Goal: Task Accomplishment & Management: Use online tool/utility

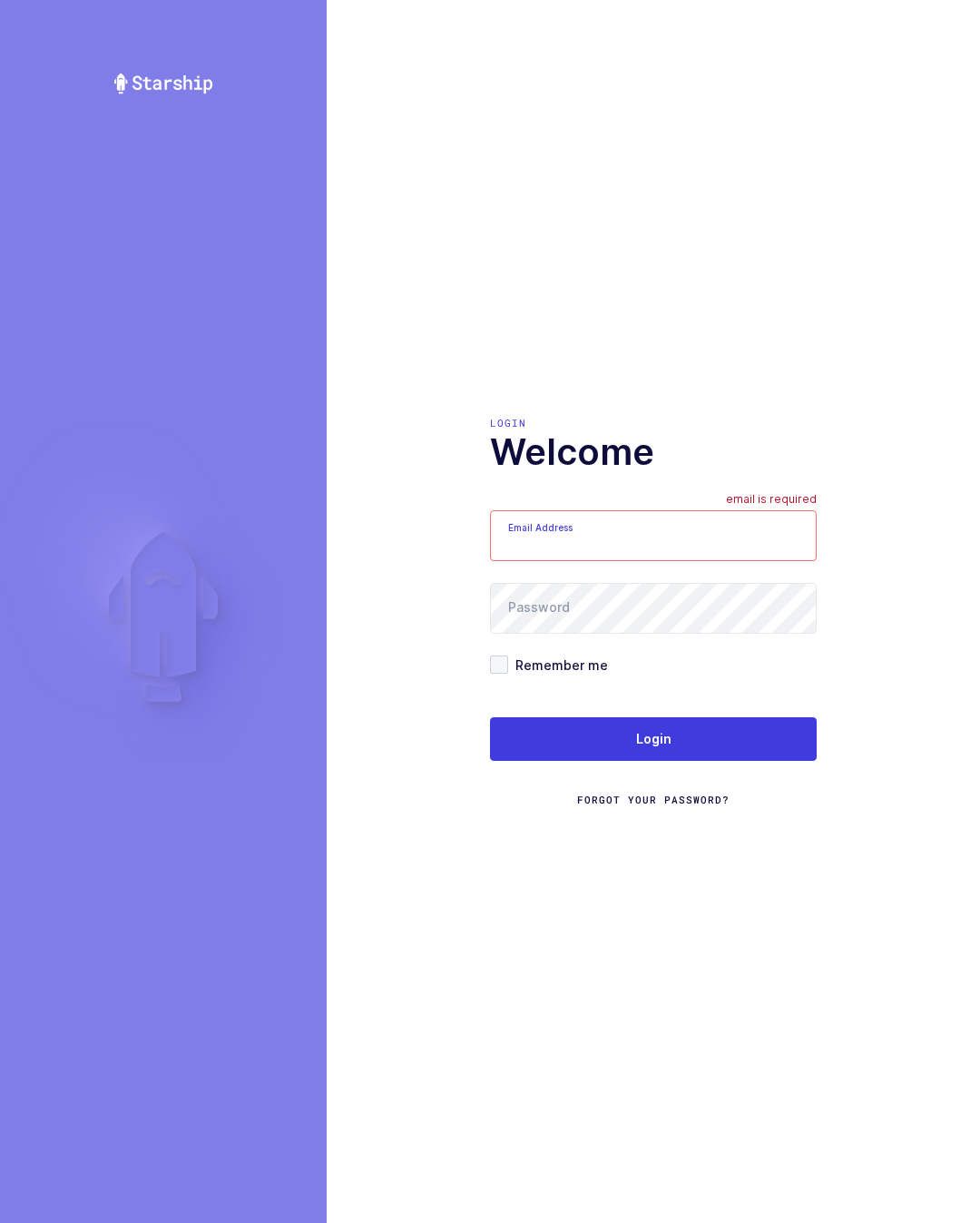
type input "[PERSON_NAME][EMAIL_ADDRESS][DOMAIN_NAME]"
click at [761, 739] on button "Login" at bounding box center [653, 739] width 327 height 44
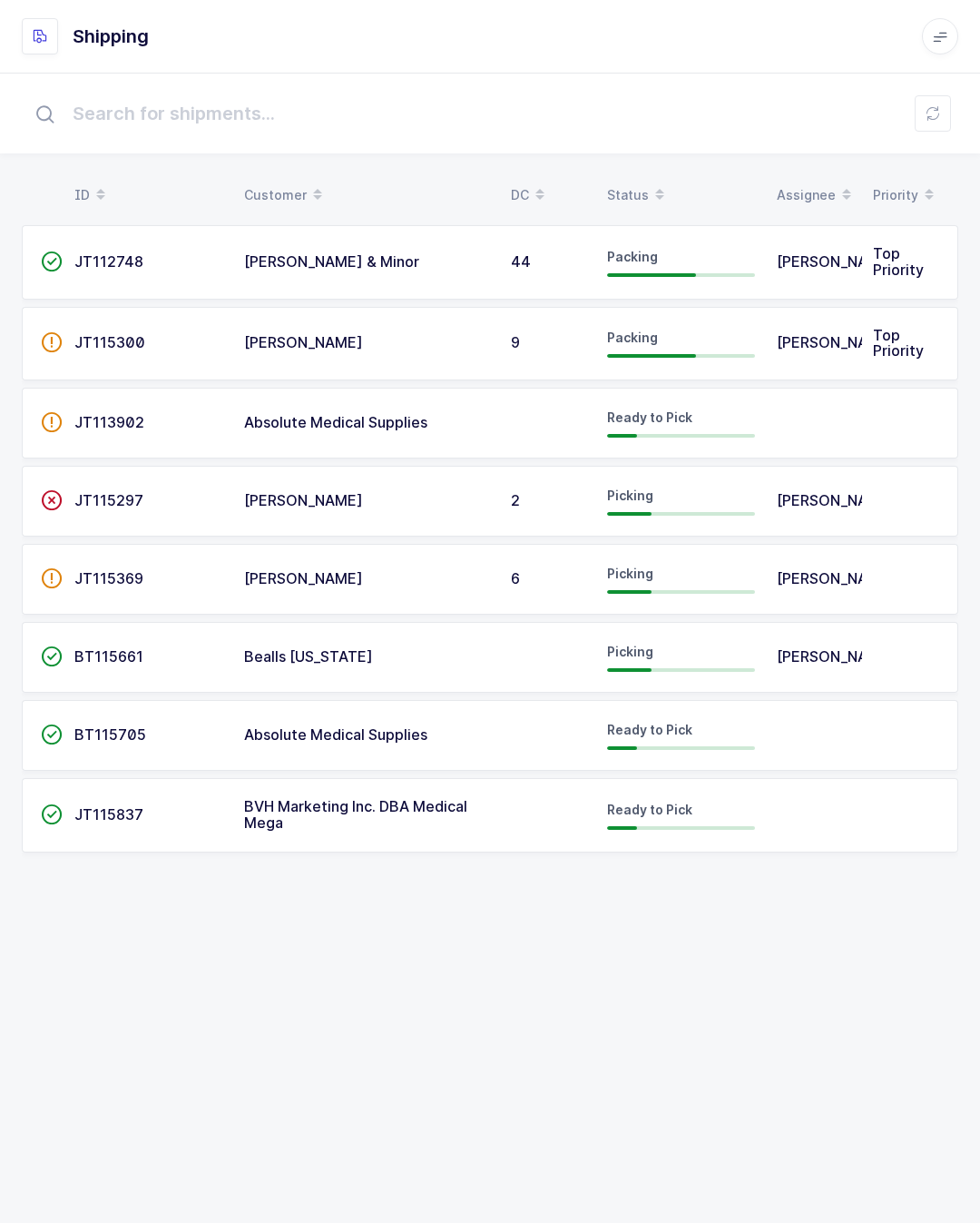
click at [152, 560] on td "JT115369" at bounding box center [149, 579] width 170 height 71
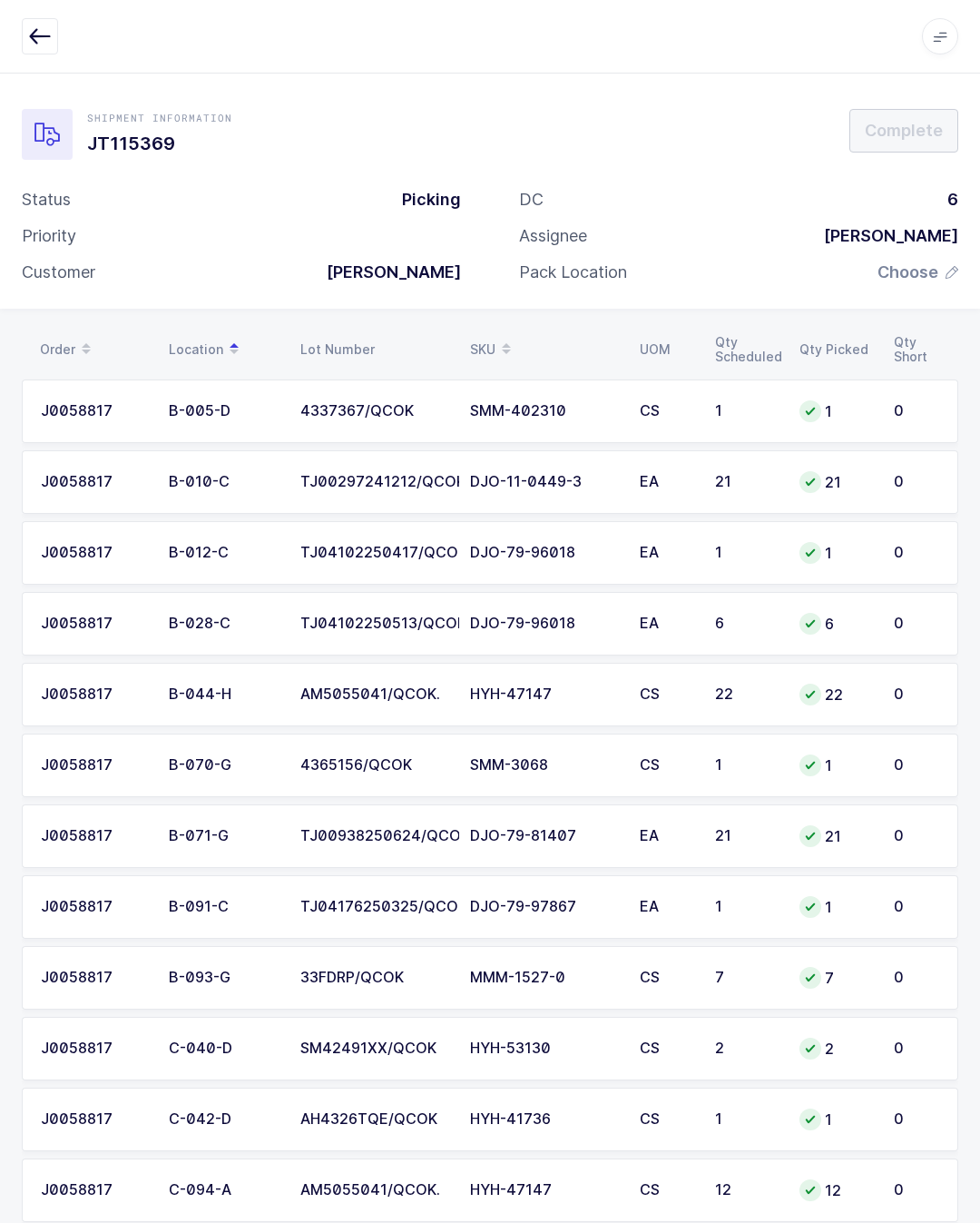
click at [904, 277] on span "Choose" at bounding box center [908, 272] width 61 height 22
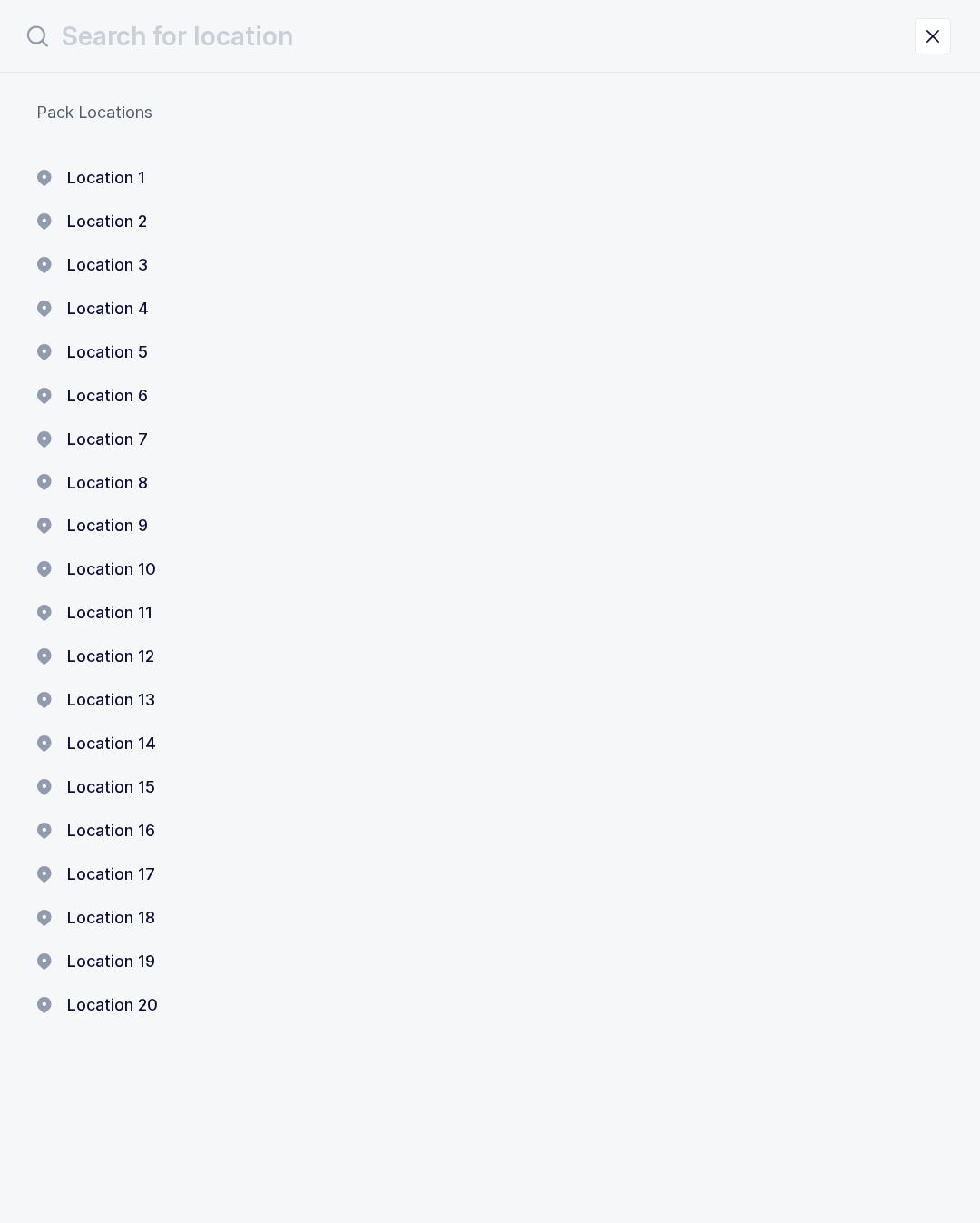
click at [125, 158] on div "Pack Locations Location 1 Location 2 Location 3 Location 4 Location 5 Location …" at bounding box center [490, 595] width 980 height 1045
click at [102, 182] on button "Location 1" at bounding box center [90, 178] width 109 height 22
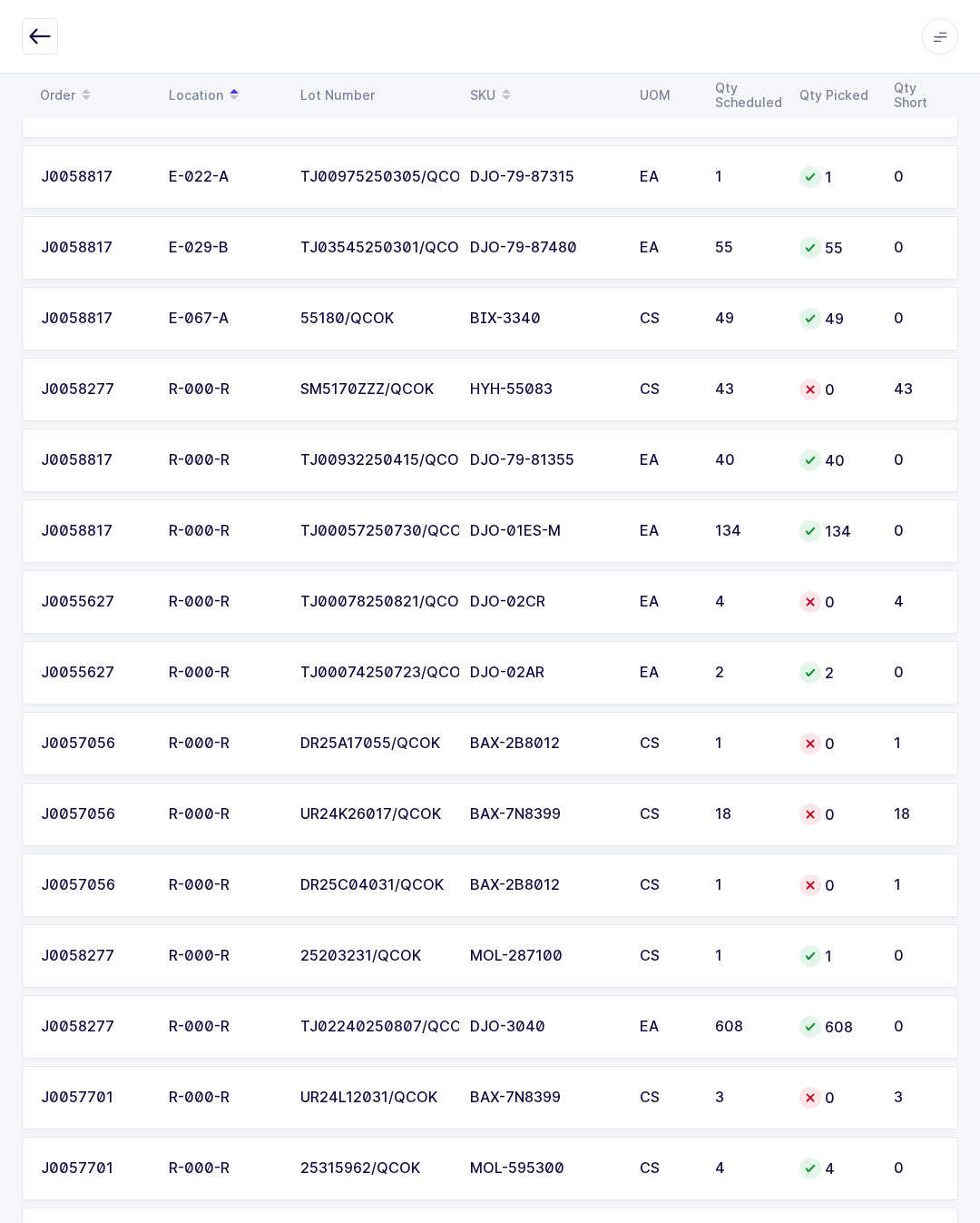
click at [736, 386] on div "43" at bounding box center [746, 389] width 63 height 16
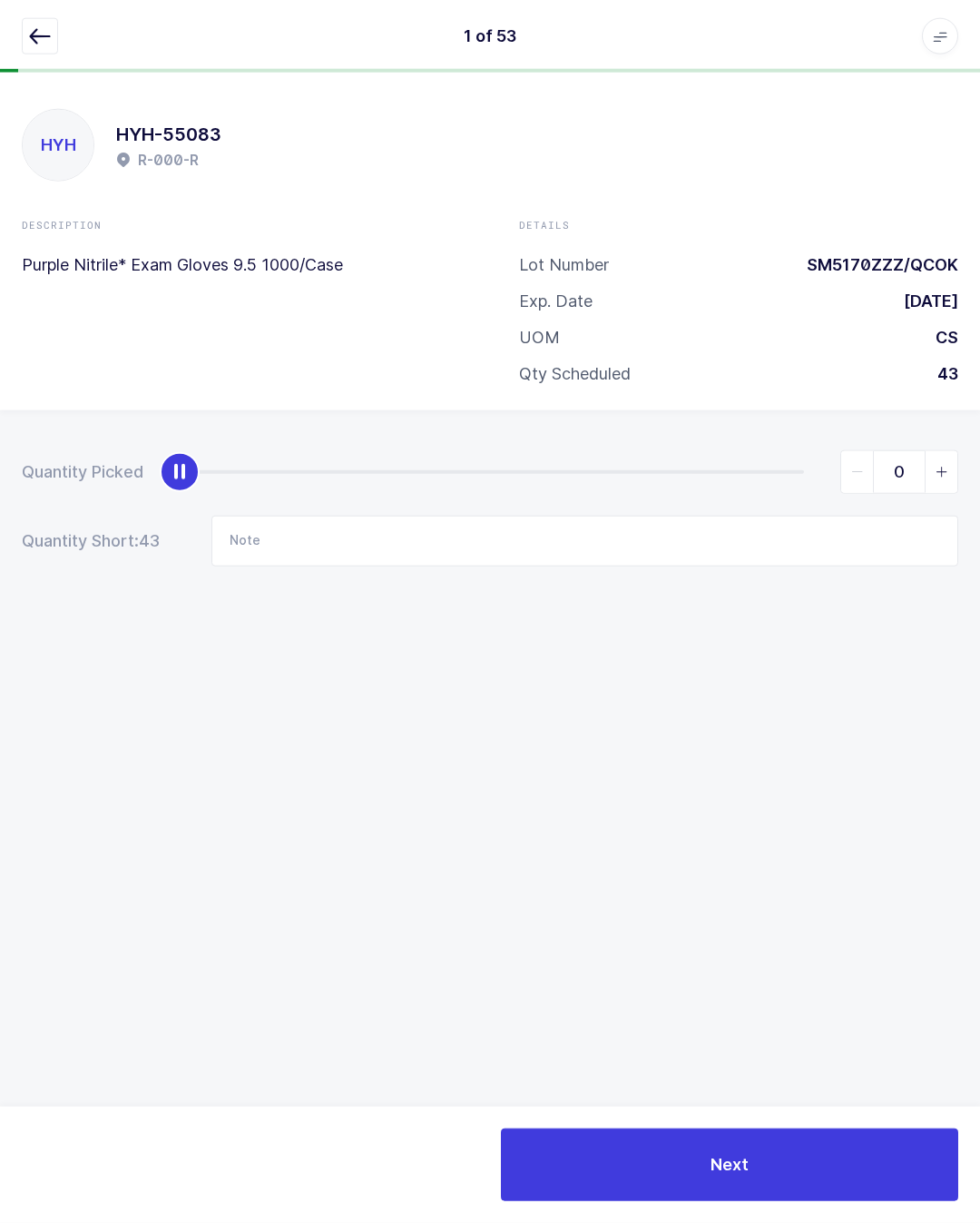
scroll to position [7, 0]
click at [10, 24] on div "1 of 53 Apps Core [GEOGRAPHIC_DATA] Admin Mission Control Purchasing [PERSON_NA…" at bounding box center [490, 36] width 980 height 73
click at [44, 77] on div "HYH HYH-55083 R-000-R Description Purple Nitrile* Exam Gloves 9.5 1000/Case Det…" at bounding box center [490, 242] width 980 height 338
click at [89, 55] on div "1 of 53 Apps Core [GEOGRAPHIC_DATA] Admin Mission Control Purchasing [PERSON_NA…" at bounding box center [490, 36] width 980 height 73
click at [5, 32] on div "1 of 53 Apps Core [GEOGRAPHIC_DATA] Admin Mission Control Purchasing [PERSON_NA…" at bounding box center [490, 36] width 980 height 73
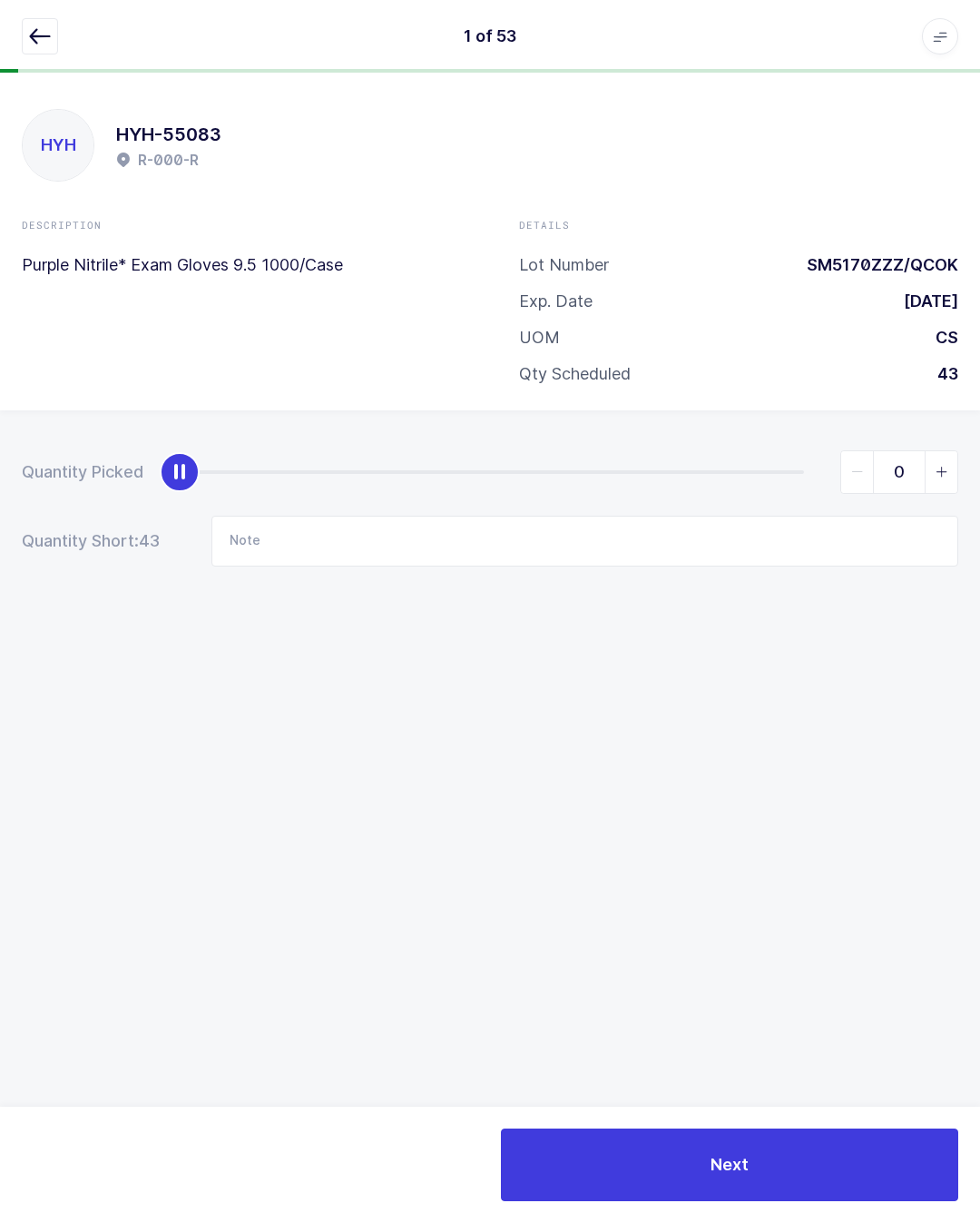
click at [50, 44] on icon "button" at bounding box center [40, 36] width 22 height 22
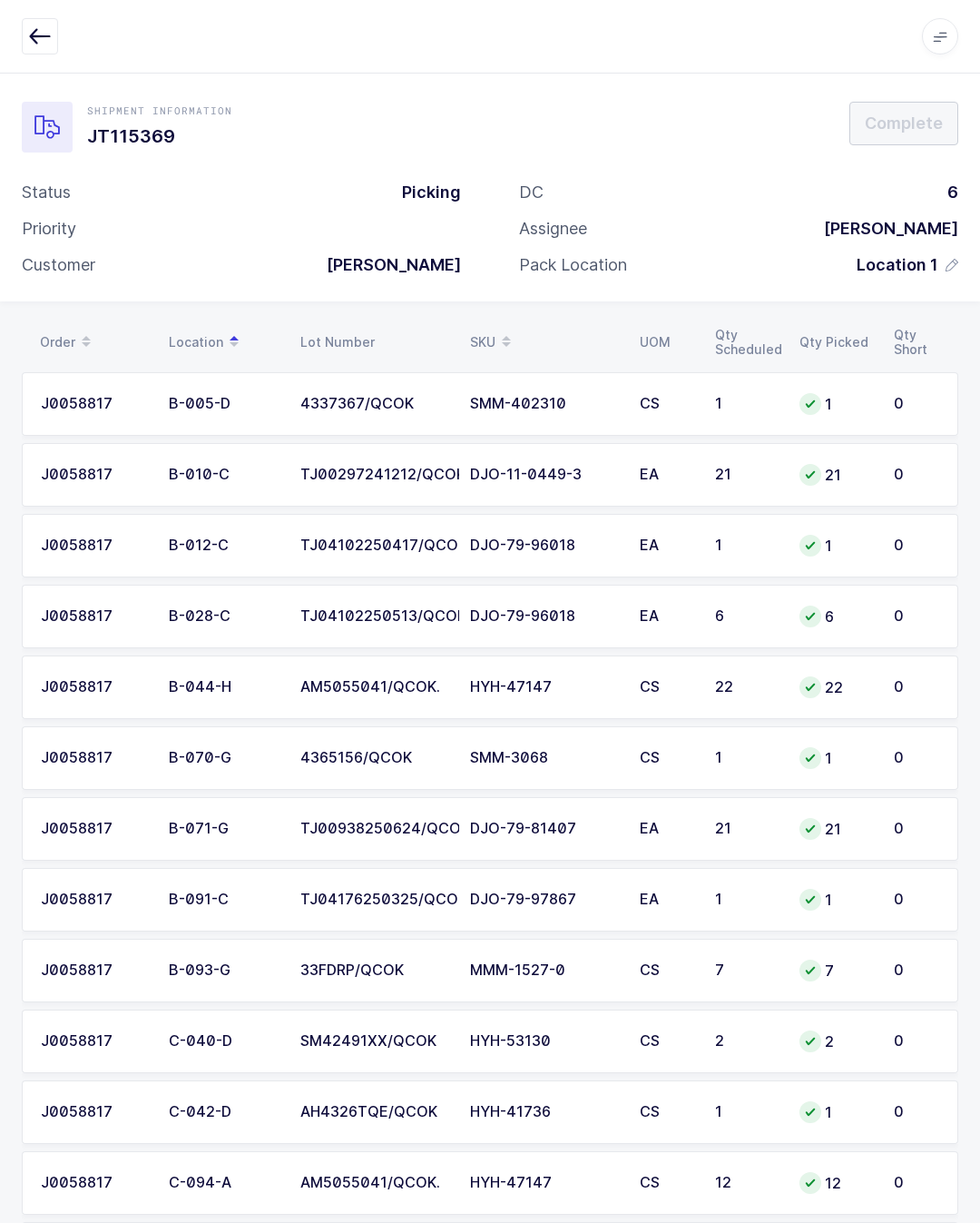
click at [48, 34] on icon "button" at bounding box center [40, 36] width 22 height 22
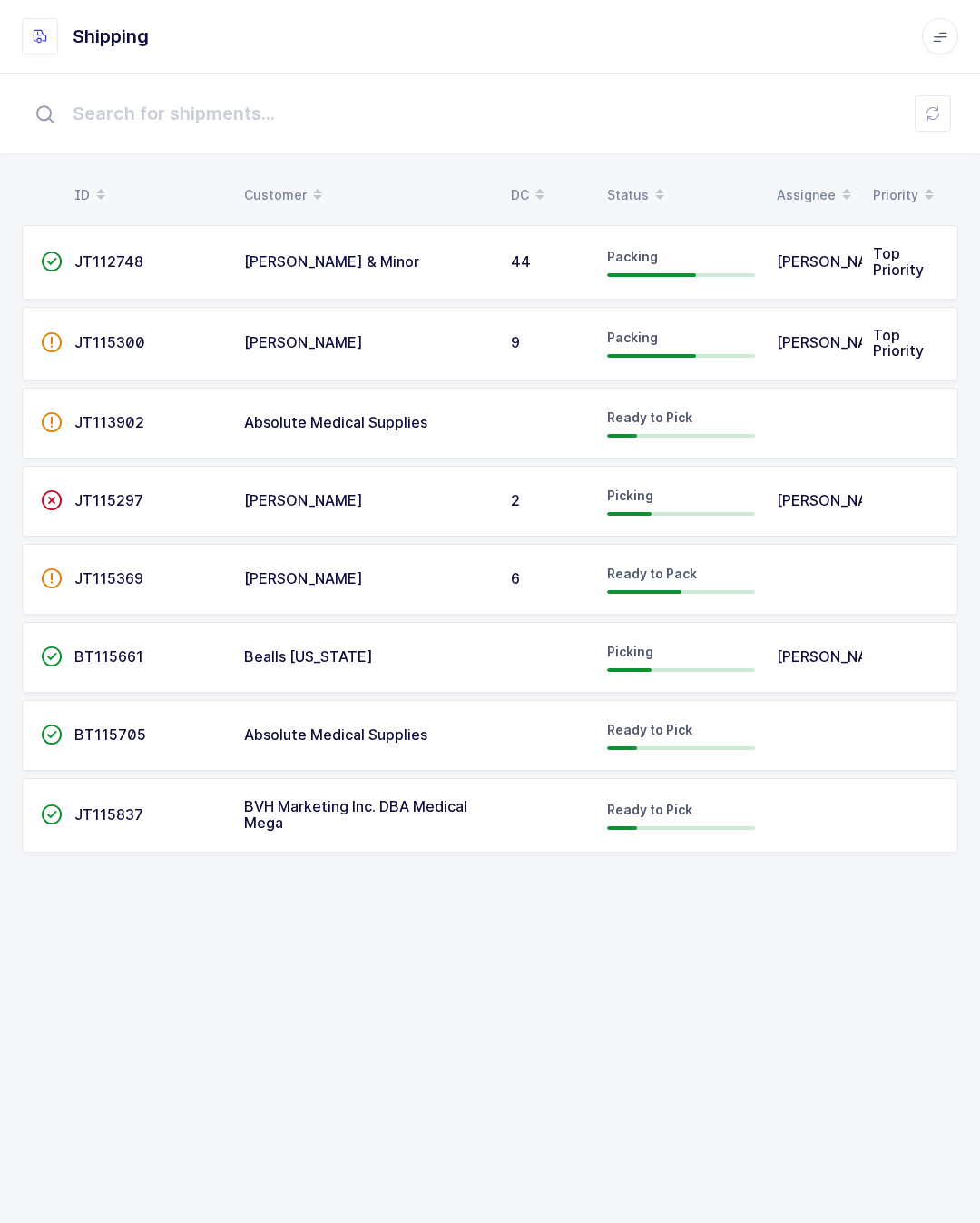
click at [161, 315] on td "JT115300" at bounding box center [149, 344] width 170 height 74
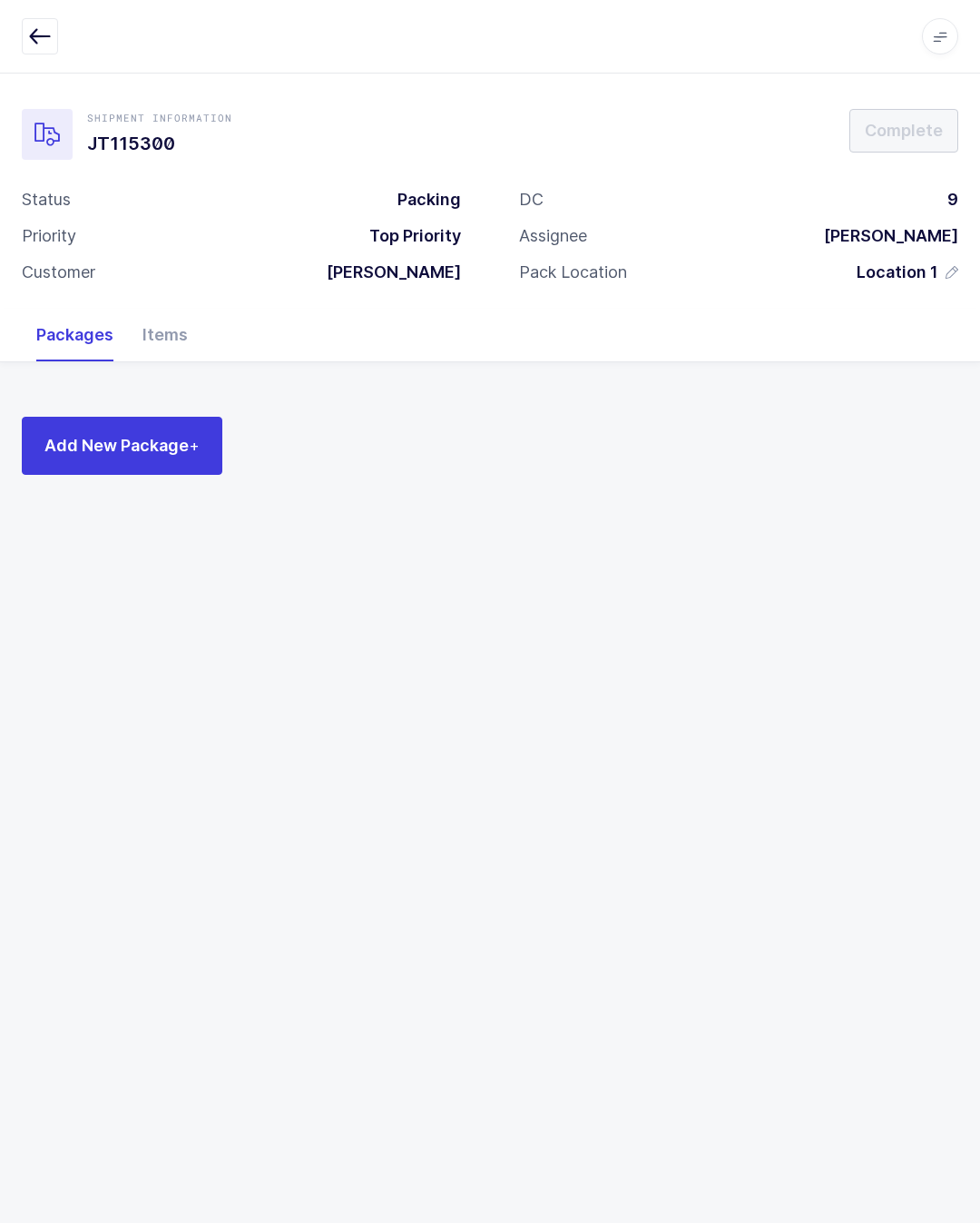
click at [119, 426] on button "Add New Package +" at bounding box center [122, 446] width 201 height 58
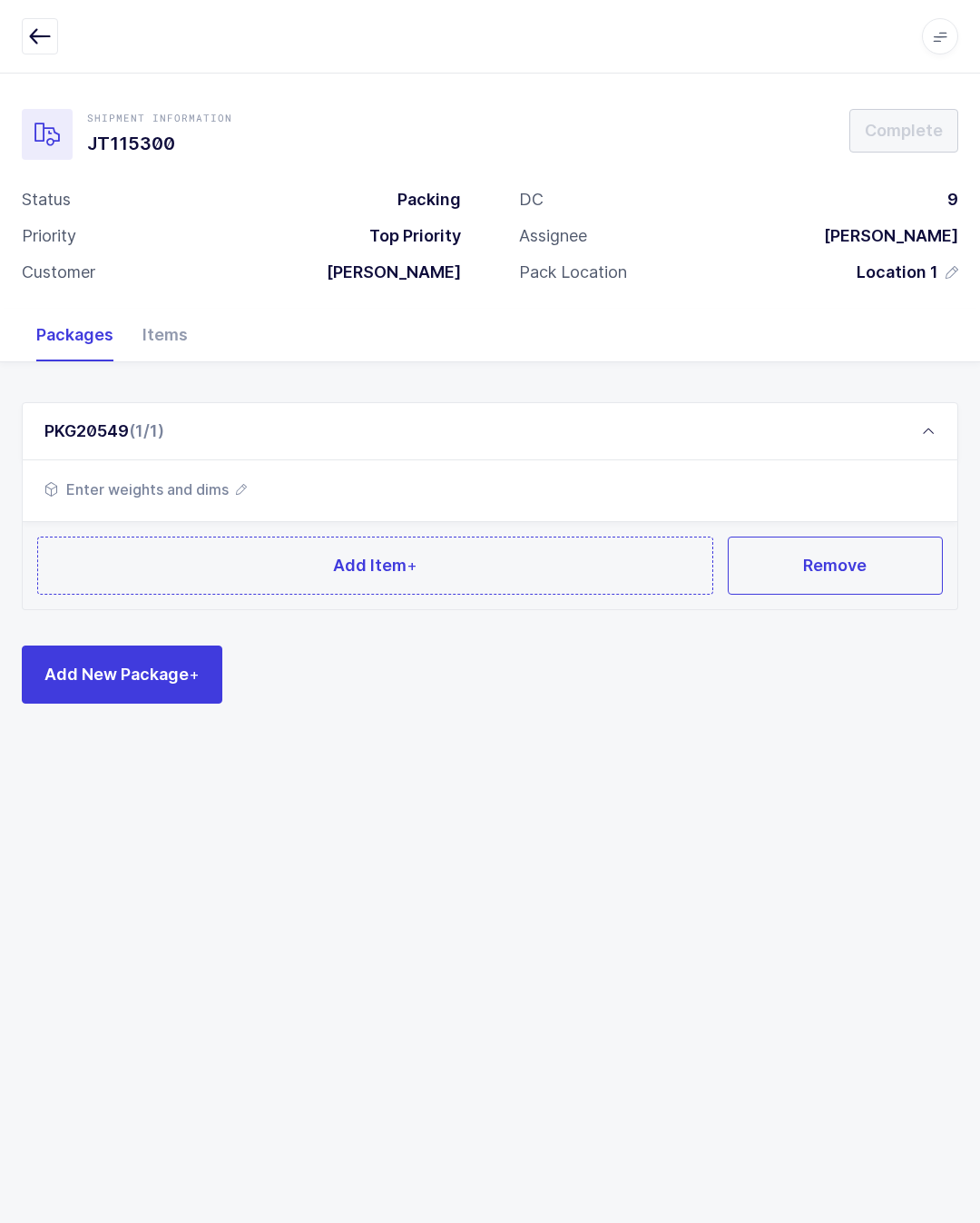
click at [464, 545] on button "Add Item +" at bounding box center [375, 565] width 676 height 58
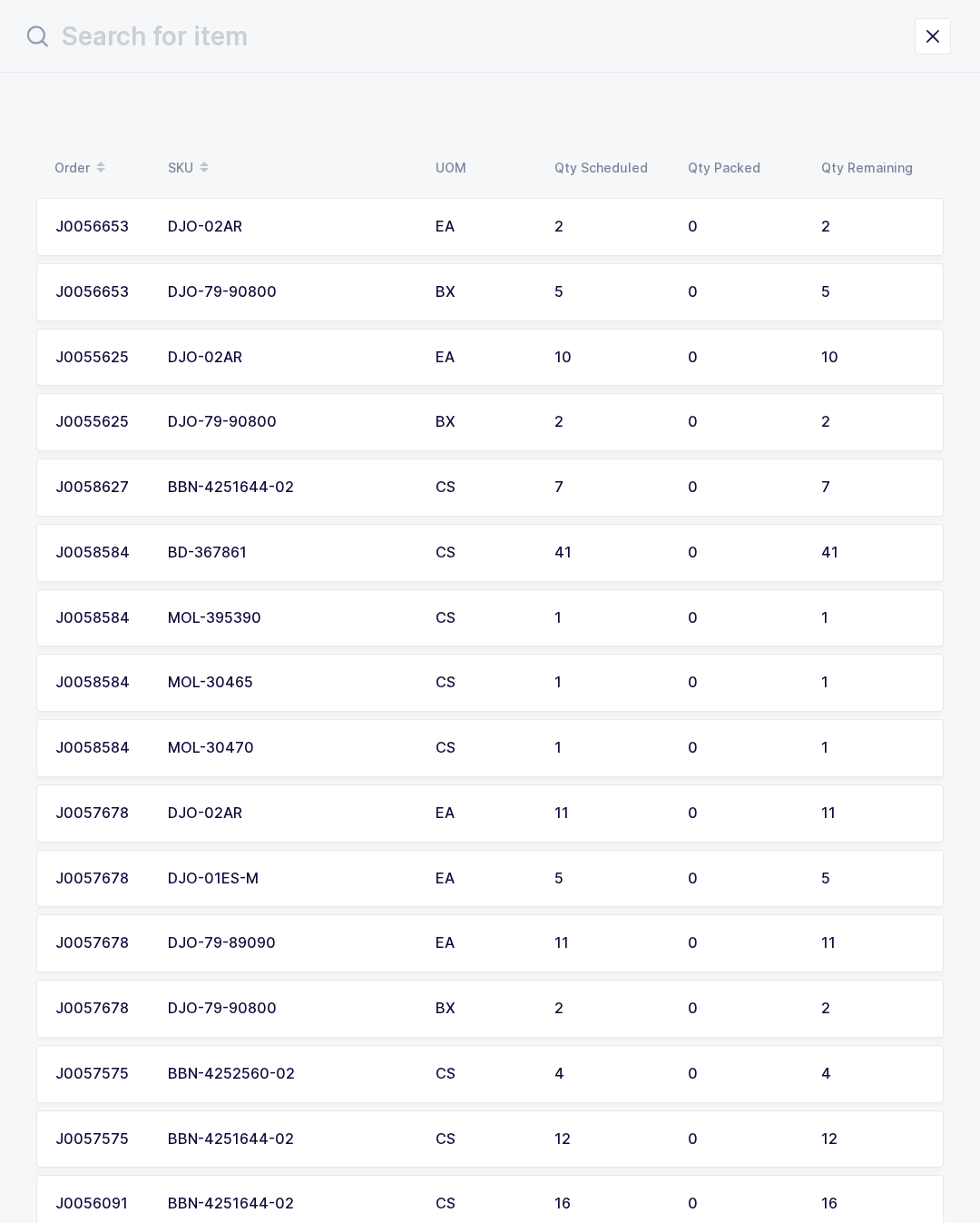
click at [476, 46] on input "text" at bounding box center [468, 37] width 893 height 44
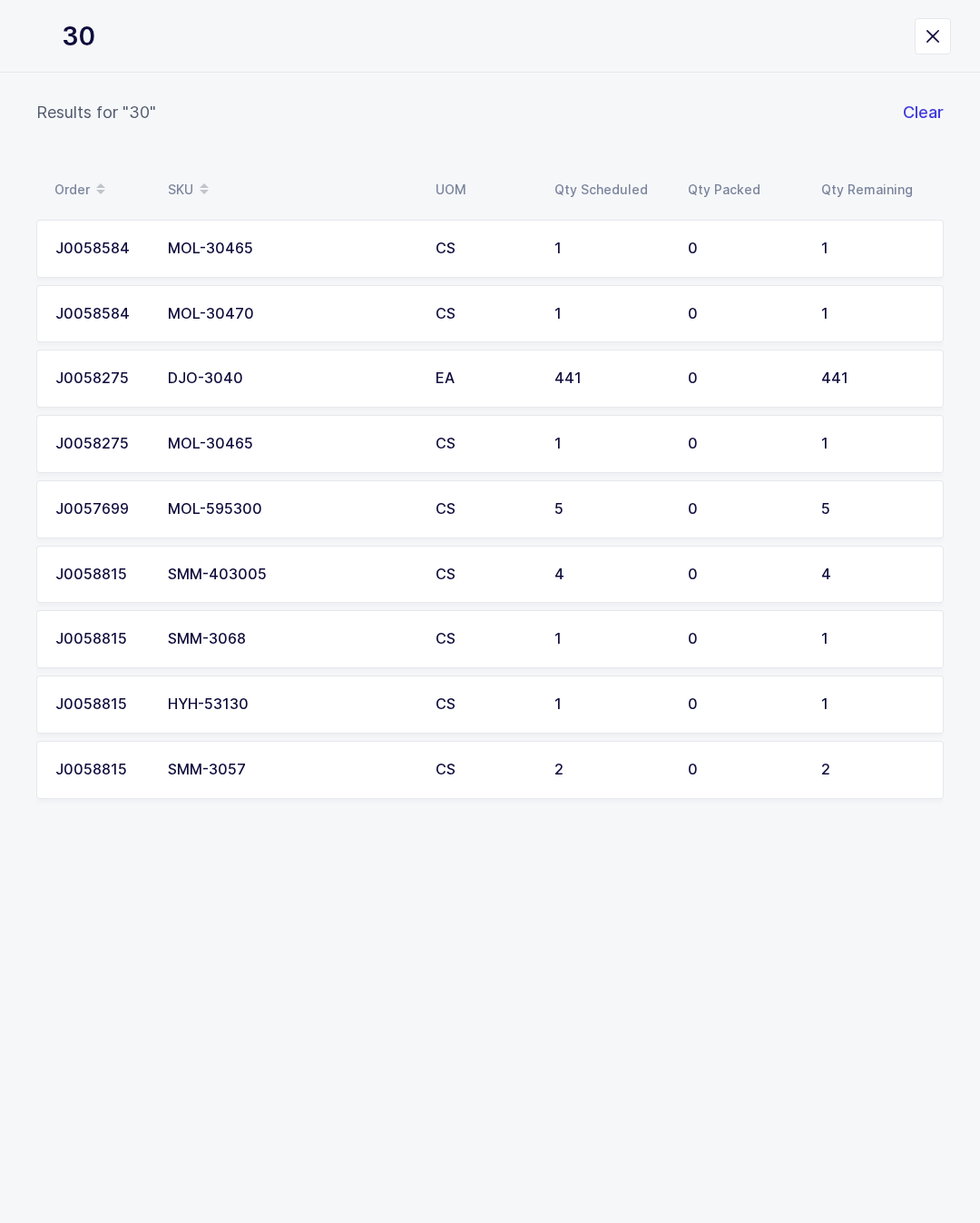
type input "304"
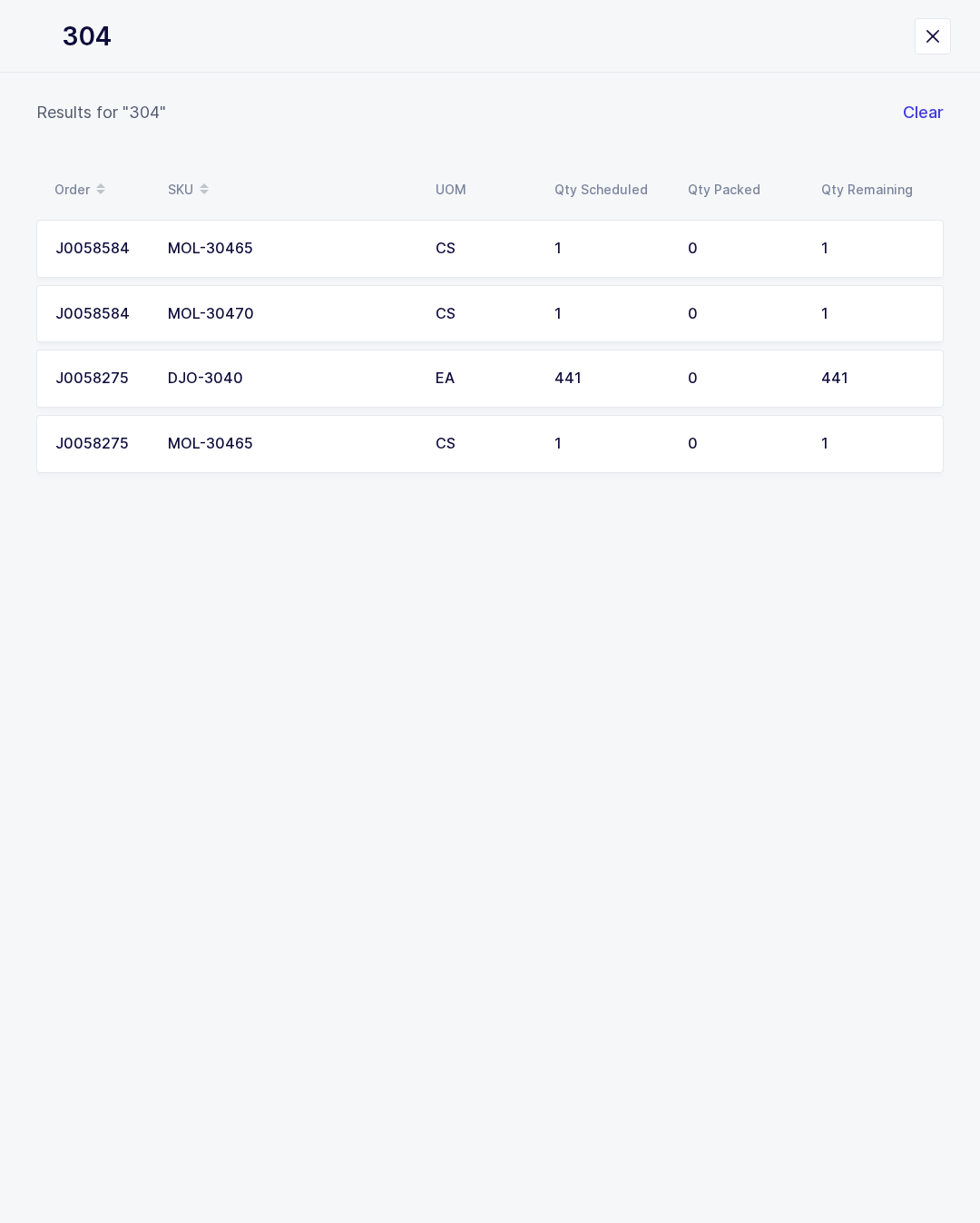
click at [172, 370] on div "DJO-3040" at bounding box center [291, 378] width 246 height 16
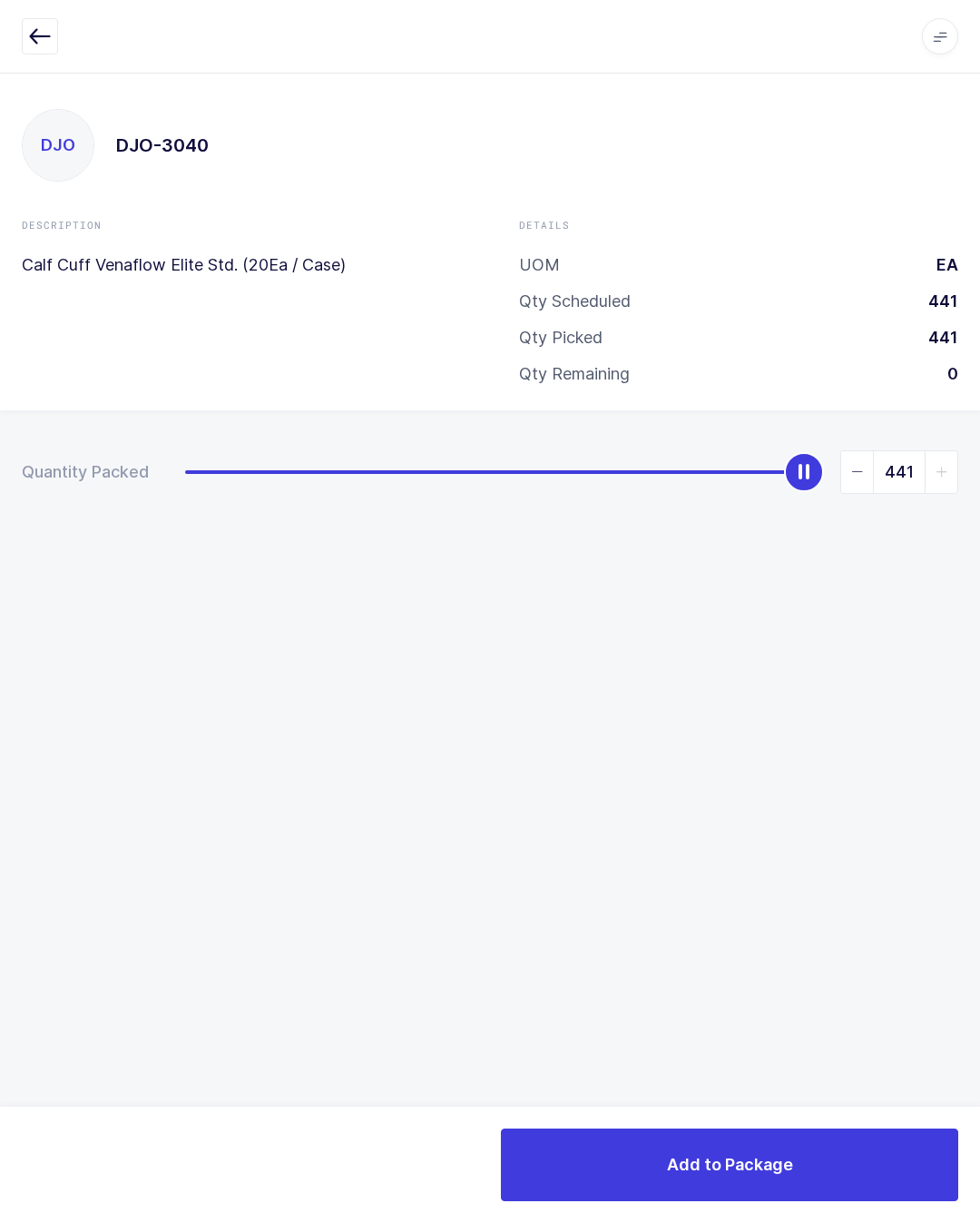
click at [851, 483] on span "slider between 0 and 441" at bounding box center [857, 472] width 33 height 42
type input "440"
click at [889, 1173] on button "Add to Package" at bounding box center [729, 1164] width 457 height 73
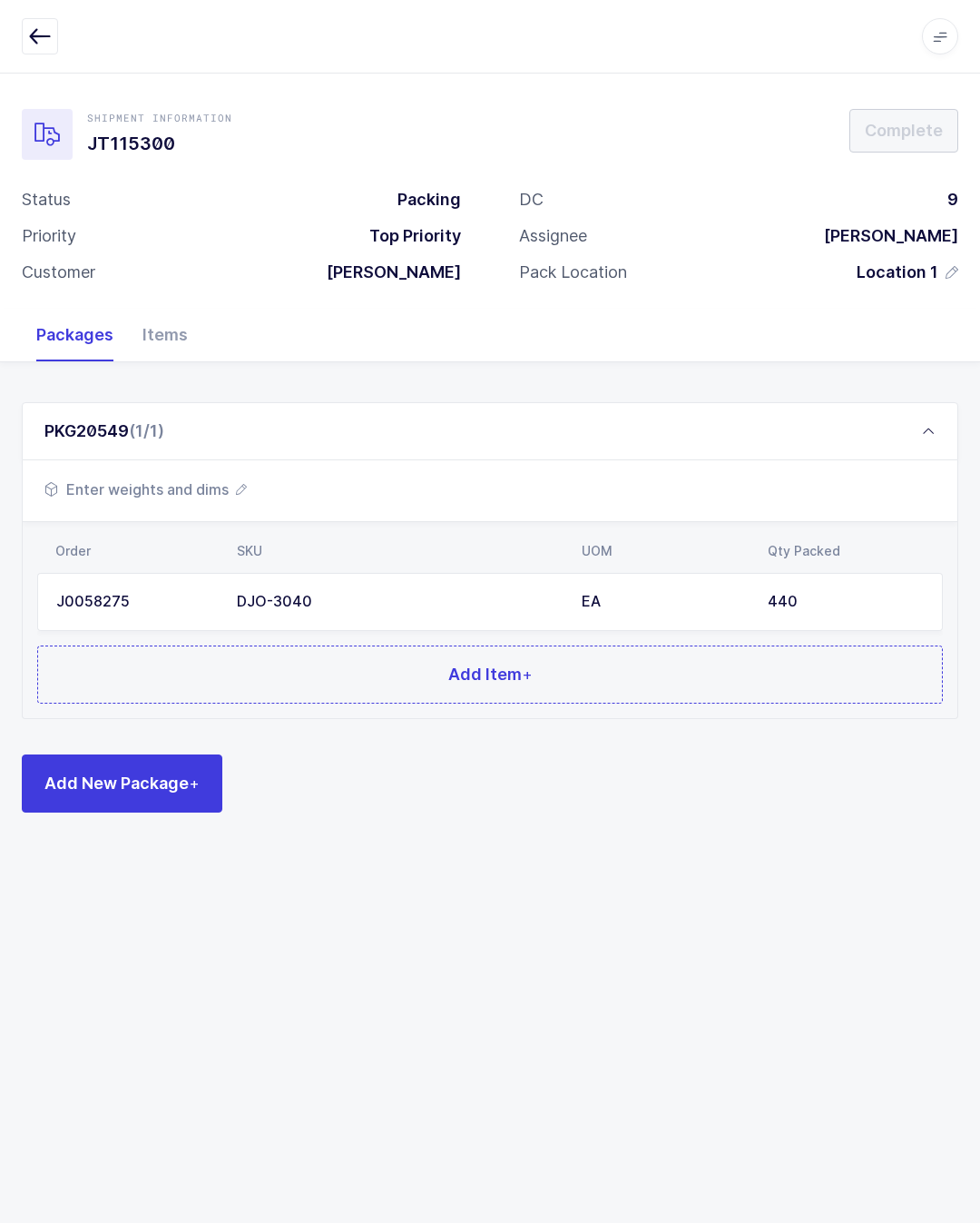
click at [270, 649] on button "Add Item +" at bounding box center [490, 674] width 906 height 58
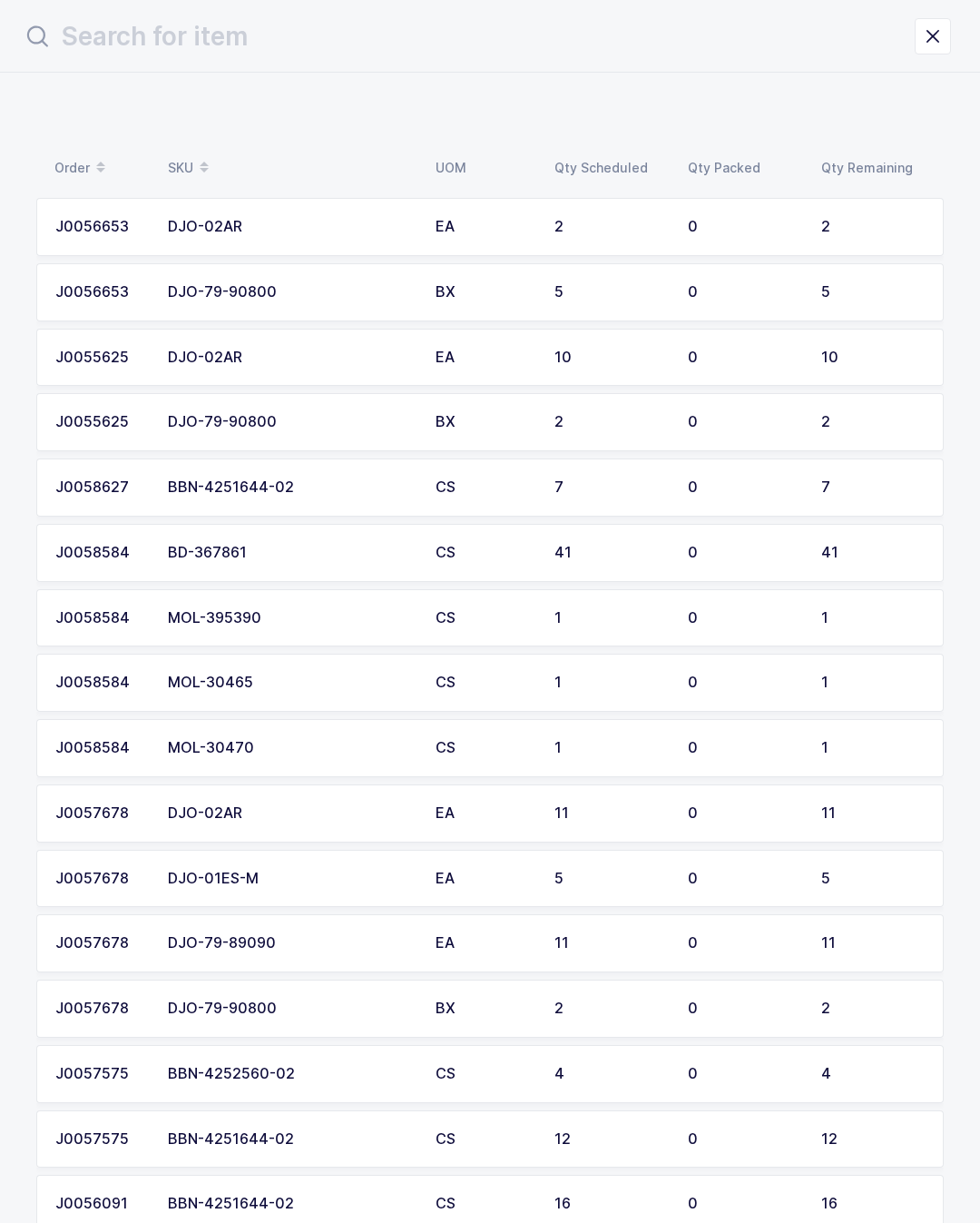
click at [397, 54] on input "text" at bounding box center [468, 37] width 893 height 44
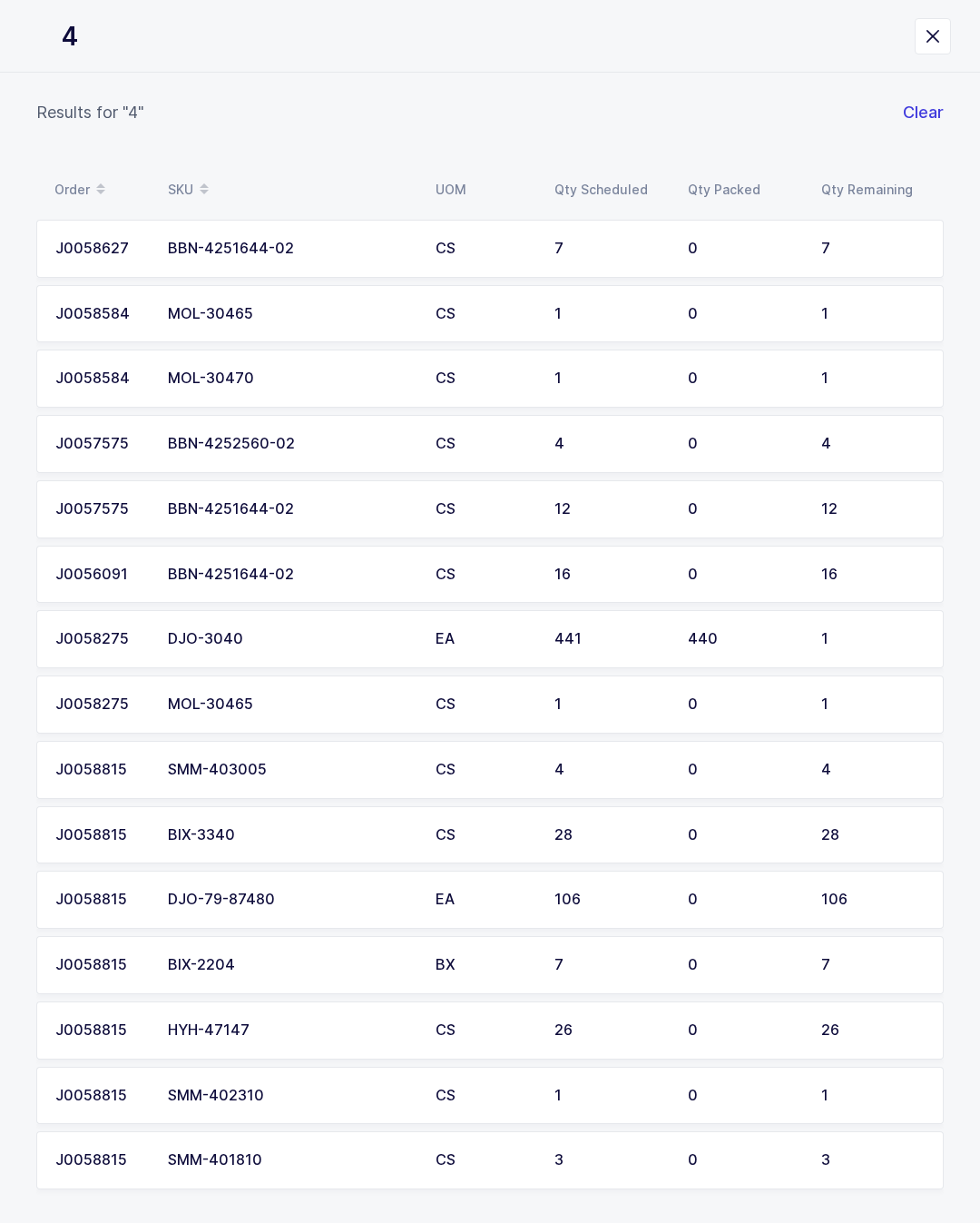
type input "47"
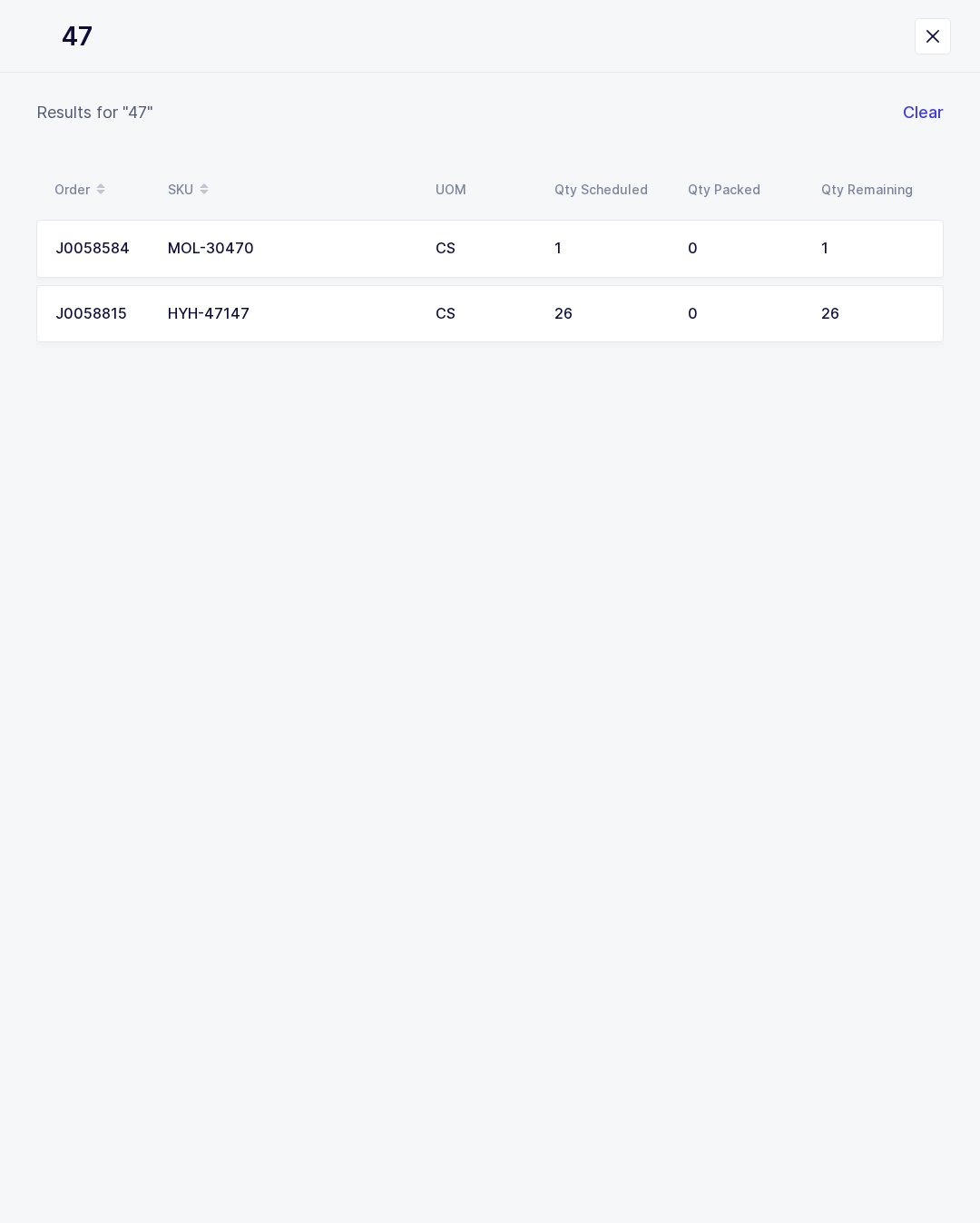
click at [440, 308] on div "CS" at bounding box center [484, 314] width 97 height 16
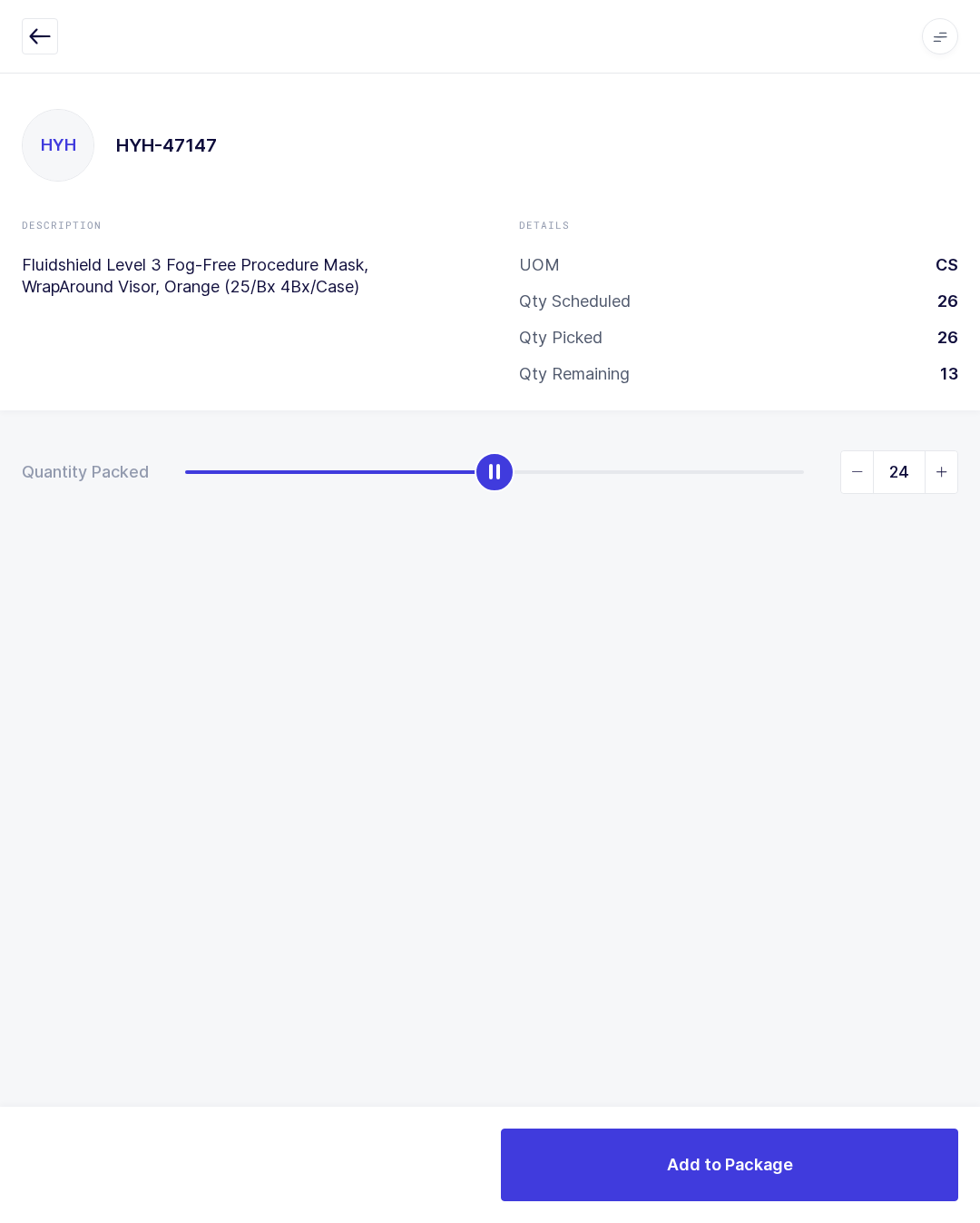
type input "26"
click at [722, 1177] on button "Add to Package" at bounding box center [729, 1164] width 457 height 73
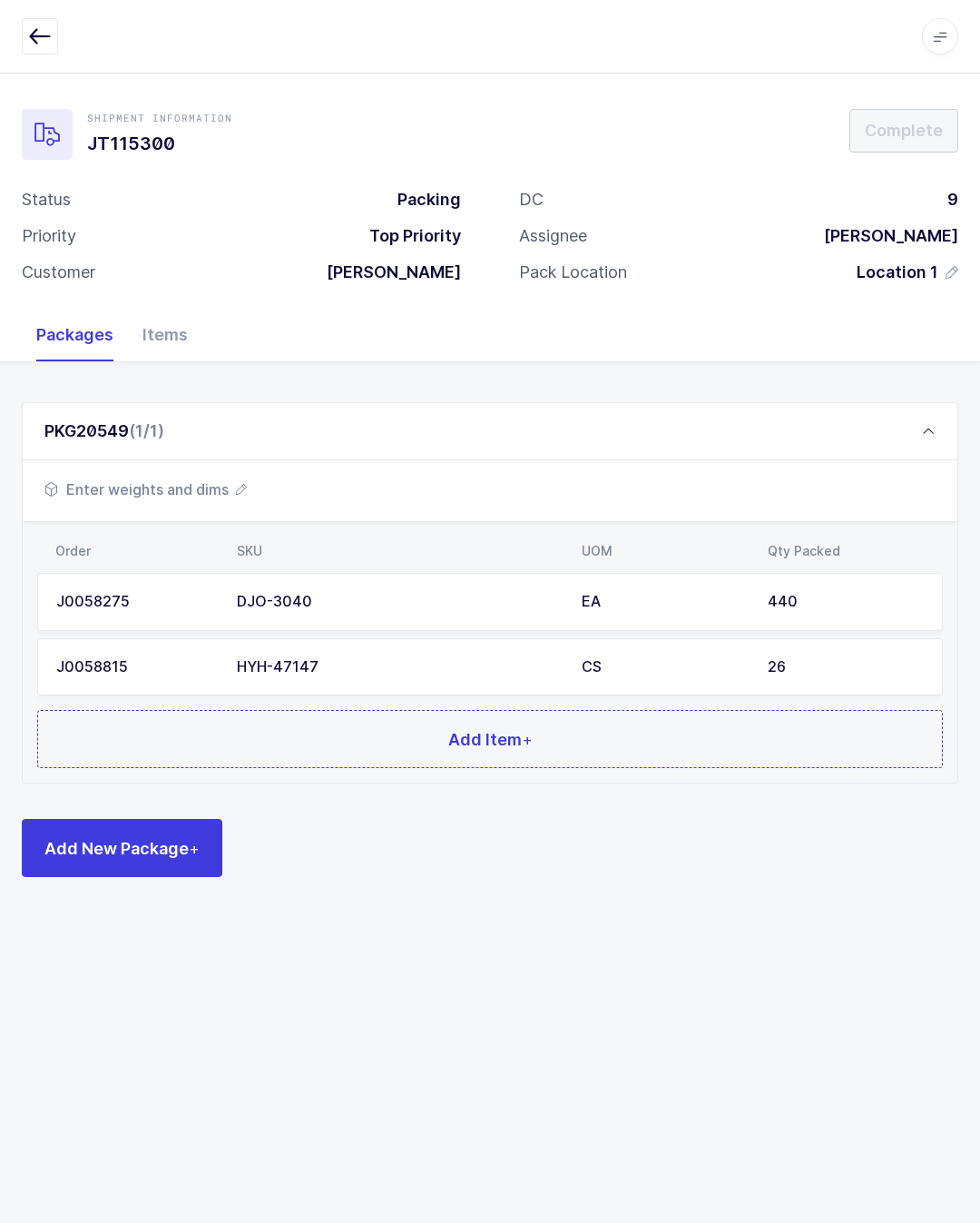
click at [326, 751] on button "Add Item +" at bounding box center [490, 739] width 906 height 58
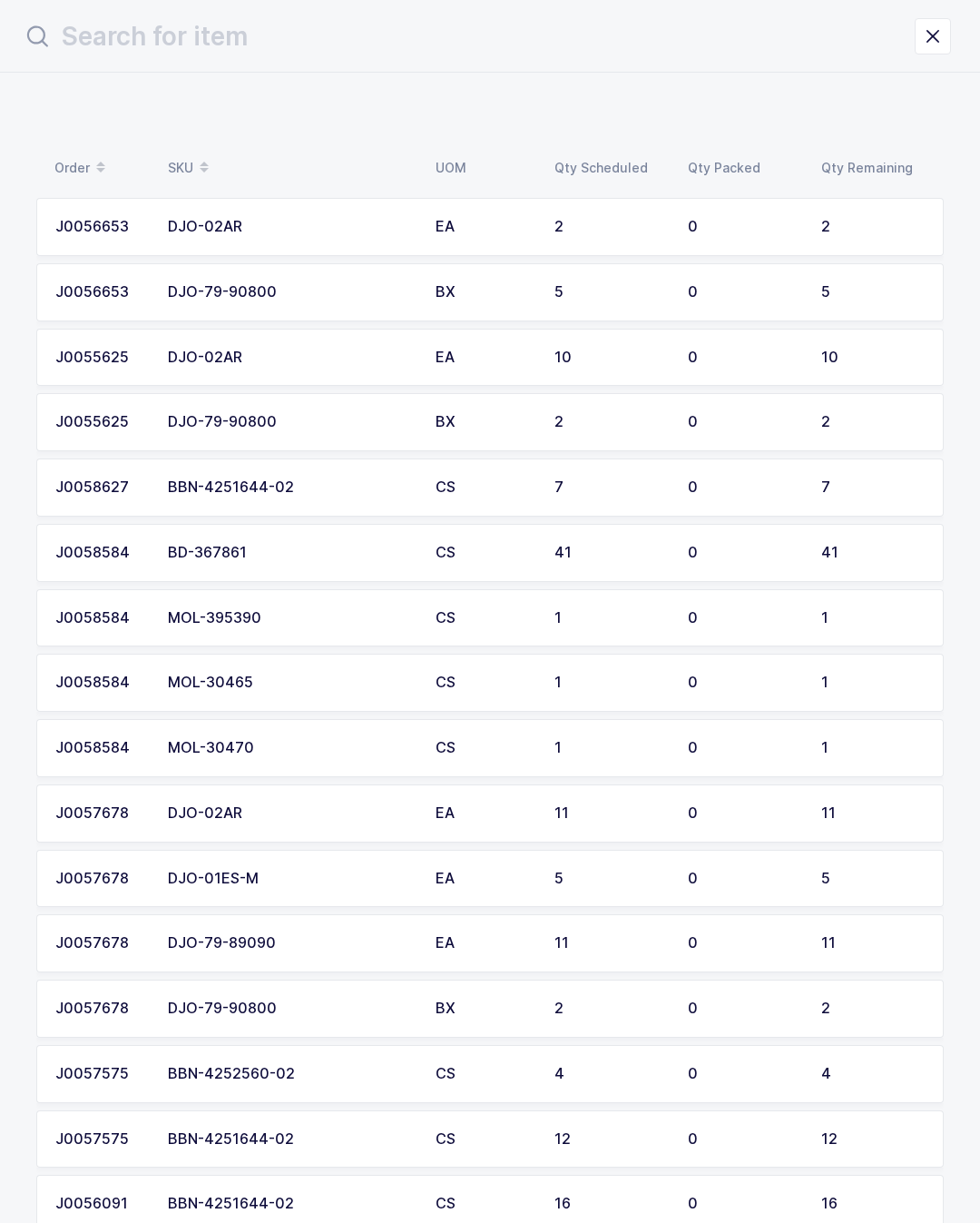
click at [398, 43] on input "text" at bounding box center [468, 37] width 893 height 44
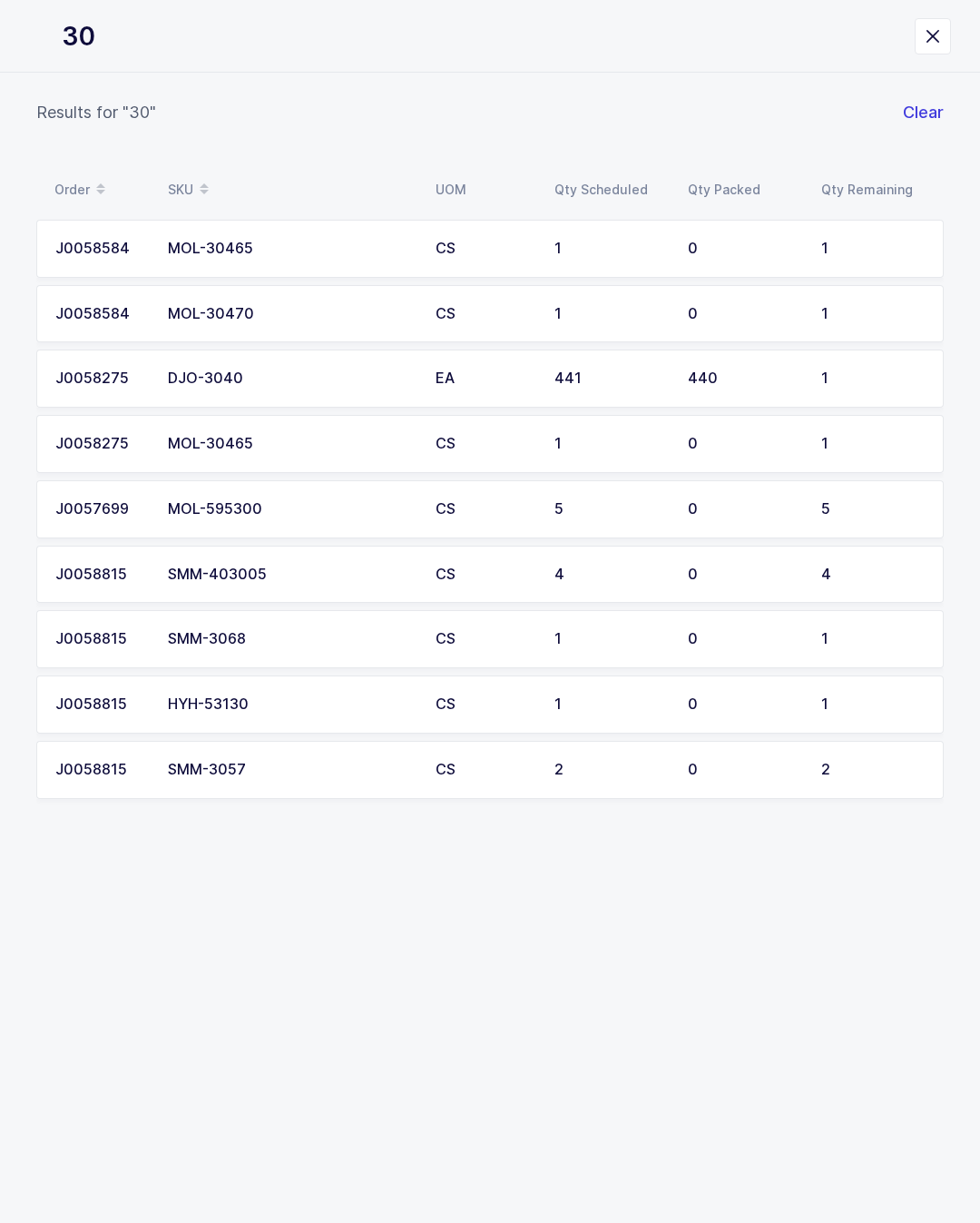
type input "305"
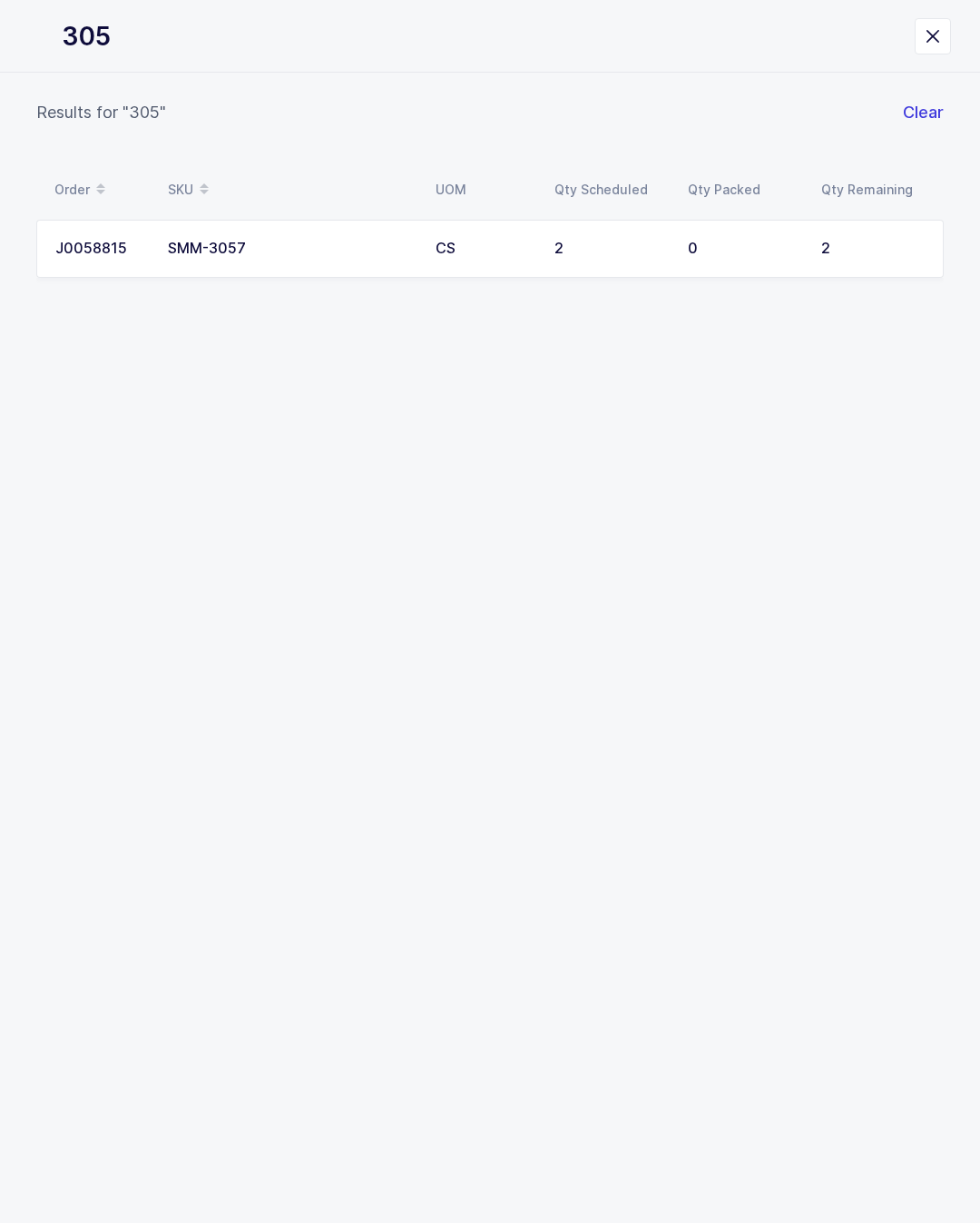
click at [498, 248] on div "CS" at bounding box center [484, 249] width 97 height 16
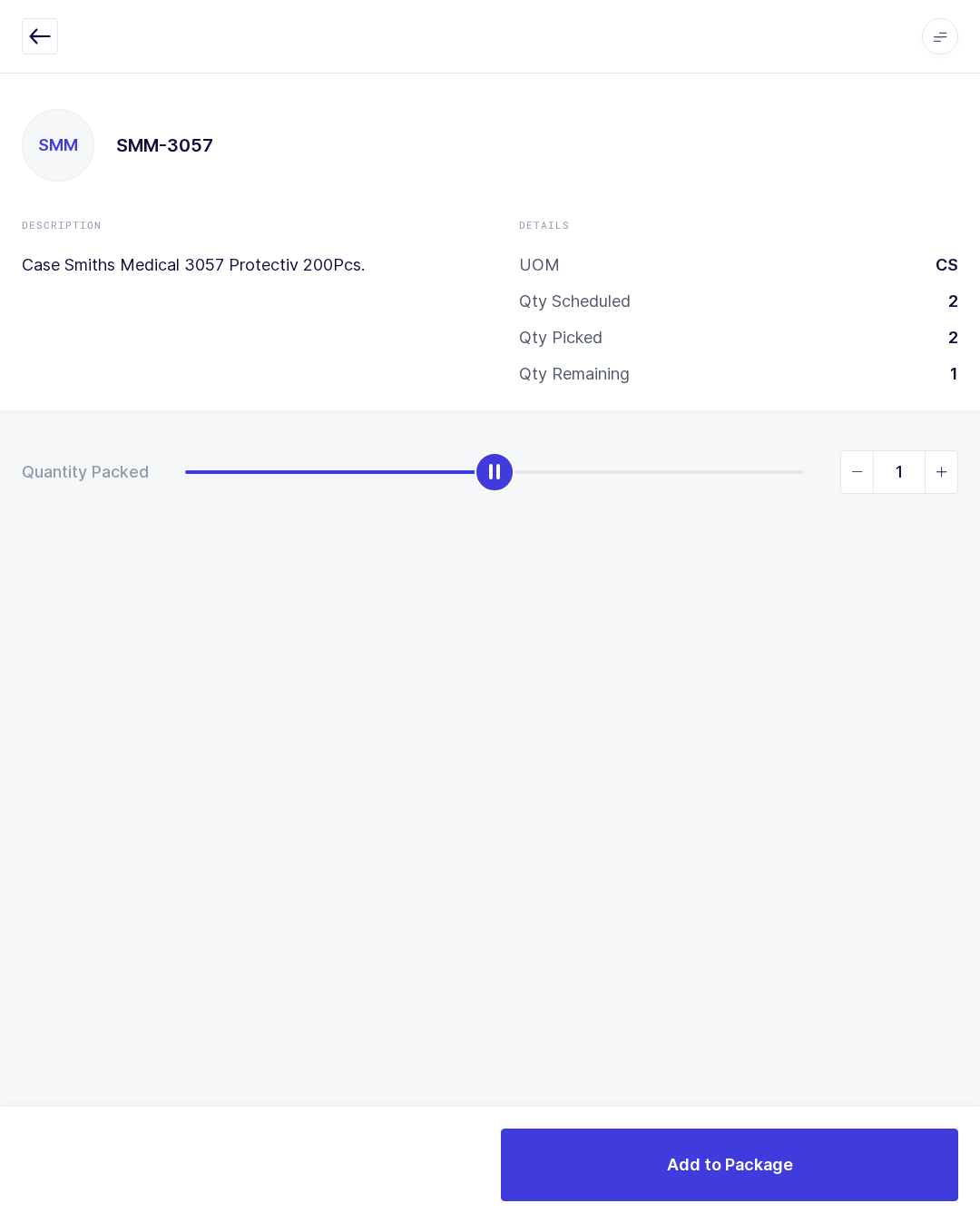
type input "2"
click at [829, 1142] on button "Add to Package" at bounding box center [729, 1164] width 457 height 73
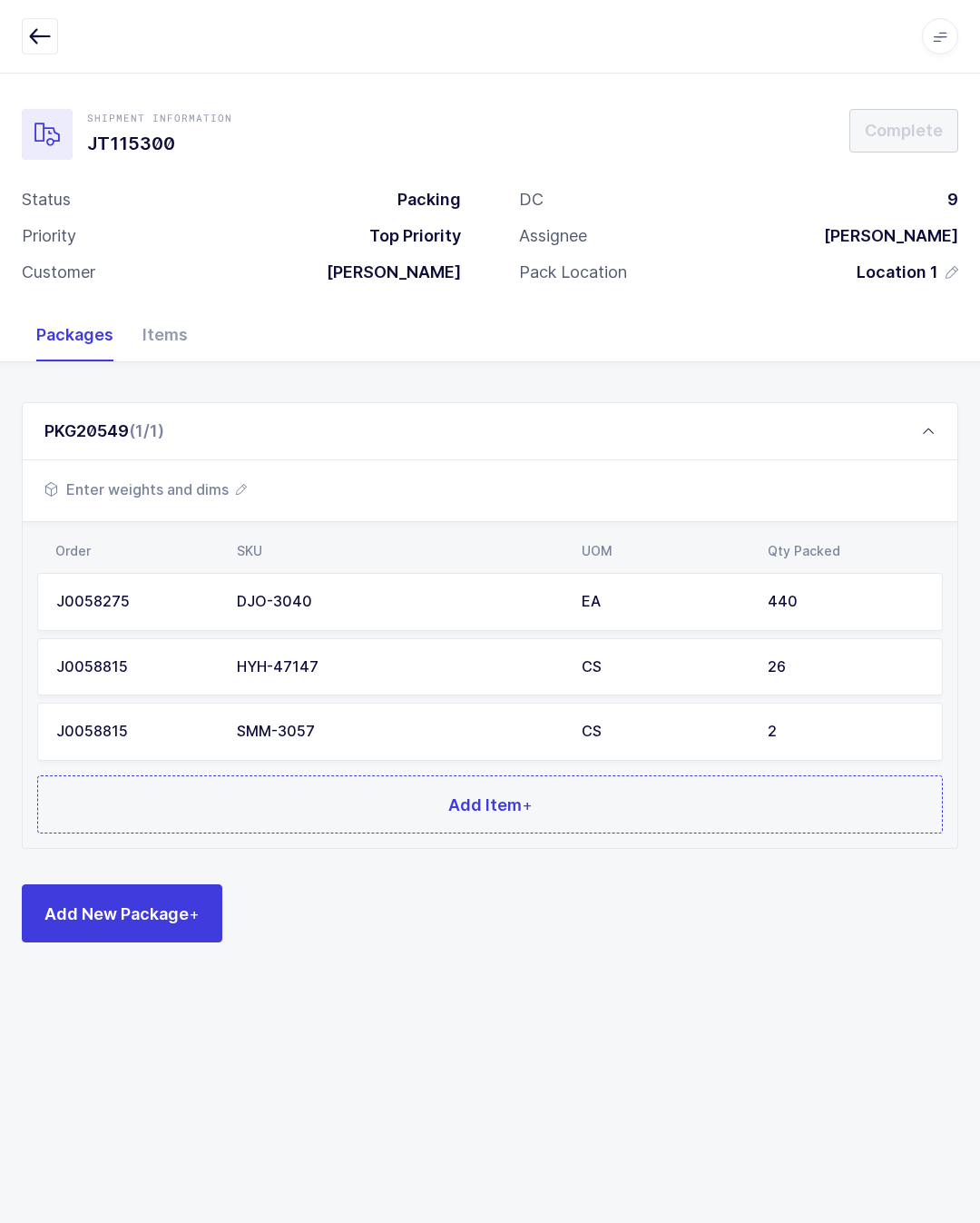
click at [332, 807] on button "Add Item +" at bounding box center [490, 804] width 906 height 58
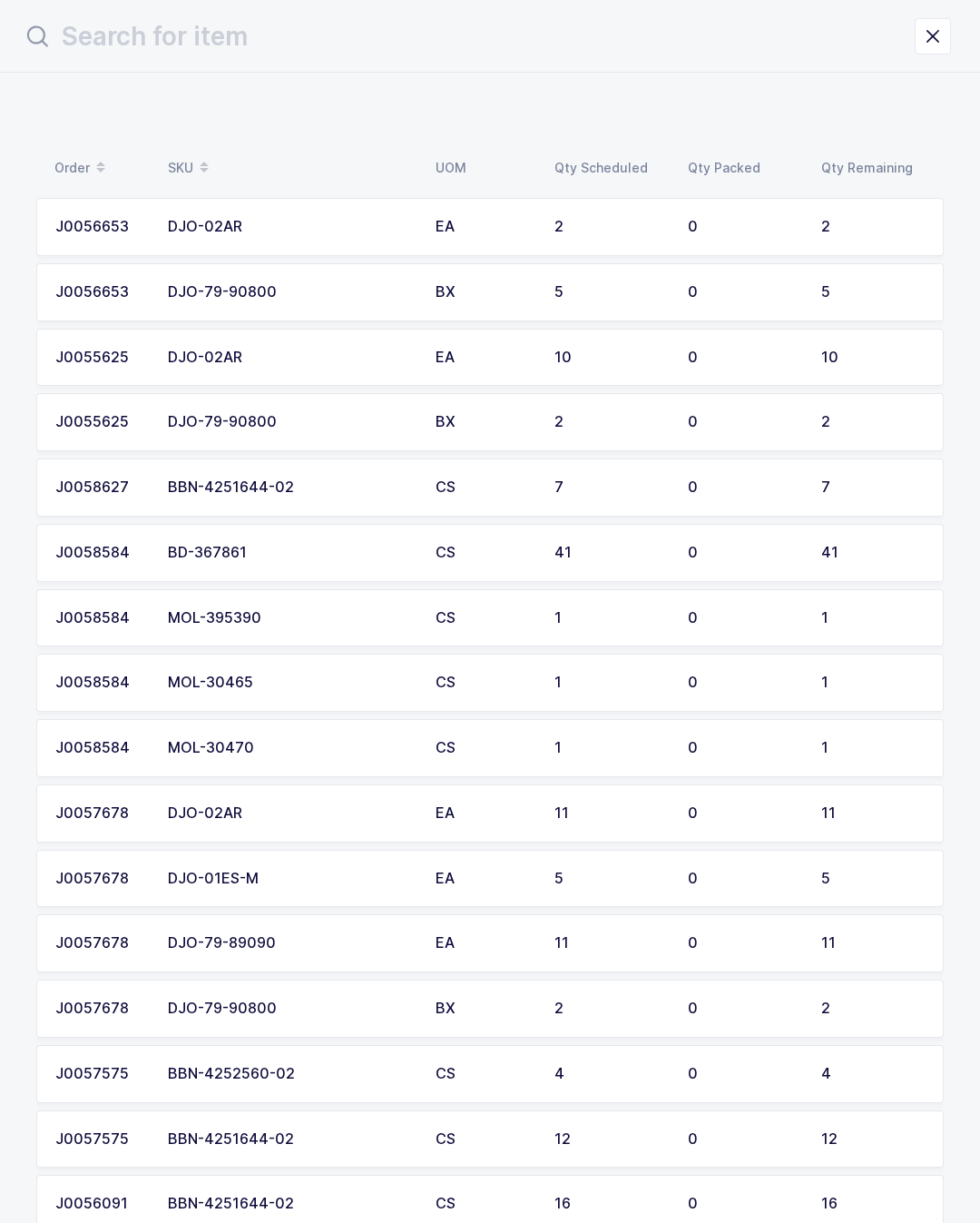
click at [427, 54] on input "text" at bounding box center [468, 37] width 893 height 44
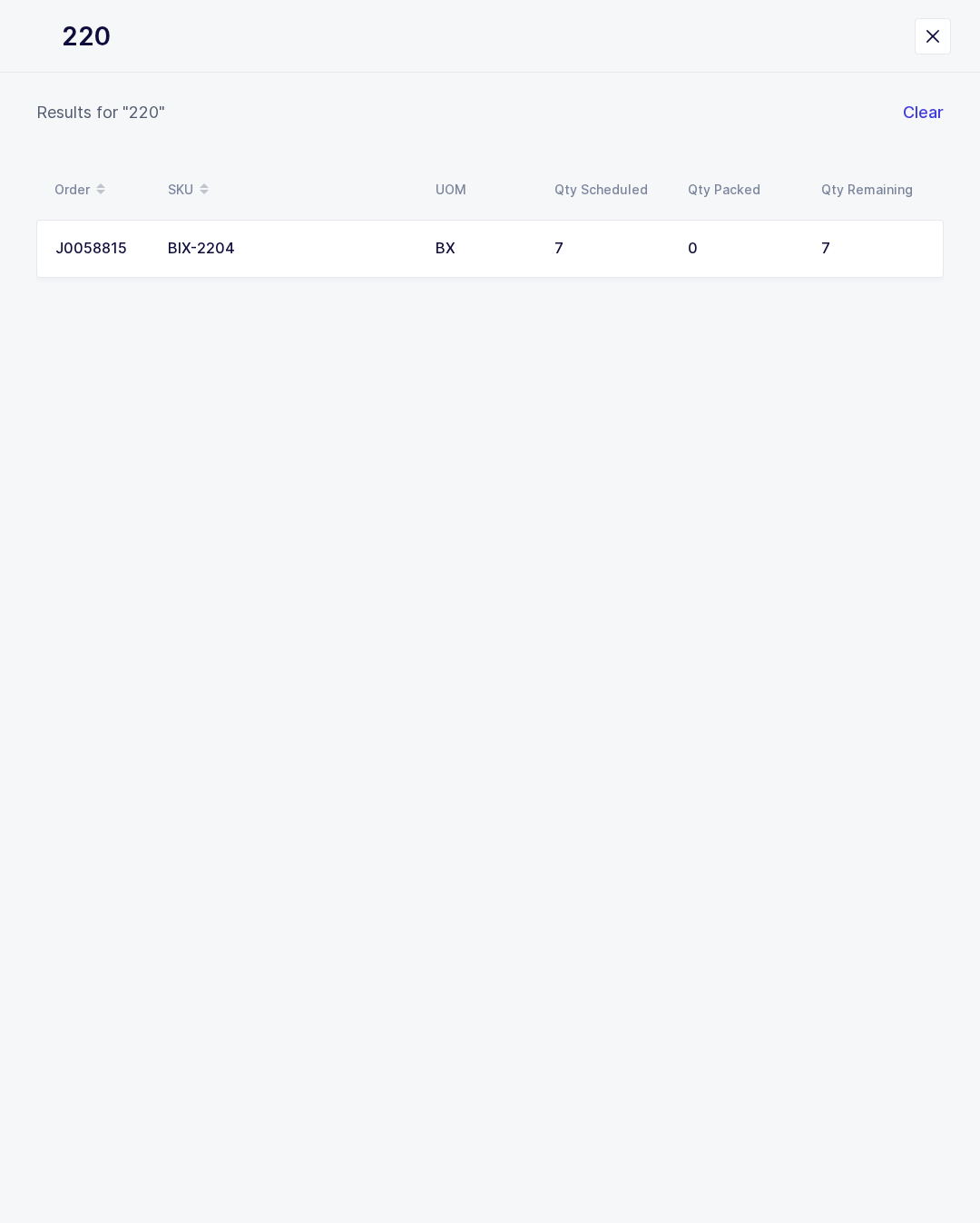
type input "2204"
click at [634, 251] on div "7" at bounding box center [611, 249] width 112 height 16
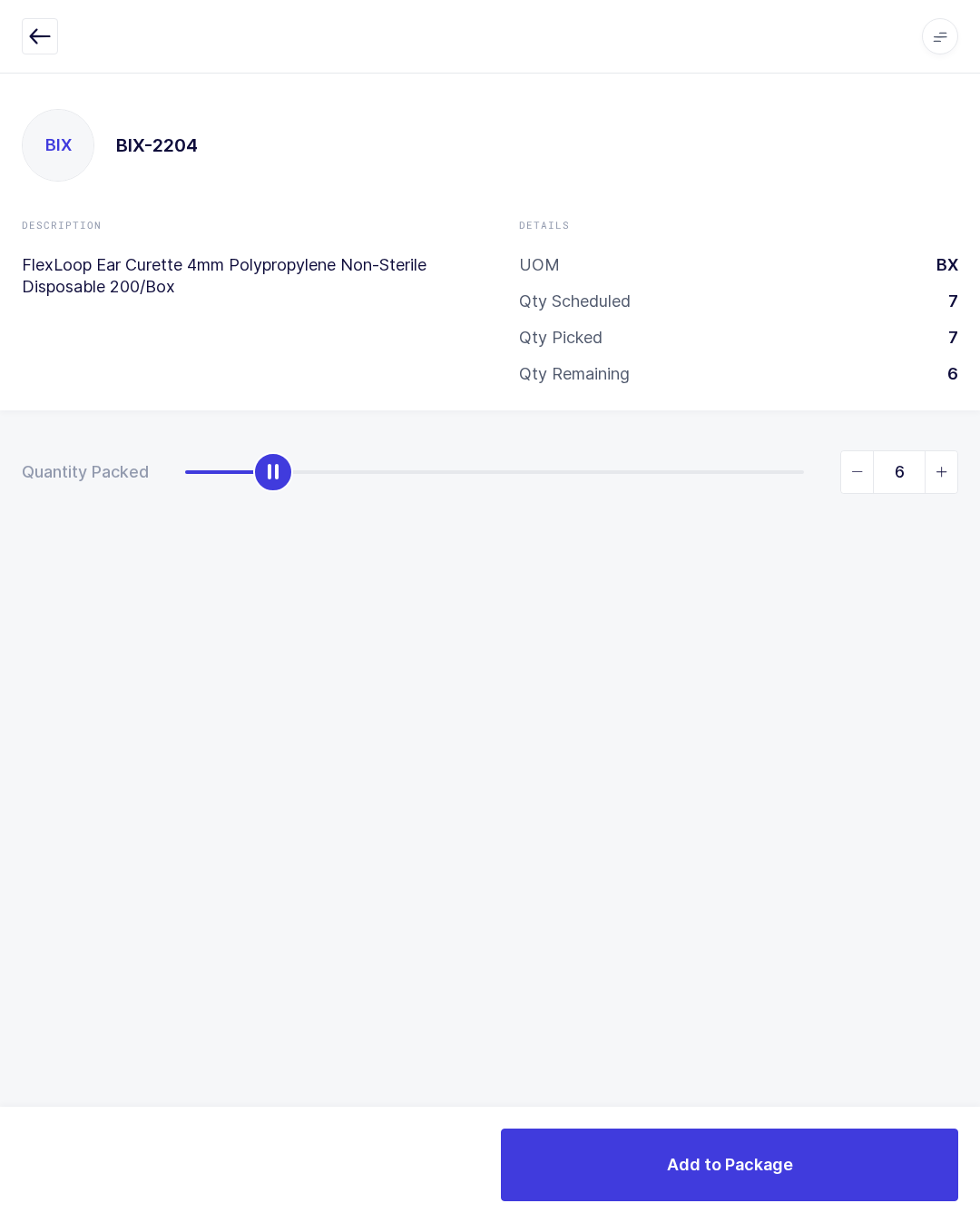
type input "7"
click at [742, 1128] on button "Add to Package" at bounding box center [729, 1164] width 457 height 73
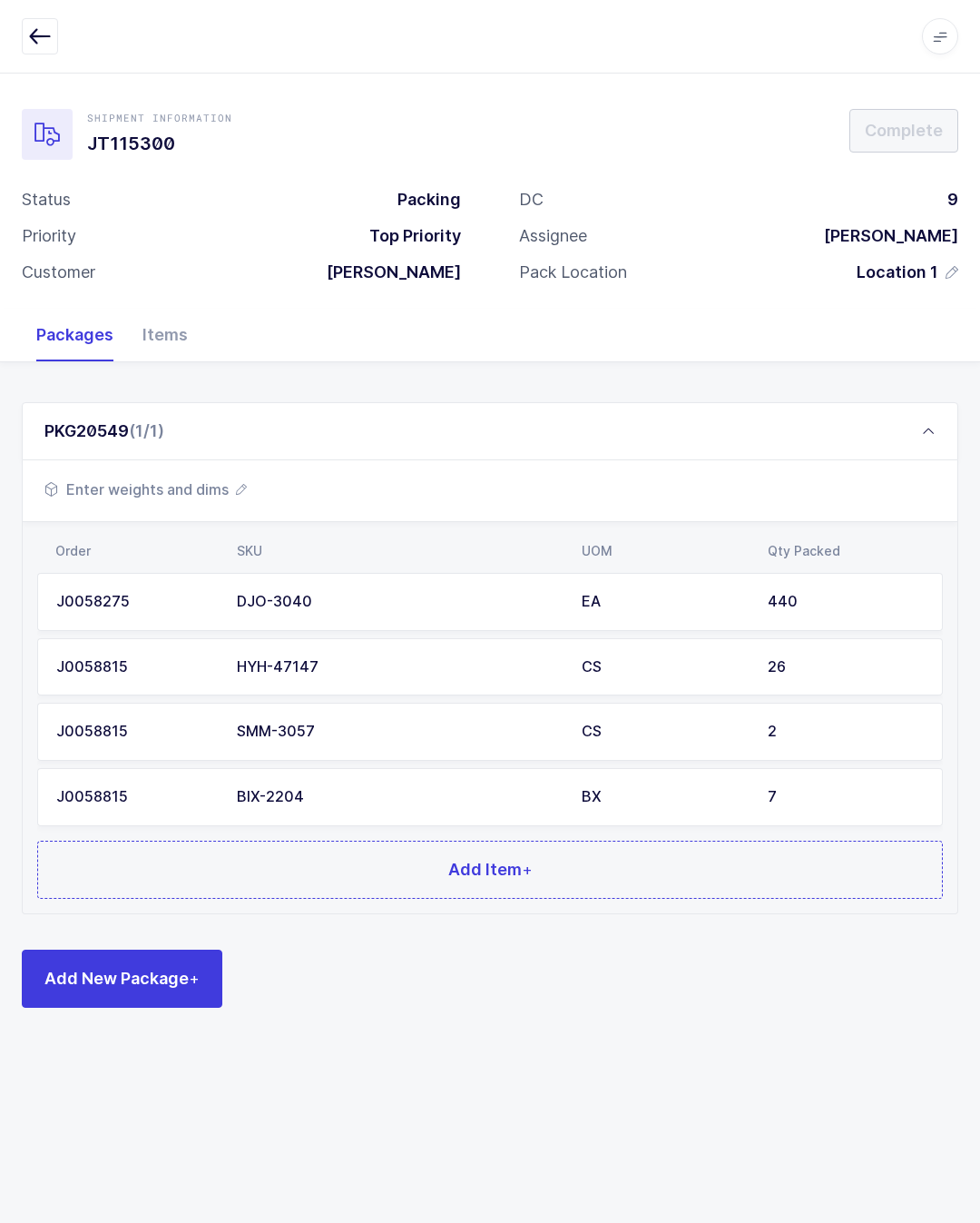
click at [293, 892] on button "Add Item +" at bounding box center [490, 869] width 906 height 58
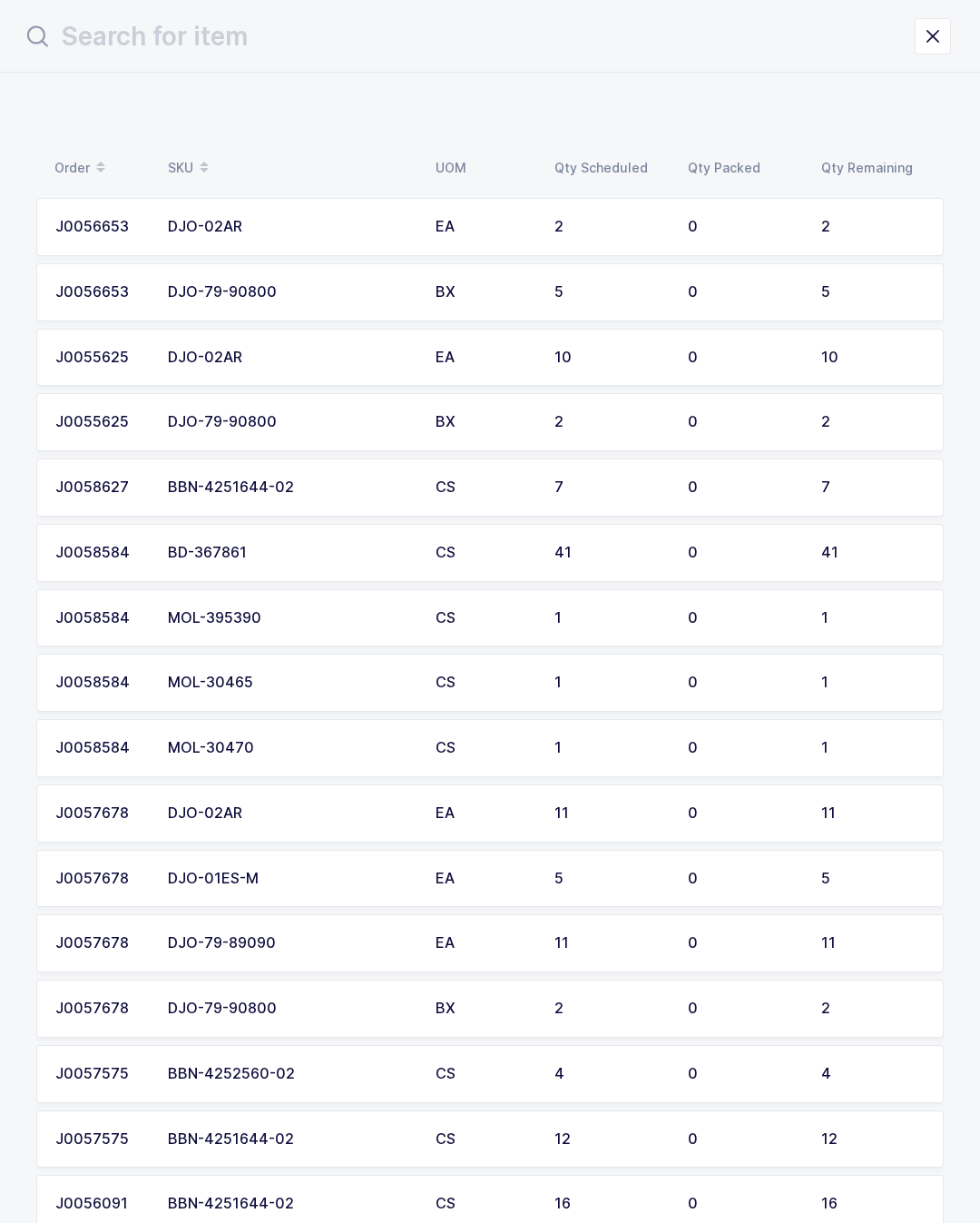
click at [494, 25] on input "text" at bounding box center [468, 37] width 893 height 44
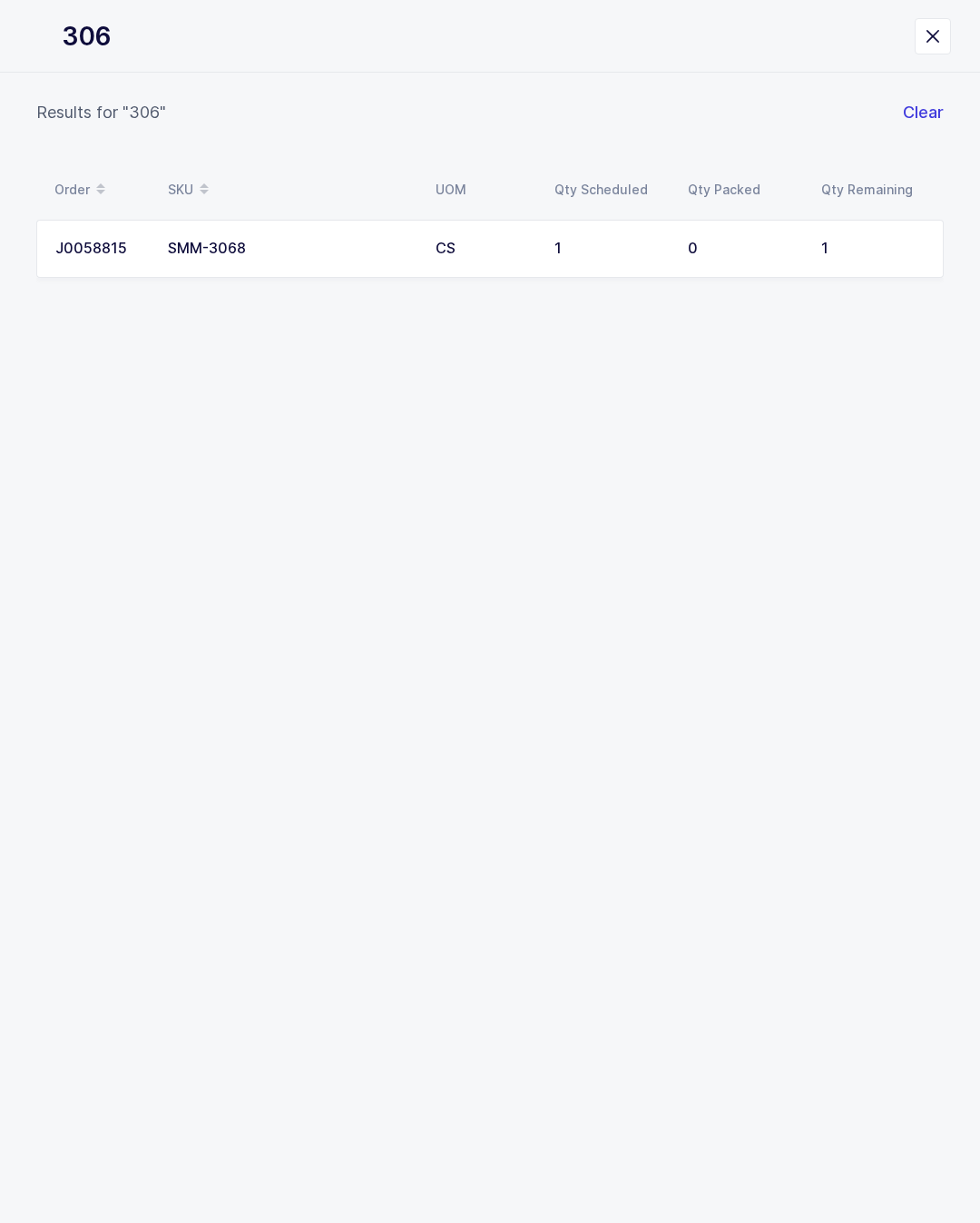
type input "3068"
click at [696, 236] on td "0" at bounding box center [743, 249] width 133 height 58
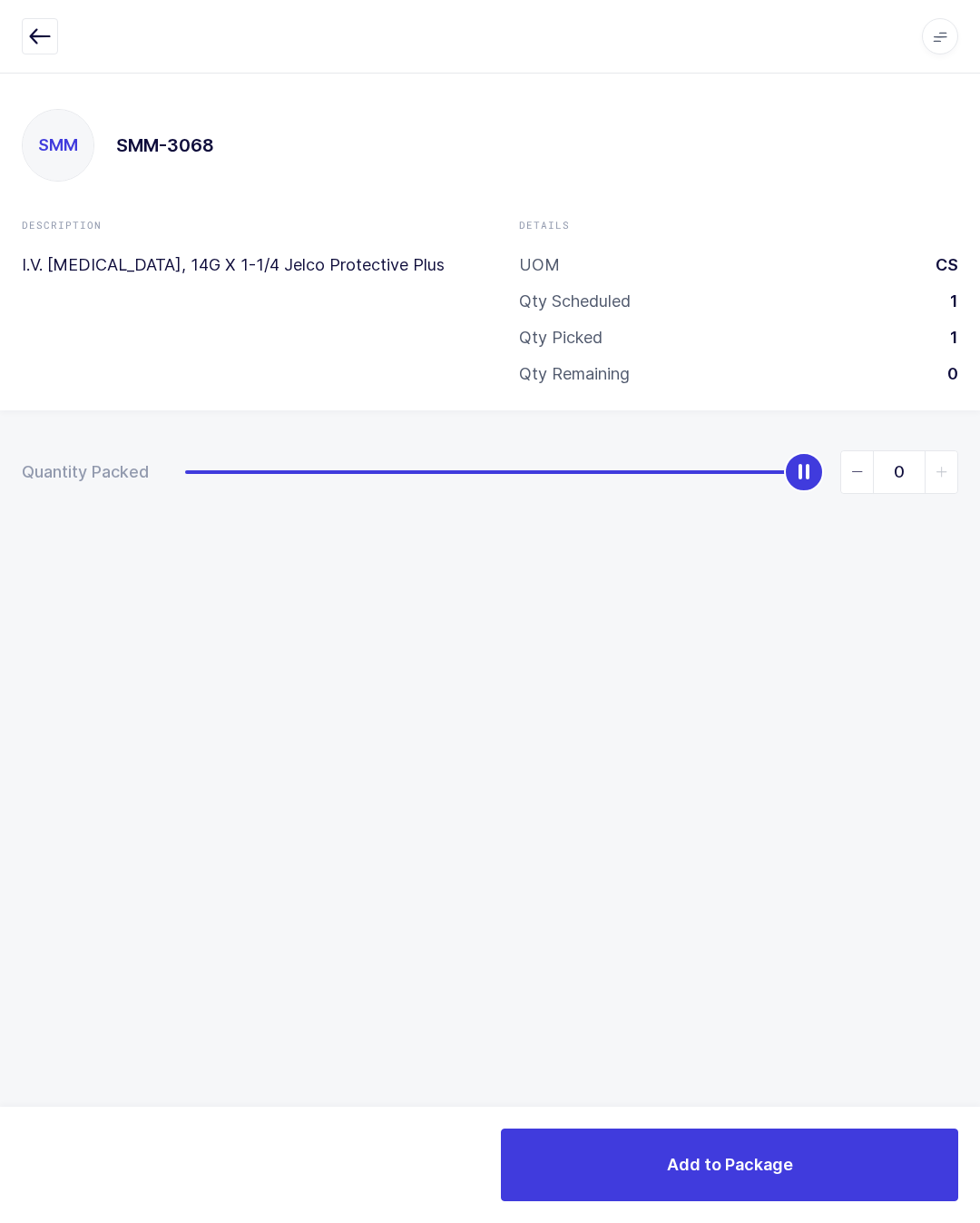
type input "1"
click at [814, 1114] on div "Add to Package" at bounding box center [490, 1164] width 980 height 116
click at [820, 1158] on button "Add to Package" at bounding box center [729, 1164] width 457 height 73
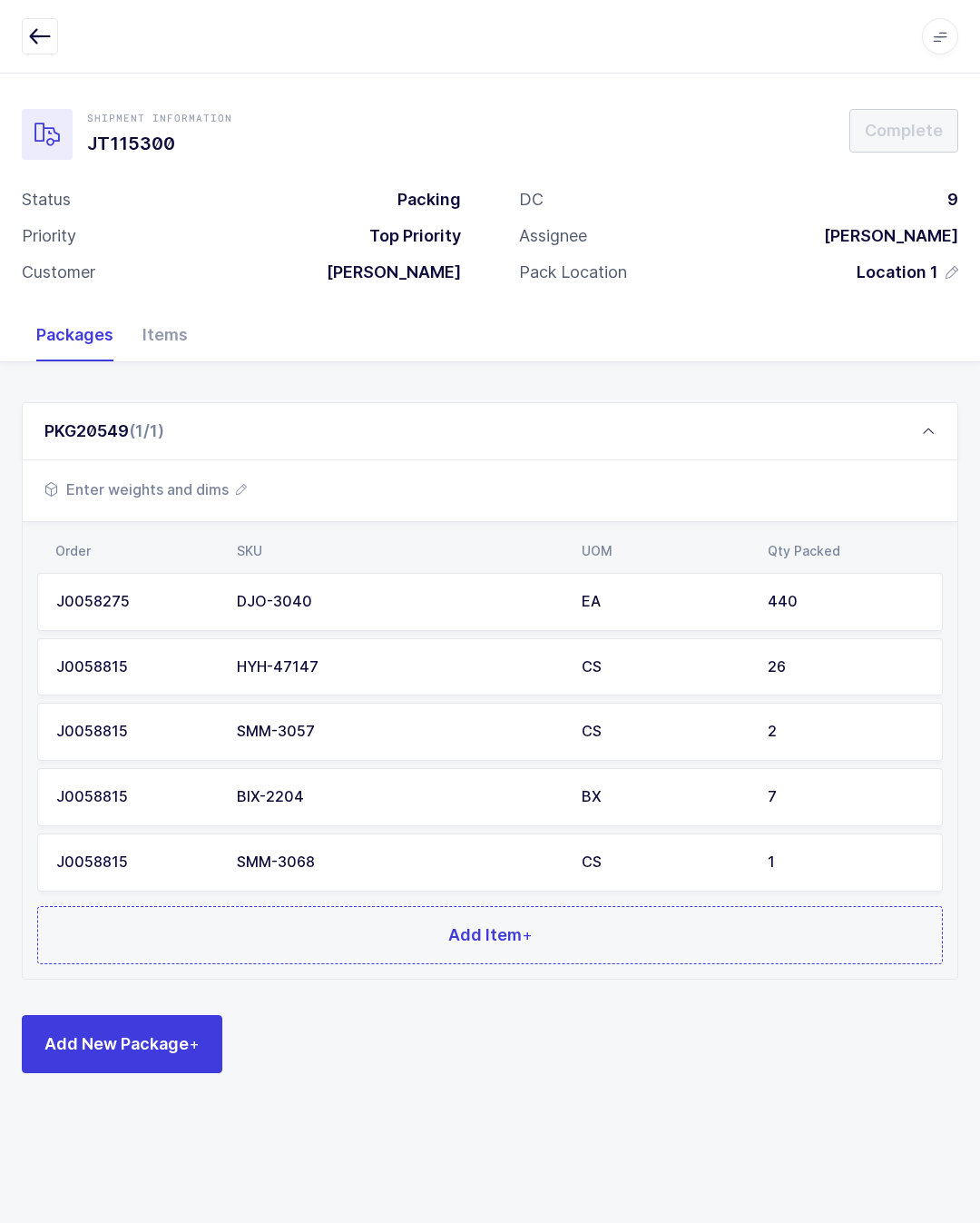
click at [214, 478] on span "Enter weights and dims" at bounding box center [145, 489] width 202 height 22
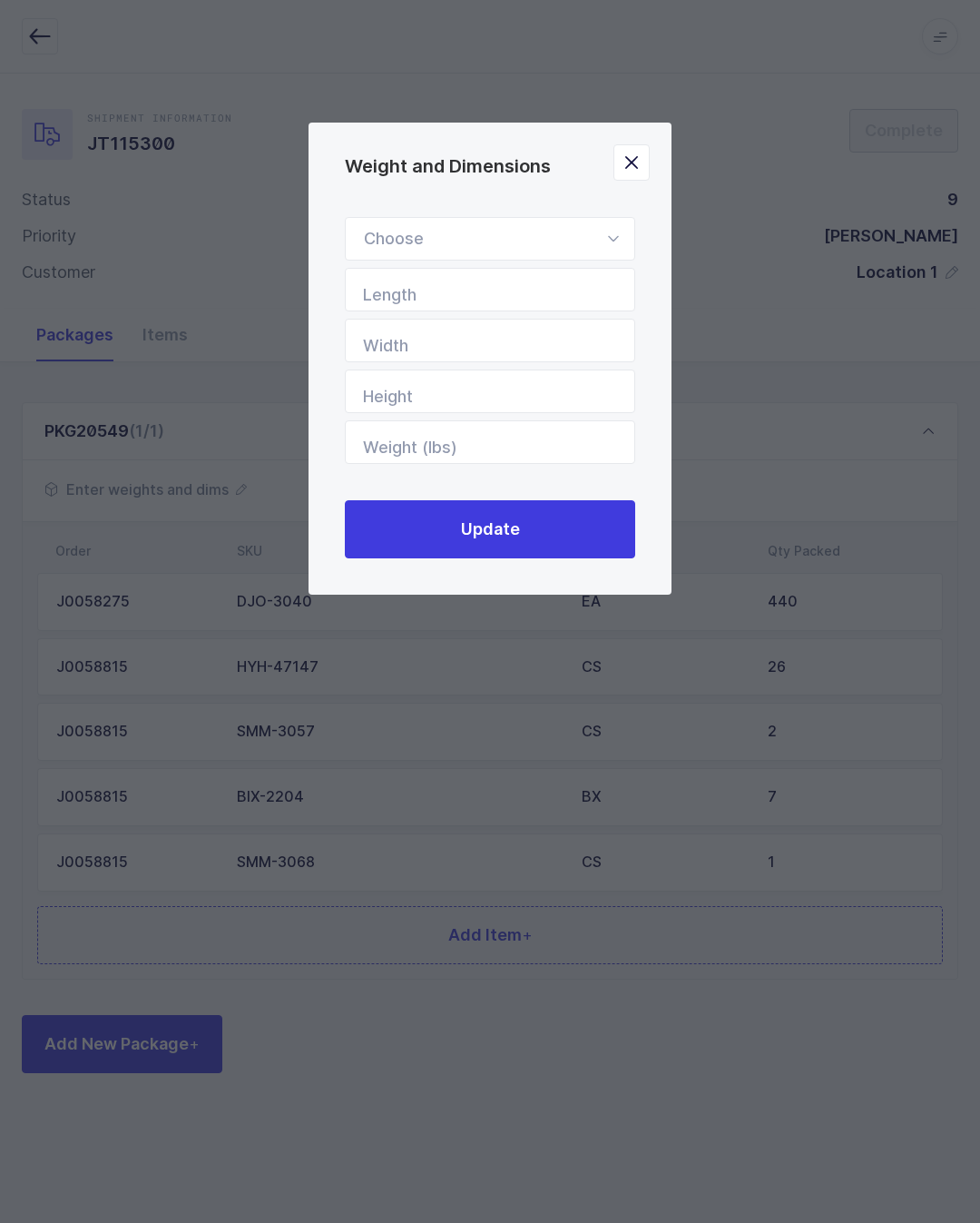
click at [480, 232] on div "Weight and Dimensions" at bounding box center [490, 239] width 290 height 44
click at [482, 279] on li "Standard Pallet" at bounding box center [490, 291] width 274 height 34
type input "Standard Pallet"
type input "48"
type input "40"
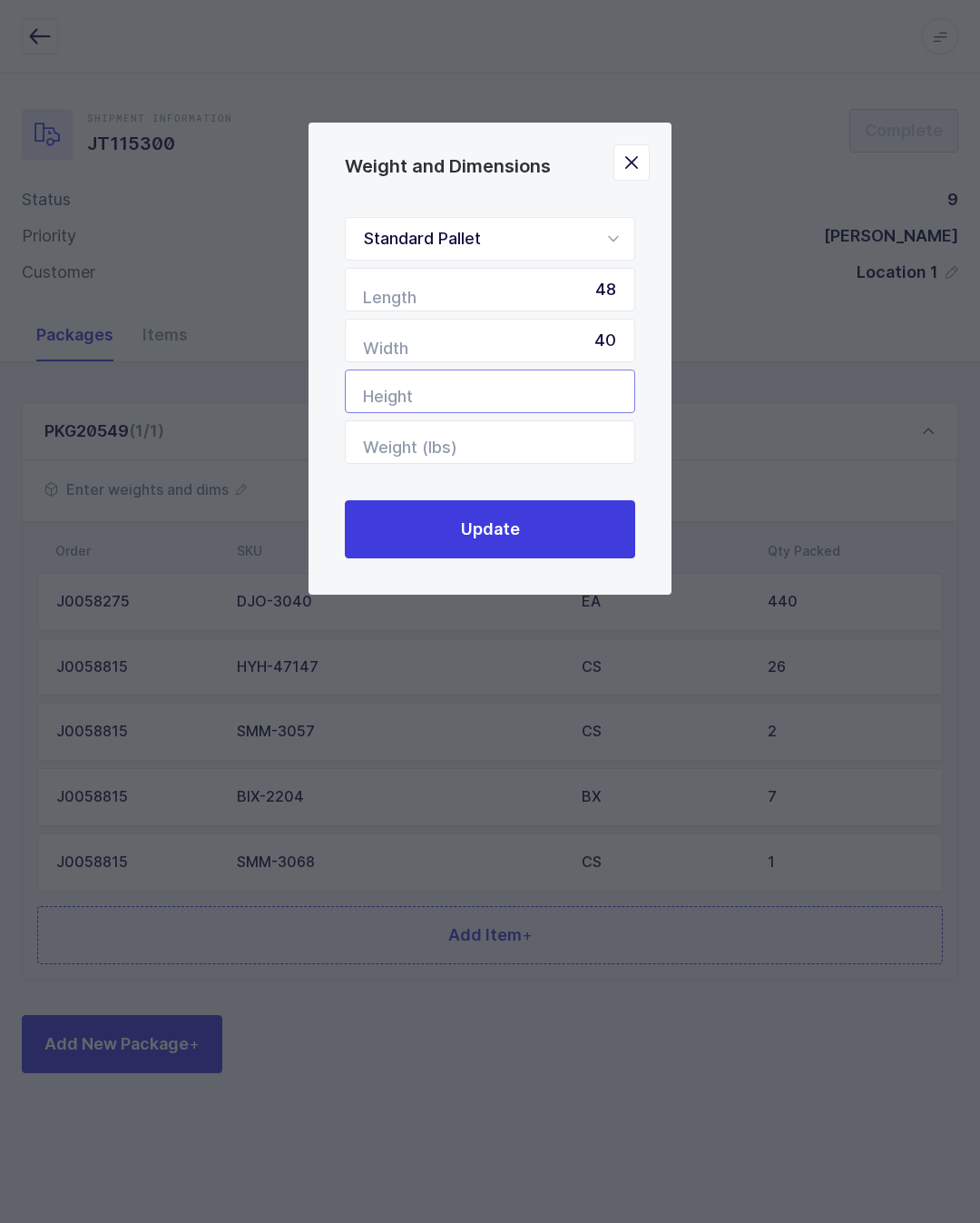
click at [573, 395] on input "Height" at bounding box center [490, 391] width 290 height 44
type input "60"
click at [591, 442] on input "Weight (lbs)" at bounding box center [490, 442] width 290 height 44
type input "310"
click at [565, 551] on button "Update" at bounding box center [490, 529] width 290 height 58
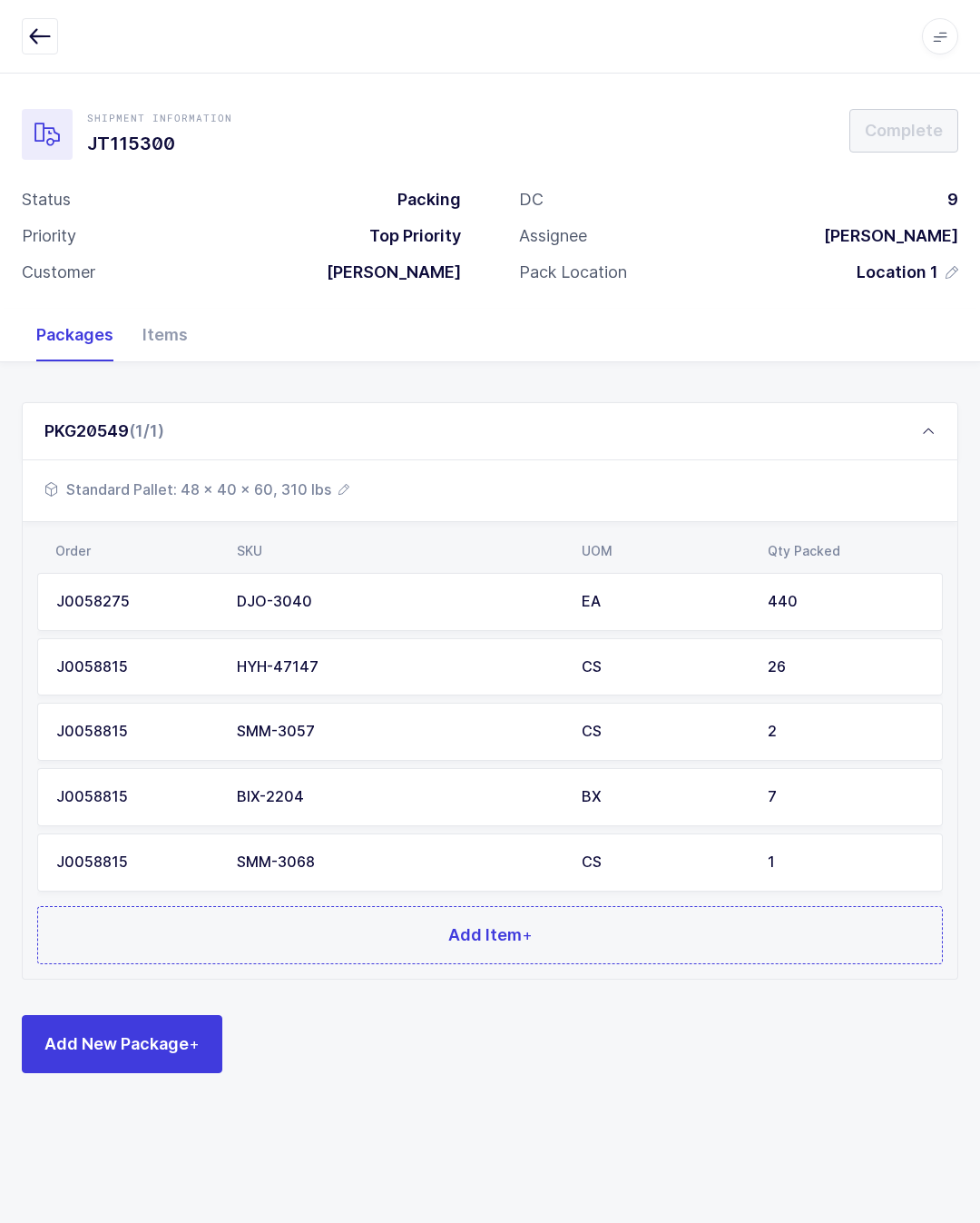
click at [486, 402] on div "PKG20549 (1/1)" at bounding box center [490, 431] width 937 height 58
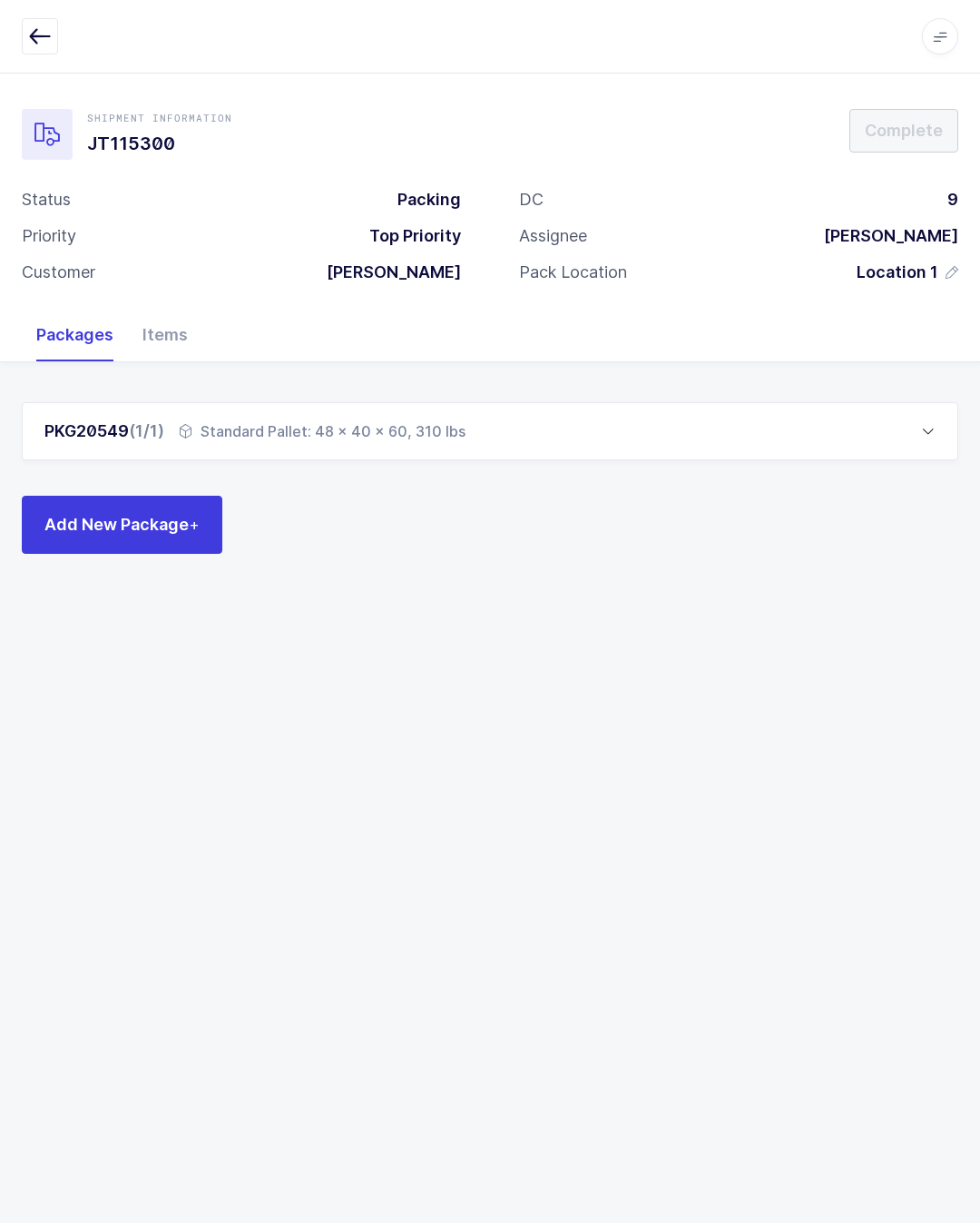
click at [153, 524] on span "Add New Package +" at bounding box center [121, 524] width 155 height 23
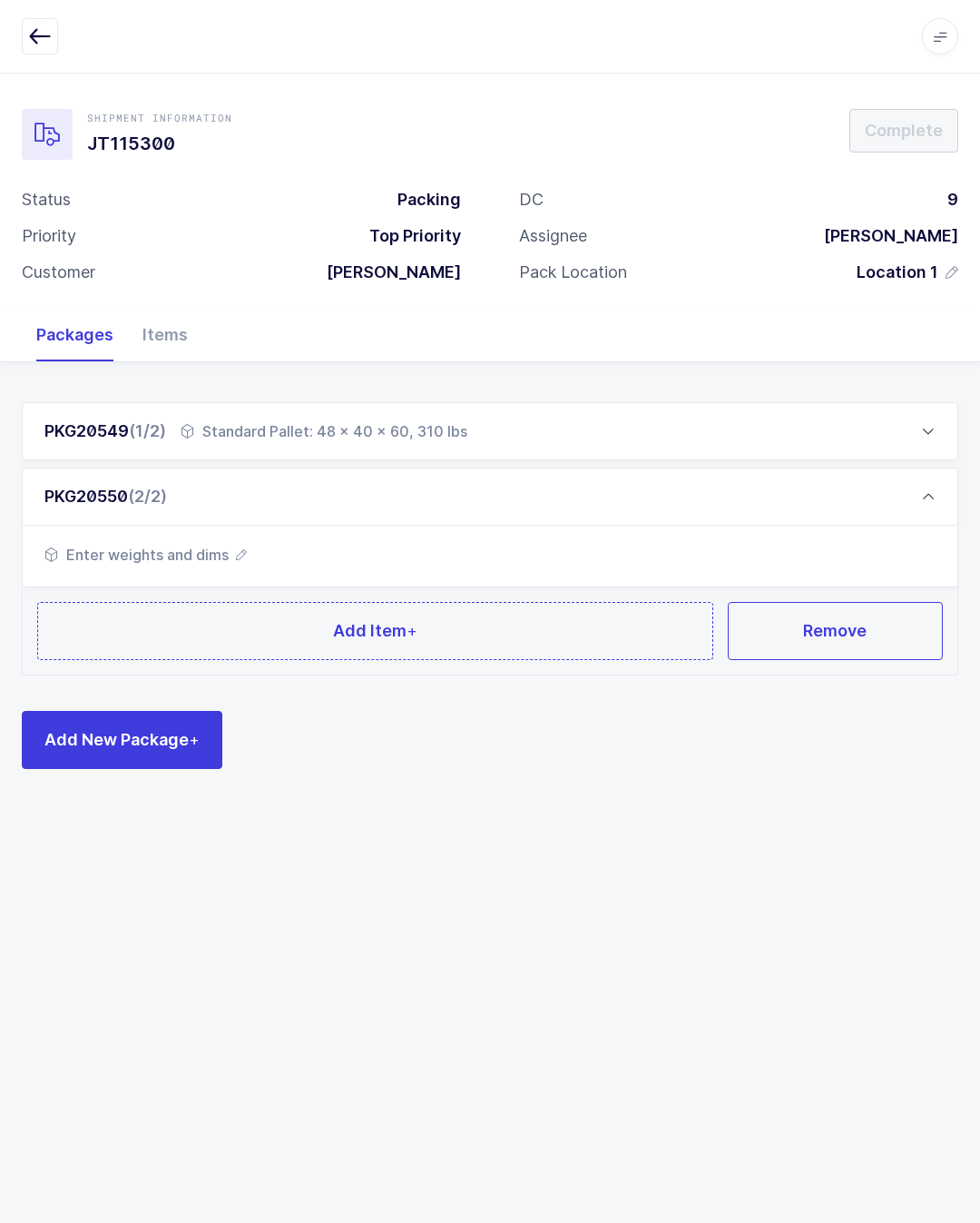
click at [120, 731] on span "Add New Package +" at bounding box center [121, 739] width 155 height 23
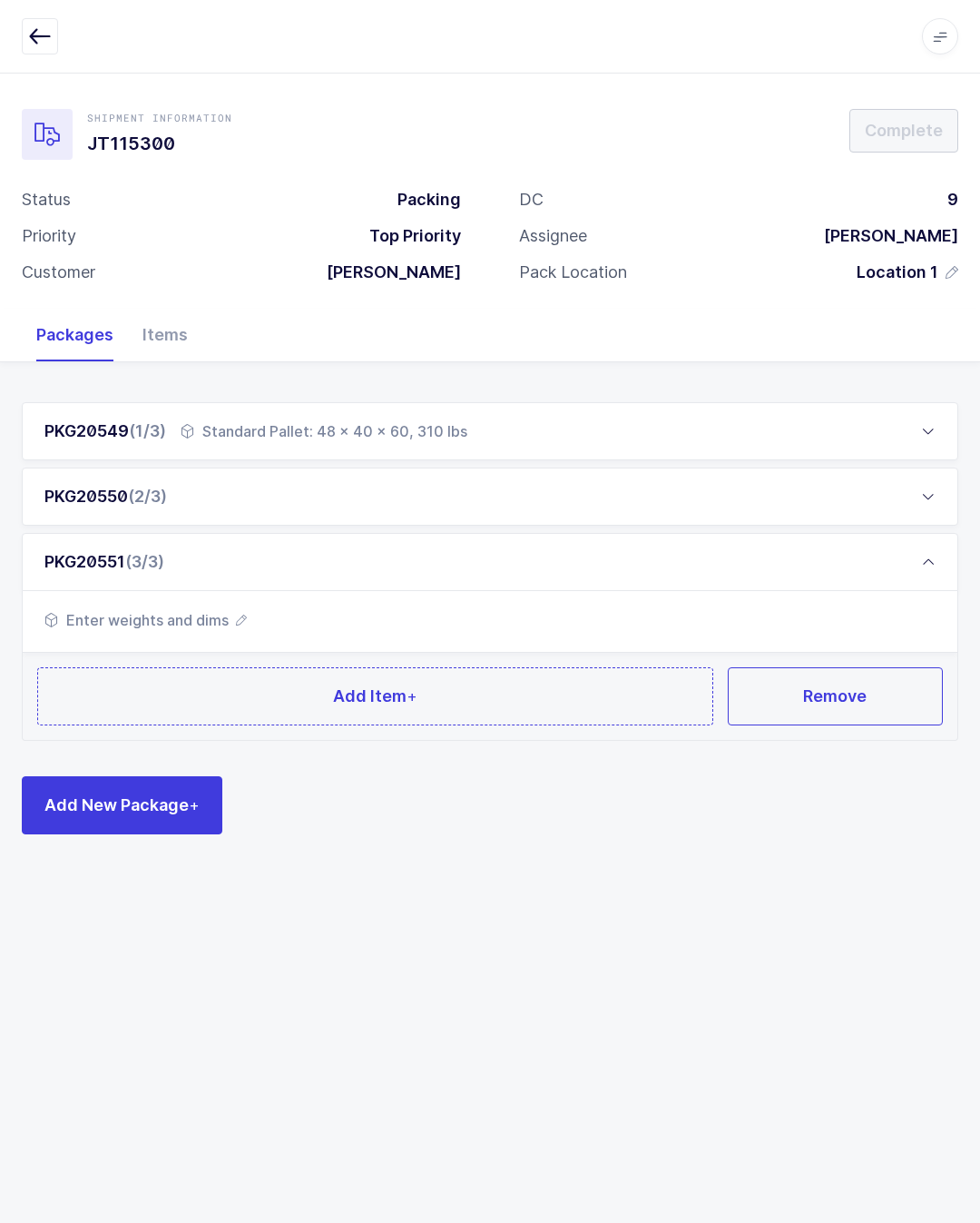
click at [199, 671] on button "Add Item +" at bounding box center [375, 696] width 676 height 58
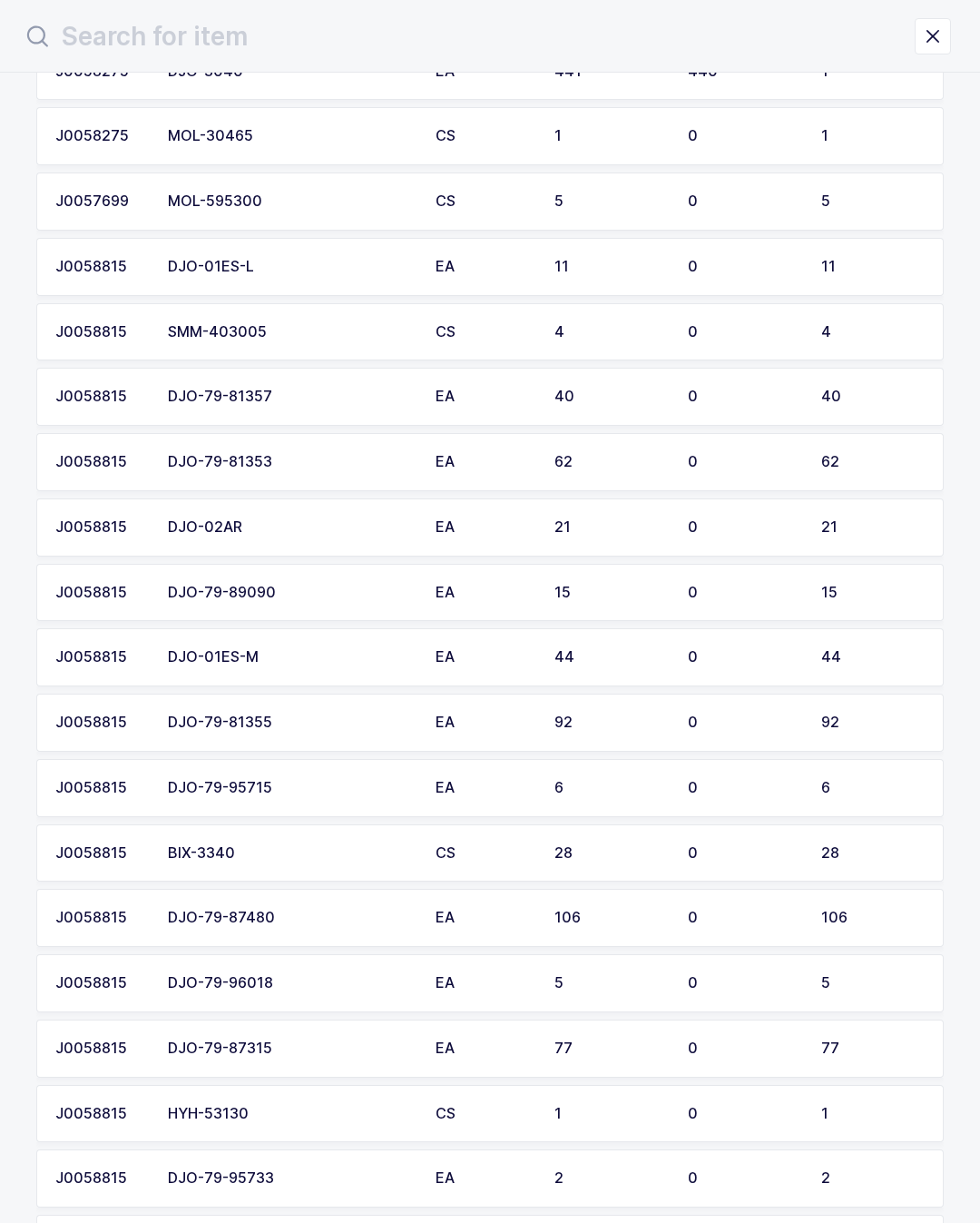
scroll to position [1327, 0]
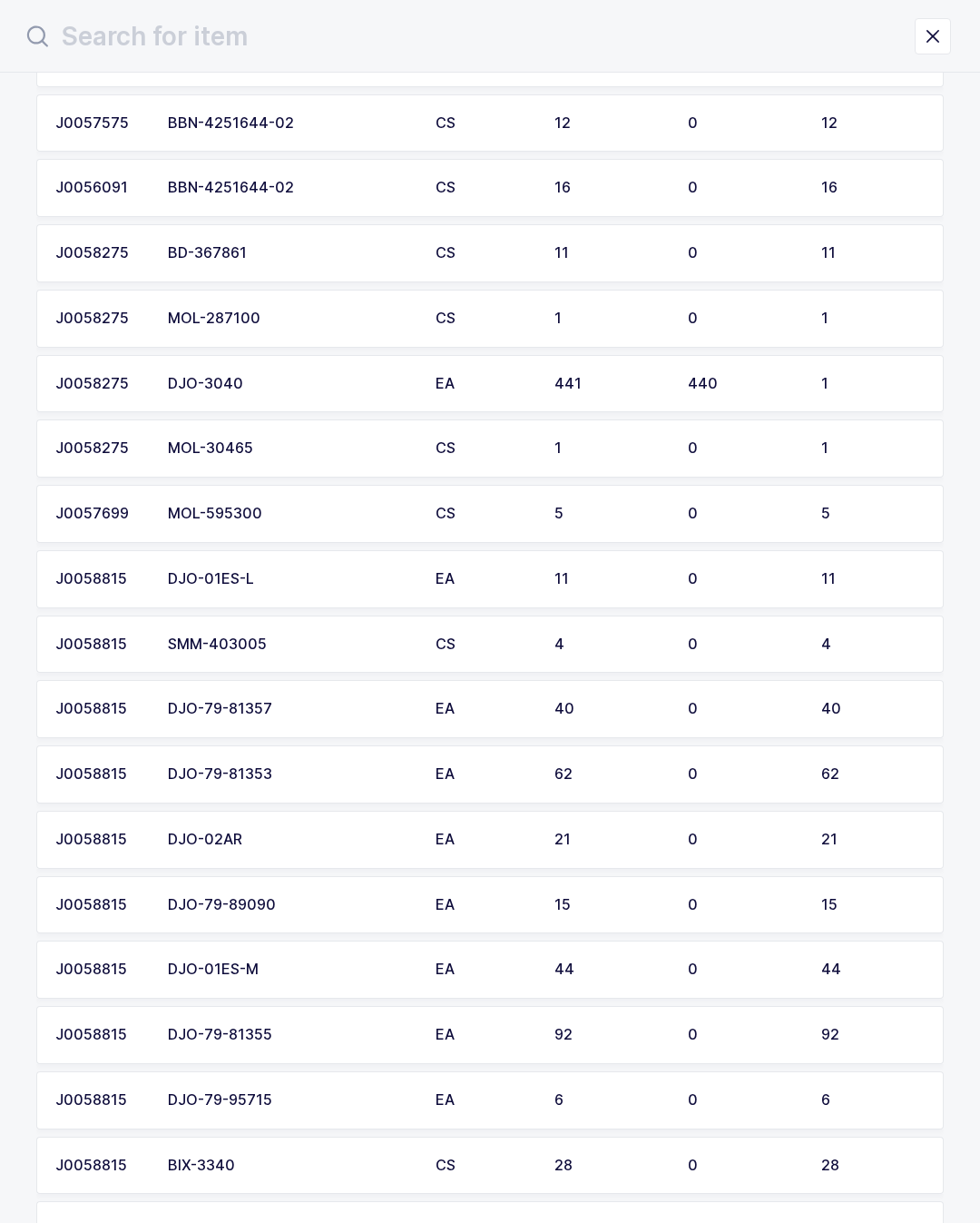
click at [479, 50] on input "text" at bounding box center [468, 37] width 893 height 44
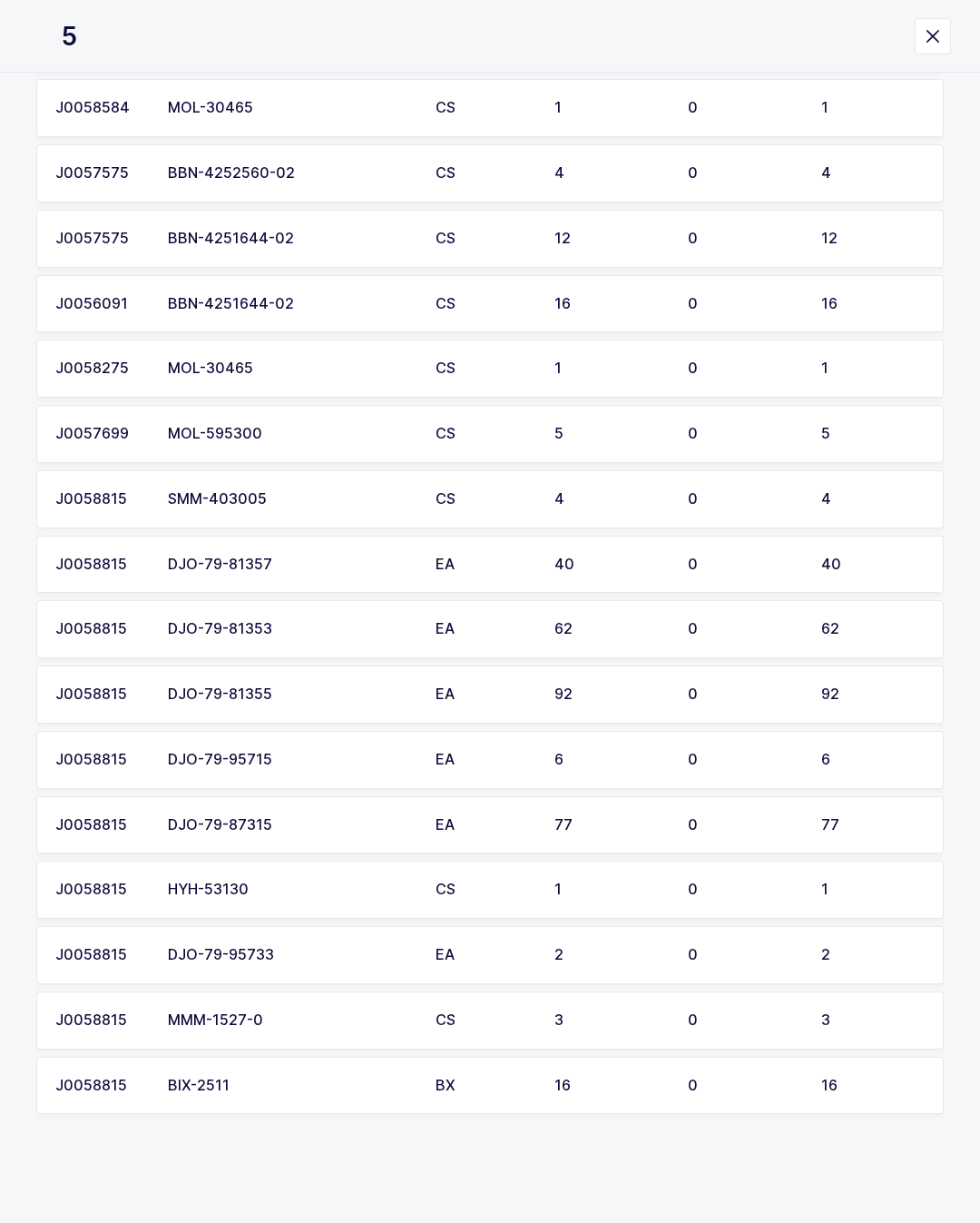
scroll to position [258, 0]
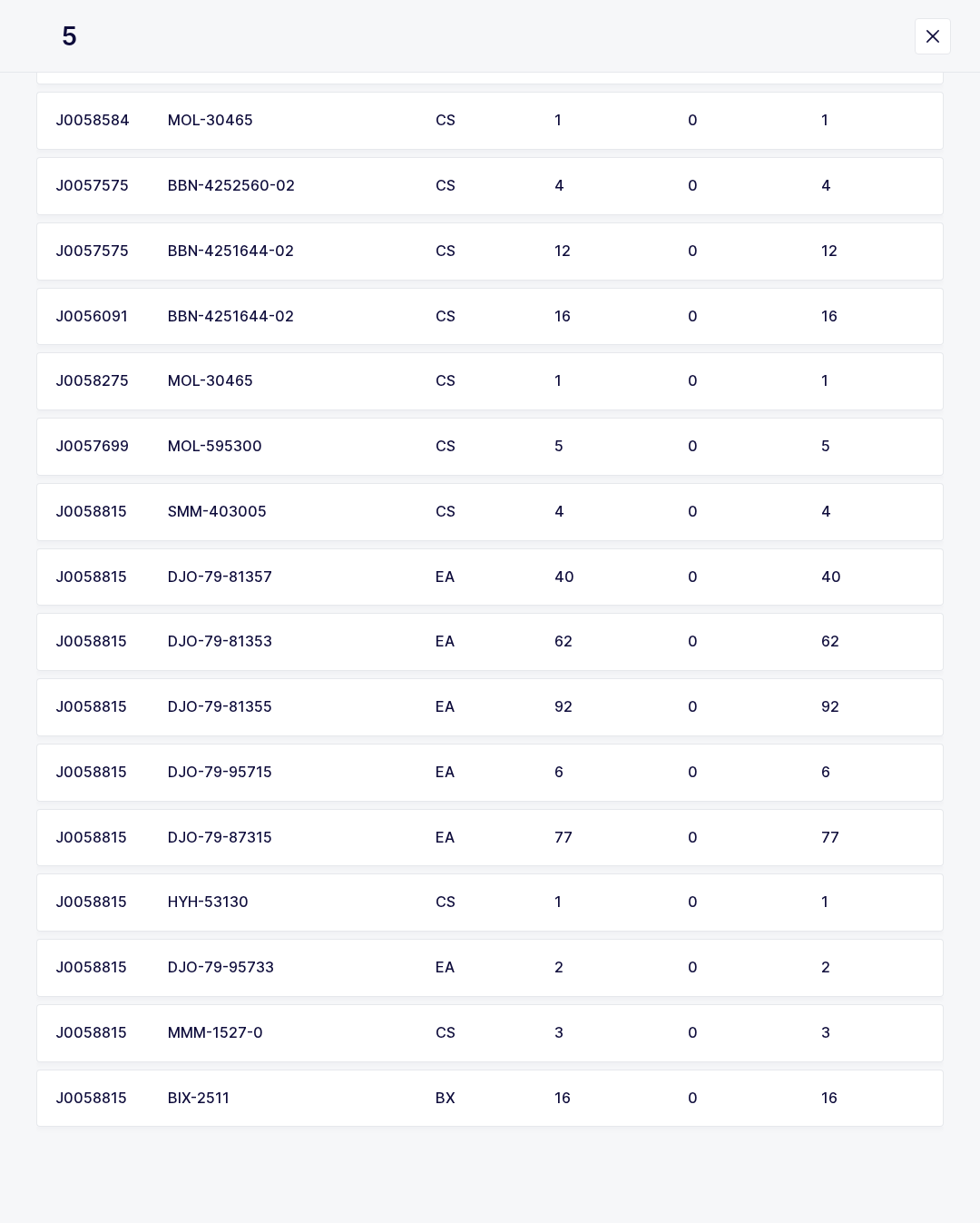
type input "55"
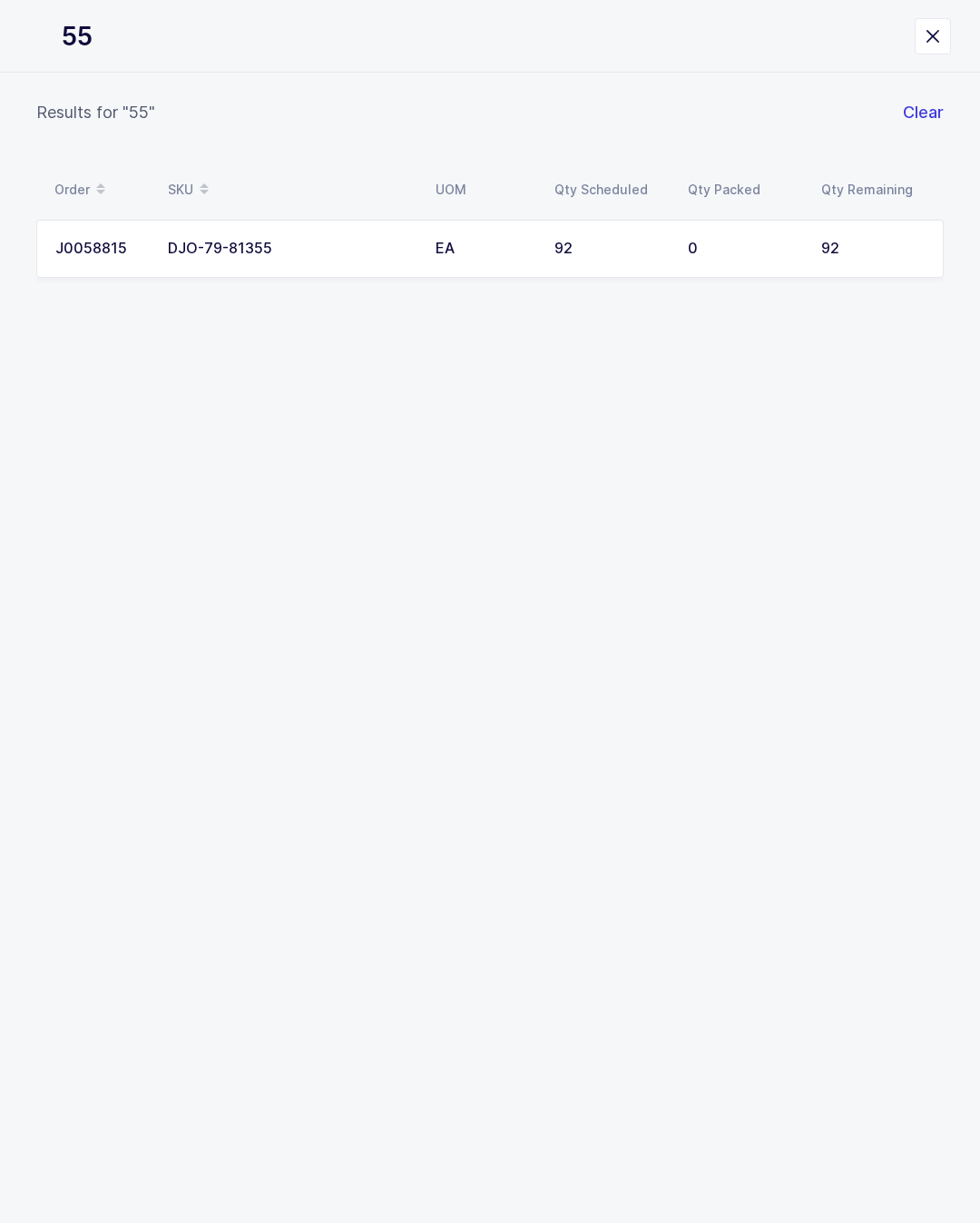
click at [375, 265] on td "DJO-79-81355" at bounding box center [291, 249] width 268 height 58
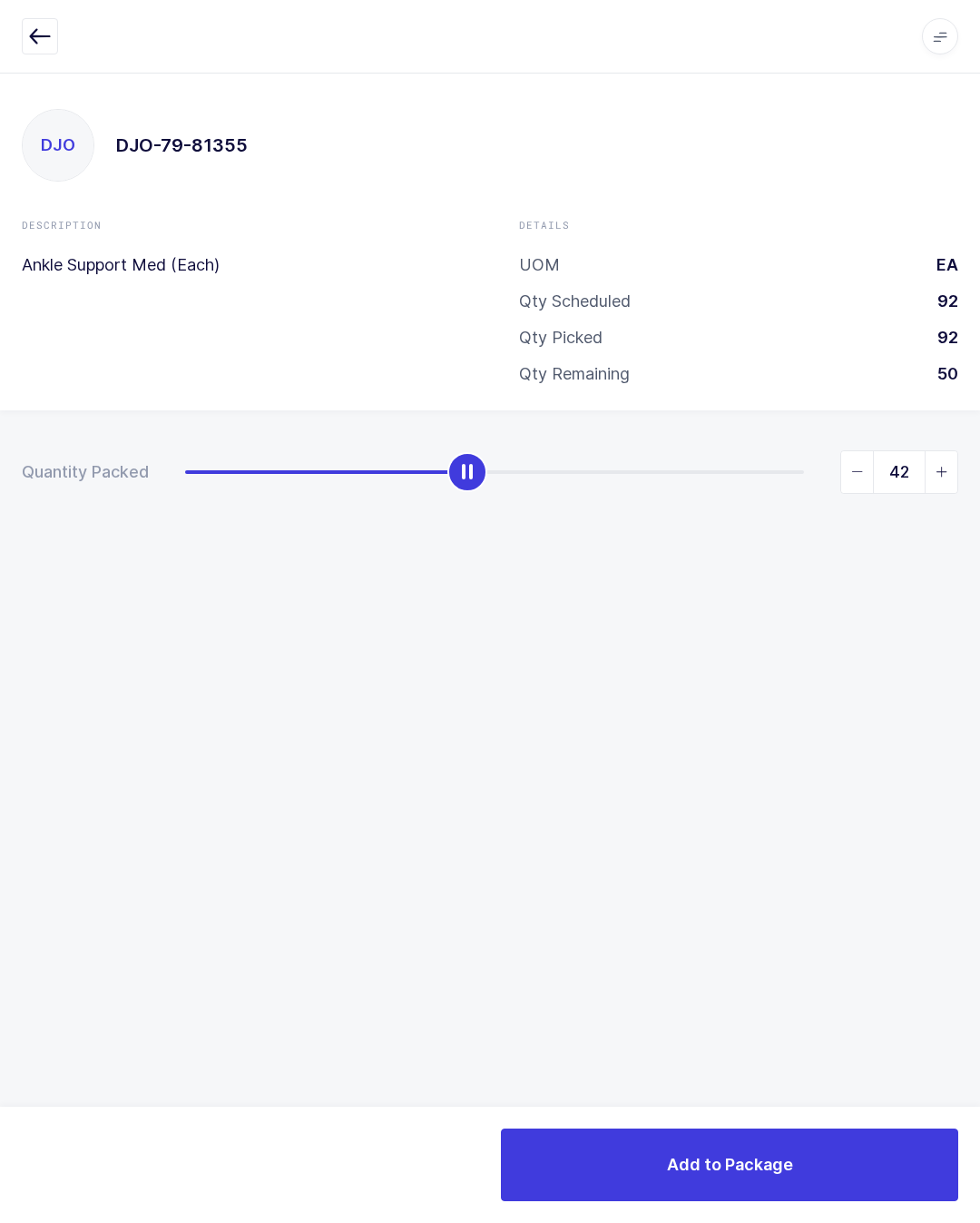
type input "43"
click at [743, 1128] on button "Add to Package" at bounding box center [729, 1164] width 457 height 73
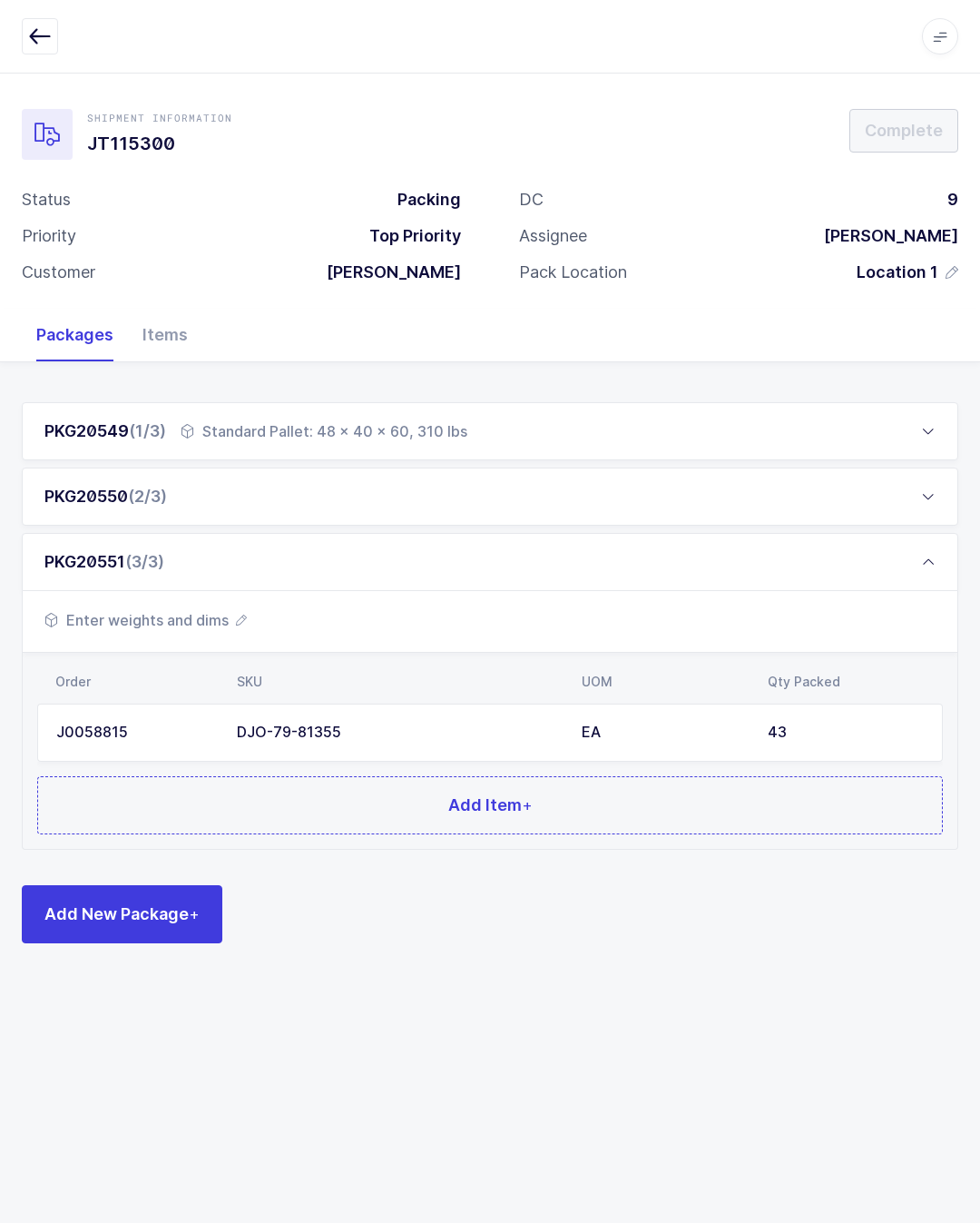
click at [315, 812] on button "Add Item +" at bounding box center [490, 805] width 906 height 58
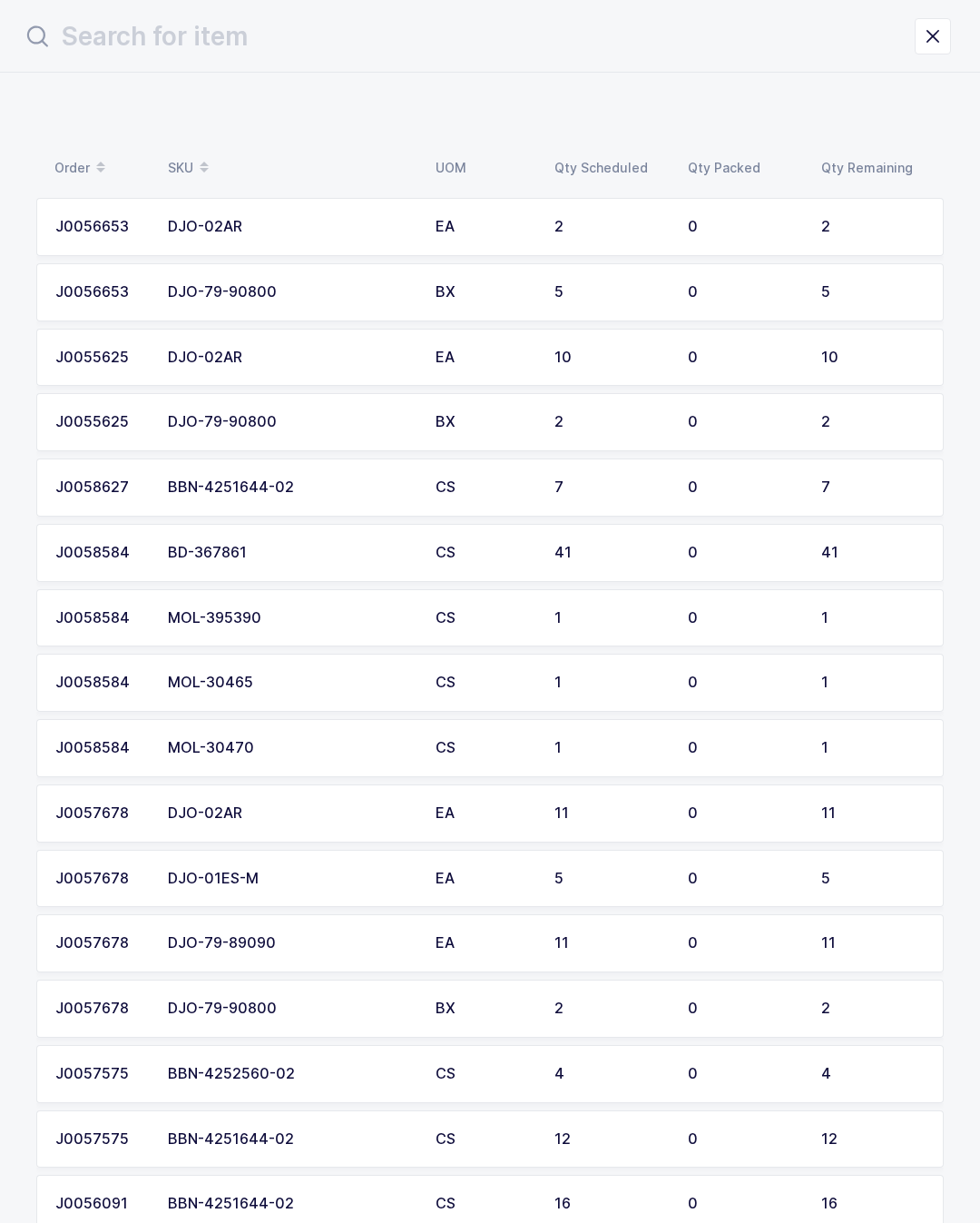
click at [401, 37] on input "text" at bounding box center [468, 37] width 893 height 44
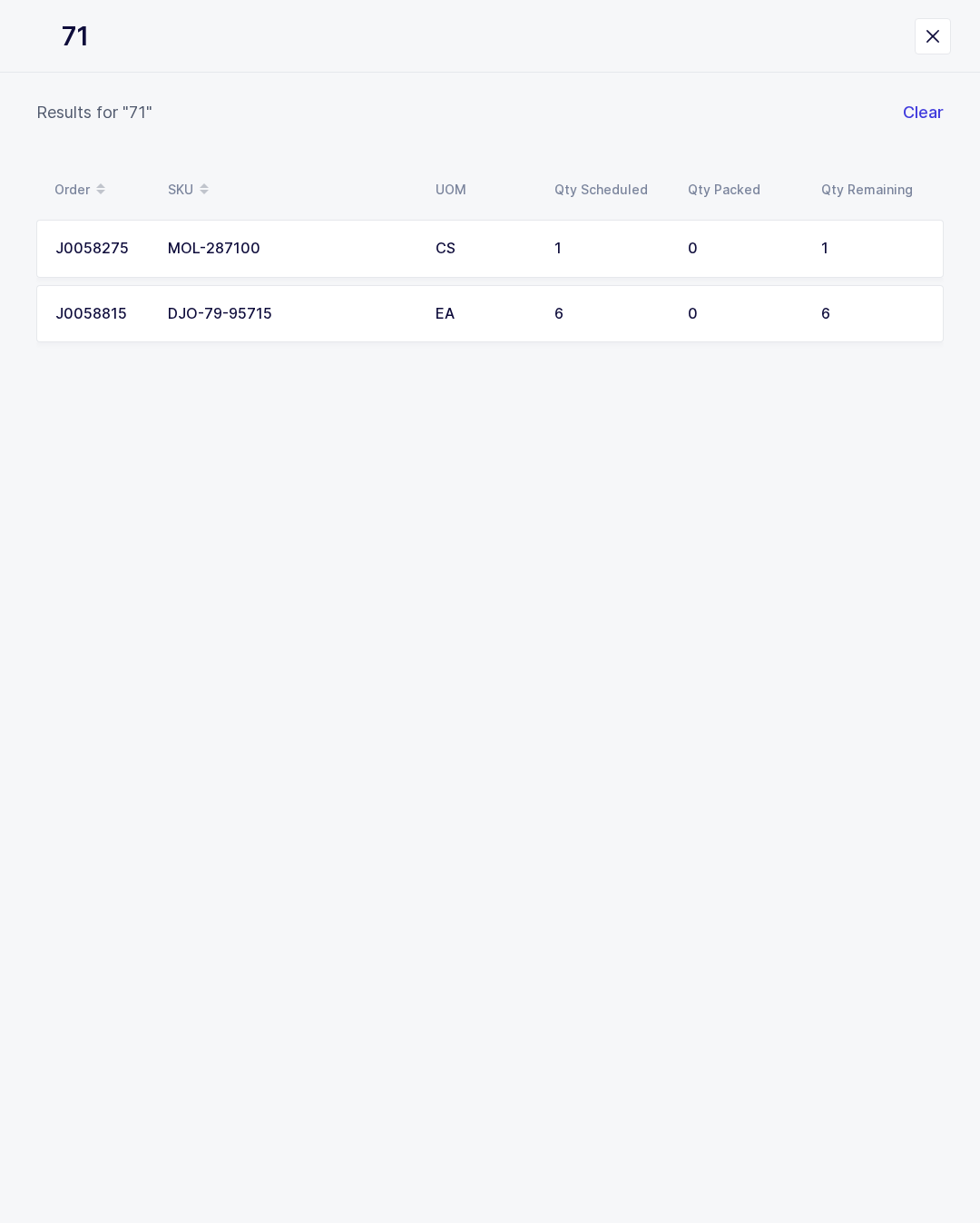
type input "715"
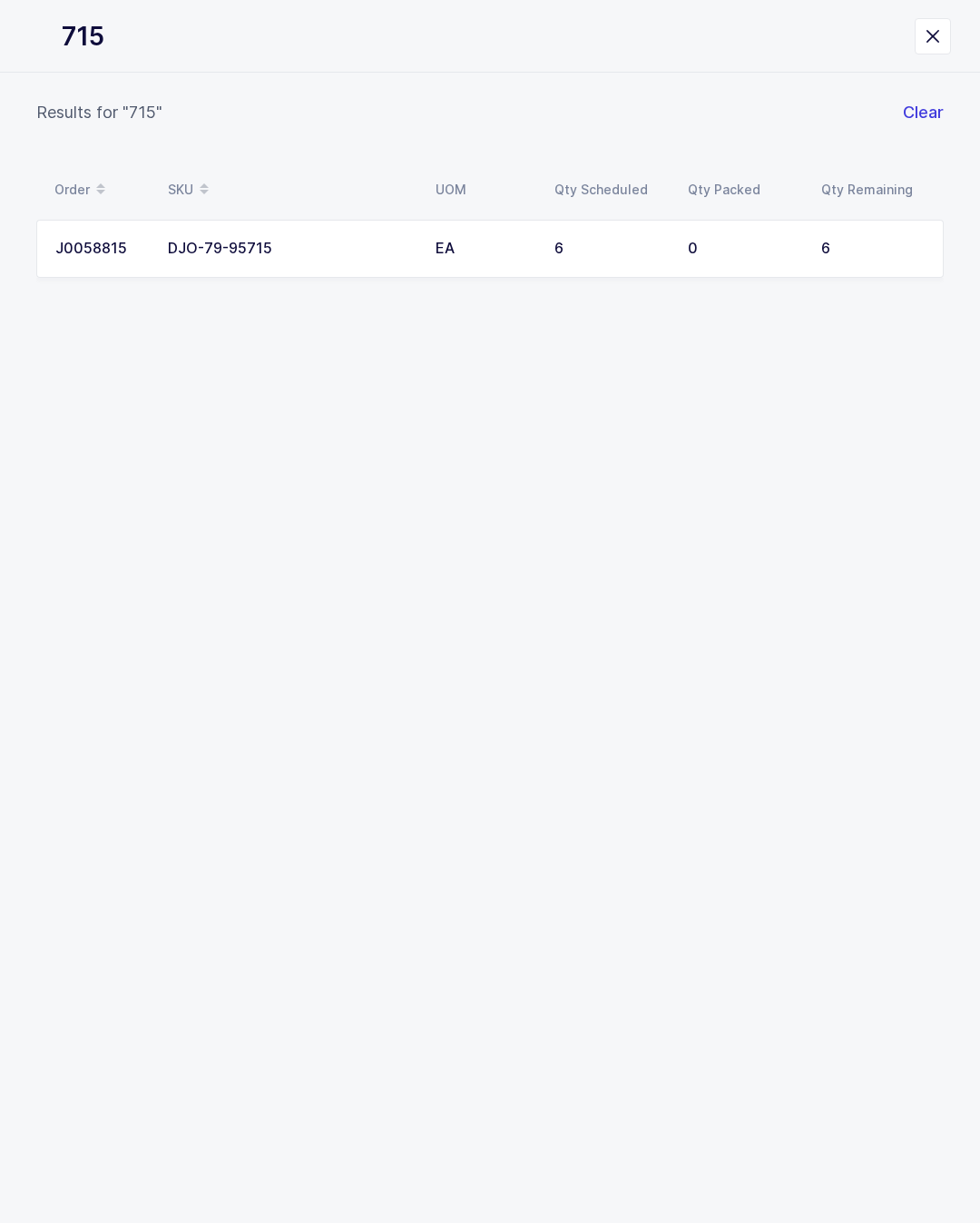
click at [451, 254] on div "EA" at bounding box center [484, 249] width 97 height 16
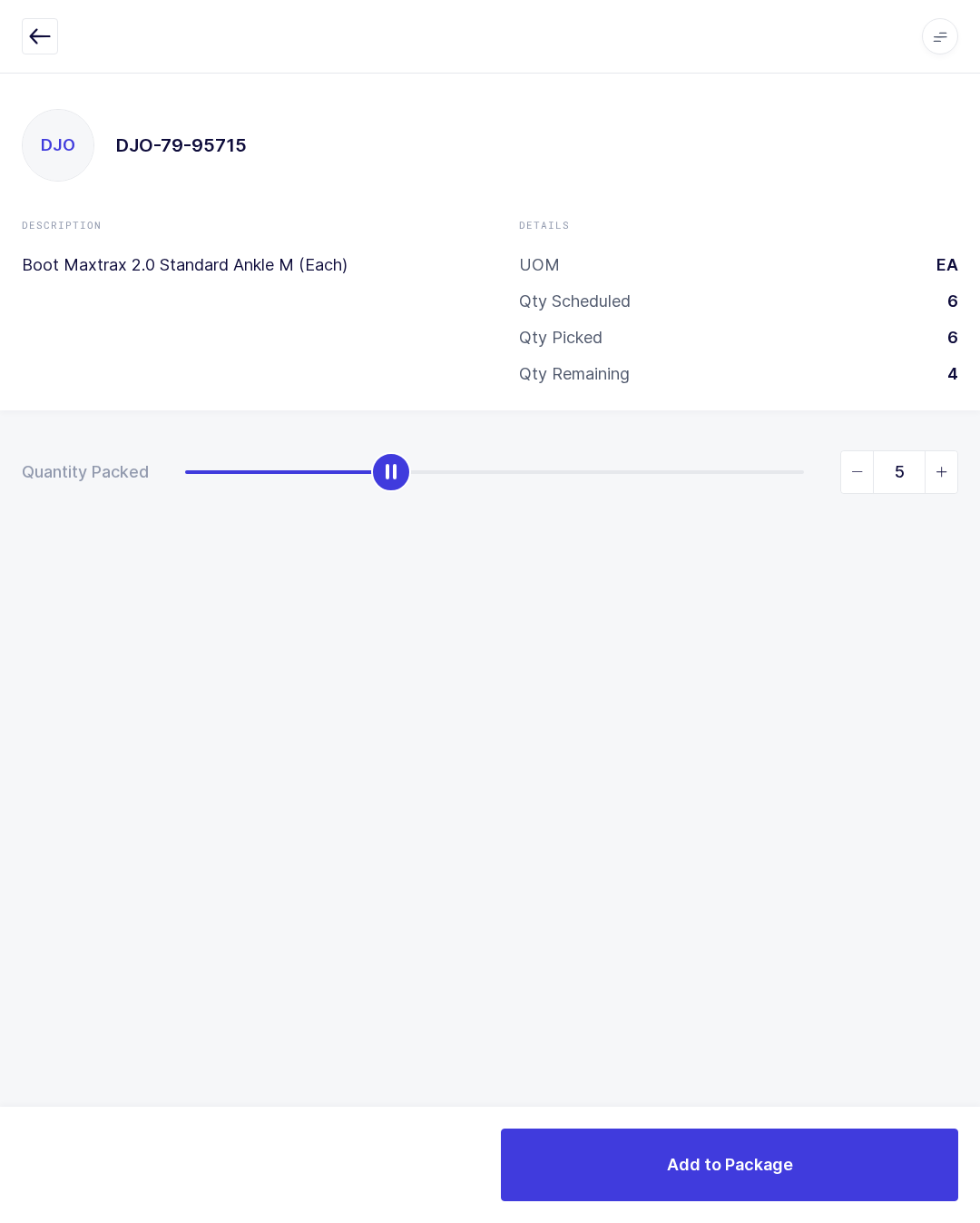
type input "6"
click at [796, 1130] on button "Add to Package" at bounding box center [729, 1164] width 457 height 73
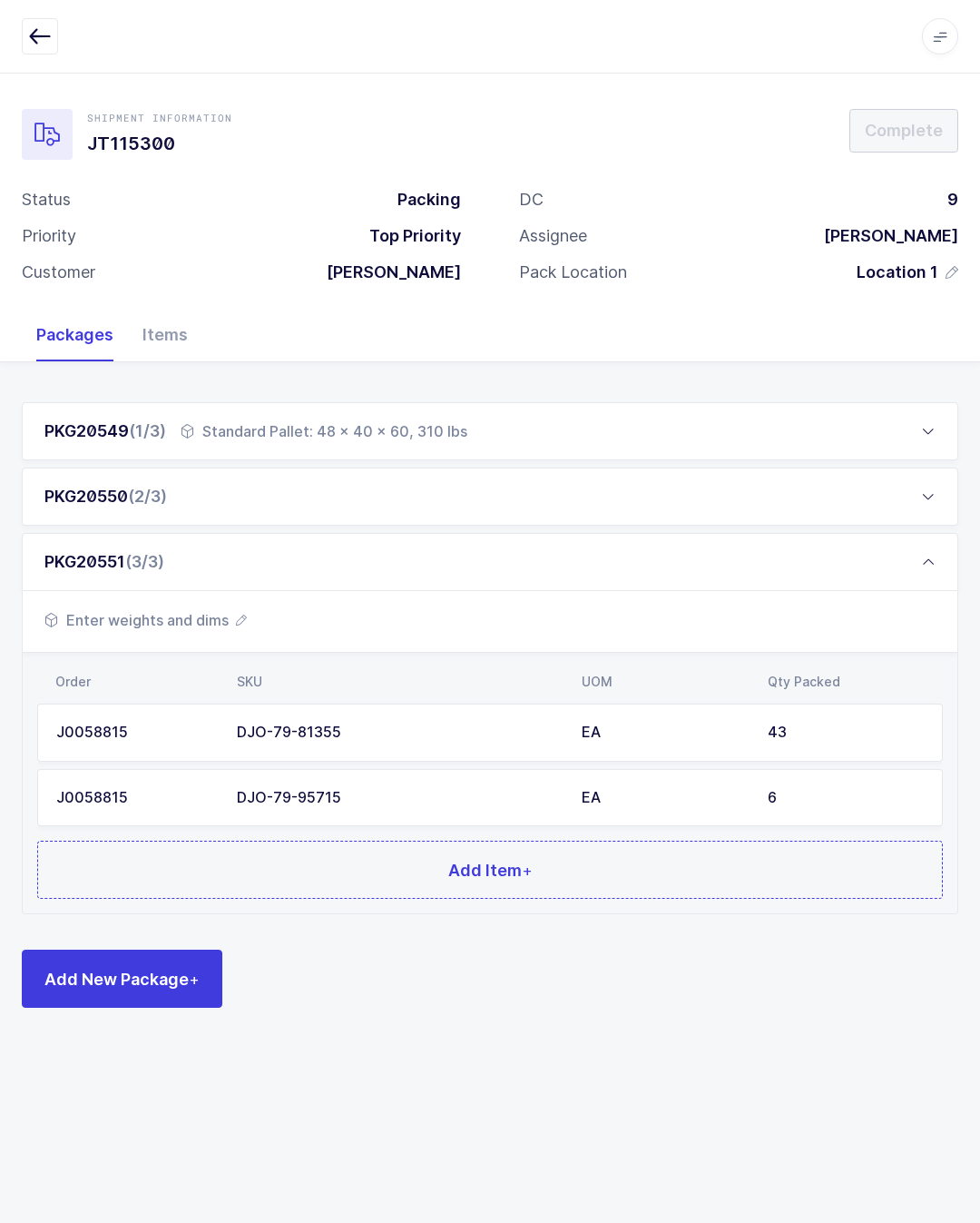
click at [299, 868] on button "Add Item +" at bounding box center [490, 869] width 906 height 58
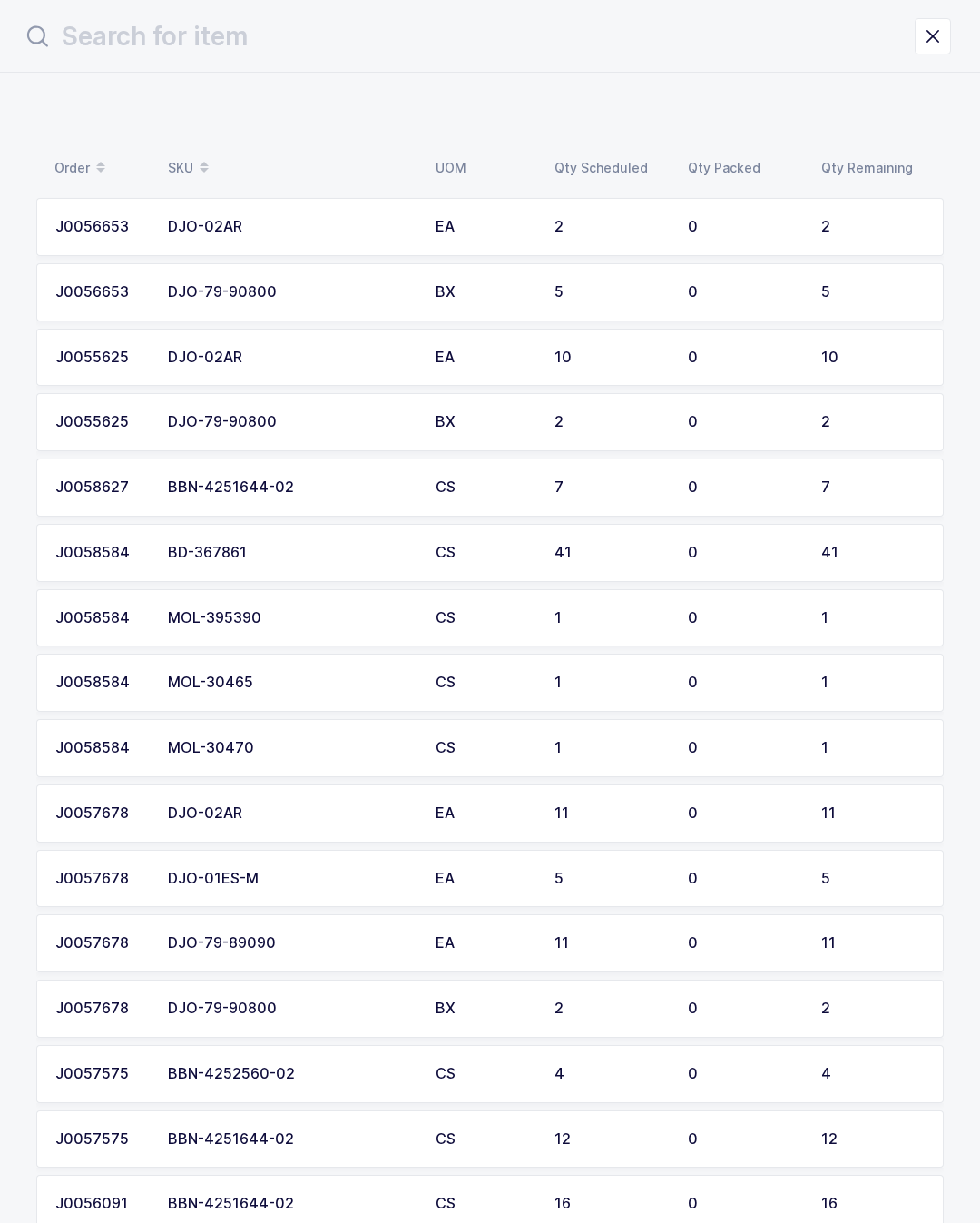
click at [474, 39] on input "text" at bounding box center [468, 37] width 893 height 44
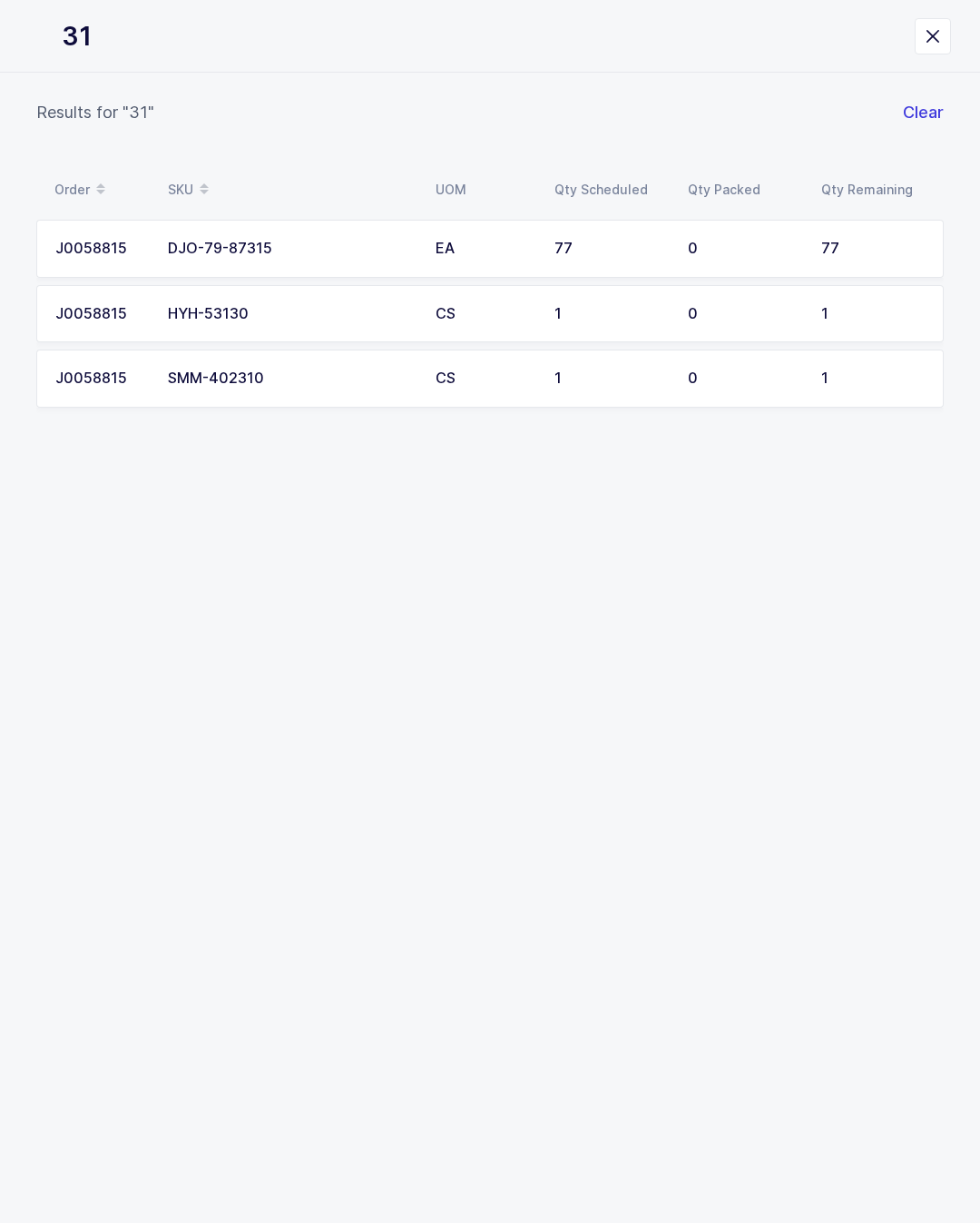
type input "315"
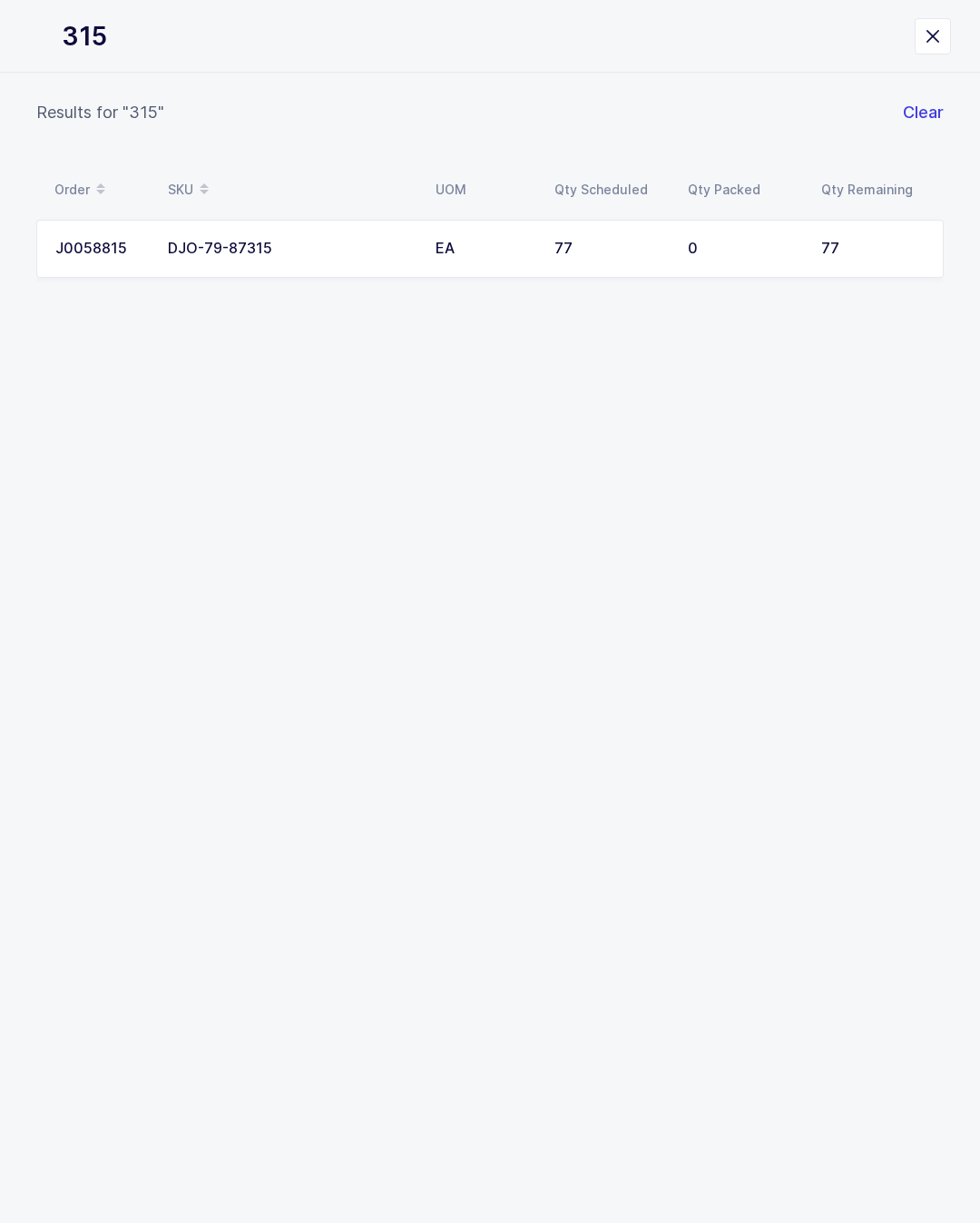
click at [573, 248] on div "77" at bounding box center [611, 249] width 112 height 16
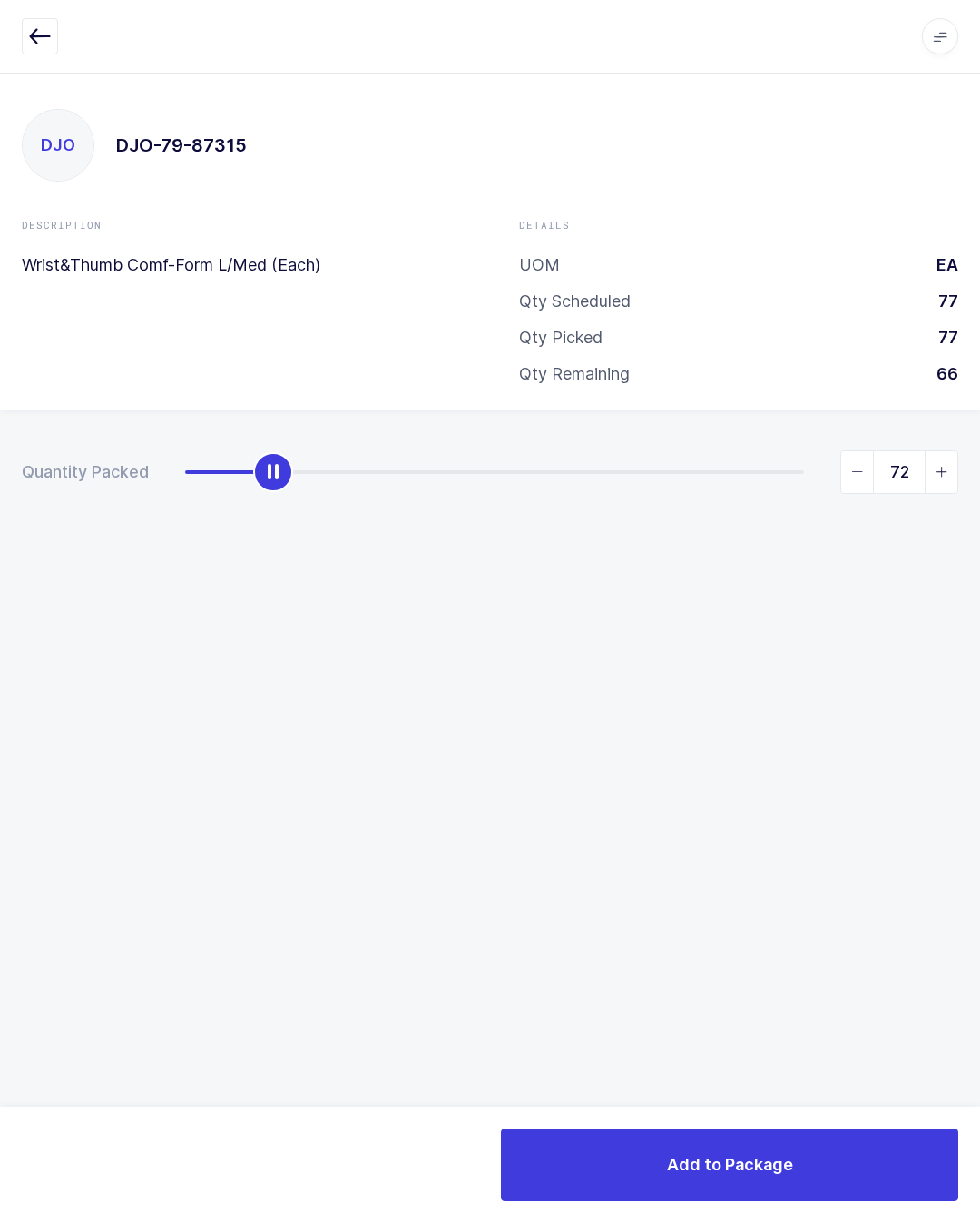
type input "77"
click at [816, 1151] on button "Add to Package" at bounding box center [729, 1164] width 457 height 73
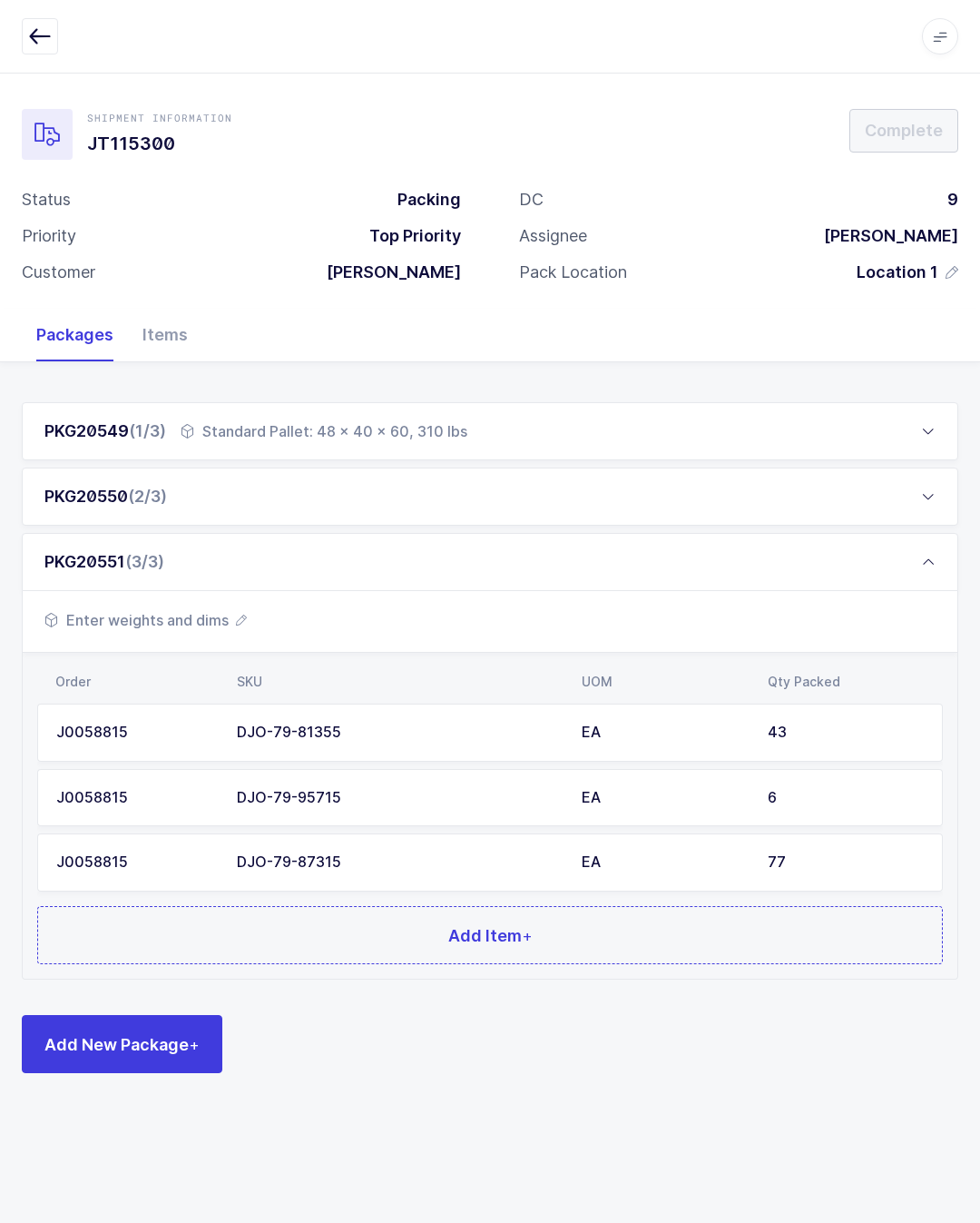
scroll to position [40, 0]
click at [385, 912] on button "Add Item +" at bounding box center [490, 935] width 906 height 58
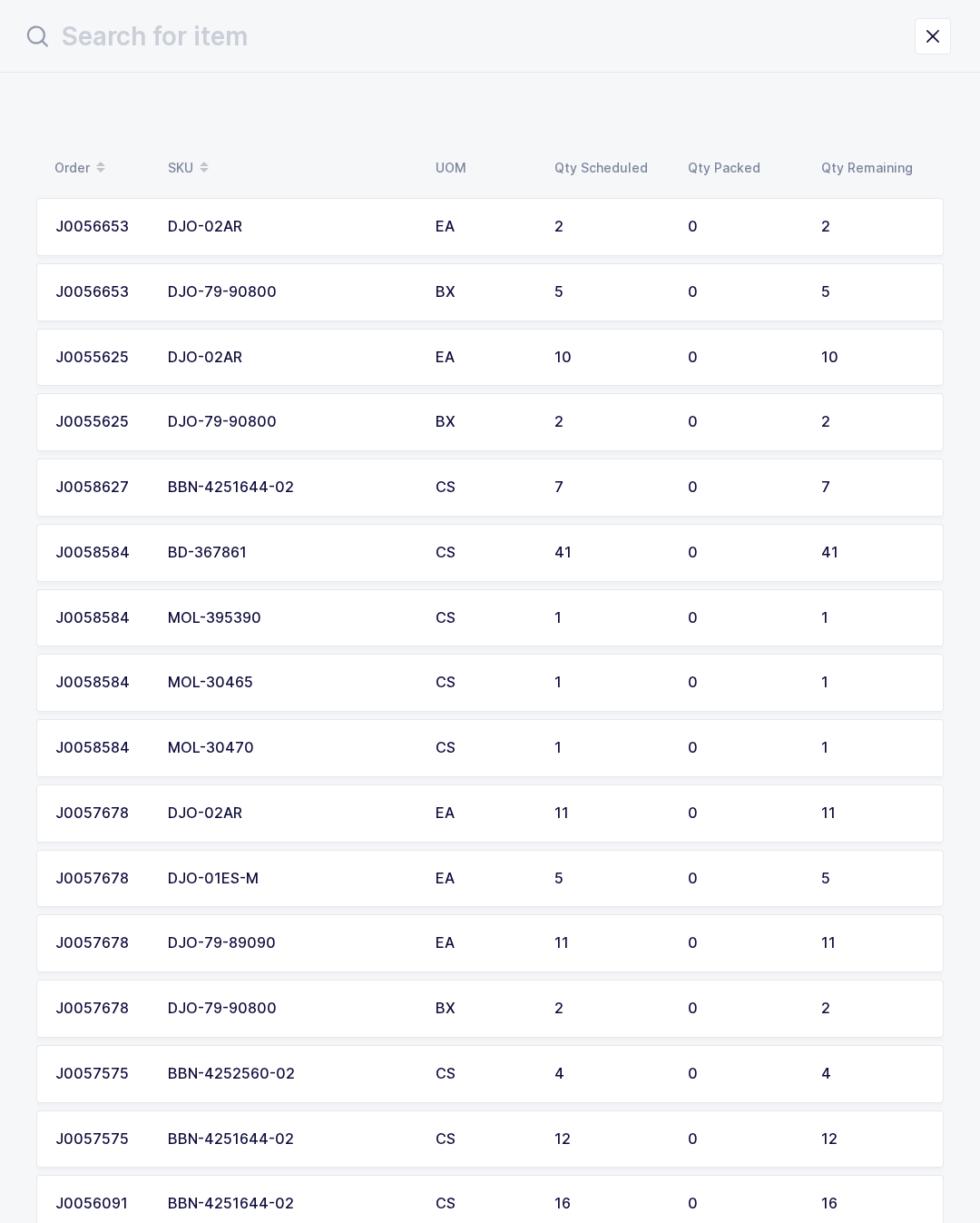
click at [520, 55] on input "text" at bounding box center [468, 37] width 893 height 44
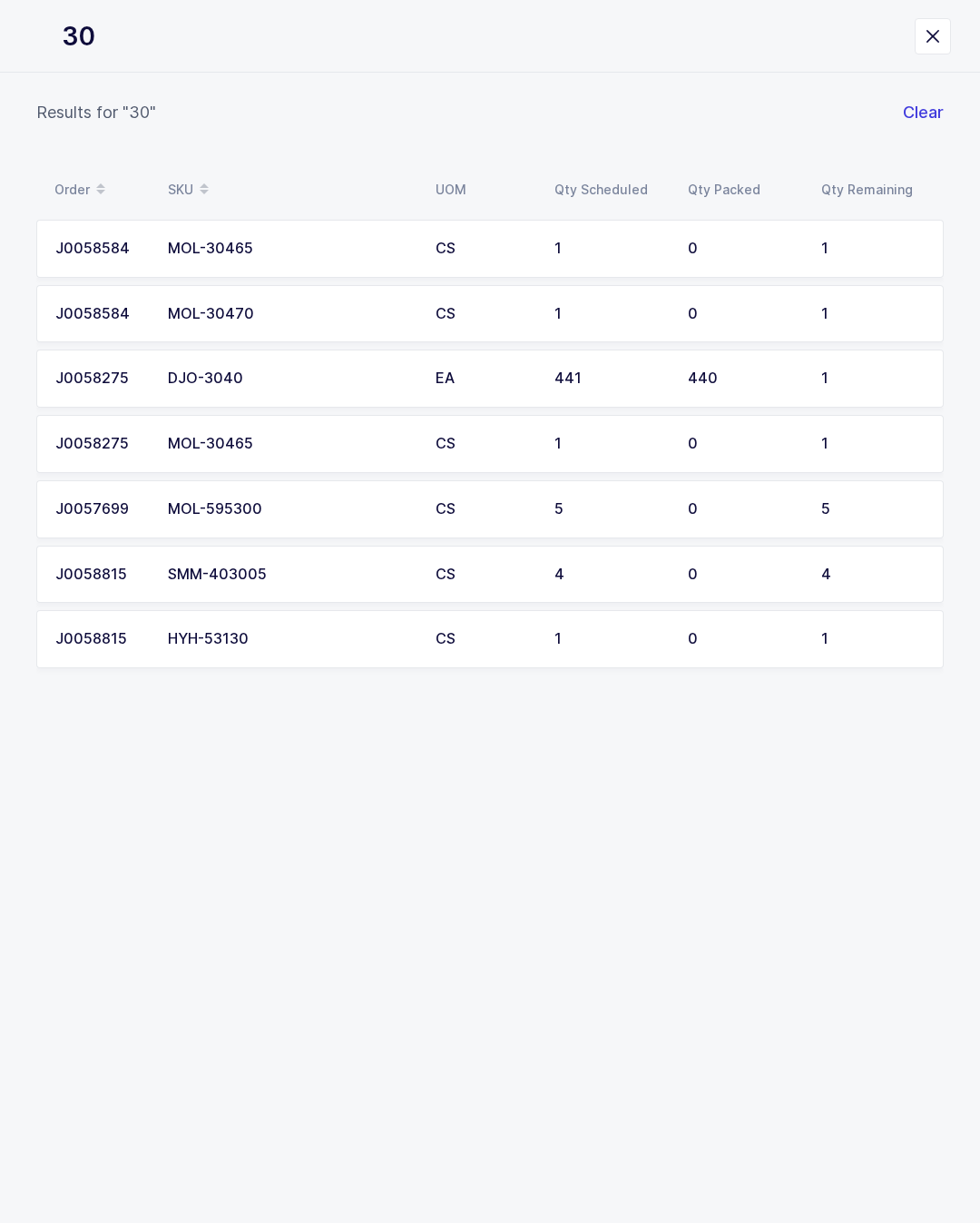
type input "304"
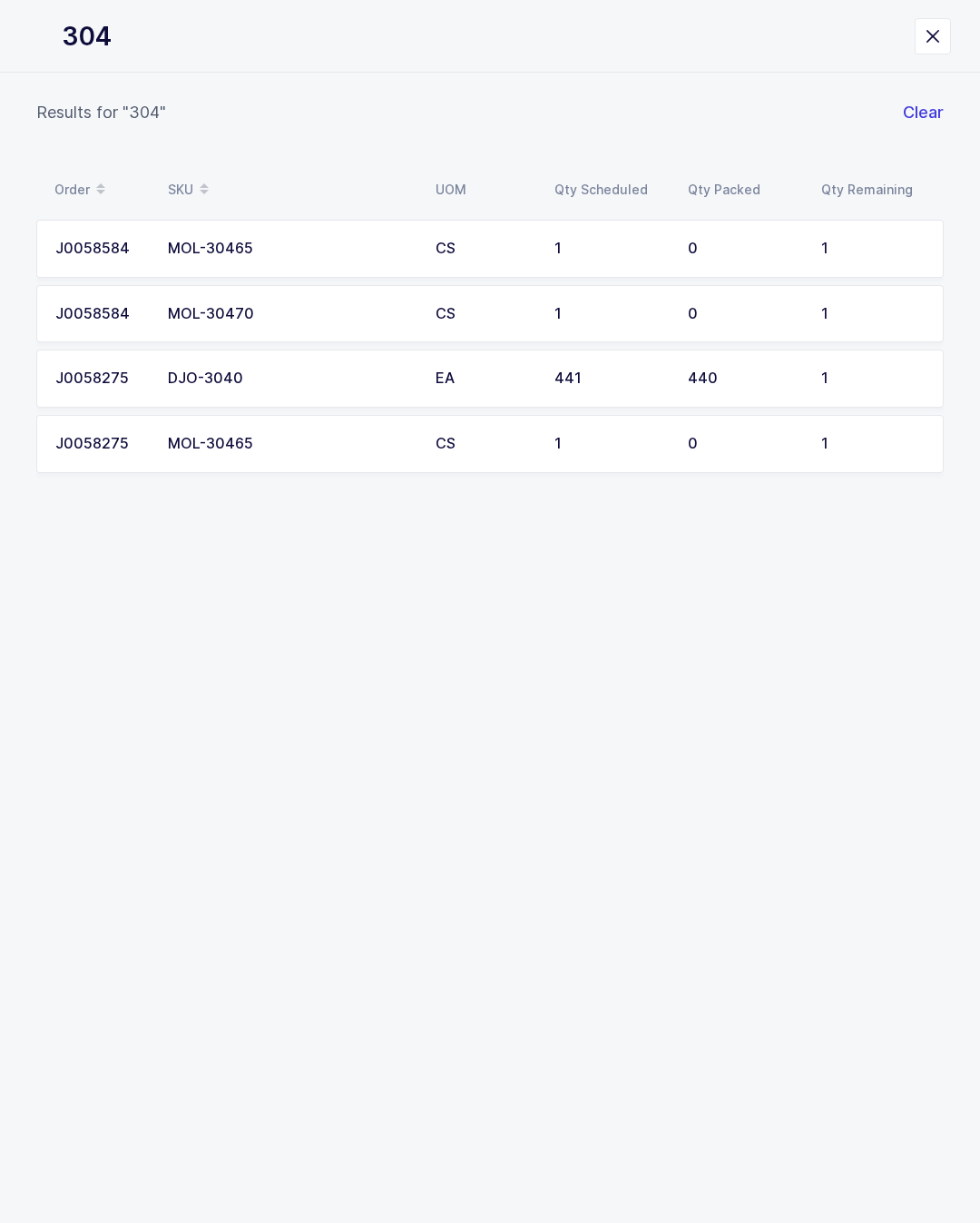
click at [363, 365] on td "DJO-3040" at bounding box center [291, 378] width 268 height 58
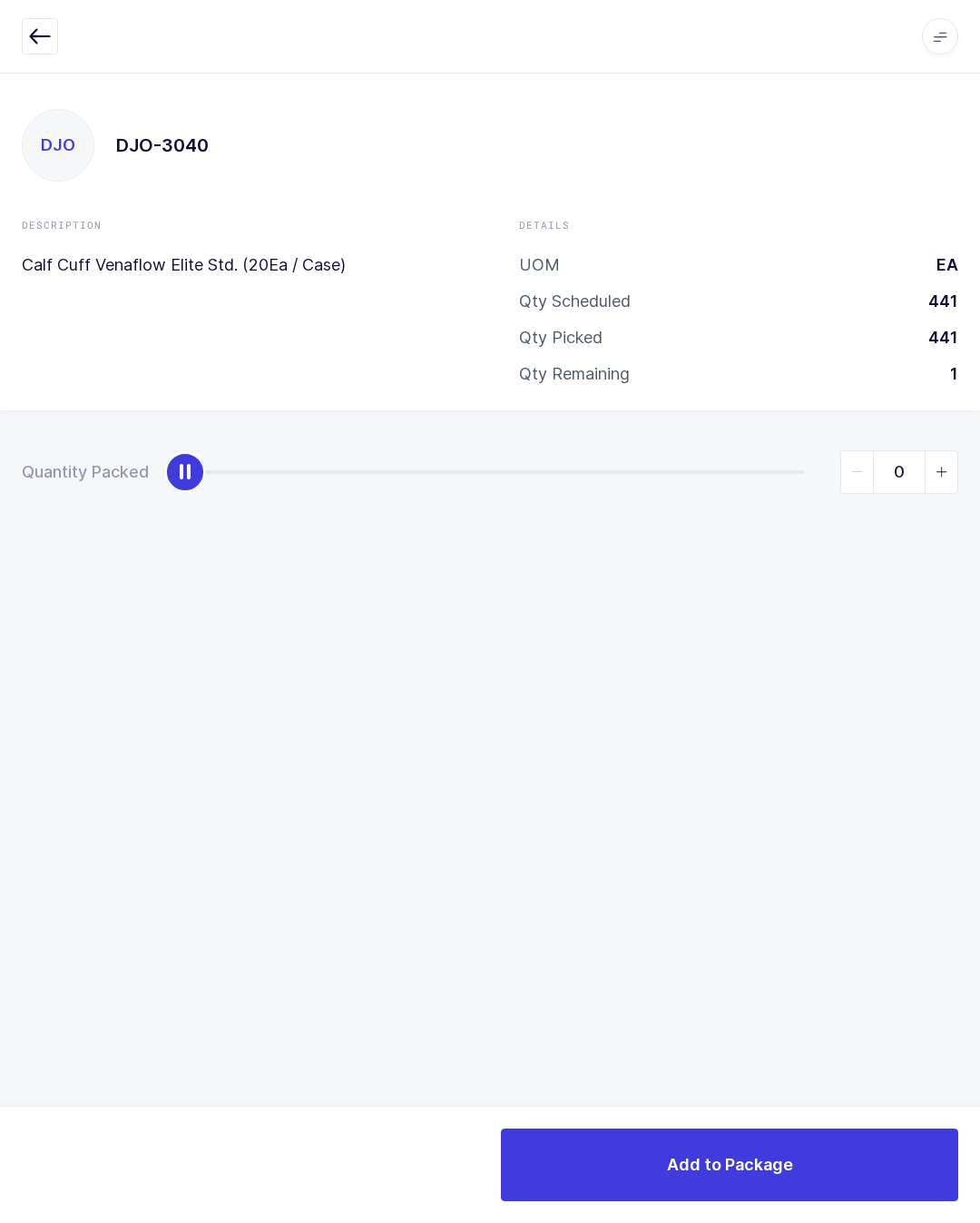
click at [938, 461] on span "slider between 0 and 1" at bounding box center [941, 472] width 33 height 42
type input "1"
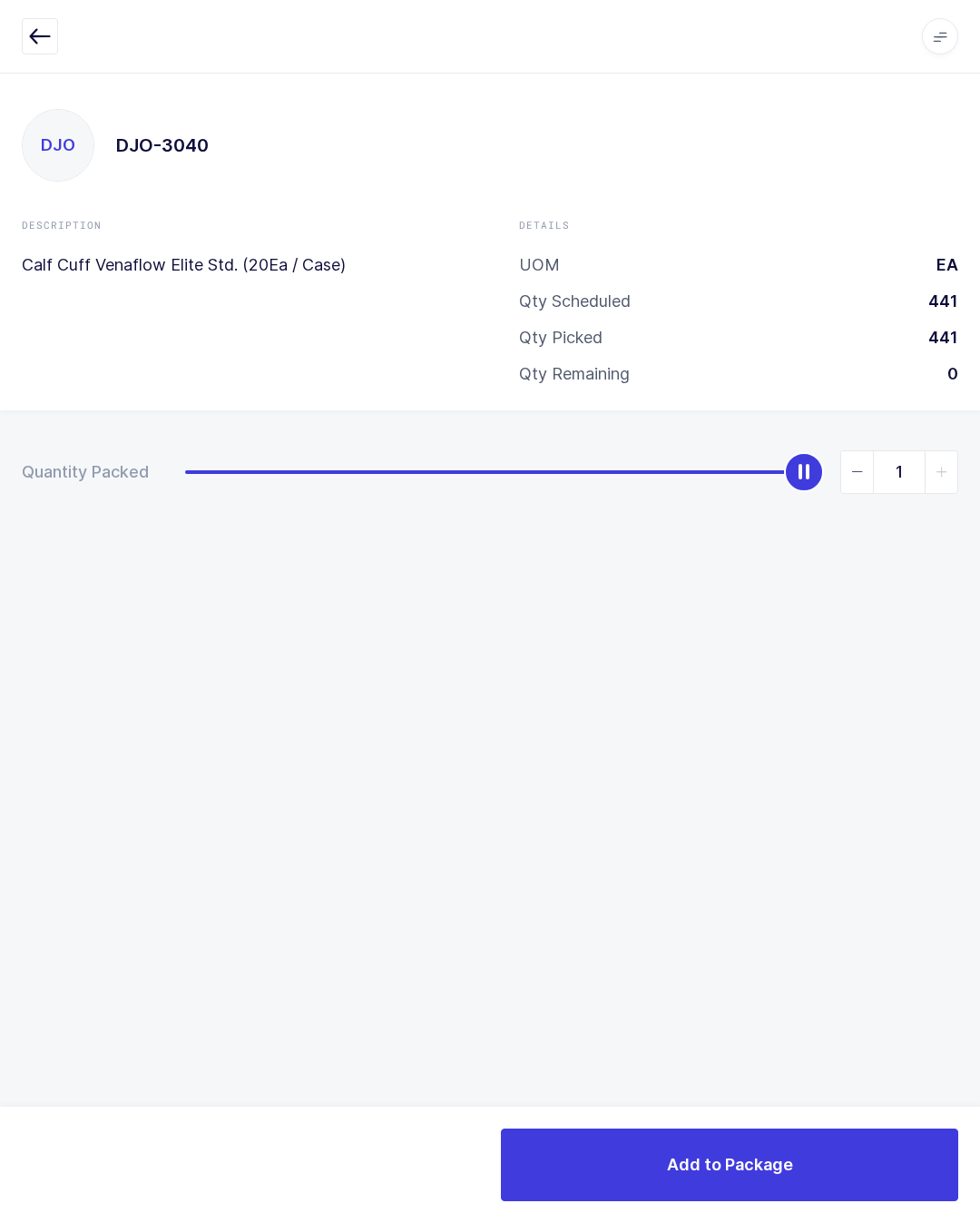
click at [796, 1155] on button "Add to Package" at bounding box center [729, 1164] width 457 height 73
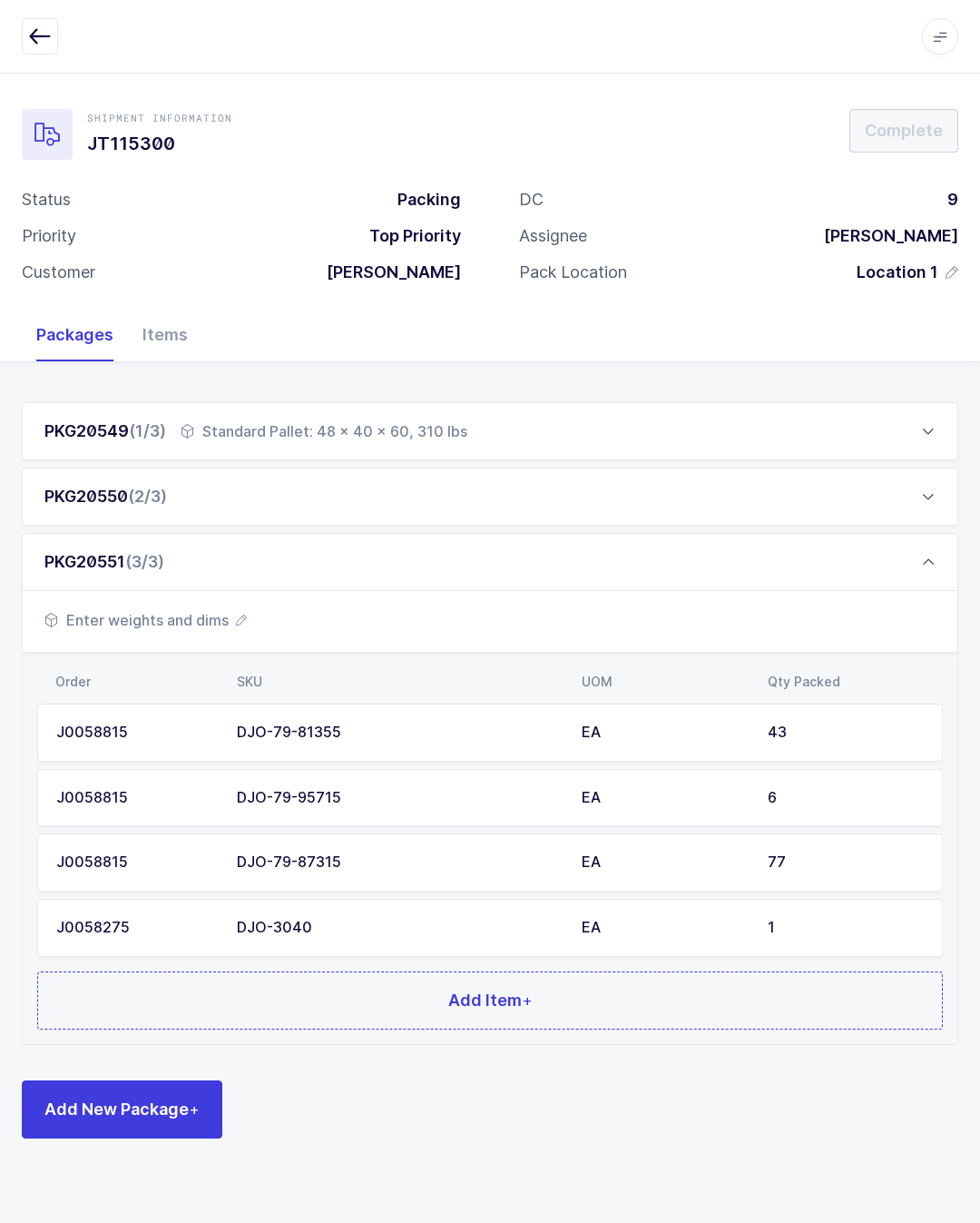
click at [375, 1004] on button "Add Item +" at bounding box center [490, 1000] width 906 height 58
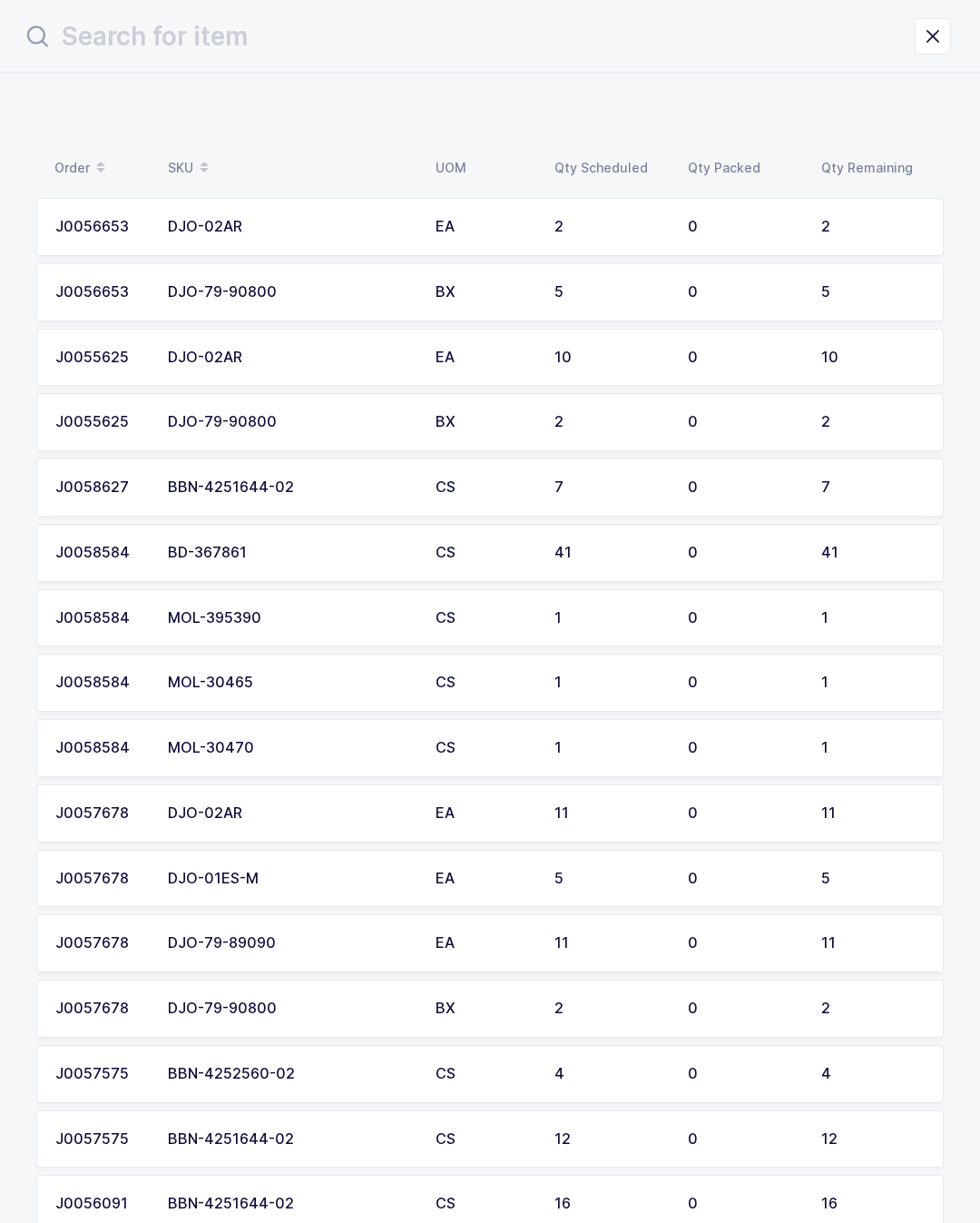
click at [483, 36] on input "text" at bounding box center [468, 37] width 893 height 44
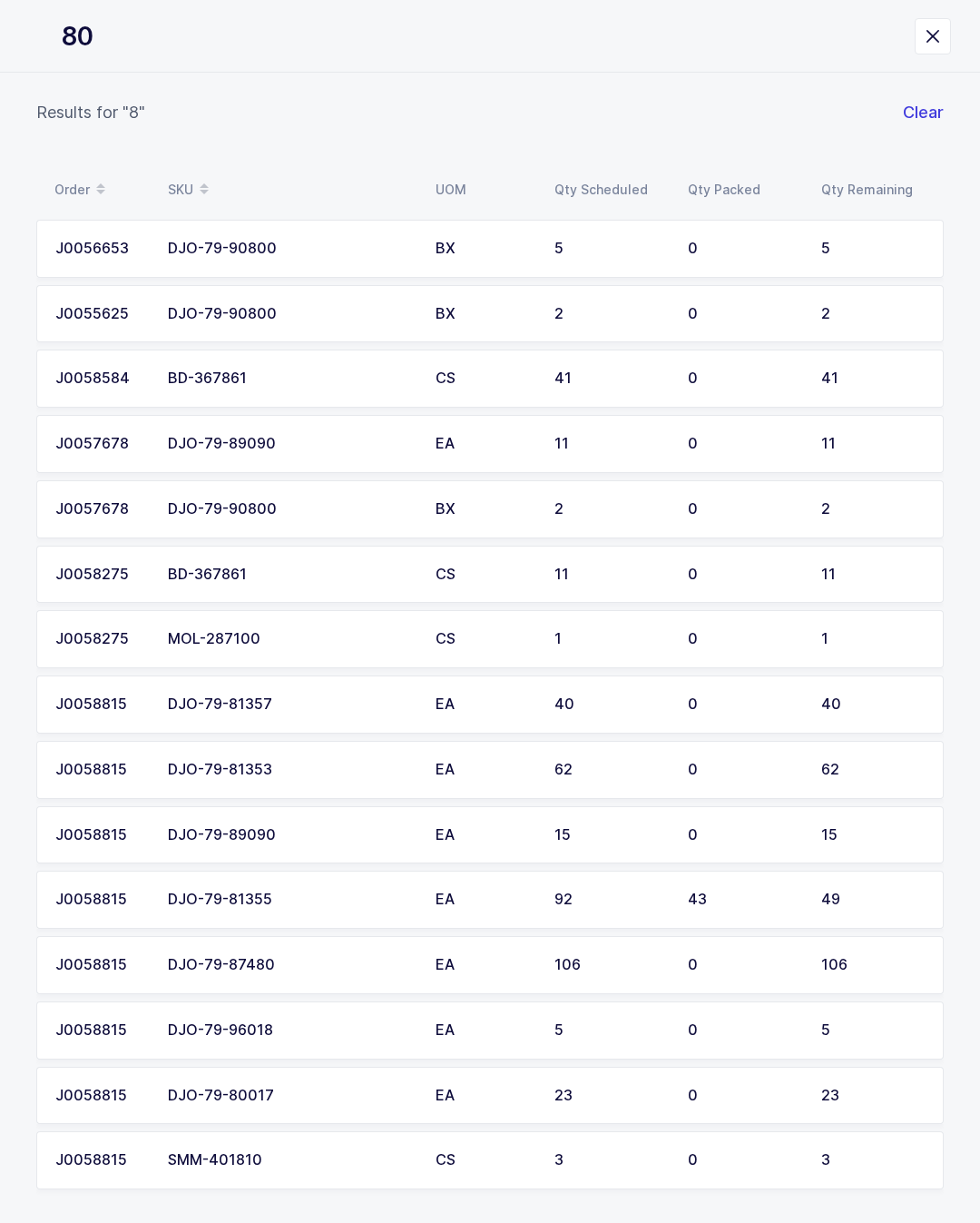
type input "800"
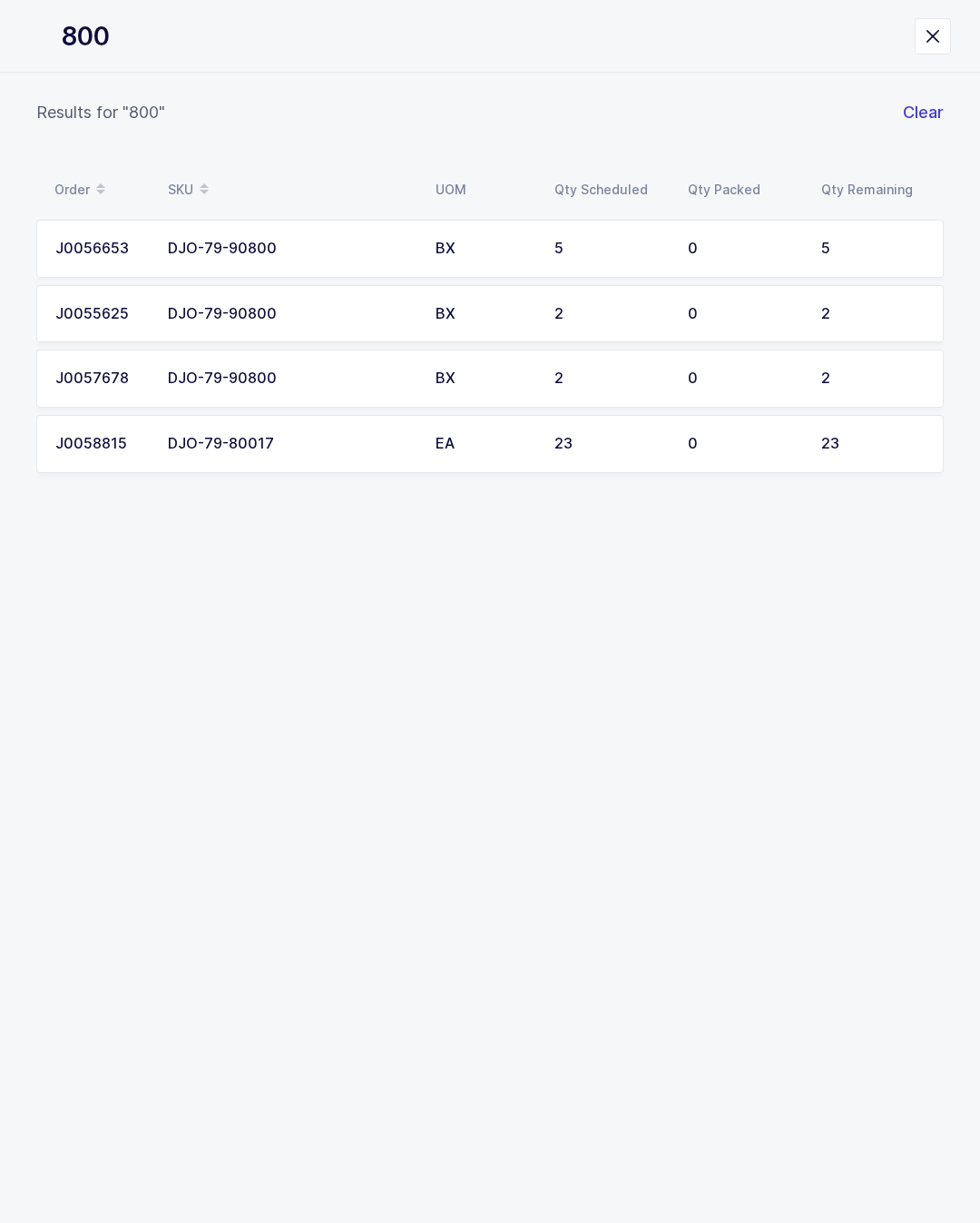
click at [602, 427] on td "23" at bounding box center [610, 444] width 133 height 58
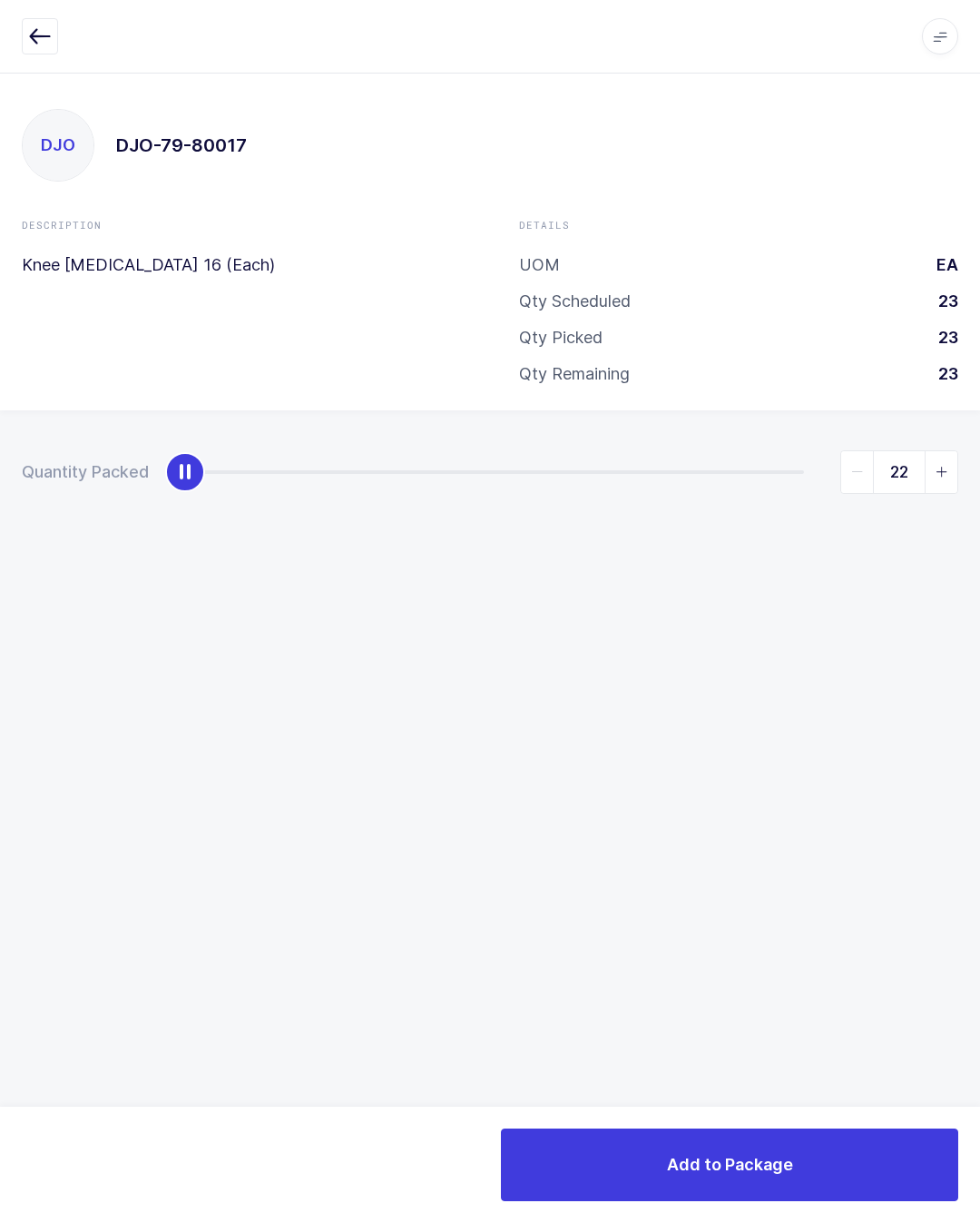
type input "23"
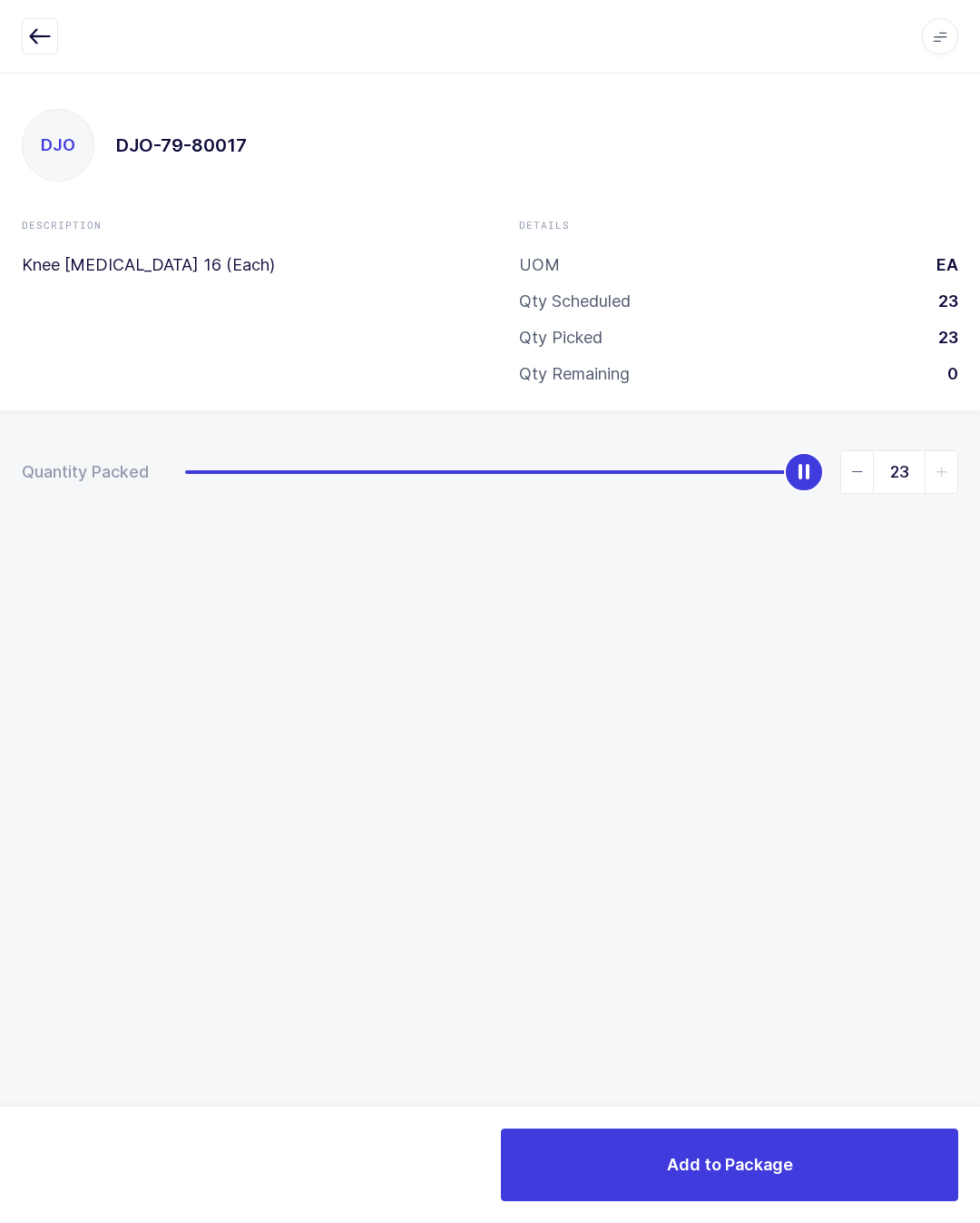
click at [825, 1115] on div "Add to Package" at bounding box center [490, 1164] width 980 height 116
click at [756, 1129] on button "Add to Package" at bounding box center [729, 1164] width 457 height 73
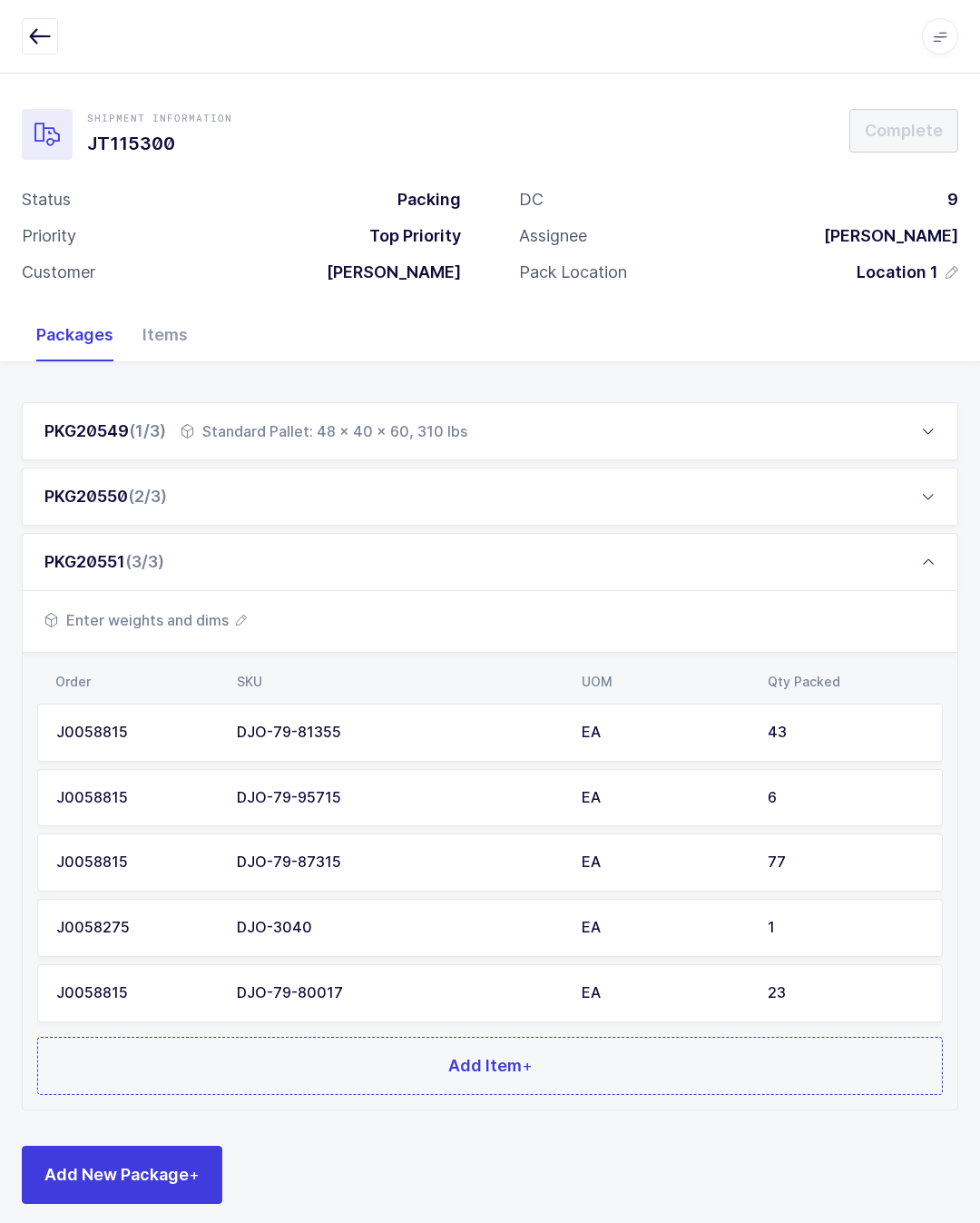
click at [398, 1064] on button "Add Item +" at bounding box center [490, 1065] width 906 height 58
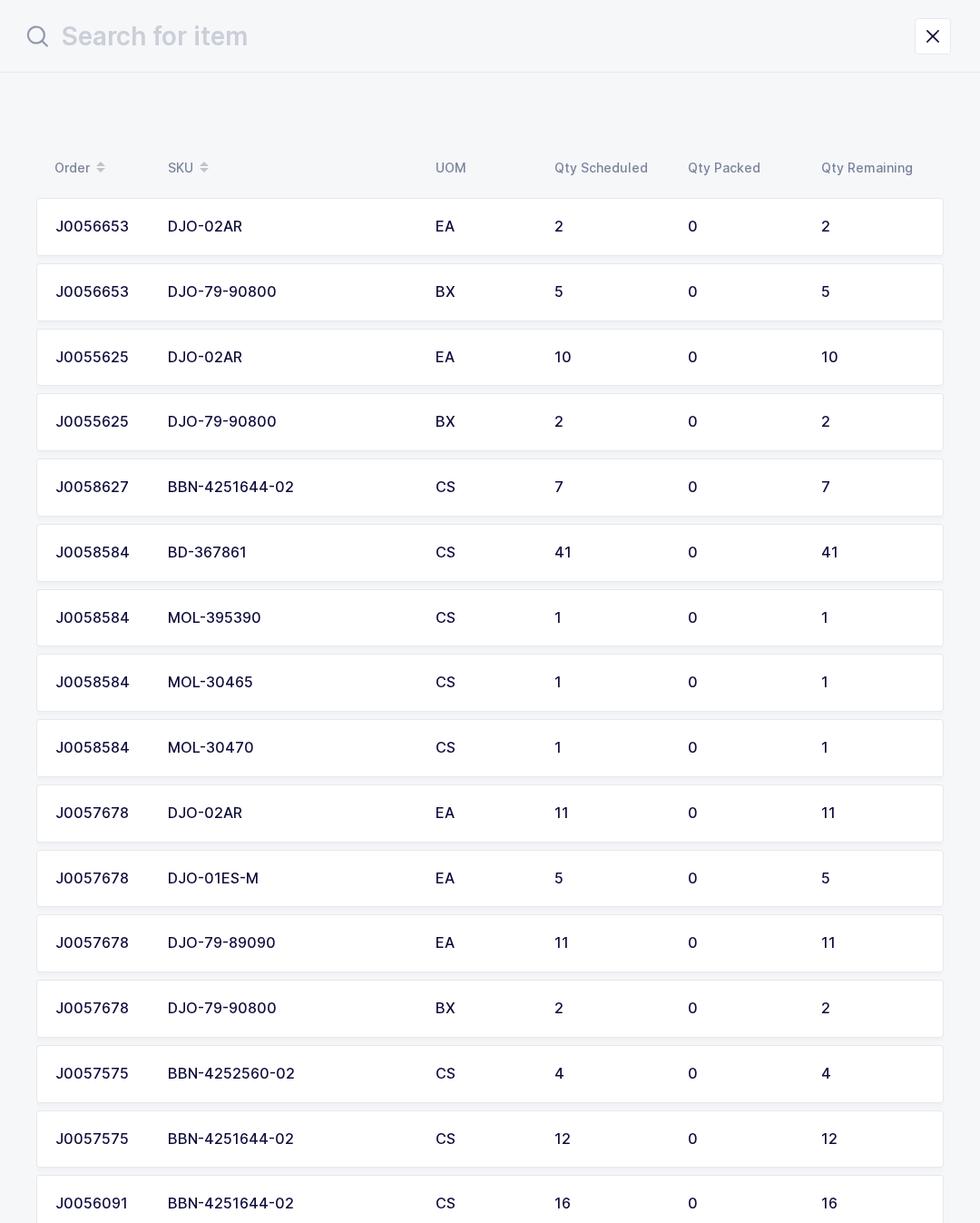
click at [506, 52] on input "text" at bounding box center [468, 37] width 893 height 44
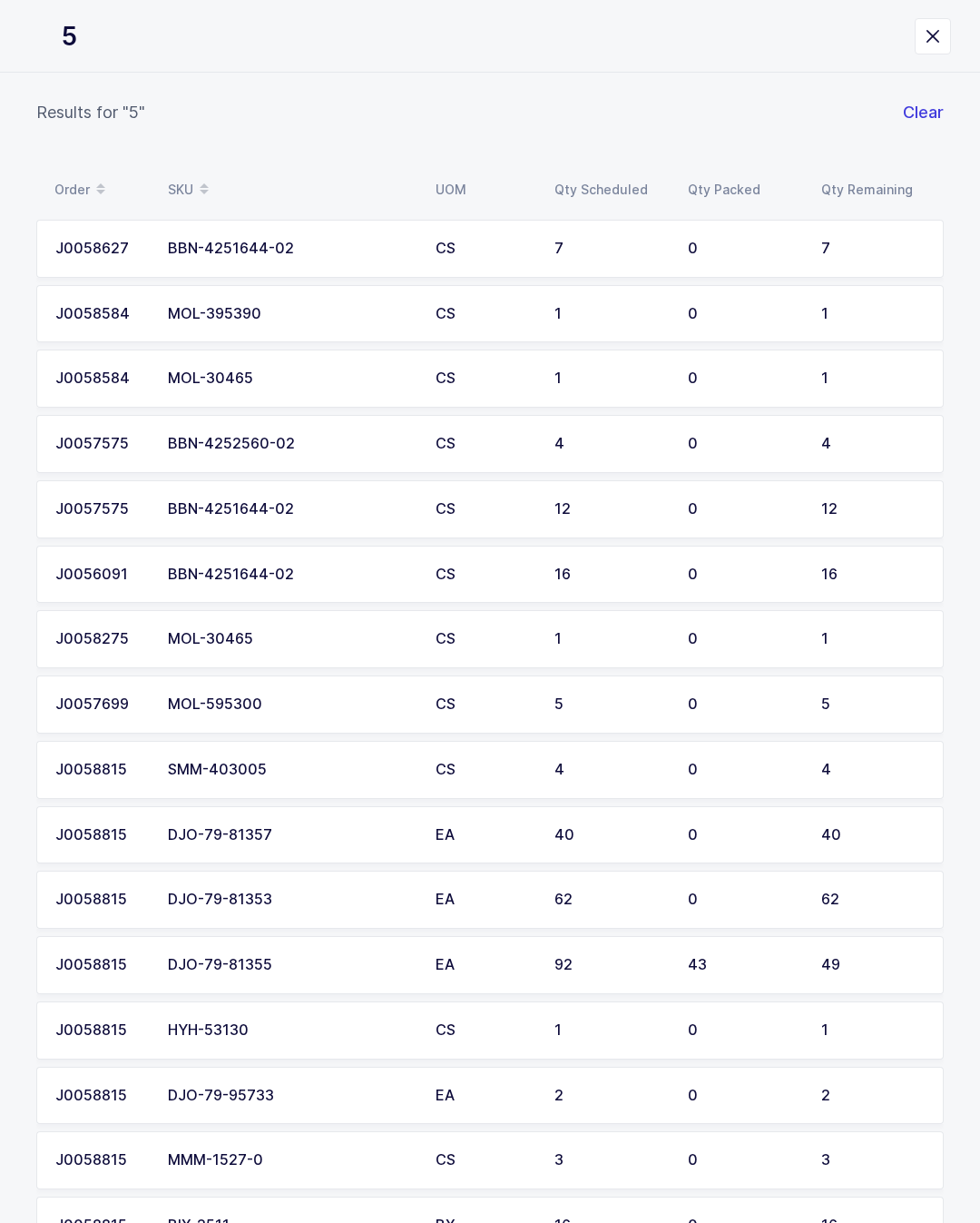
type input "53"
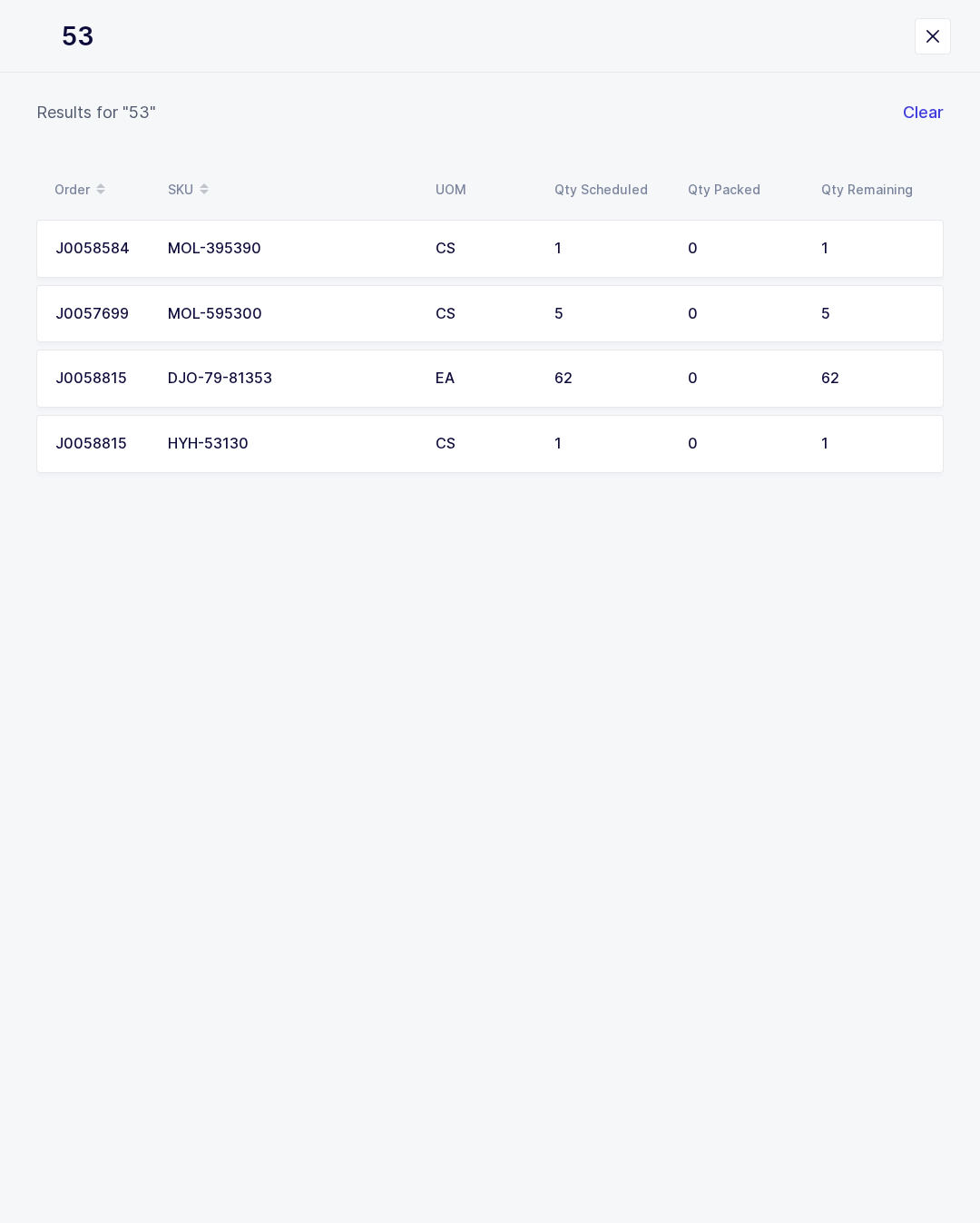
click at [527, 449] on td "CS" at bounding box center [484, 444] width 119 height 58
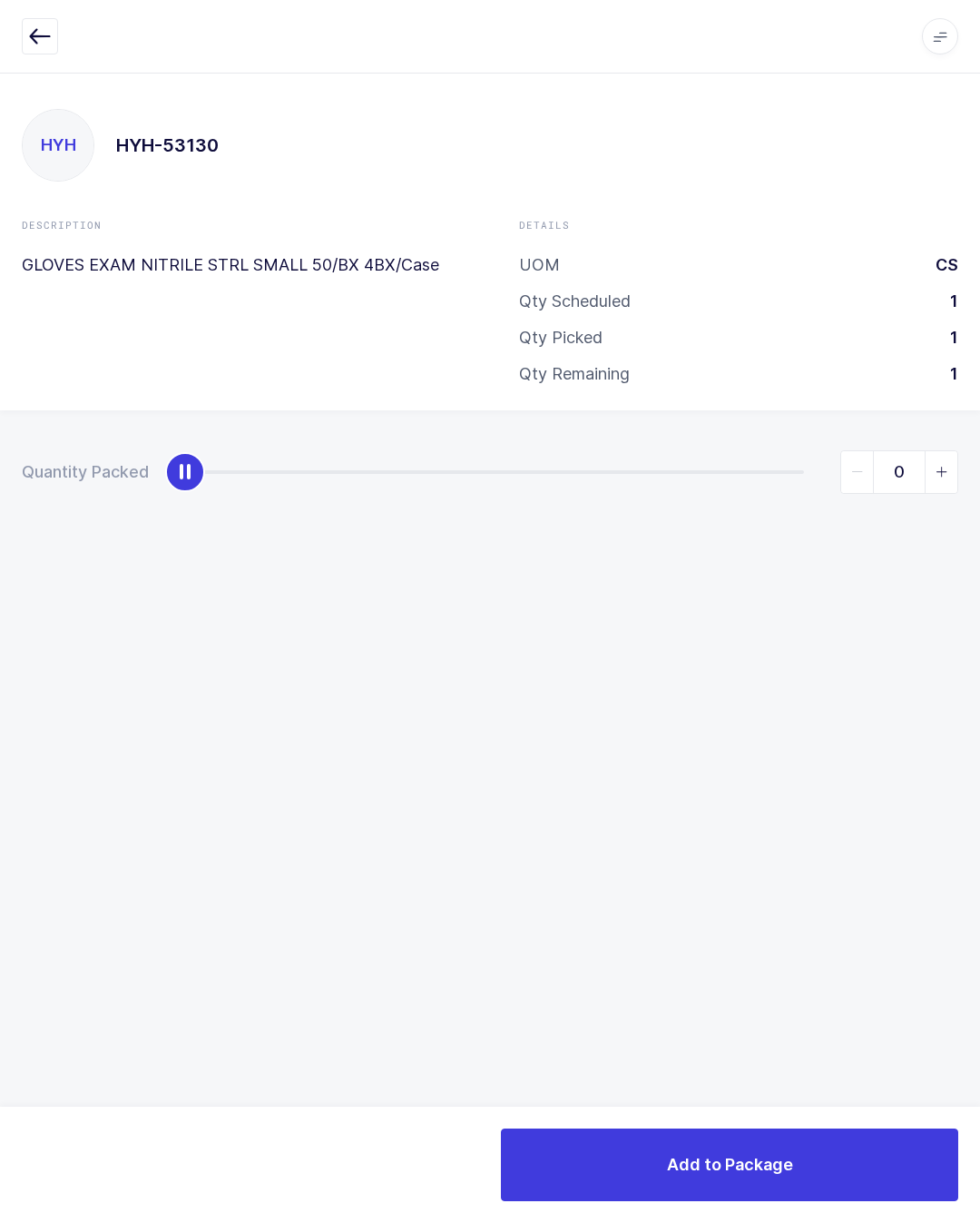
type input "1"
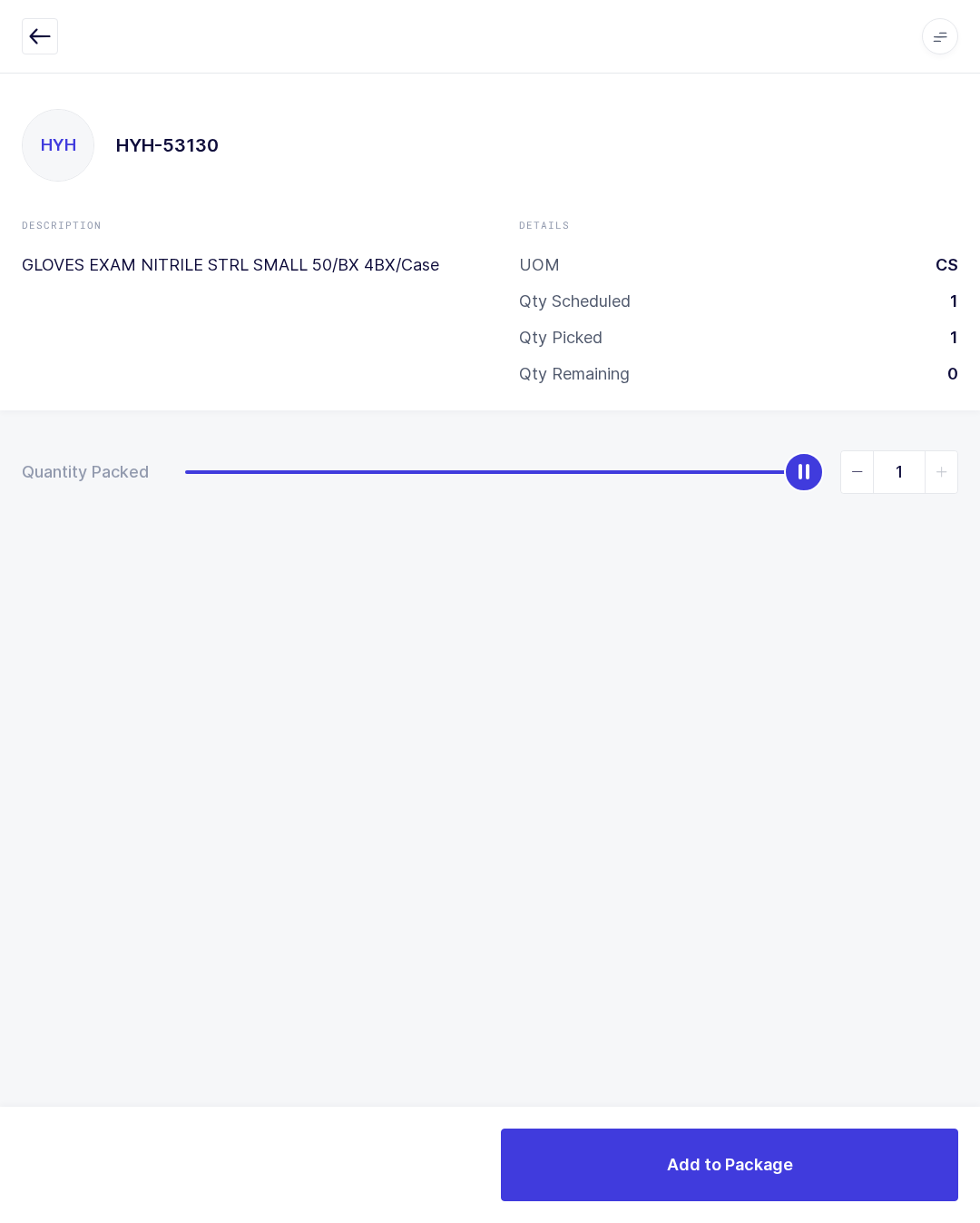
click at [871, 1179] on button "Add to Package" at bounding box center [729, 1164] width 457 height 73
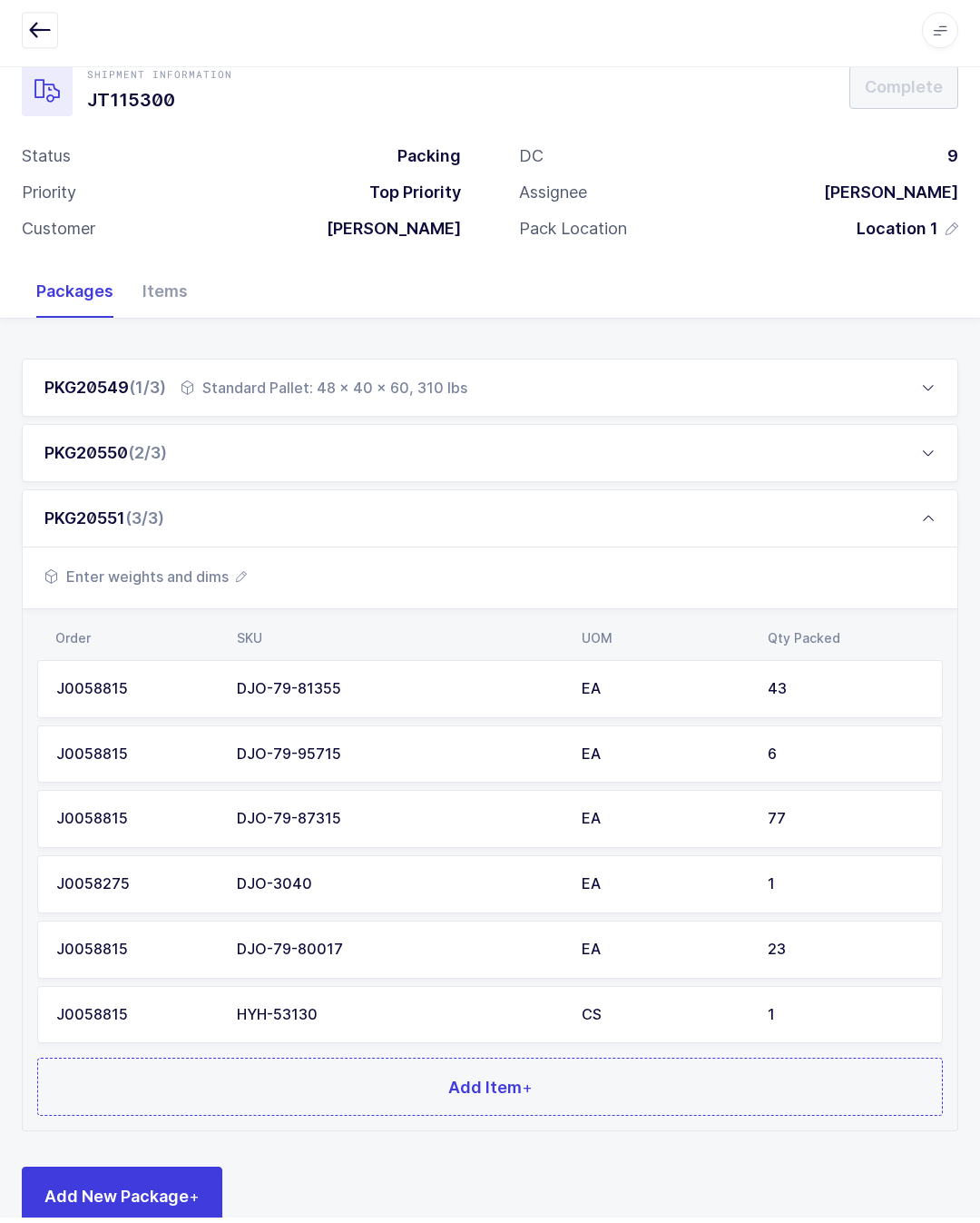
scroll to position [36, 0]
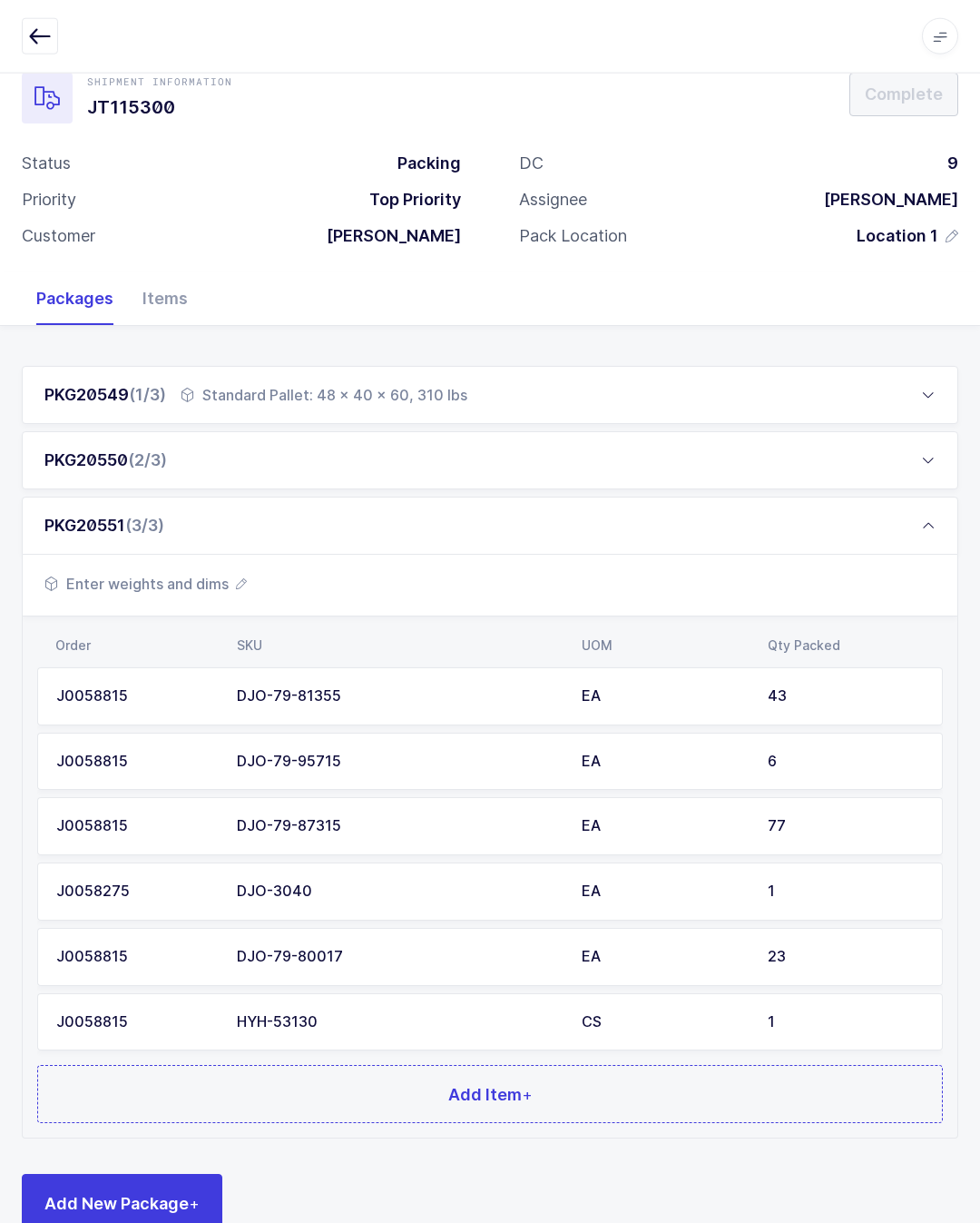
click at [515, 1107] on button "Add Item +" at bounding box center [490, 1094] width 906 height 58
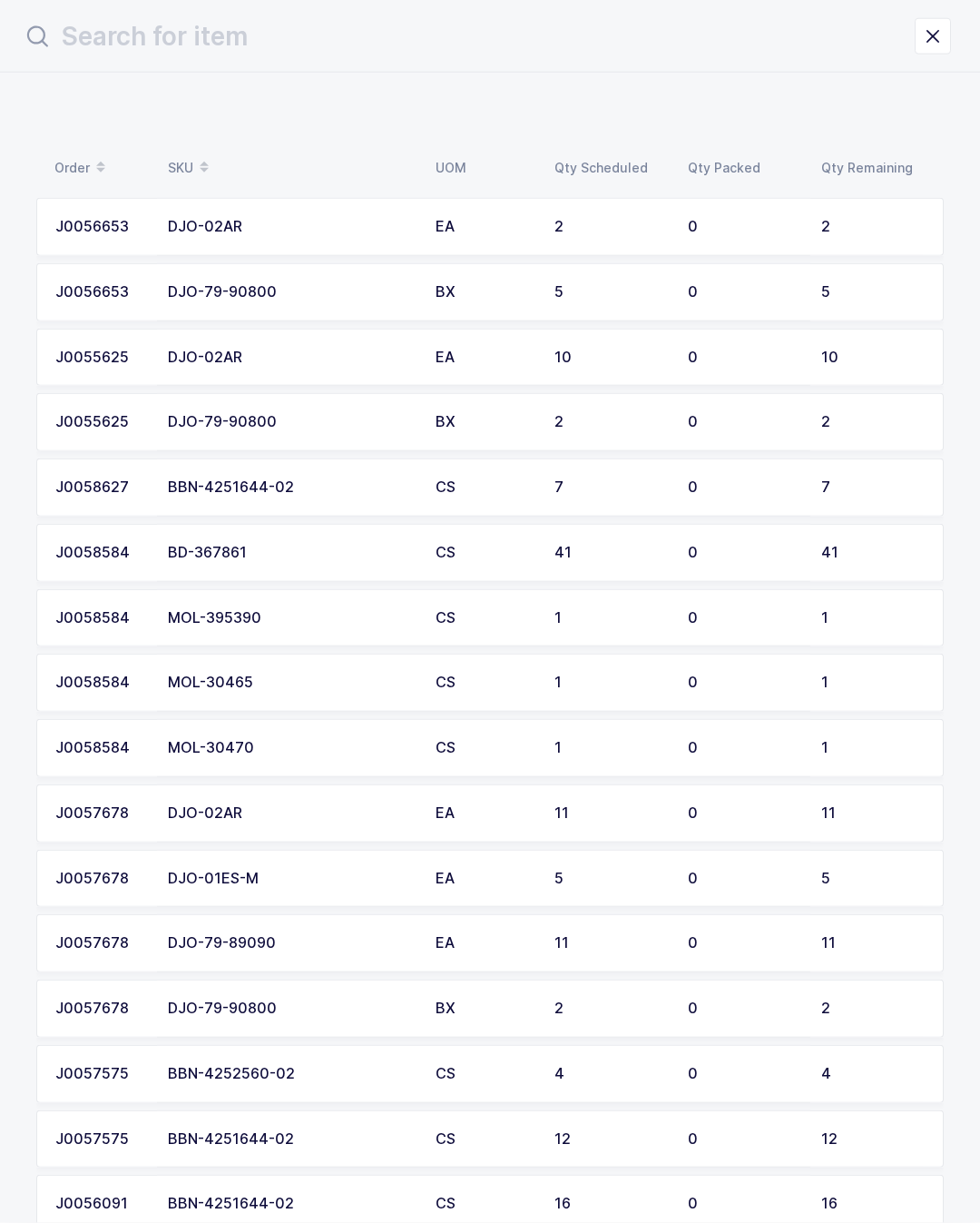
scroll to position [0, 0]
click at [447, 27] on input "text" at bounding box center [468, 37] width 893 height 44
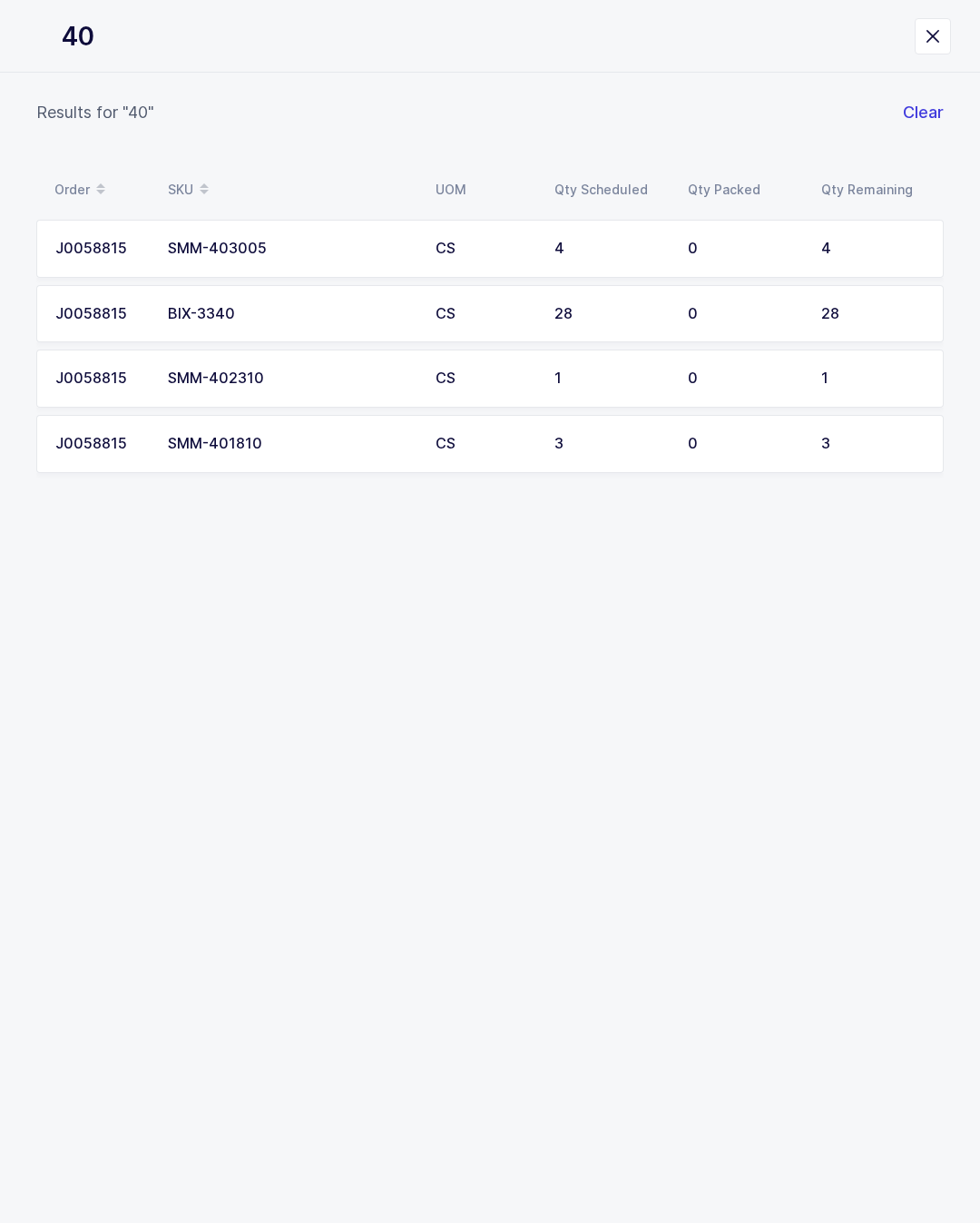
type input "401"
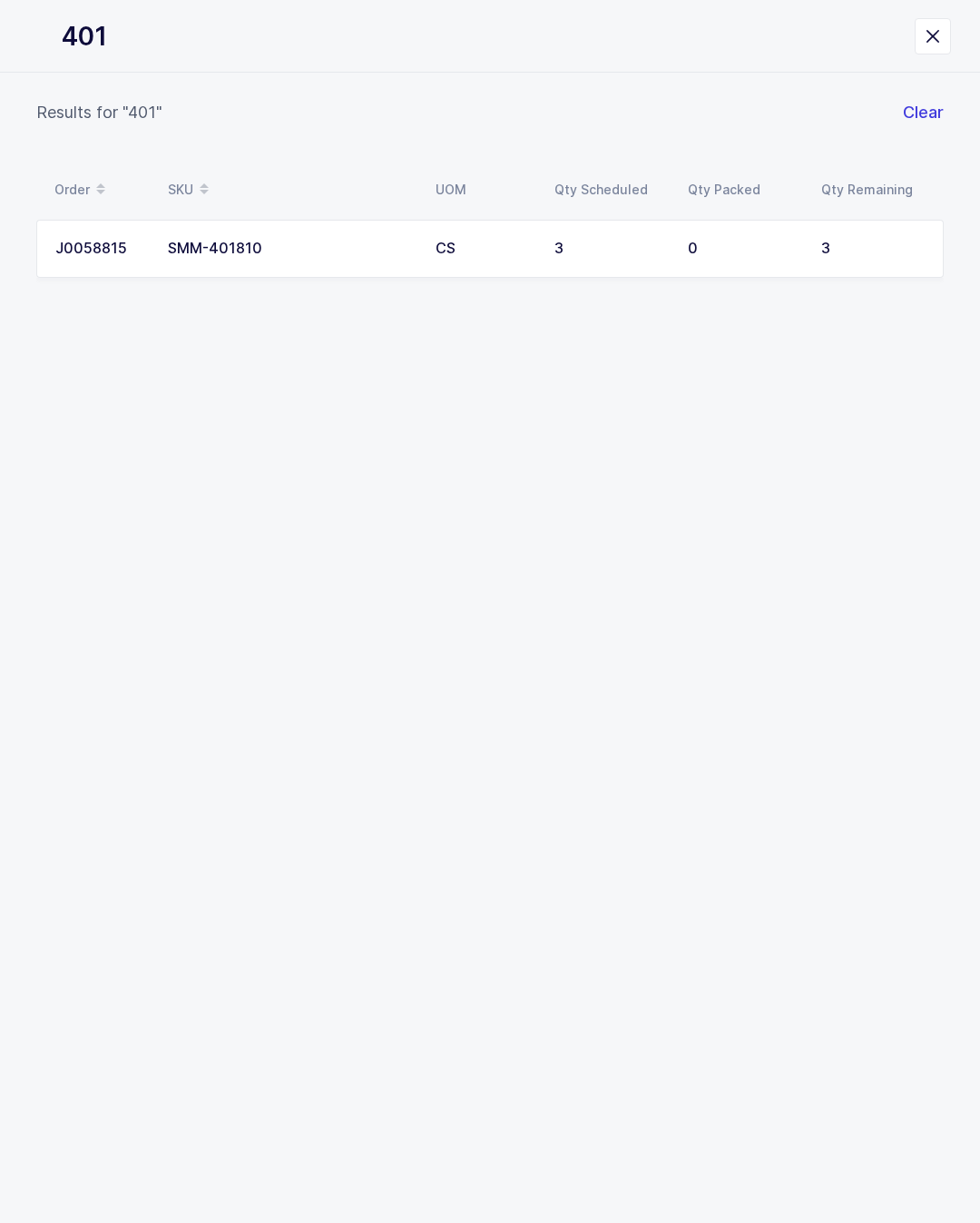
click at [536, 259] on td "CS" at bounding box center [484, 249] width 119 height 58
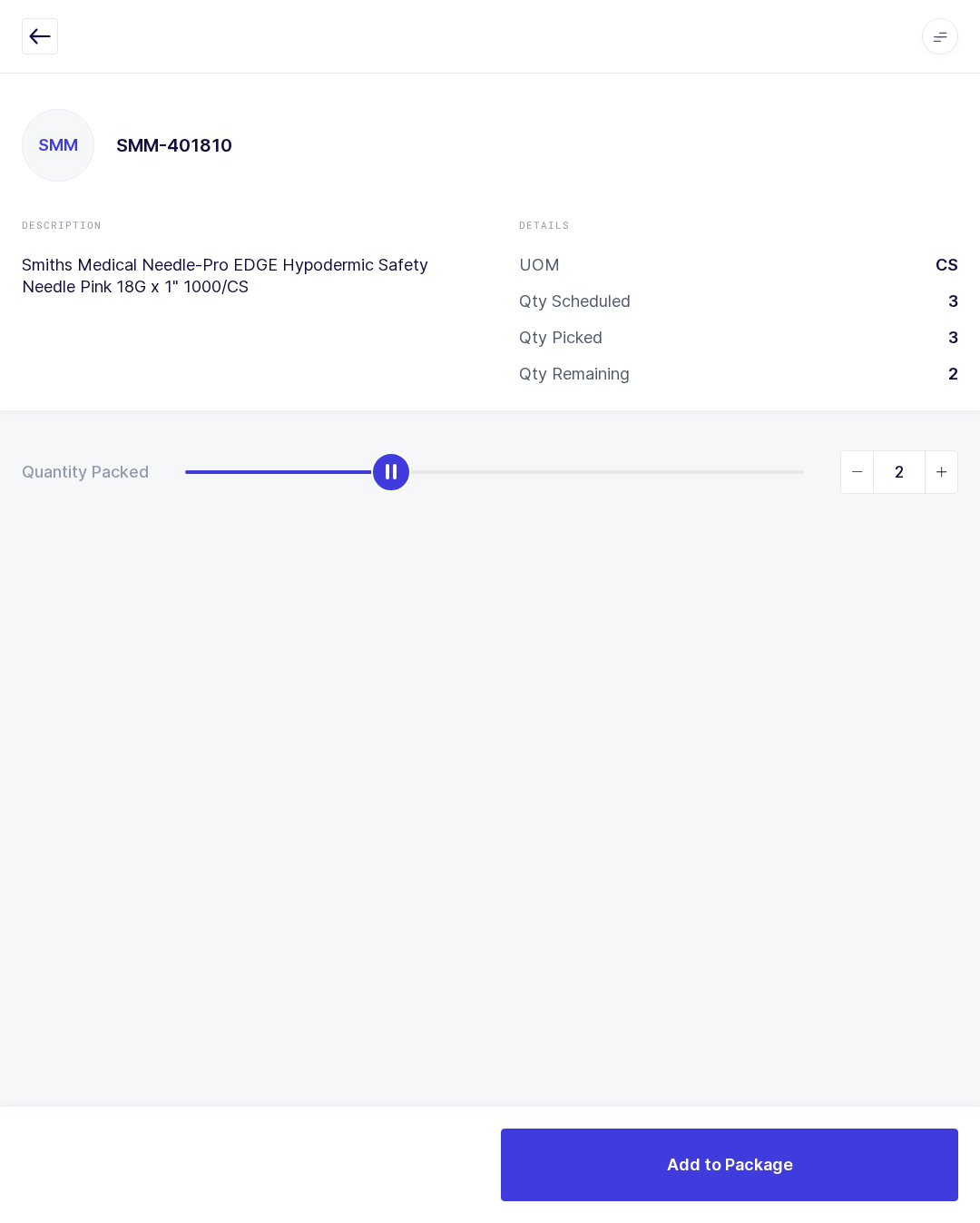
type input "3"
click at [843, 1150] on button "Add to Package" at bounding box center [729, 1164] width 457 height 73
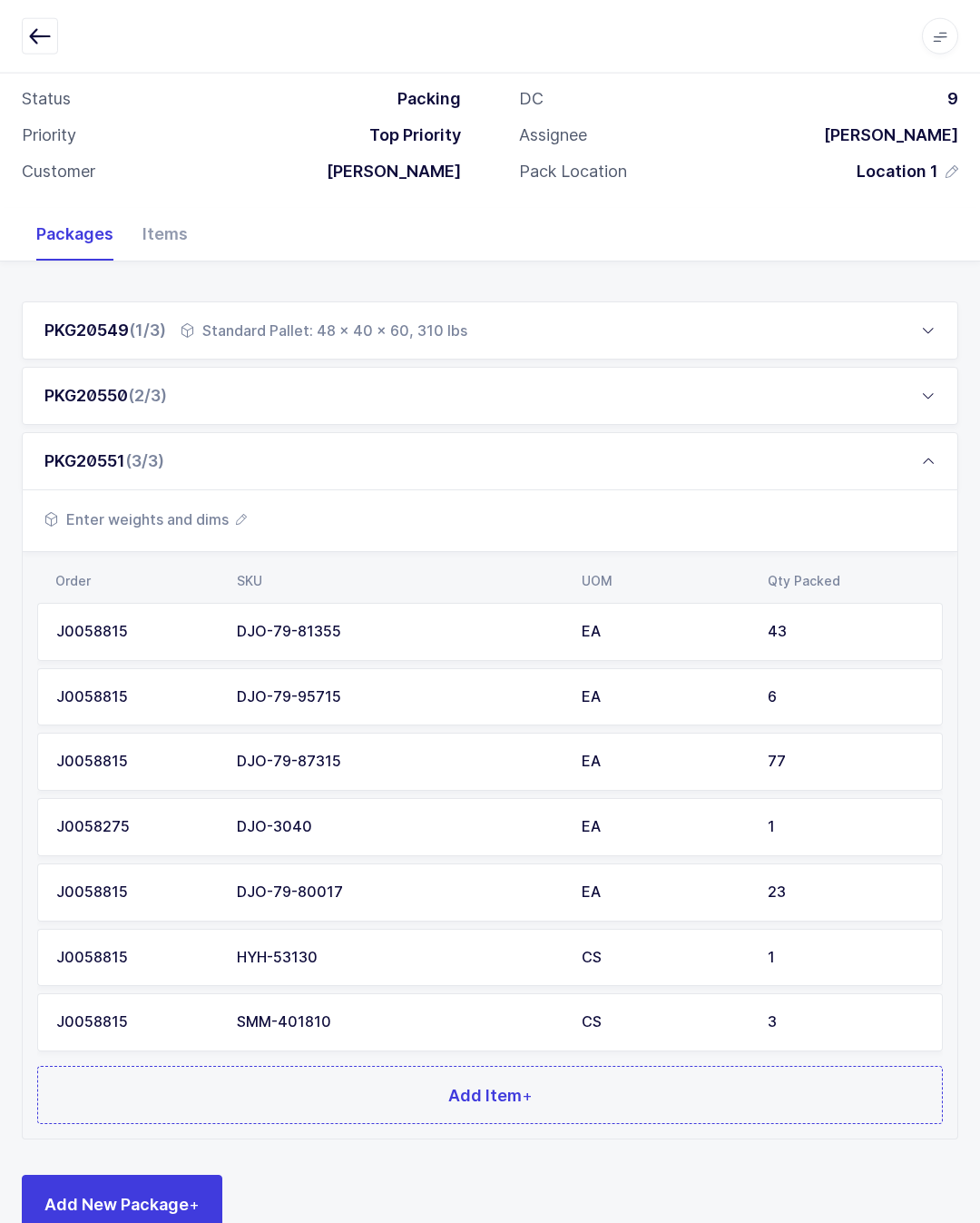
scroll to position [101, 0]
click at [560, 1098] on button "Add Item +" at bounding box center [490, 1095] width 906 height 58
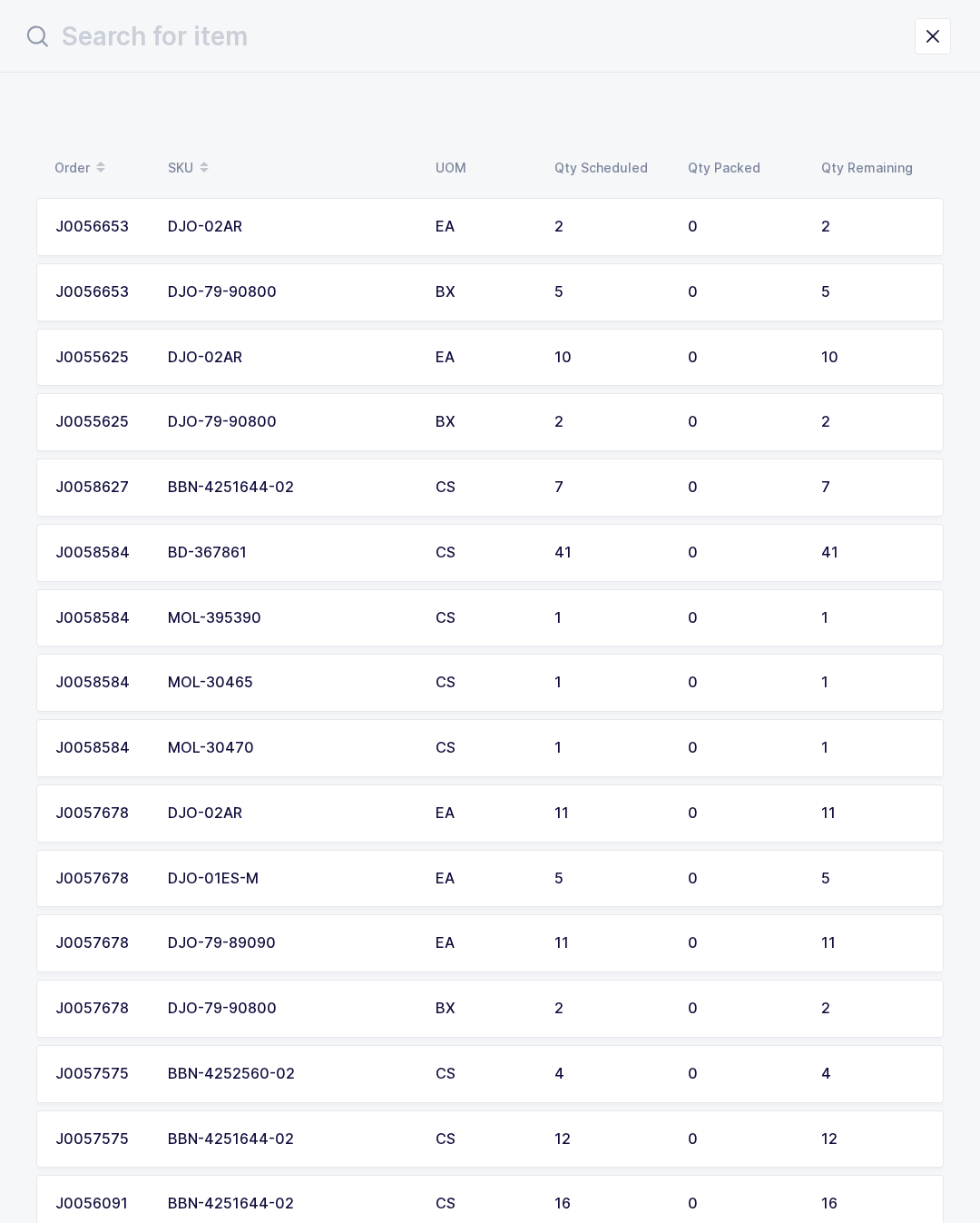
scroll to position [0, 0]
click at [520, 43] on input "text" at bounding box center [468, 37] width 893 height 44
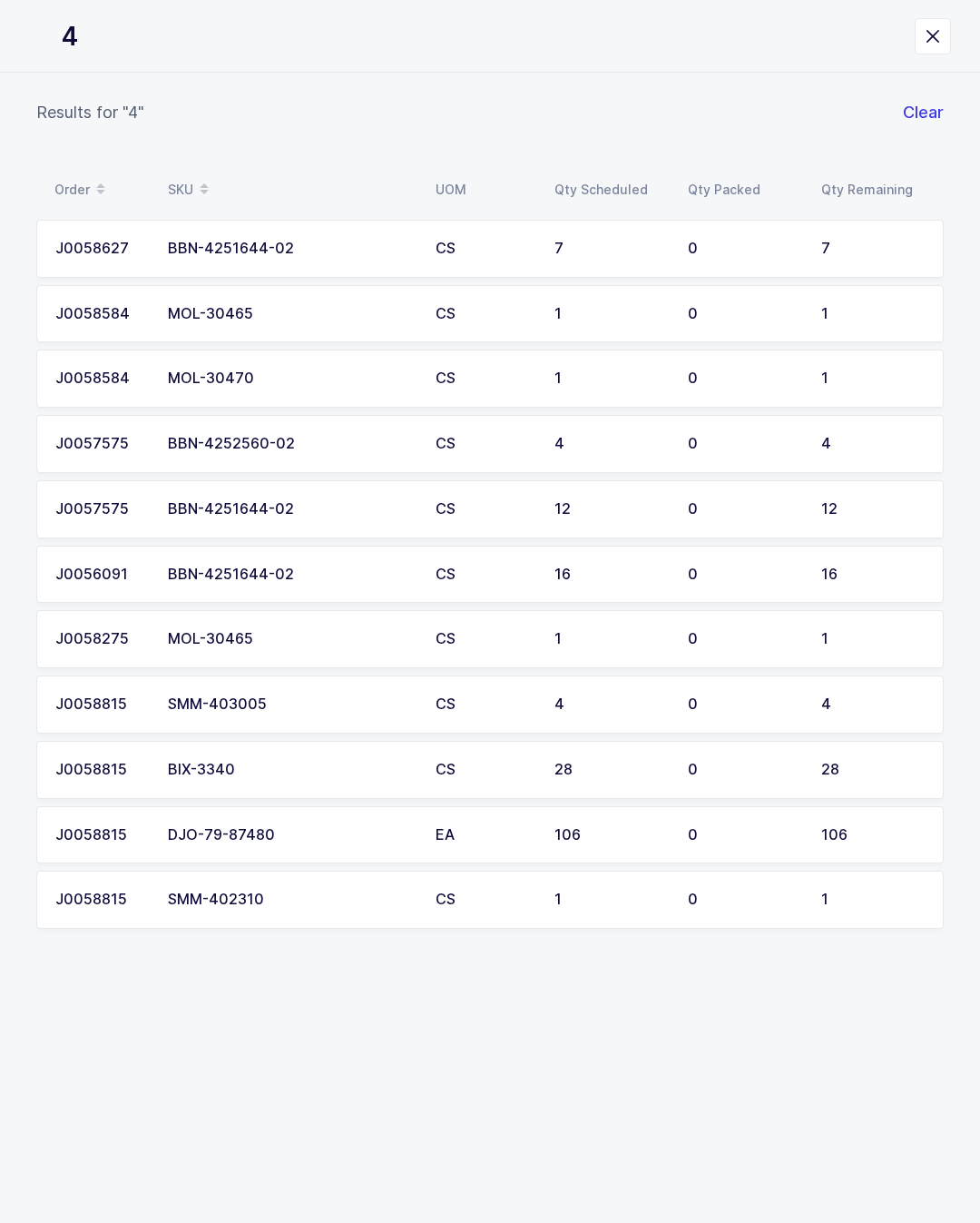
type input "42"
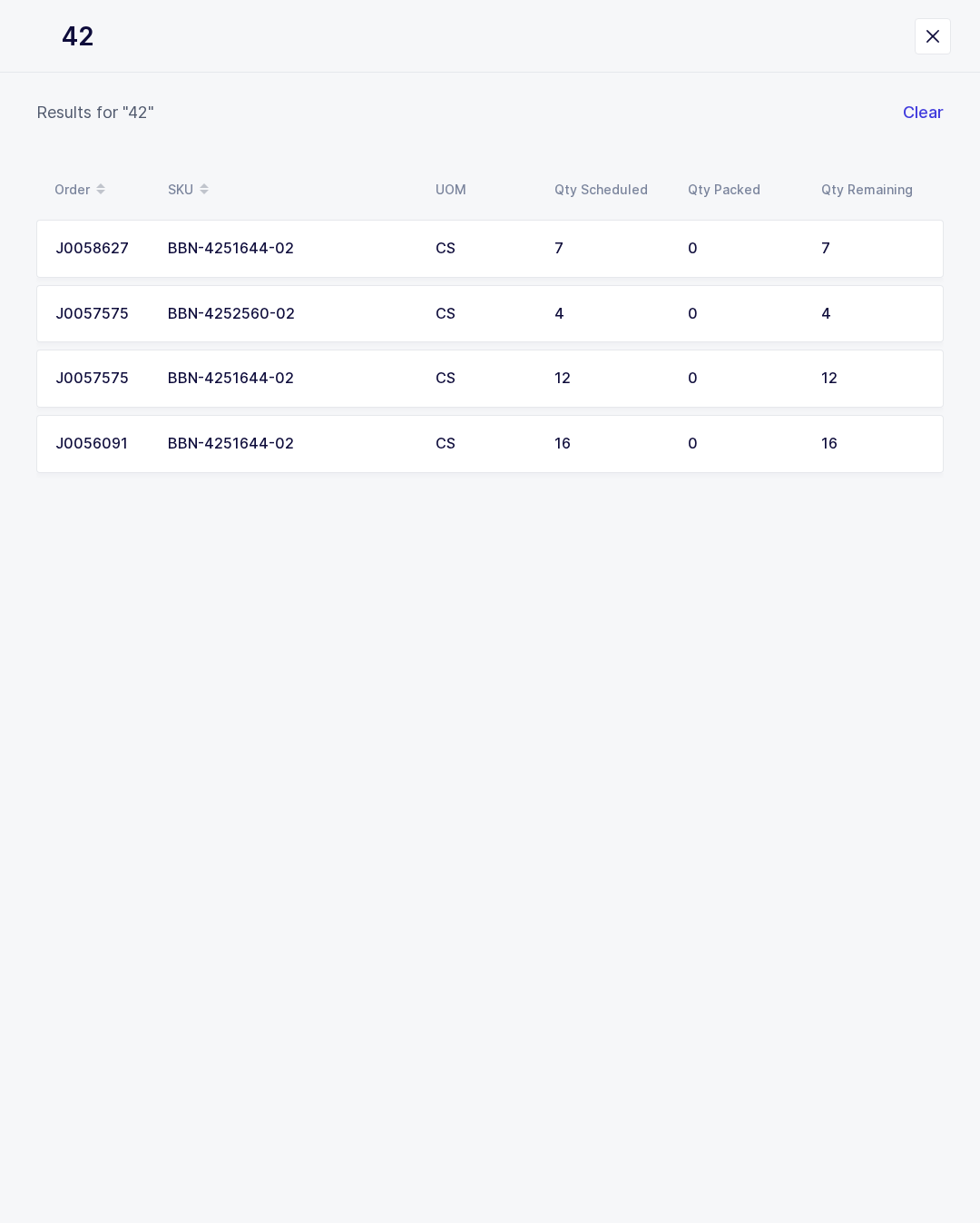
click at [820, 370] on td "12" at bounding box center [876, 378] width 133 height 58
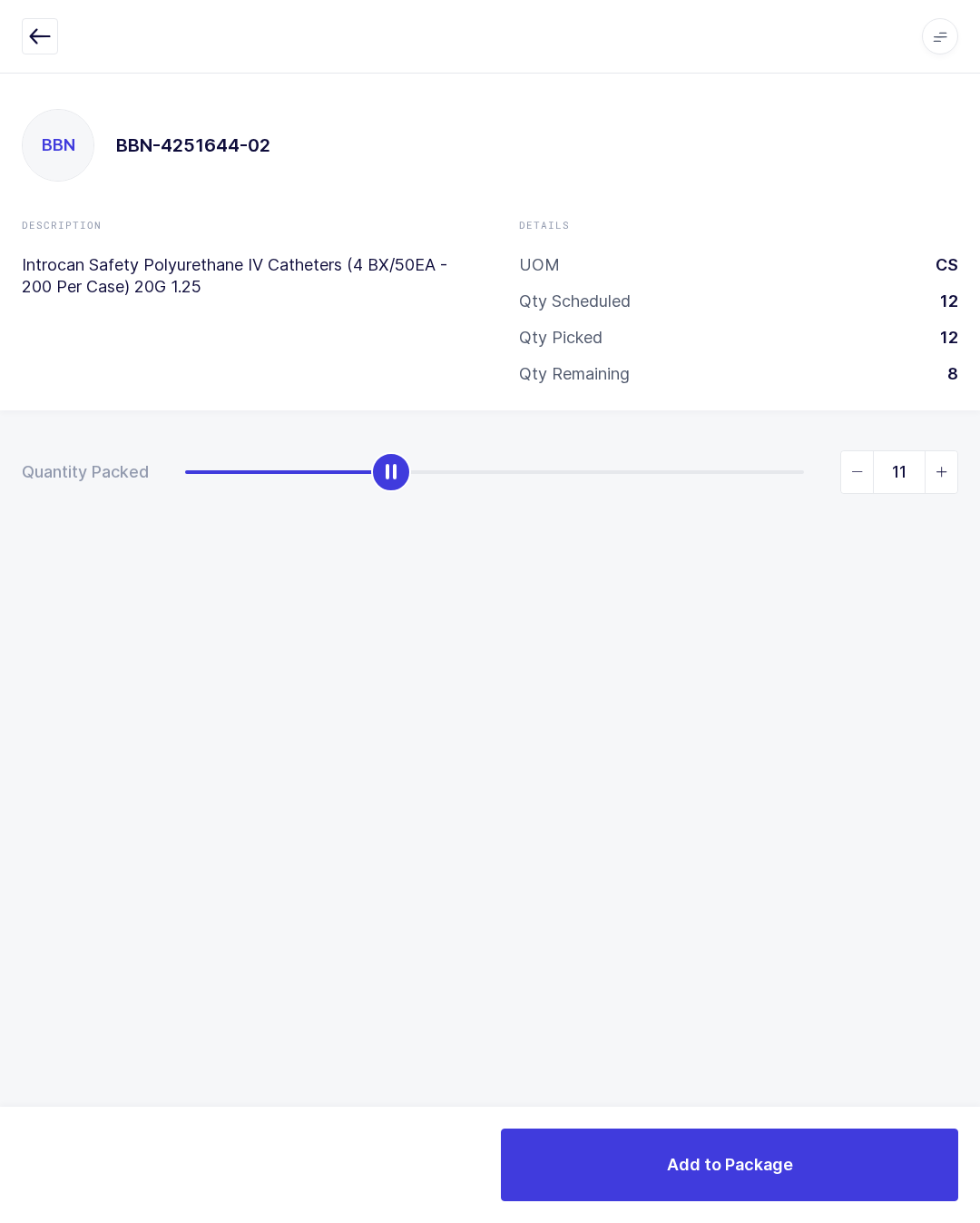
type input "12"
click at [837, 1197] on button "Add to Package" at bounding box center [729, 1164] width 457 height 73
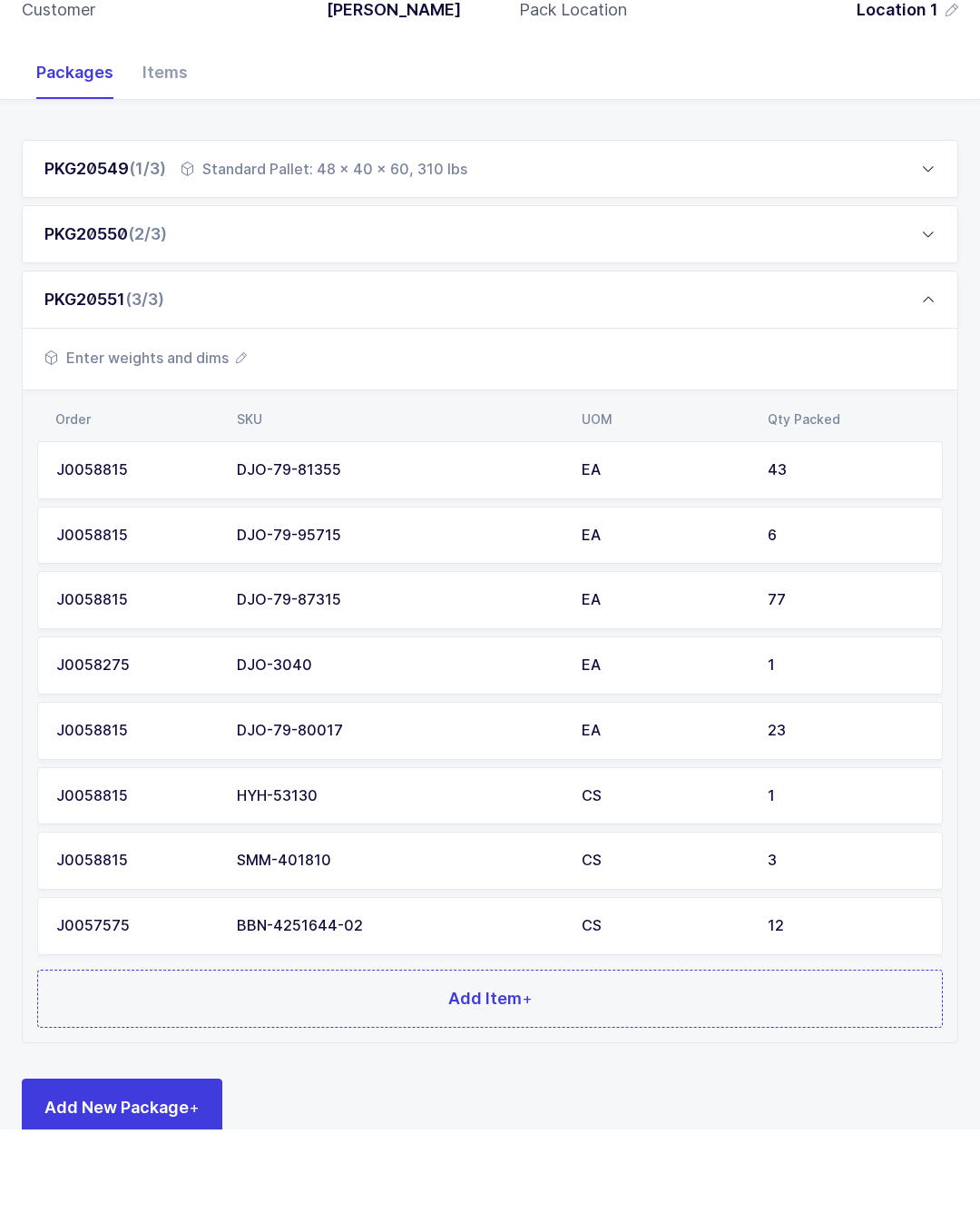
scroll to position [165, 0]
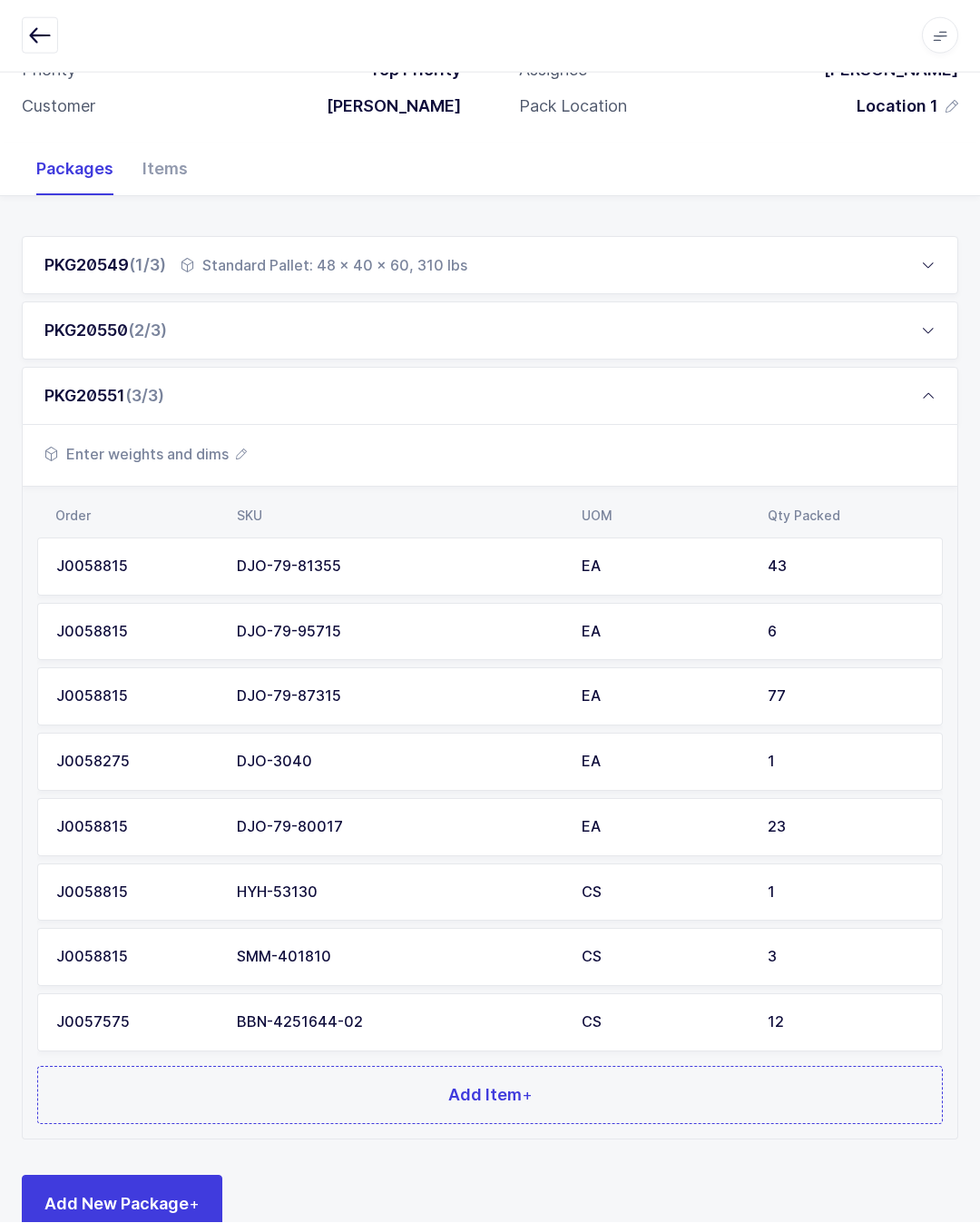
click at [636, 1082] on button "Add Item +" at bounding box center [490, 1095] width 906 height 58
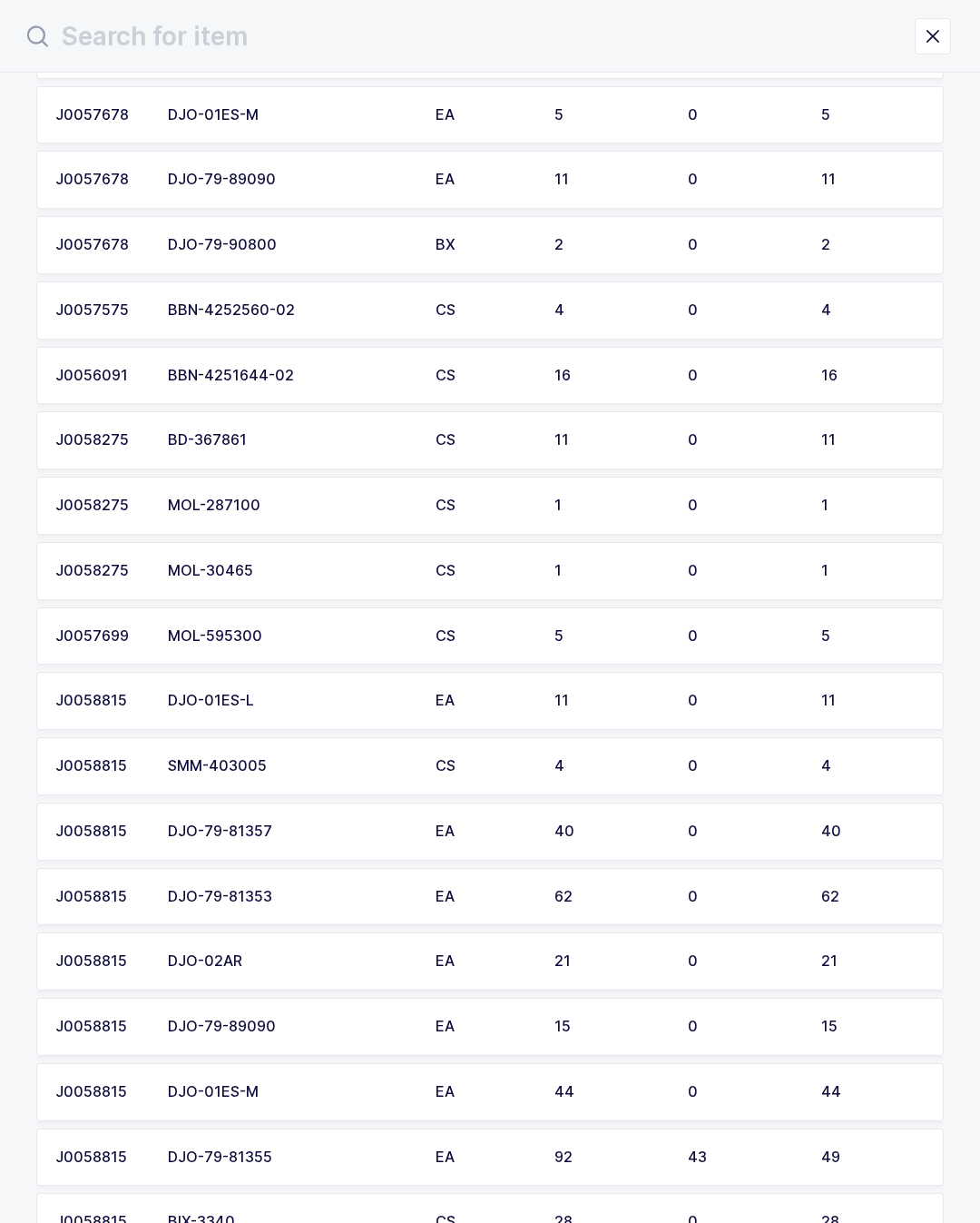
scroll to position [758, 0]
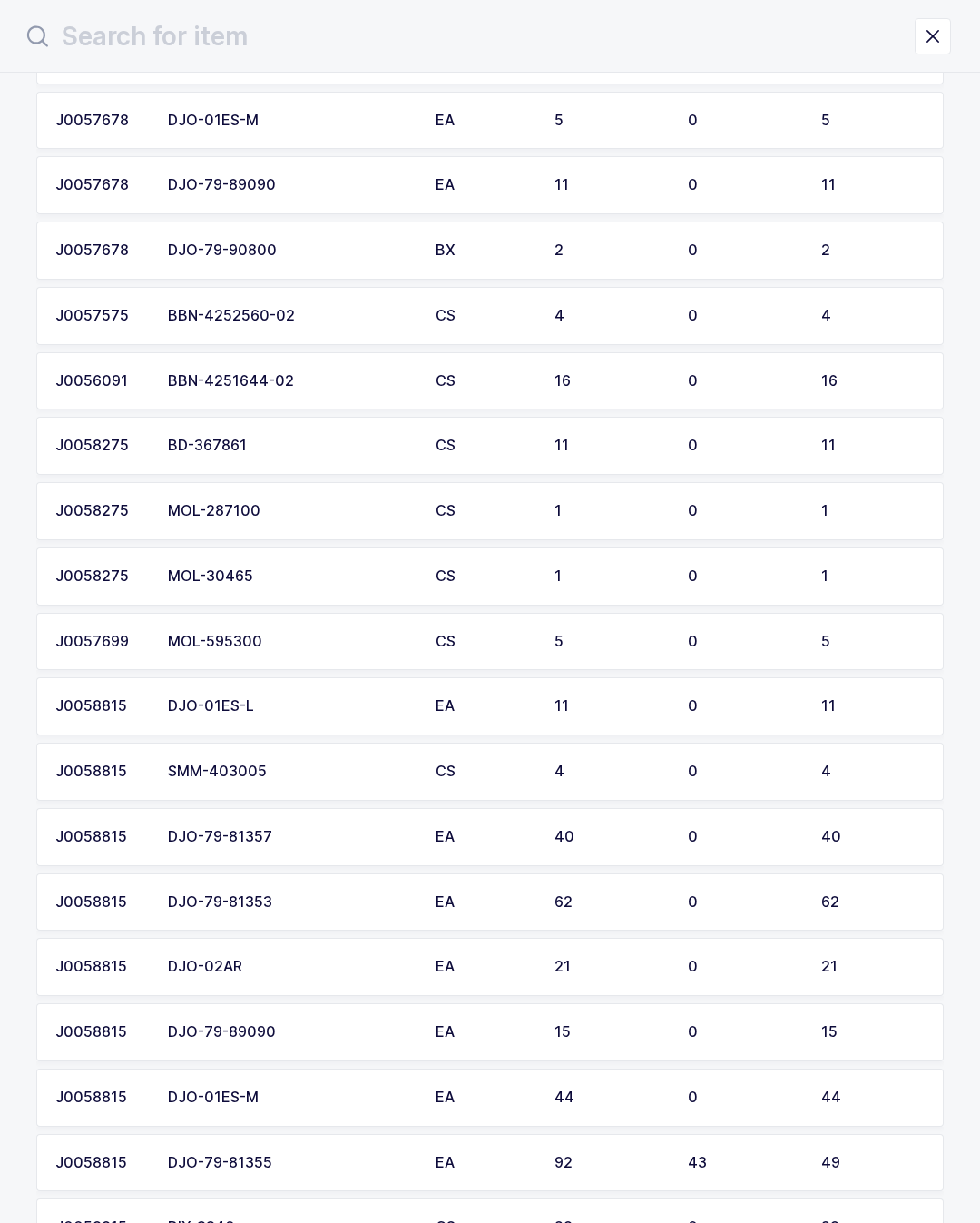
click at [607, 373] on div "16" at bounding box center [611, 381] width 112 height 16
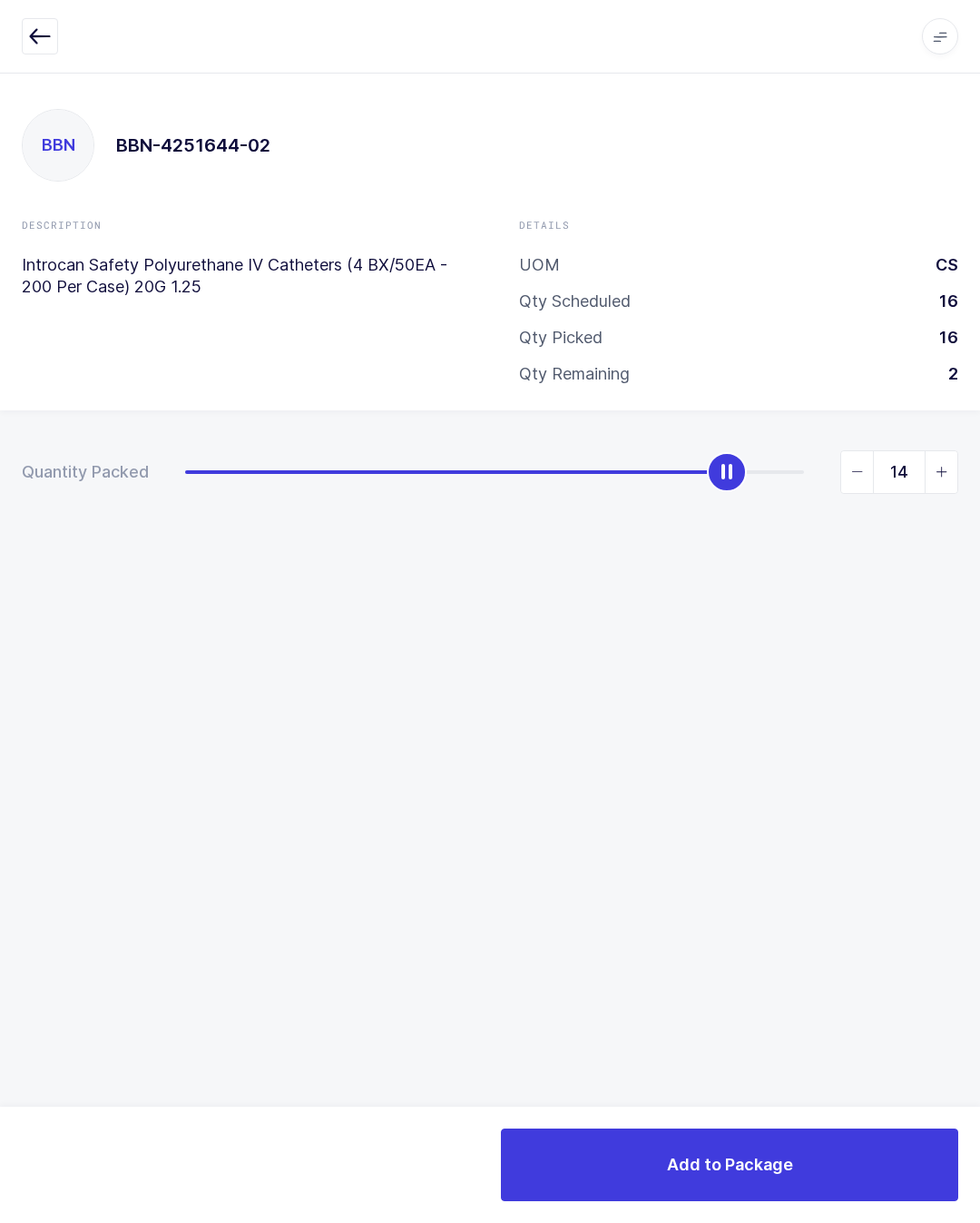
type input "15"
click at [832, 1161] on button "Add to Package" at bounding box center [729, 1164] width 457 height 73
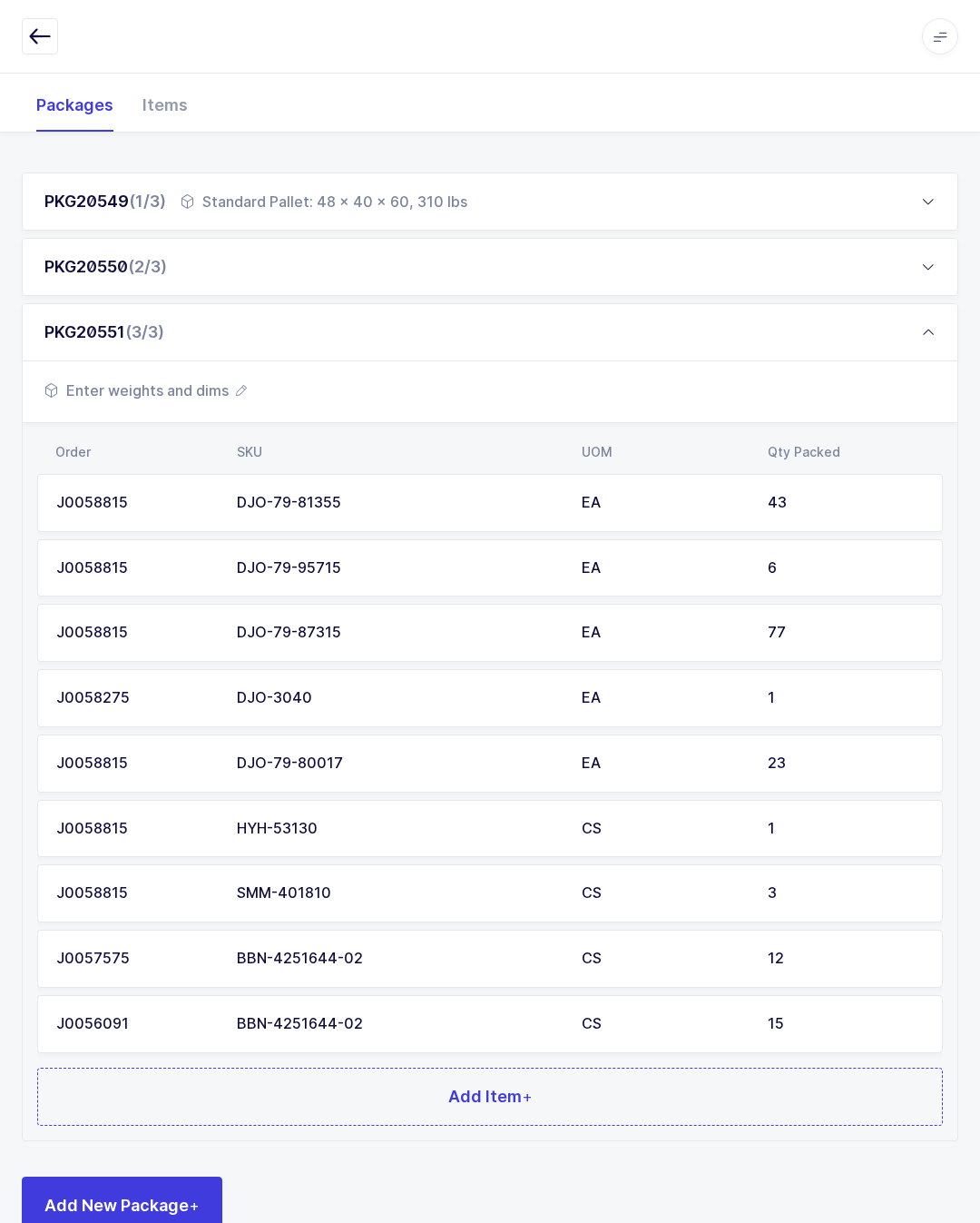
scroll to position [230, 0]
click at [538, 1085] on button "Add Item +" at bounding box center [490, 1096] width 906 height 58
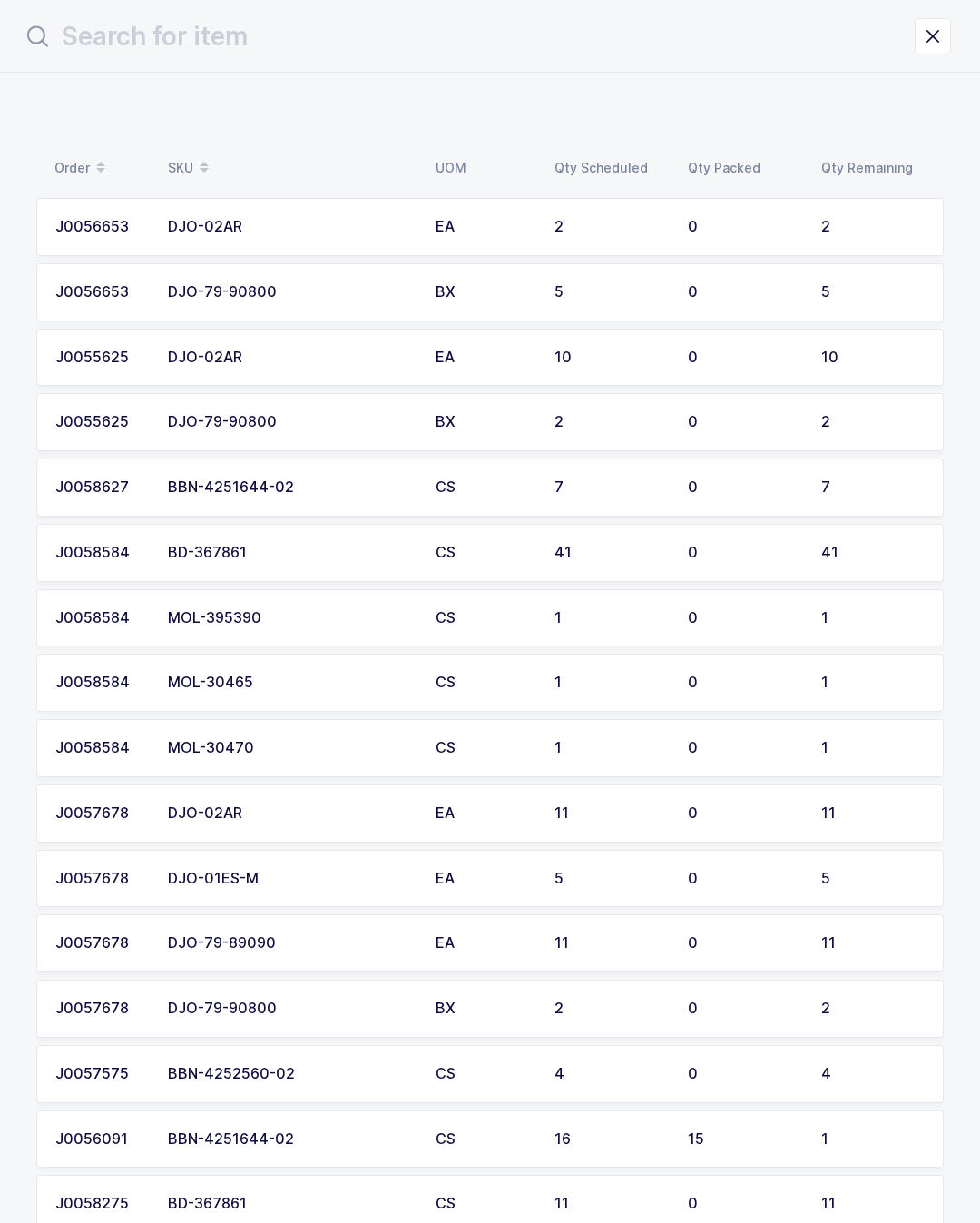
click at [496, 55] on input "text" at bounding box center [468, 37] width 893 height 44
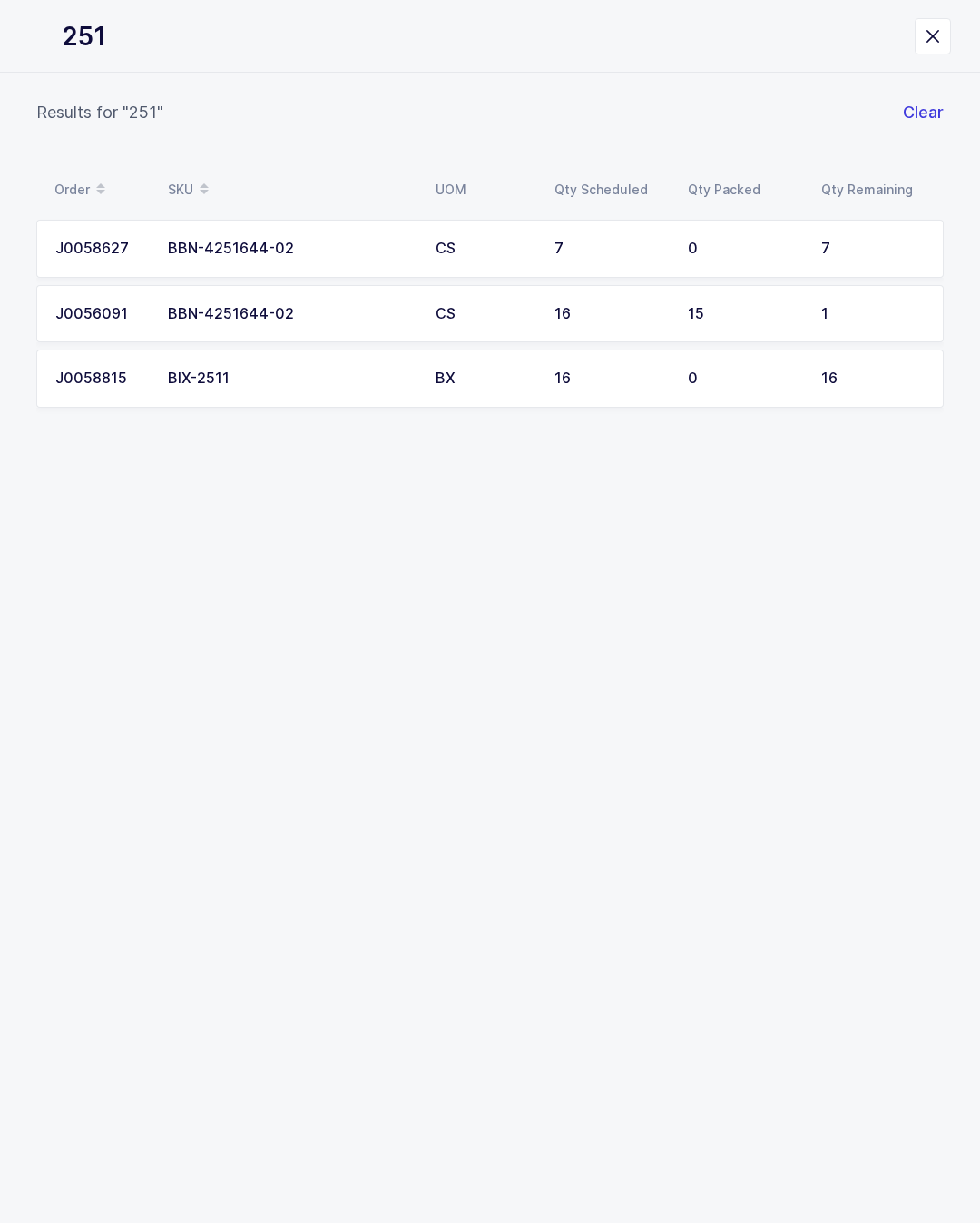
type input "2511"
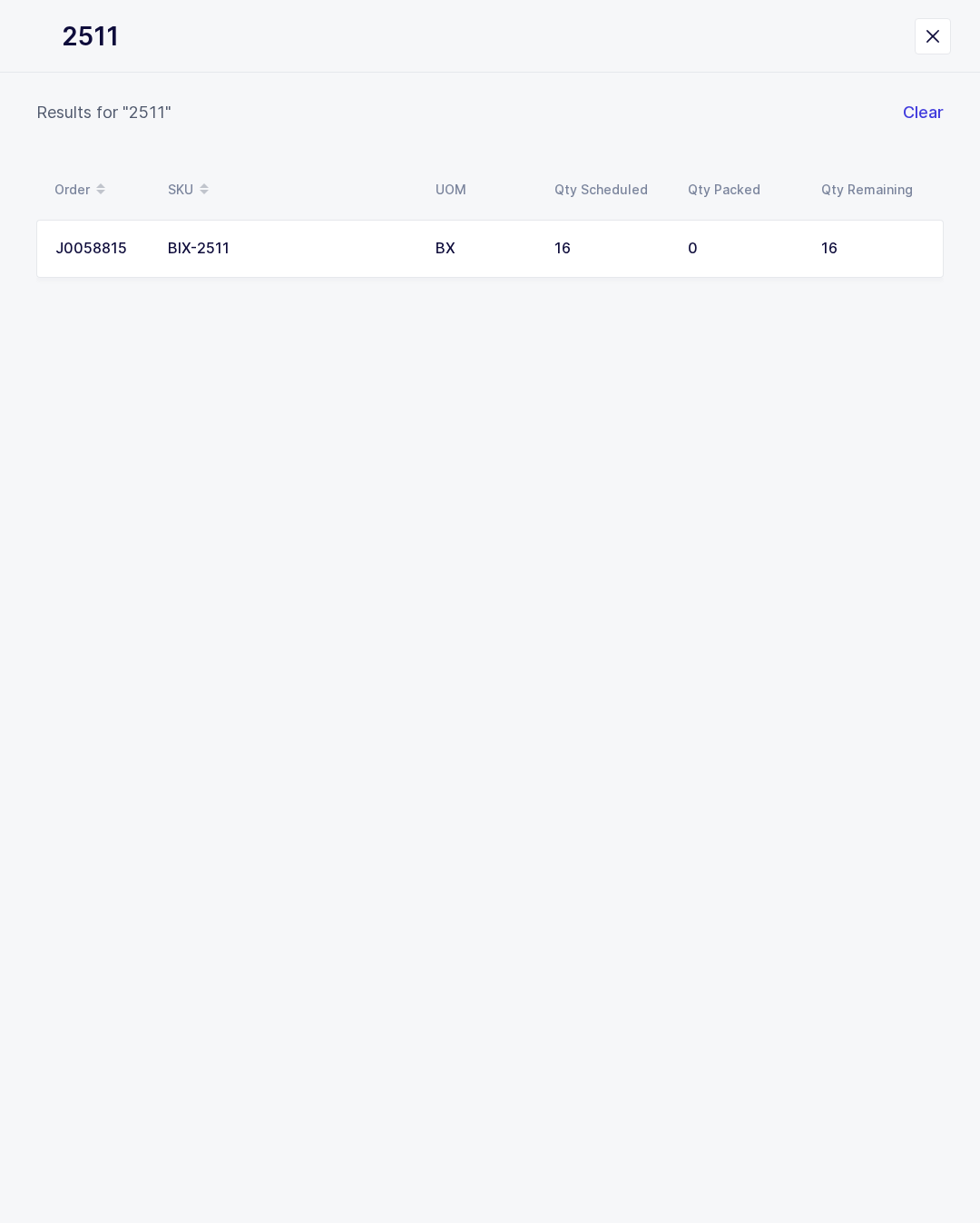
click at [593, 257] on td "16" at bounding box center [610, 249] width 133 height 58
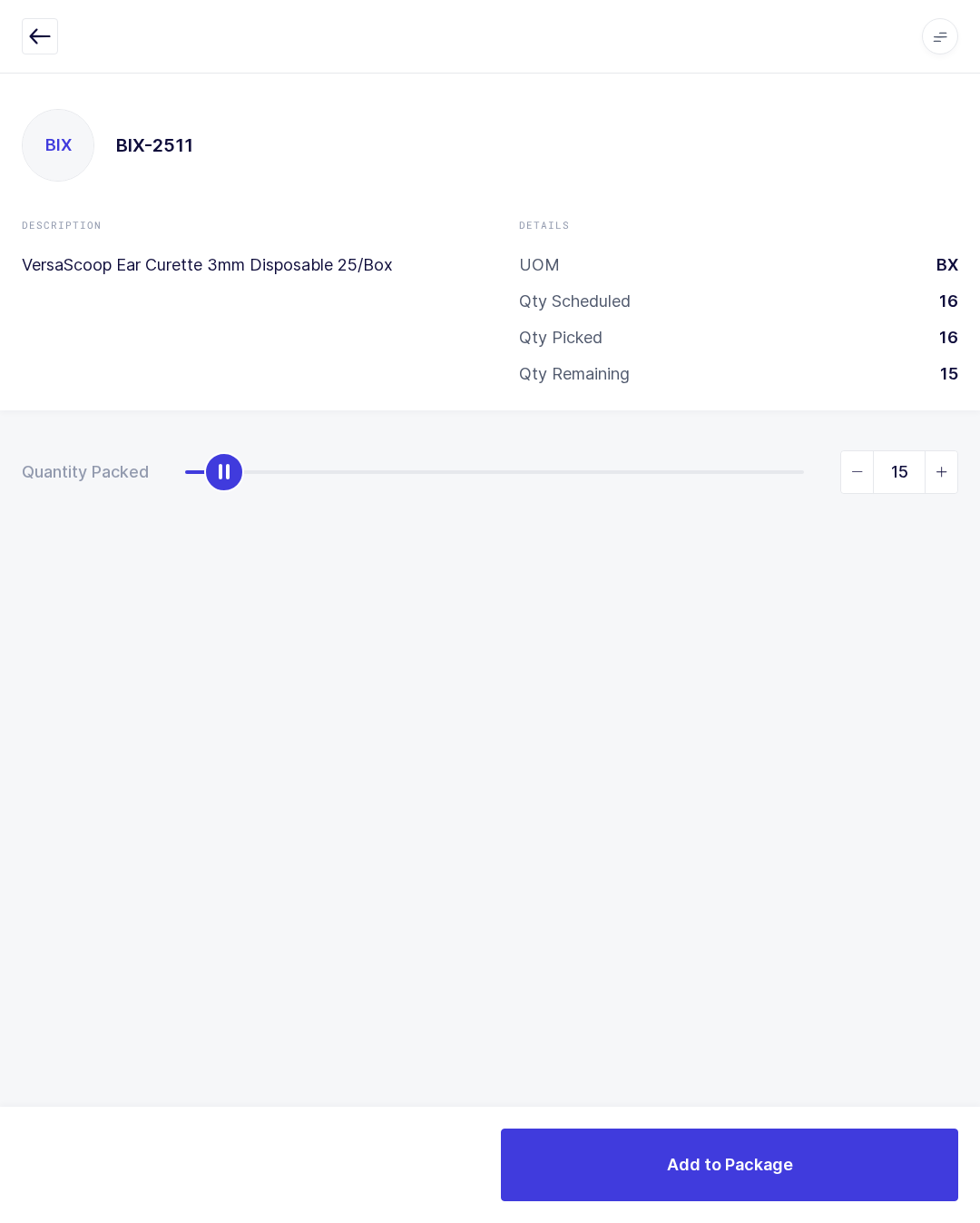
type input "16"
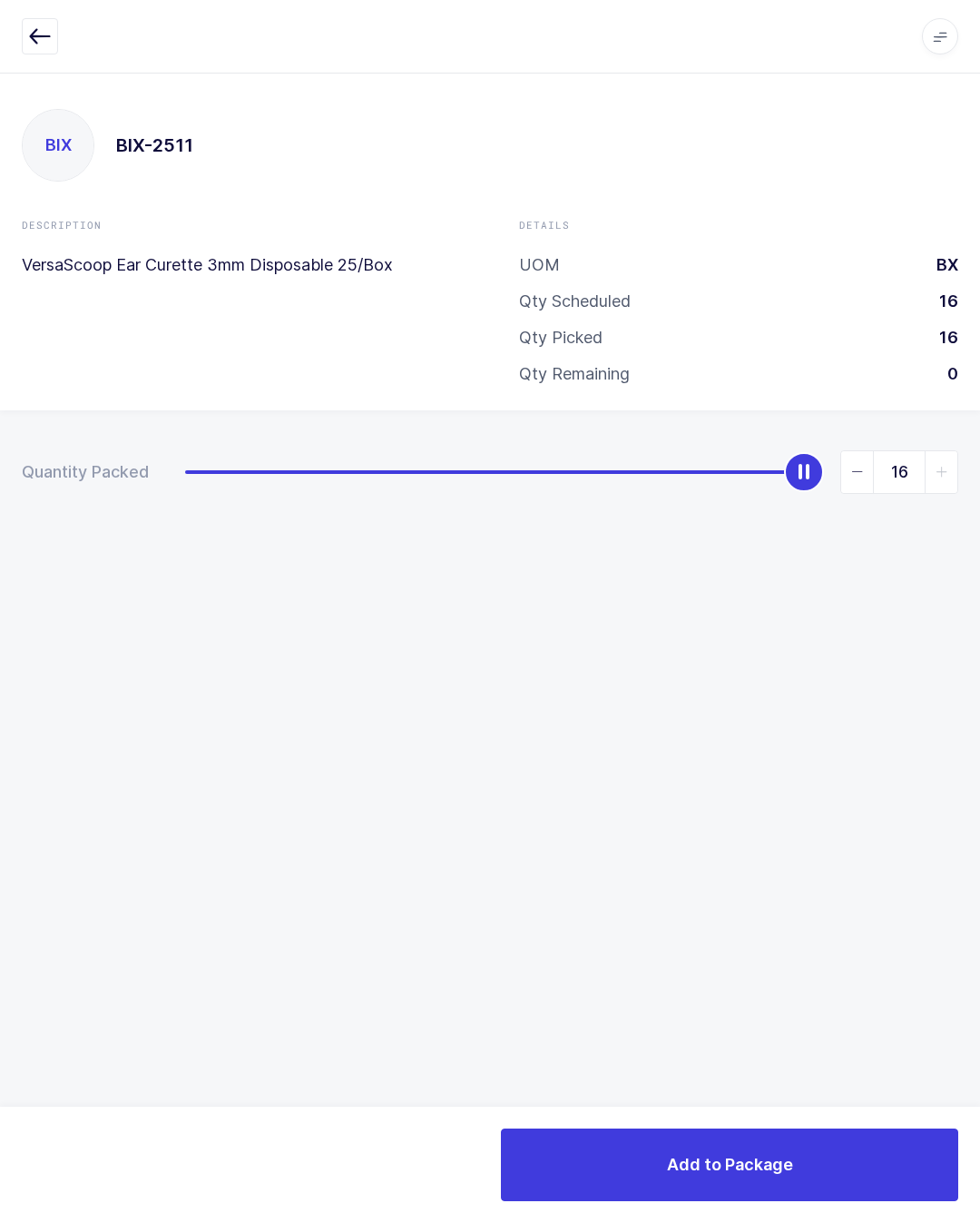
click at [870, 1143] on button "Add to Package" at bounding box center [729, 1164] width 457 height 73
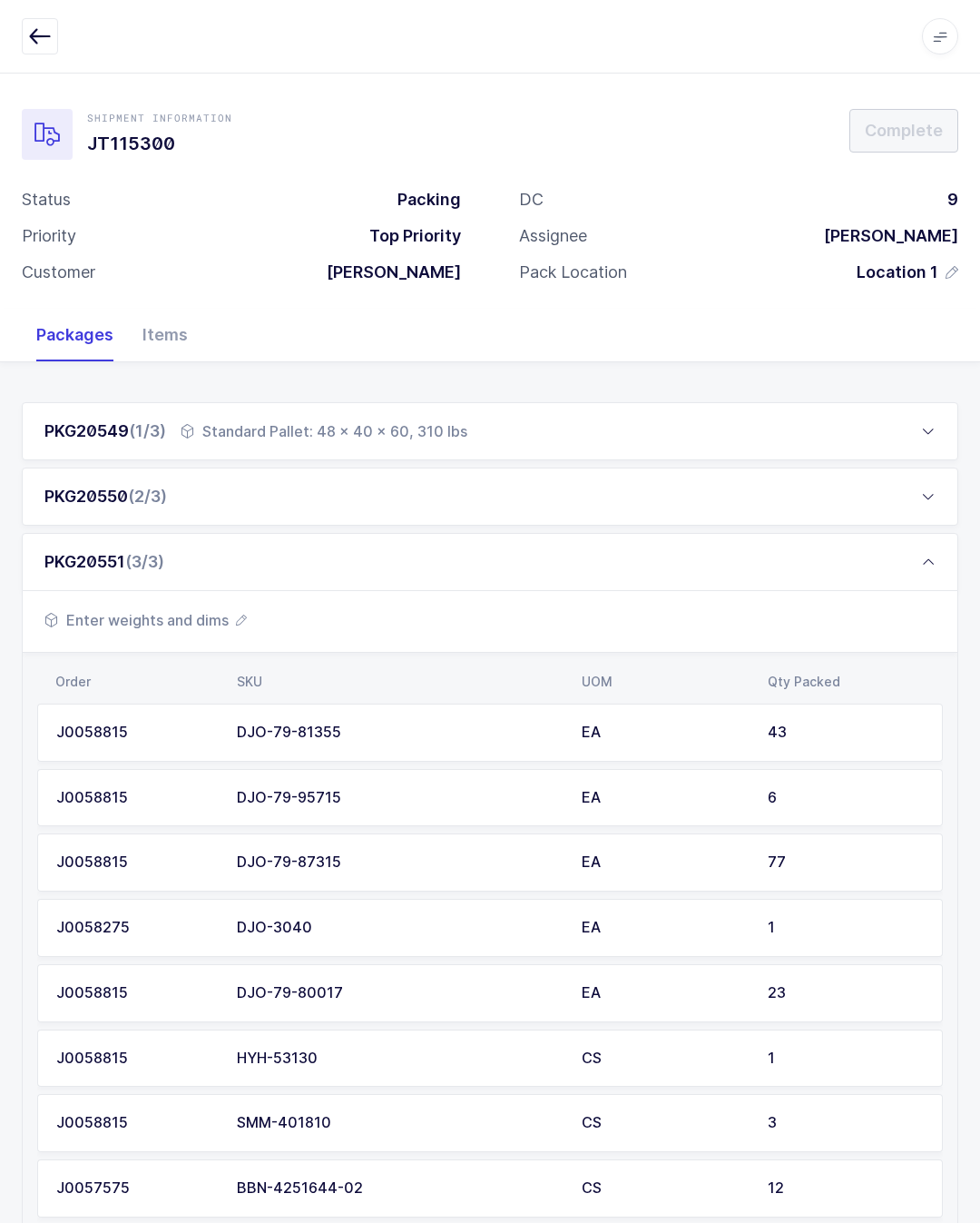
scroll to position [335, 0]
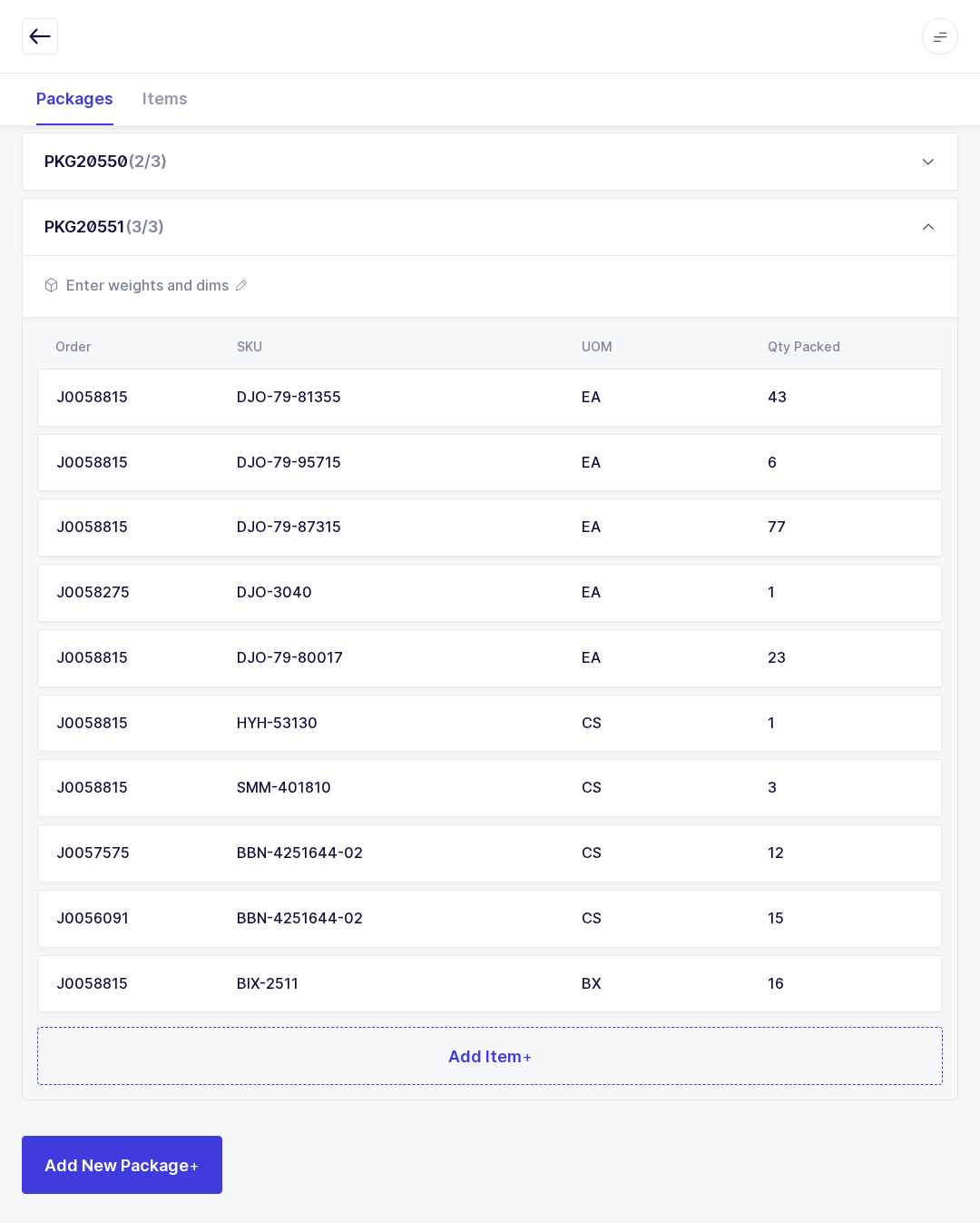
click at [675, 1049] on button "Add Item +" at bounding box center [490, 1055] width 906 height 58
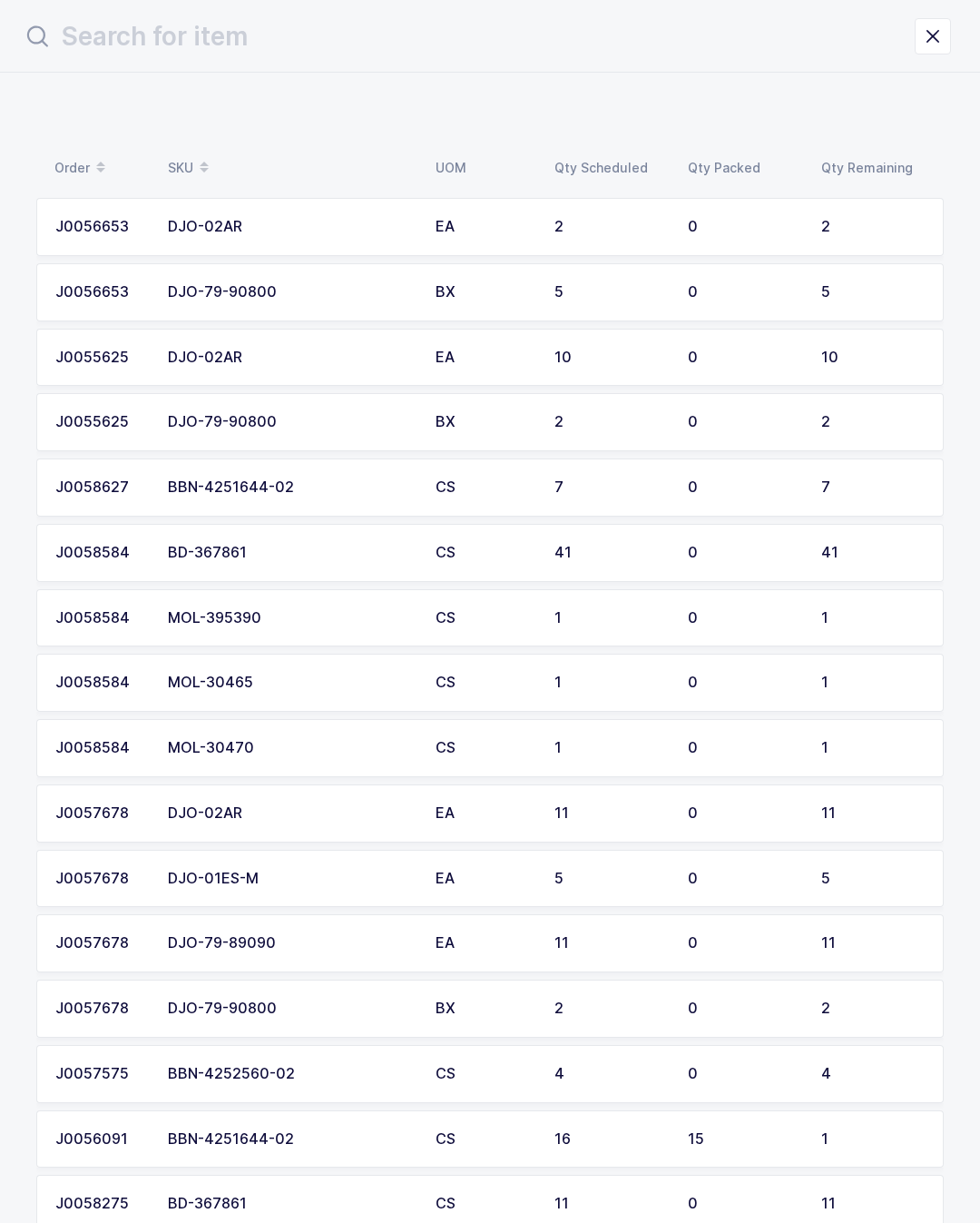
click at [534, 41] on input "text" at bounding box center [468, 37] width 893 height 44
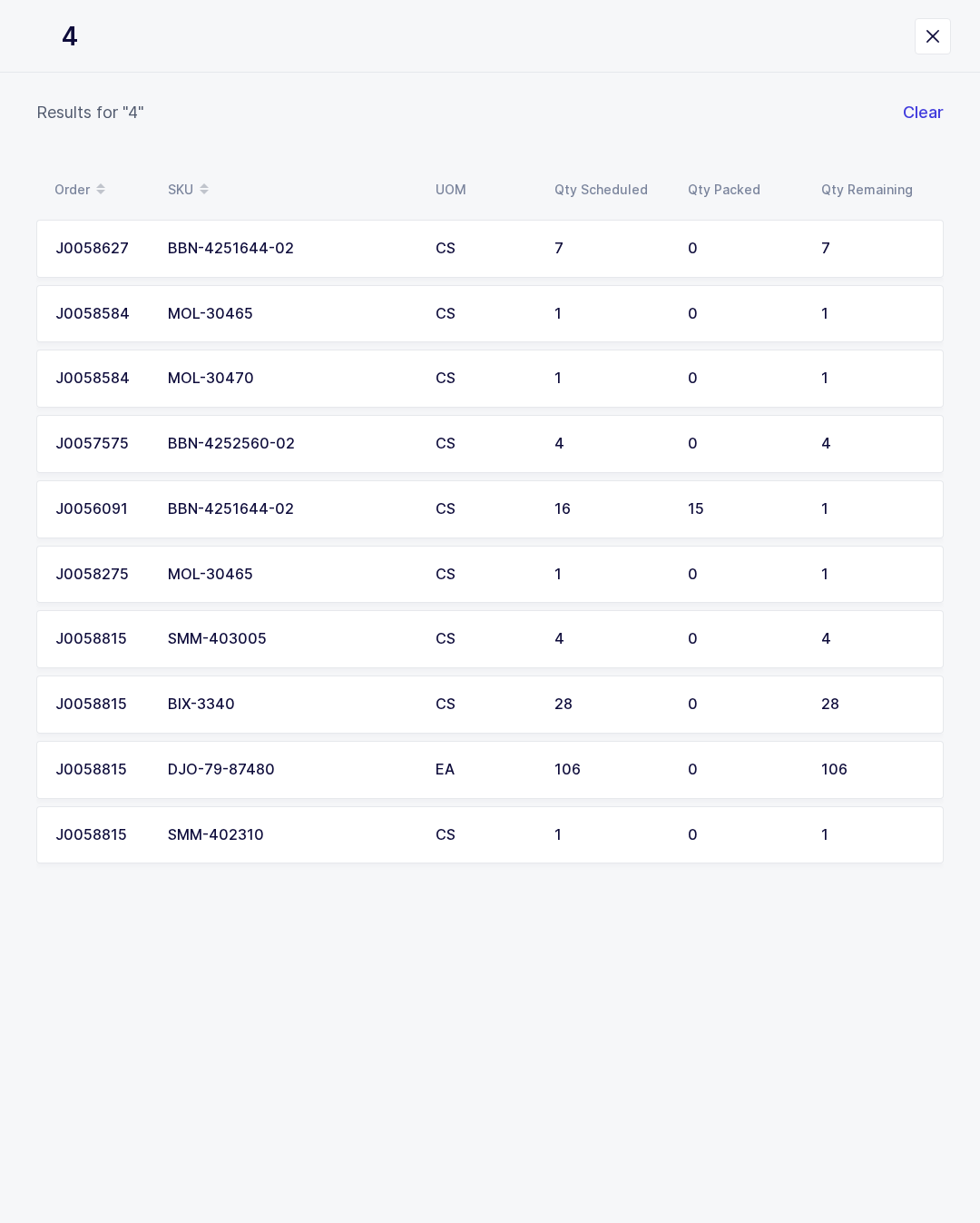
type input "40"
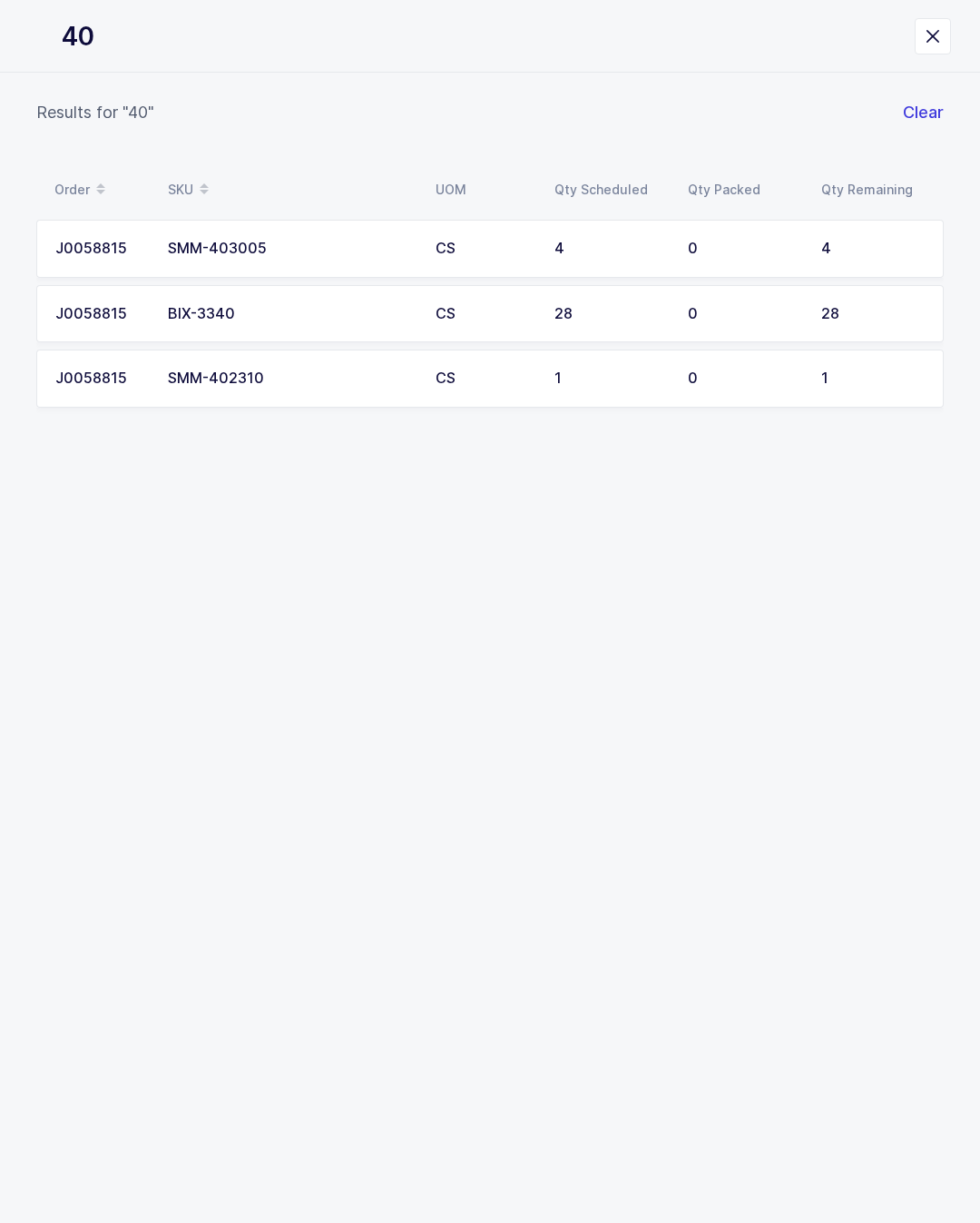
click at [770, 379] on div "0" at bounding box center [744, 378] width 112 height 16
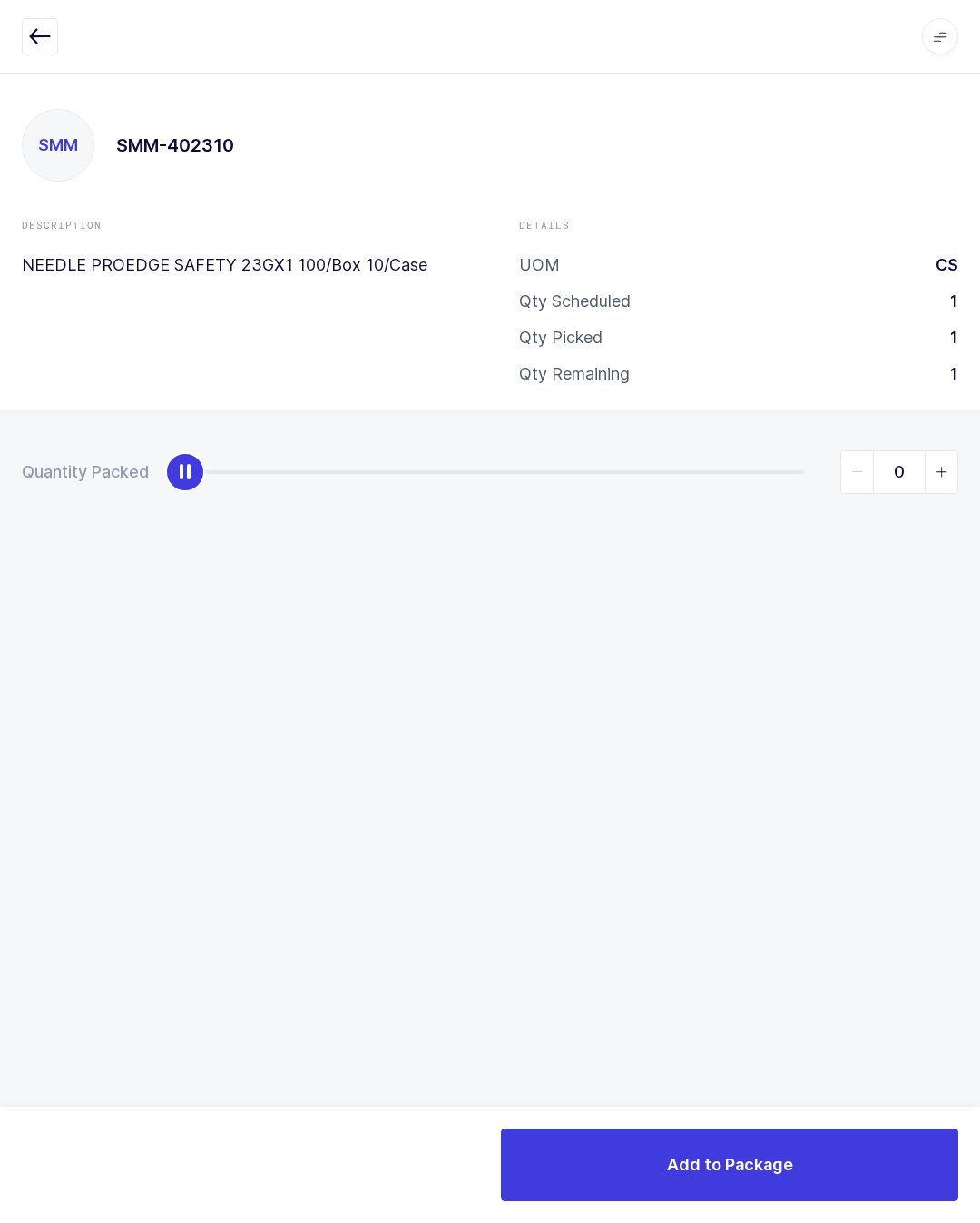
type input "1"
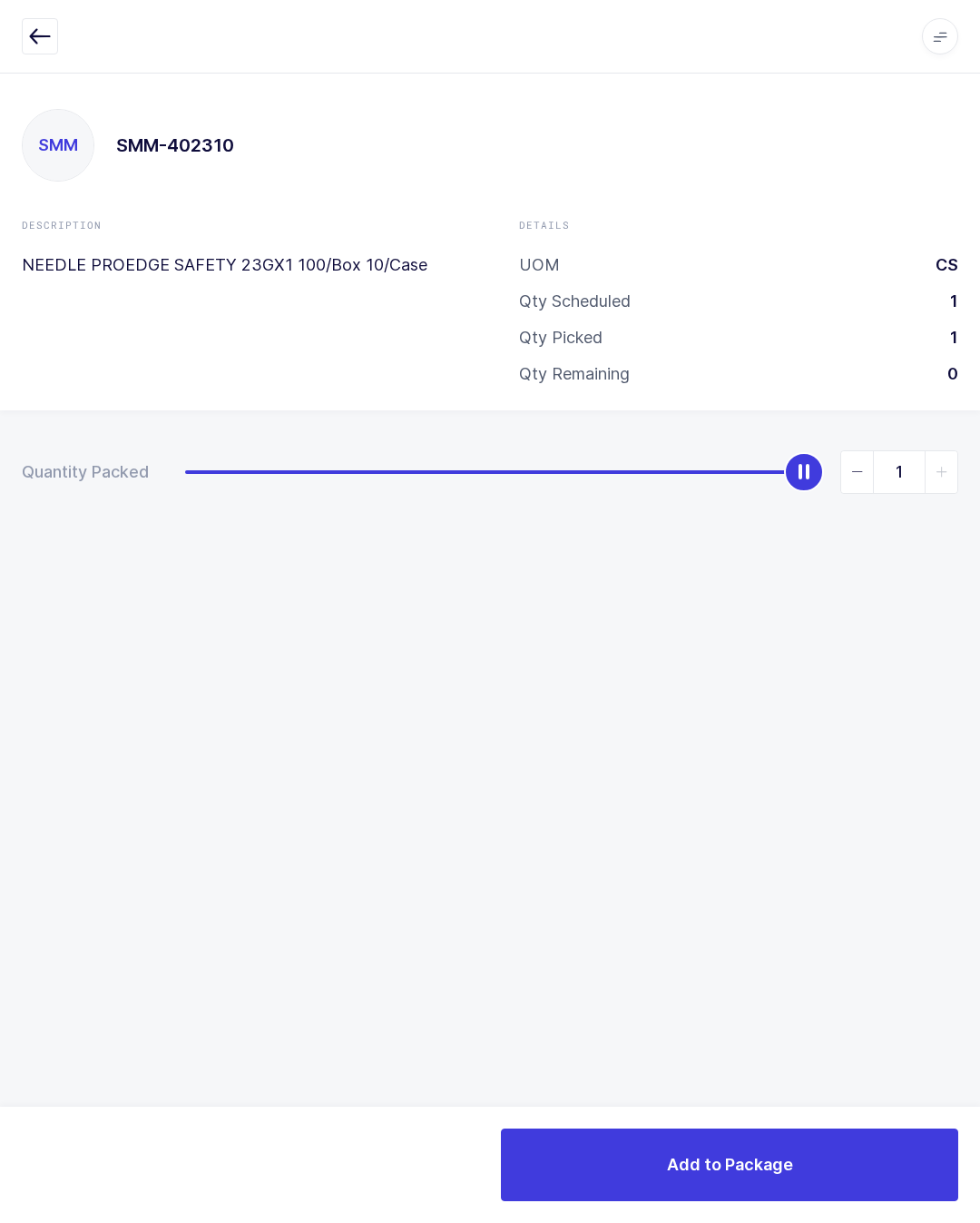
click at [861, 1167] on button "Add to Package" at bounding box center [729, 1164] width 457 height 73
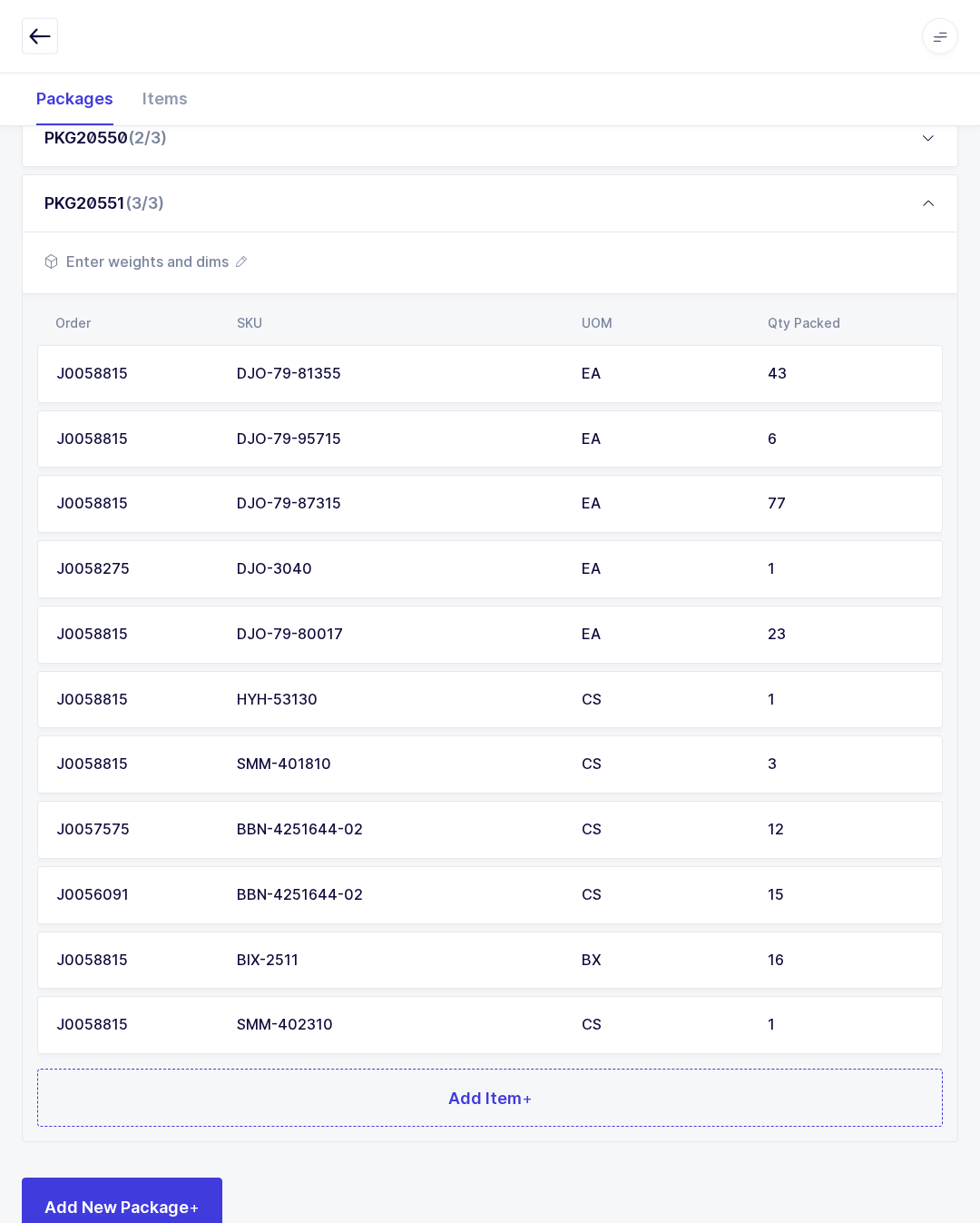
scroll to position [358, 0]
click at [665, 1087] on button "Add Item +" at bounding box center [490, 1097] width 906 height 58
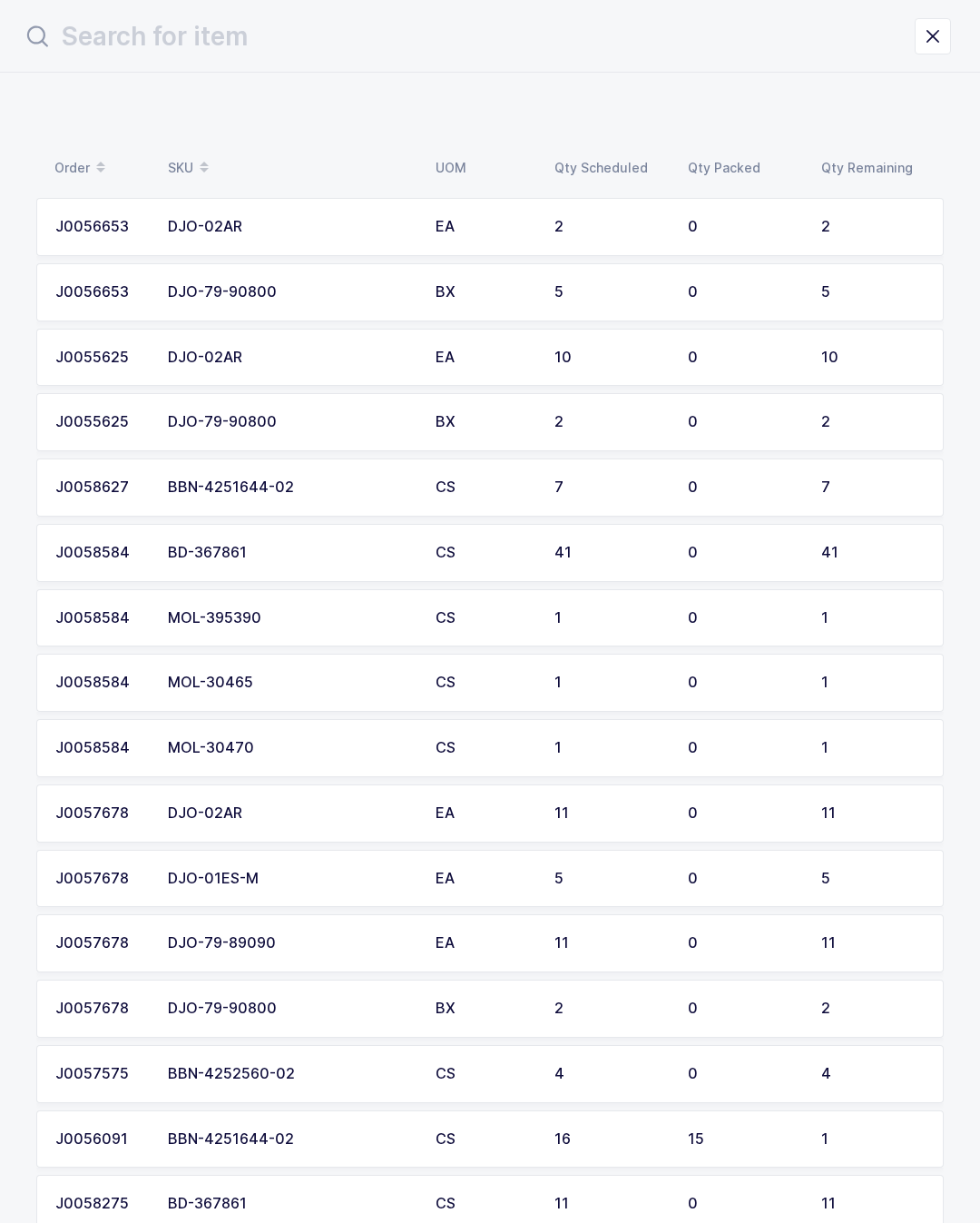
scroll to position [0, 0]
click at [679, 57] on input "text" at bounding box center [468, 37] width 893 height 44
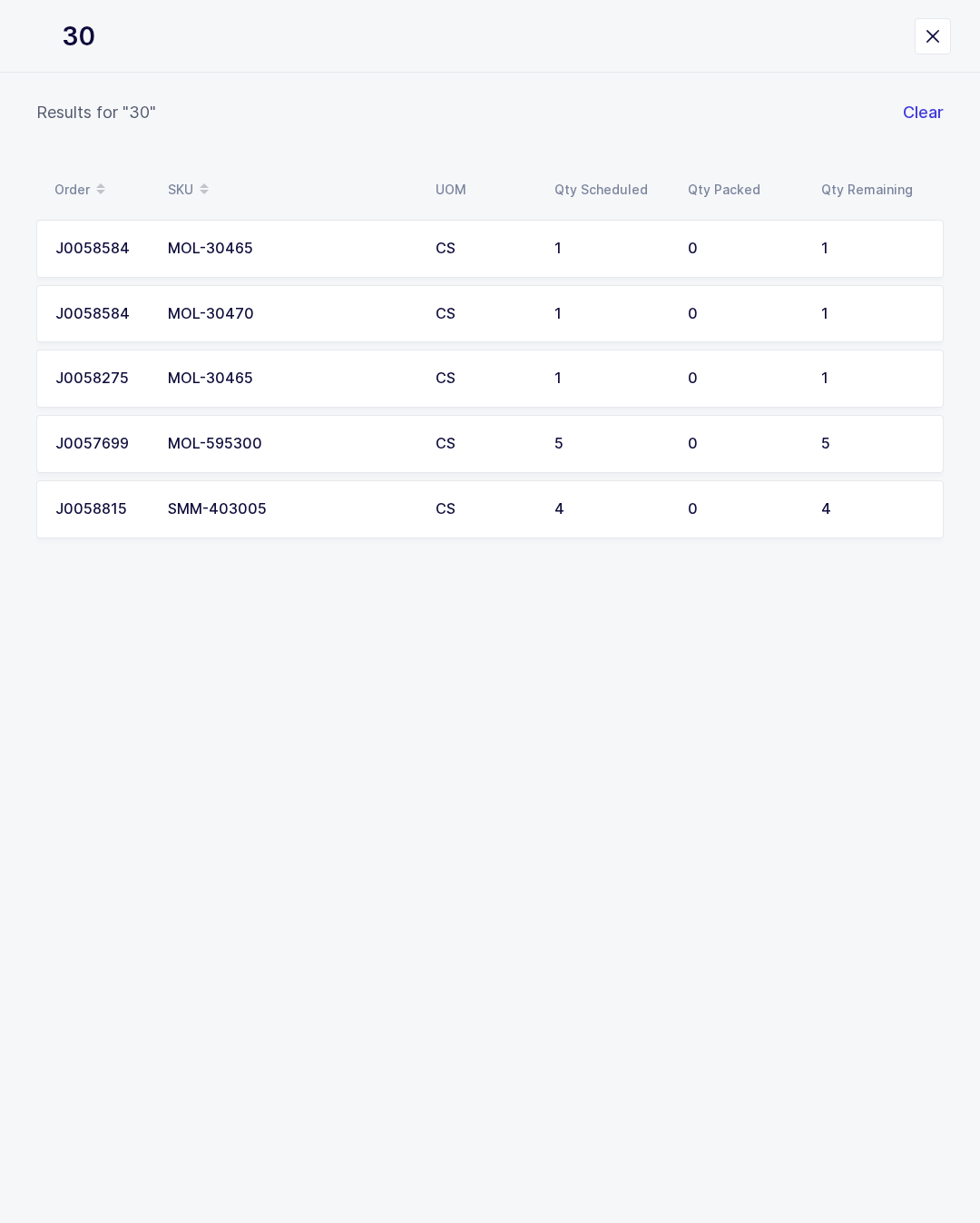
type input "304"
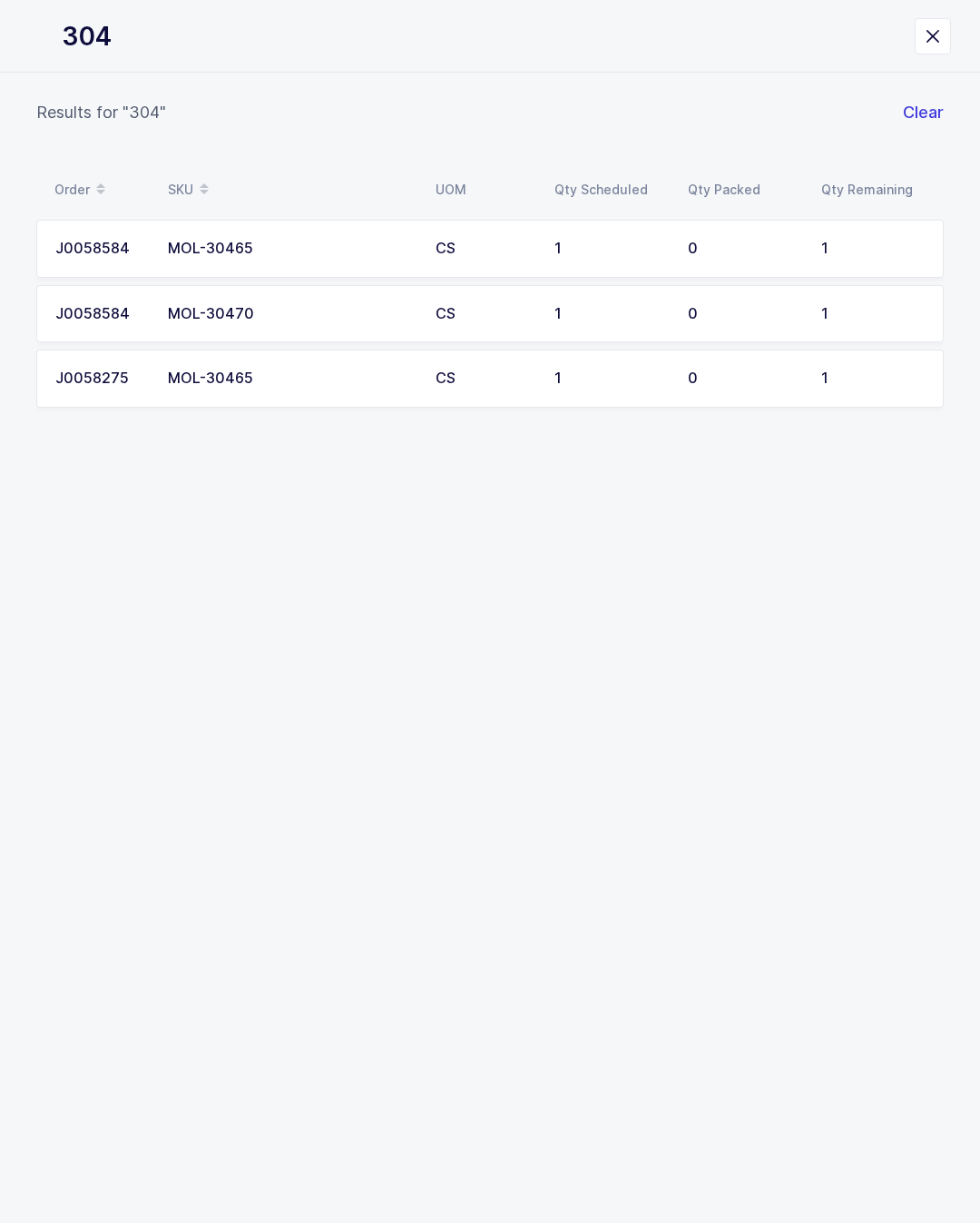
click at [756, 237] on td "0" at bounding box center [743, 249] width 133 height 58
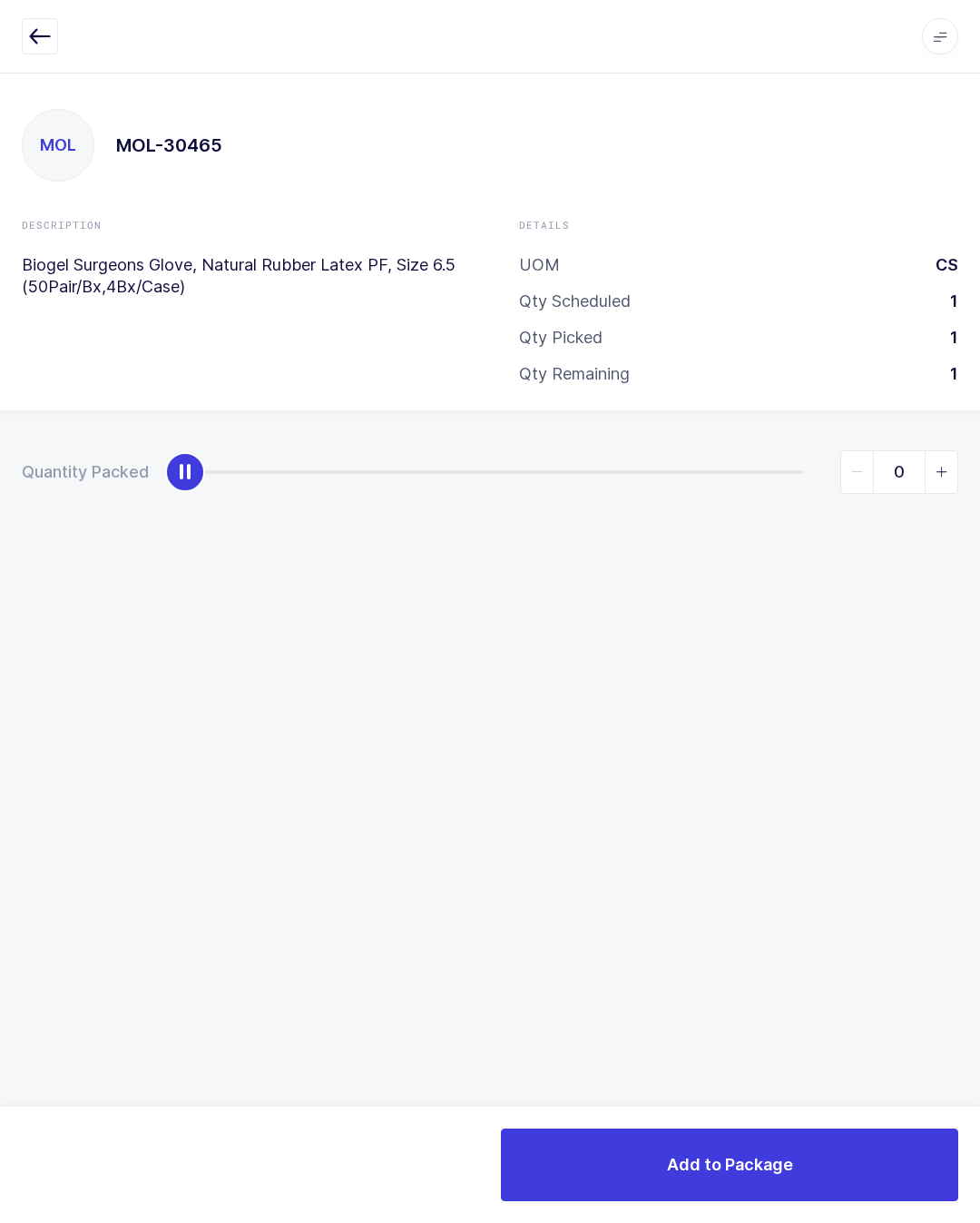
type input "1"
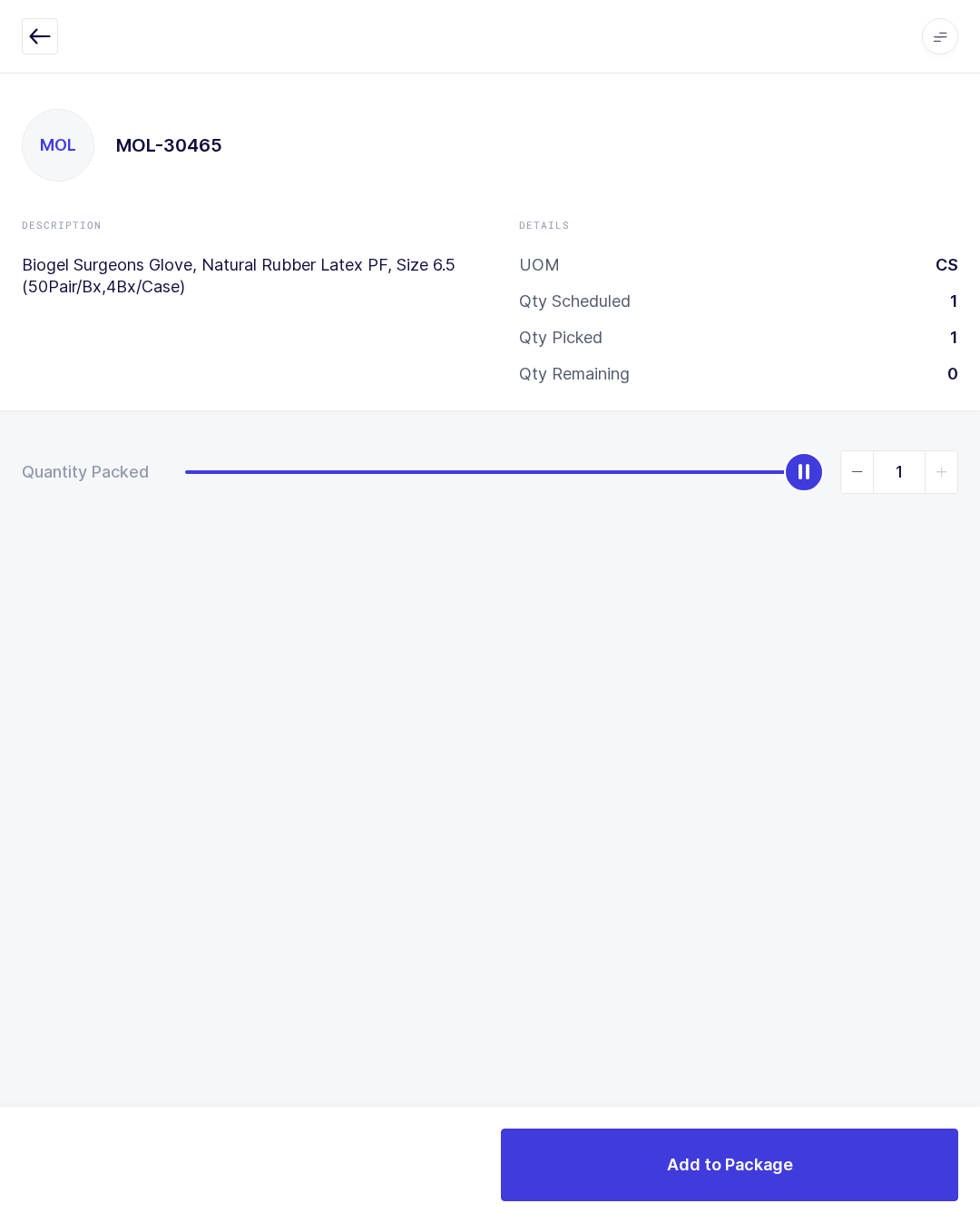
click at [825, 1181] on button "Add to Package" at bounding box center [729, 1164] width 457 height 73
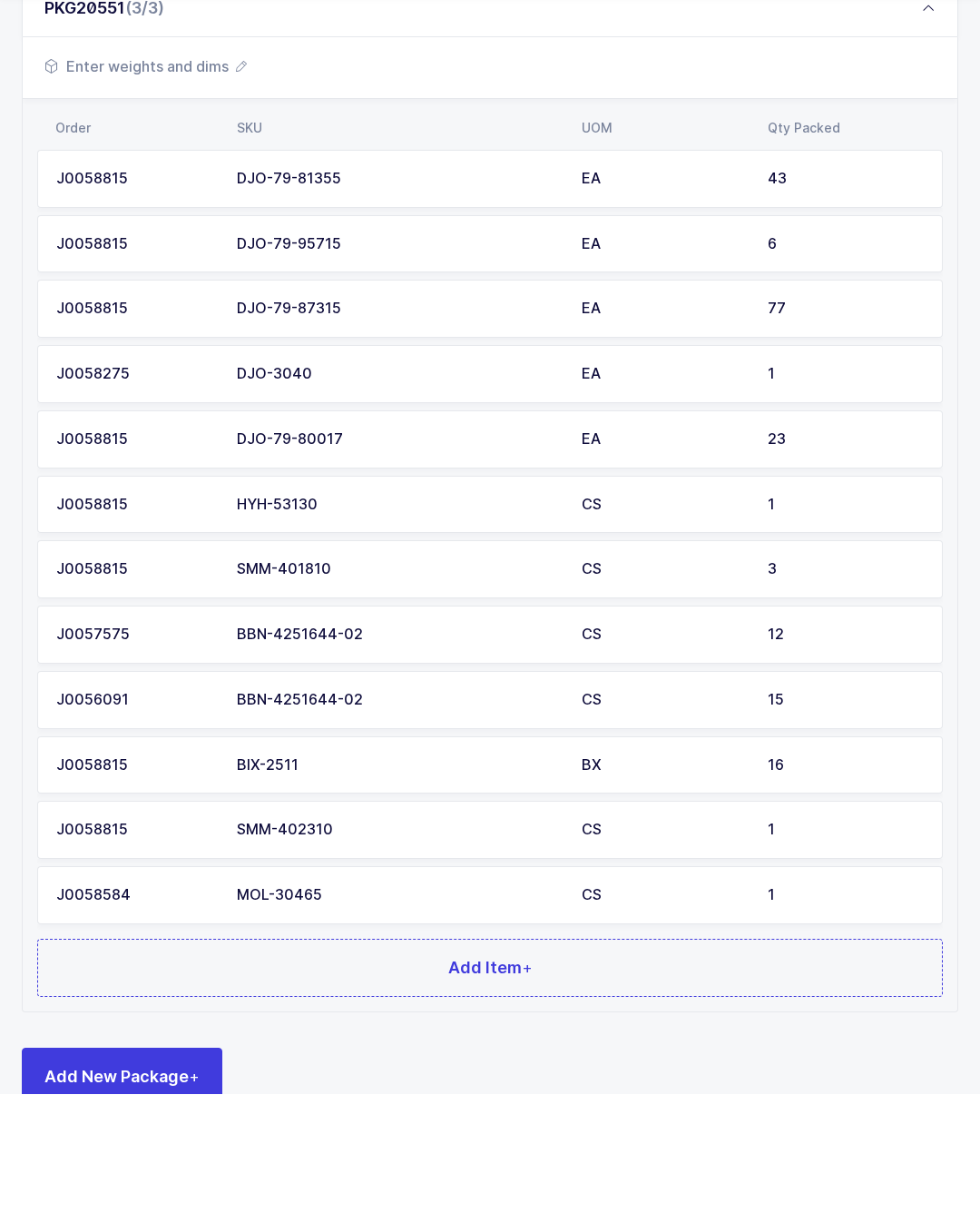
scroll to position [423, 0]
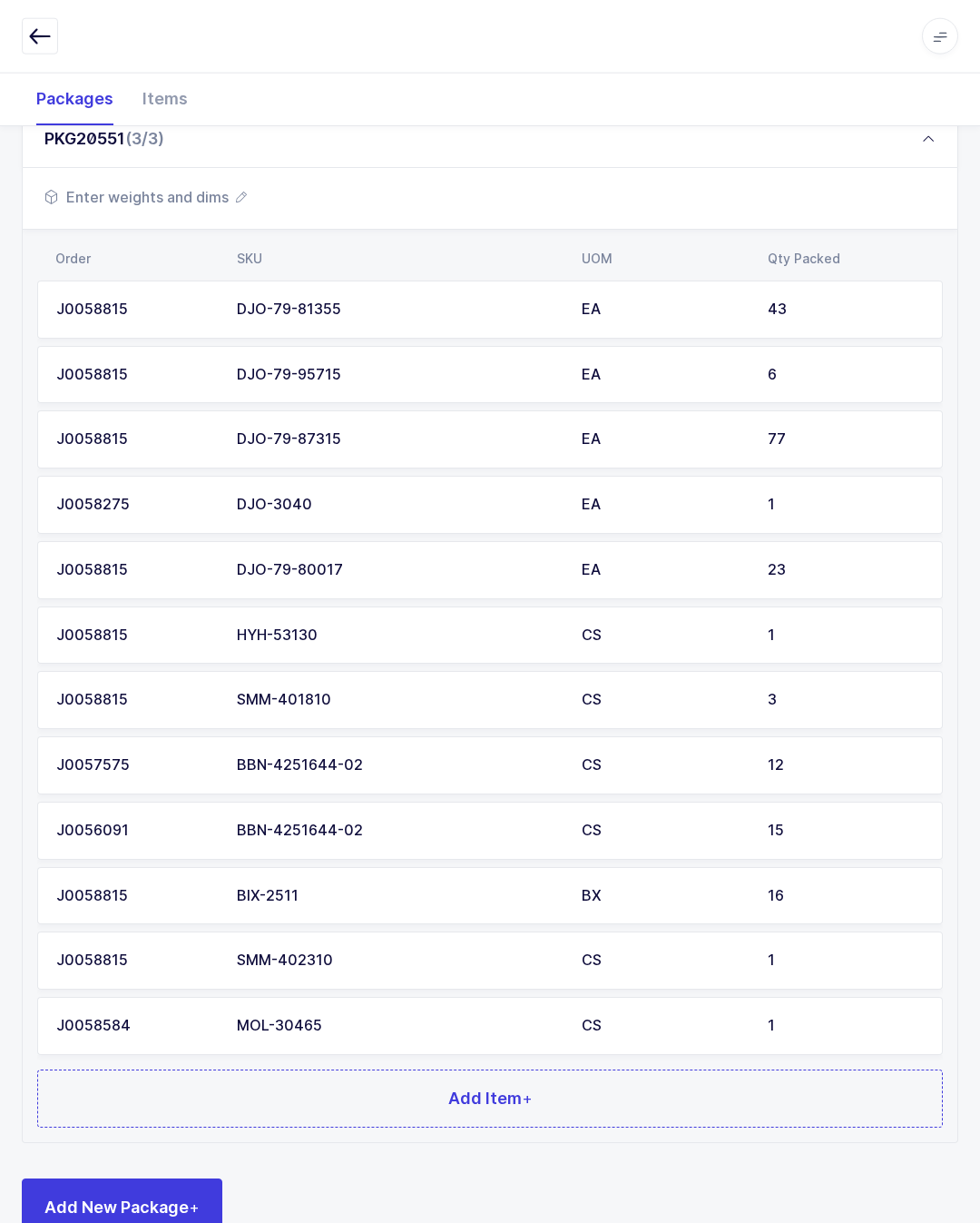
click at [747, 1088] on button "Add Item +" at bounding box center [490, 1098] width 906 height 58
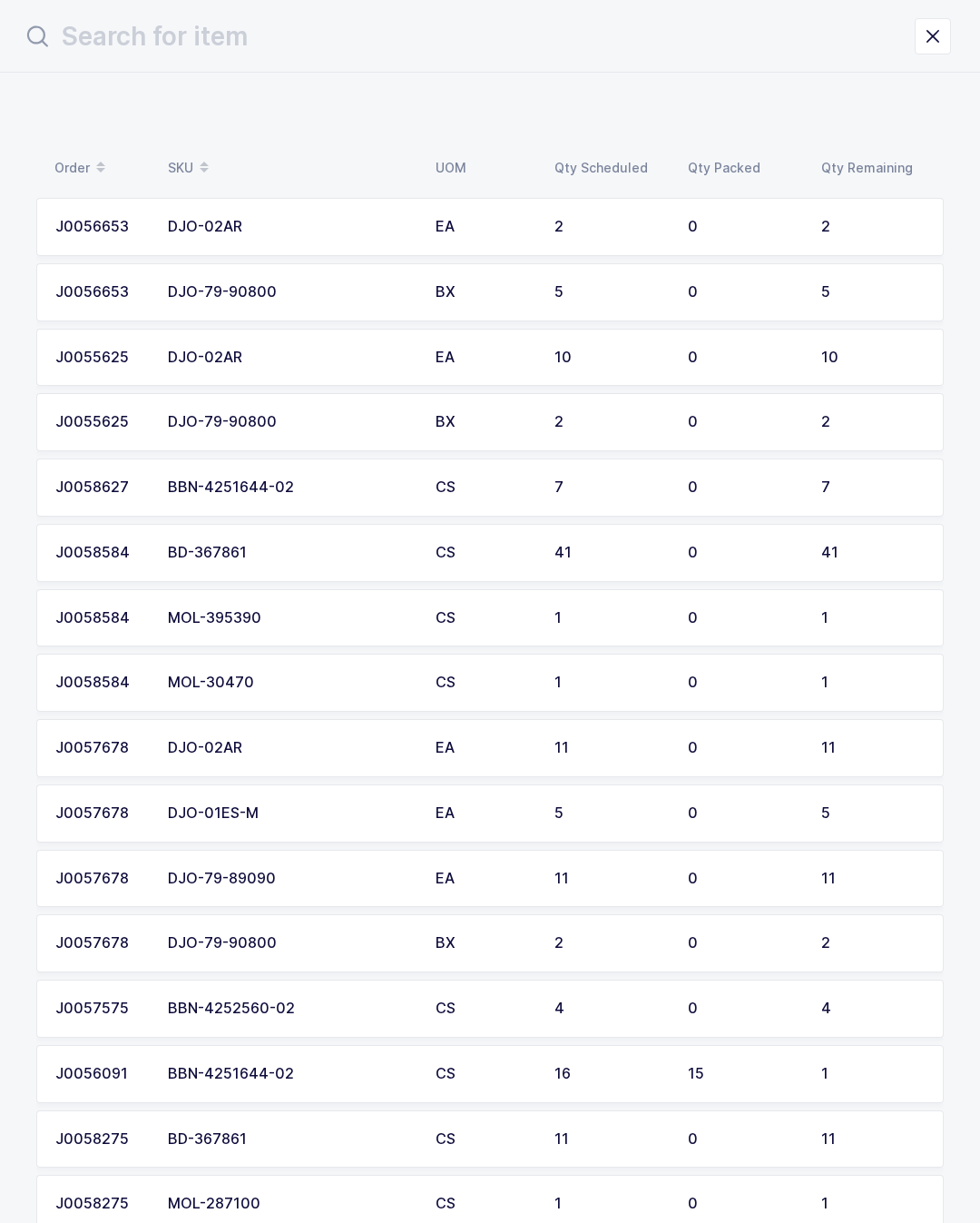
click at [508, 52] on input "text" at bounding box center [468, 37] width 893 height 44
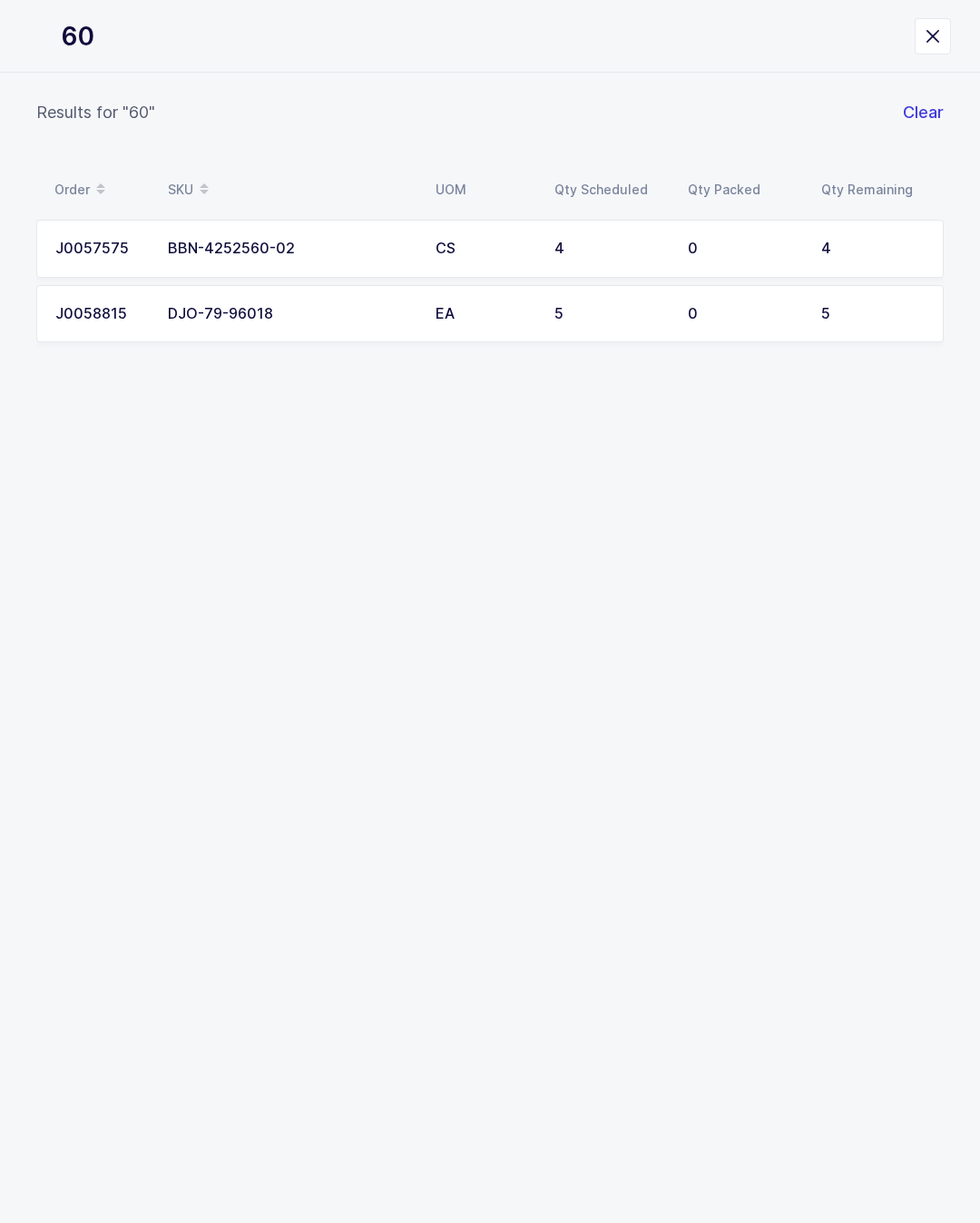
type input "601"
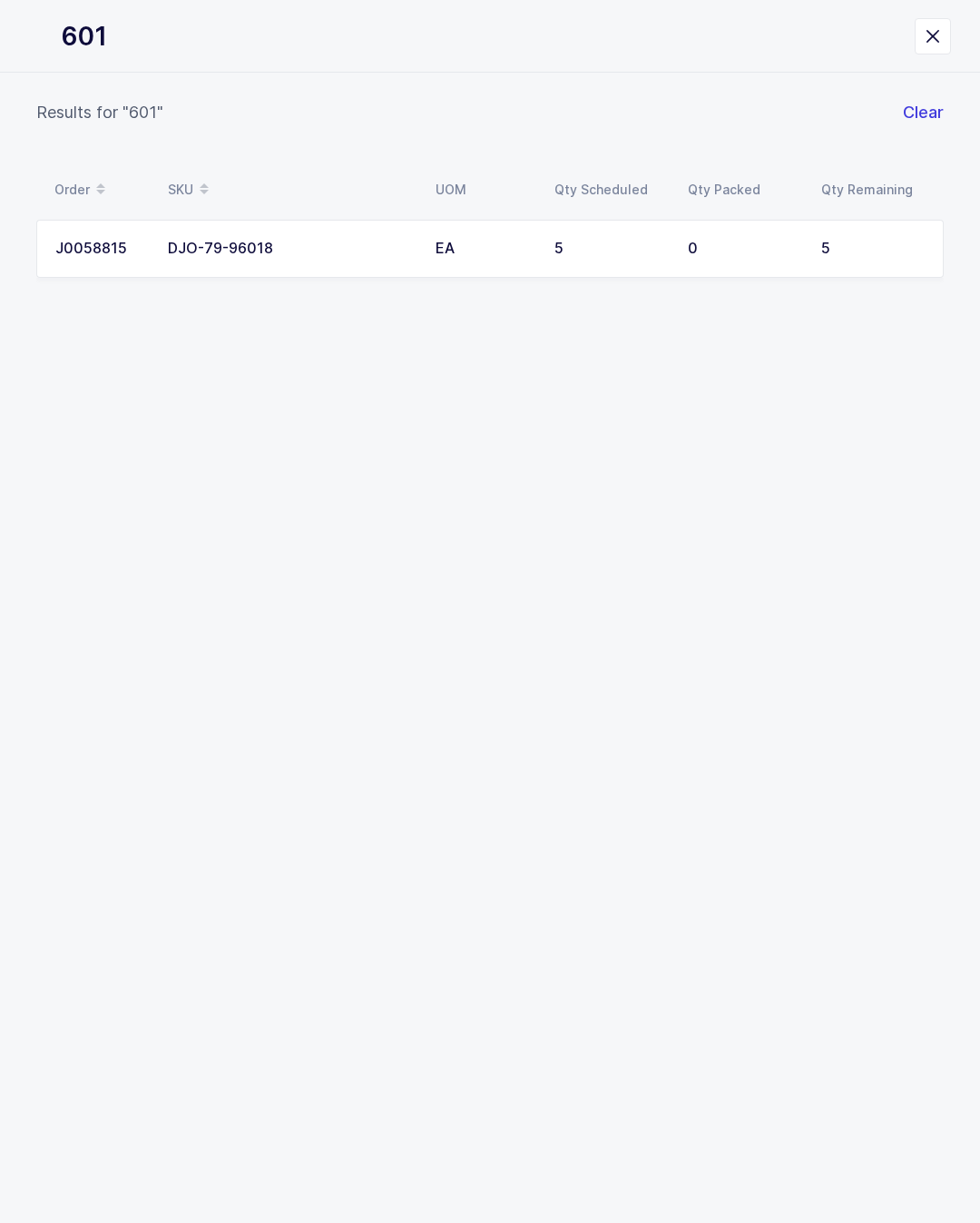
click at [780, 244] on div "0" at bounding box center [744, 249] width 112 height 16
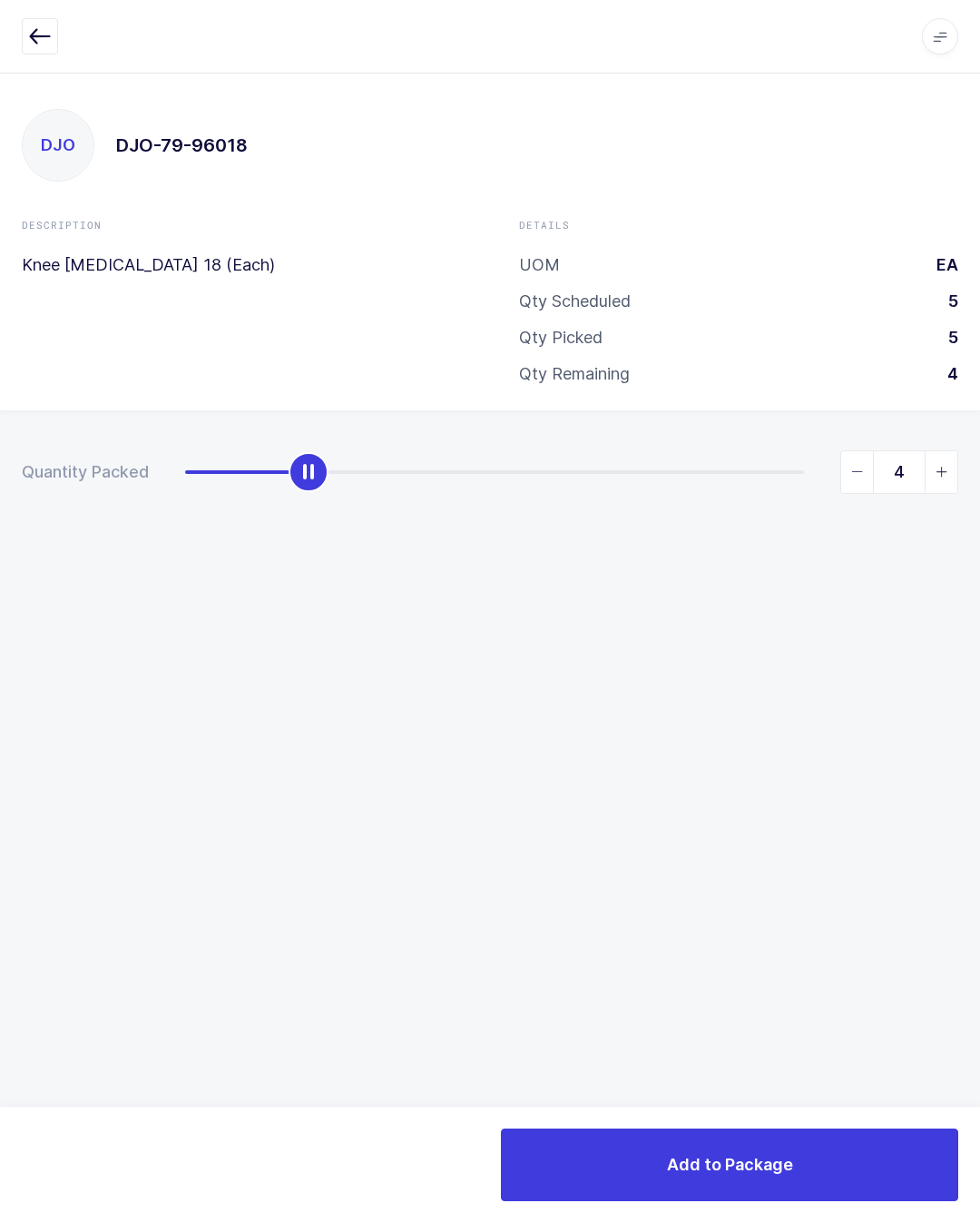
type input "5"
click at [839, 1130] on button "Add to Package" at bounding box center [729, 1164] width 457 height 73
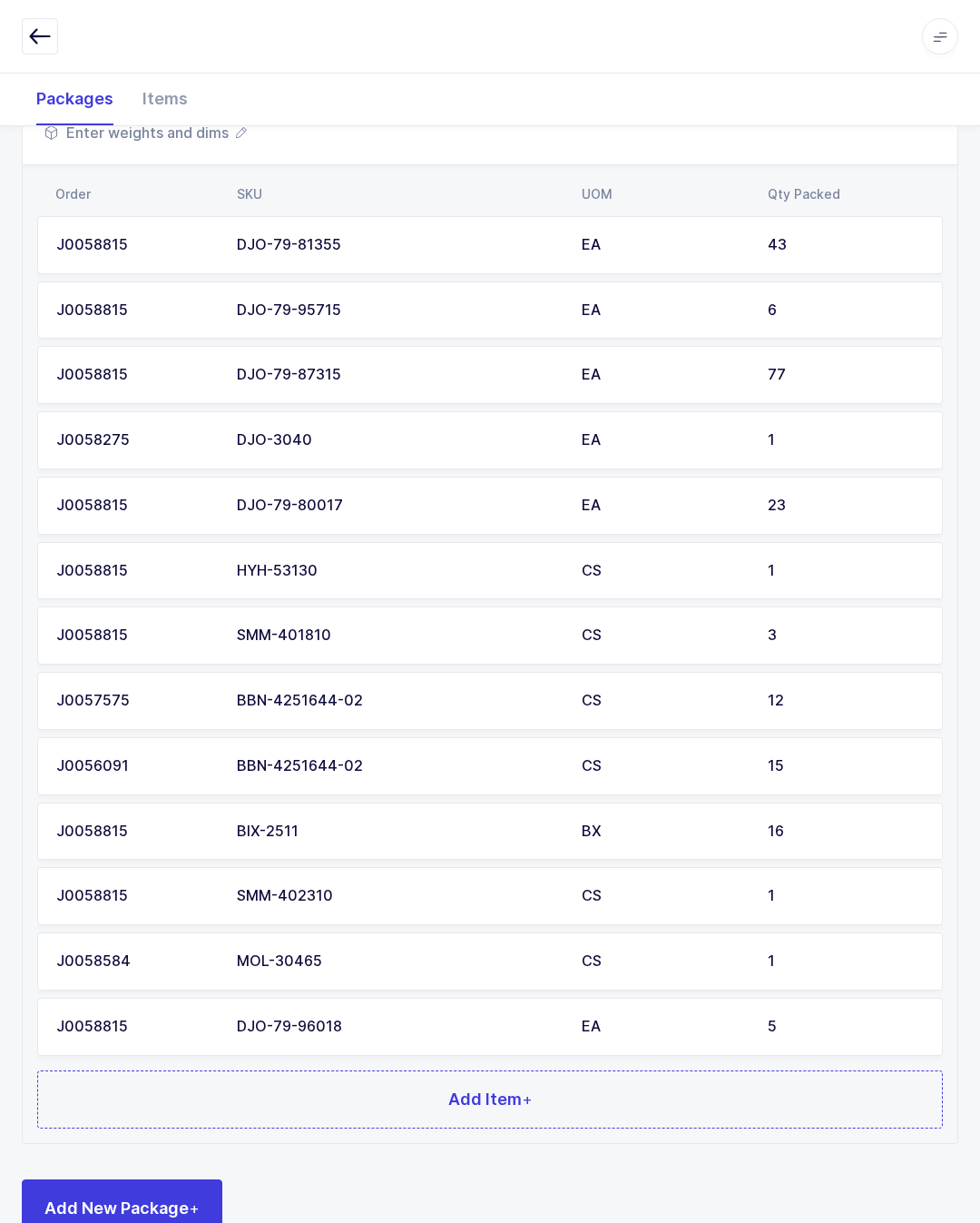
scroll to position [487, 0]
click at [571, 1073] on button "Add Item +" at bounding box center [490, 1099] width 906 height 58
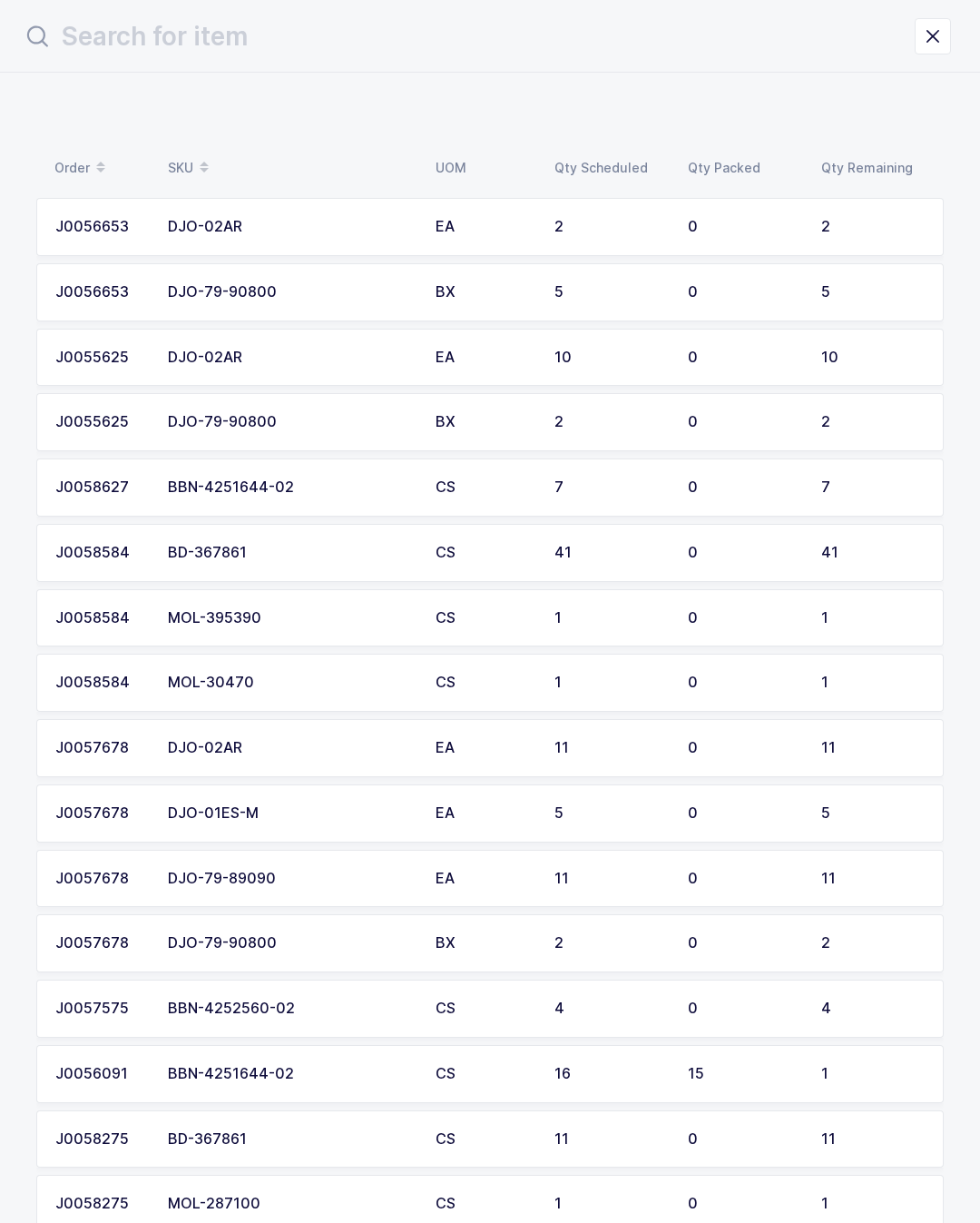
scroll to position [0, 0]
click at [553, 44] on input "text" at bounding box center [468, 37] width 893 height 44
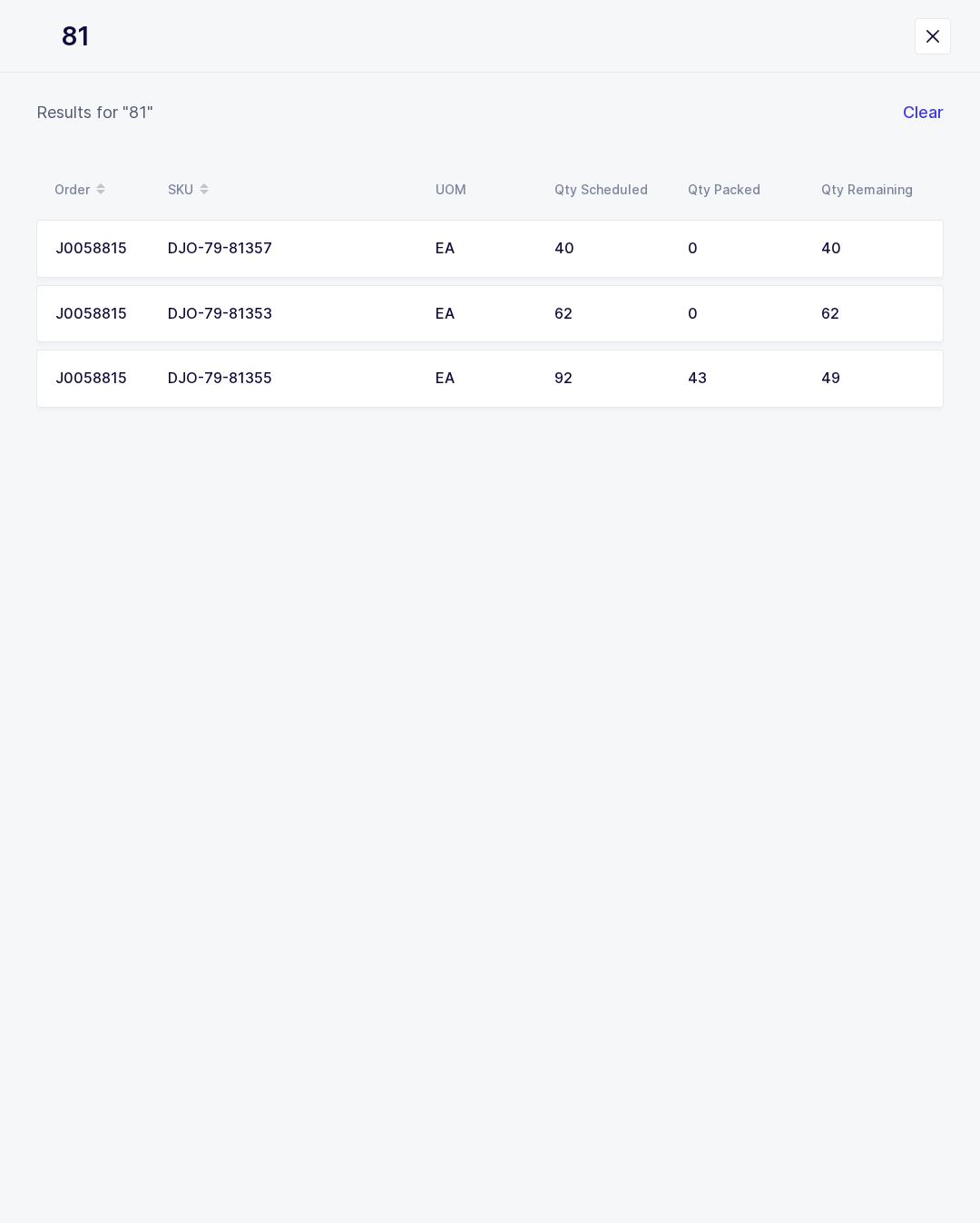
type input "813"
click at [838, 309] on div "62" at bounding box center [872, 314] width 103 height 16
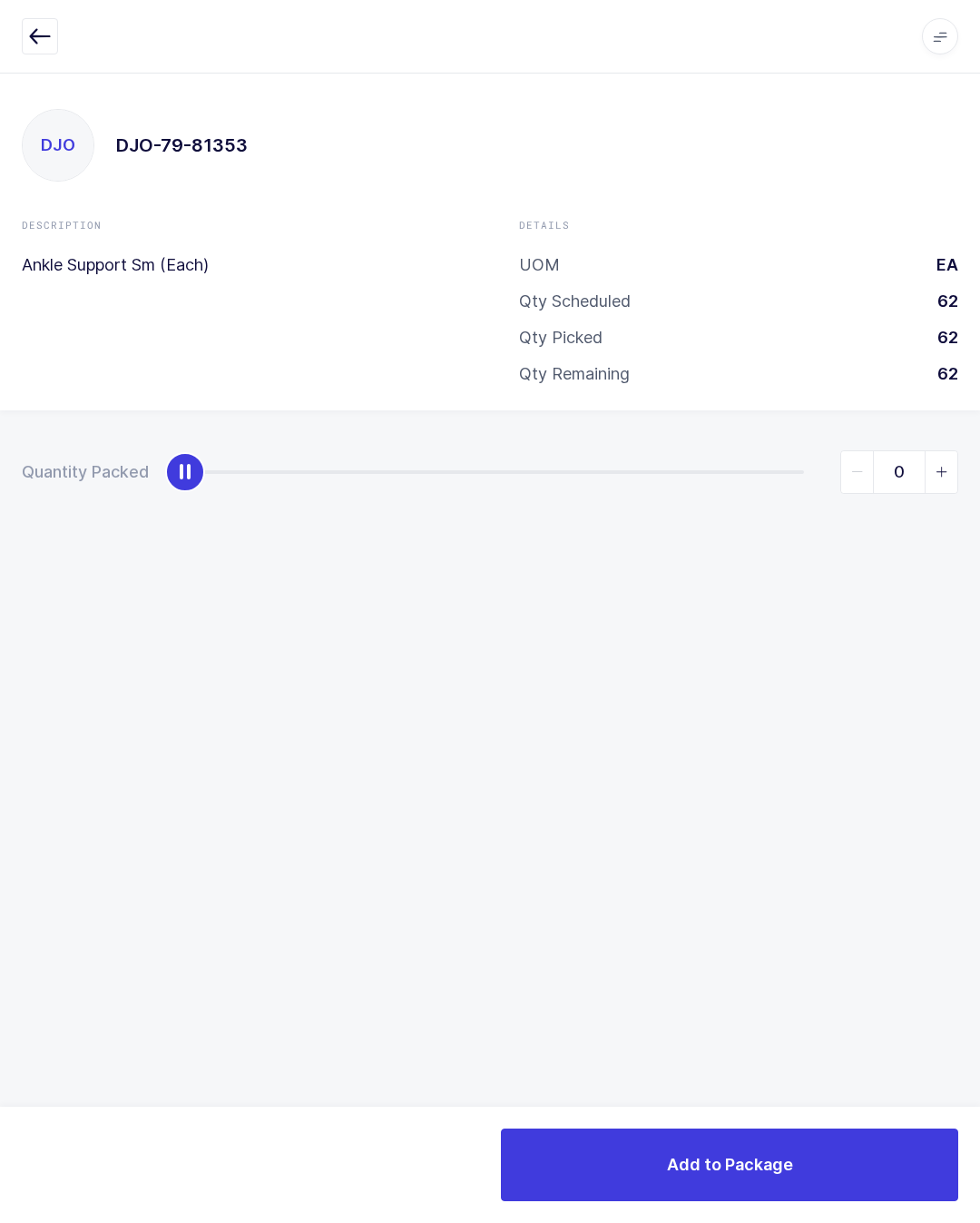
click at [934, 486] on span "slider between 0 and 62" at bounding box center [941, 472] width 33 height 42
click at [928, 487] on span "slider between 0 and 62" at bounding box center [941, 472] width 33 height 42
click at [936, 481] on span "slider between 0 and 62" at bounding box center [941, 472] width 33 height 42
click at [938, 484] on span "slider between 0 and 62" at bounding box center [941, 472] width 33 height 42
click at [936, 476] on icon "slider between 0 and 62" at bounding box center [942, 472] width 13 height 13
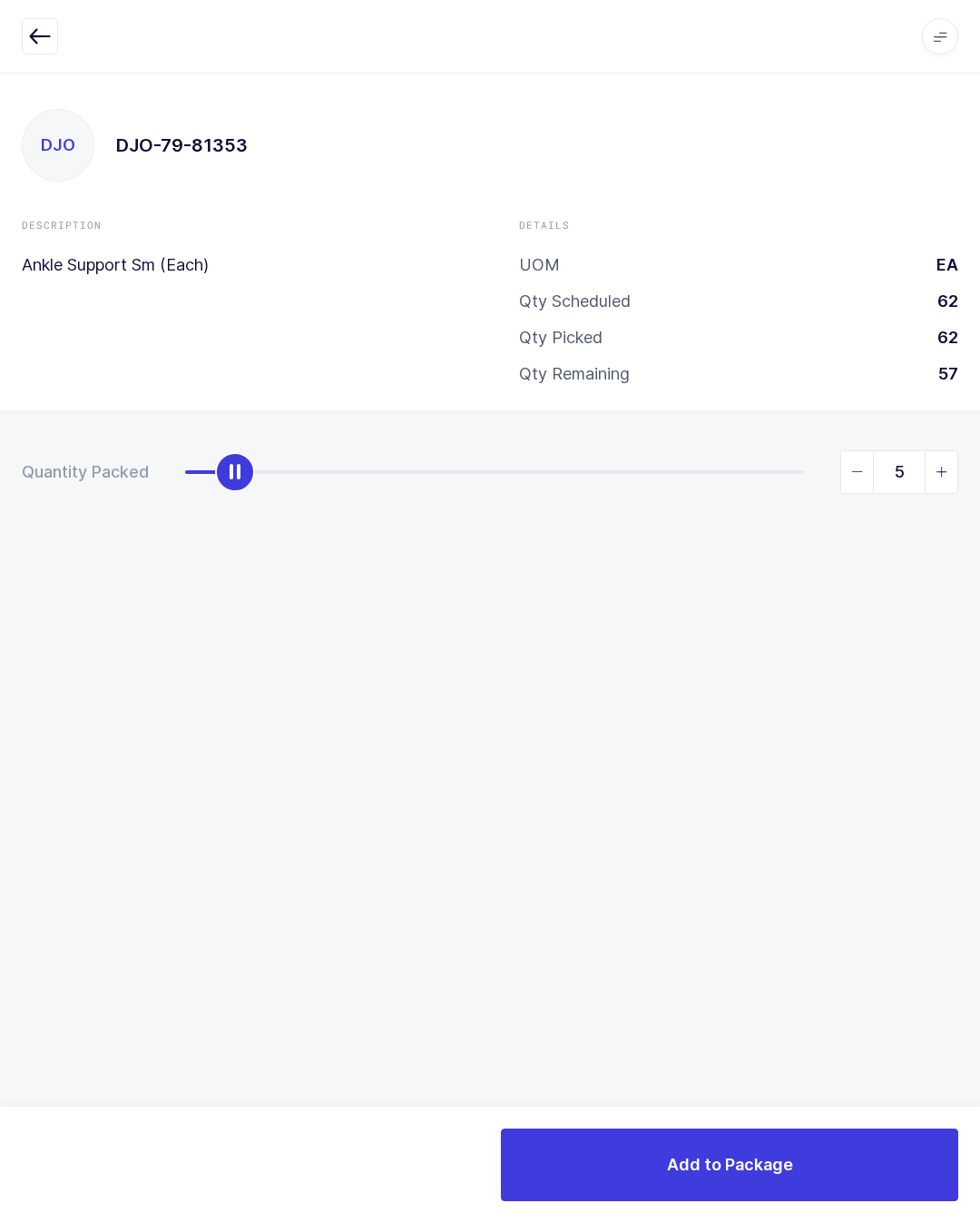
click at [945, 473] on icon "slider between 0 and 62" at bounding box center [942, 472] width 13 height 13
type input "6"
click at [841, 1132] on button "Add to Package" at bounding box center [729, 1164] width 457 height 73
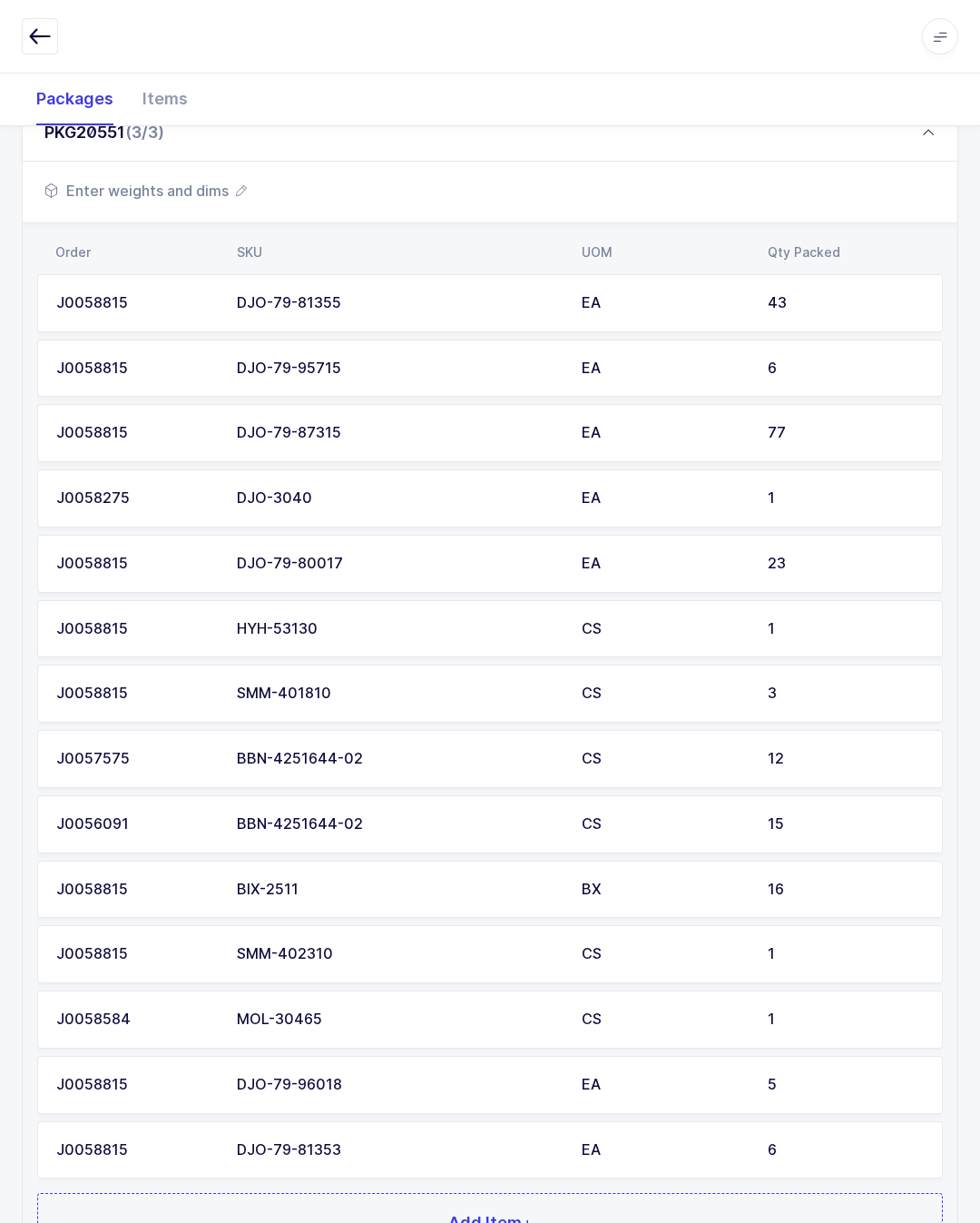
scroll to position [552, 0]
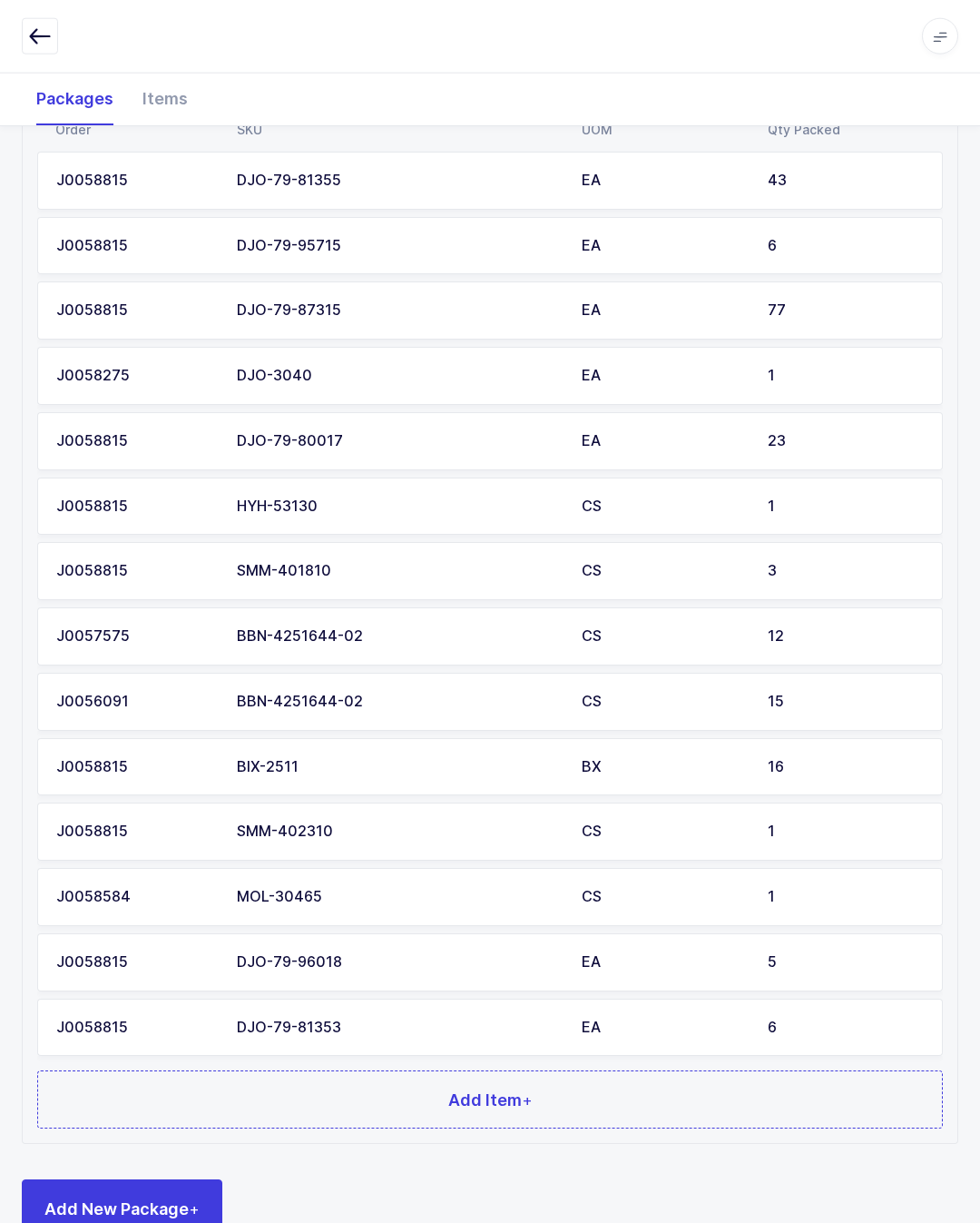
click at [536, 1103] on button "Add Item +" at bounding box center [490, 1099] width 906 height 58
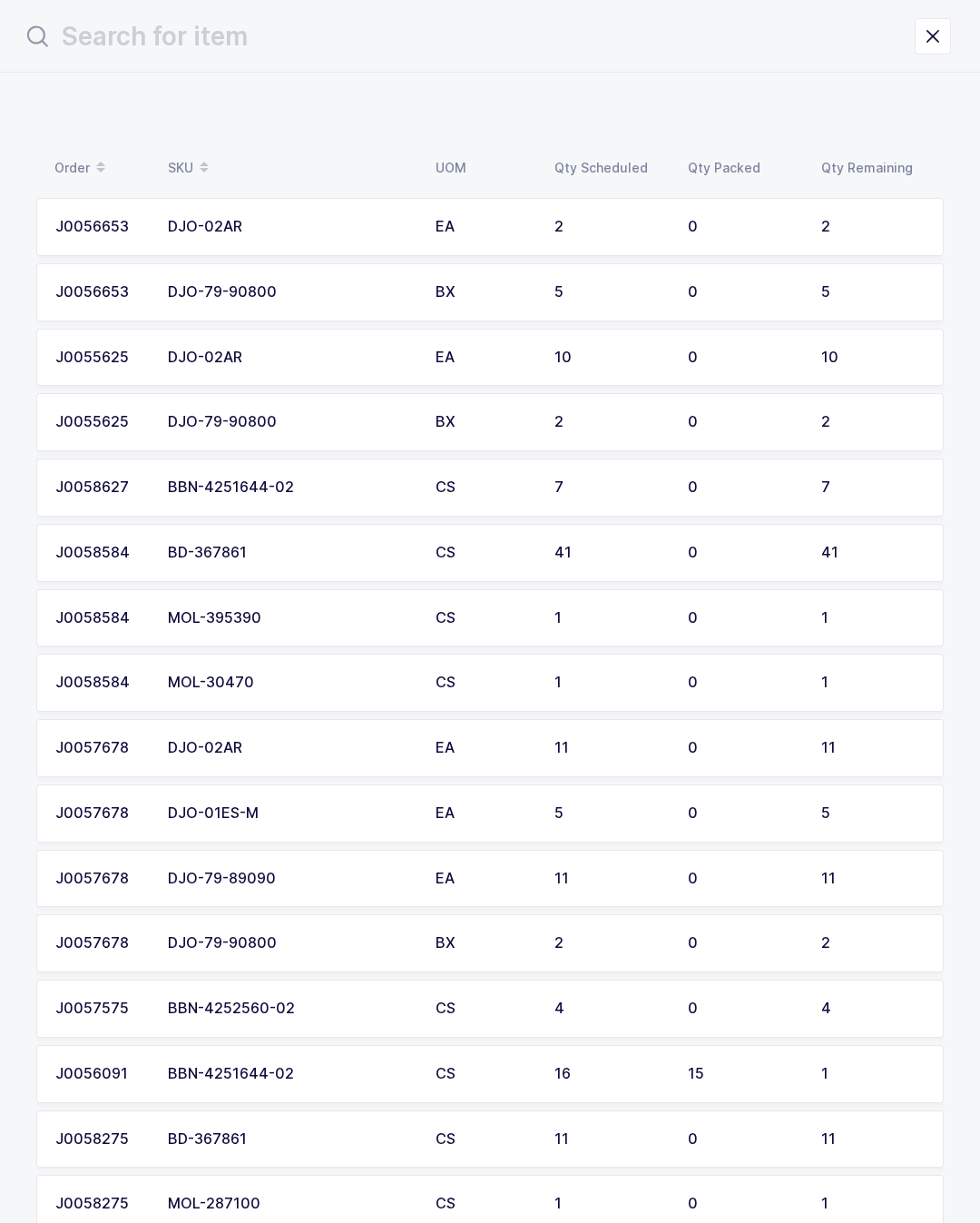
click at [499, 54] on input "text" at bounding box center [468, 37] width 893 height 44
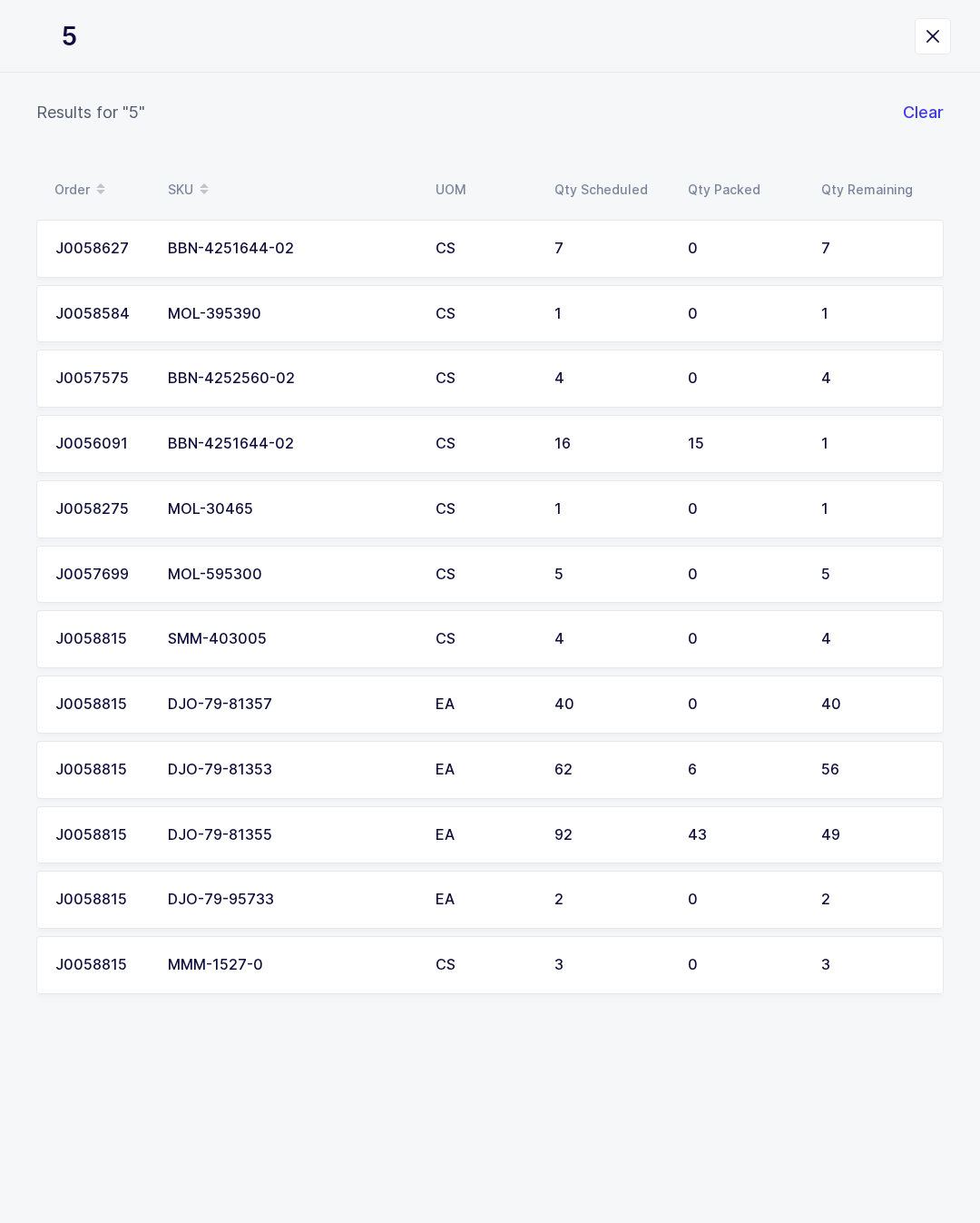
type input "57"
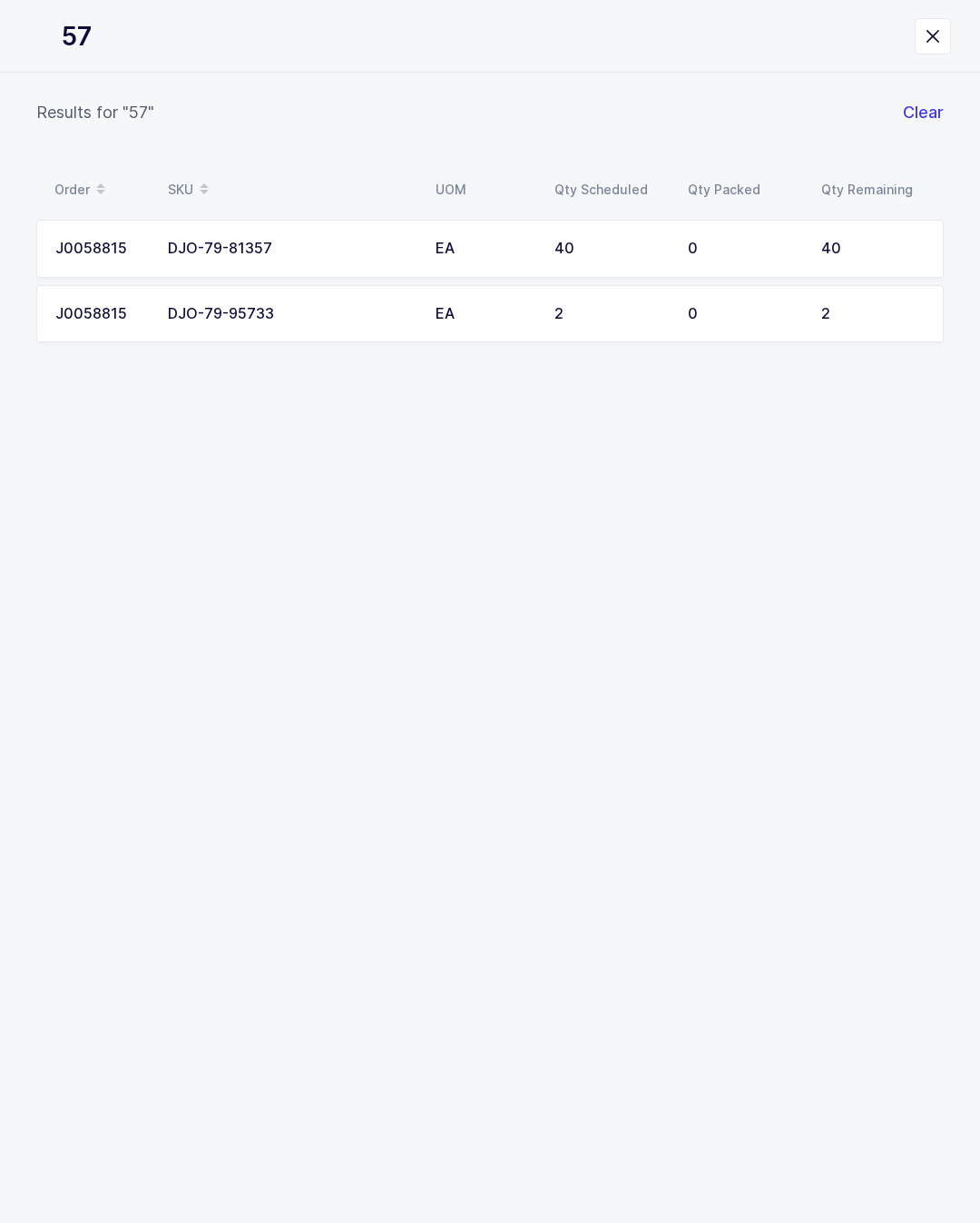
click at [751, 248] on div "0" at bounding box center [744, 249] width 112 height 16
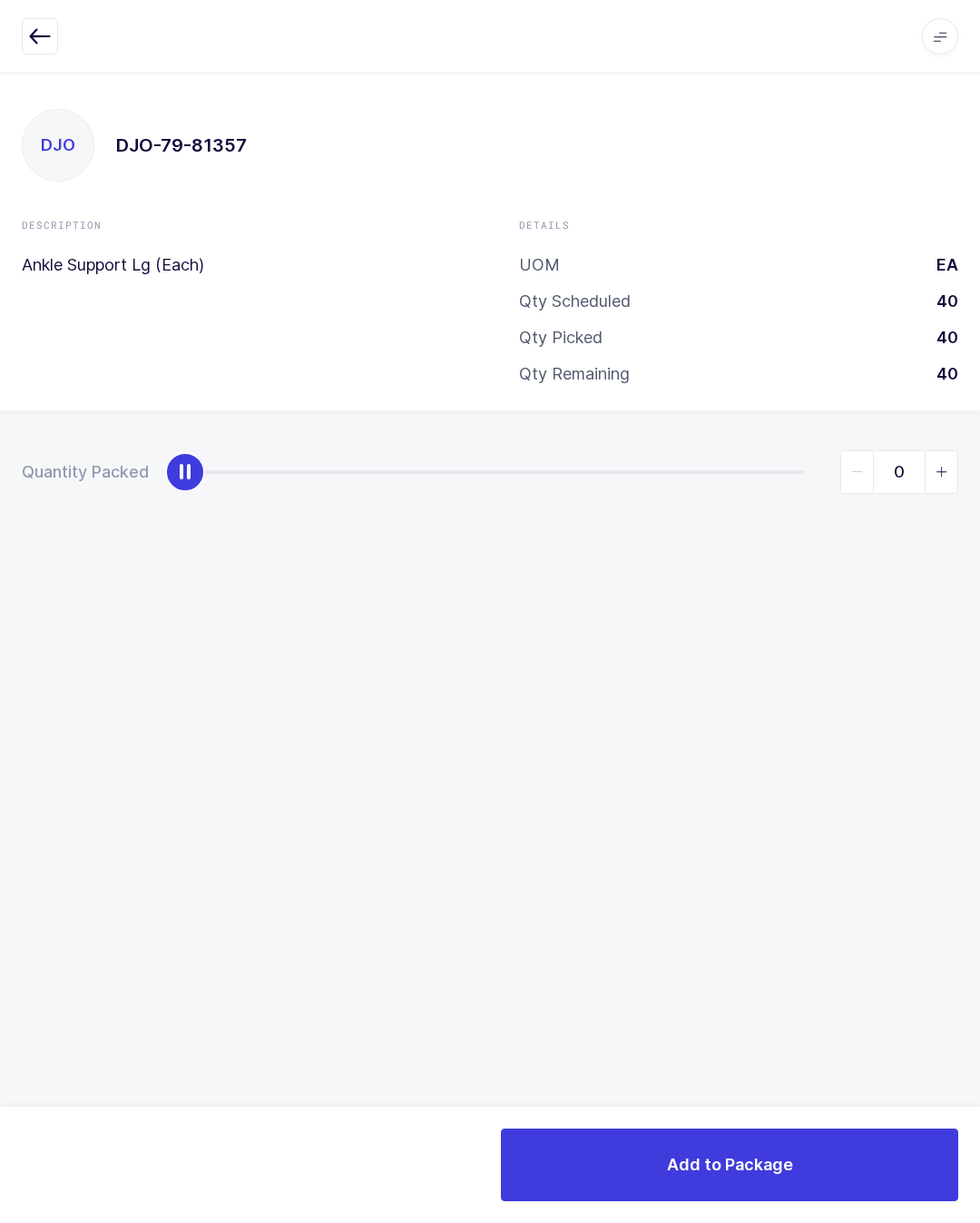
click at [937, 476] on span "slider between 0 and 40" at bounding box center [941, 472] width 33 height 42
click at [956, 457] on span "slider between 0 and 40" at bounding box center [941, 472] width 33 height 42
click at [958, 458] on input "2" at bounding box center [899, 472] width 118 height 44
click at [956, 458] on span "slider between 0 and 40" at bounding box center [941, 472] width 33 height 42
click at [948, 469] on span "slider between 0 and 40" at bounding box center [941, 472] width 33 height 42
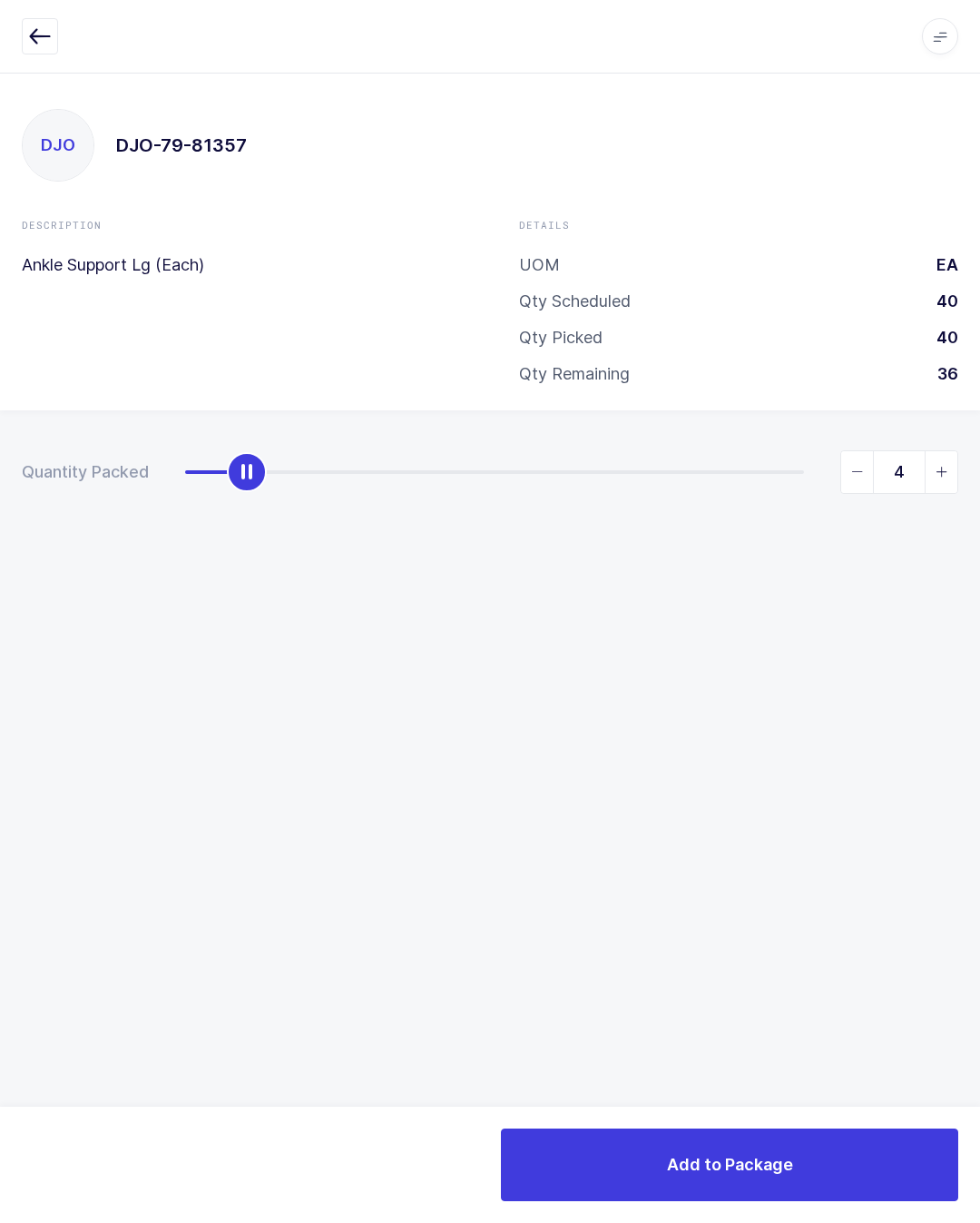
click at [957, 464] on span "slider between 0 and 40" at bounding box center [941, 472] width 33 height 42
click at [947, 466] on icon "slider between 0 and 40" at bounding box center [942, 472] width 13 height 13
click at [956, 465] on span "slider between 0 and 40" at bounding box center [941, 472] width 33 height 42
click at [955, 456] on span "slider between 0 and 40" at bounding box center [941, 472] width 33 height 42
type input "8"
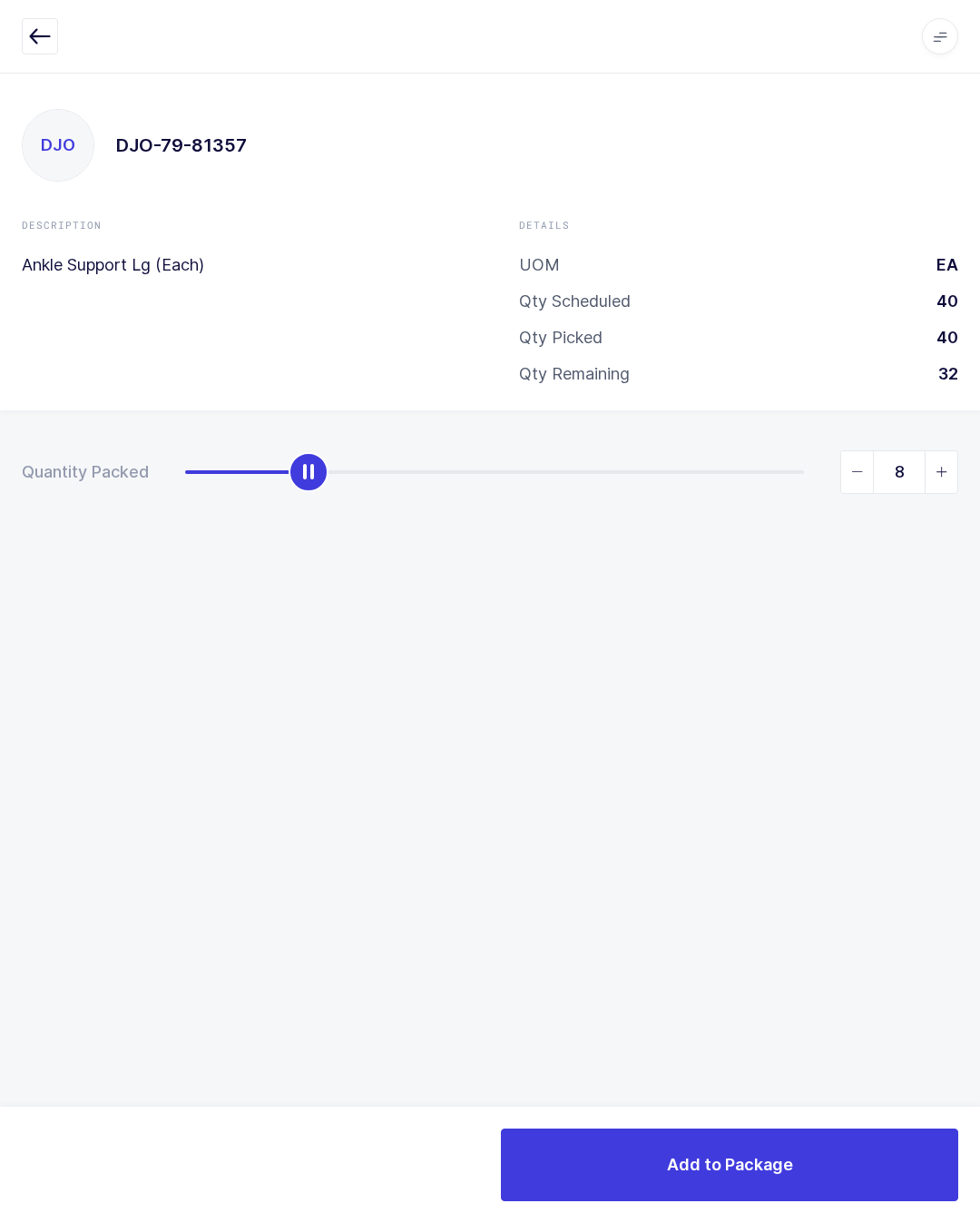
click at [856, 1153] on button "Add to Package" at bounding box center [729, 1164] width 457 height 73
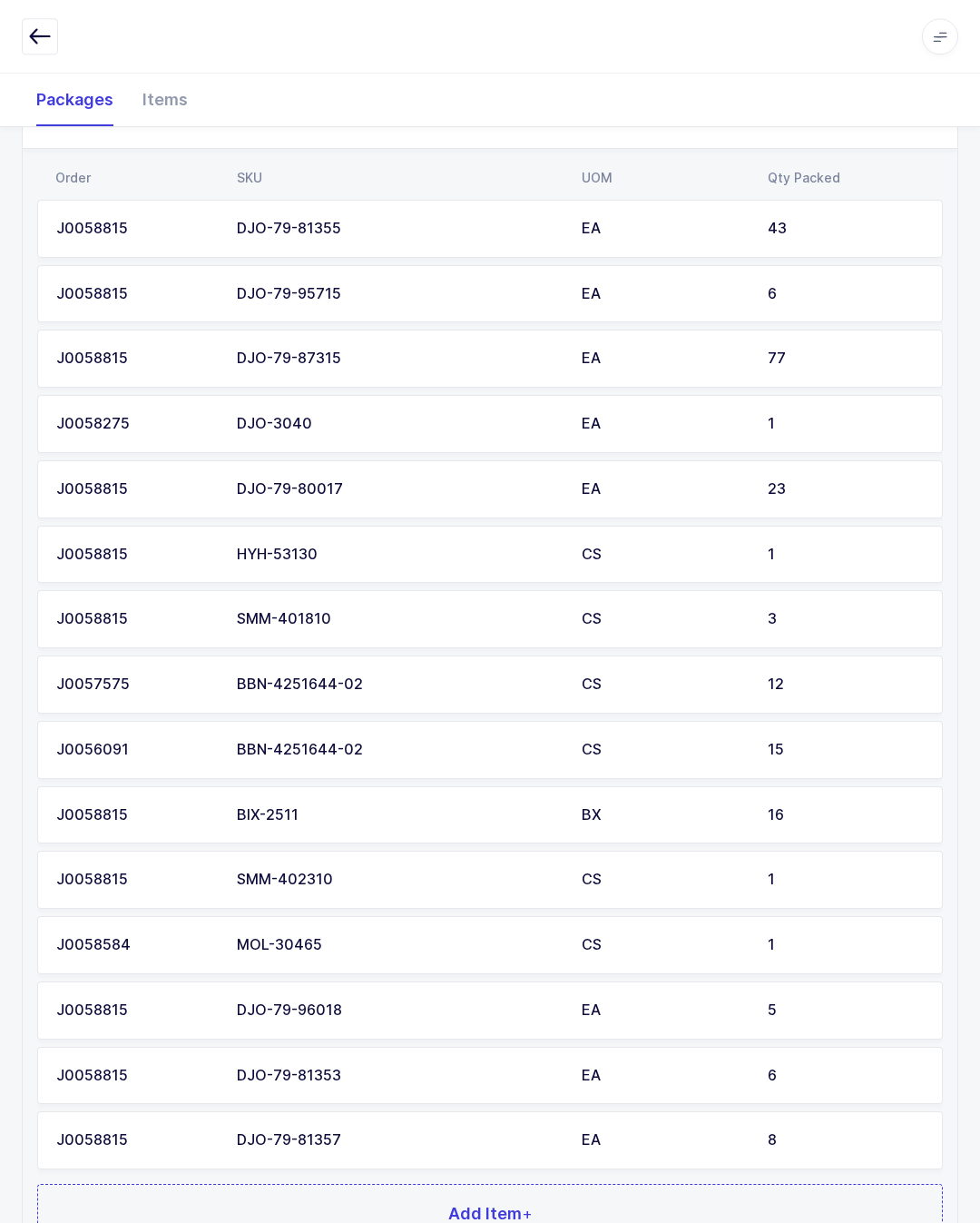
scroll to position [502, 0]
click at [836, 1117] on td "8" at bounding box center [850, 1142] width 186 height 58
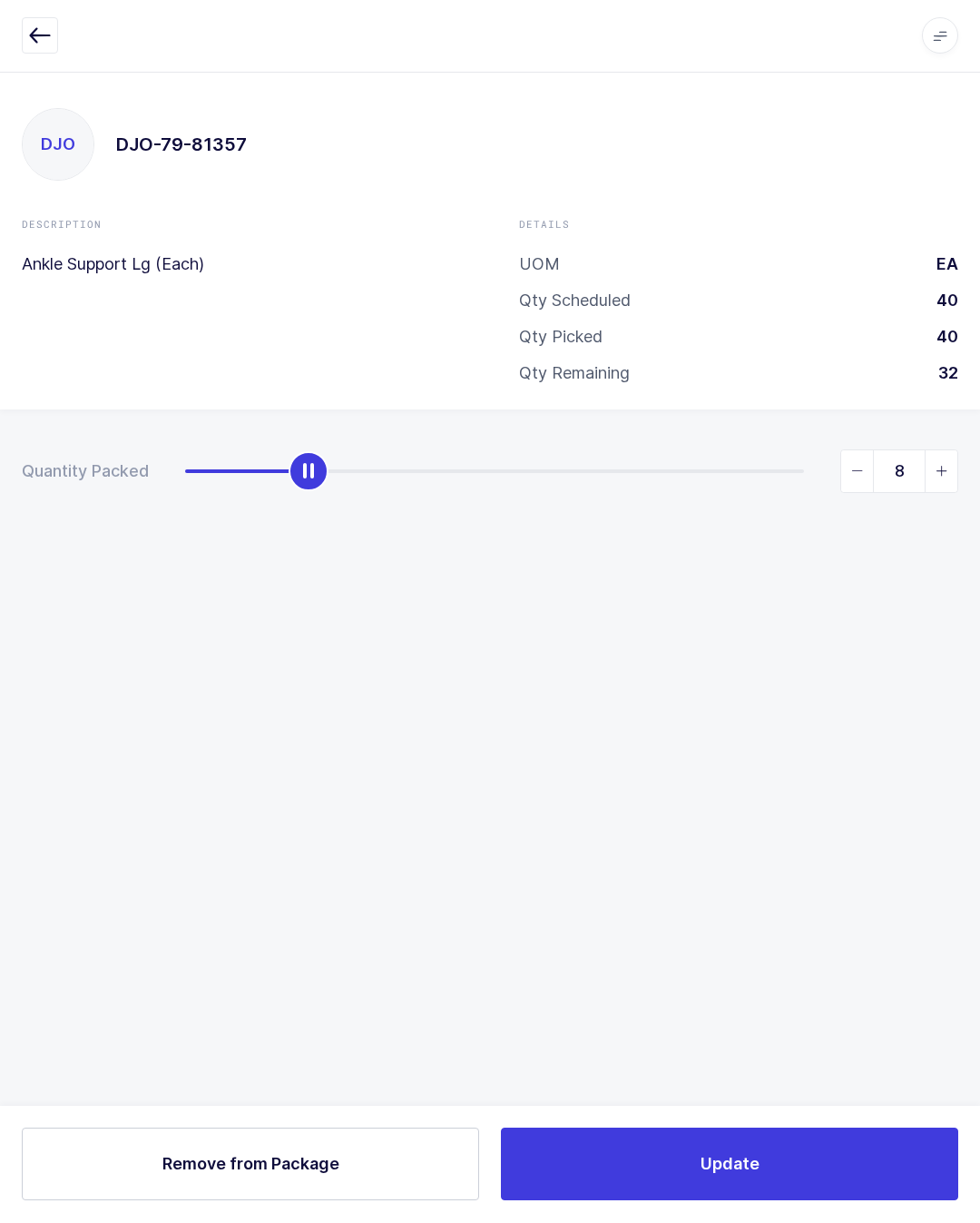
click at [945, 466] on icon "slider between 0 and 40" at bounding box center [942, 472] width 13 height 13
click at [946, 451] on span "slider between 0 and 40" at bounding box center [941, 472] width 33 height 42
click at [946, 466] on icon "slider between 0 and 40" at bounding box center [942, 472] width 13 height 13
click at [944, 466] on icon "slider between 0 and 40" at bounding box center [942, 472] width 13 height 13
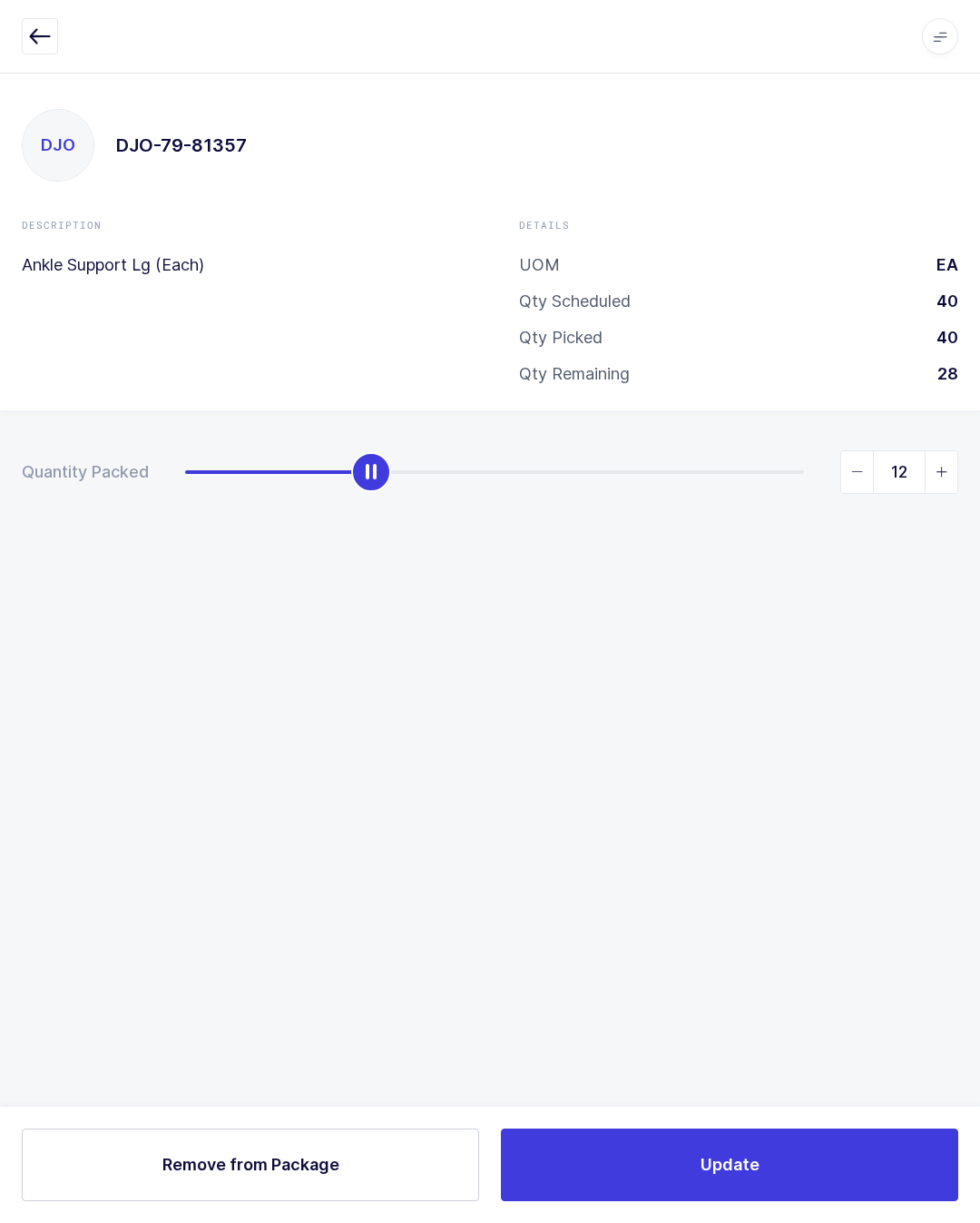
click at [945, 466] on icon "slider between 0 and 40" at bounding box center [942, 472] width 13 height 13
click at [944, 466] on icon "slider between 0 and 40" at bounding box center [942, 472] width 13 height 13
type input "14"
click at [835, 1148] on button "Update" at bounding box center [729, 1164] width 457 height 73
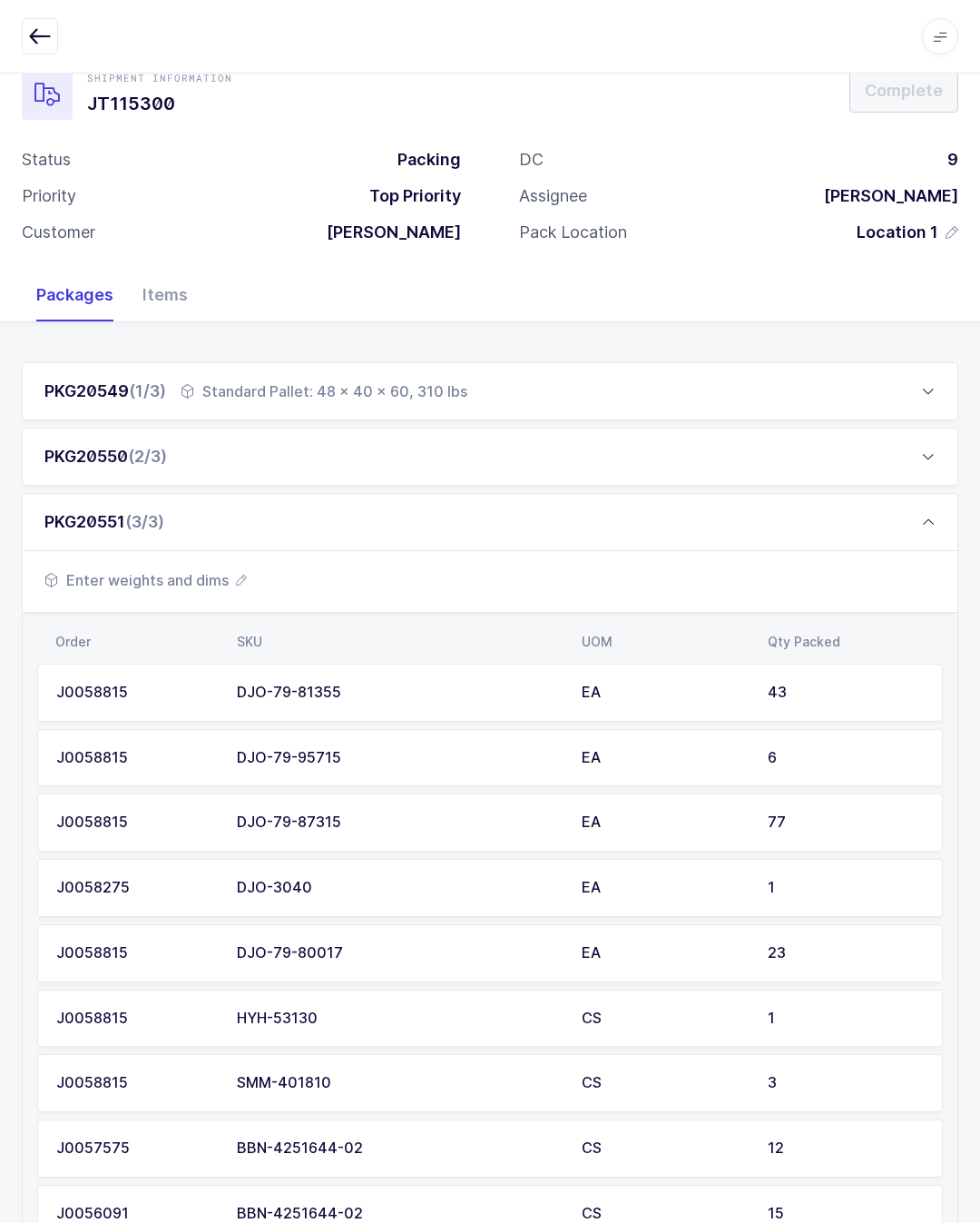
click at [825, 524] on div "PKG20551 (3/3)" at bounding box center [490, 522] width 937 height 58
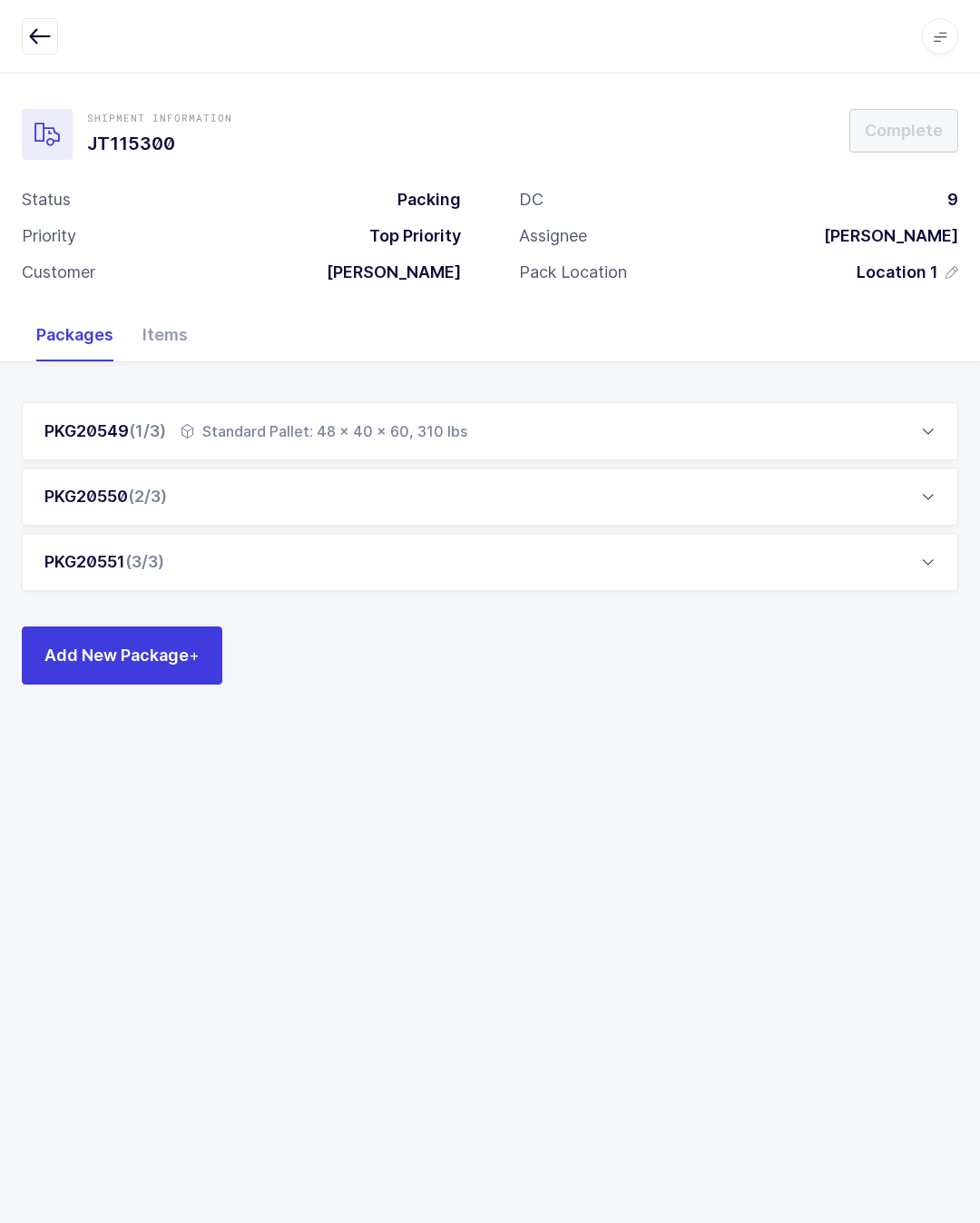
click at [272, 533] on div "PKG20551 (3/3)" at bounding box center [490, 562] width 937 height 58
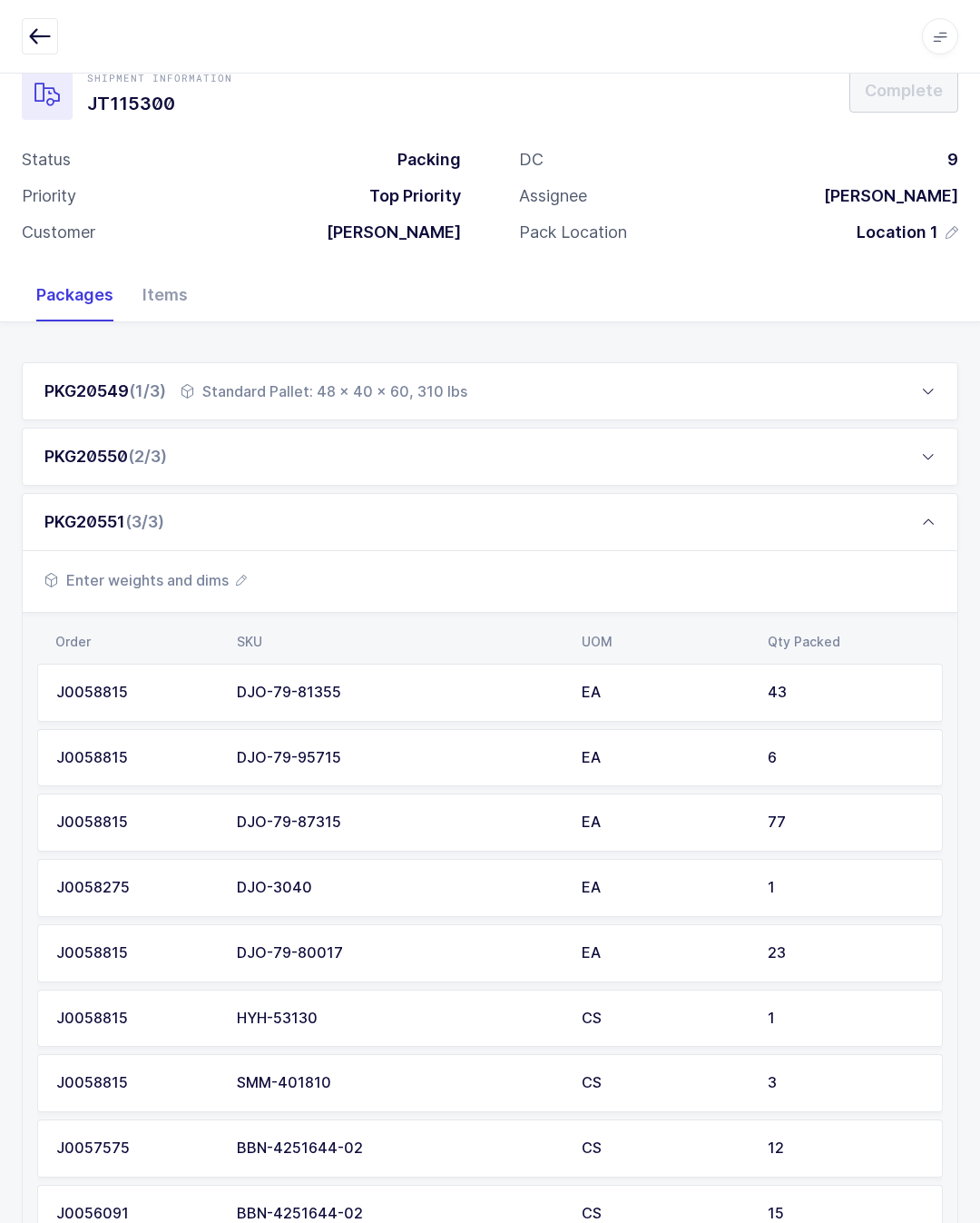
click at [228, 575] on span "Enter weights and dims" at bounding box center [145, 580] width 202 height 22
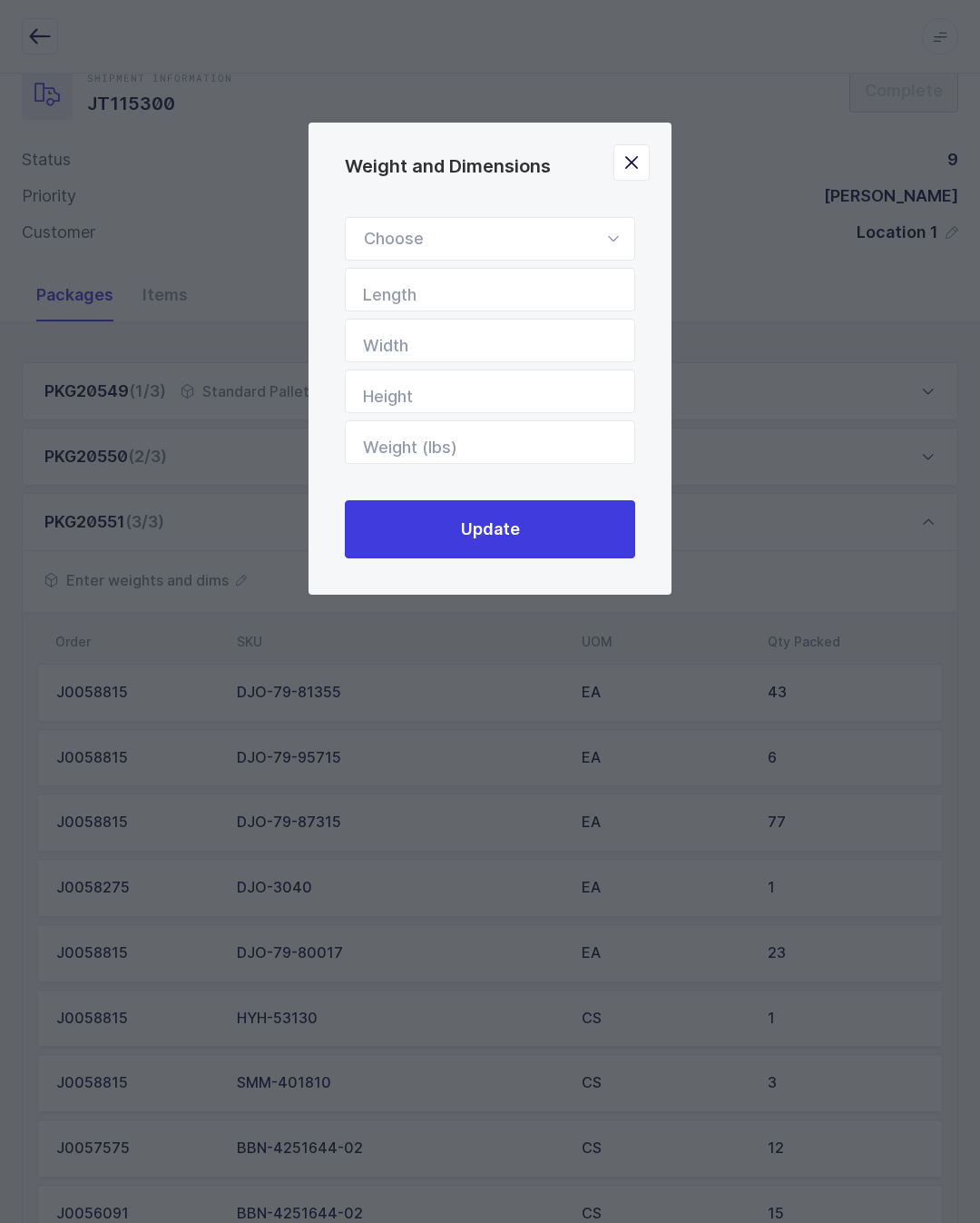
click at [529, 239] on div "Weight and Dimensions" at bounding box center [490, 239] width 290 height 44
click at [516, 295] on li "Standard Pallet" at bounding box center [490, 291] width 274 height 34
type input "Standard Pallet"
type input "48"
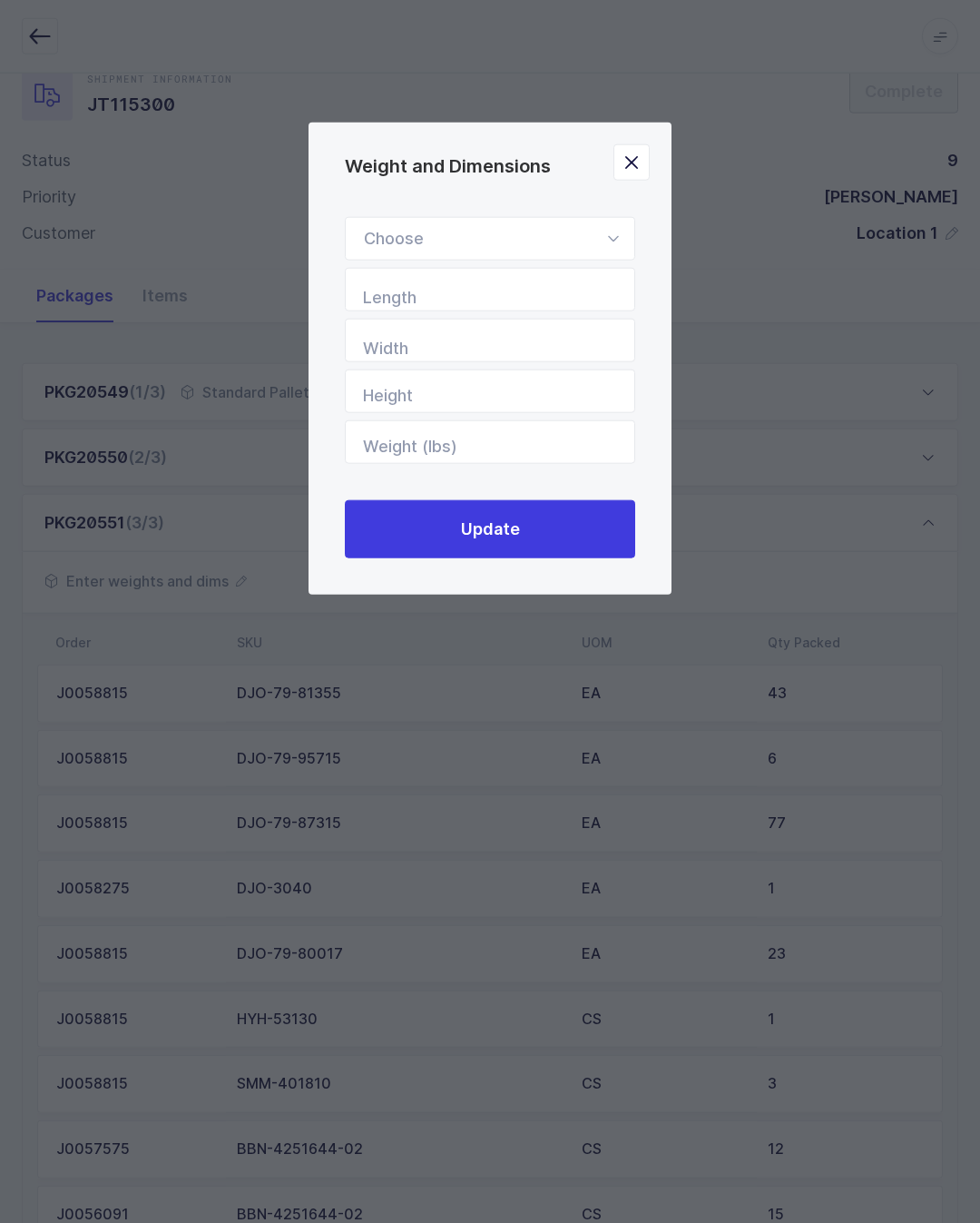
type input "40"
click at [567, 509] on button "Update" at bounding box center [490, 529] width 290 height 58
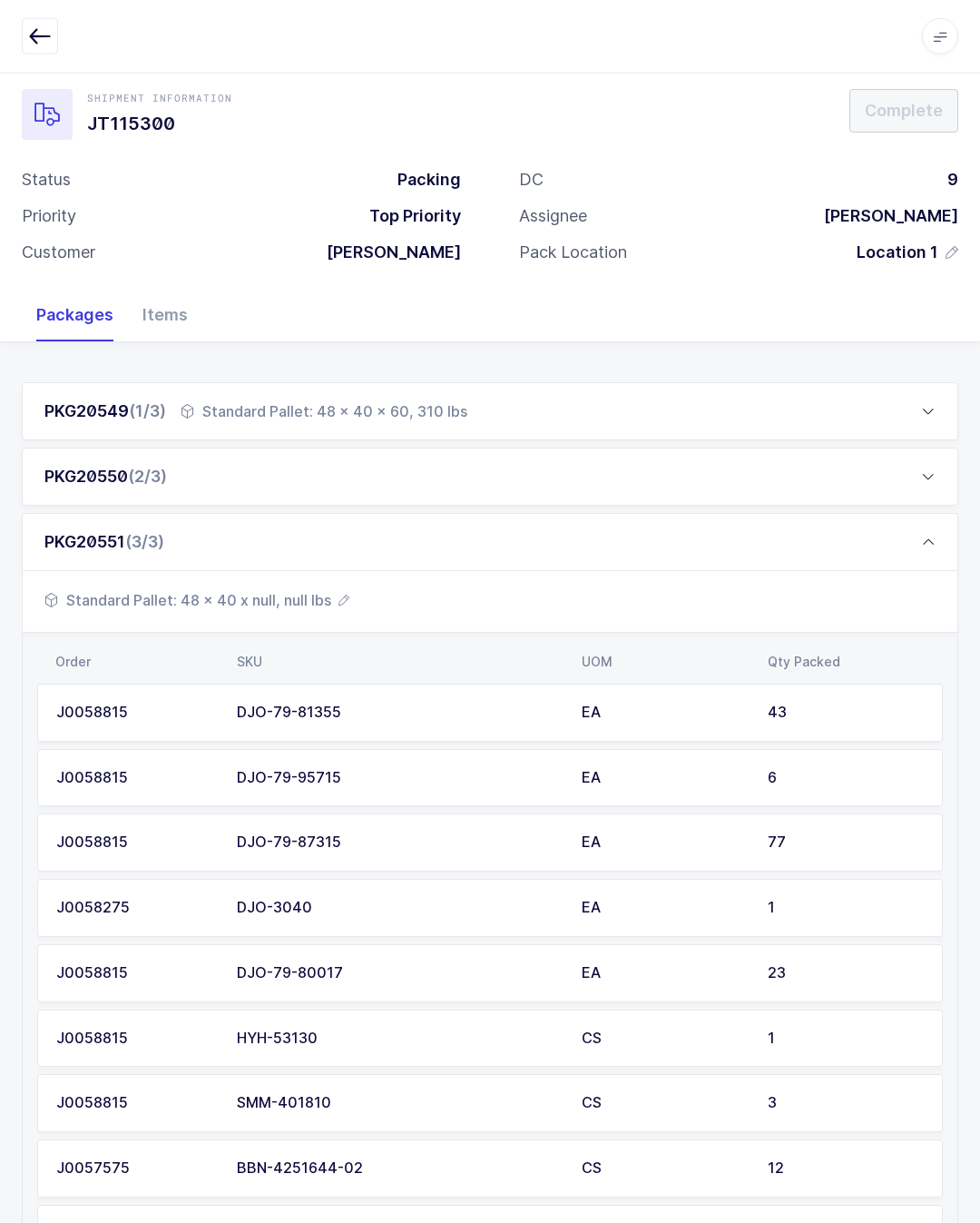
scroll to position [21, 0]
click at [931, 540] on icon at bounding box center [928, 541] width 15 height 15
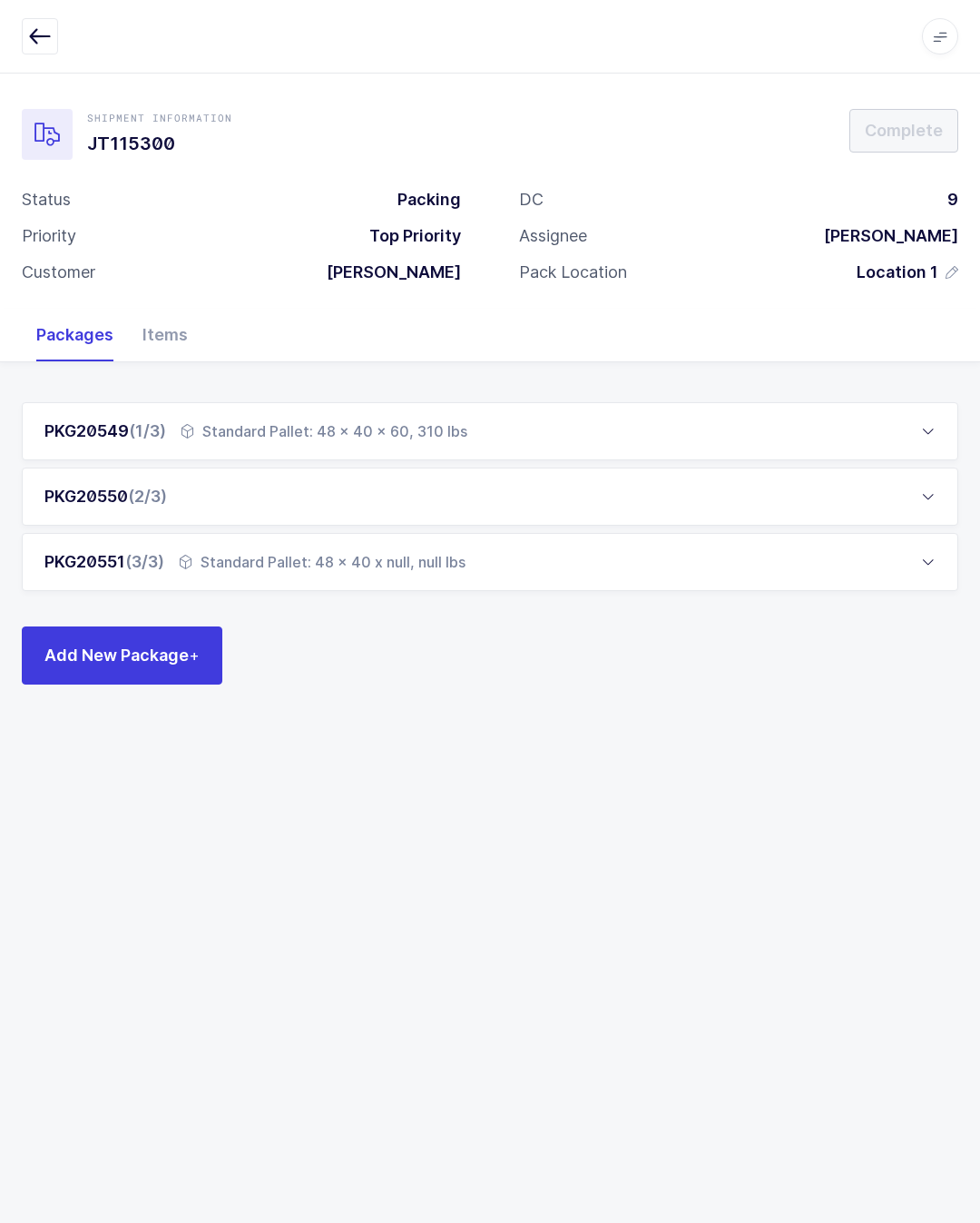
click at [211, 467] on div "PKG20550 (2/3)" at bounding box center [490, 496] width 937 height 58
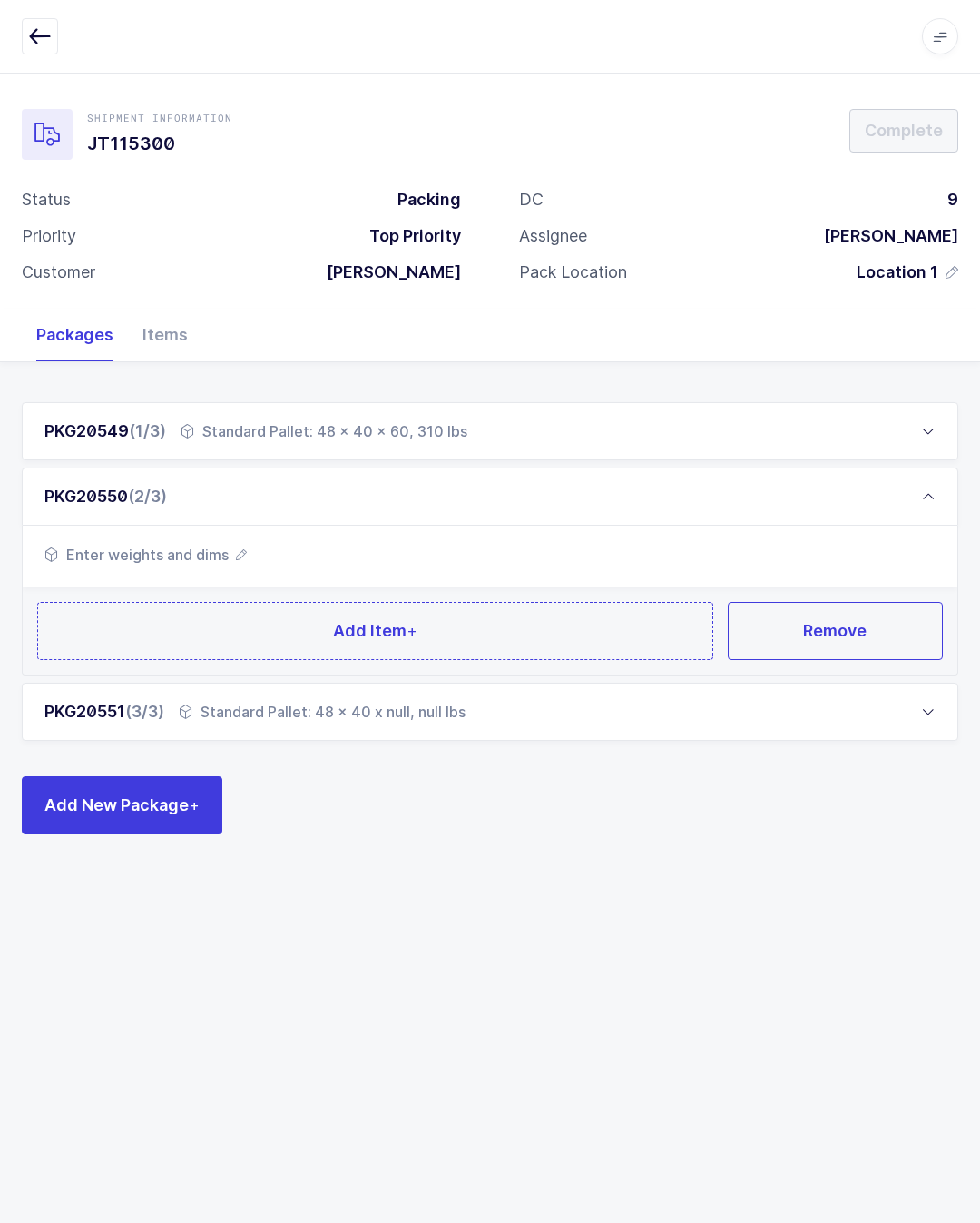
click at [319, 608] on button "Add Item +" at bounding box center [375, 631] width 676 height 58
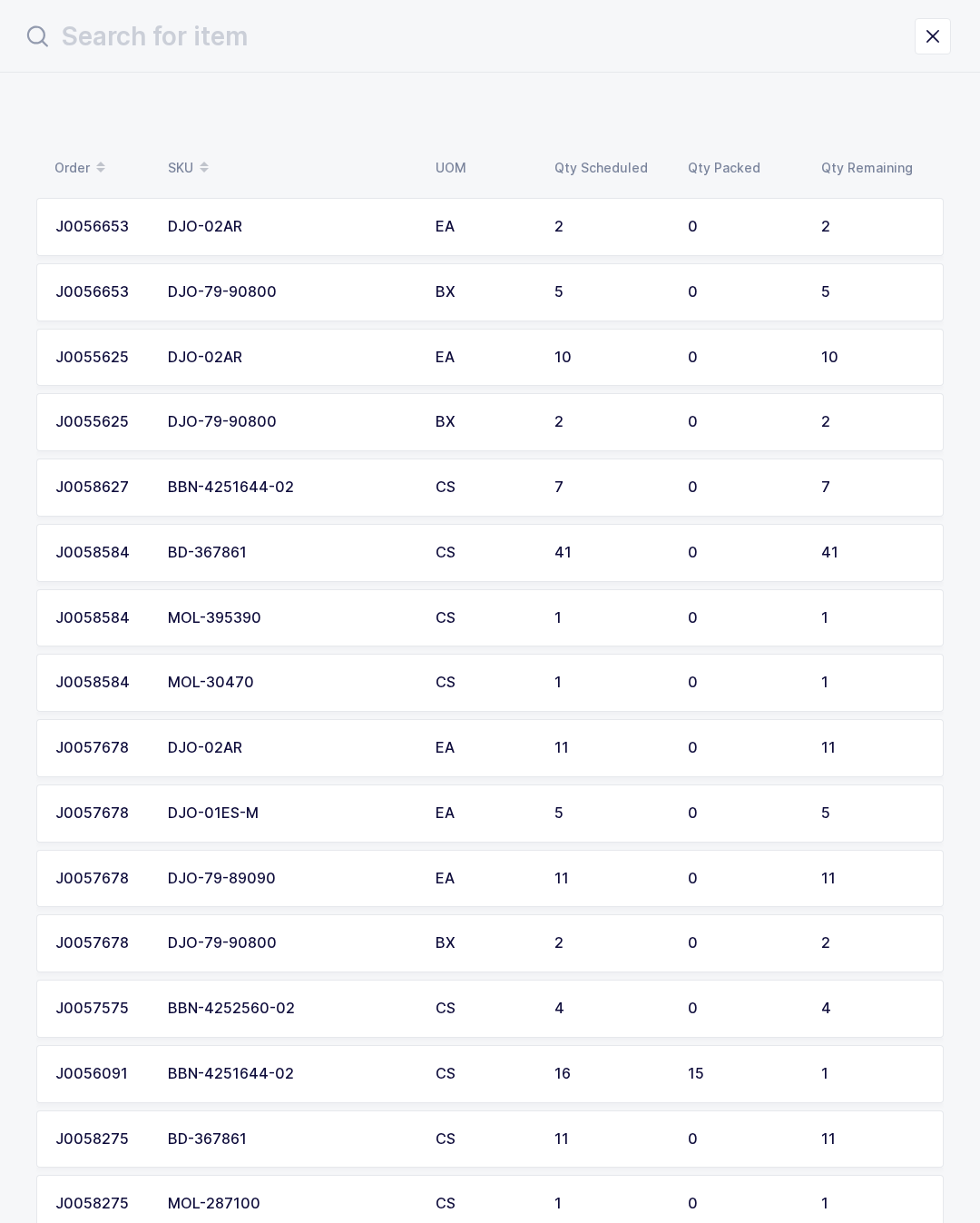
click at [818, 540] on td "41" at bounding box center [876, 553] width 133 height 58
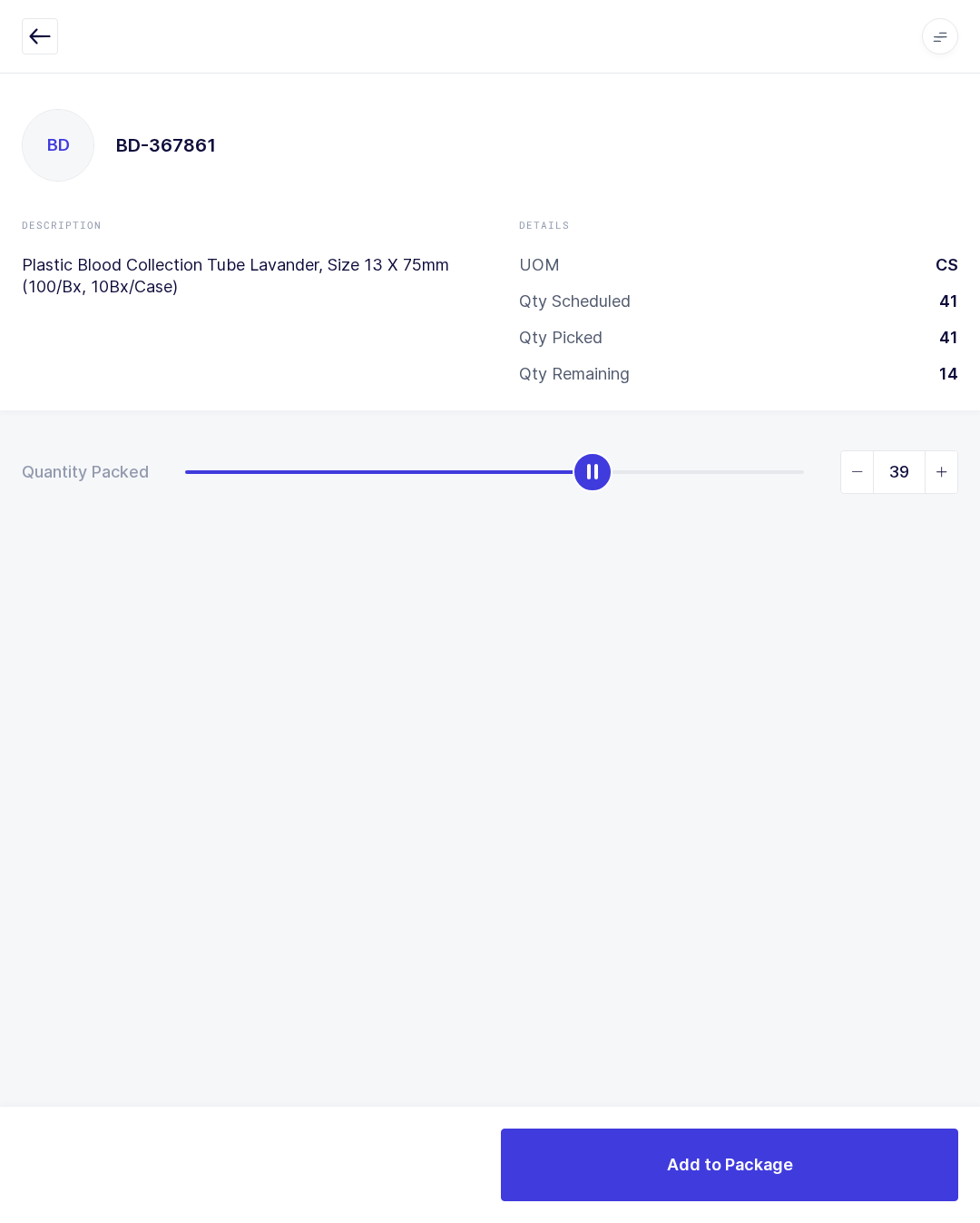
type input "41"
click at [805, 1146] on button "Add to Package" at bounding box center [729, 1164] width 457 height 73
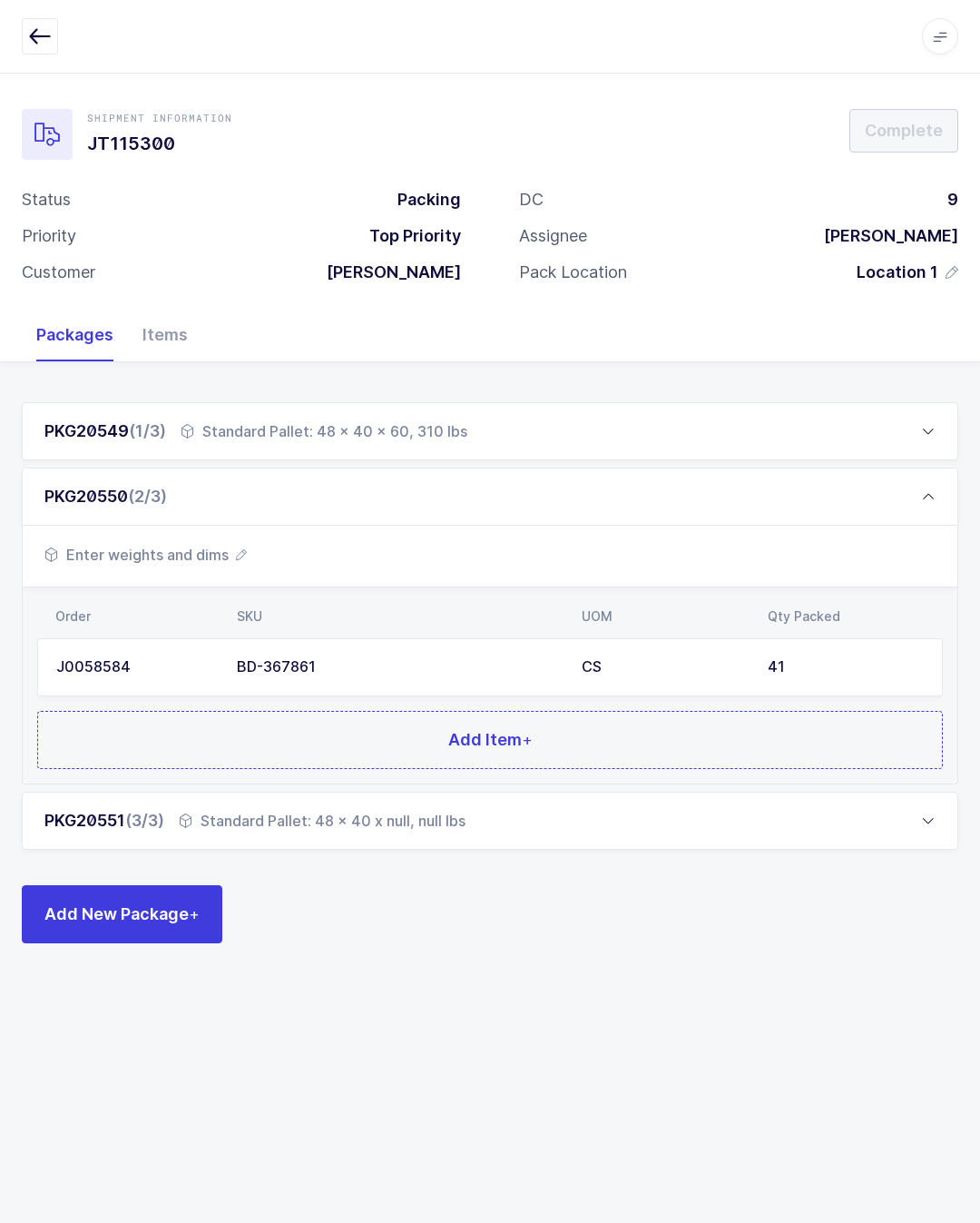
scroll to position [40, 0]
click at [467, 728] on span "Add Item +" at bounding box center [490, 739] width 84 height 23
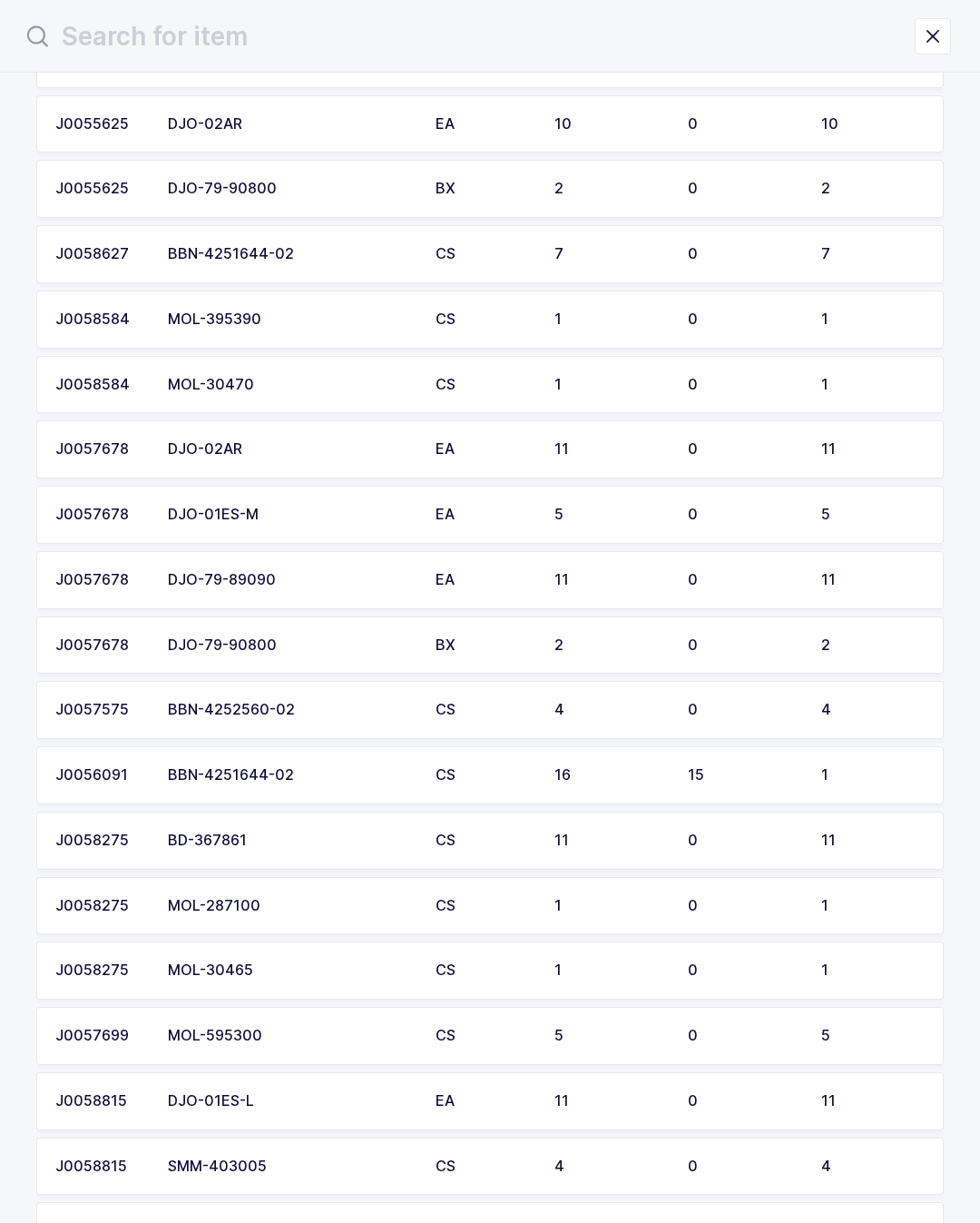
scroll to position [225, 0]
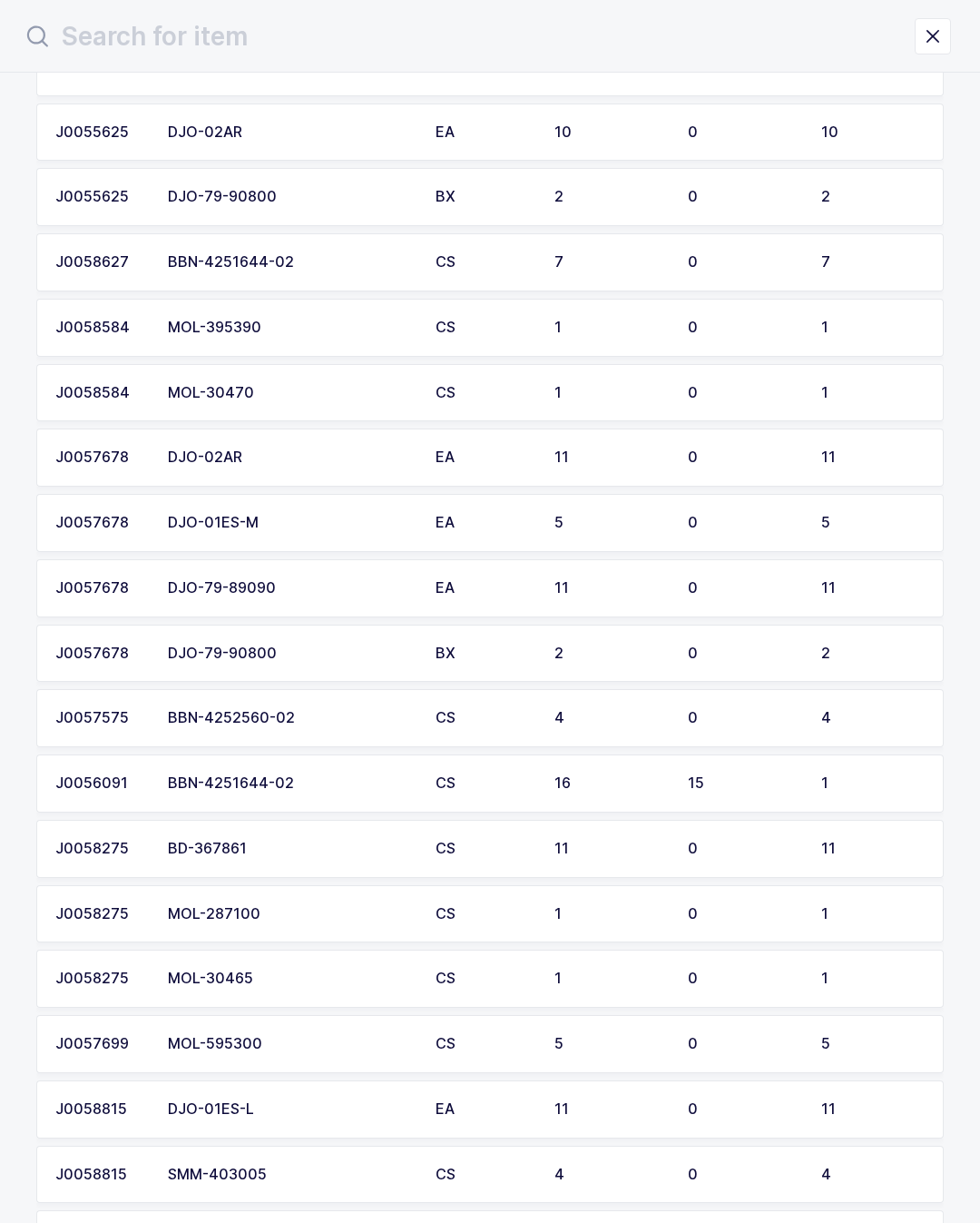
click at [847, 844] on div "11" at bounding box center [872, 848] width 103 height 16
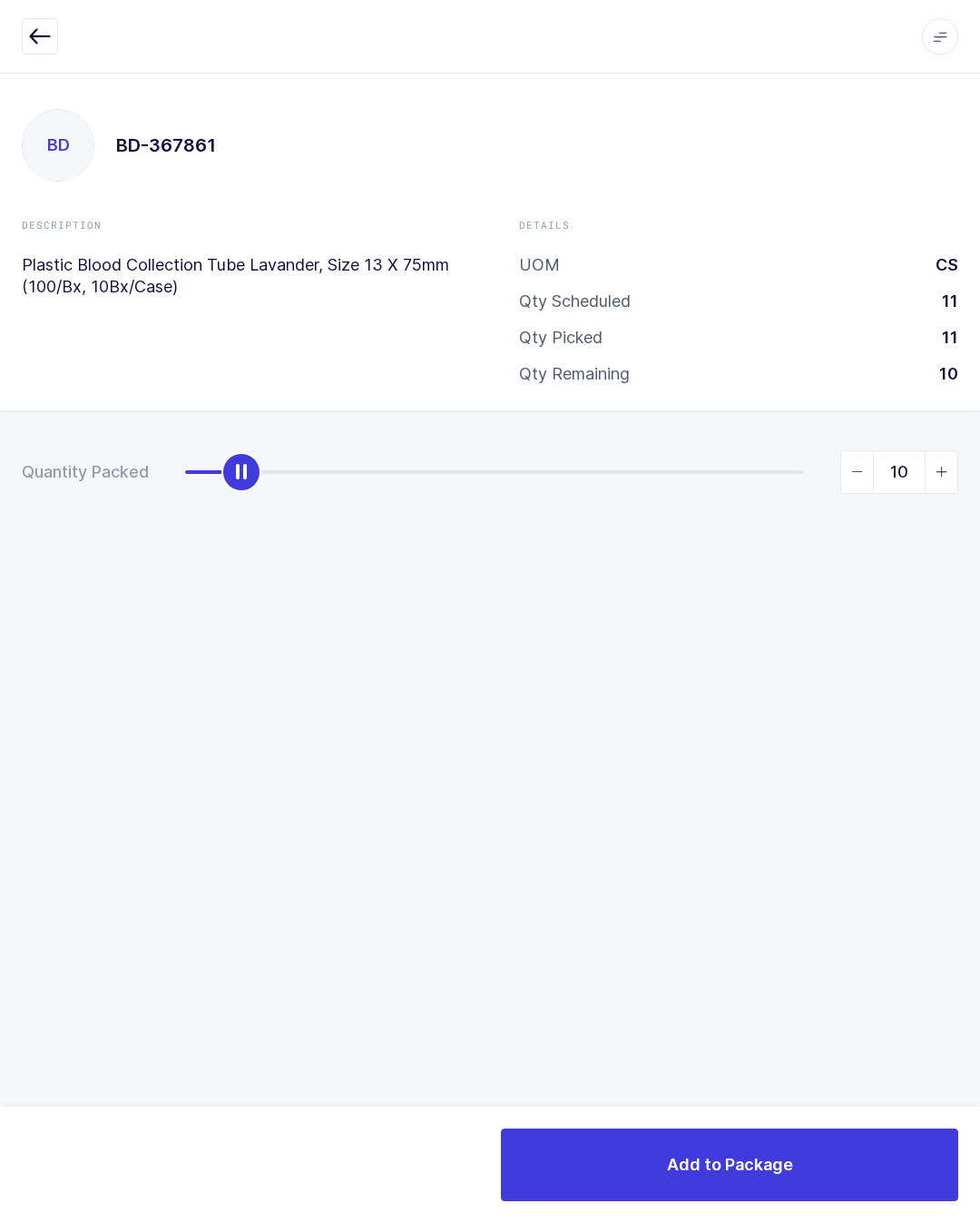
type input "11"
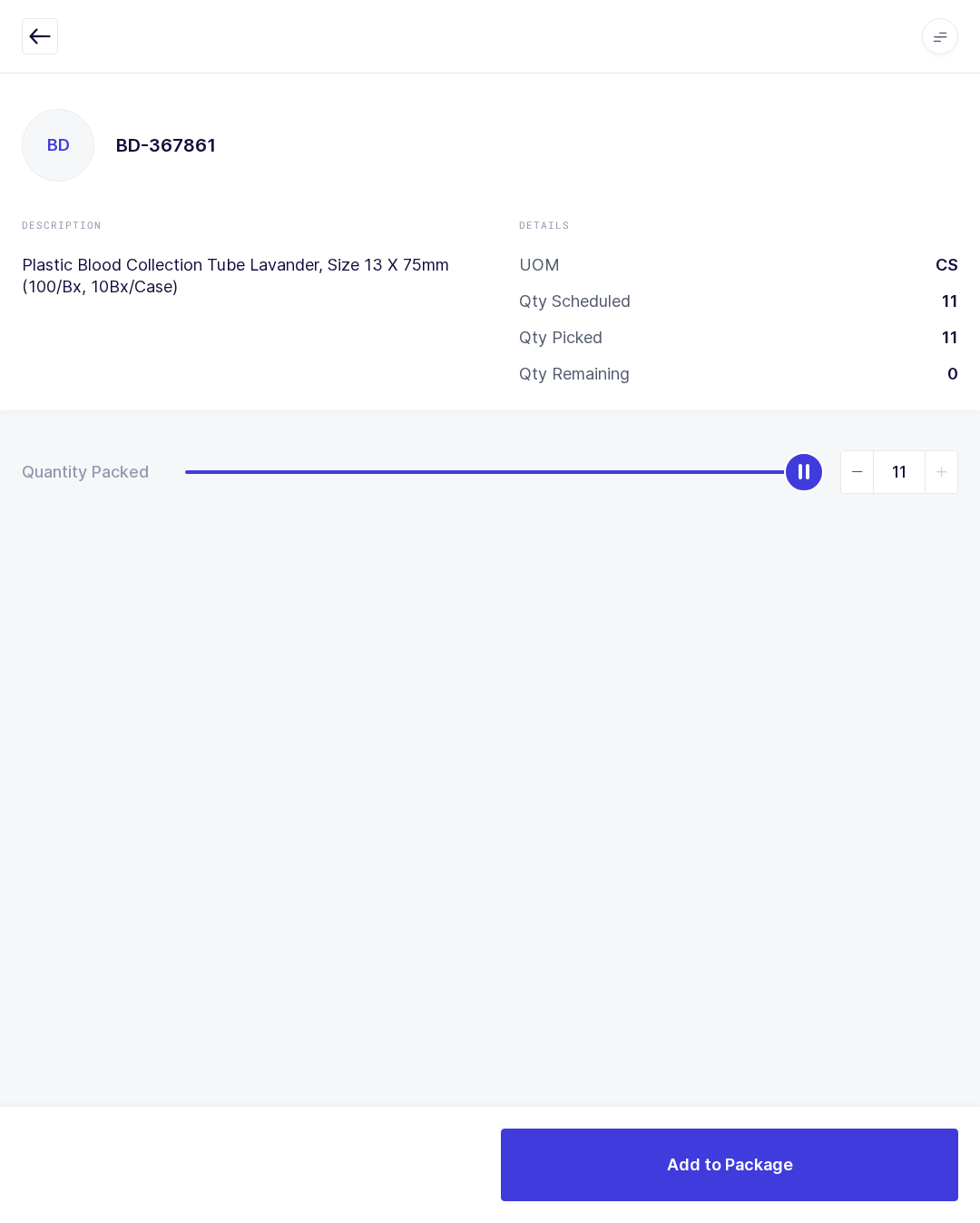
click at [785, 1141] on button "Add to Package" at bounding box center [729, 1164] width 457 height 73
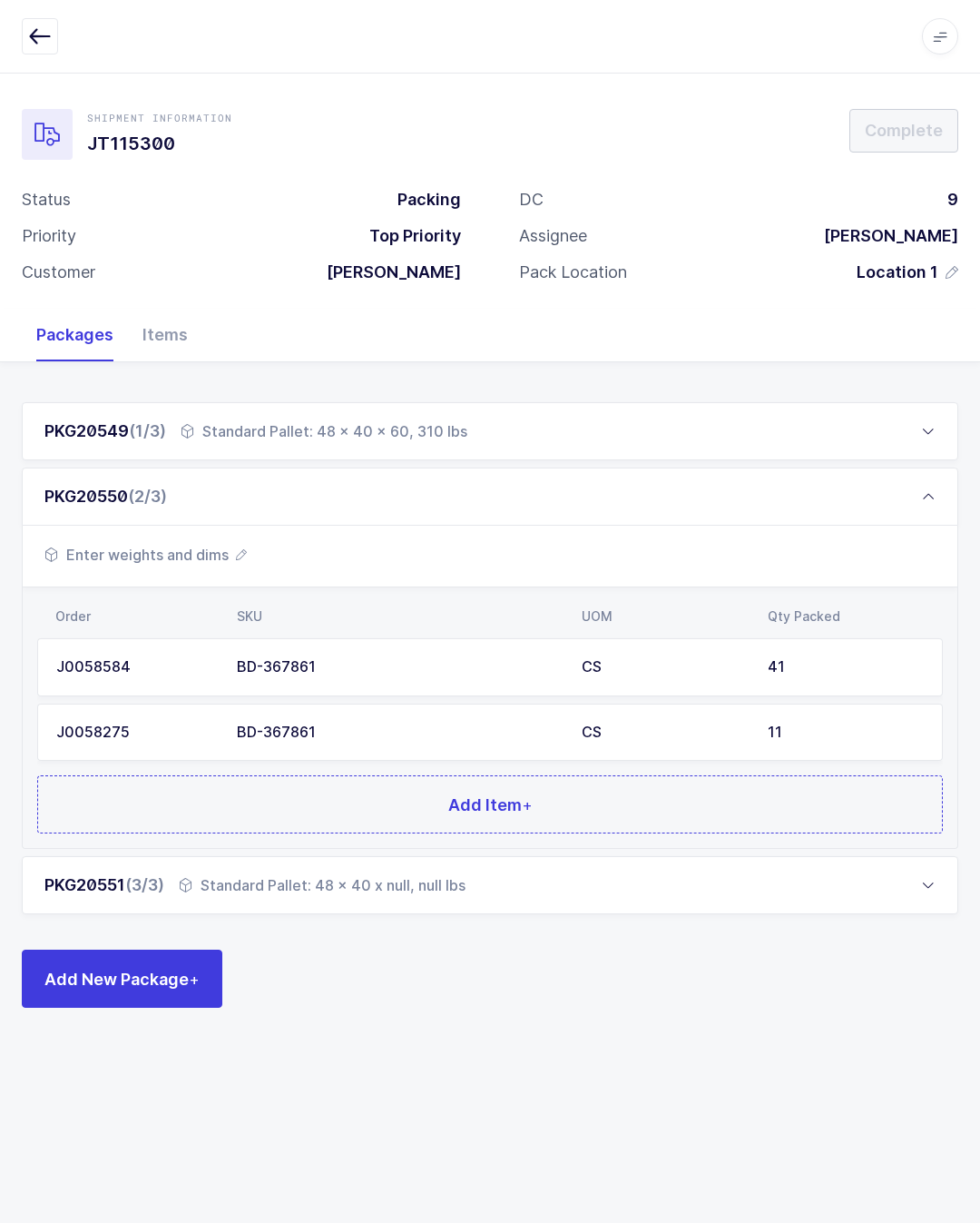
click at [450, 810] on span "Add Item +" at bounding box center [490, 804] width 84 height 23
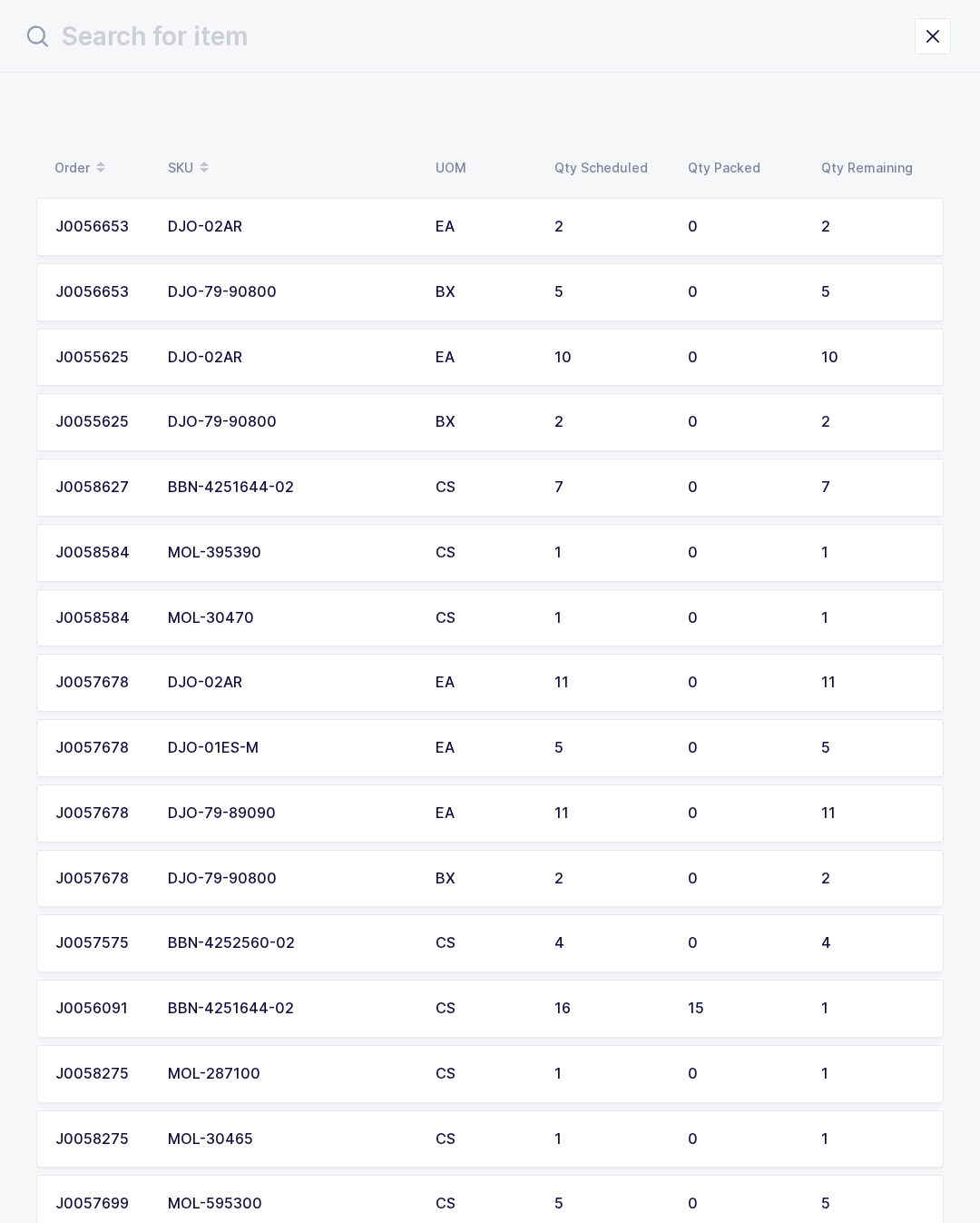
click at [506, 49] on input "text" at bounding box center [468, 37] width 893 height 44
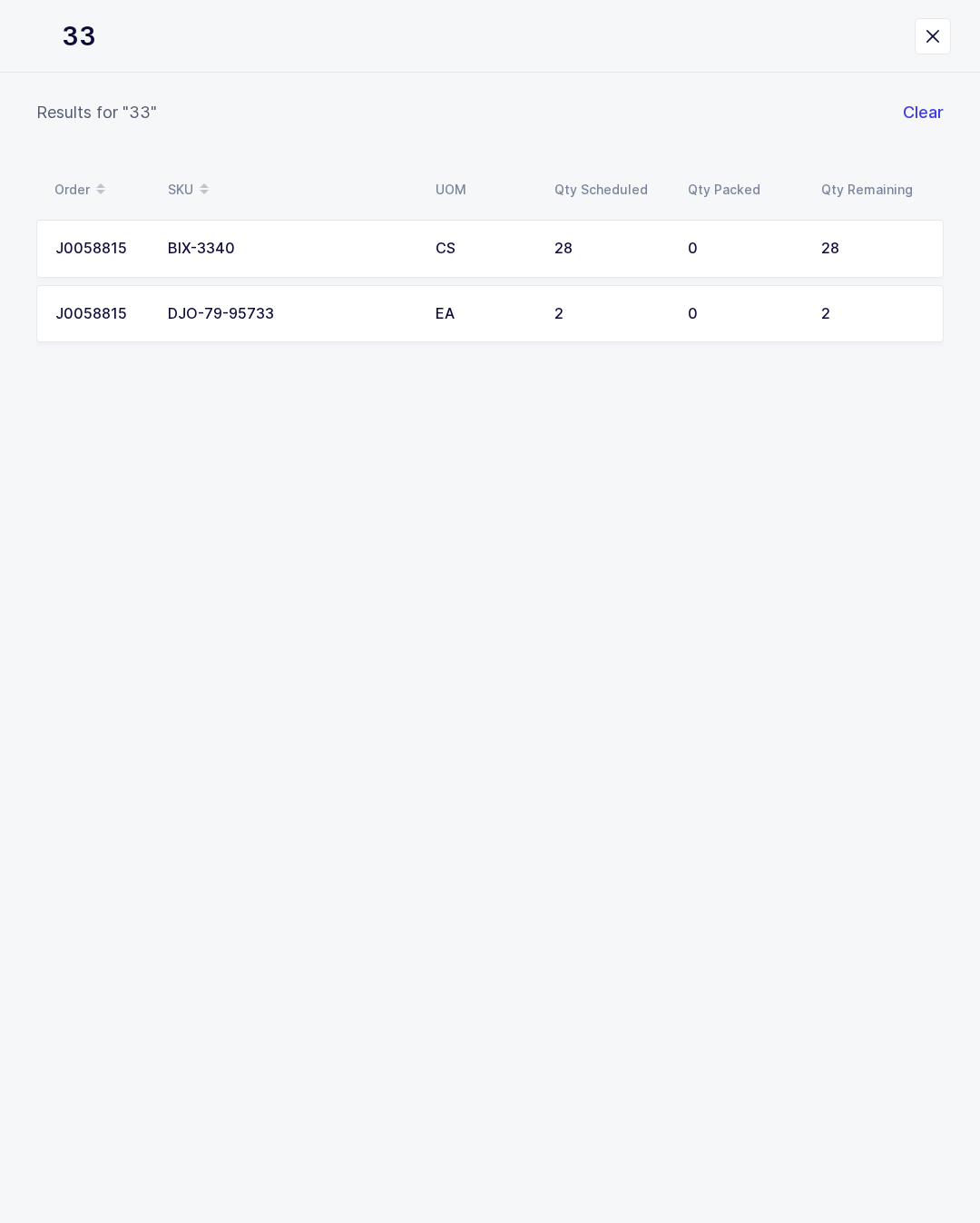
type input "334"
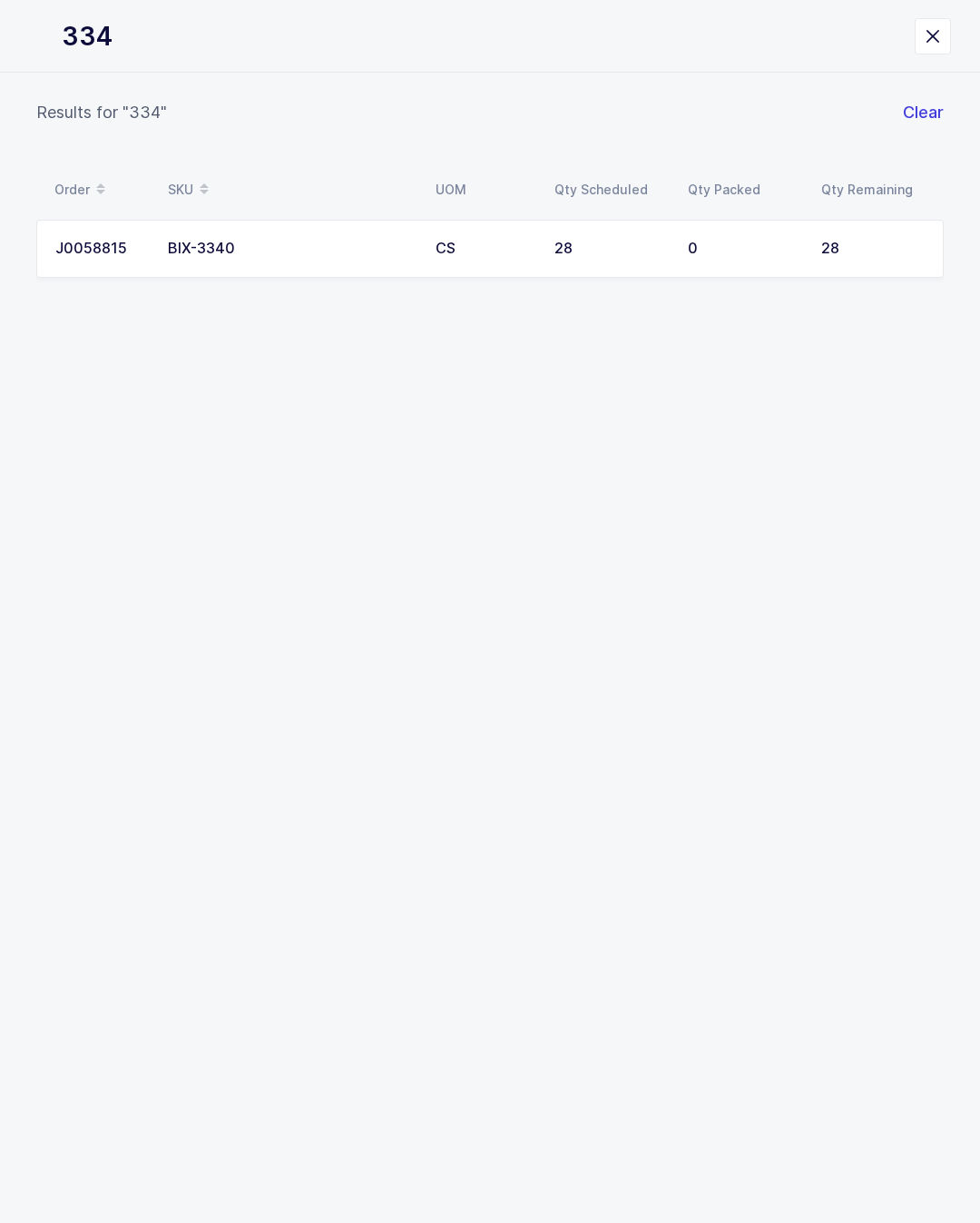
click at [564, 245] on div "28" at bounding box center [611, 249] width 112 height 16
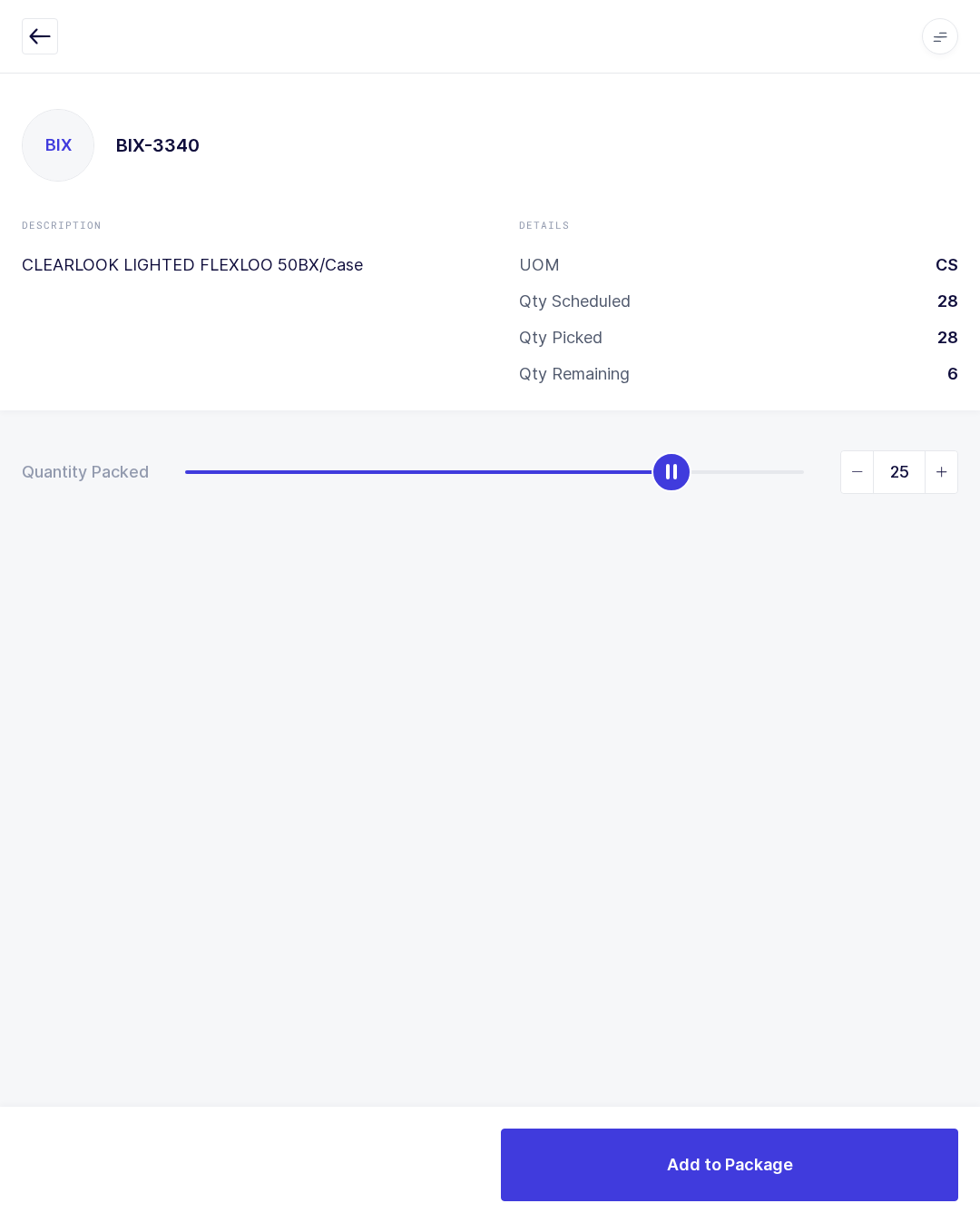
type input "28"
click at [751, 1163] on span "Add to Package" at bounding box center [730, 1164] width 126 height 23
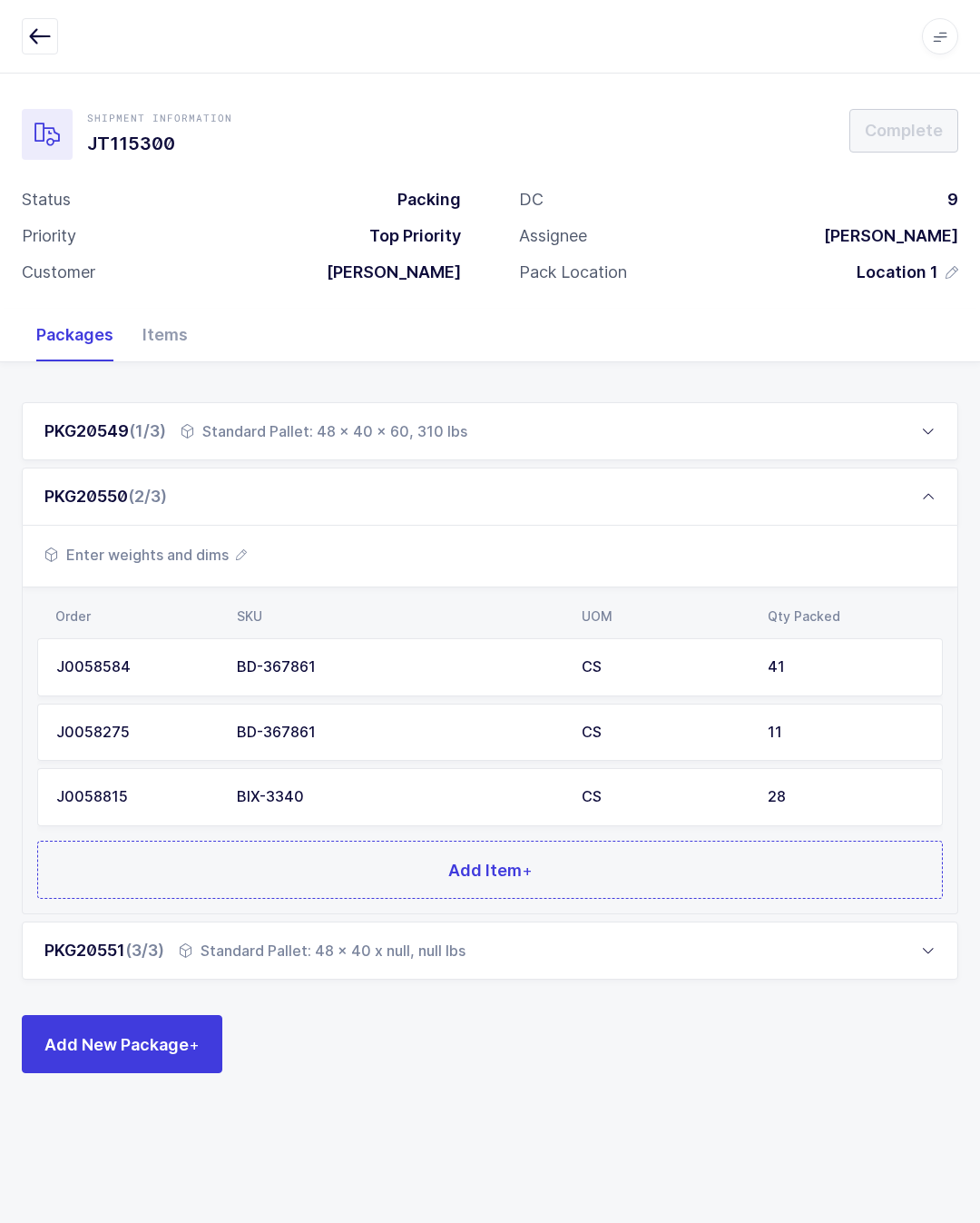
scroll to position [40, 0]
click at [438, 840] on button "Add Item +" at bounding box center [490, 869] width 906 height 58
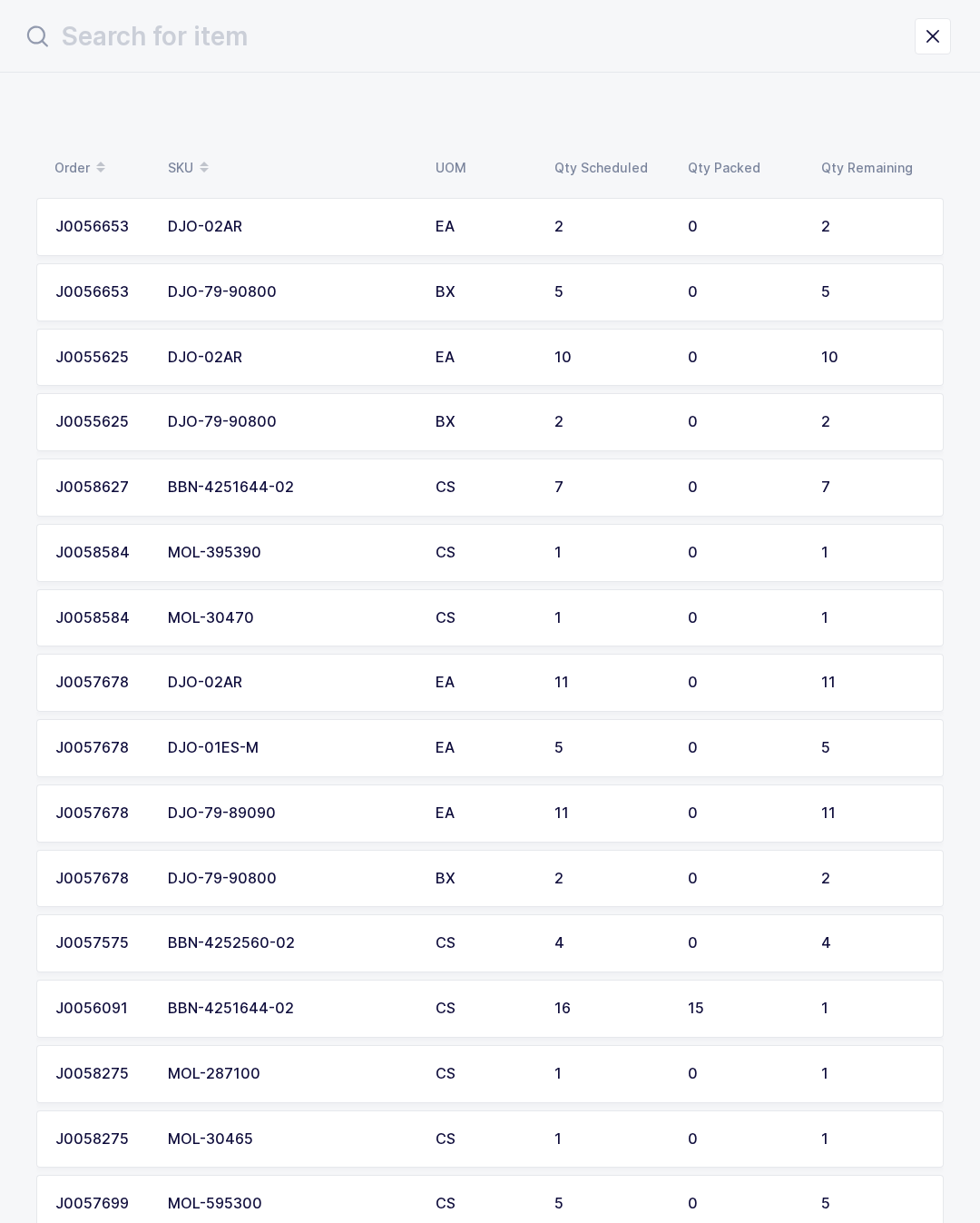
scroll to position [0, 0]
click at [536, 29] on input "text" at bounding box center [468, 37] width 893 height 44
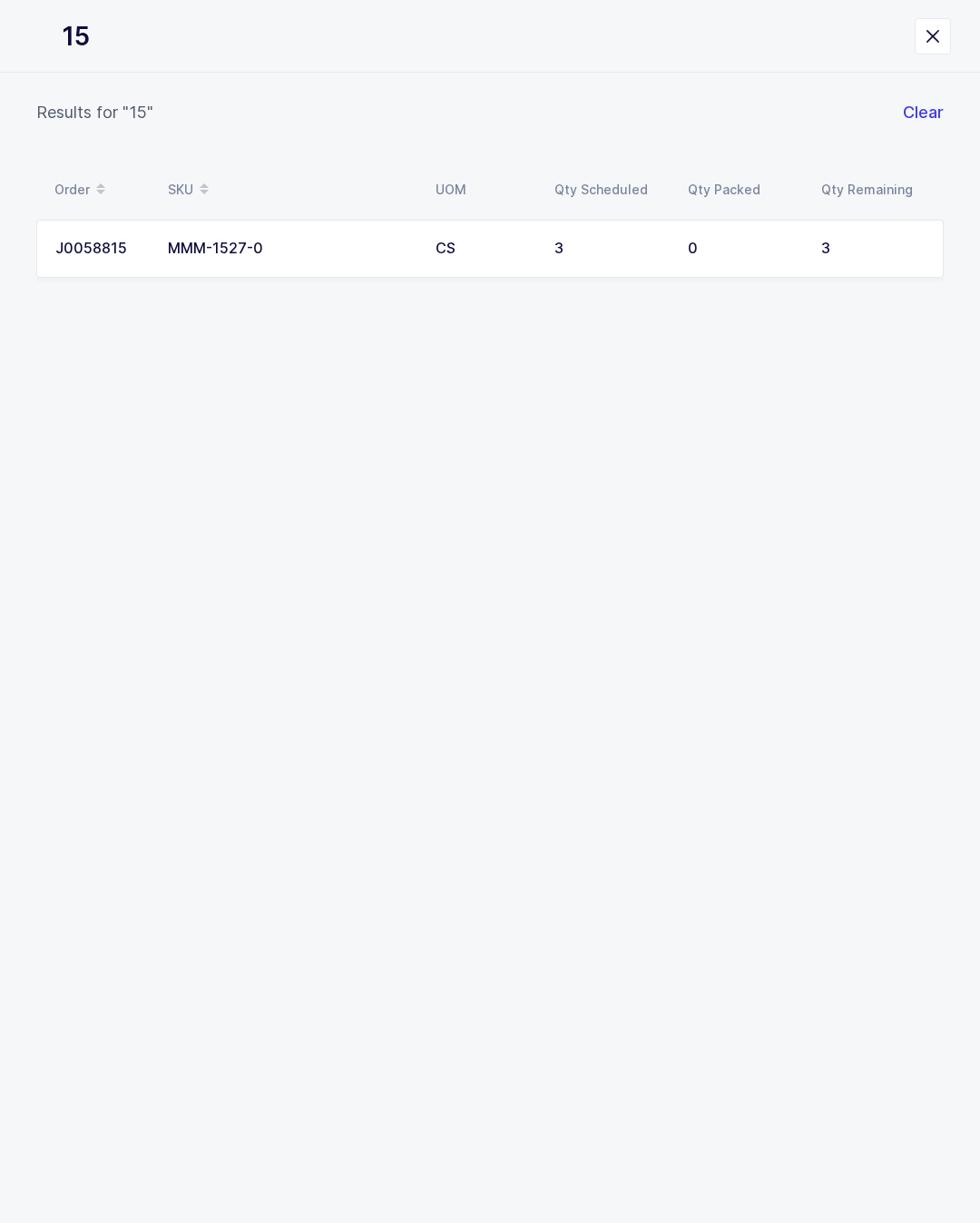
type input "152"
click at [584, 230] on td "3" at bounding box center [610, 249] width 133 height 58
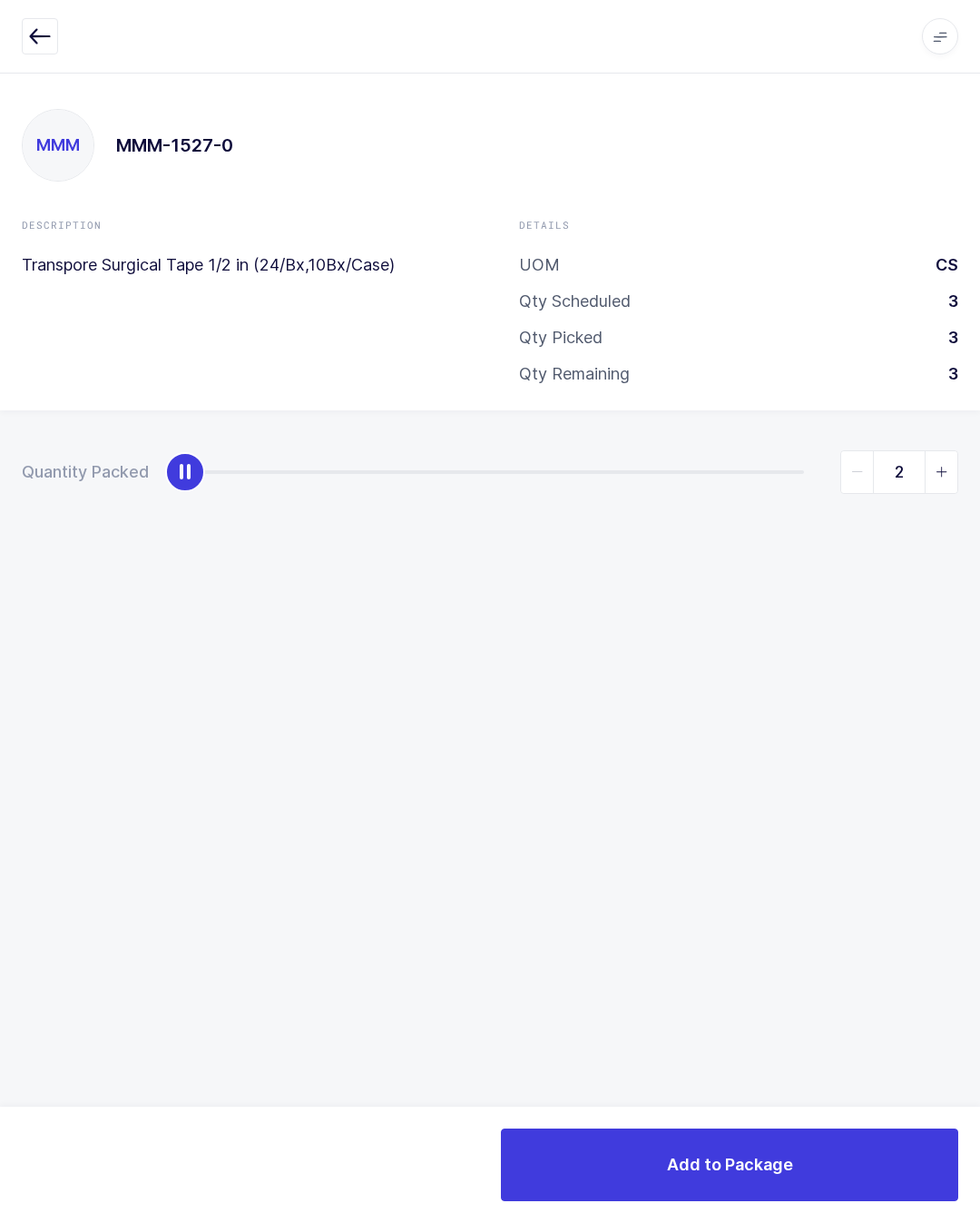
type input "3"
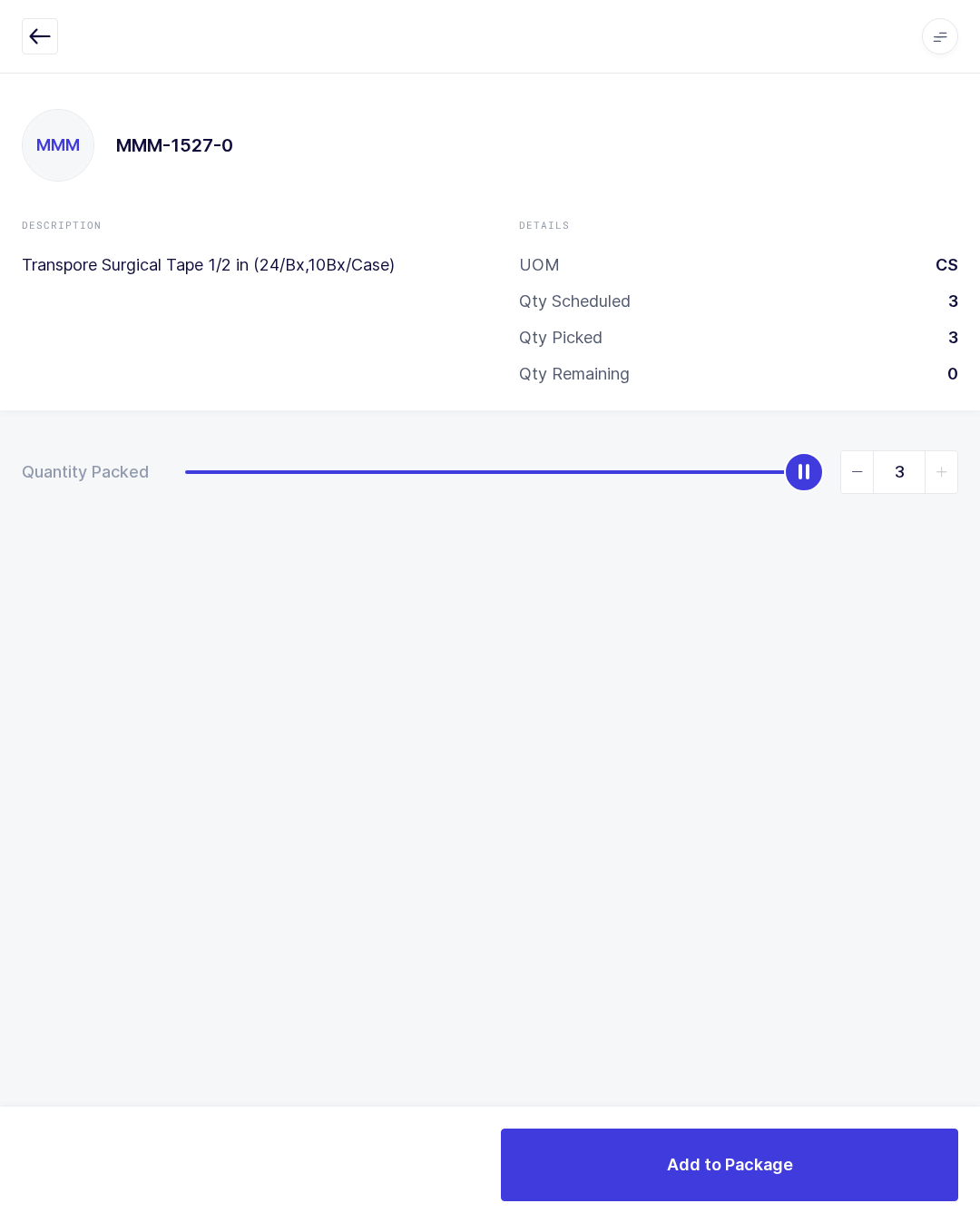
click at [732, 1164] on span "Add to Package" at bounding box center [730, 1164] width 126 height 23
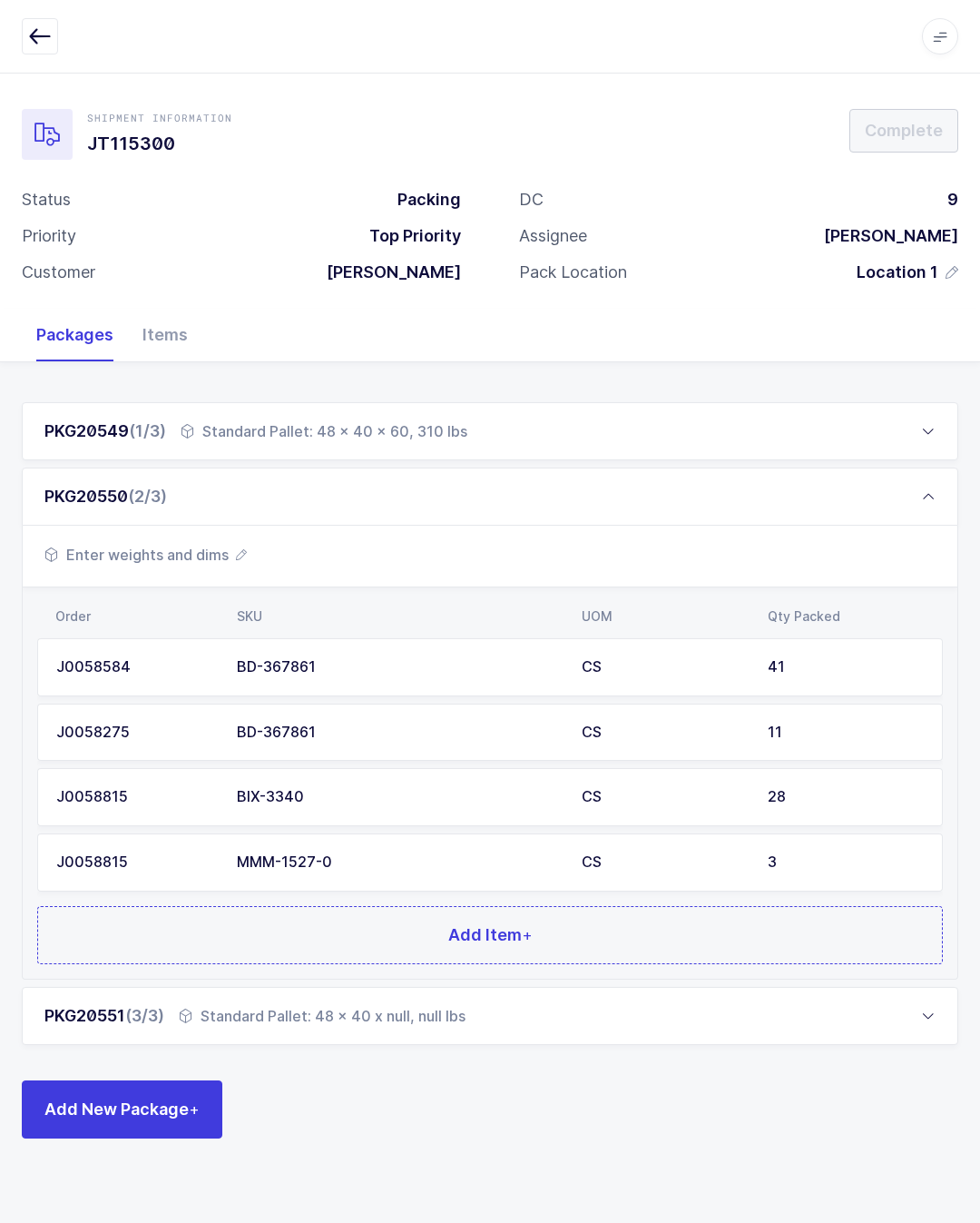
click at [334, 941] on button "Add Item +" at bounding box center [490, 935] width 906 height 58
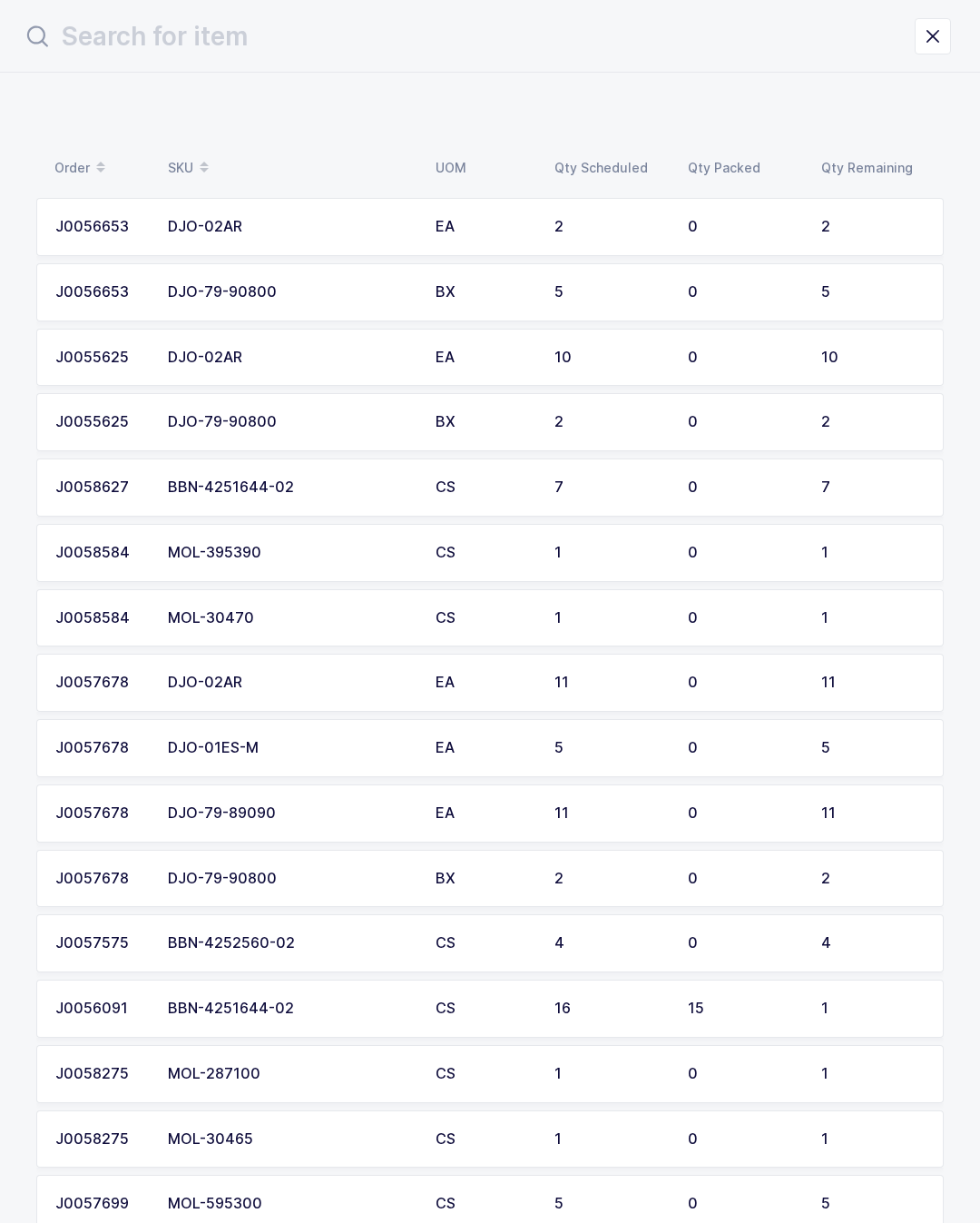
click at [535, 35] on input "text" at bounding box center [468, 37] width 893 height 44
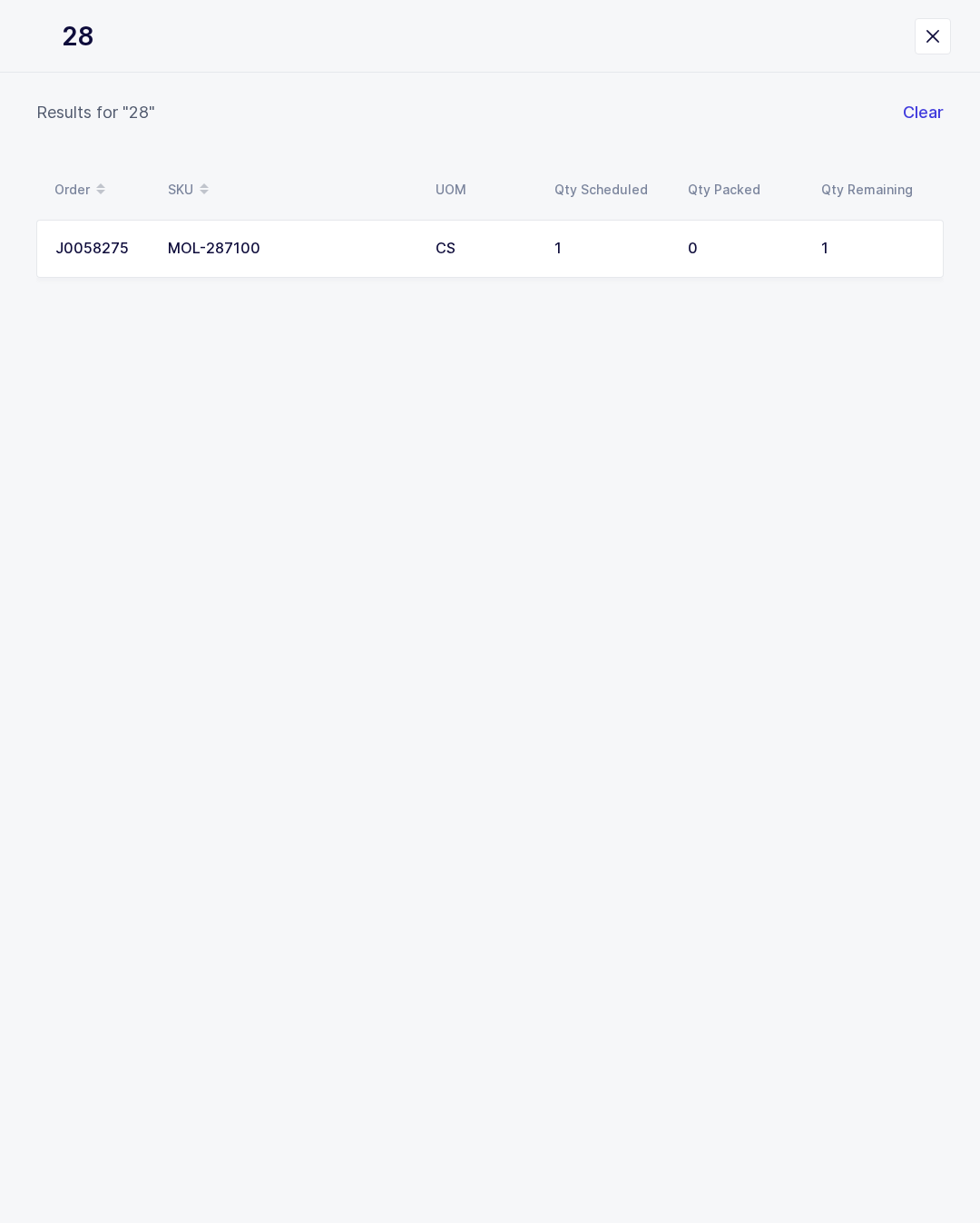
type input "287"
click at [557, 241] on div "1" at bounding box center [611, 249] width 112 height 16
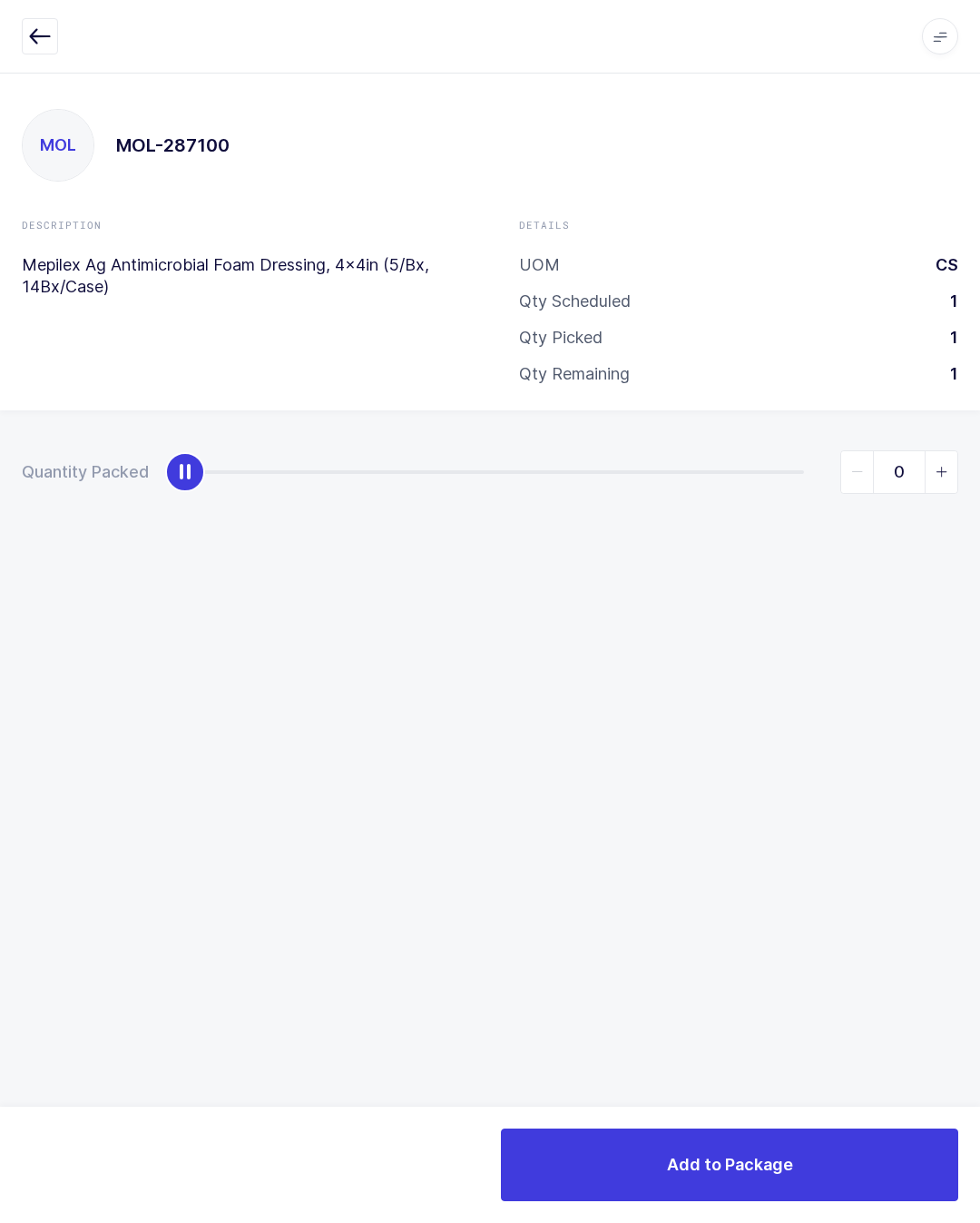
type input "1"
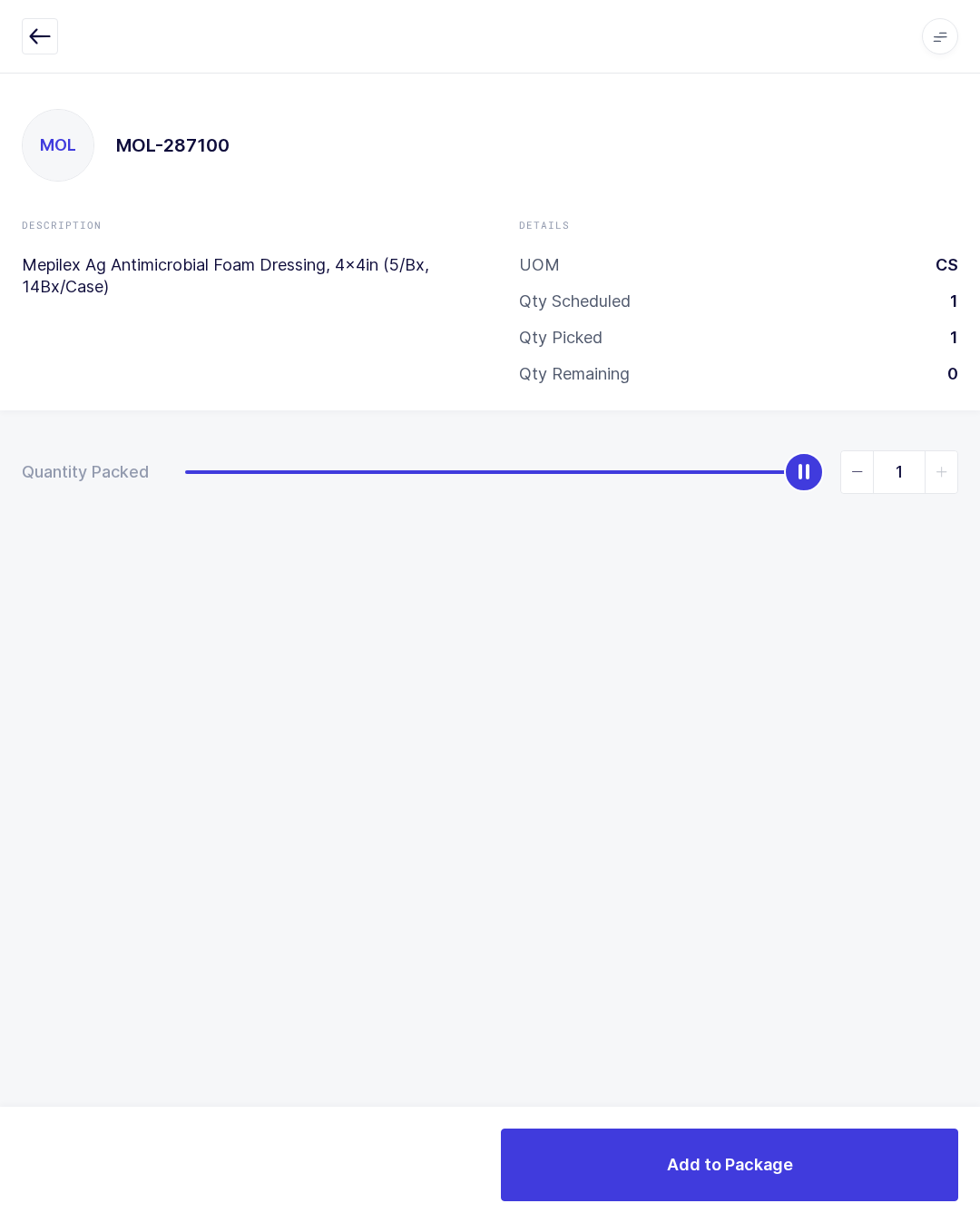
click at [798, 1188] on button "Add to Package" at bounding box center [729, 1164] width 457 height 73
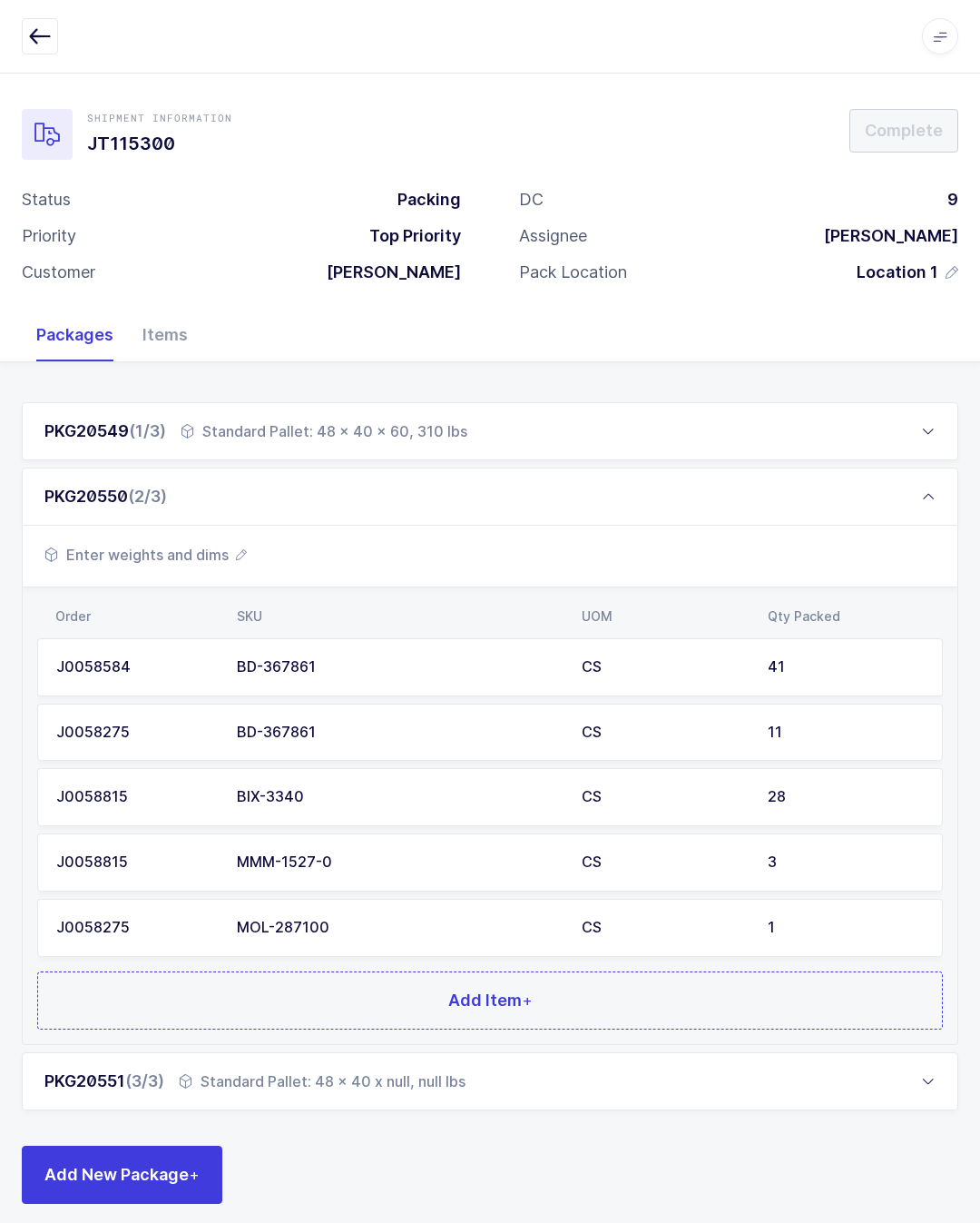
scroll to position [40, 0]
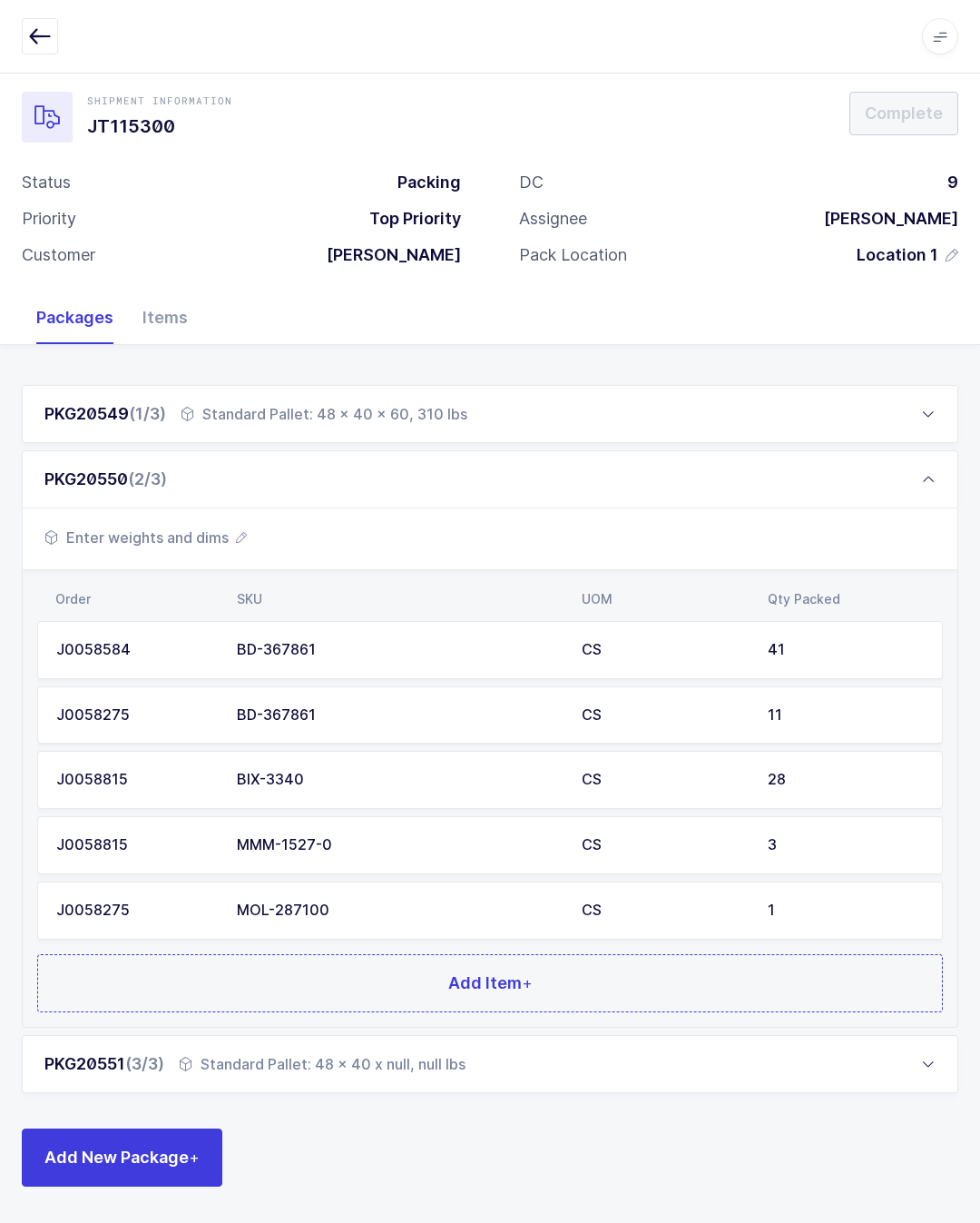
click at [519, 971] on span "Add Item +" at bounding box center [490, 982] width 84 height 23
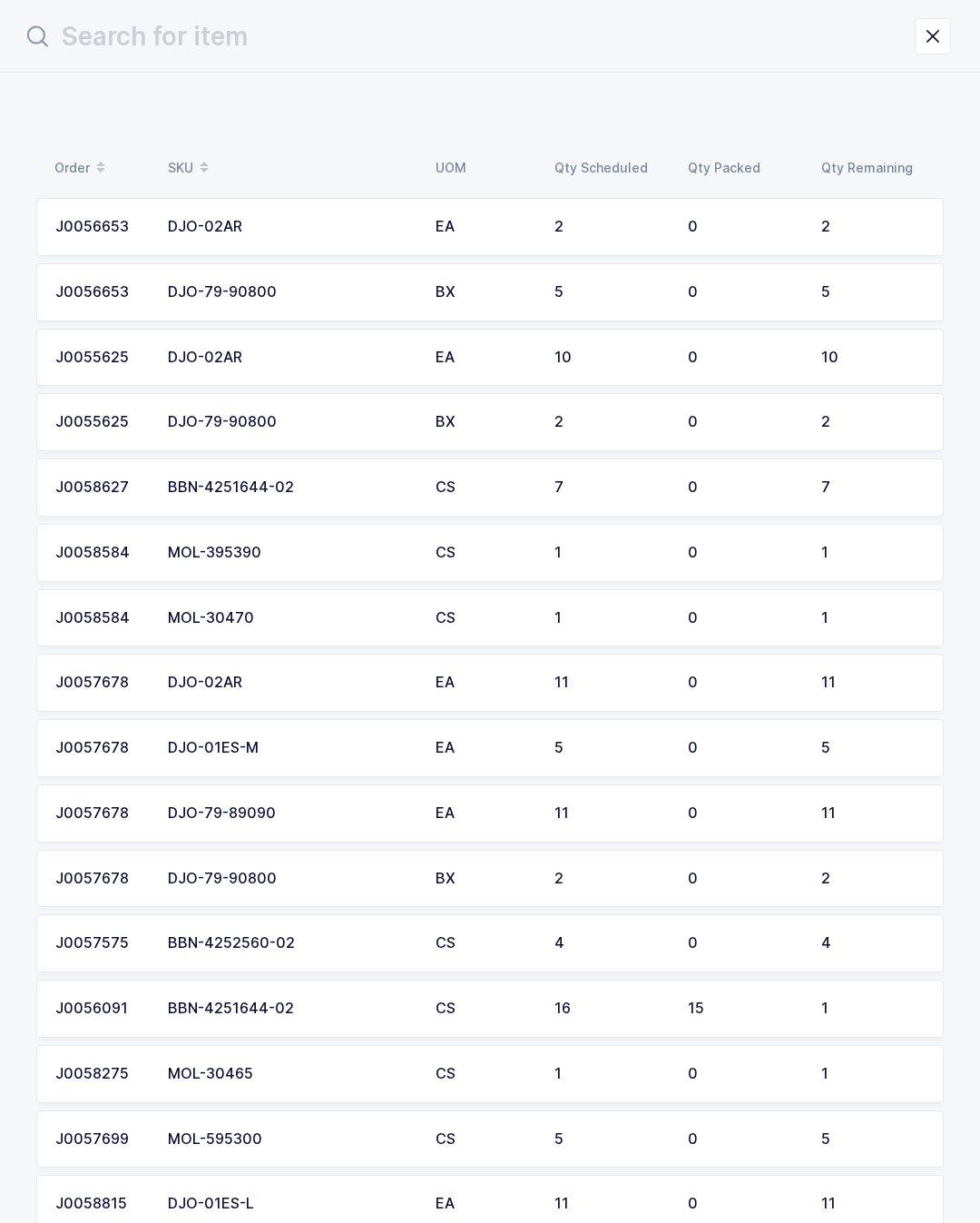
click at [574, 34] on input "text" at bounding box center [468, 37] width 893 height 44
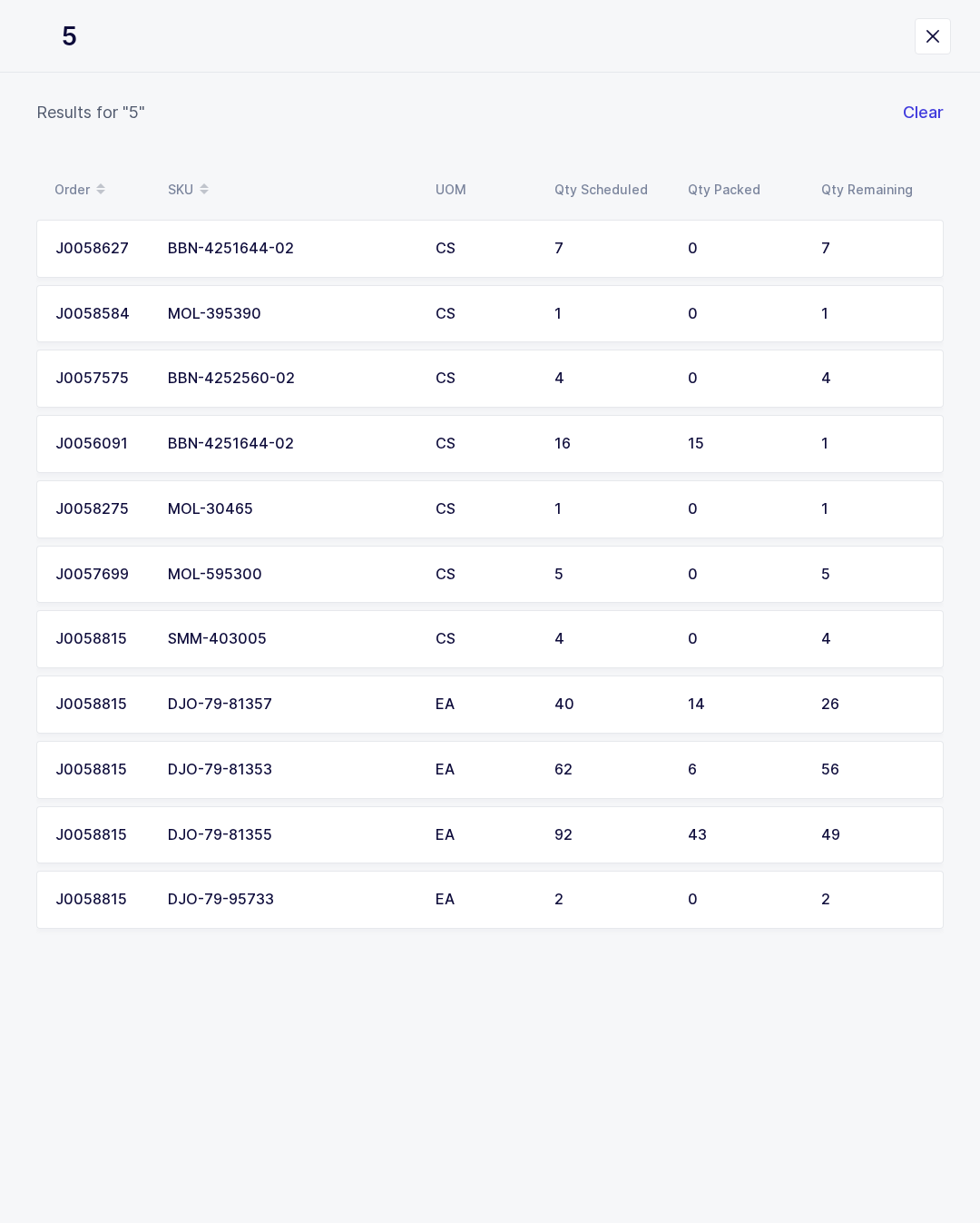
type input "59"
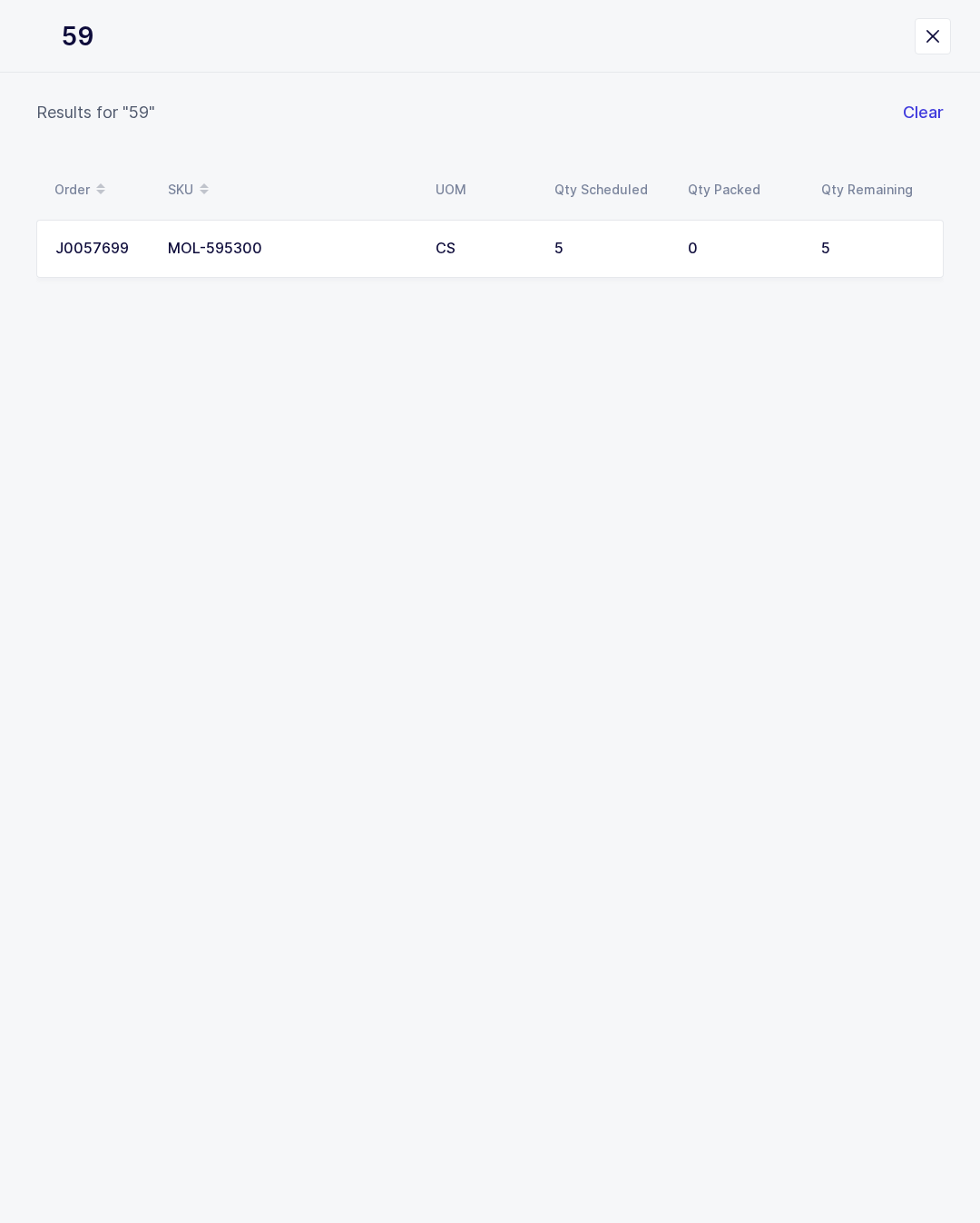
click at [587, 236] on td "5" at bounding box center [610, 249] width 133 height 58
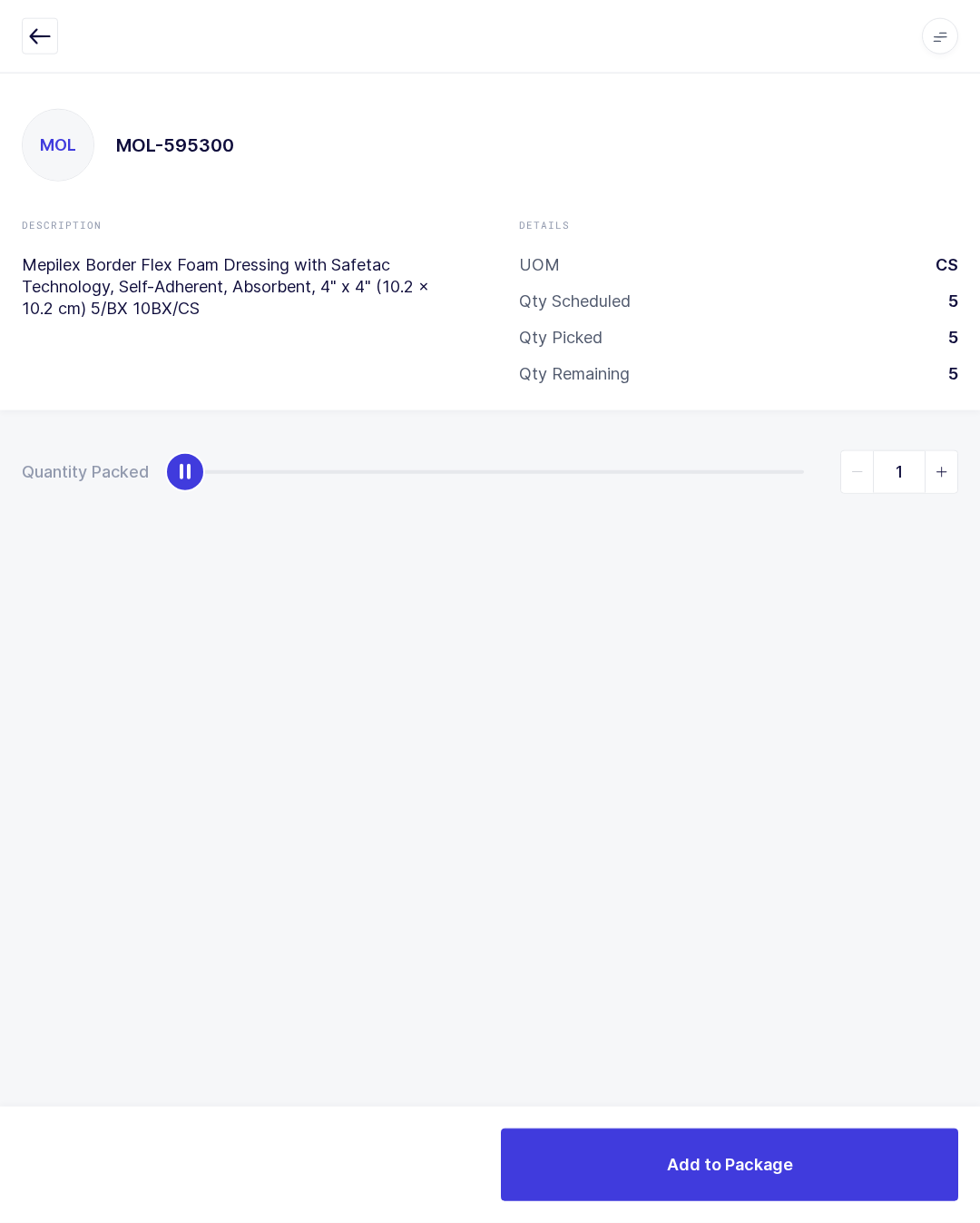
scroll to position [15, 0]
type input "5"
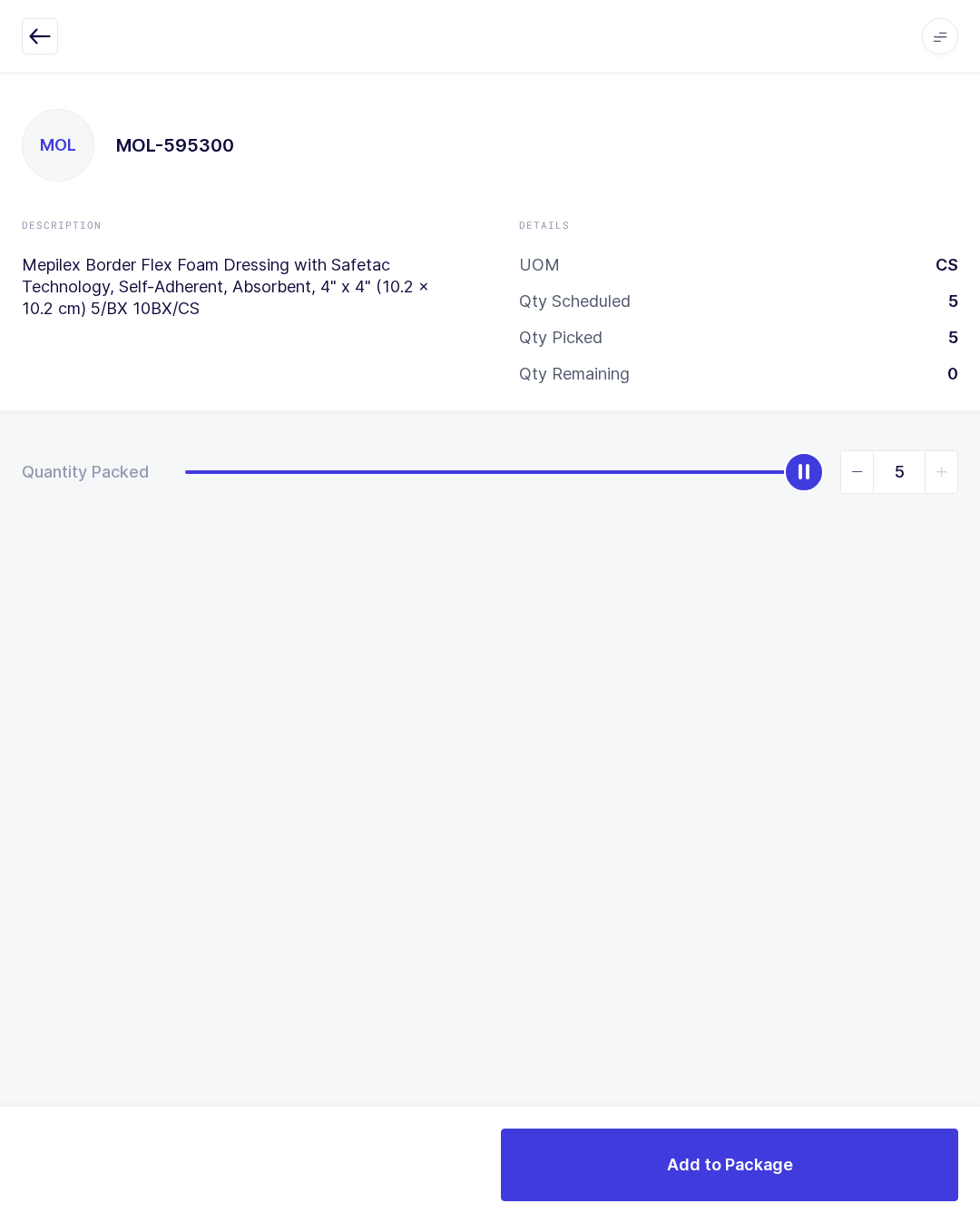
click at [854, 1155] on button "Add to Package" at bounding box center [729, 1164] width 457 height 73
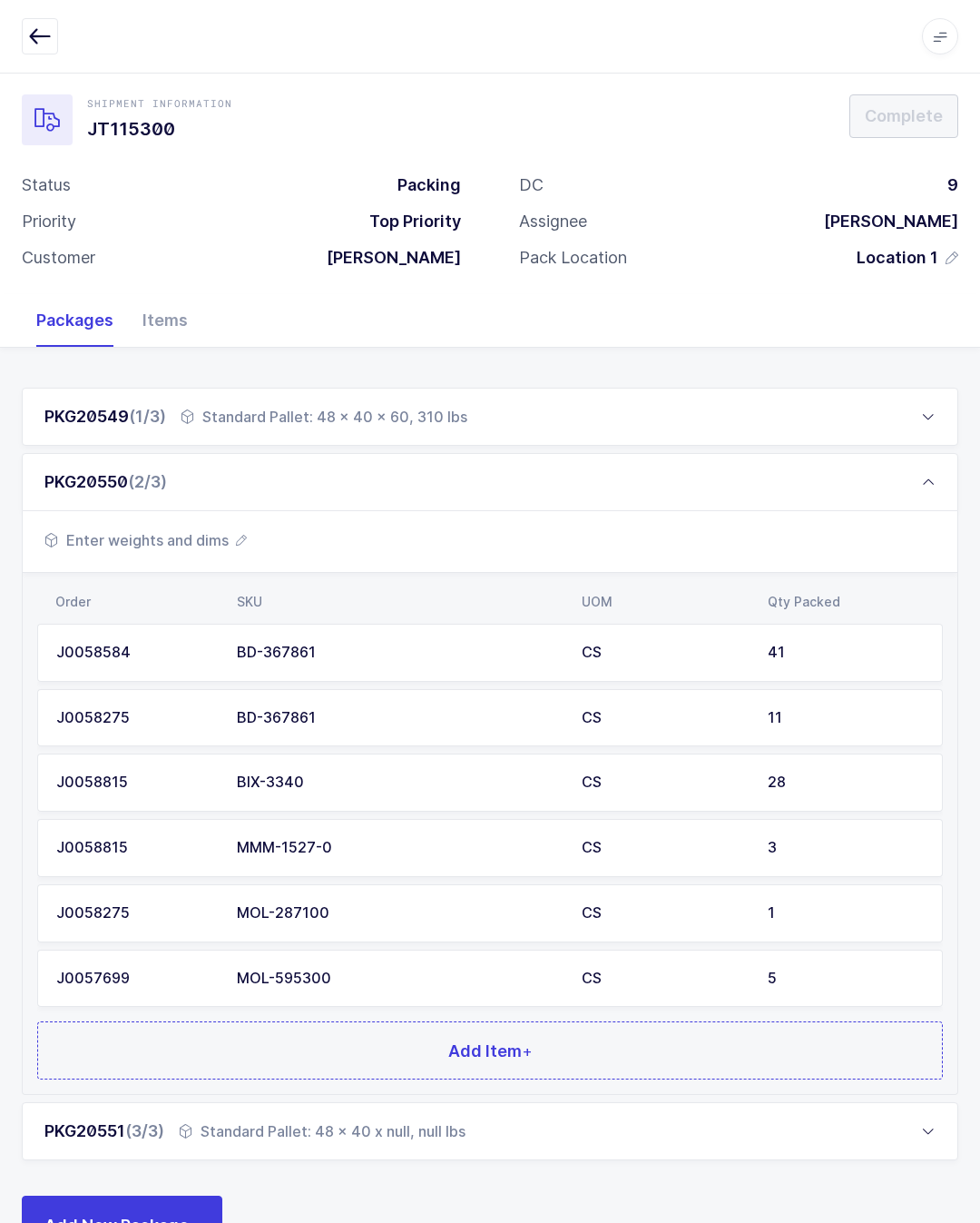
click at [720, 1035] on button "Add Item +" at bounding box center [490, 1050] width 906 height 58
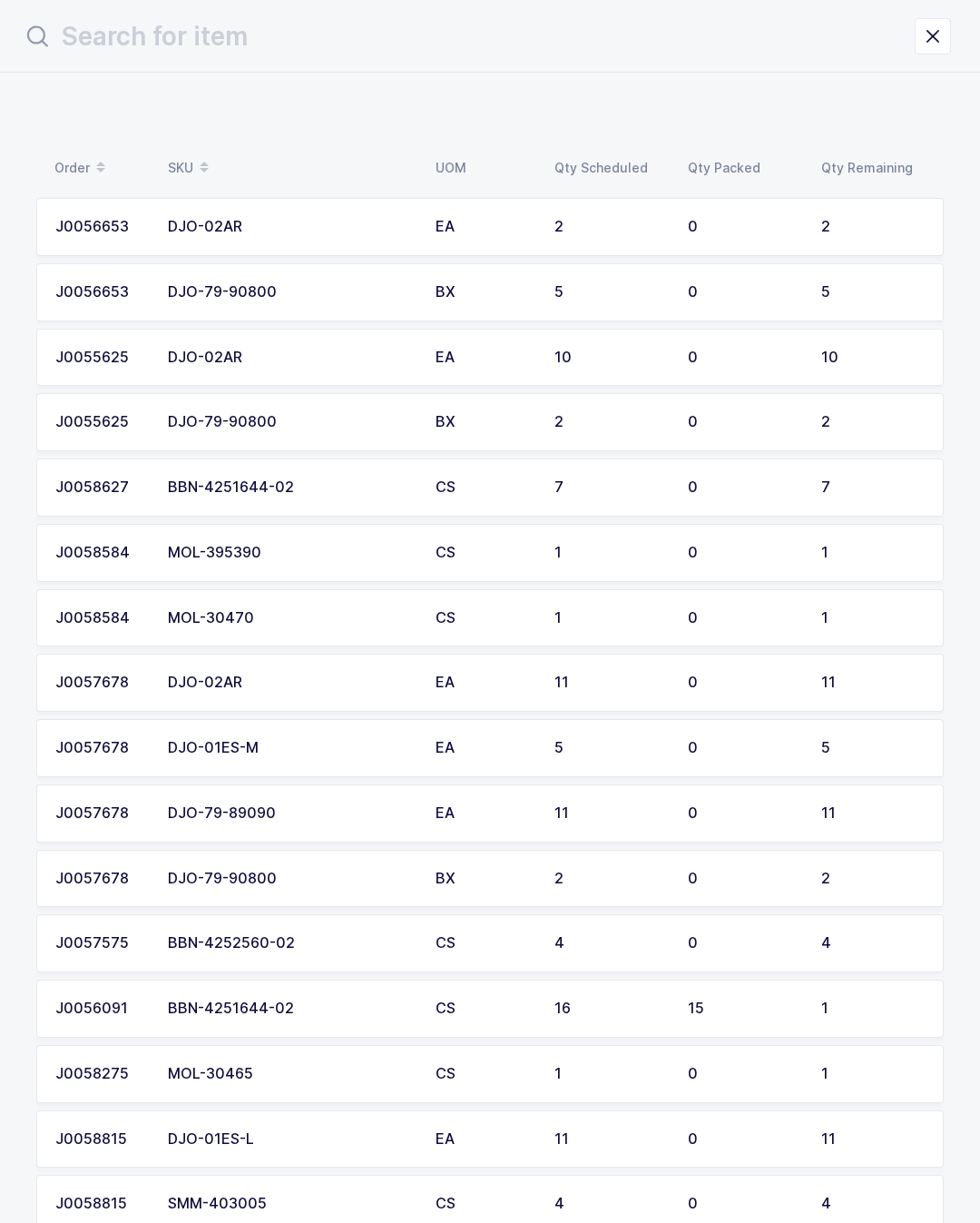
scroll to position [0, 0]
click at [838, 557] on td "1" at bounding box center [876, 553] width 133 height 58
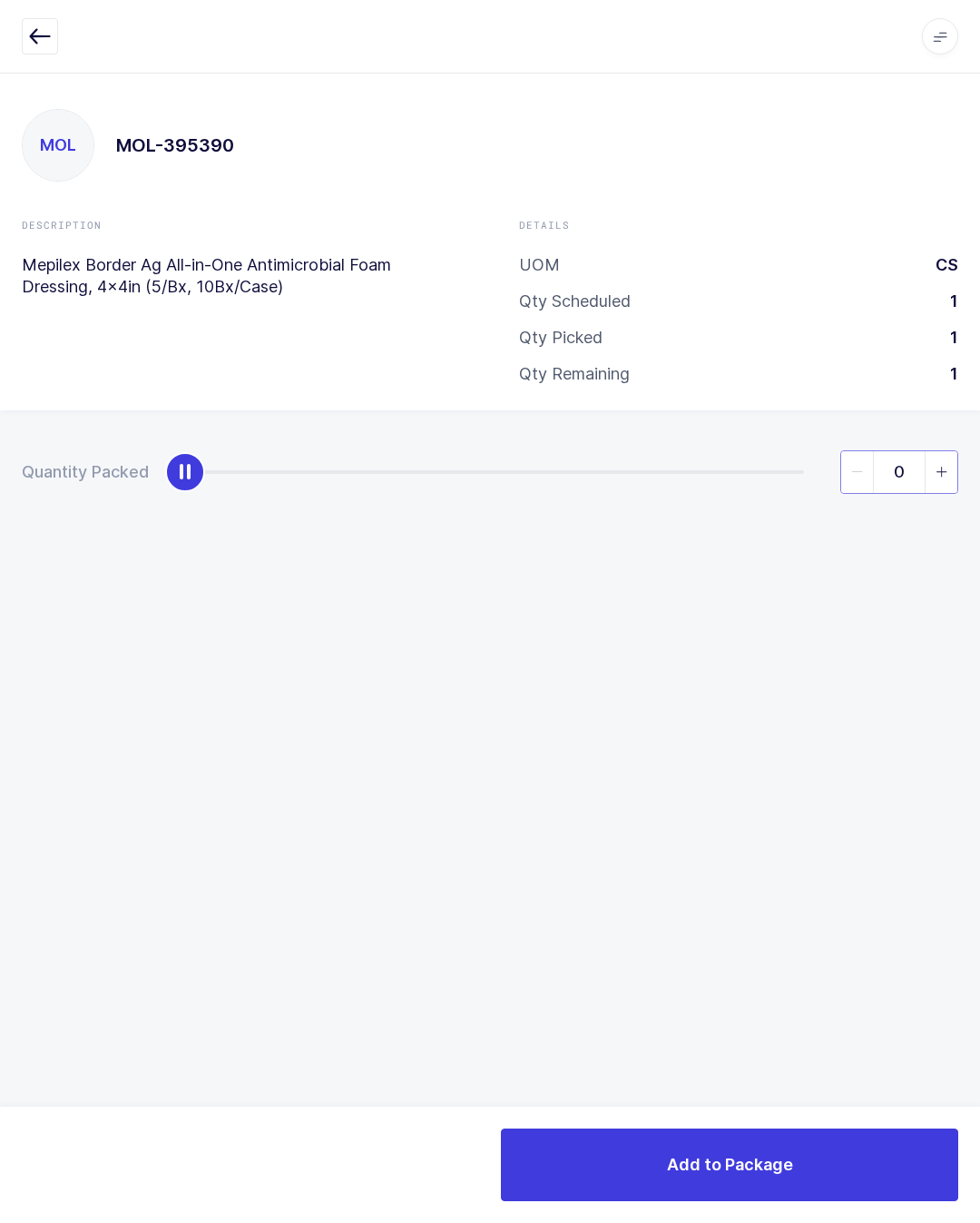
click at [937, 491] on input "0" at bounding box center [899, 472] width 118 height 44
click at [936, 484] on span "slider between 0 and 1" at bounding box center [941, 472] width 33 height 42
type input "1"
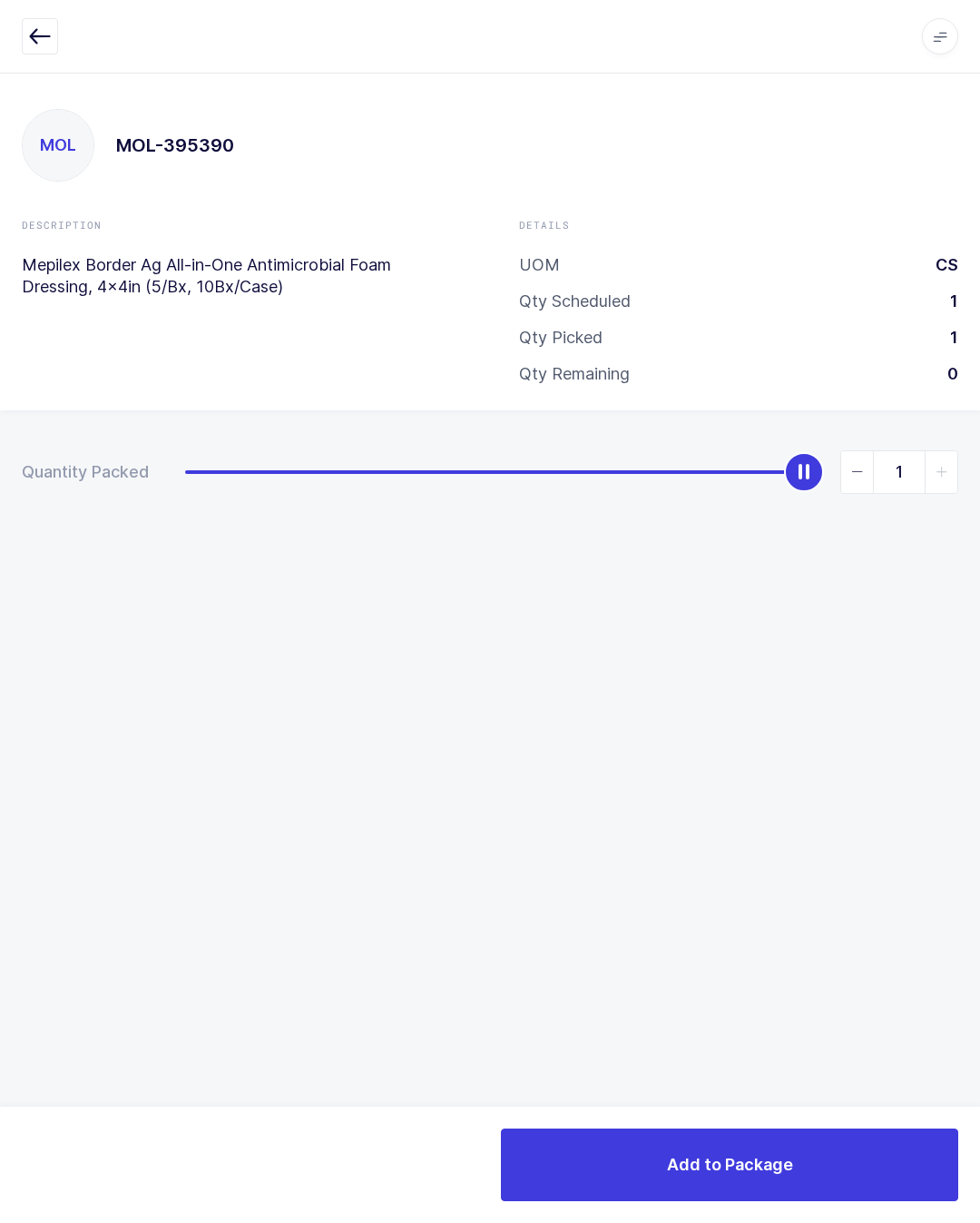
click at [887, 1159] on button "Add to Package" at bounding box center [729, 1164] width 457 height 73
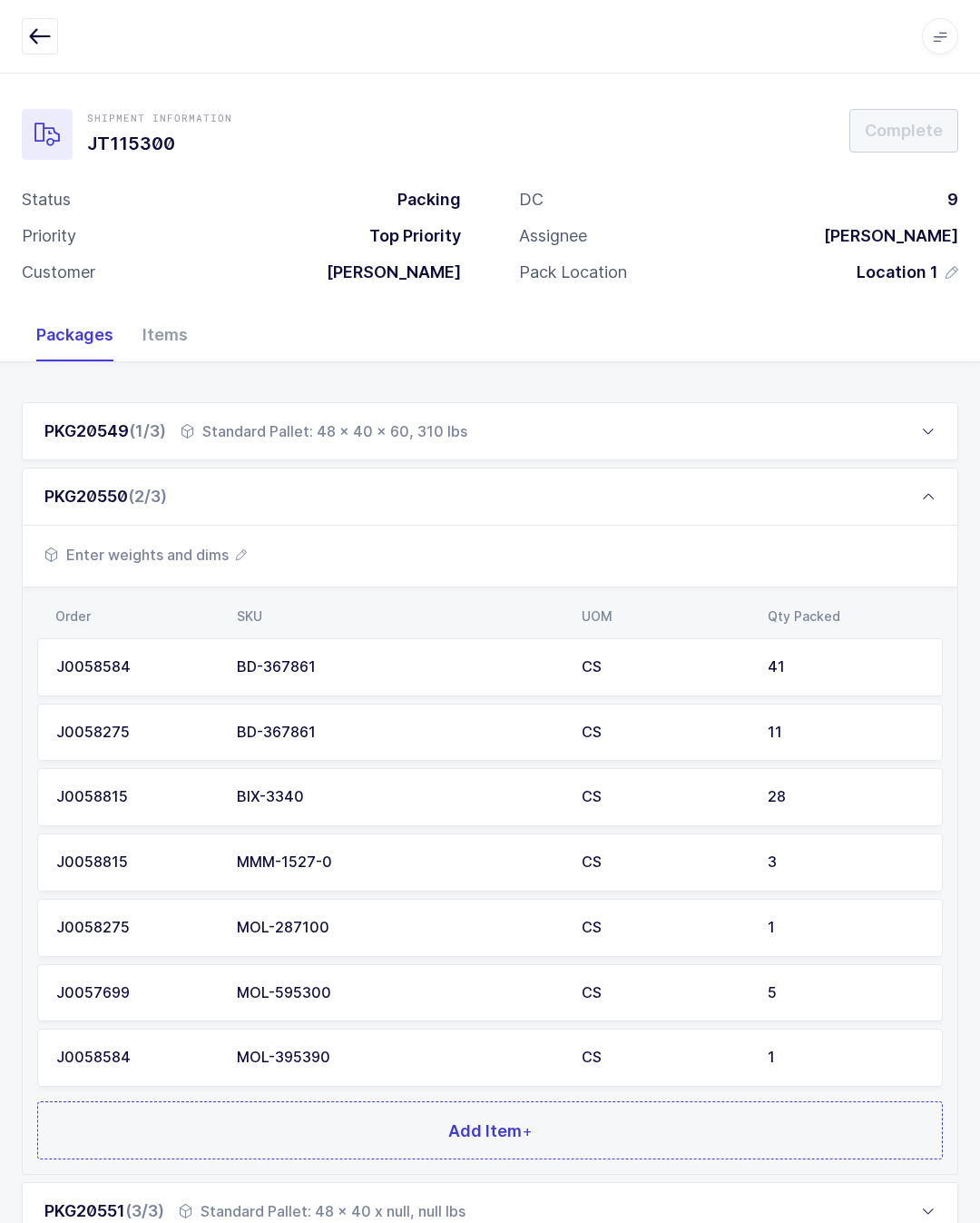
click at [546, 1143] on button "Add Item +" at bounding box center [490, 1130] width 906 height 58
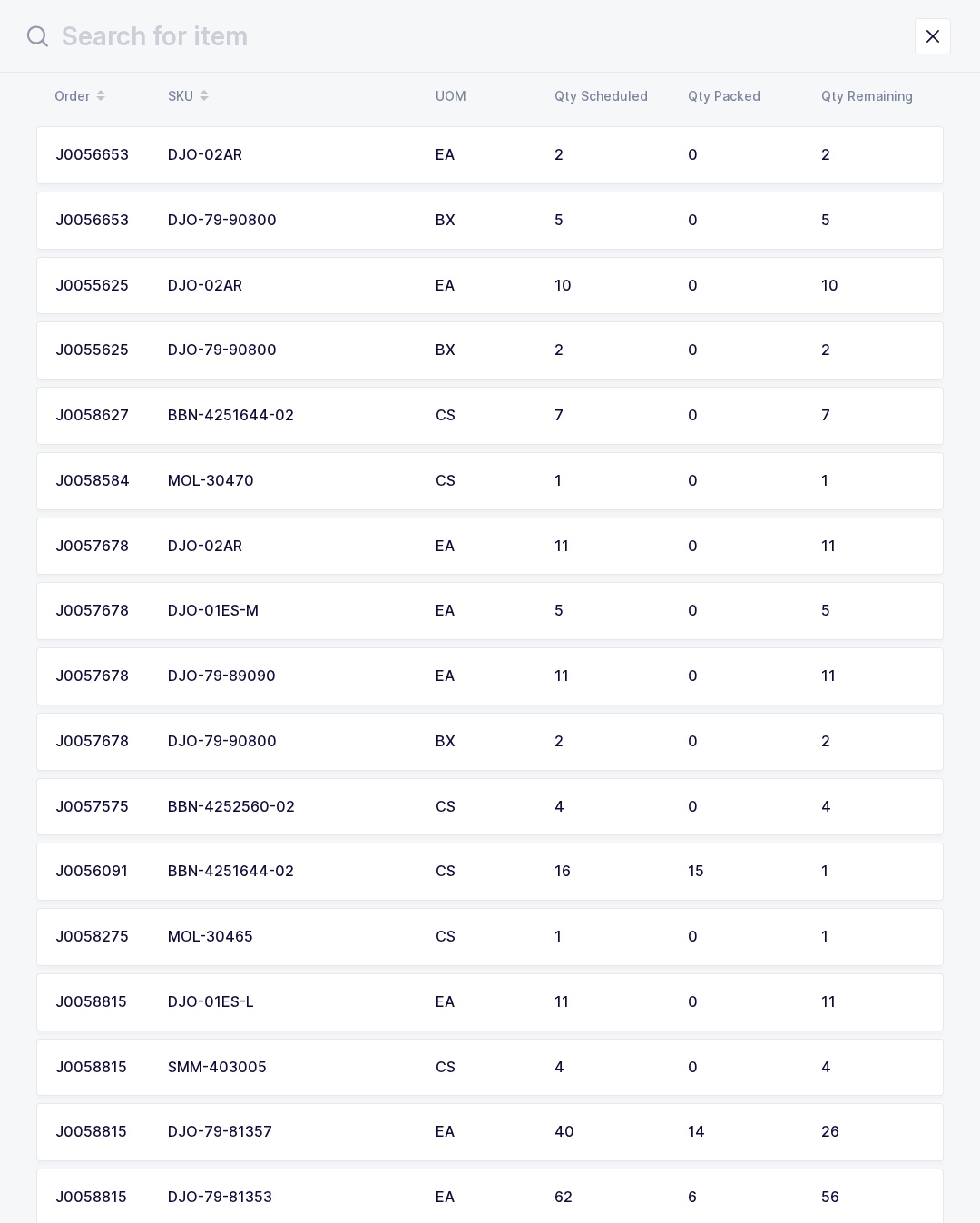
scroll to position [74, 0]
click at [840, 797] on div "4" at bounding box center [872, 805] width 103 height 16
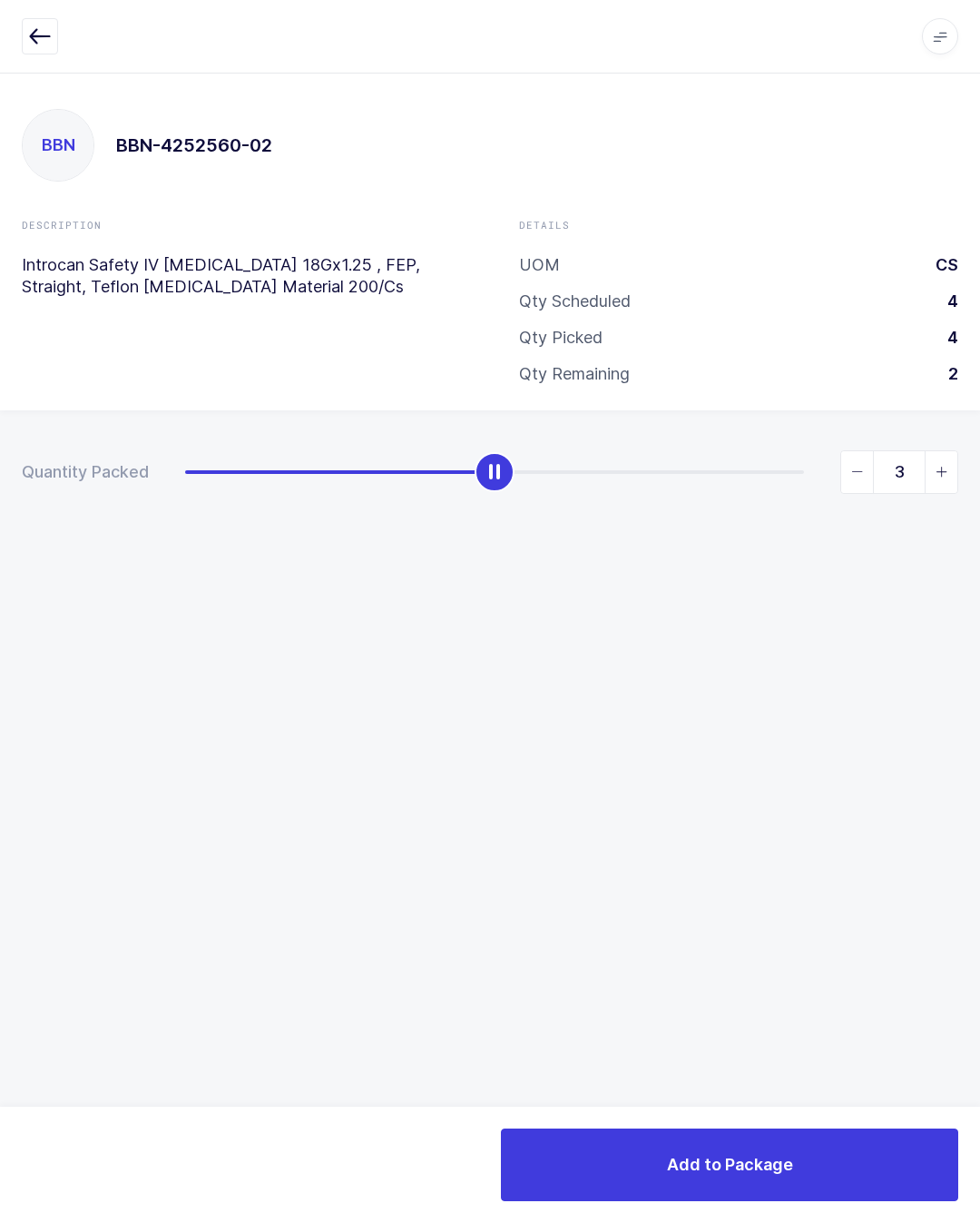
type input "4"
click at [803, 1165] on button "Add to Package" at bounding box center [729, 1164] width 457 height 73
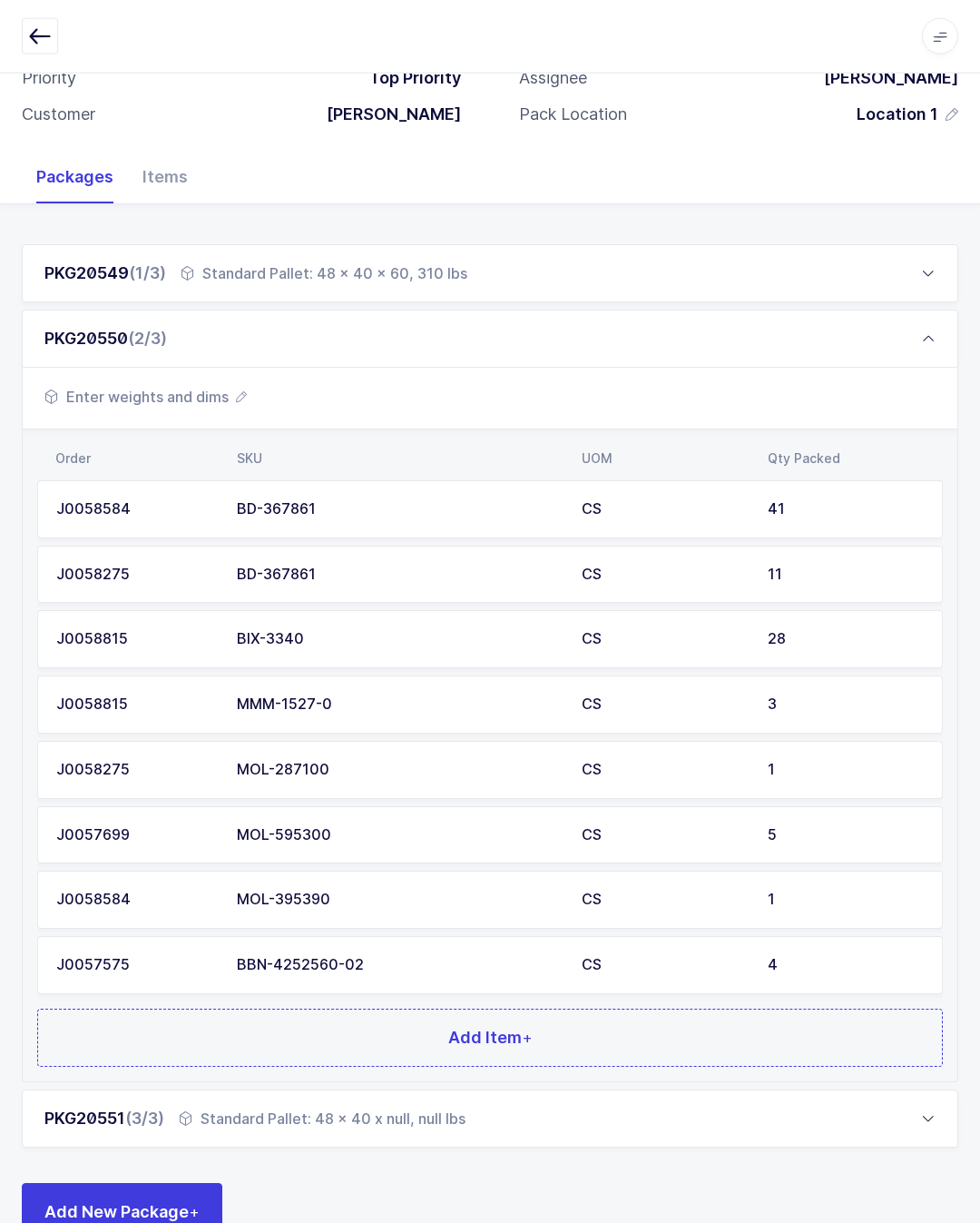
scroll to position [165, 0]
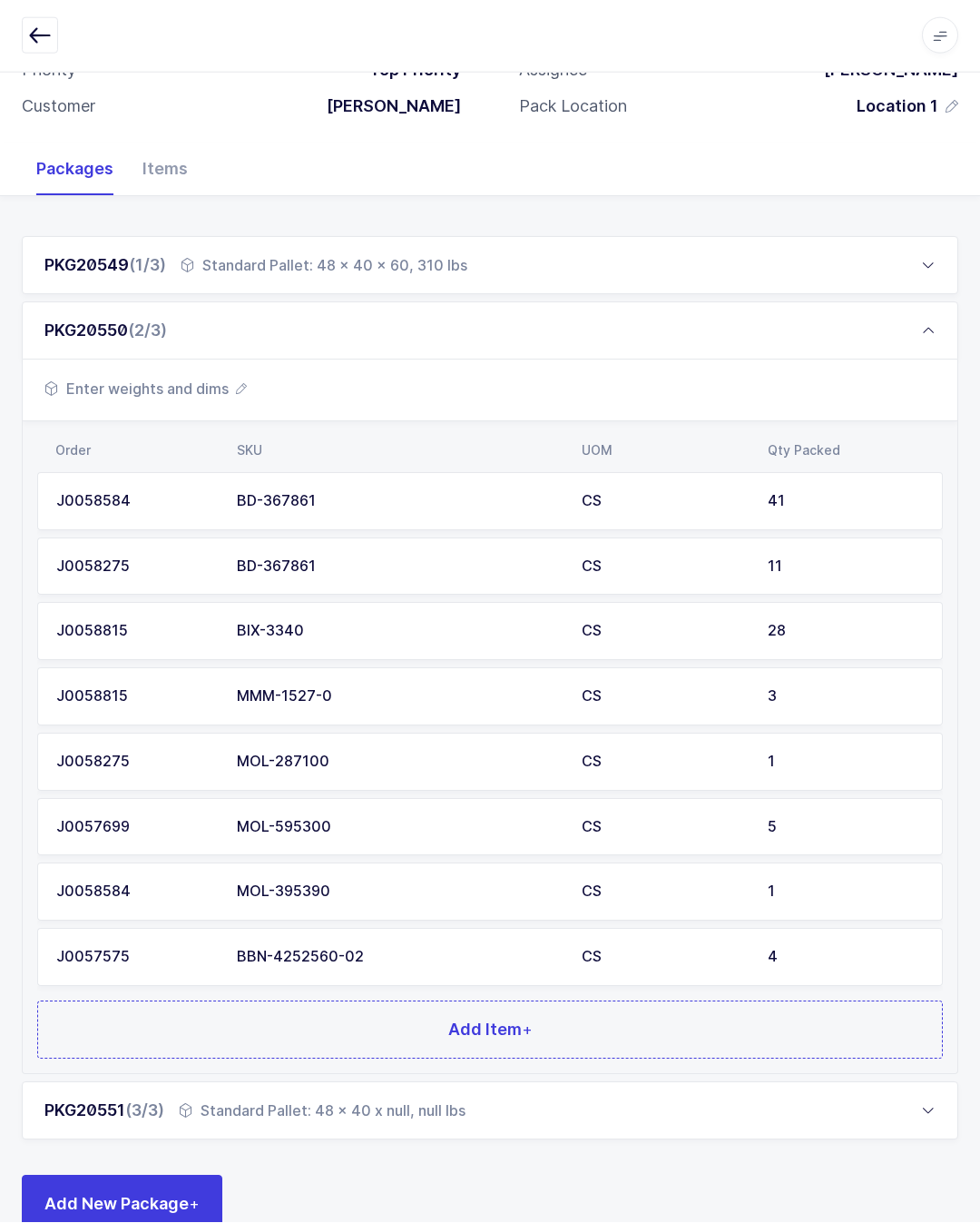
click at [531, 1007] on button "Add Item +" at bounding box center [490, 1030] width 906 height 58
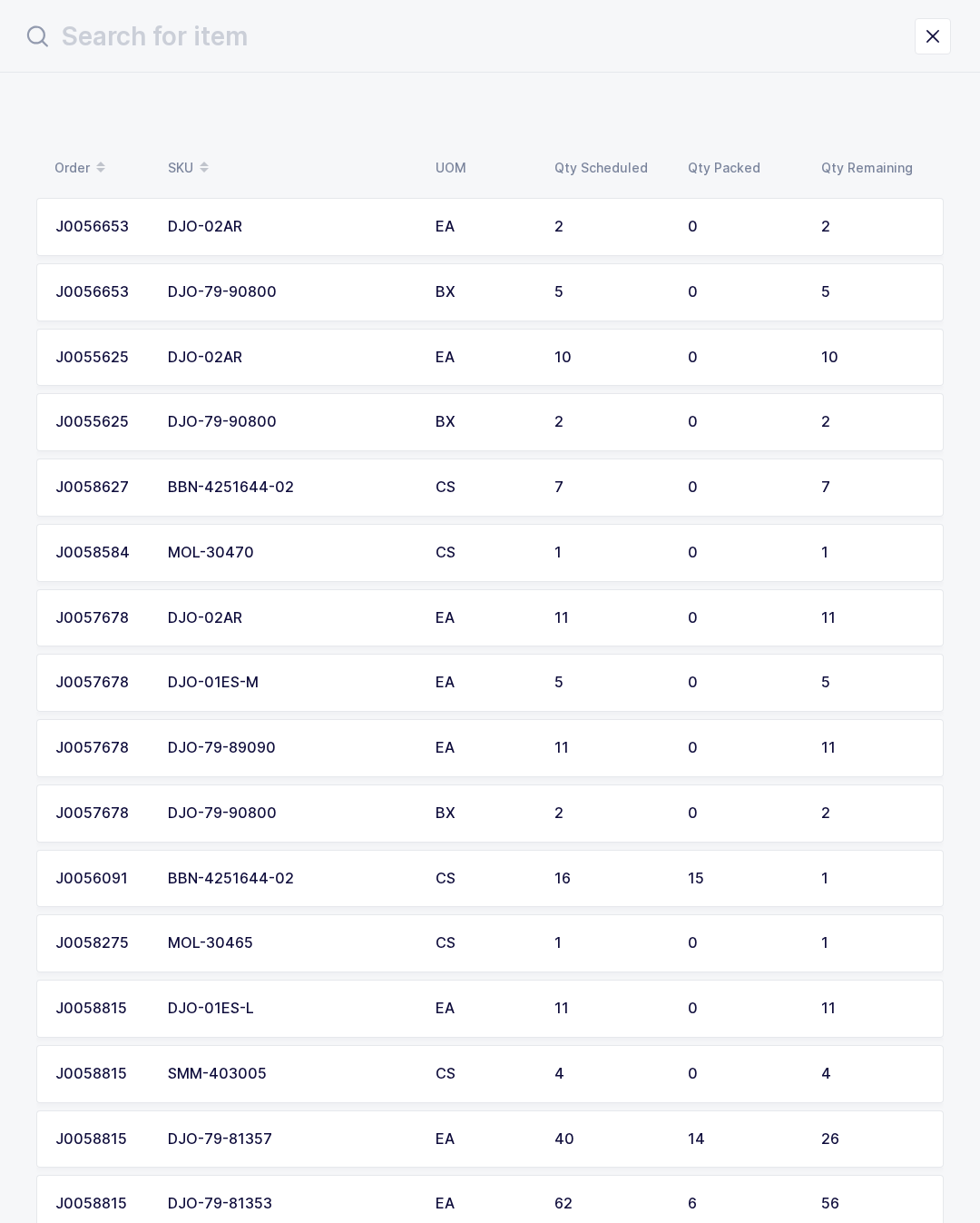
click at [785, 492] on td "0" at bounding box center [743, 487] width 133 height 58
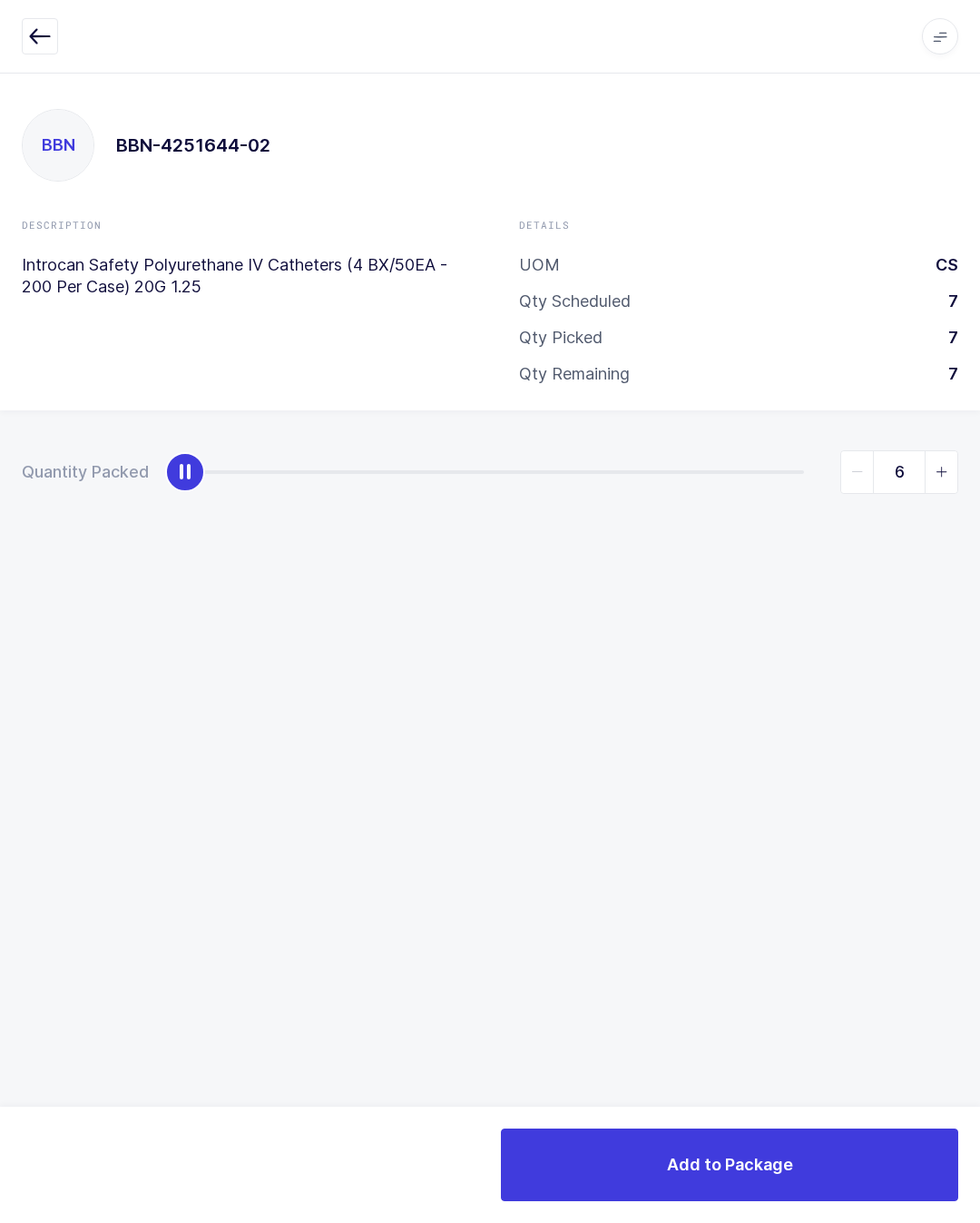
type input "7"
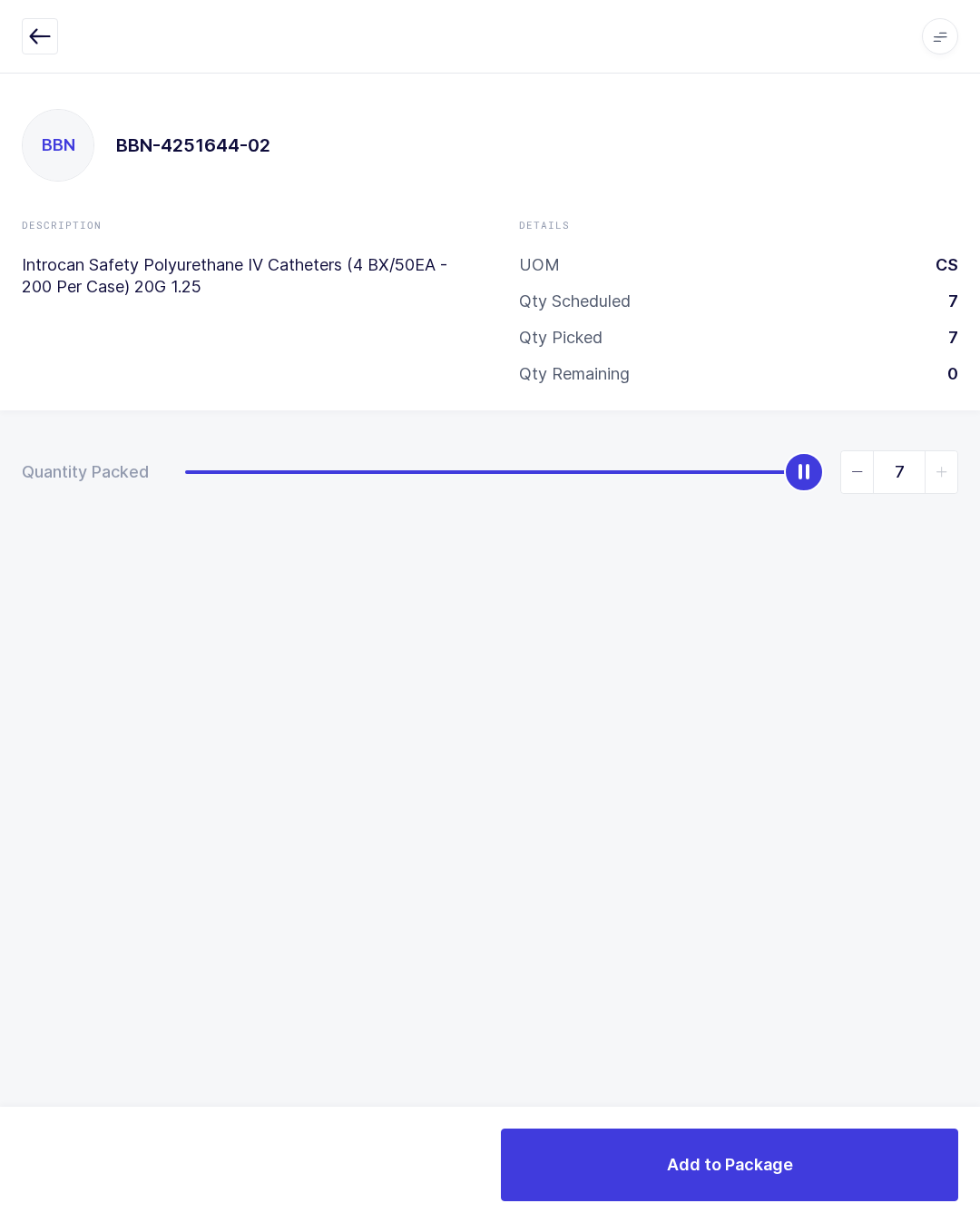
click at [747, 1115] on div "Add to Package" at bounding box center [490, 1164] width 980 height 116
click at [711, 1166] on span "Add to Package" at bounding box center [730, 1164] width 126 height 23
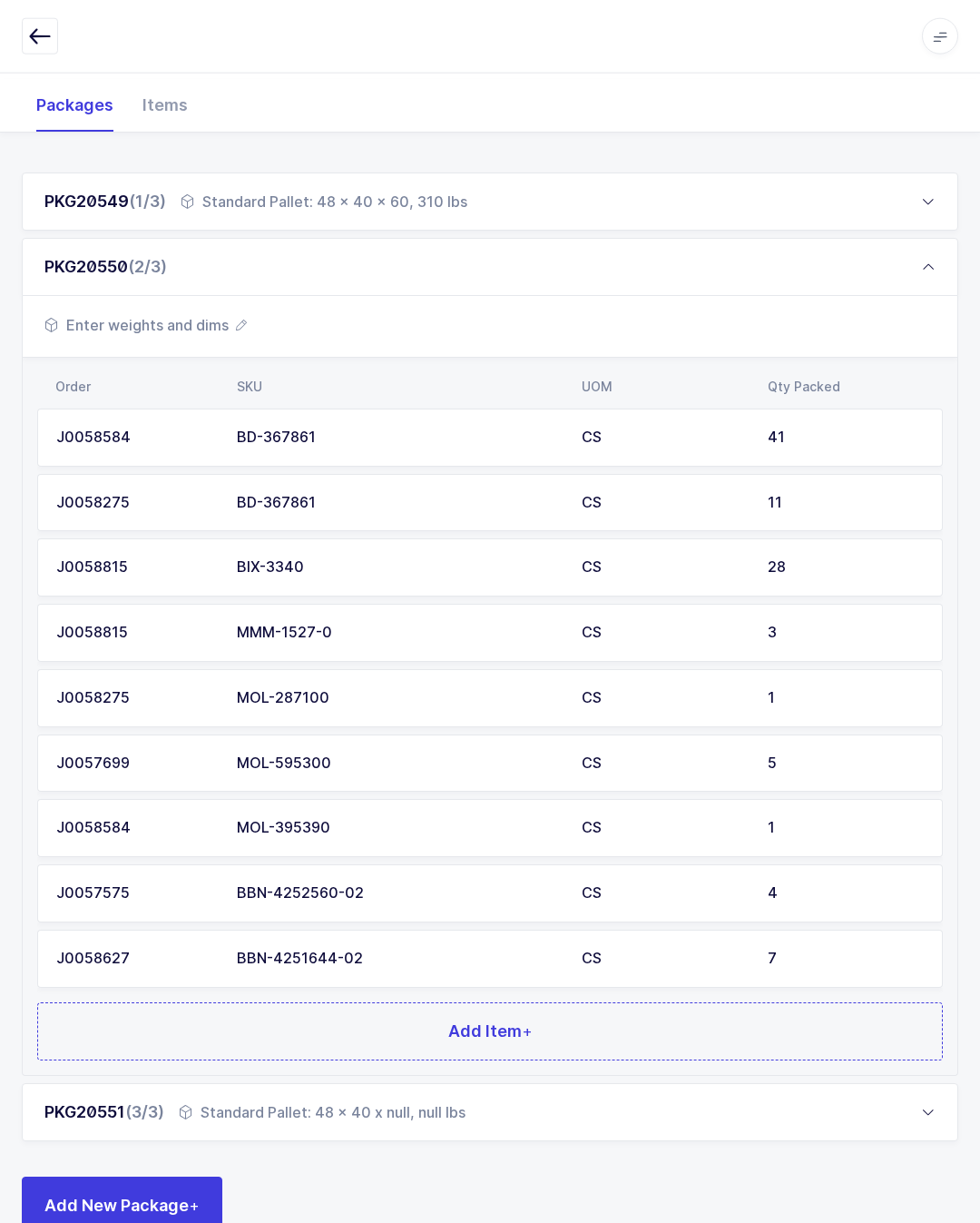
scroll to position [230, 0]
click at [555, 1027] on button "Add Item +" at bounding box center [490, 1031] width 906 height 58
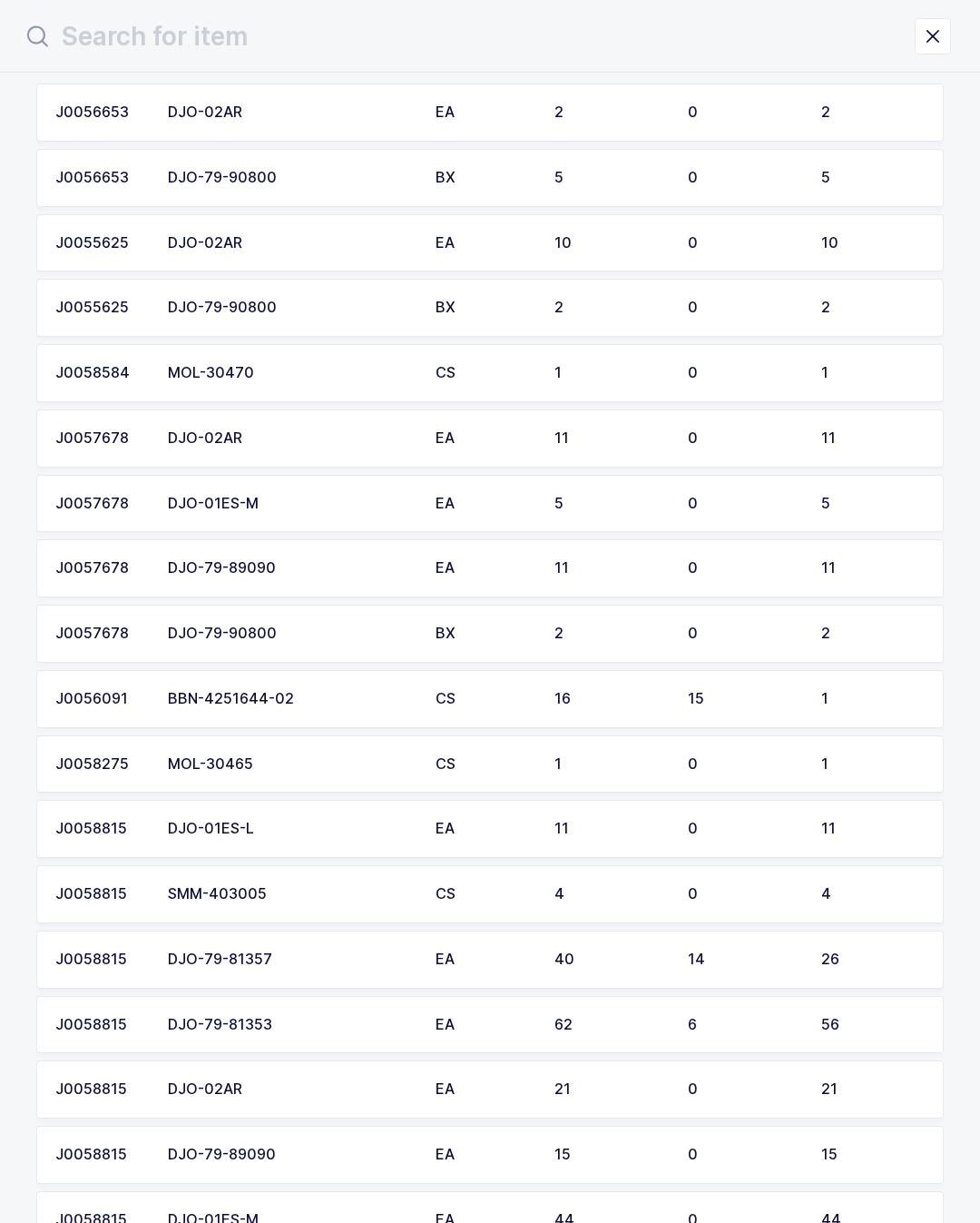
scroll to position [122, 0]
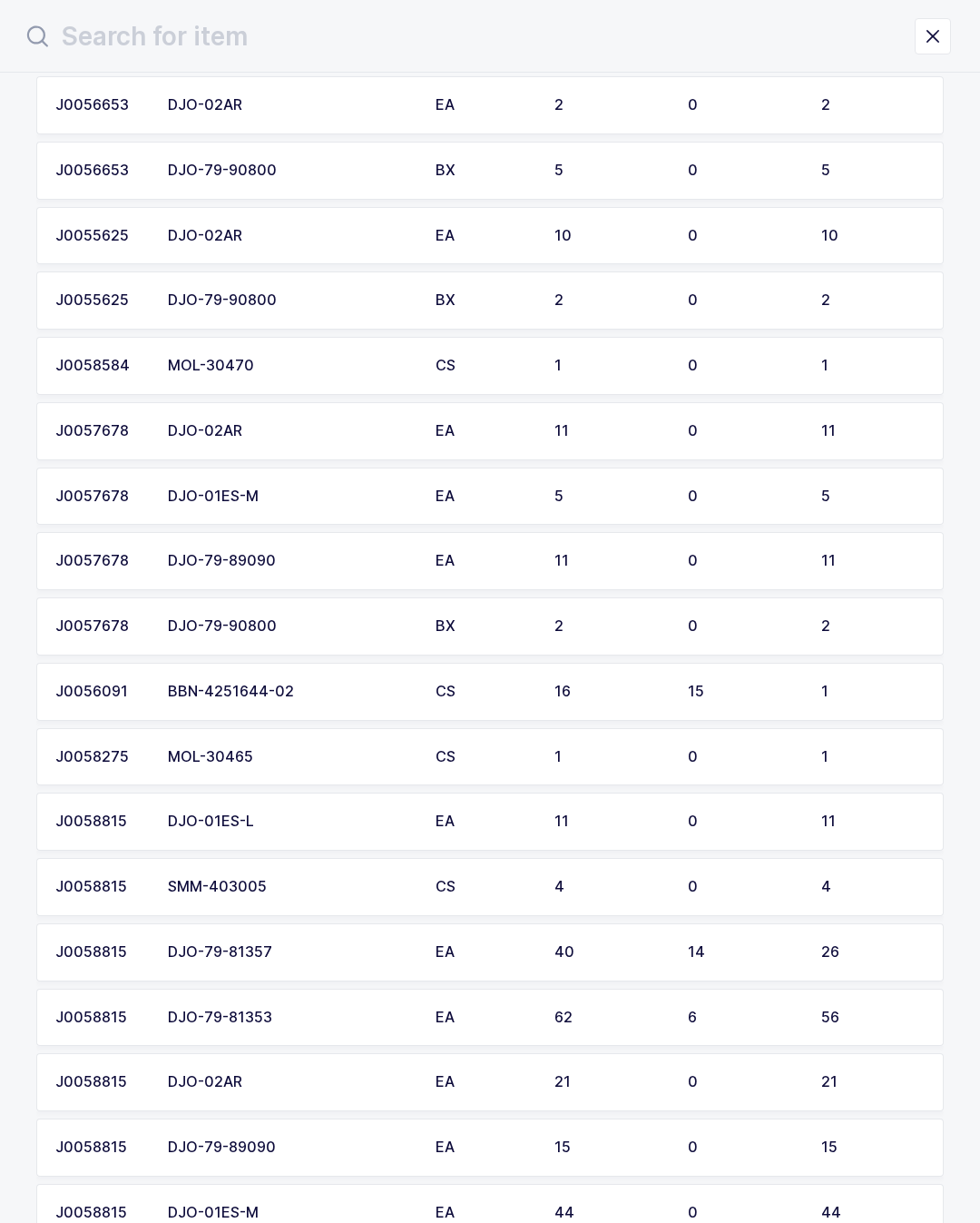
click at [776, 700] on td "15" at bounding box center [743, 692] width 133 height 58
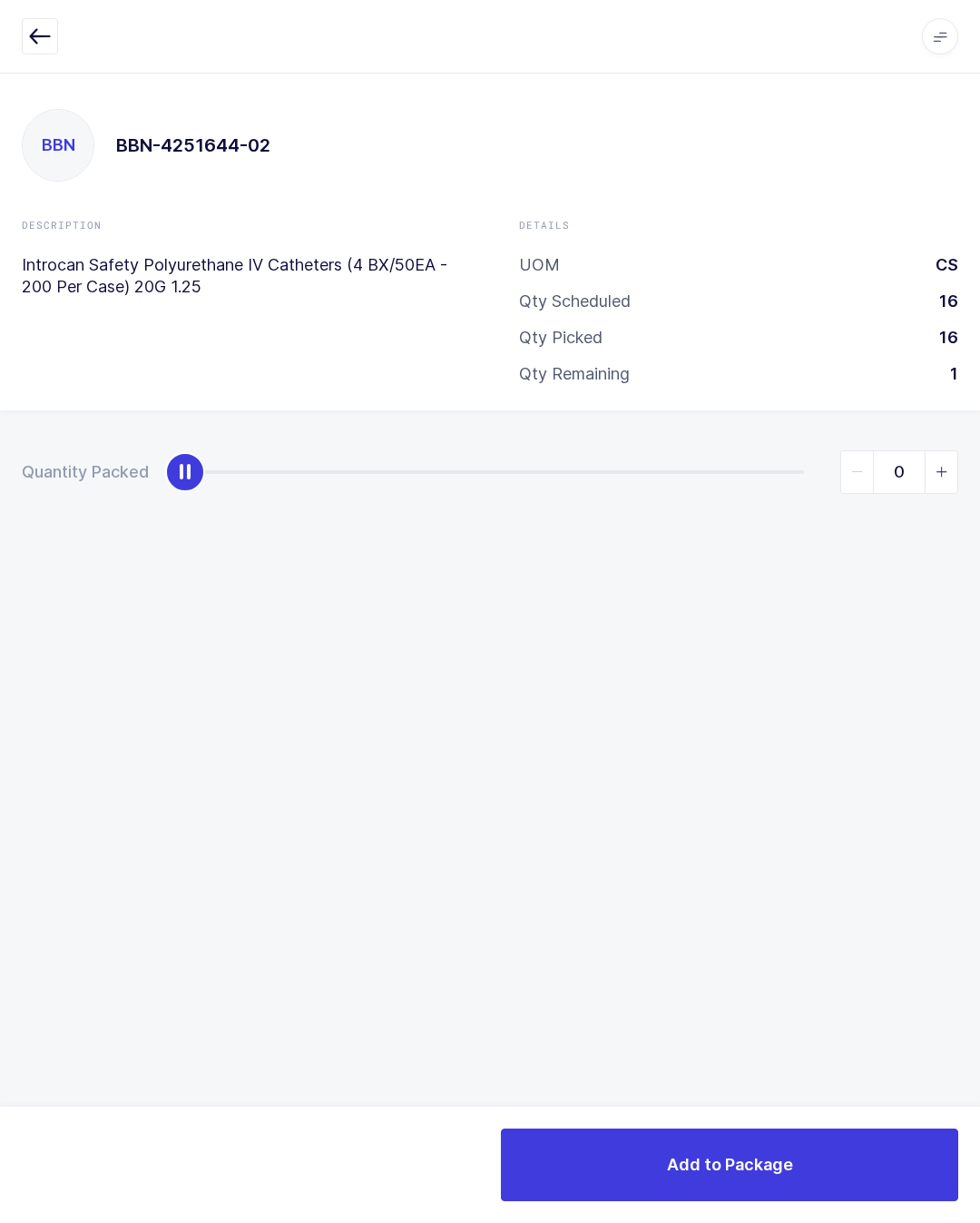
type input "1"
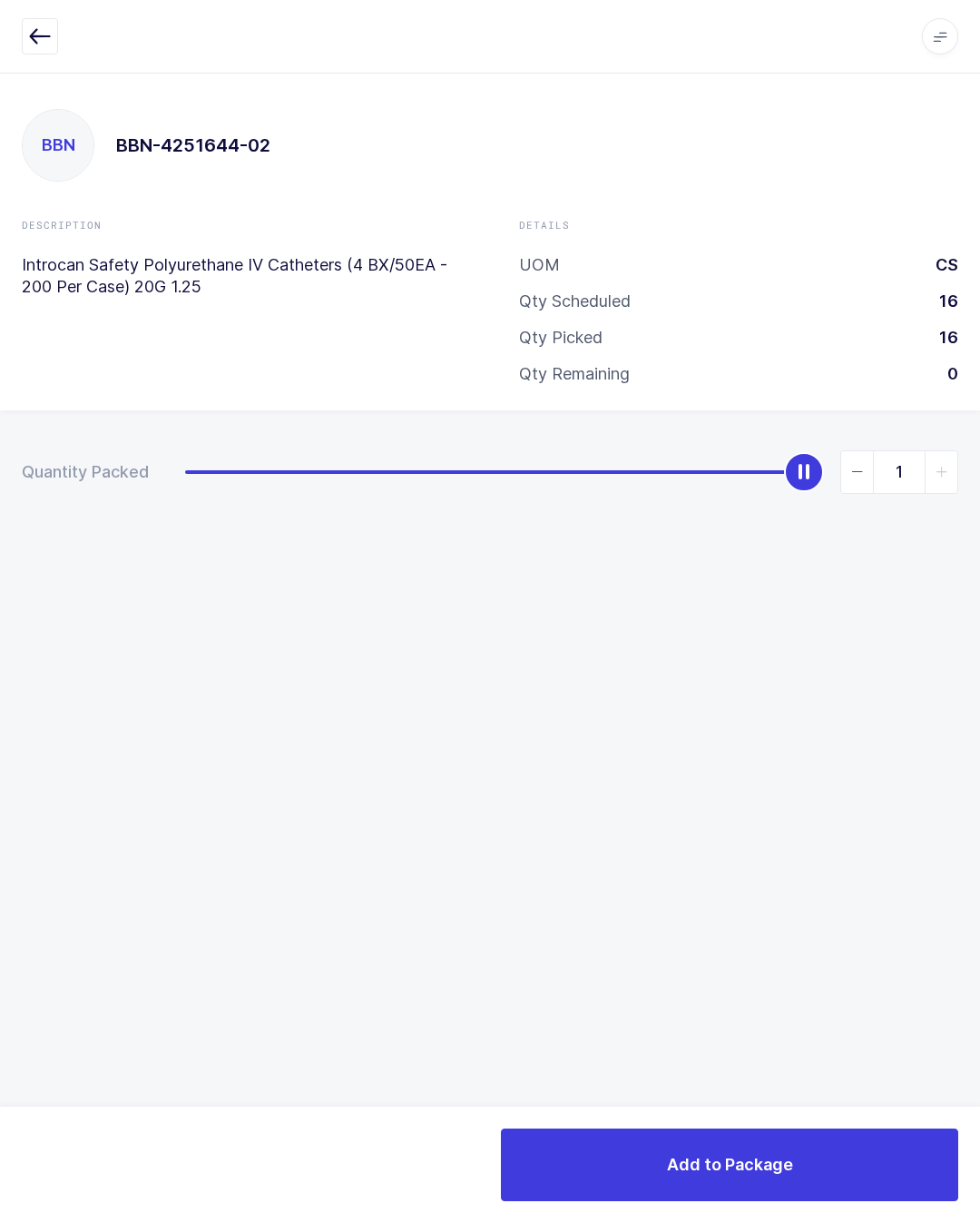
click at [765, 1135] on button "Add to Package" at bounding box center [729, 1164] width 457 height 73
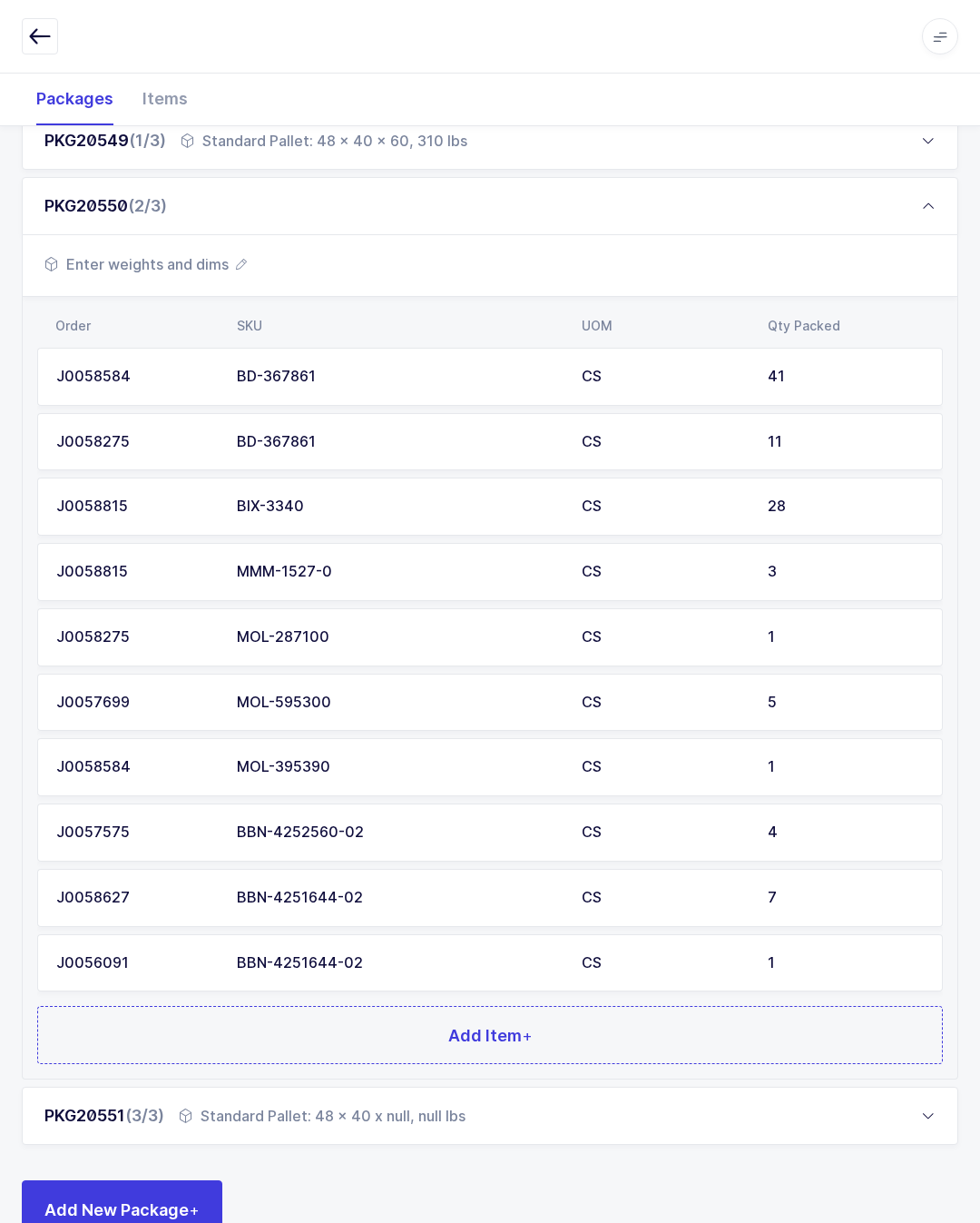
scroll to position [294, 0]
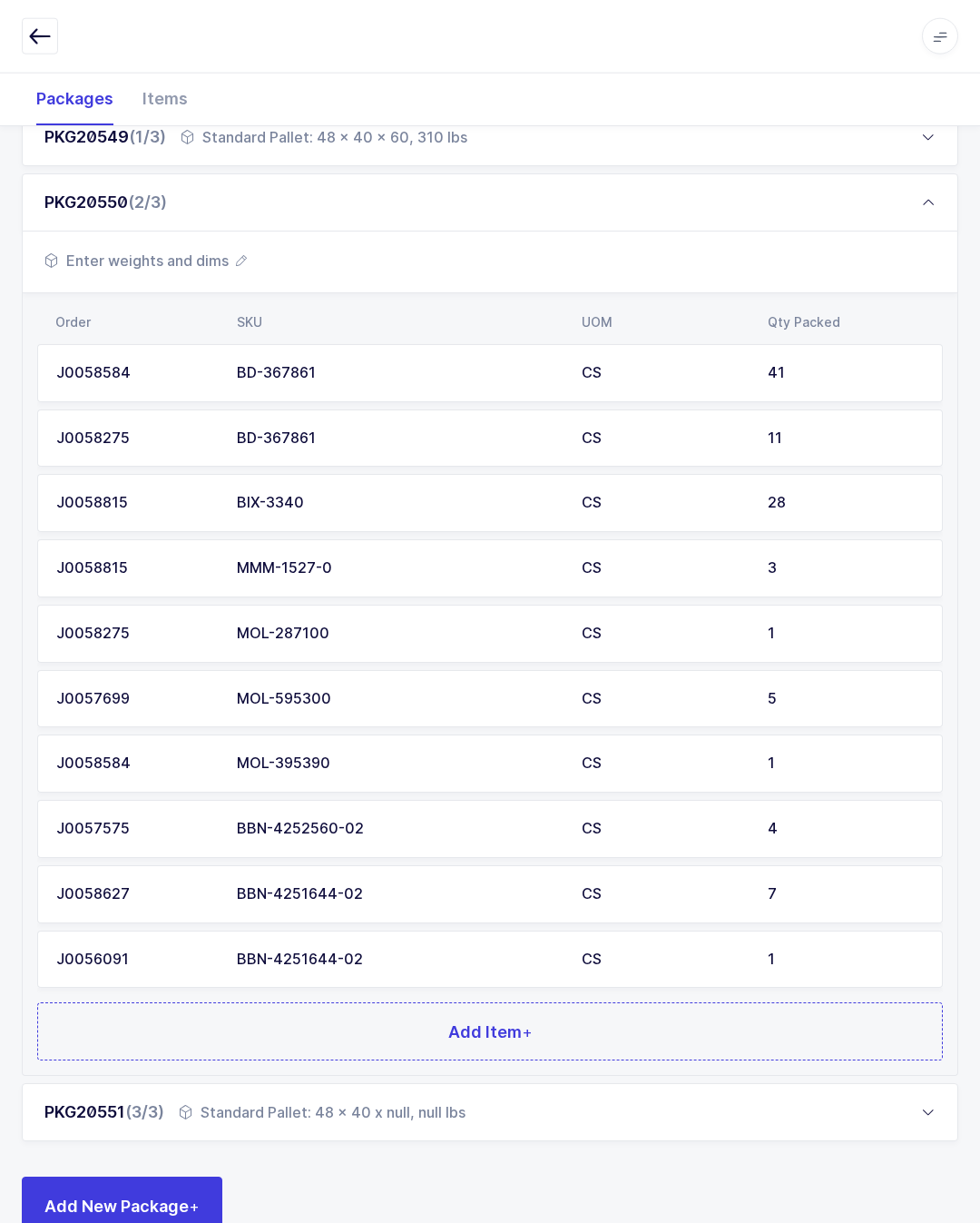
click at [231, 265] on span "Enter weights and dims" at bounding box center [145, 261] width 202 height 22
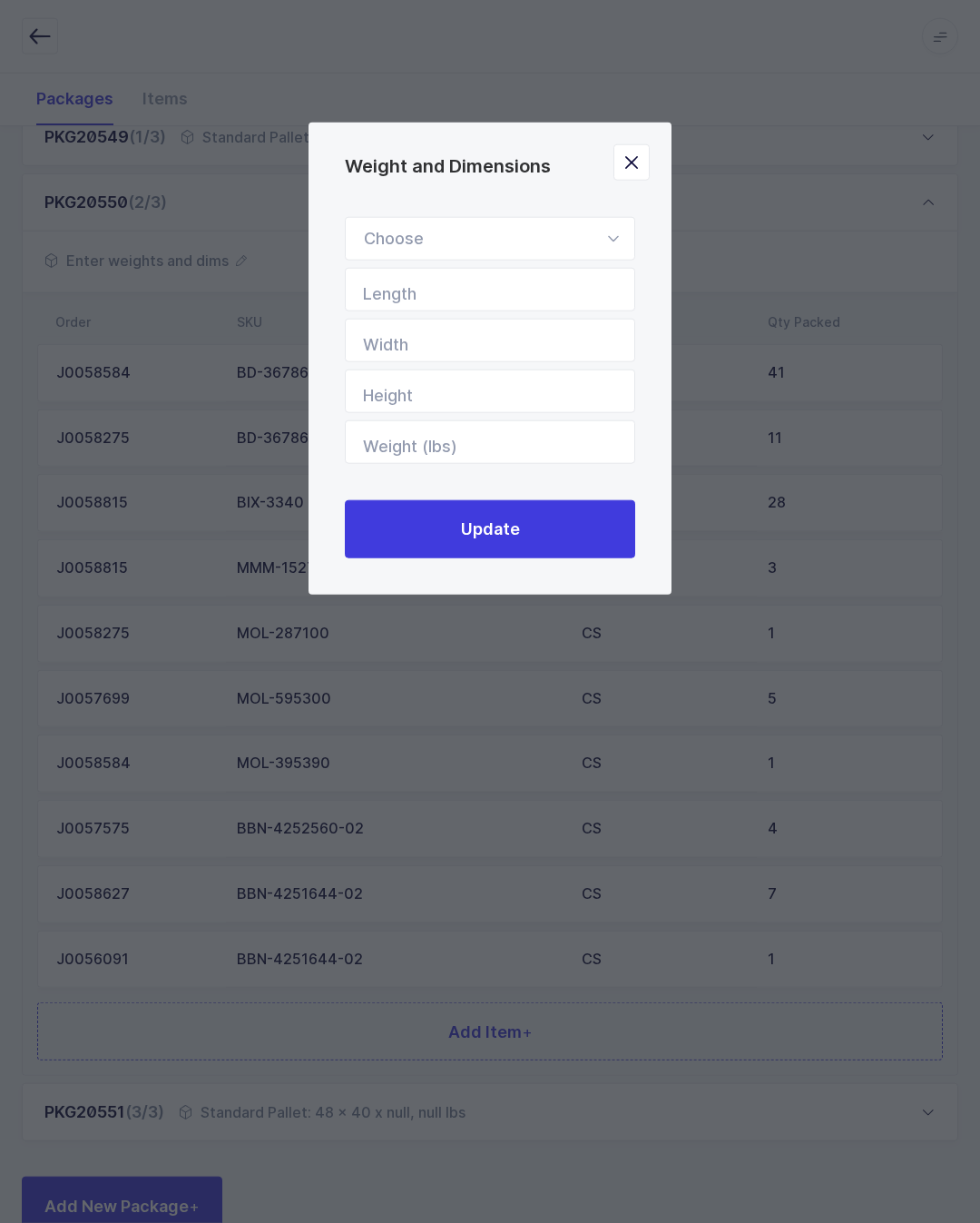
click at [497, 236] on div "Weight and Dimensions" at bounding box center [490, 239] width 290 height 44
click at [490, 296] on li "Standard Pallet" at bounding box center [490, 291] width 274 height 34
type input "Standard Pallet"
type input "48"
type input "40"
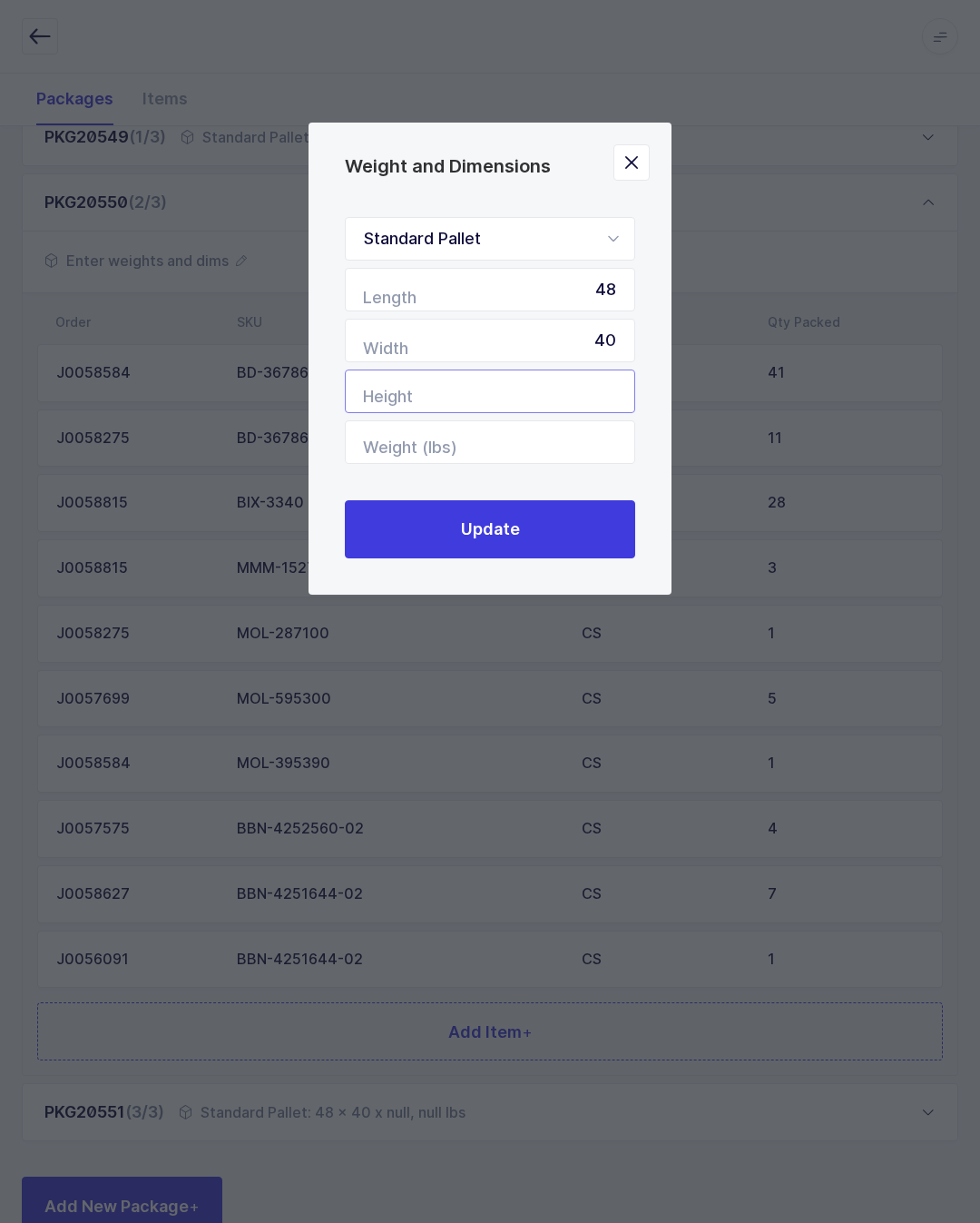
click at [564, 399] on input "Height" at bounding box center [490, 391] width 290 height 44
type input "60"
click at [590, 449] on input "Weight (lbs)" at bounding box center [490, 442] width 290 height 44
type input "867"
click at [556, 542] on button "Update" at bounding box center [490, 529] width 290 height 58
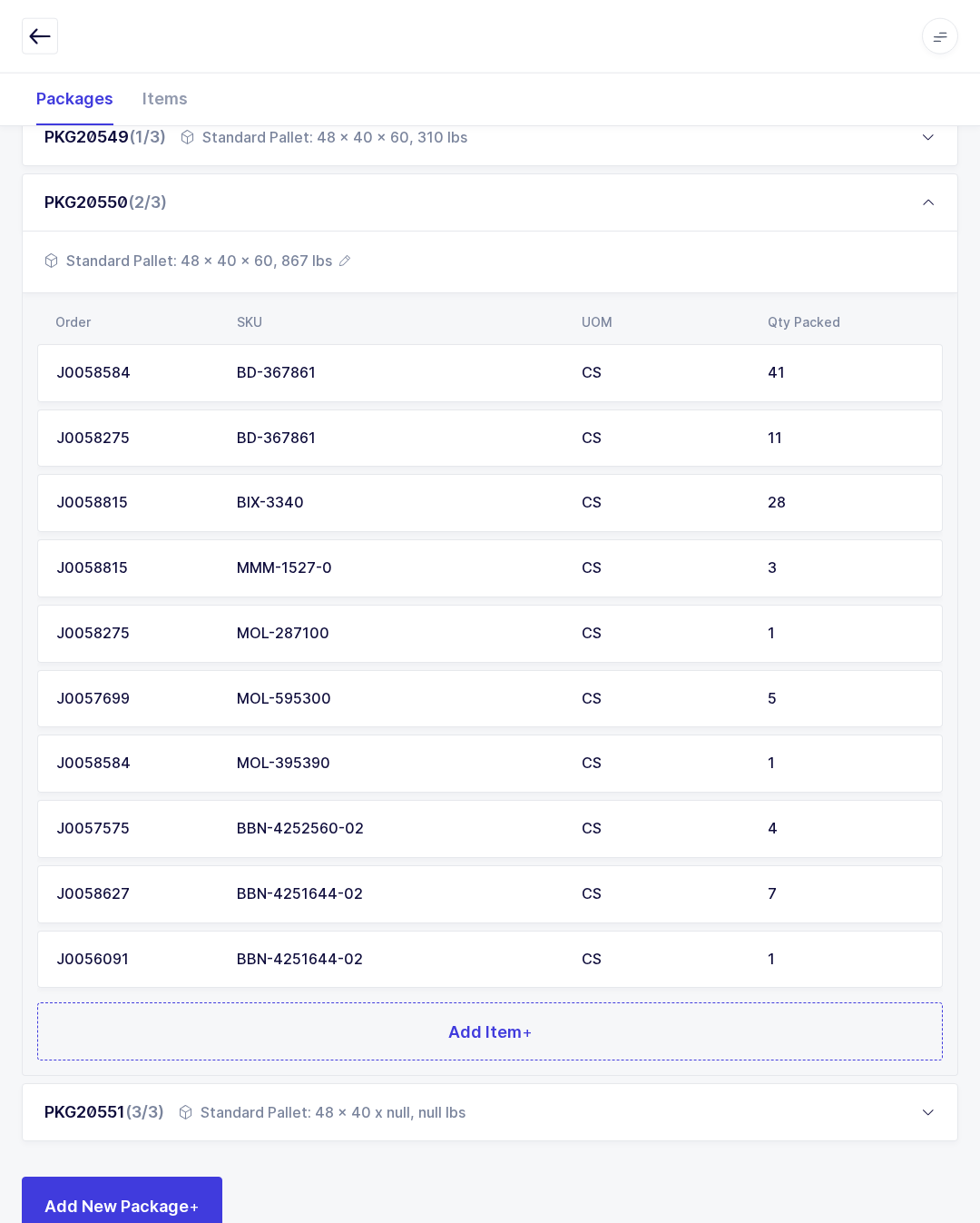
click at [653, 188] on div "PKG20550 (2/3)" at bounding box center [490, 202] width 937 height 58
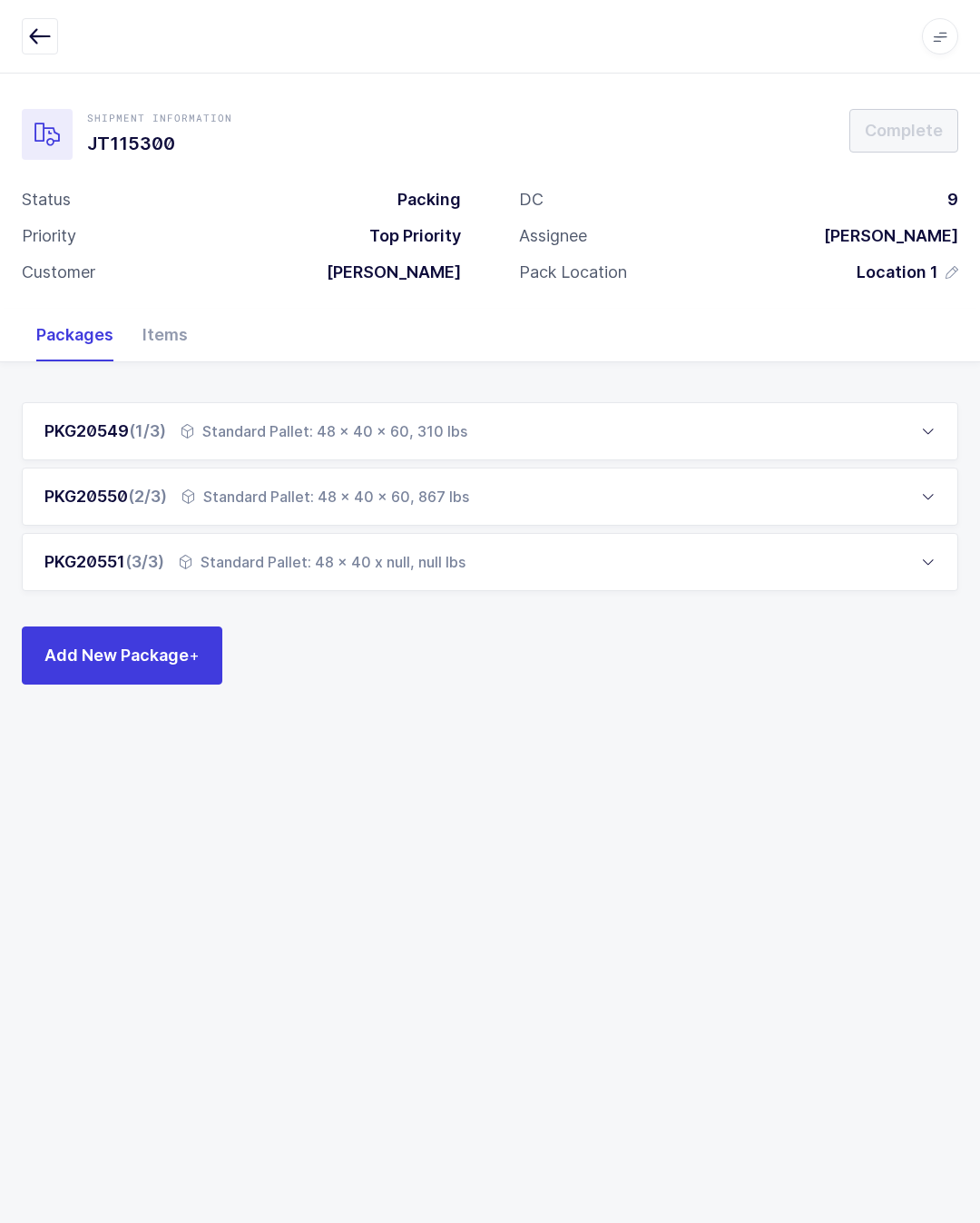
scroll to position [39, 0]
click at [636, 533] on div "PKG20551 (3/3) Standard Pallet: 48 x 40 x null, null lbs" at bounding box center [490, 562] width 937 height 58
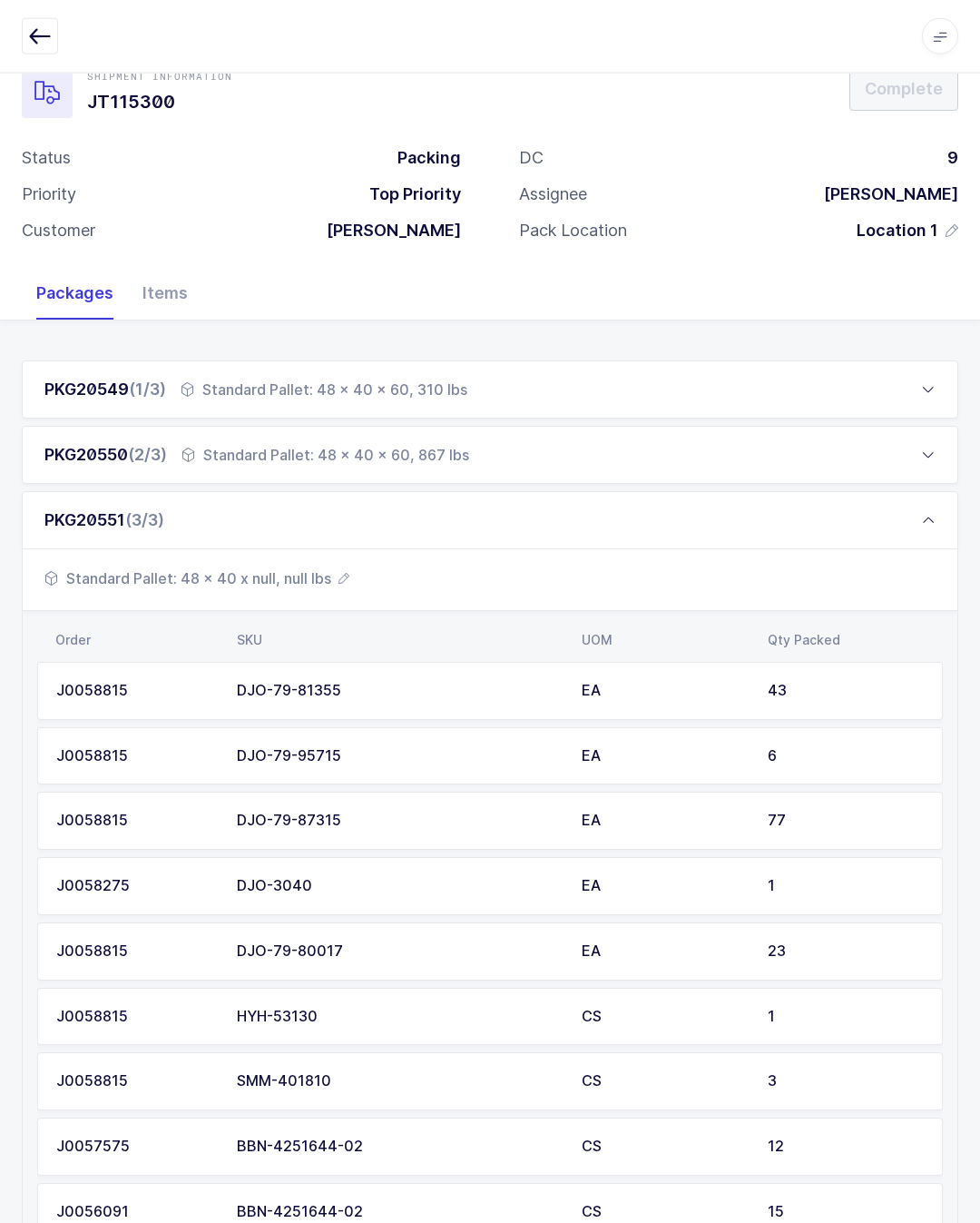
scroll to position [0, 0]
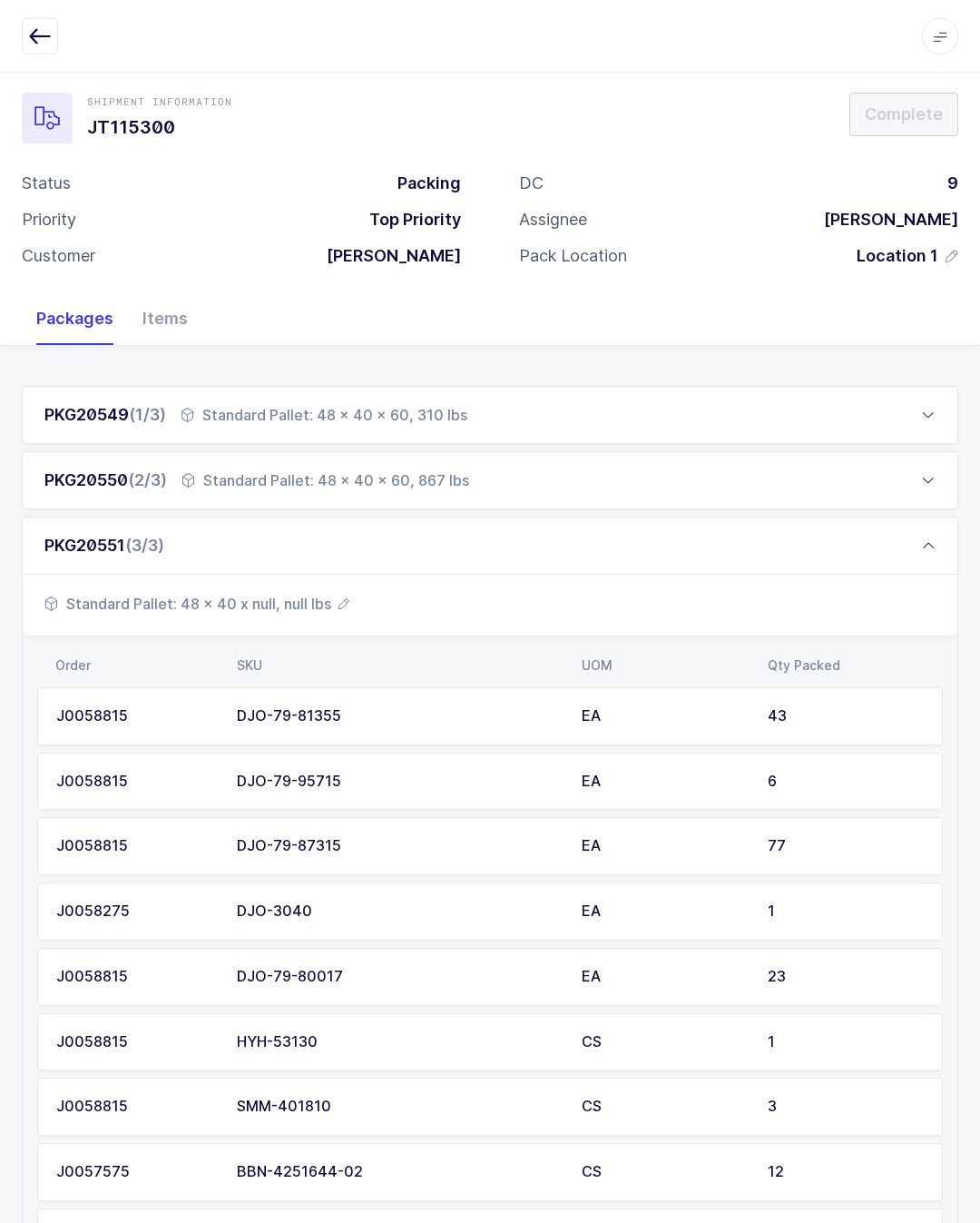
click at [673, 545] on div "PKG20551 (3/3)" at bounding box center [490, 545] width 937 height 58
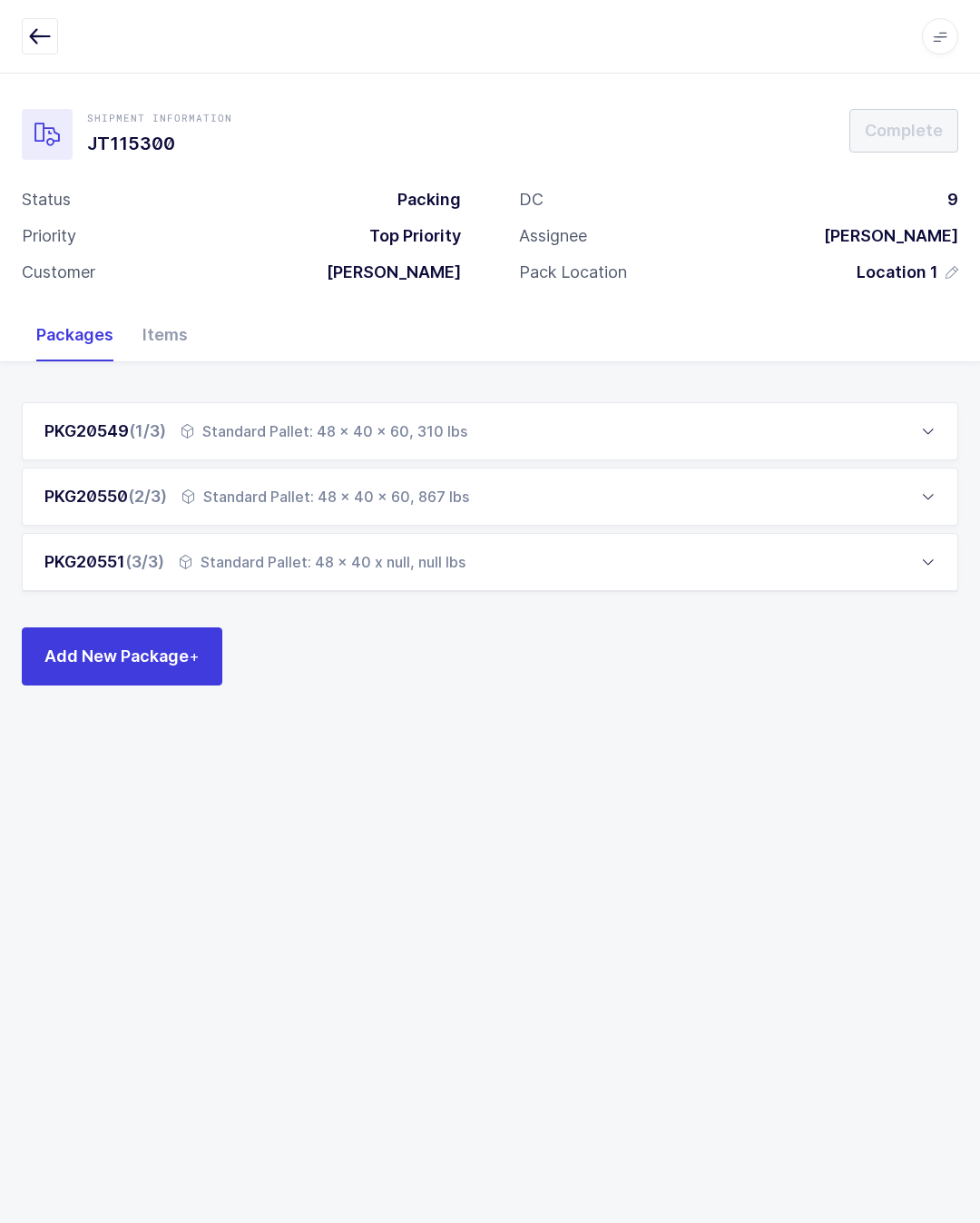
scroll to position [40, 0]
click at [227, 533] on div "PKG20551 (3/3) Standard Pallet: 48 x 40 x null, null lbs" at bounding box center [490, 562] width 937 height 58
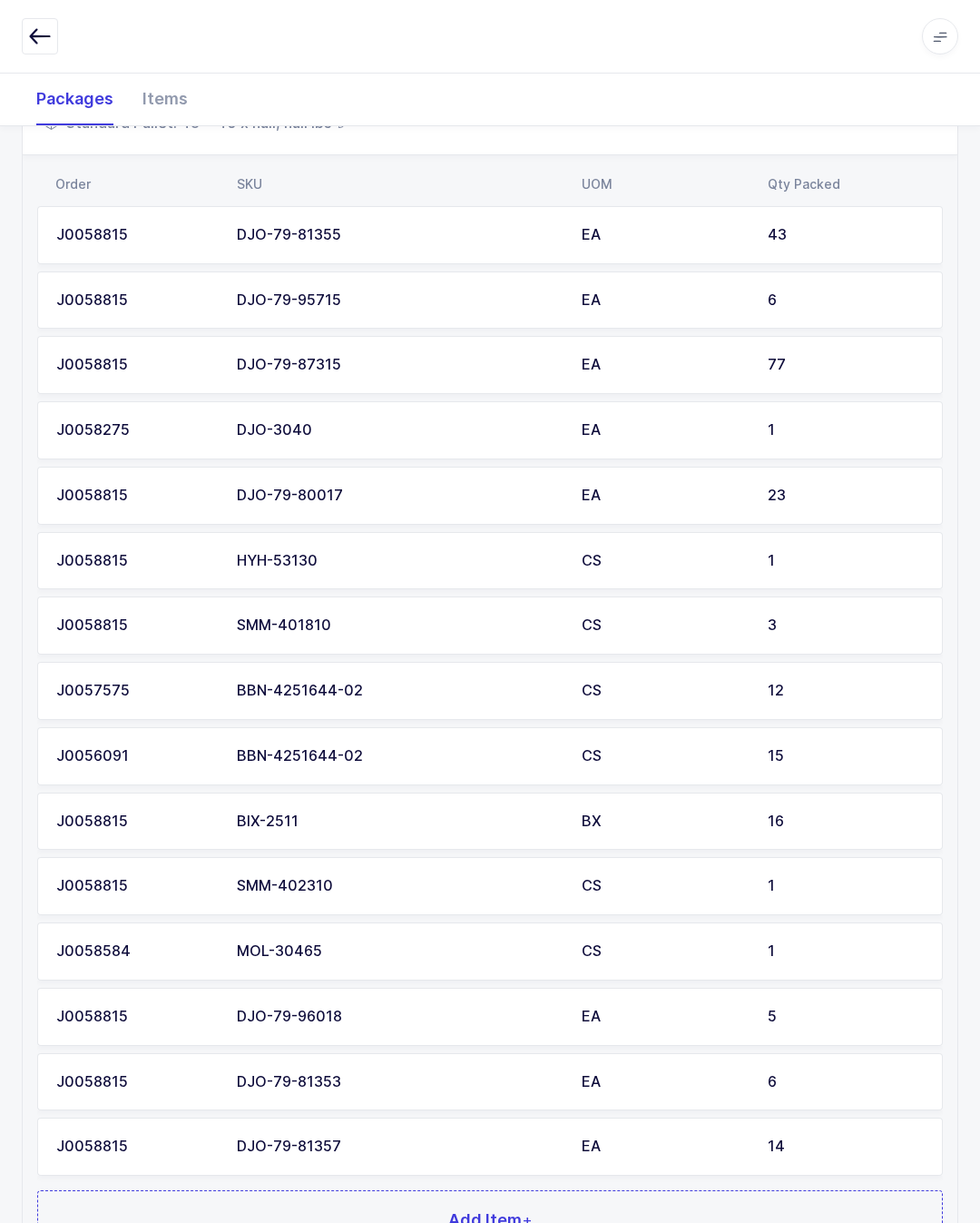
scroll to position [616, 0]
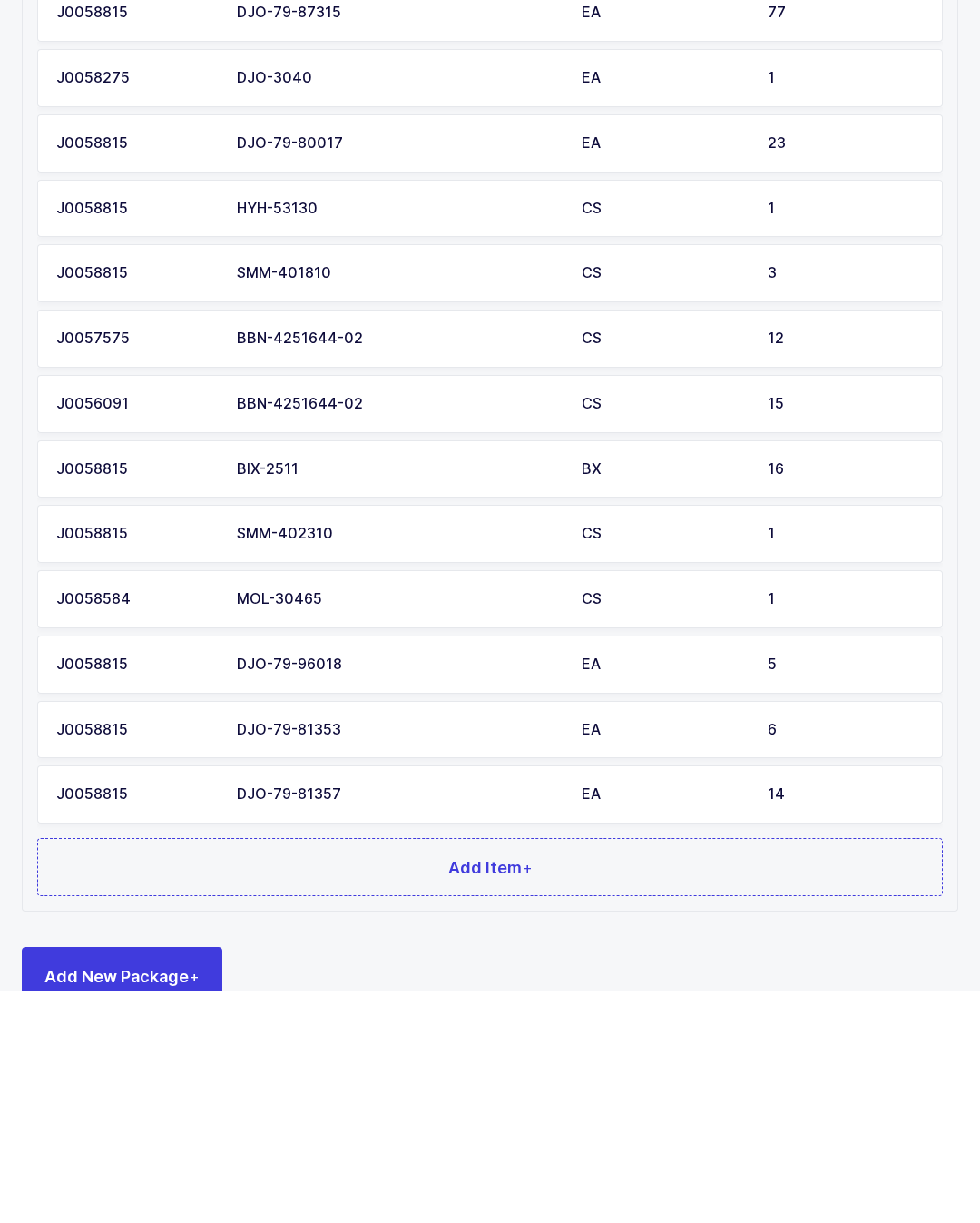
click at [678, 1091] on button "Add Item +" at bounding box center [490, 1100] width 906 height 58
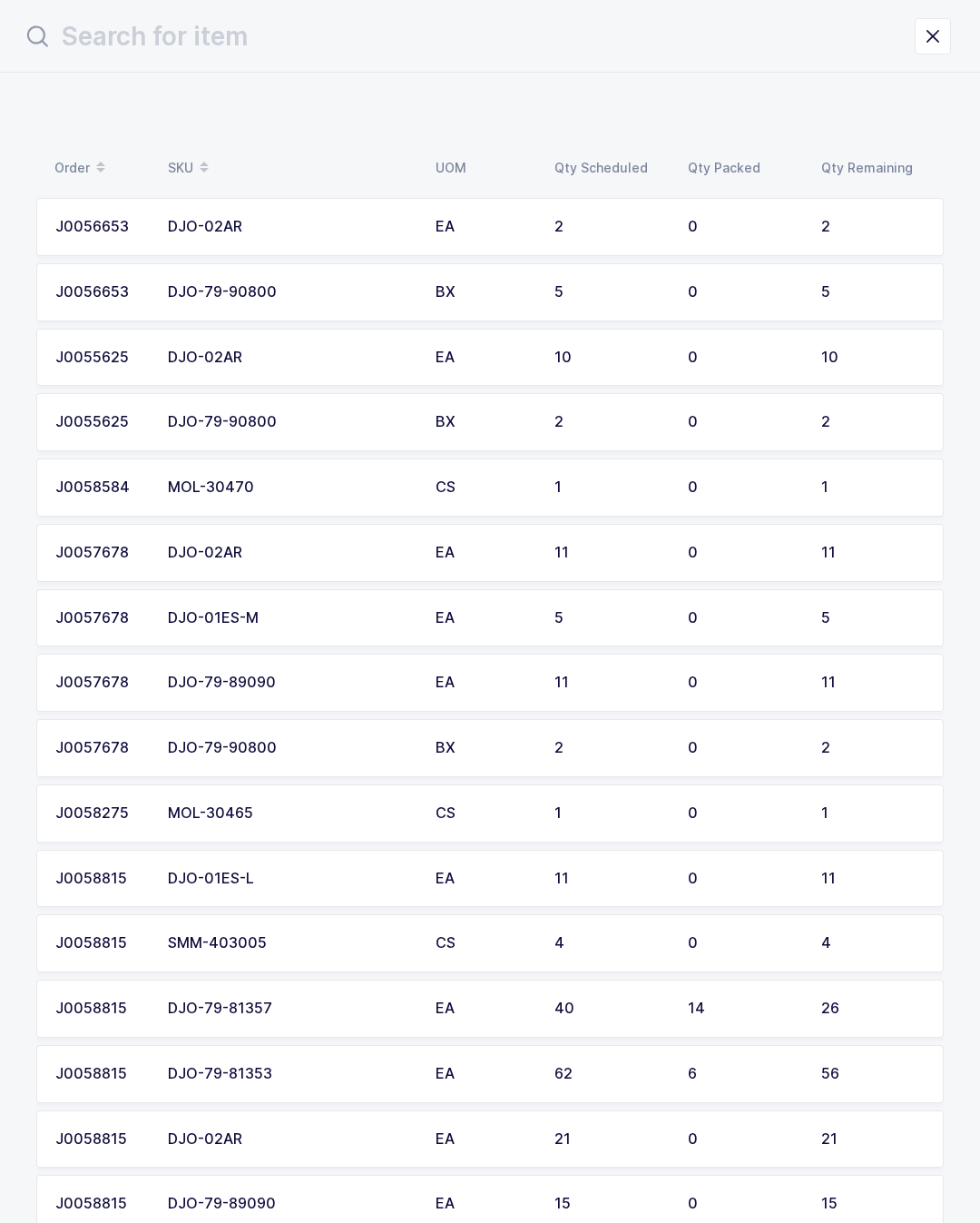
scroll to position [110, 0]
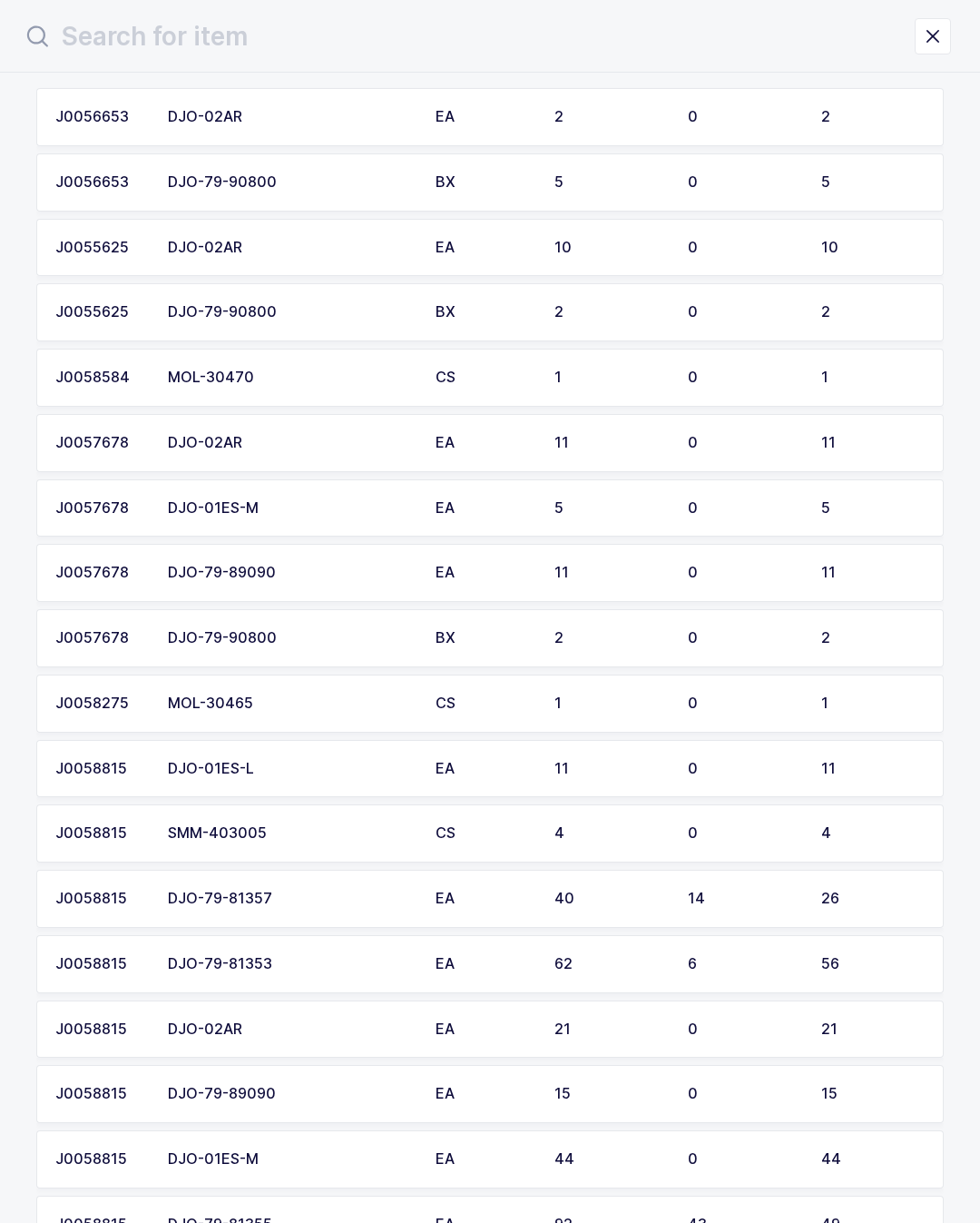
click at [814, 804] on td "4" at bounding box center [876, 833] width 133 height 58
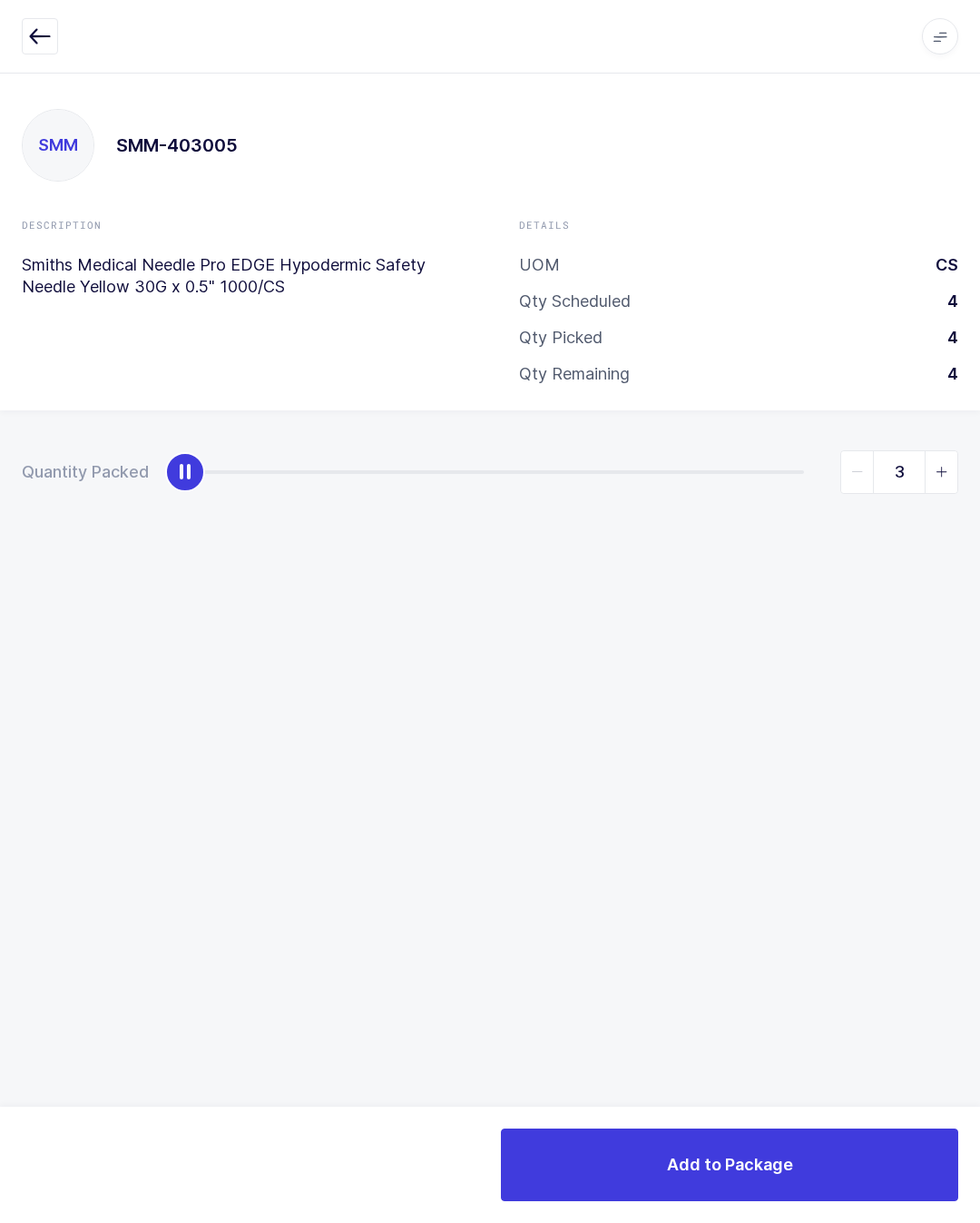
type input "4"
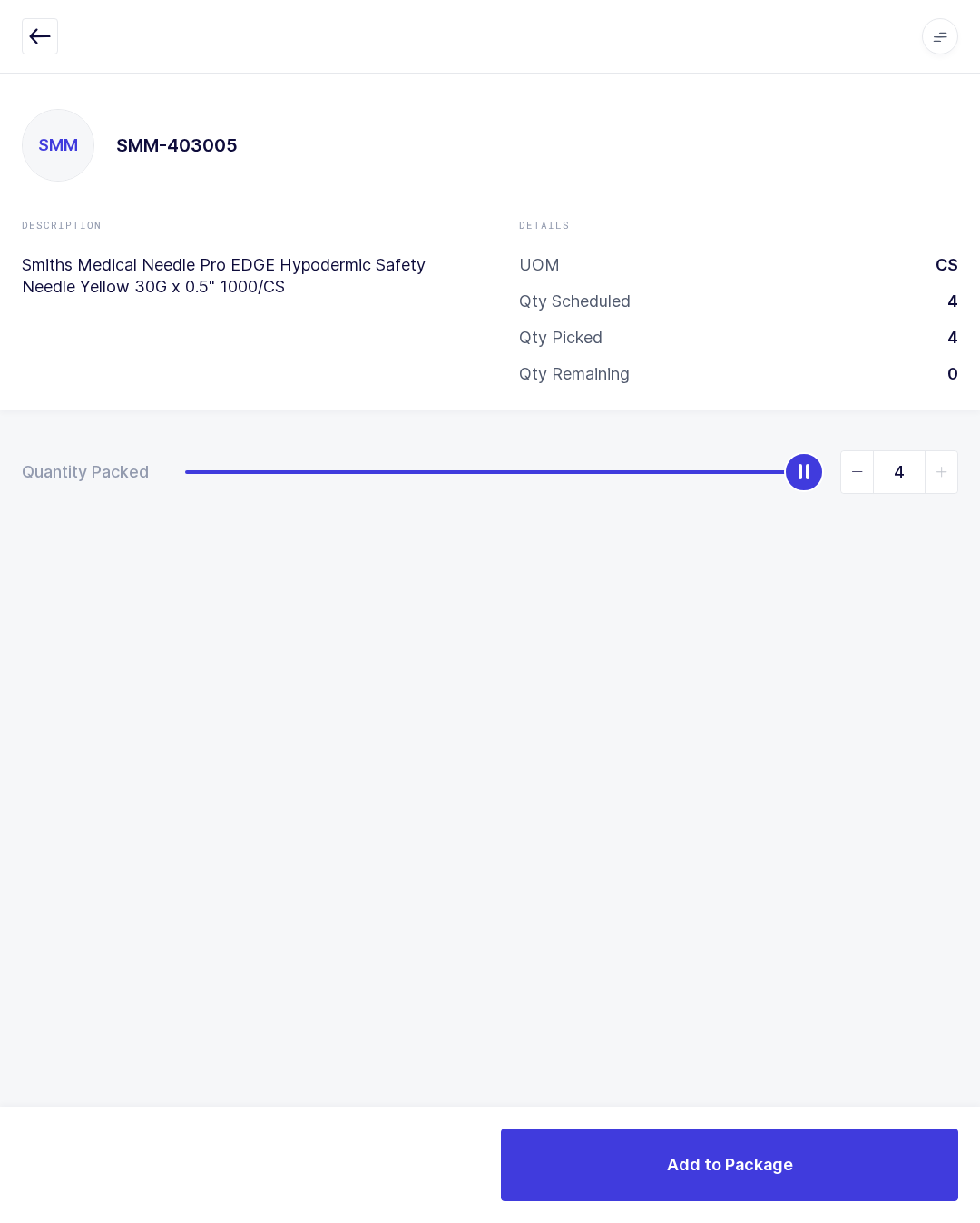
click at [634, 1164] on button "Add to Package" at bounding box center [729, 1164] width 457 height 73
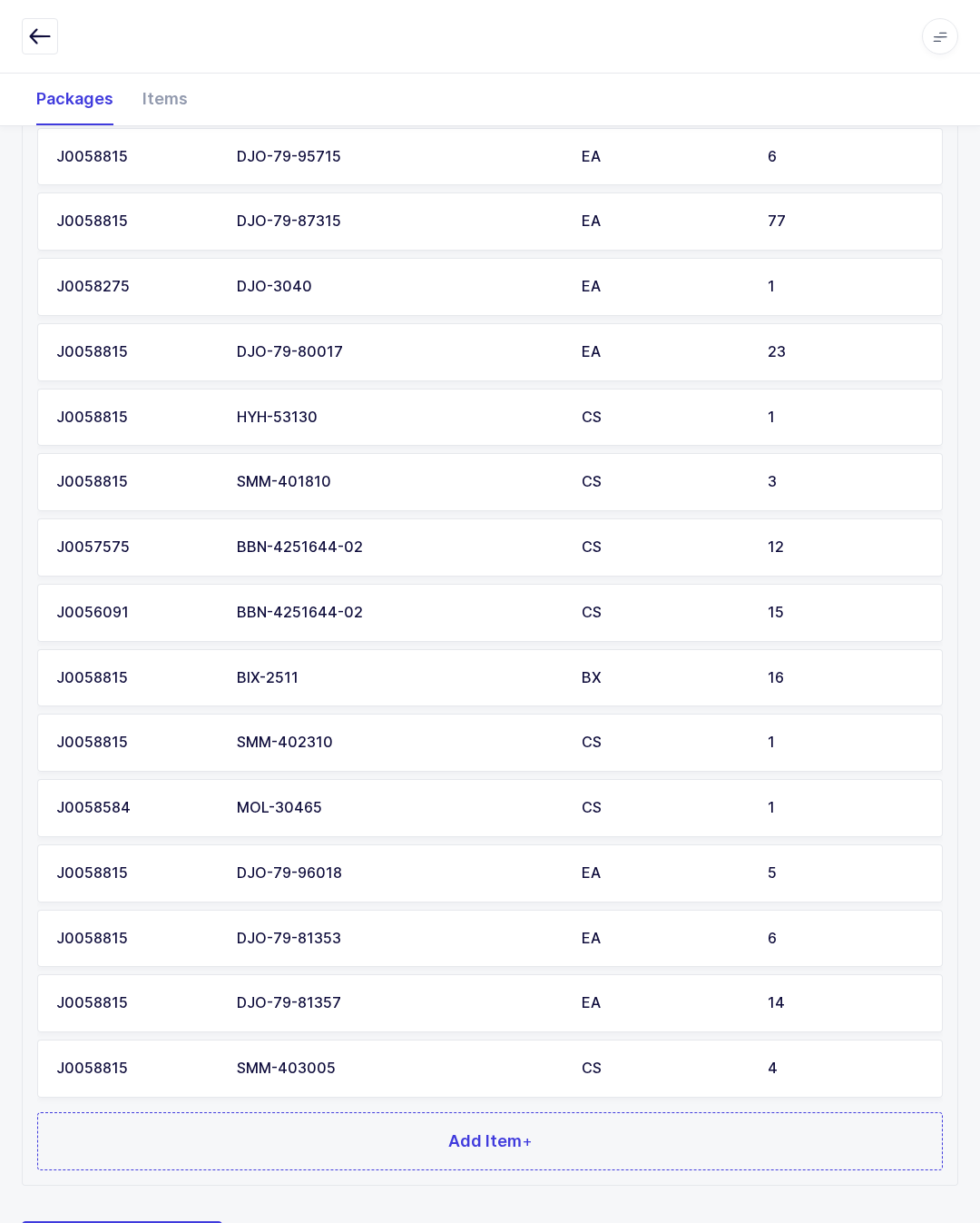
scroll to position [681, 0]
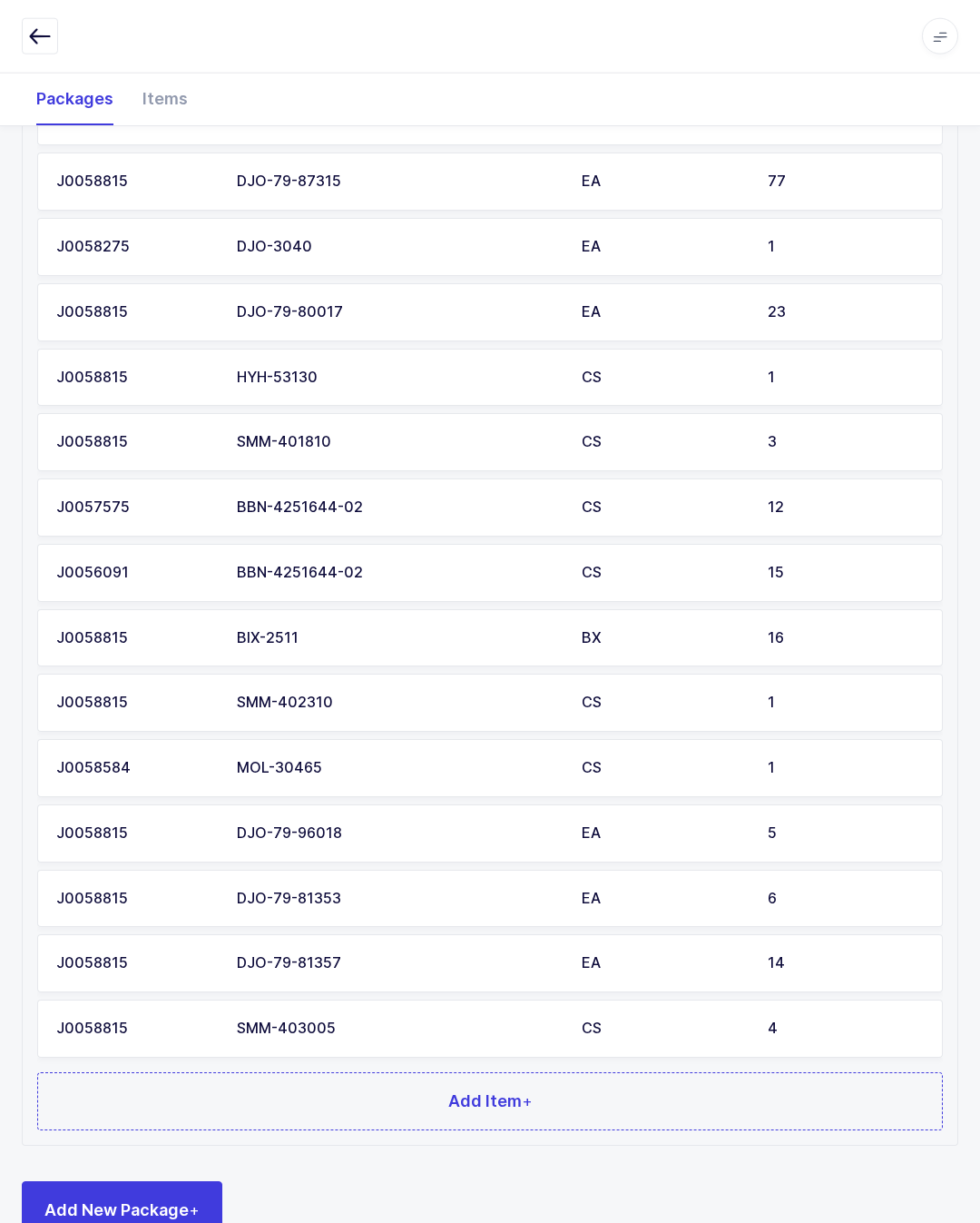
click at [263, 1072] on button "Add Item +" at bounding box center [490, 1101] width 906 height 58
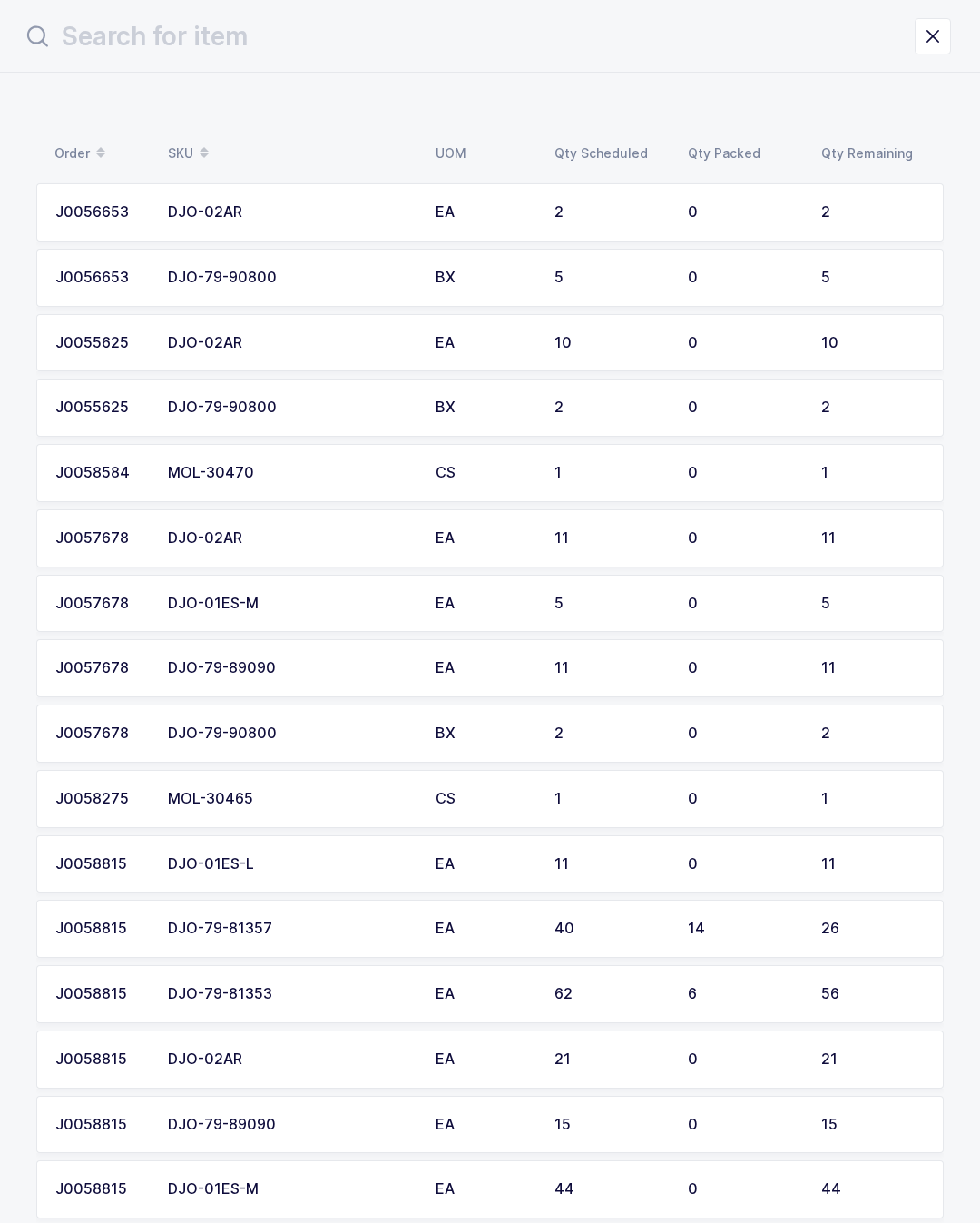
scroll to position [16, 0]
click at [807, 341] on td "0" at bounding box center [743, 341] width 133 height 58
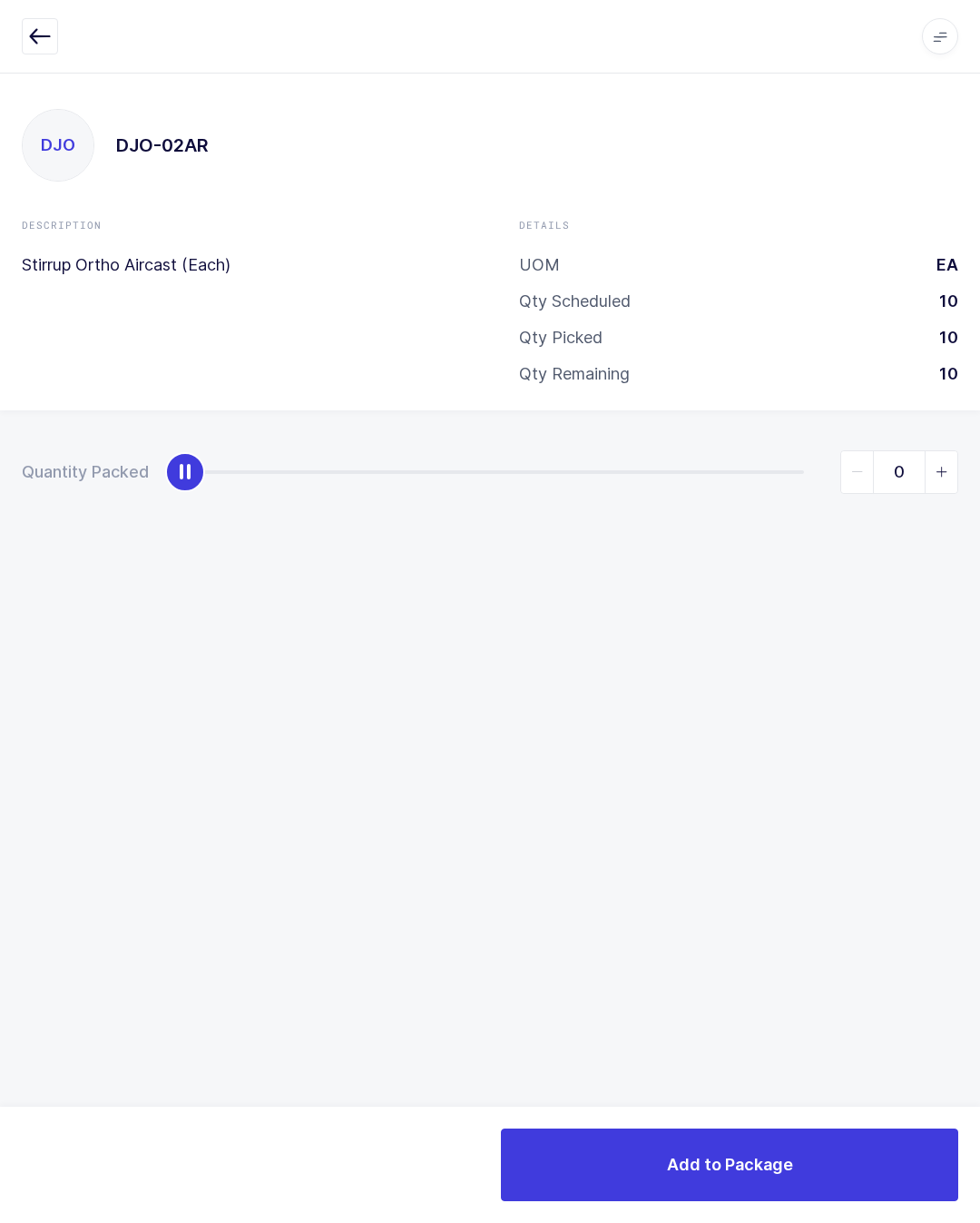
click at [35, 28] on icon "button" at bounding box center [40, 36] width 22 height 22
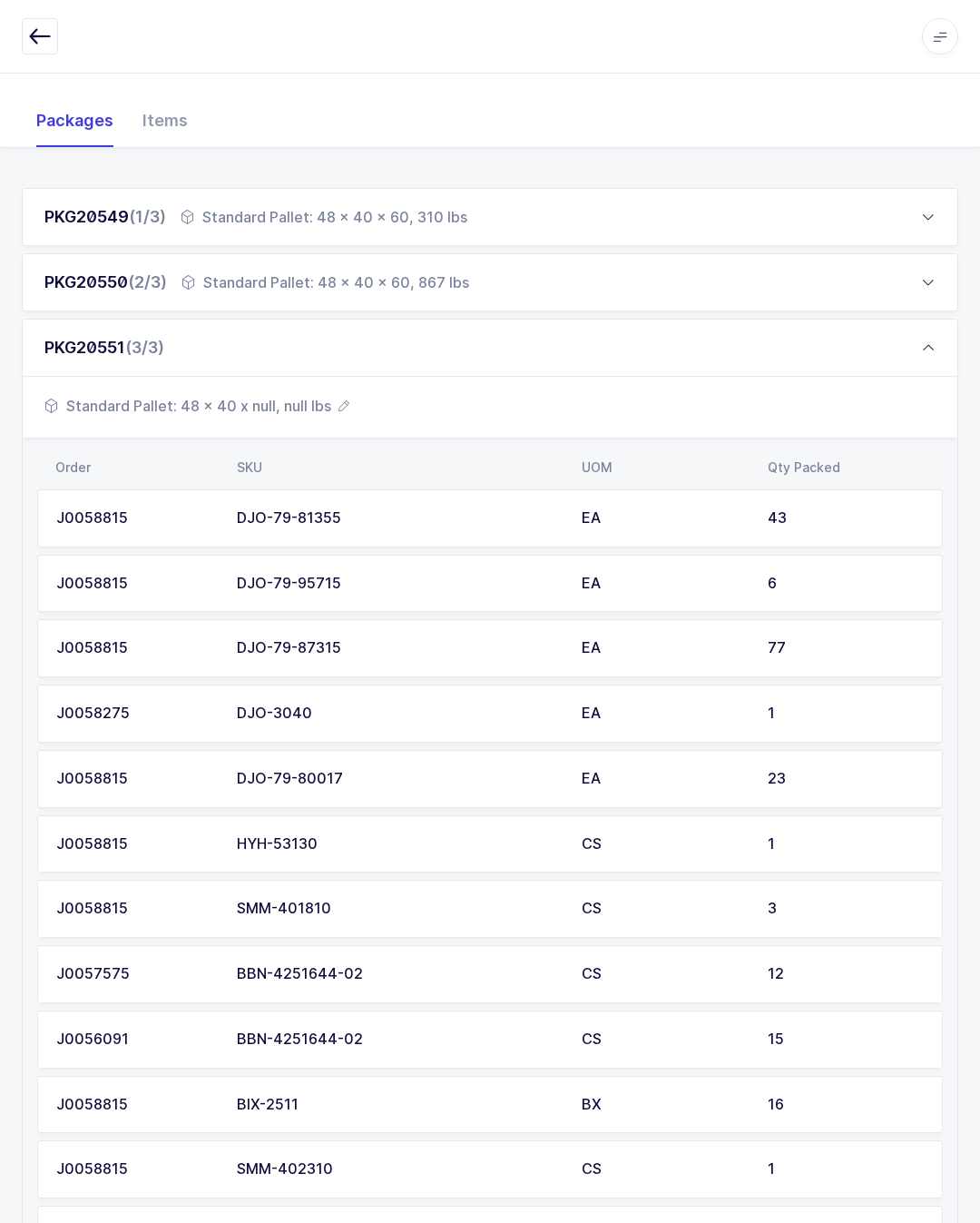
scroll to position [681, 0]
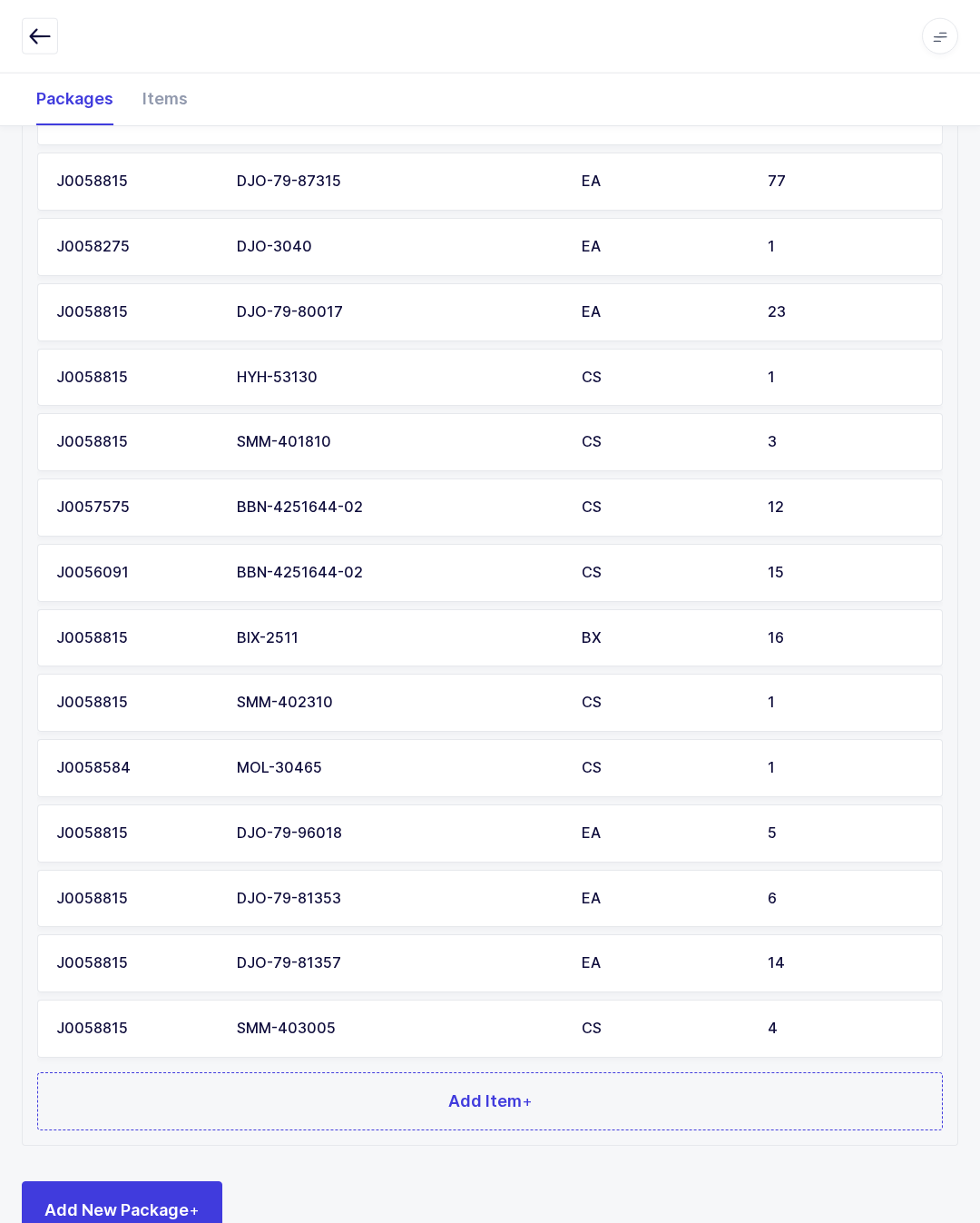
click at [470, 1105] on button "Add Item +" at bounding box center [490, 1101] width 906 height 58
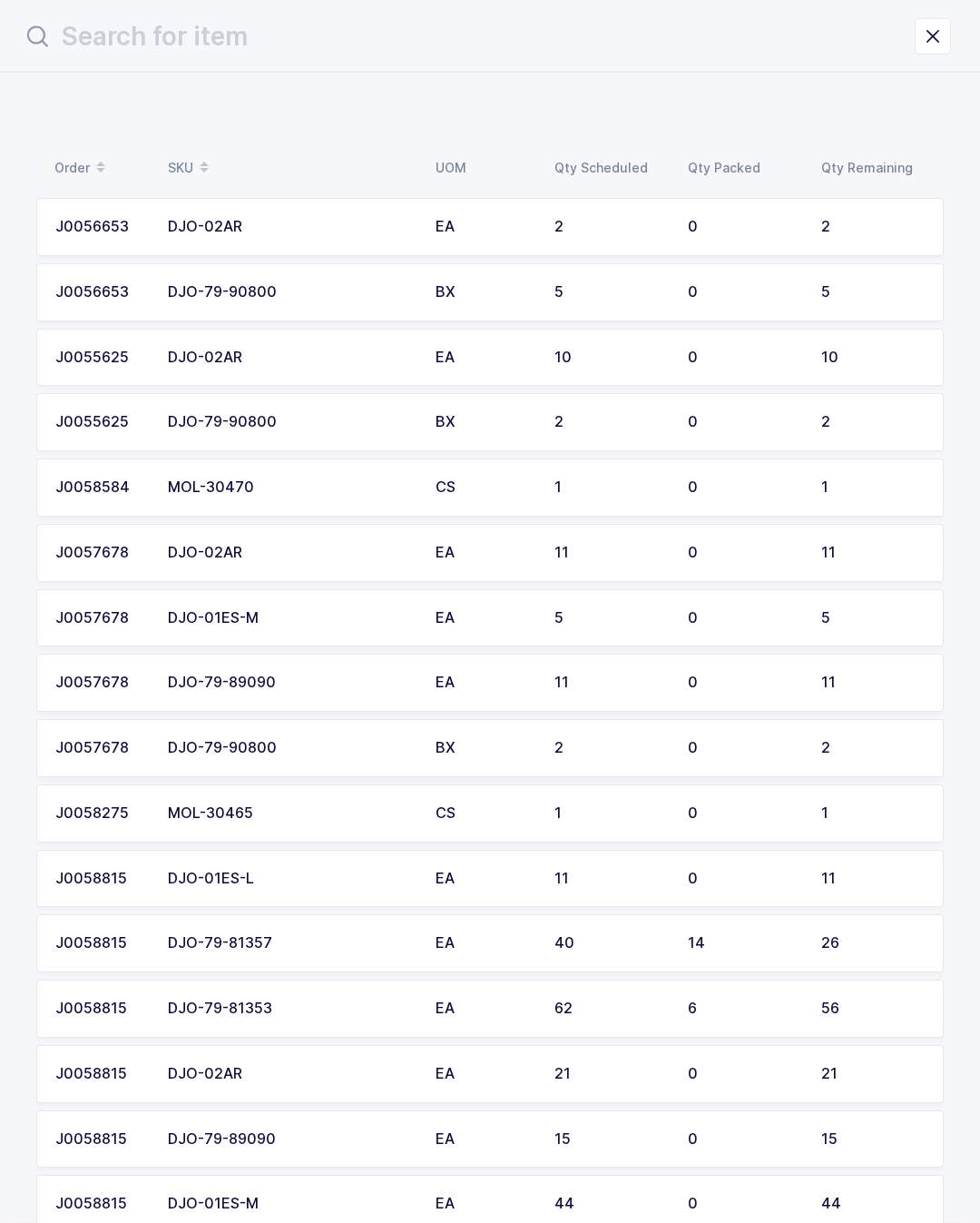
scroll to position [0, 0]
click at [461, 289] on div "BX" at bounding box center [484, 292] width 97 height 16
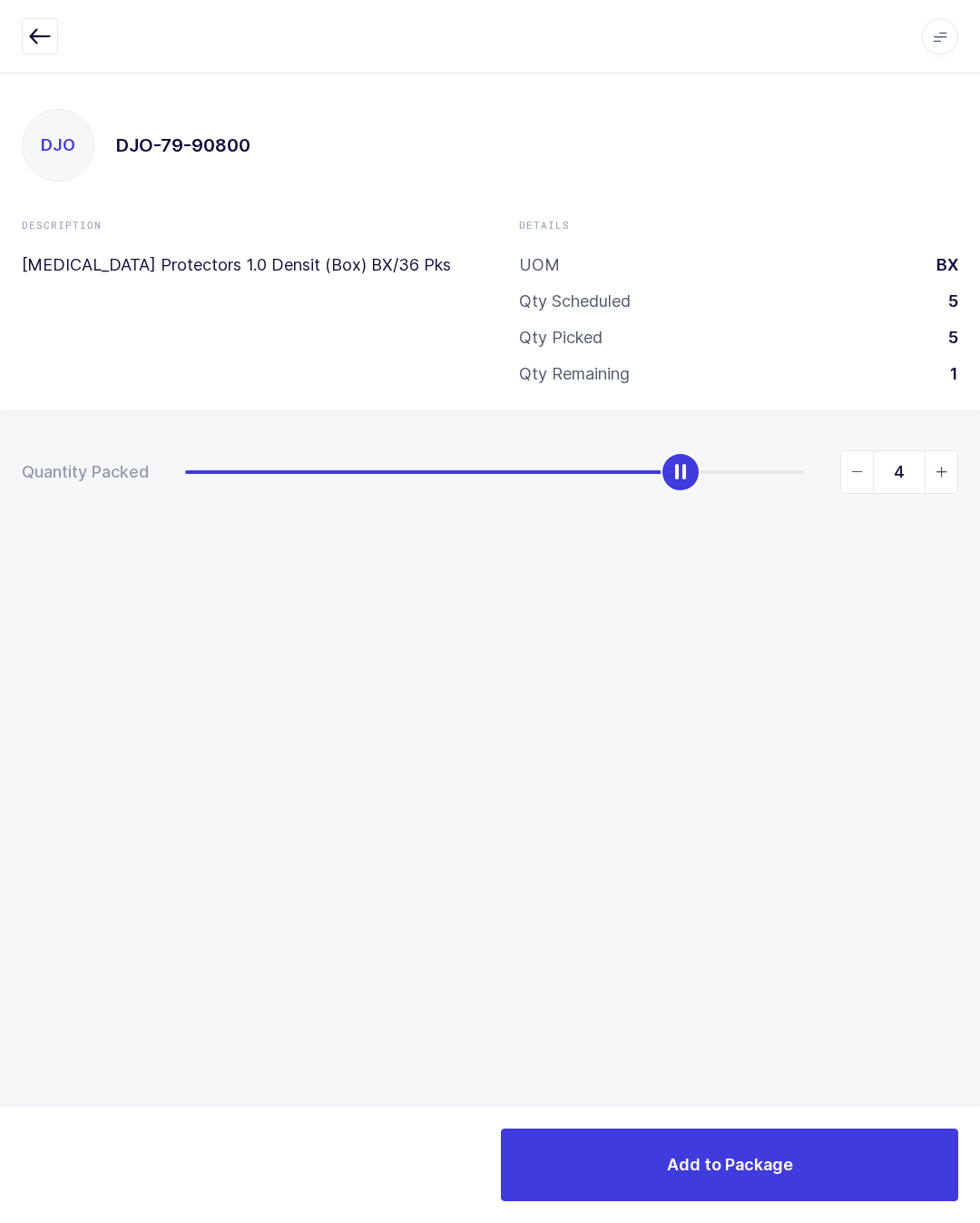
type input "5"
click at [820, 1161] on button "Add to Package" at bounding box center [729, 1164] width 457 height 73
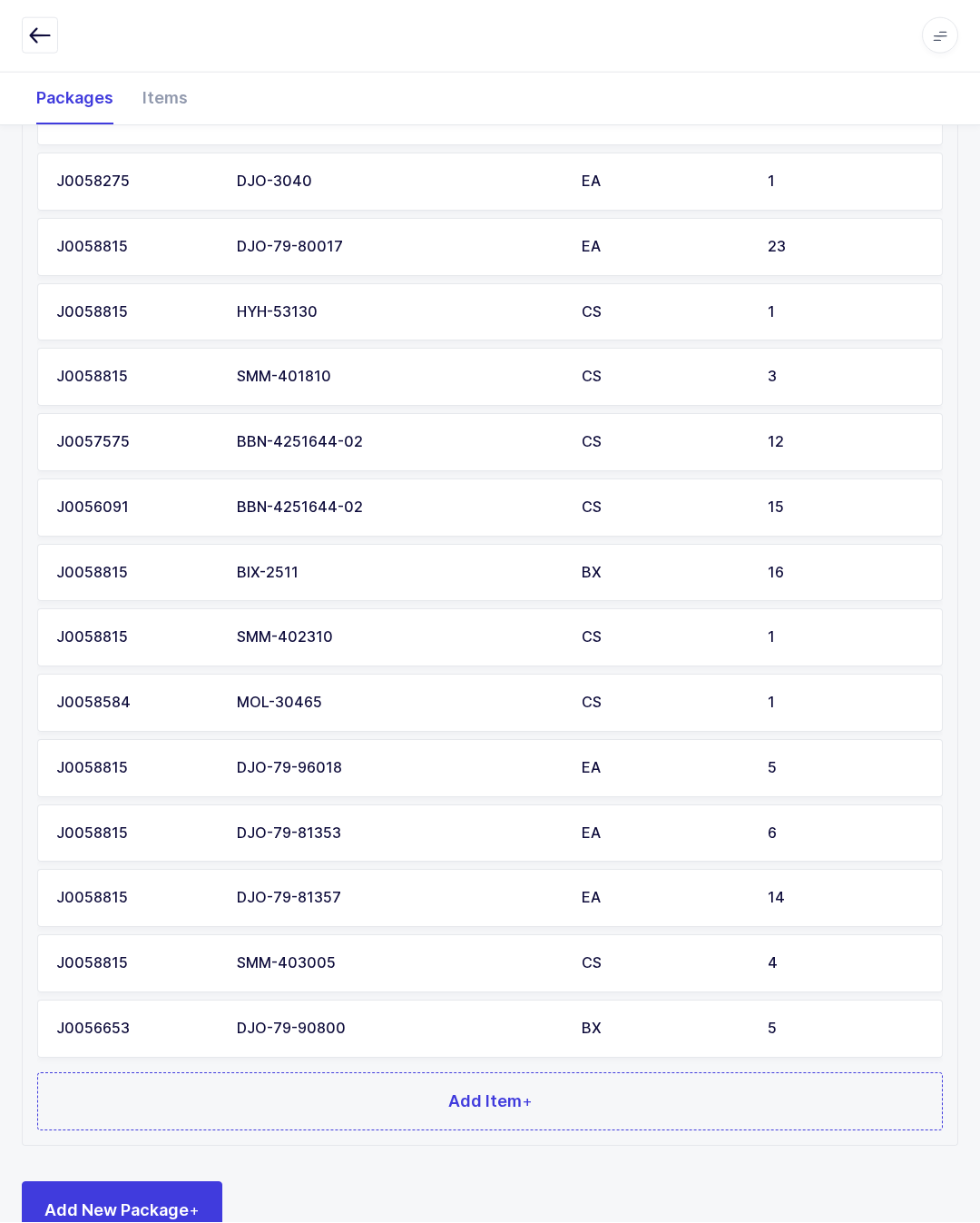
scroll to position [745, 0]
click at [488, 1109] on button "Add Item +" at bounding box center [490, 1102] width 906 height 58
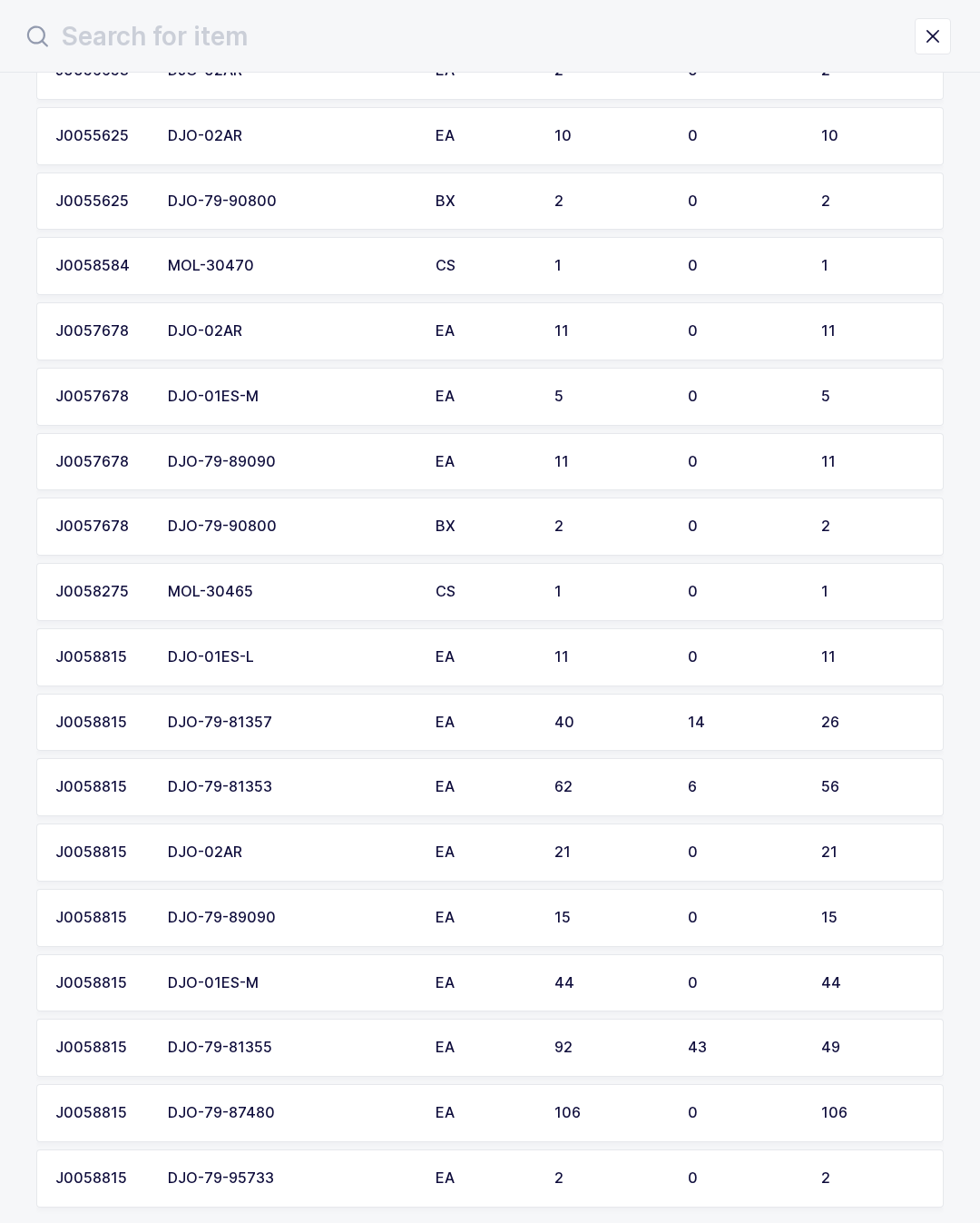
scroll to position [158, 0]
click at [392, 438] on td "DJO-79-89090" at bounding box center [291, 460] width 268 height 58
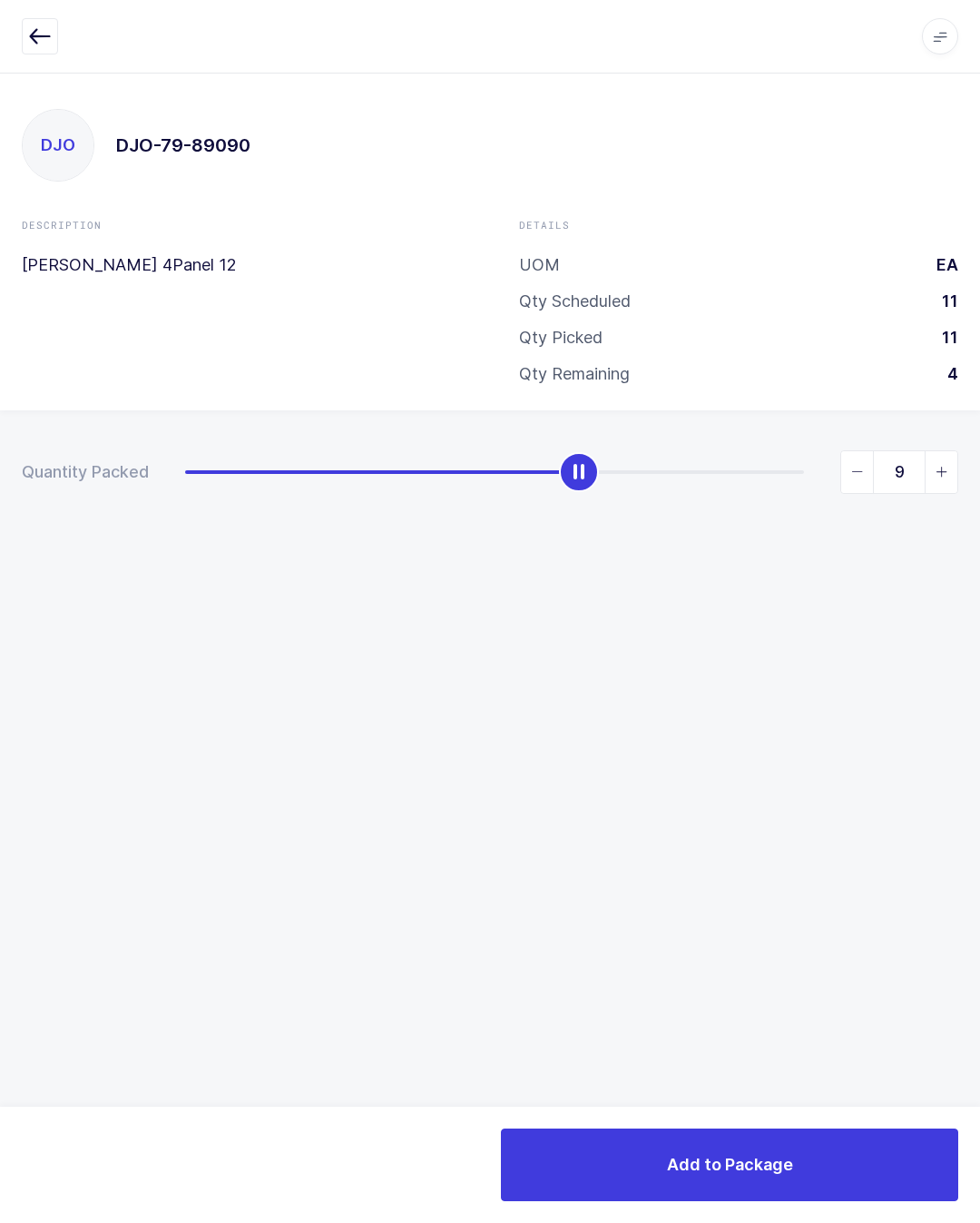
type input "11"
click at [832, 1151] on button "Add to Package" at bounding box center [729, 1164] width 457 height 73
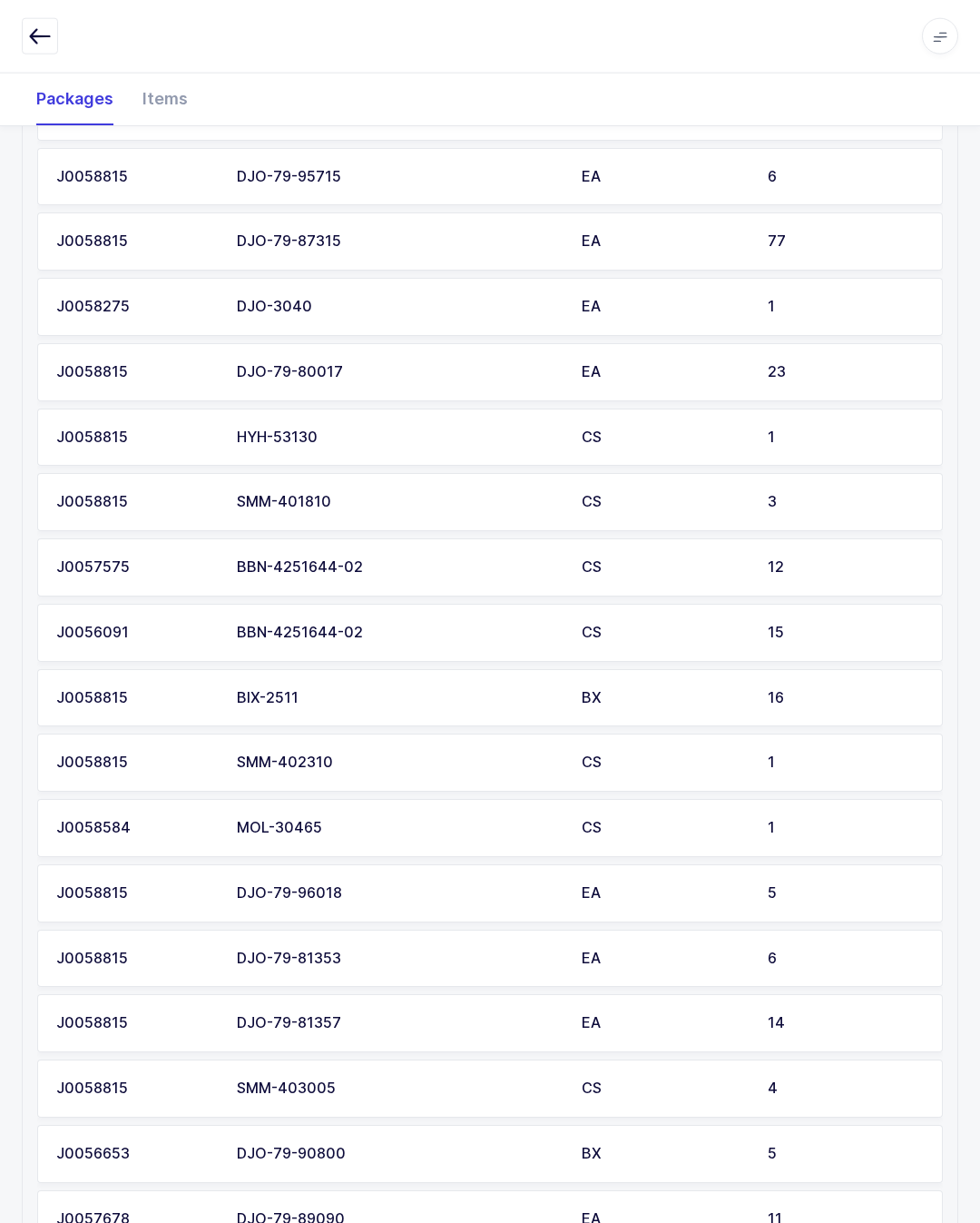
scroll to position [810, 0]
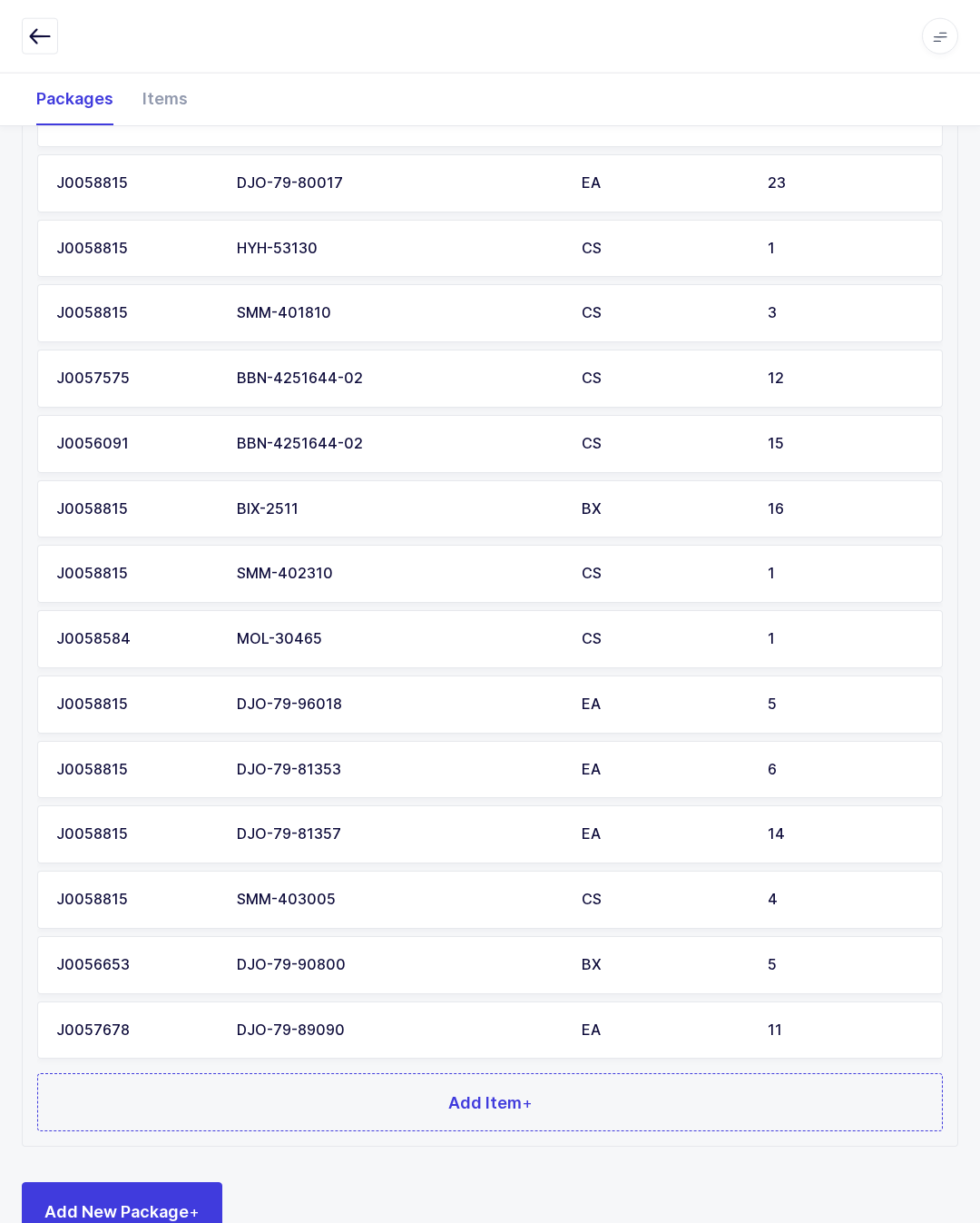
click at [747, 1078] on button "Add Item +" at bounding box center [490, 1102] width 906 height 58
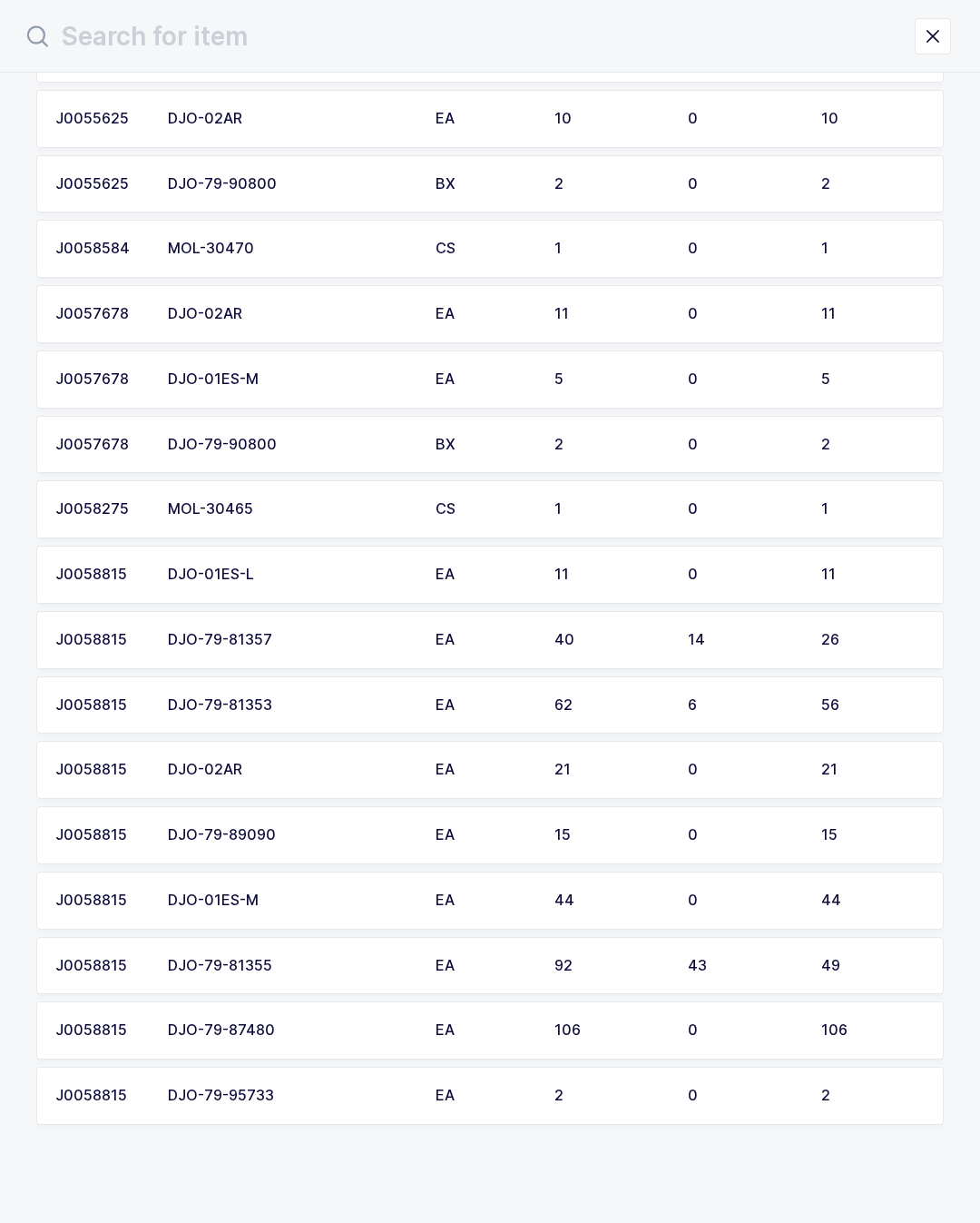
scroll to position [172, 0]
click at [820, 838] on td "15" at bounding box center [876, 836] width 133 height 58
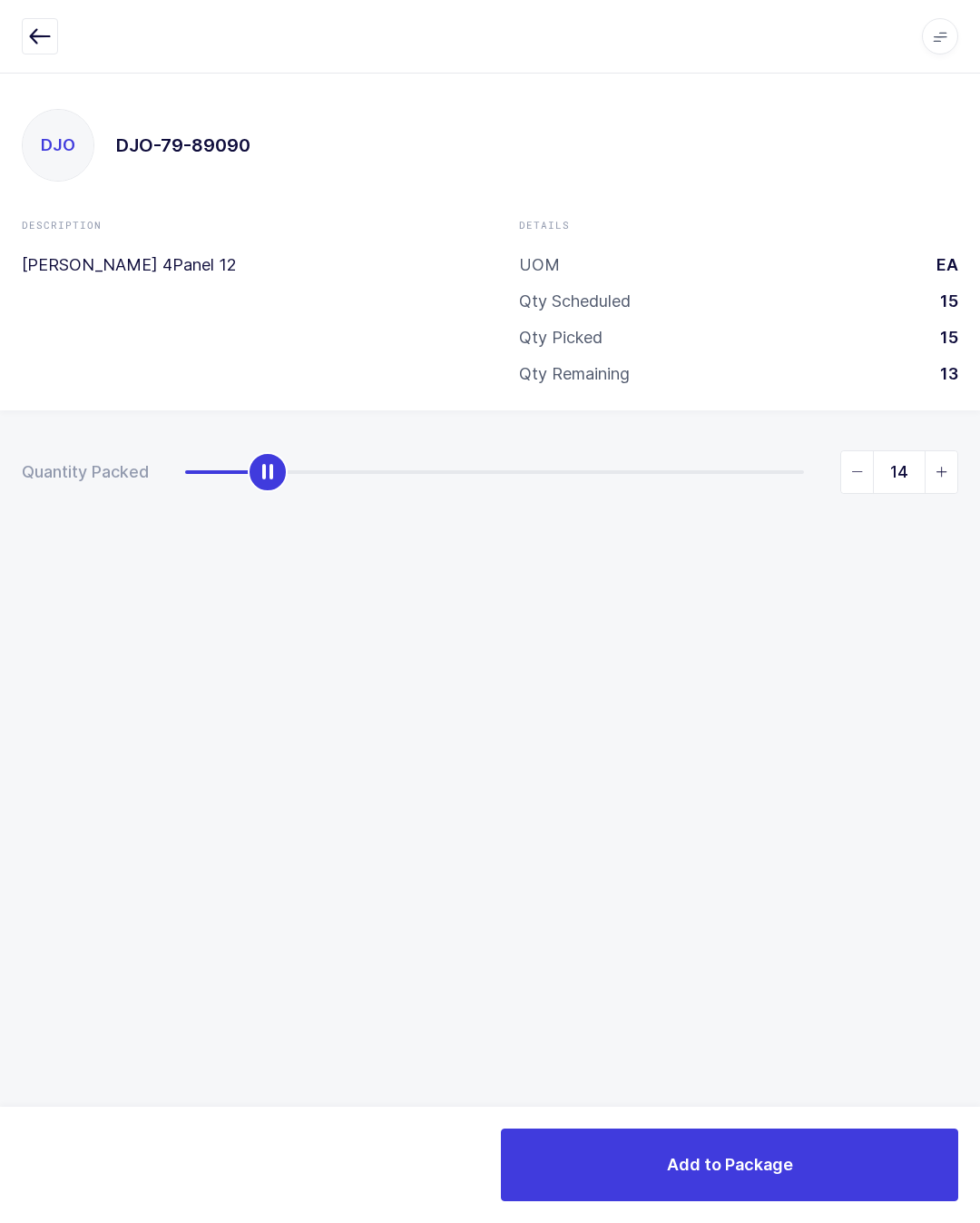
type input "15"
click at [843, 1150] on button "Add to Package" at bounding box center [729, 1164] width 457 height 73
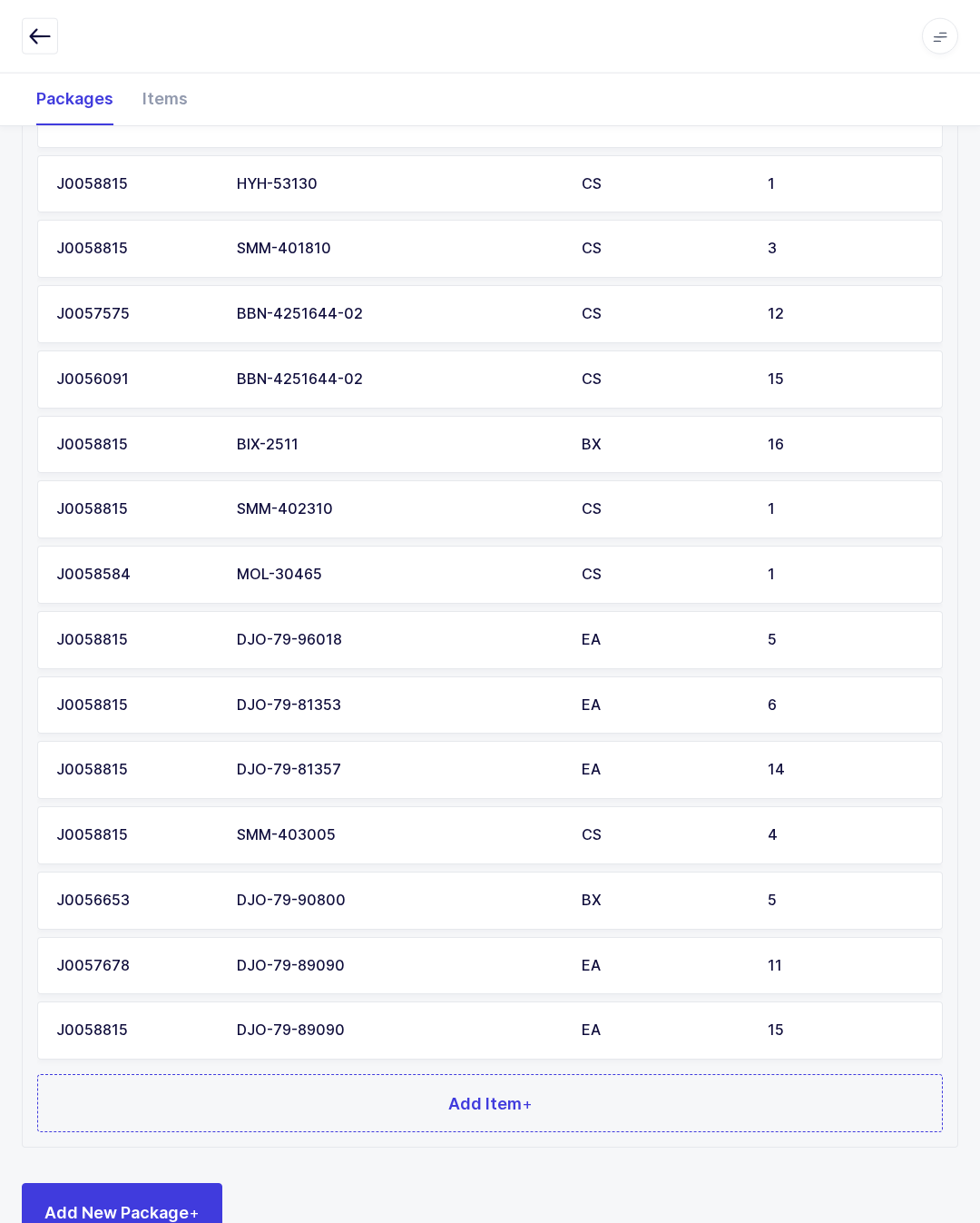
scroll to position [874, 0]
click at [673, 1079] on button "Add Item +" at bounding box center [490, 1103] width 906 height 58
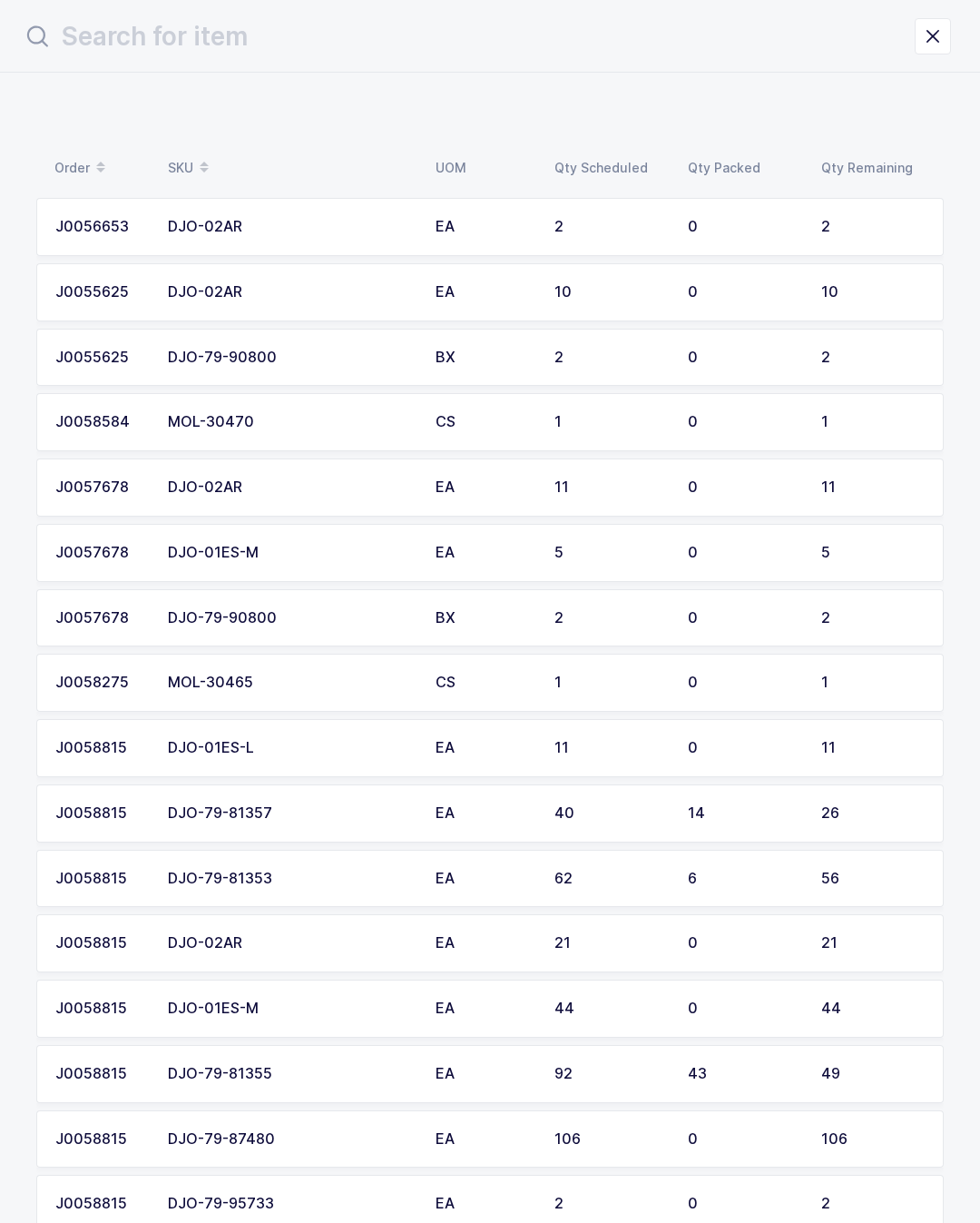
scroll to position [0, 0]
click at [944, 34] on icon "close drawer" at bounding box center [932, 36] width 25 height 25
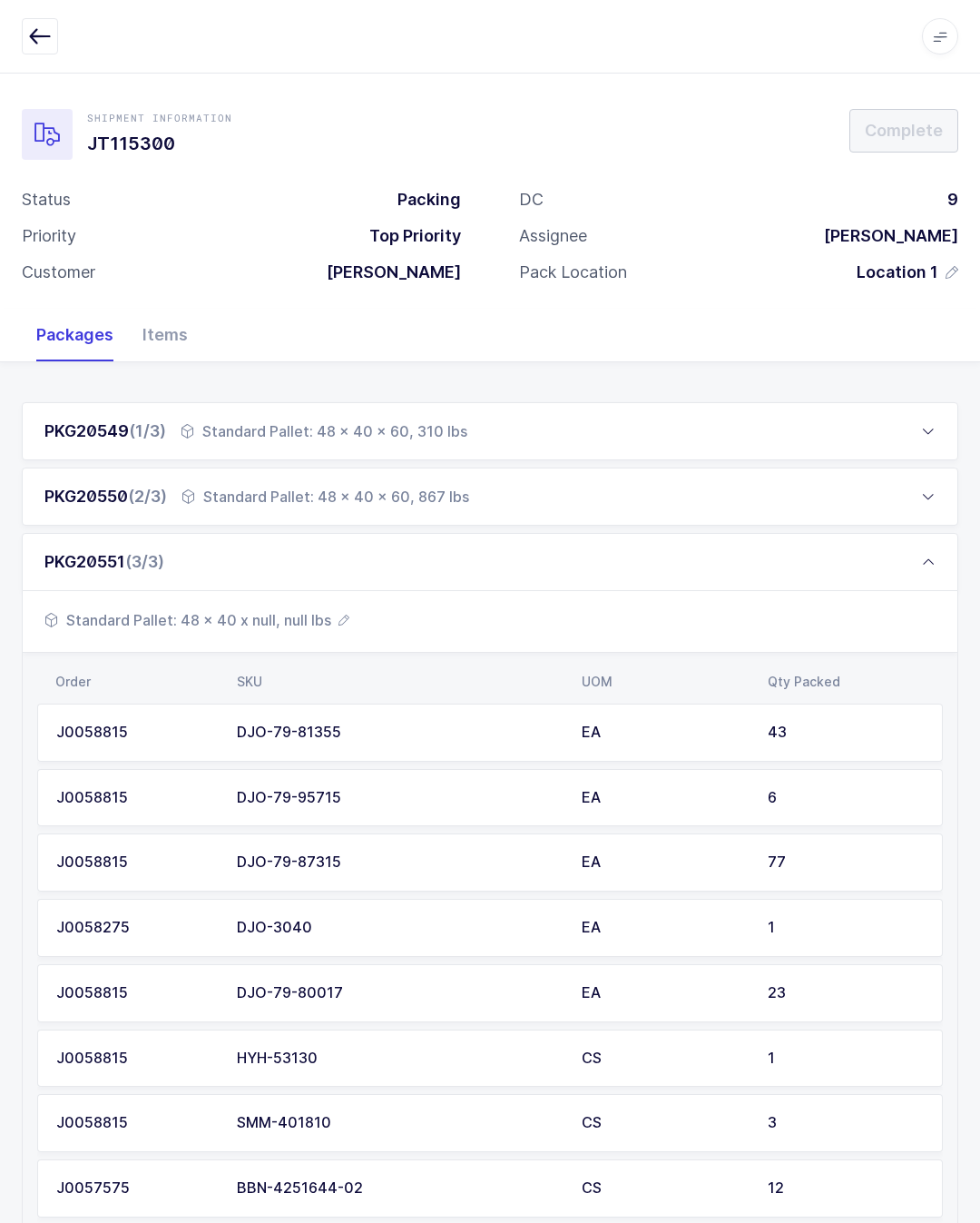
click at [317, 619] on span "Standard Pallet: 48 x 40 x null, null lbs" at bounding box center [196, 620] width 305 height 22
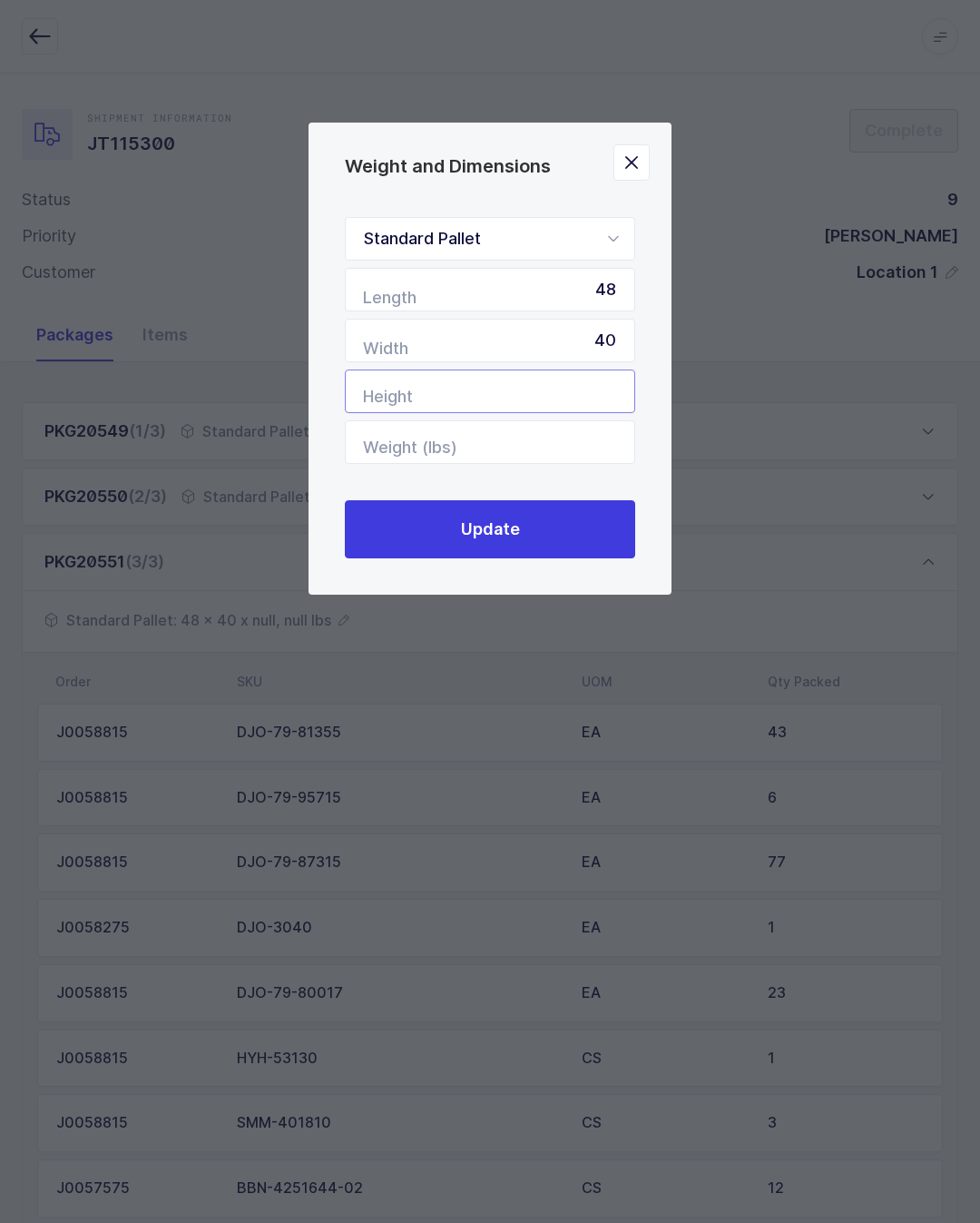
click at [594, 388] on input "Height" at bounding box center [490, 391] width 290 height 44
type input "56"
click at [611, 558] on button "Update" at bounding box center [490, 529] width 290 height 58
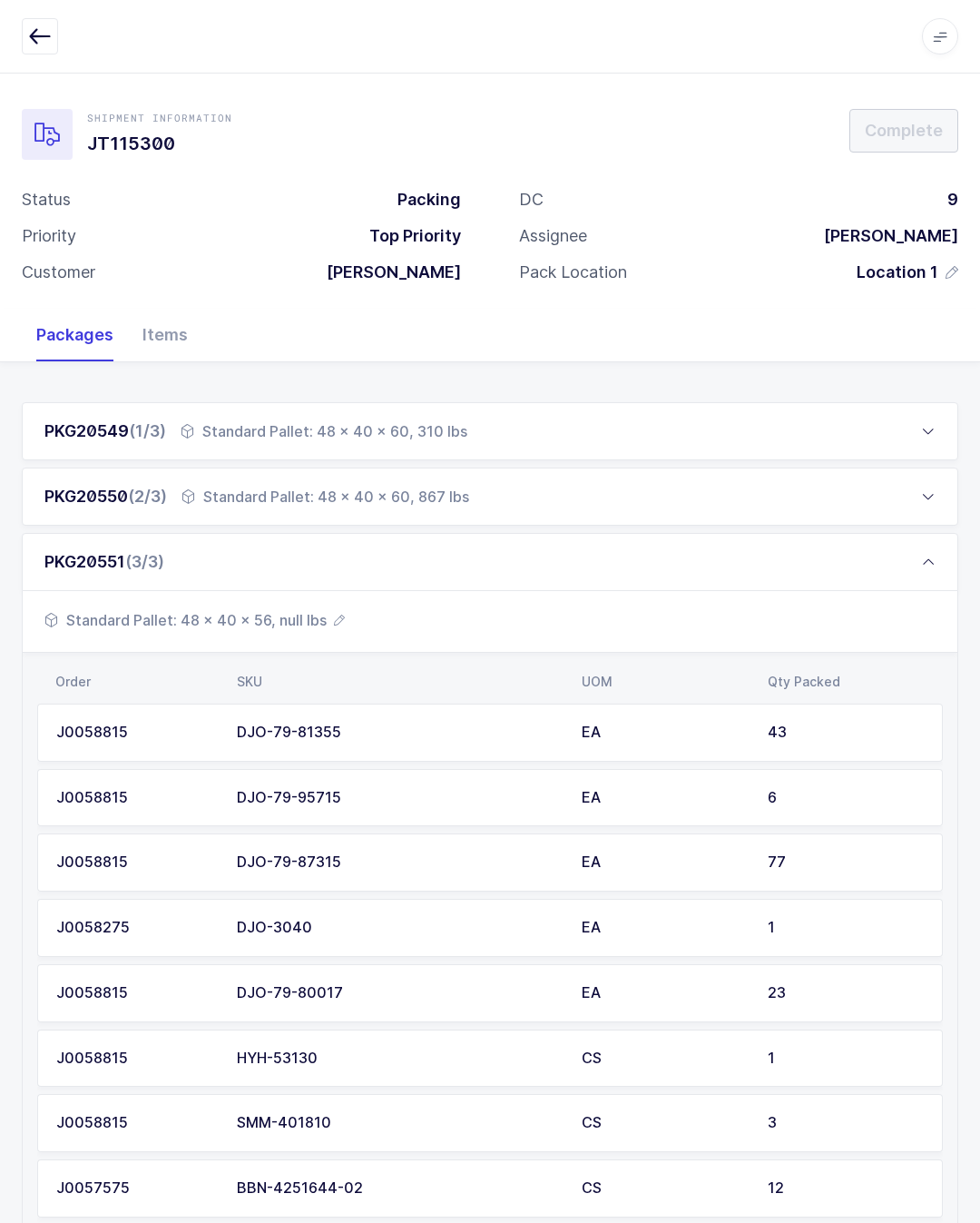
click at [628, 558] on div "PKG20551 (3/3)" at bounding box center [490, 562] width 937 height 58
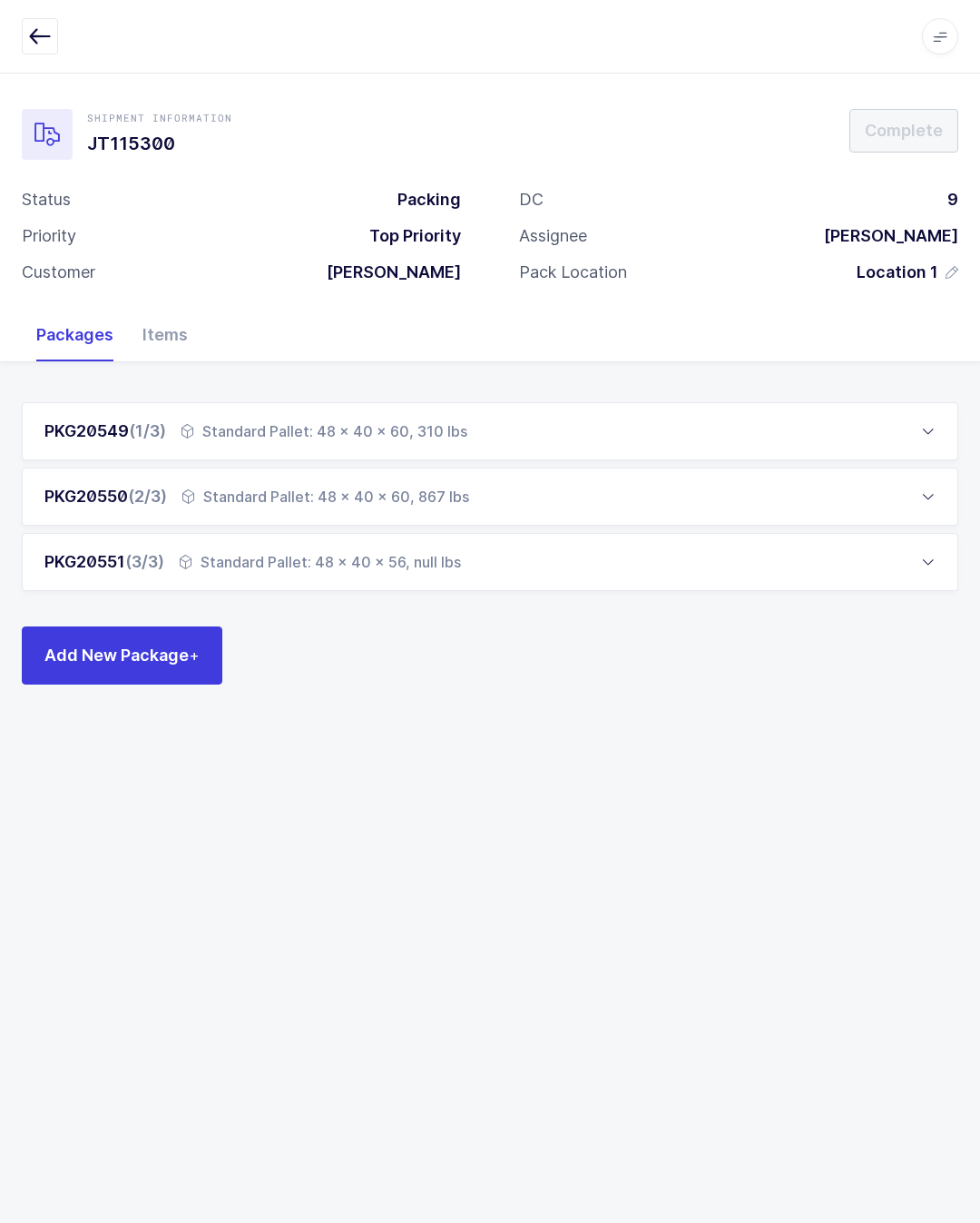
click at [633, 584] on div "PKG20551 (3/3) Standard Pallet: 48 x 40 x 56, null lbs" at bounding box center [490, 562] width 937 height 58
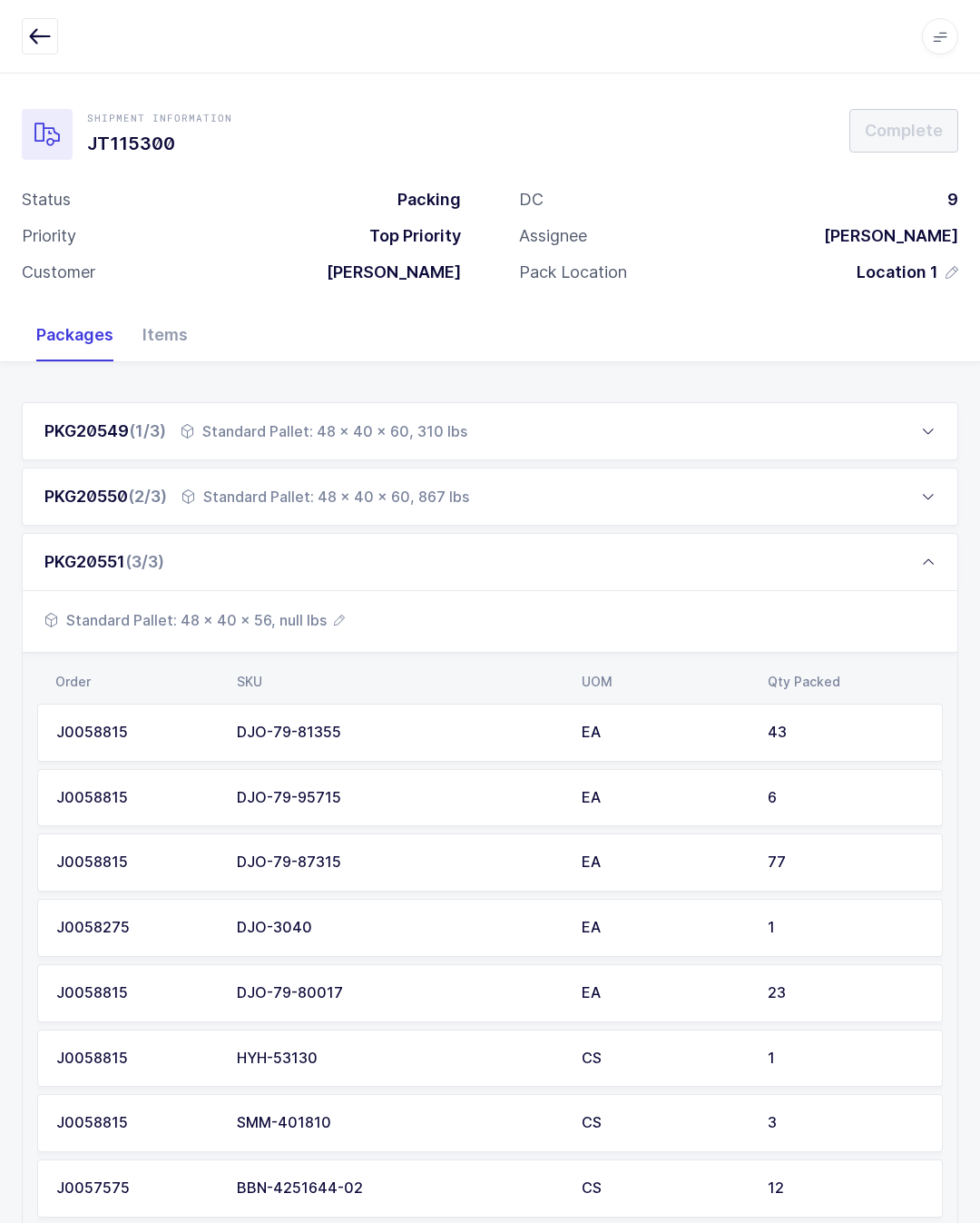
click at [883, 545] on div "PKG20551 (3/3)" at bounding box center [490, 562] width 937 height 58
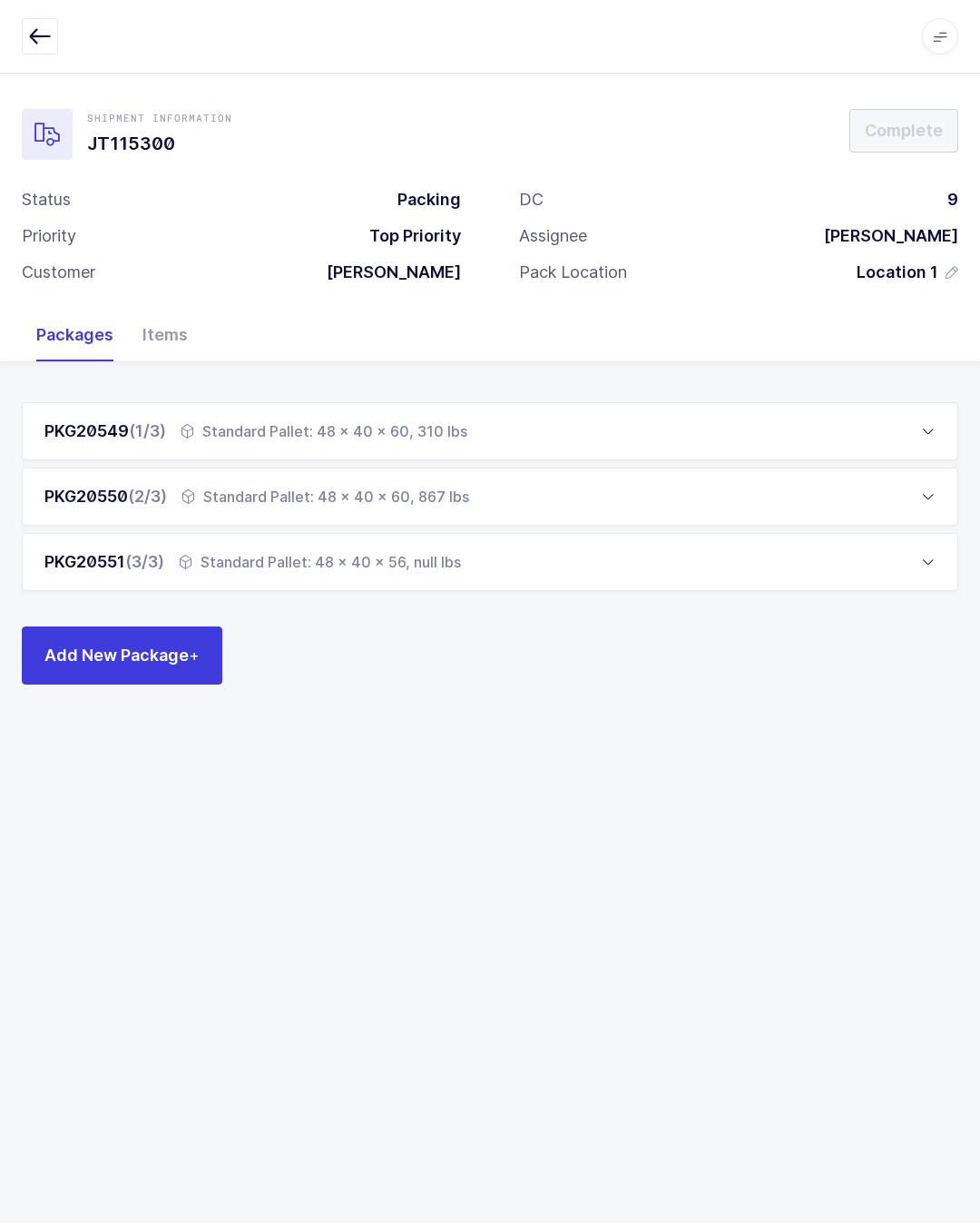
click at [160, 666] on button "Add New Package +" at bounding box center [122, 655] width 201 height 58
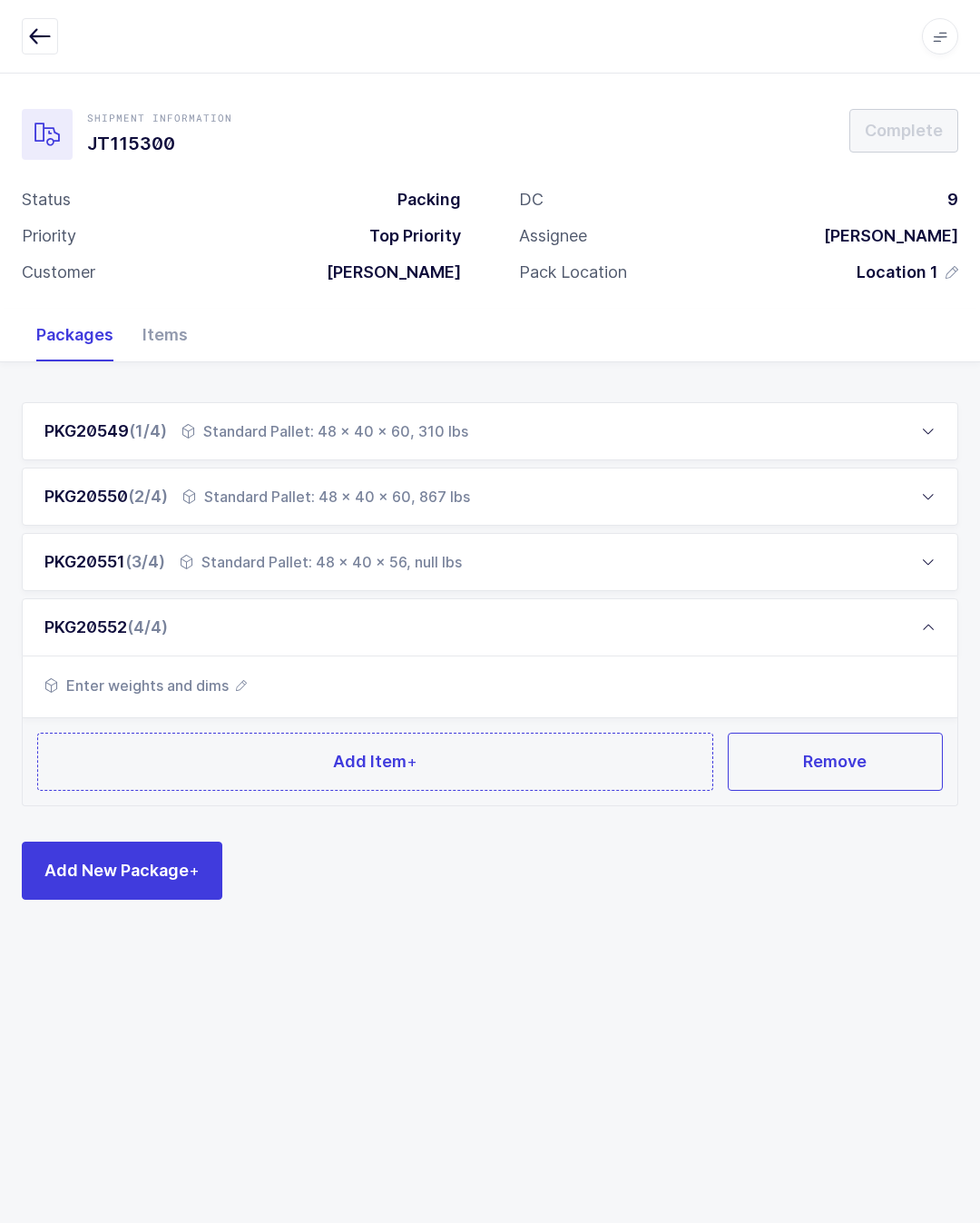
click at [309, 744] on button "Add Item +" at bounding box center [375, 761] width 676 height 58
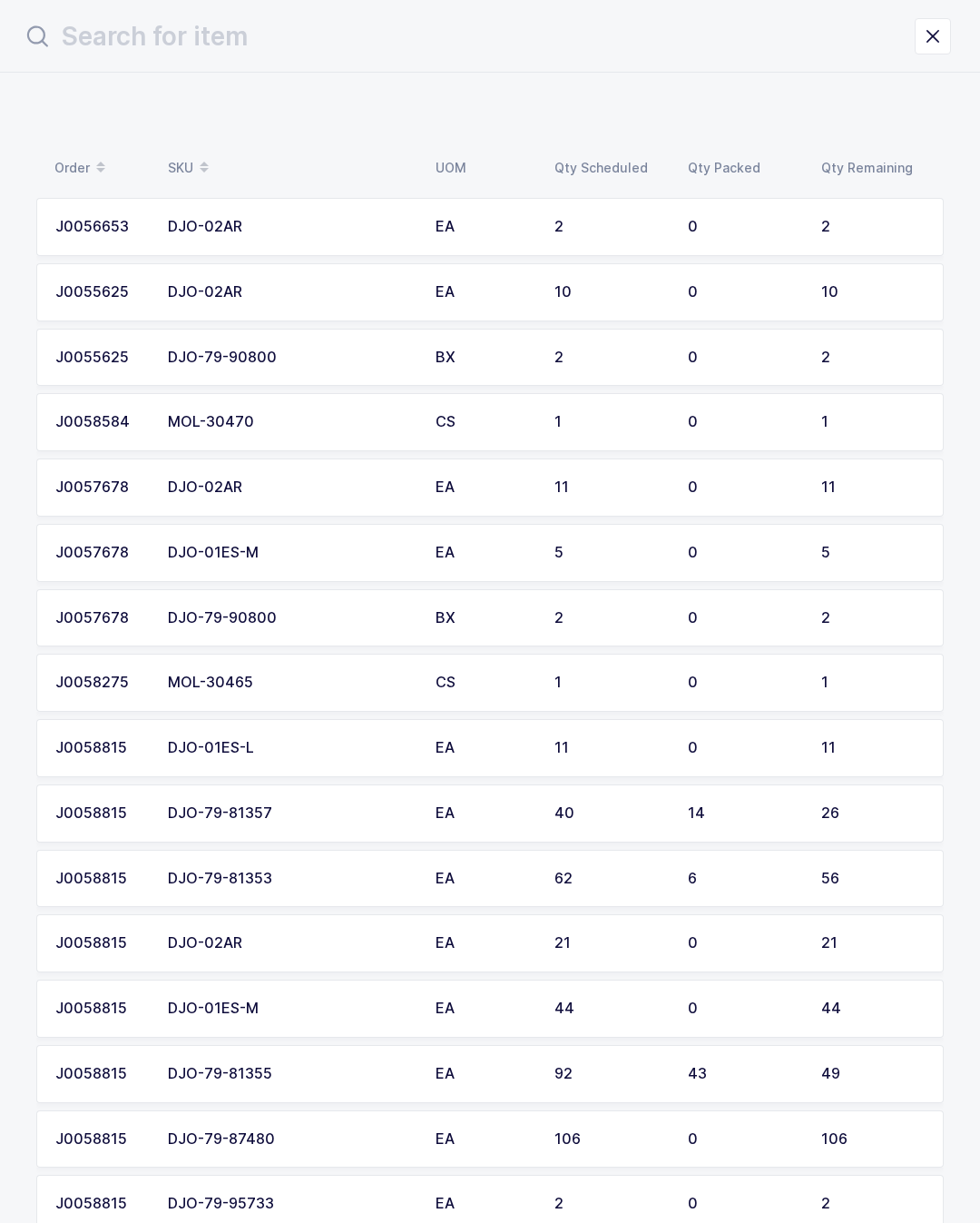
click at [832, 361] on div "2" at bounding box center [872, 357] width 103 height 16
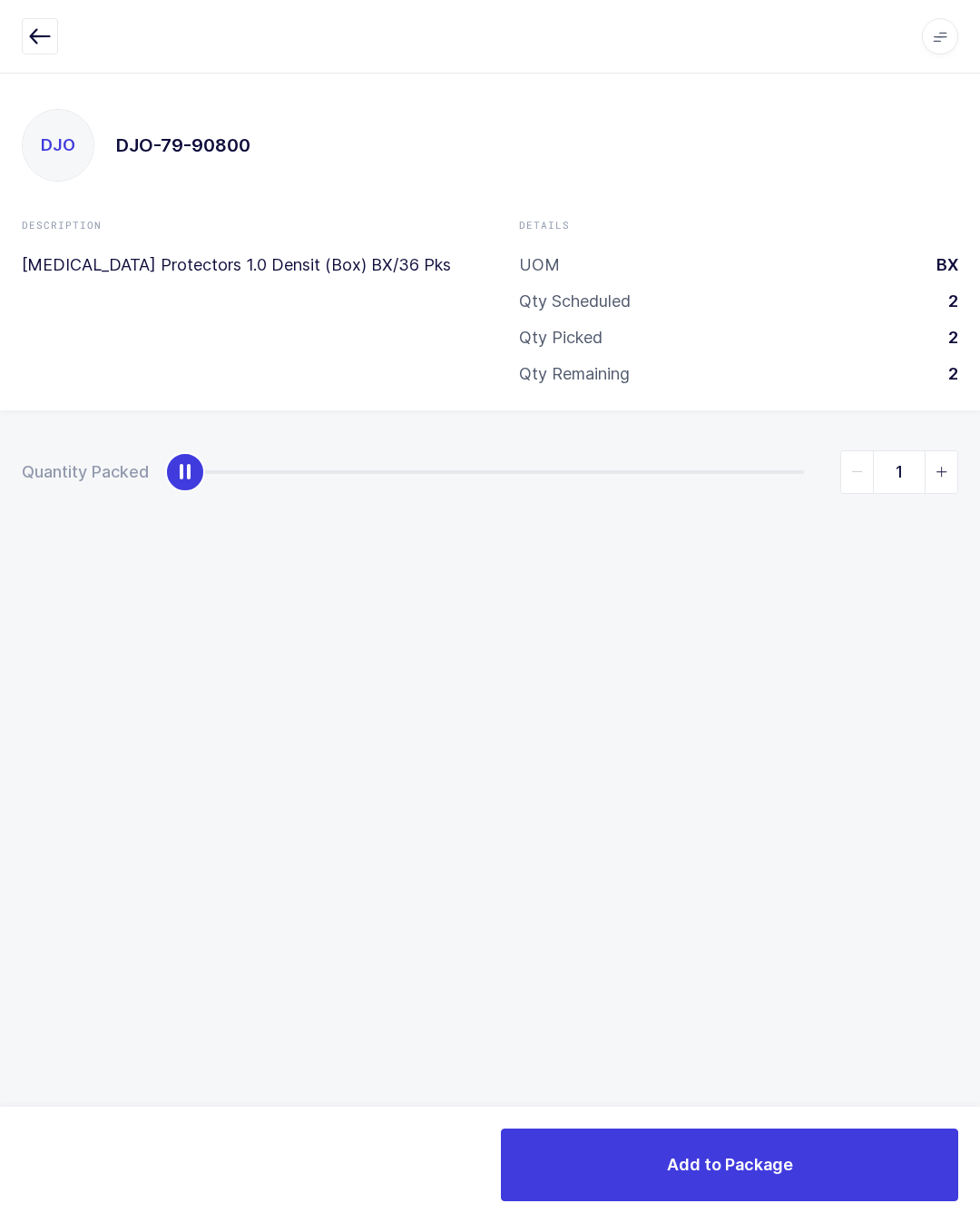
type input "2"
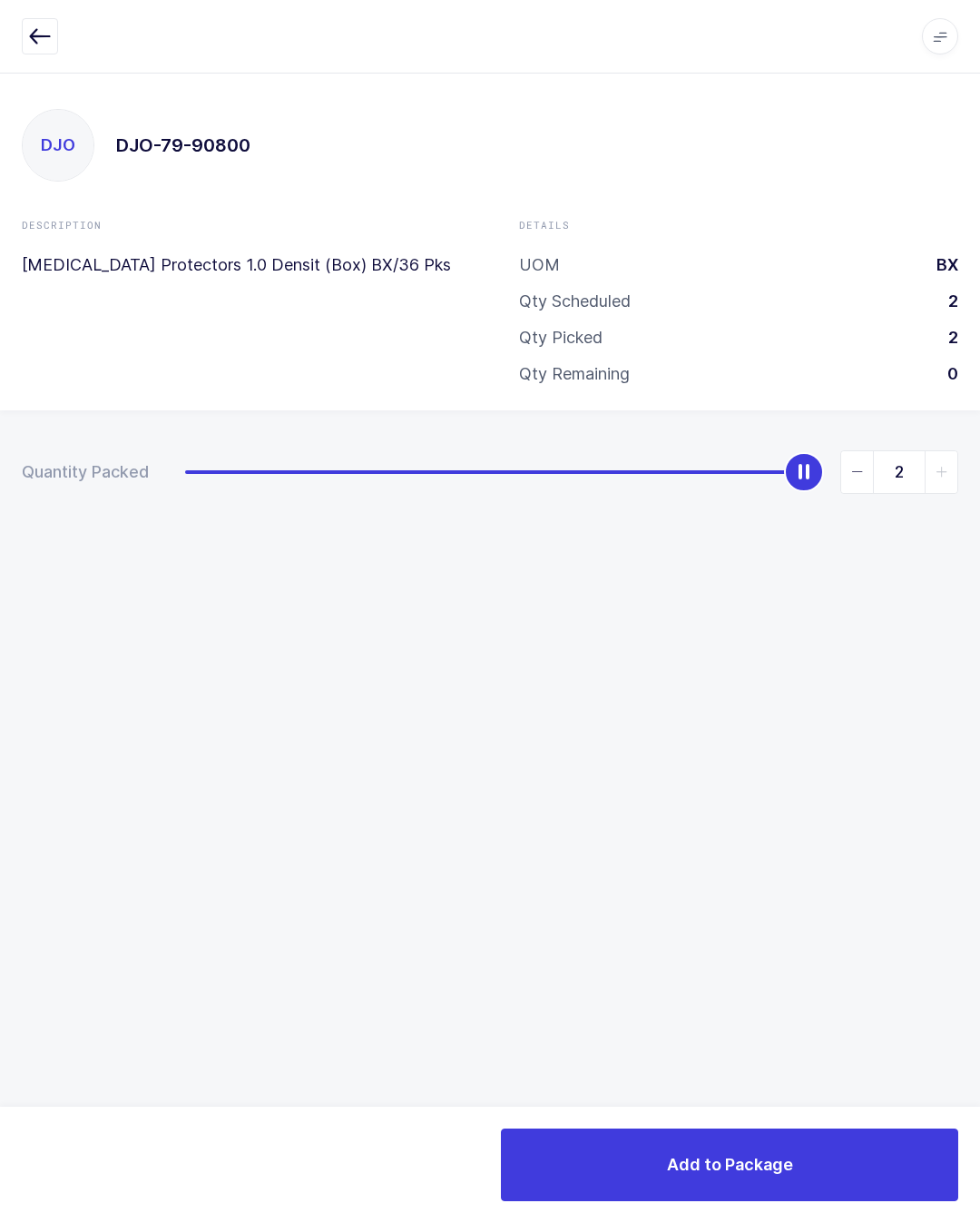
click at [824, 1137] on button "Add to Package" at bounding box center [729, 1164] width 457 height 73
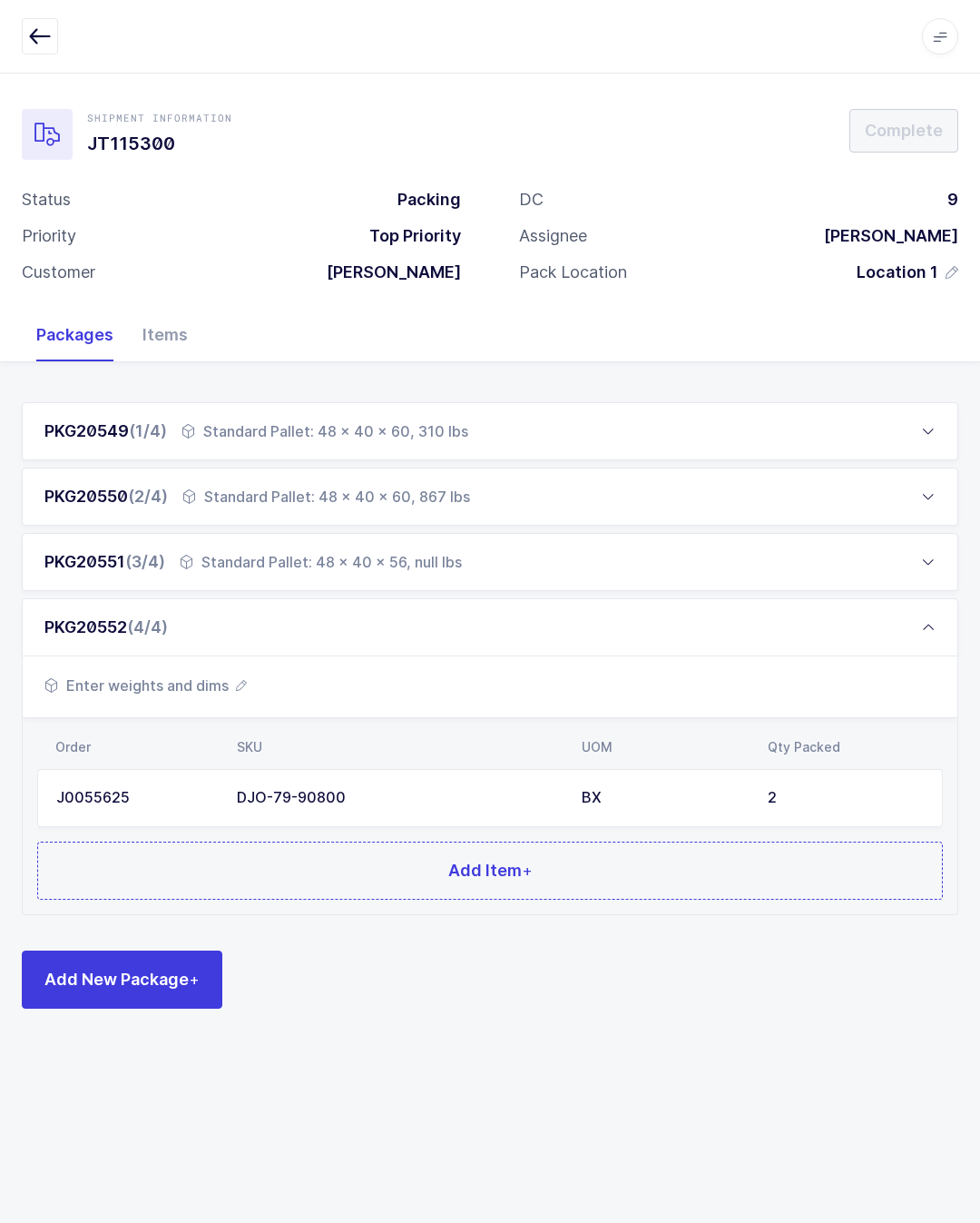
click at [643, 865] on button "Add Item +" at bounding box center [490, 870] width 906 height 58
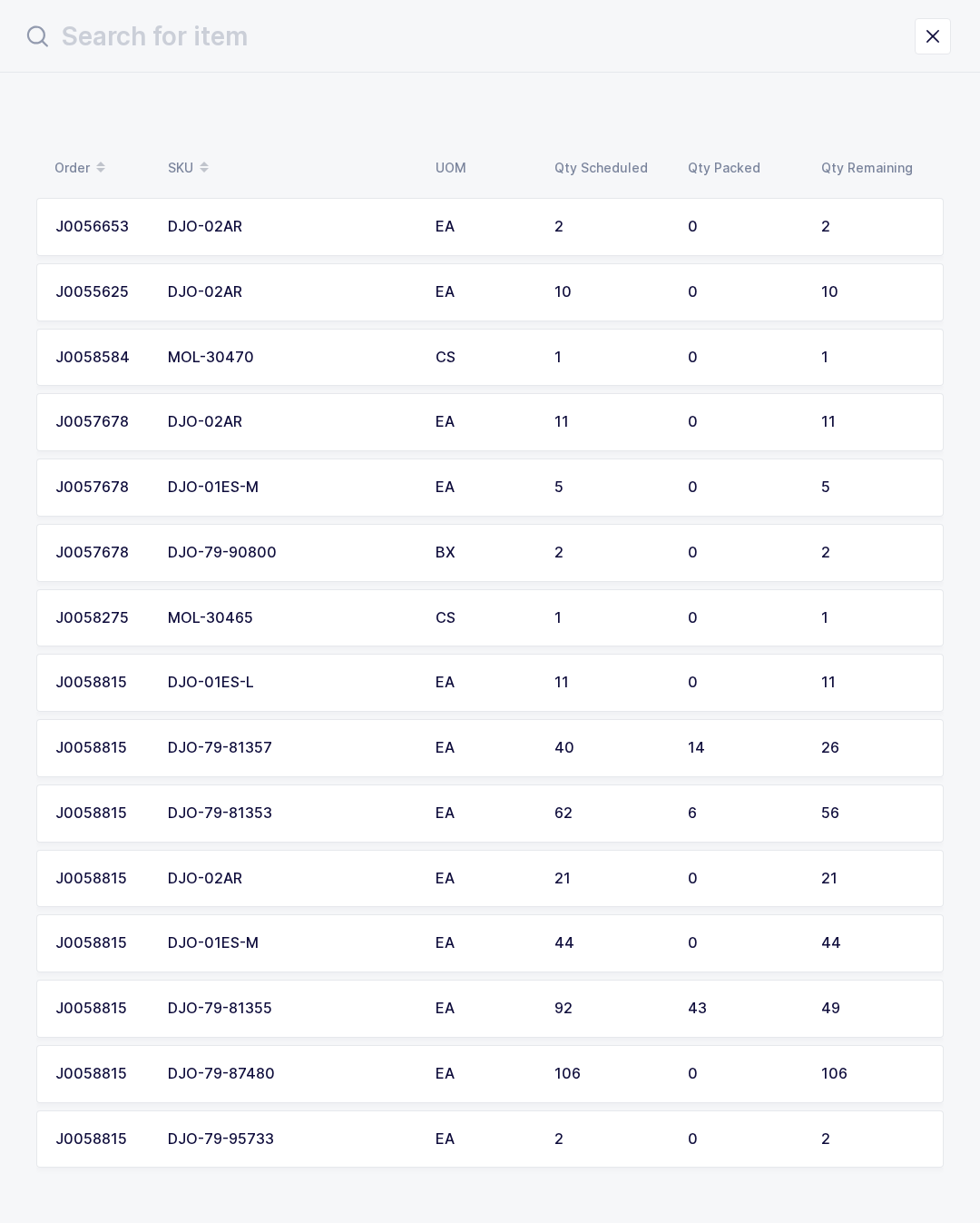
scroll to position [26, 0]
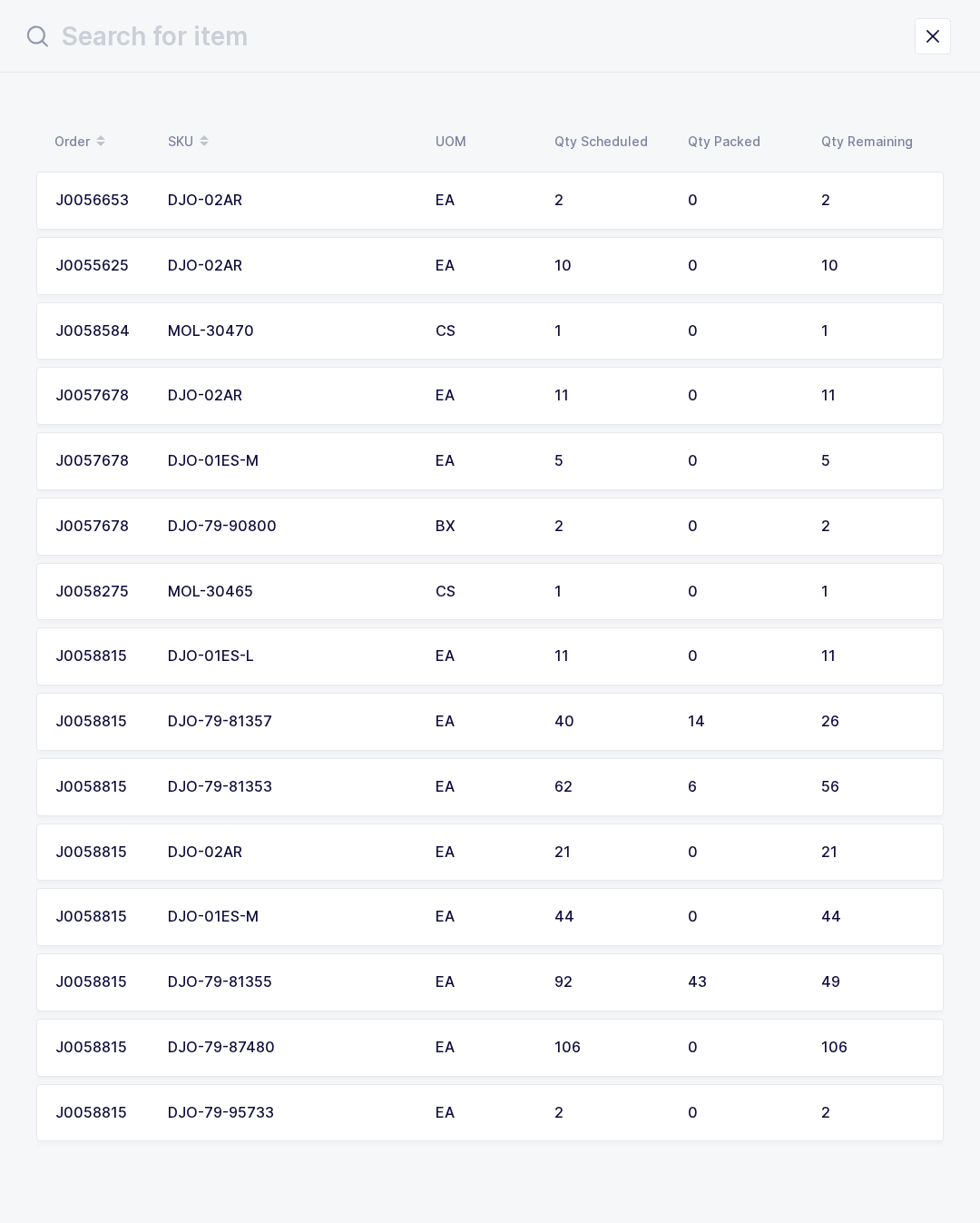
click at [821, 522] on div "2" at bounding box center [872, 526] width 103 height 16
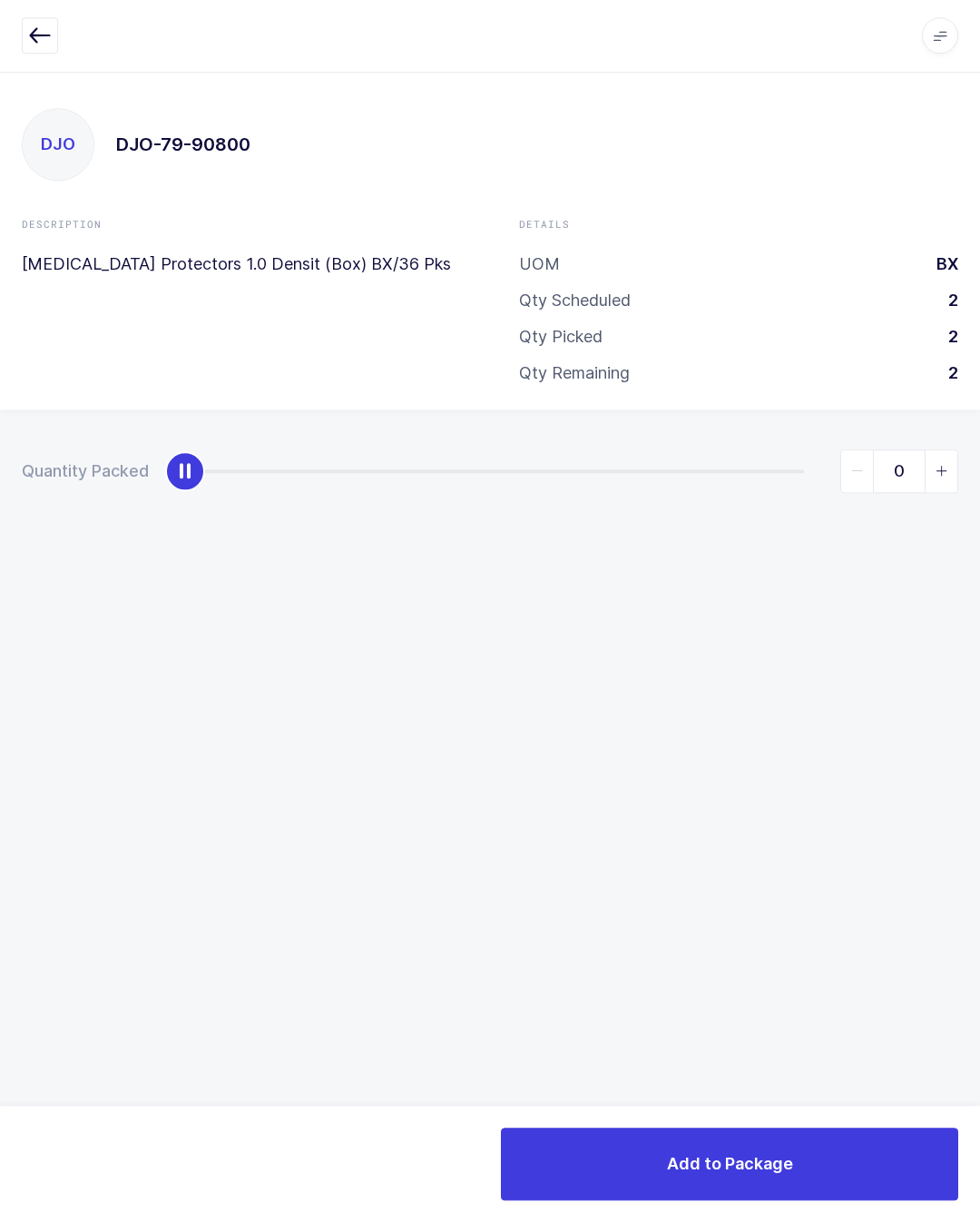
scroll to position [0, 0]
type input "2"
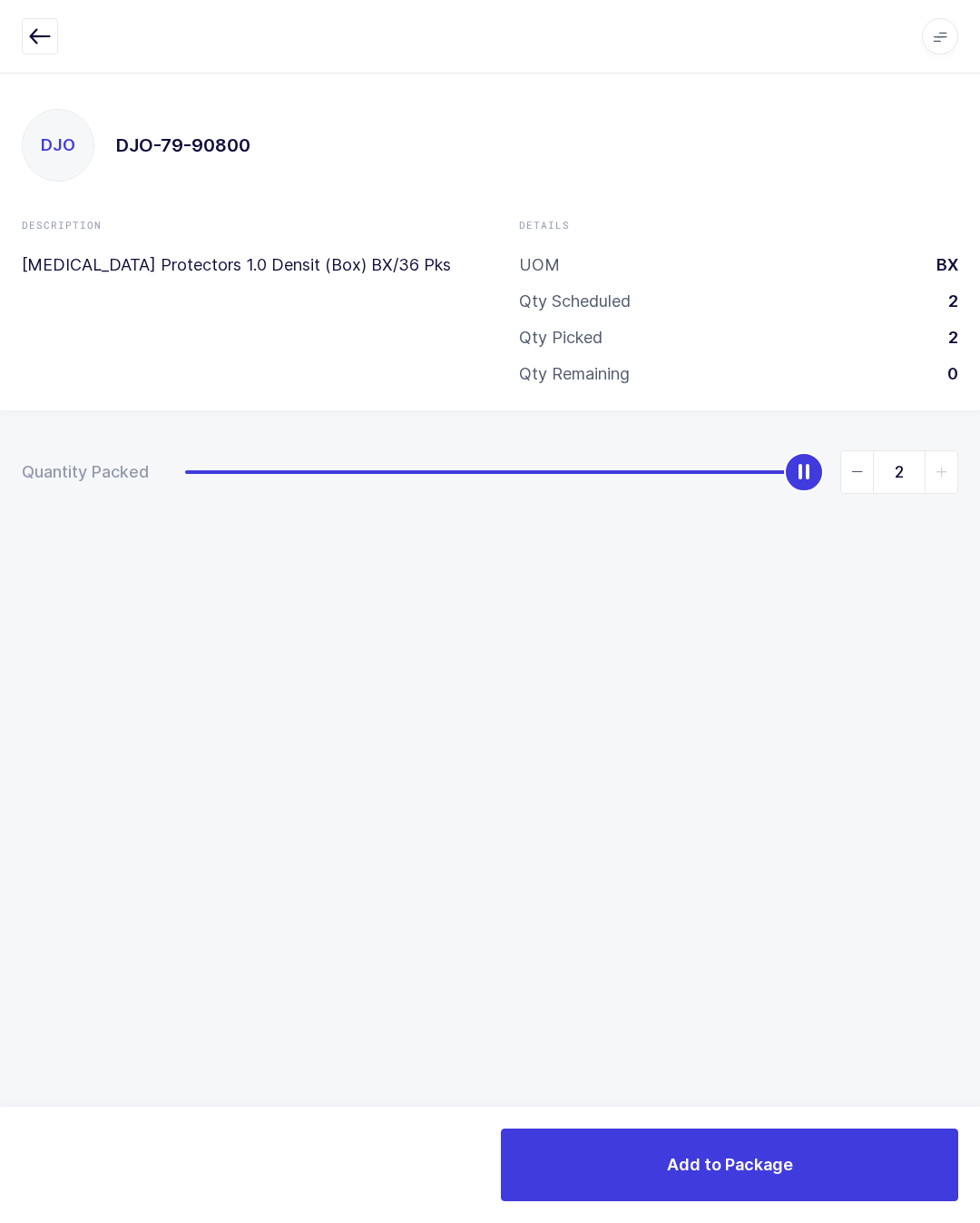
click at [859, 1146] on button "Add to Package" at bounding box center [729, 1164] width 457 height 73
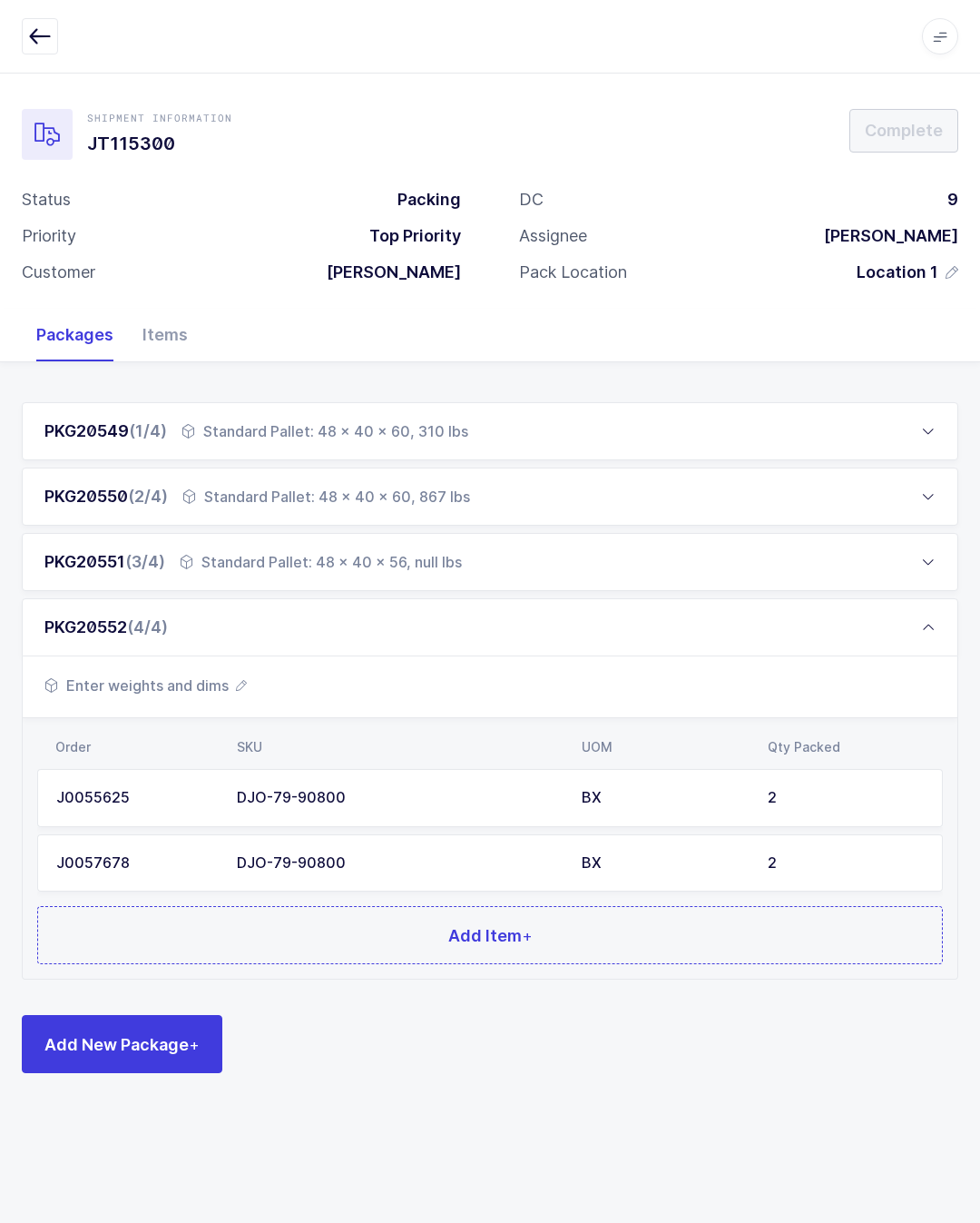
scroll to position [40, 0]
click at [427, 906] on button "Add Item +" at bounding box center [490, 935] width 906 height 58
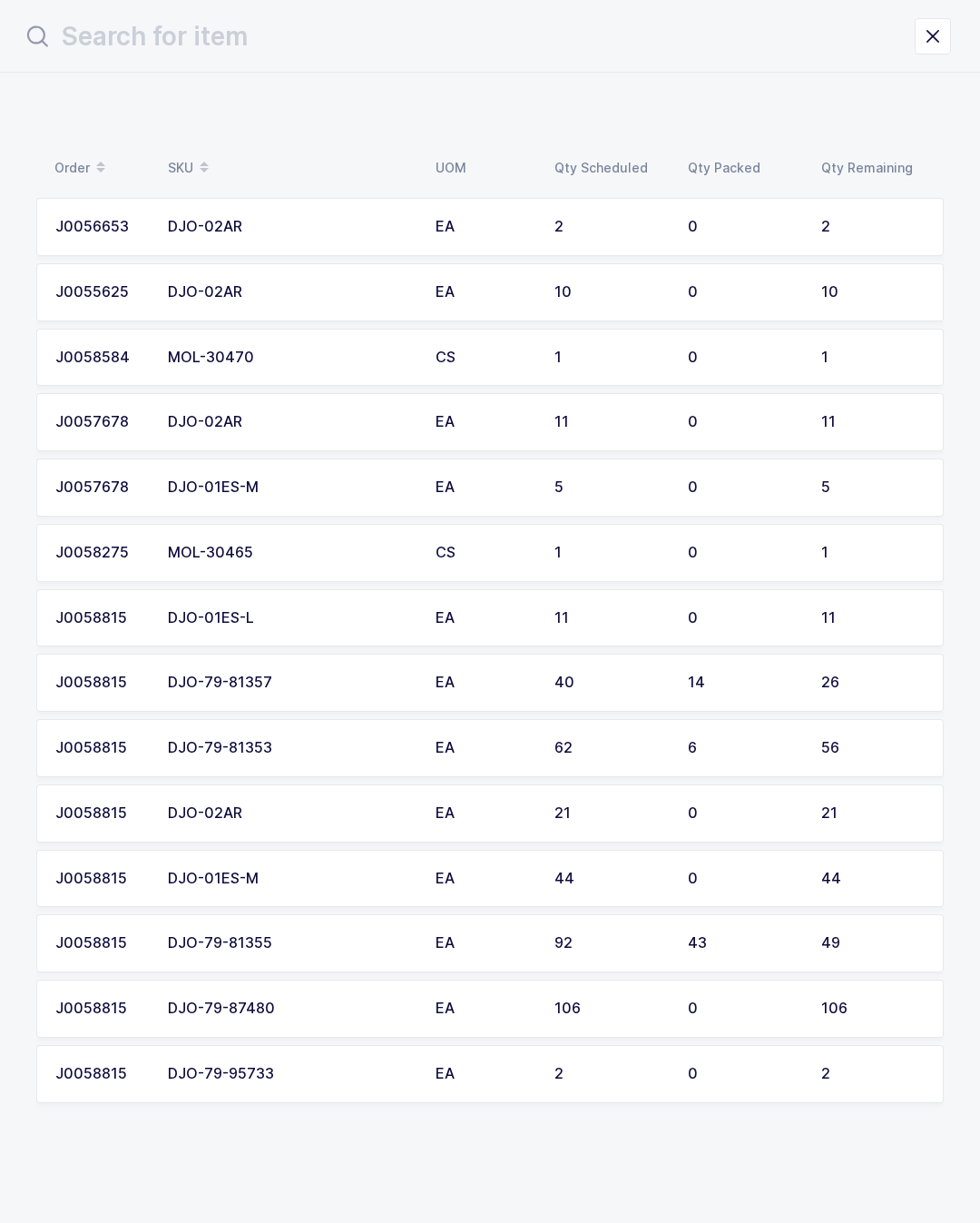
click at [181, 373] on td "MOL-30470" at bounding box center [291, 358] width 268 height 58
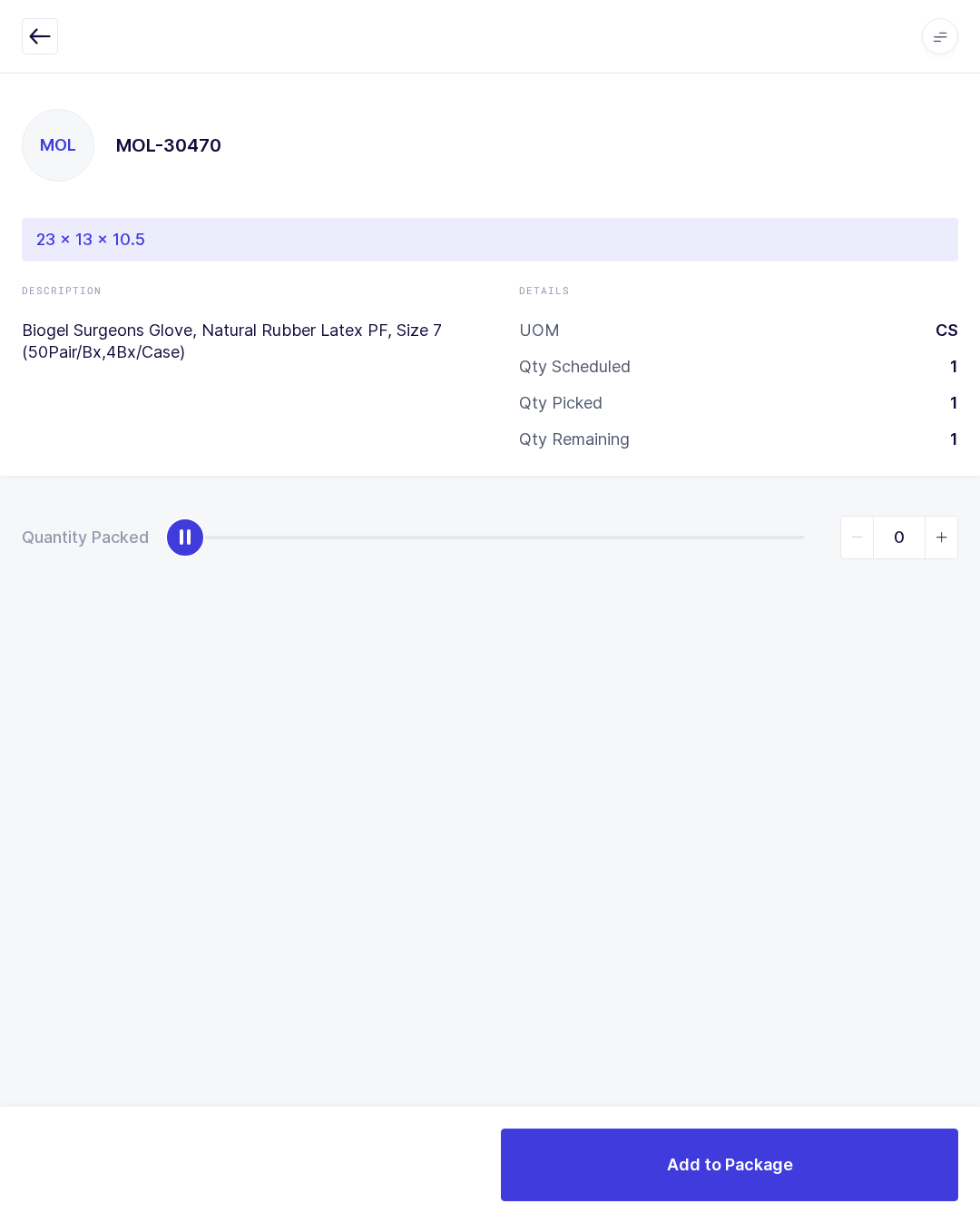
type input "1"
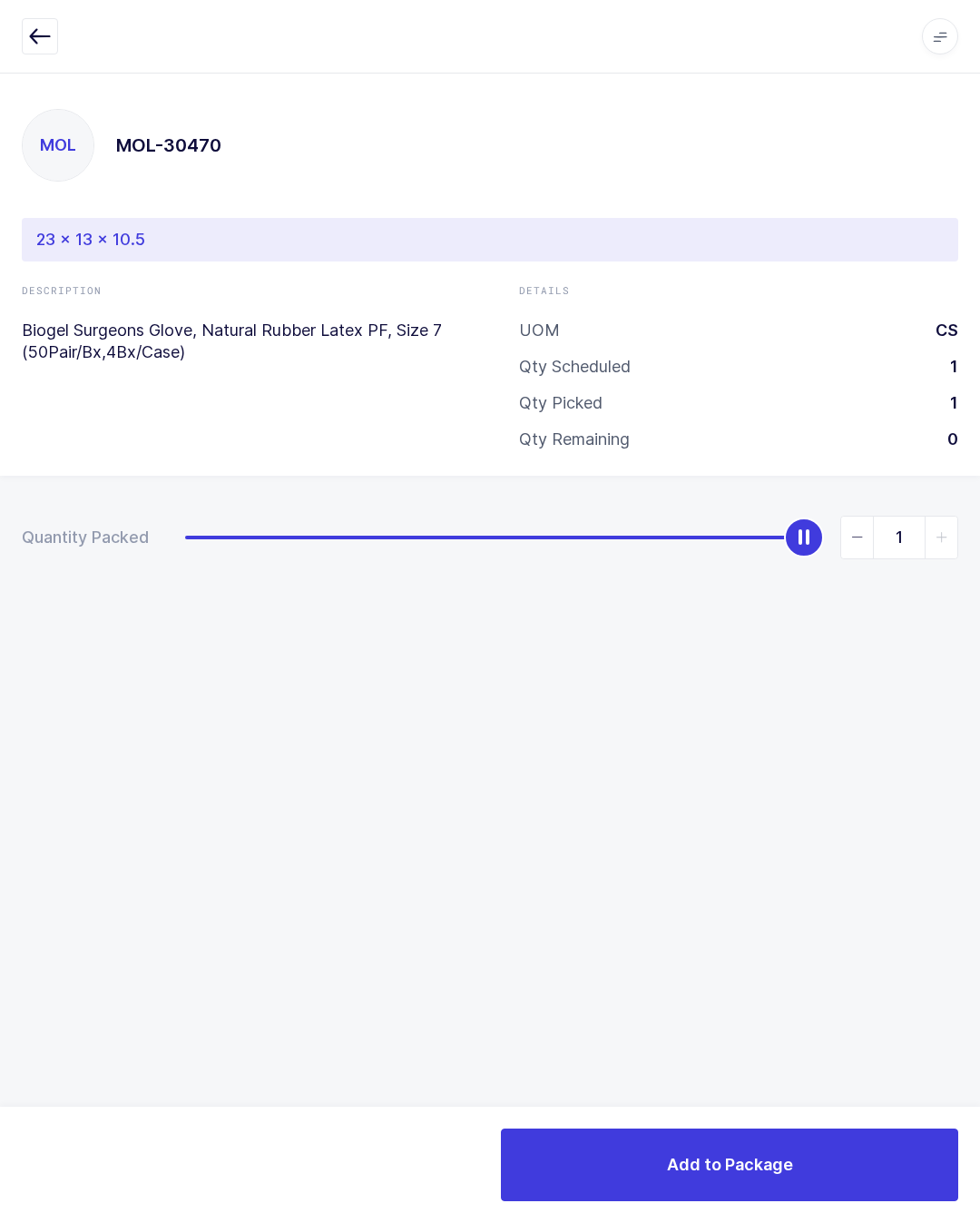
click at [794, 1164] on button "Add to Package" at bounding box center [729, 1164] width 457 height 73
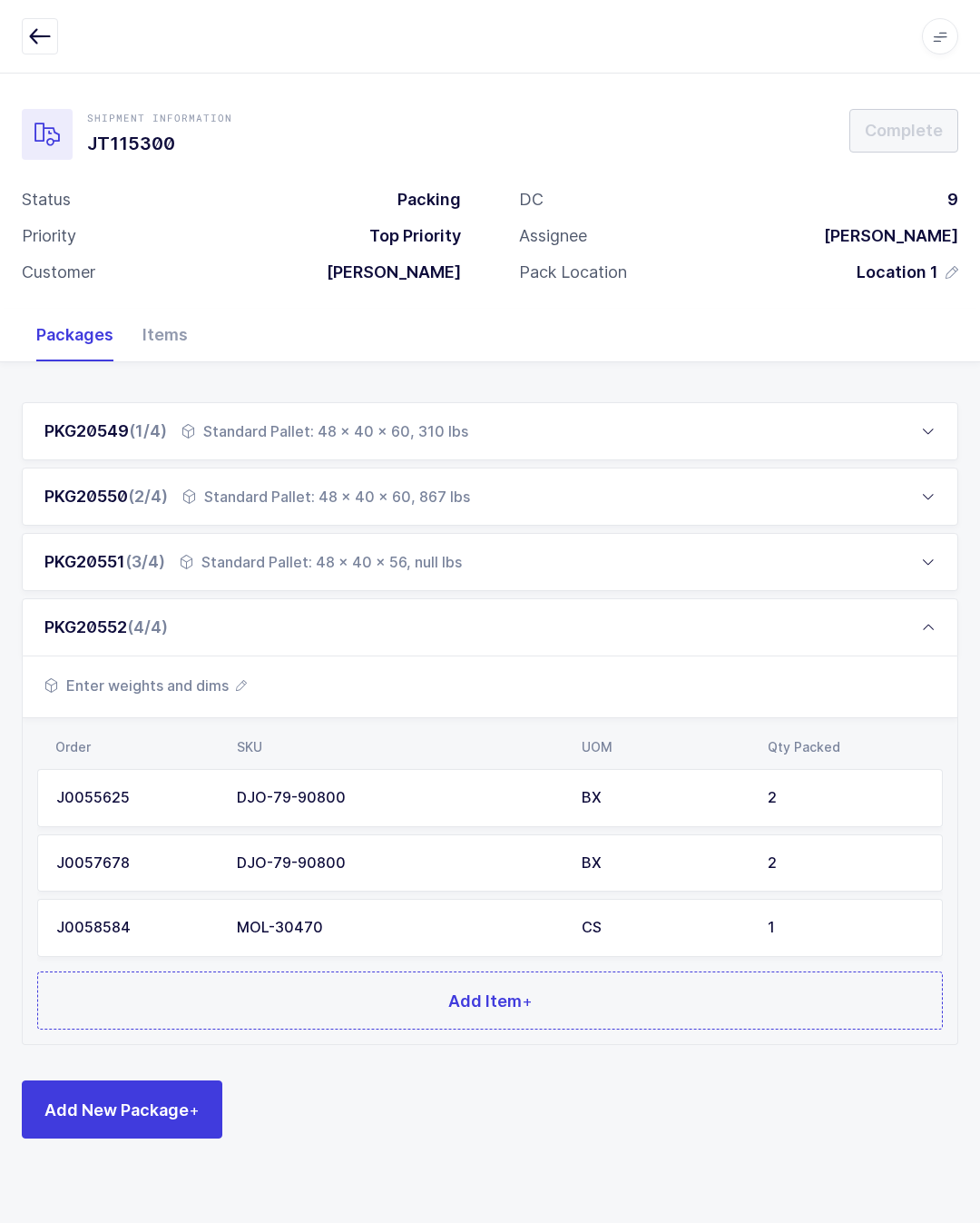
click at [686, 1002] on button "Add Item +" at bounding box center [490, 1000] width 906 height 58
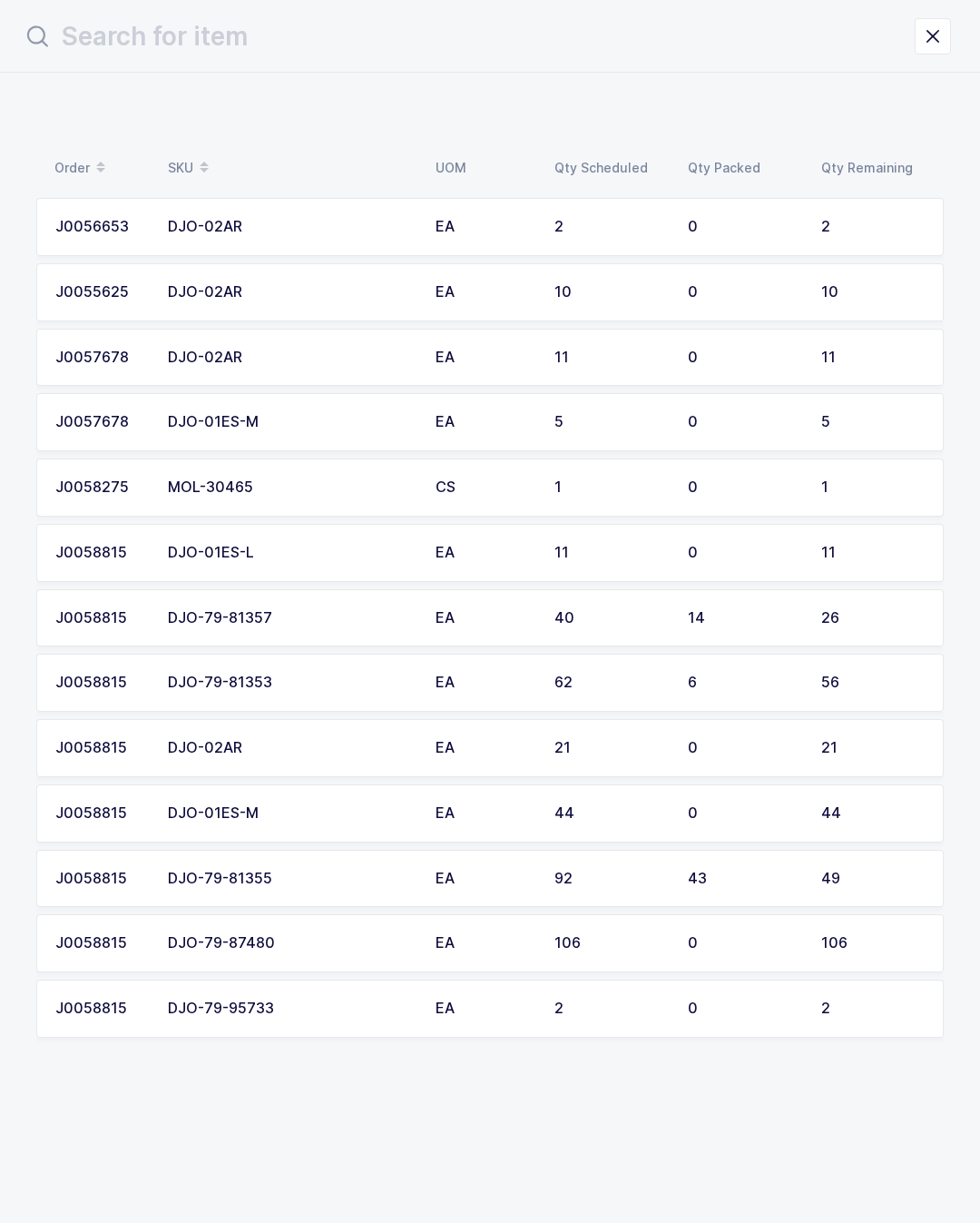
click at [209, 935] on div "DJO-79-87480" at bounding box center [291, 943] width 246 height 16
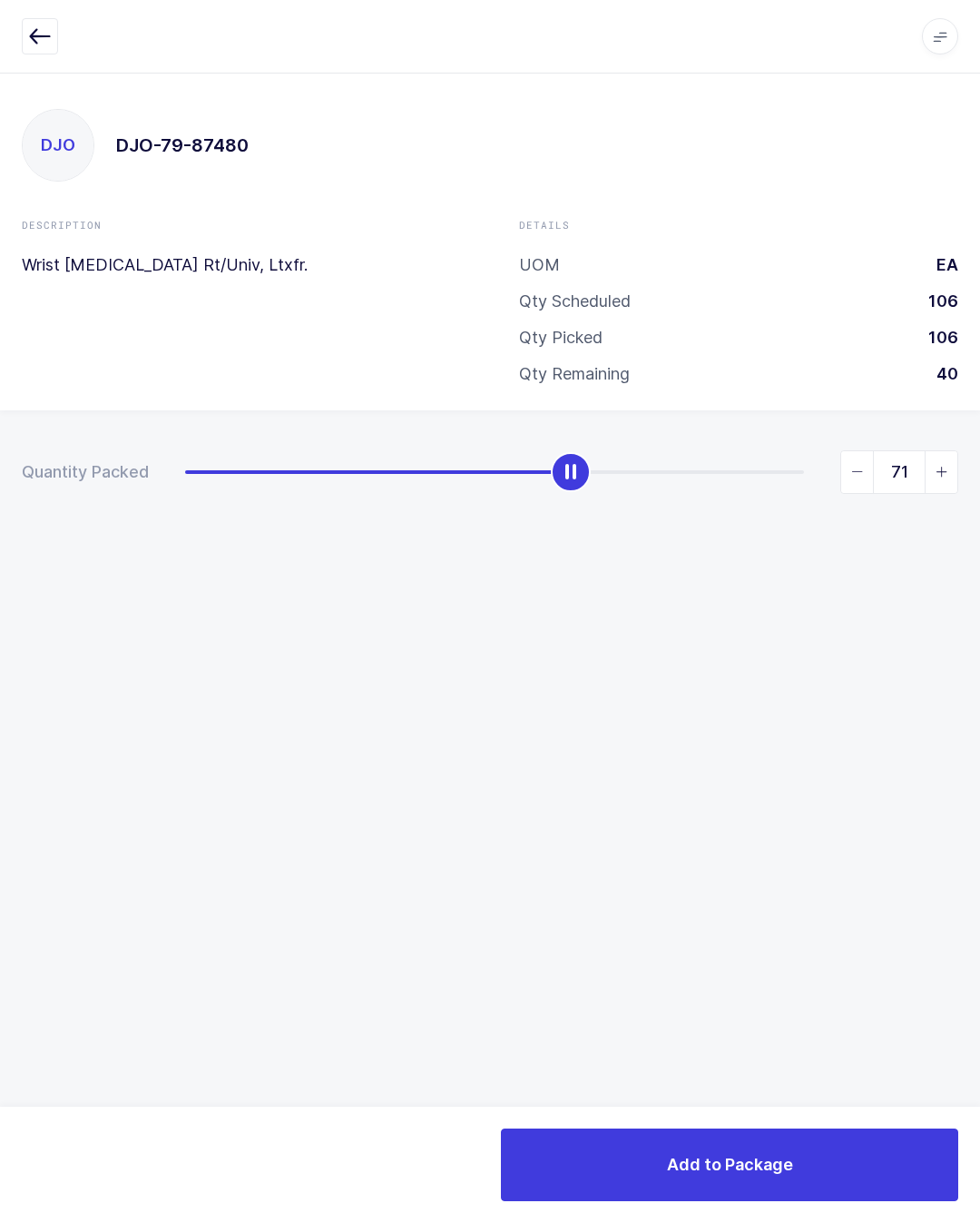
type input "72"
click at [806, 1158] on button "Add to Package" at bounding box center [729, 1164] width 457 height 73
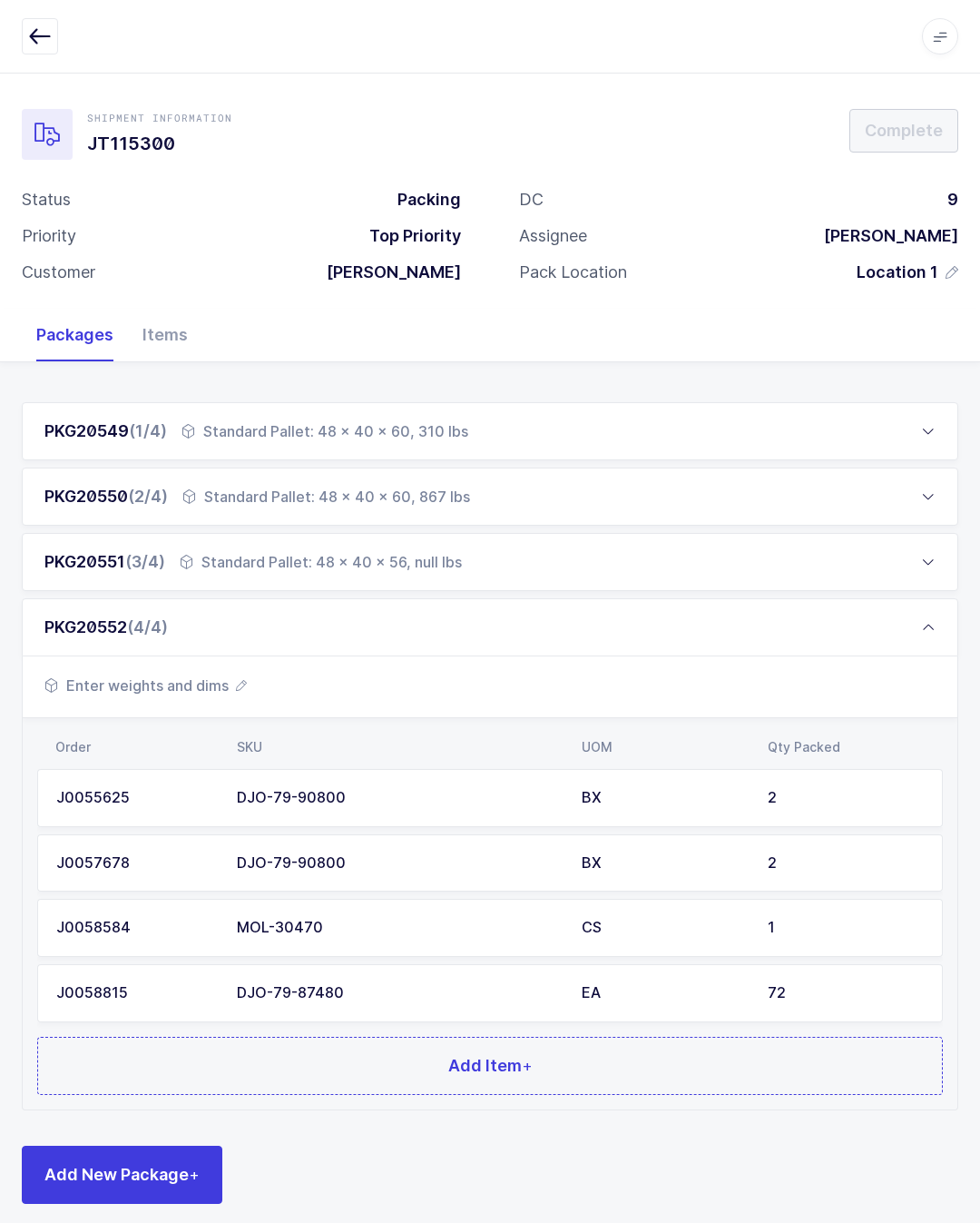
click at [840, 987] on div "72" at bounding box center [846, 993] width 156 height 16
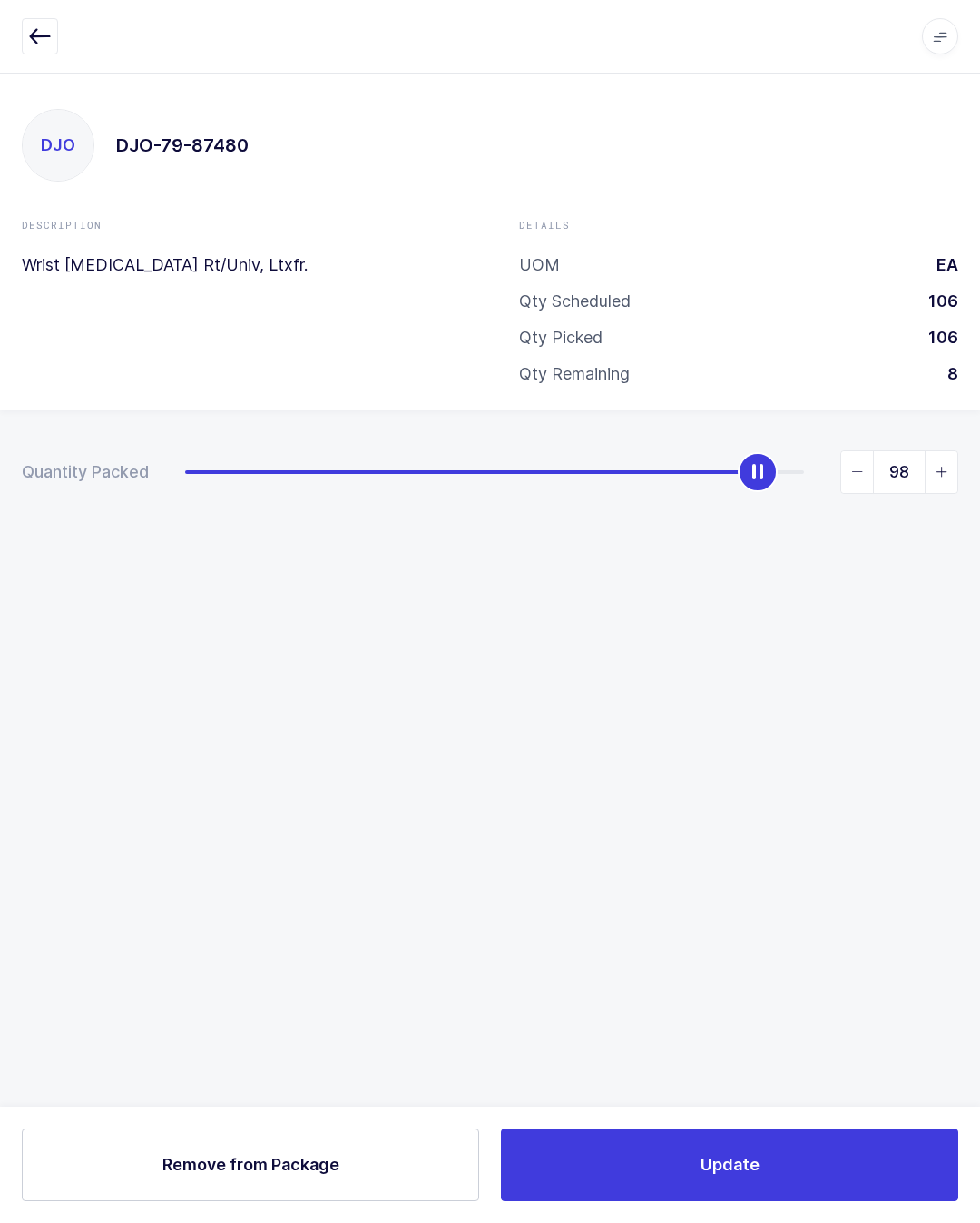
type input "106"
click at [854, 1157] on button "Update" at bounding box center [729, 1164] width 457 height 73
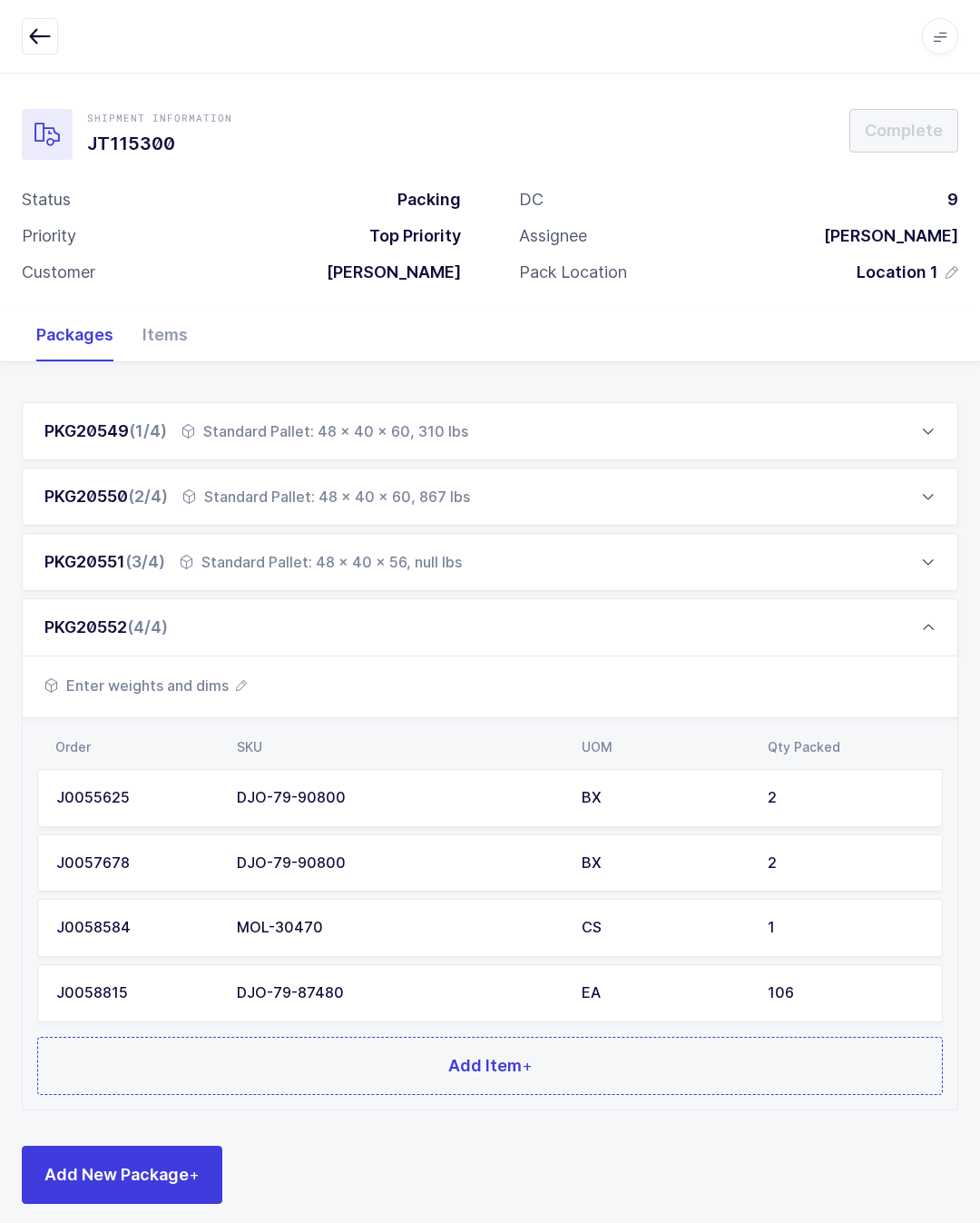
click at [612, 1066] on button "Add Item +" at bounding box center [490, 1065] width 906 height 58
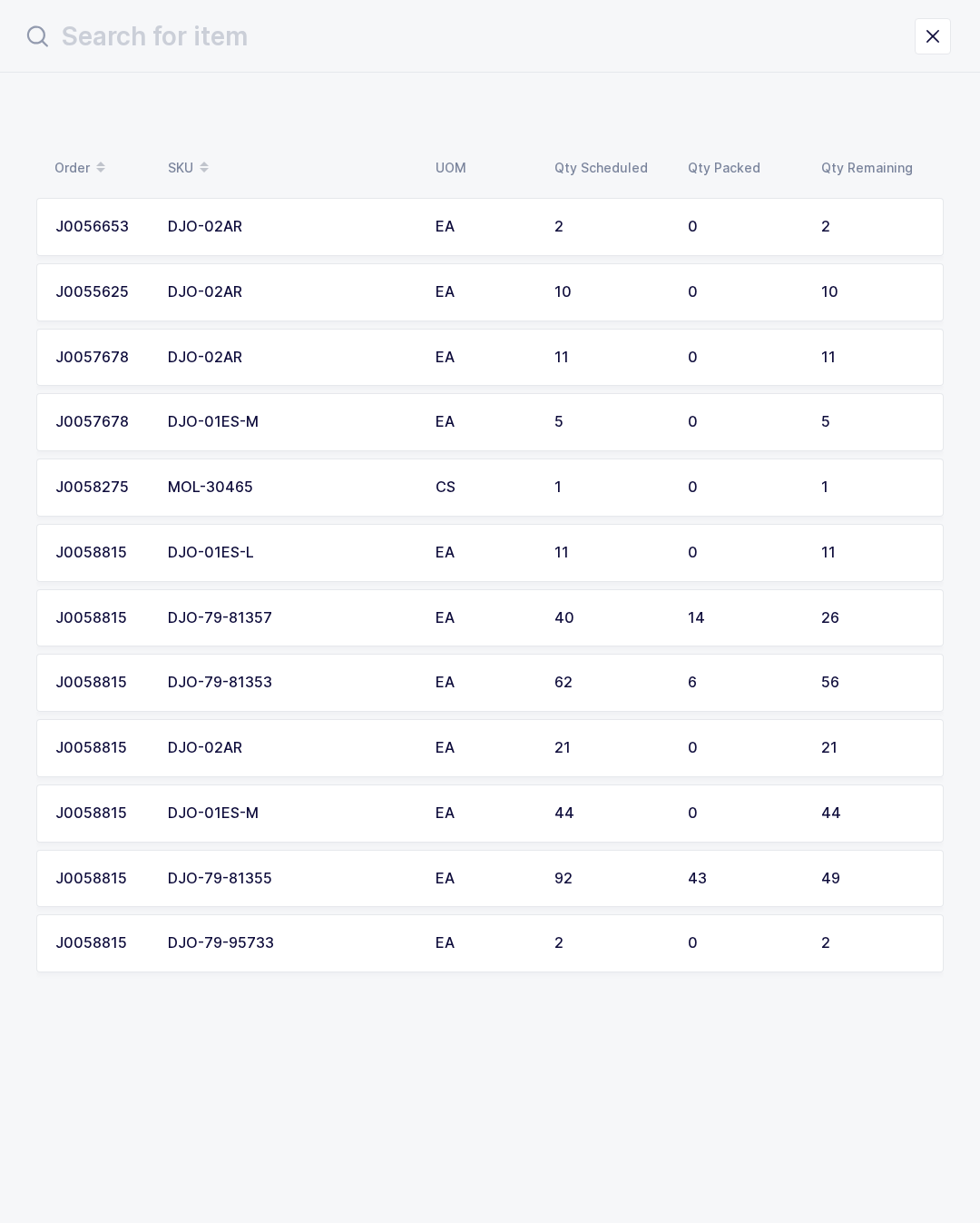
click at [148, 299] on td "J0055625" at bounding box center [96, 292] width 121 height 58
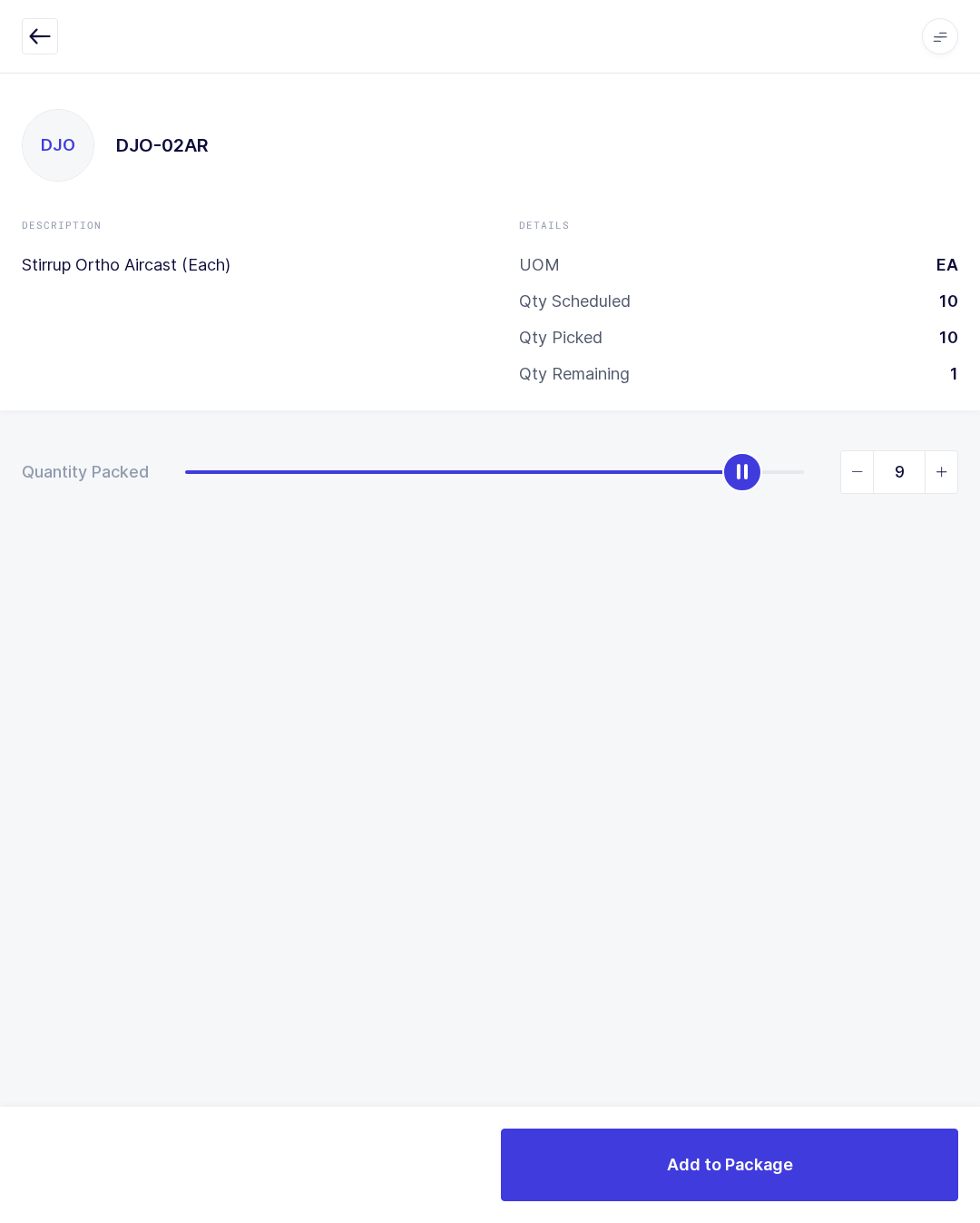
type input "10"
click at [856, 1129] on button "Add to Package" at bounding box center [729, 1164] width 457 height 73
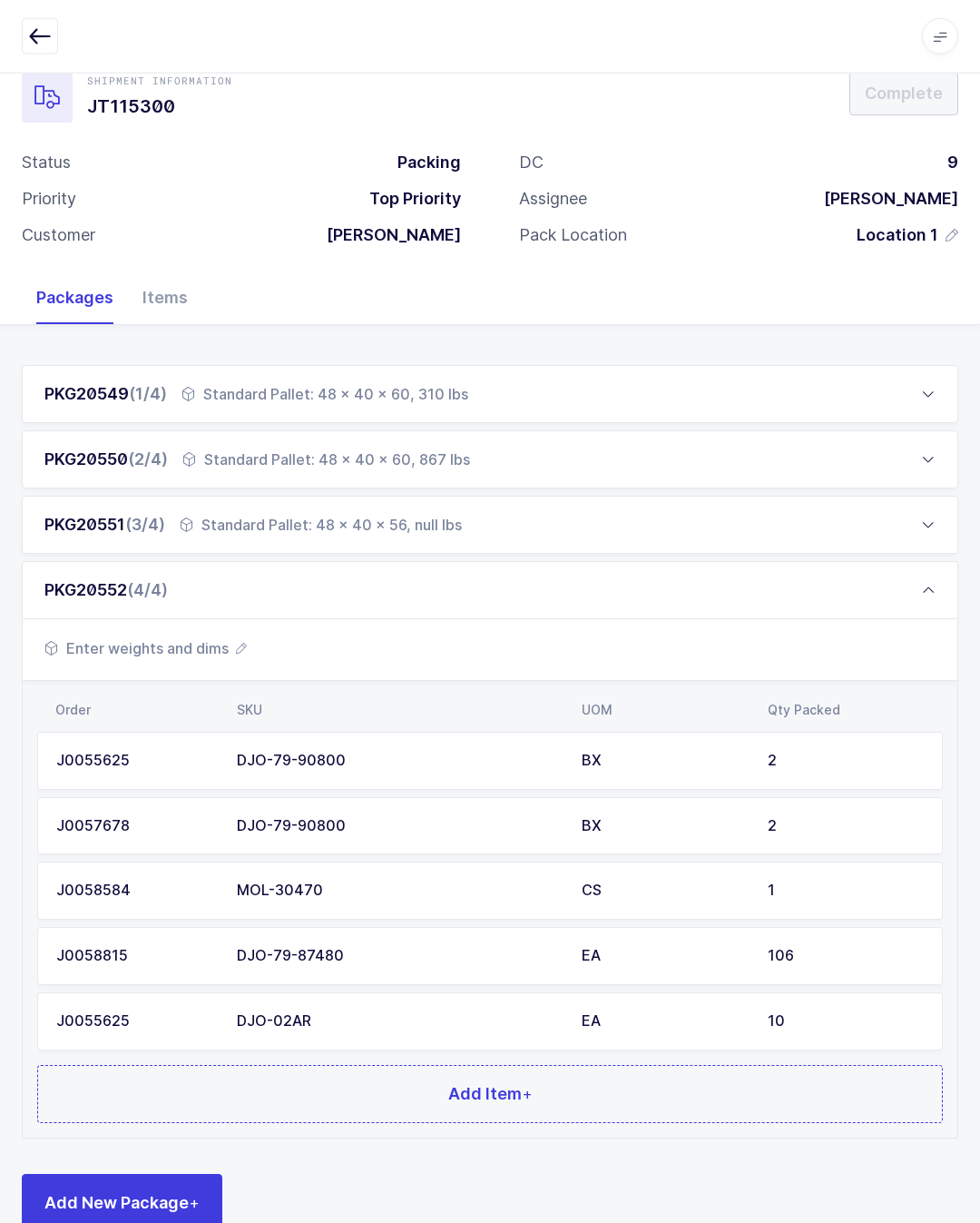
scroll to position [37, 0]
click at [699, 1090] on button "Add Item +" at bounding box center [490, 1094] width 906 height 58
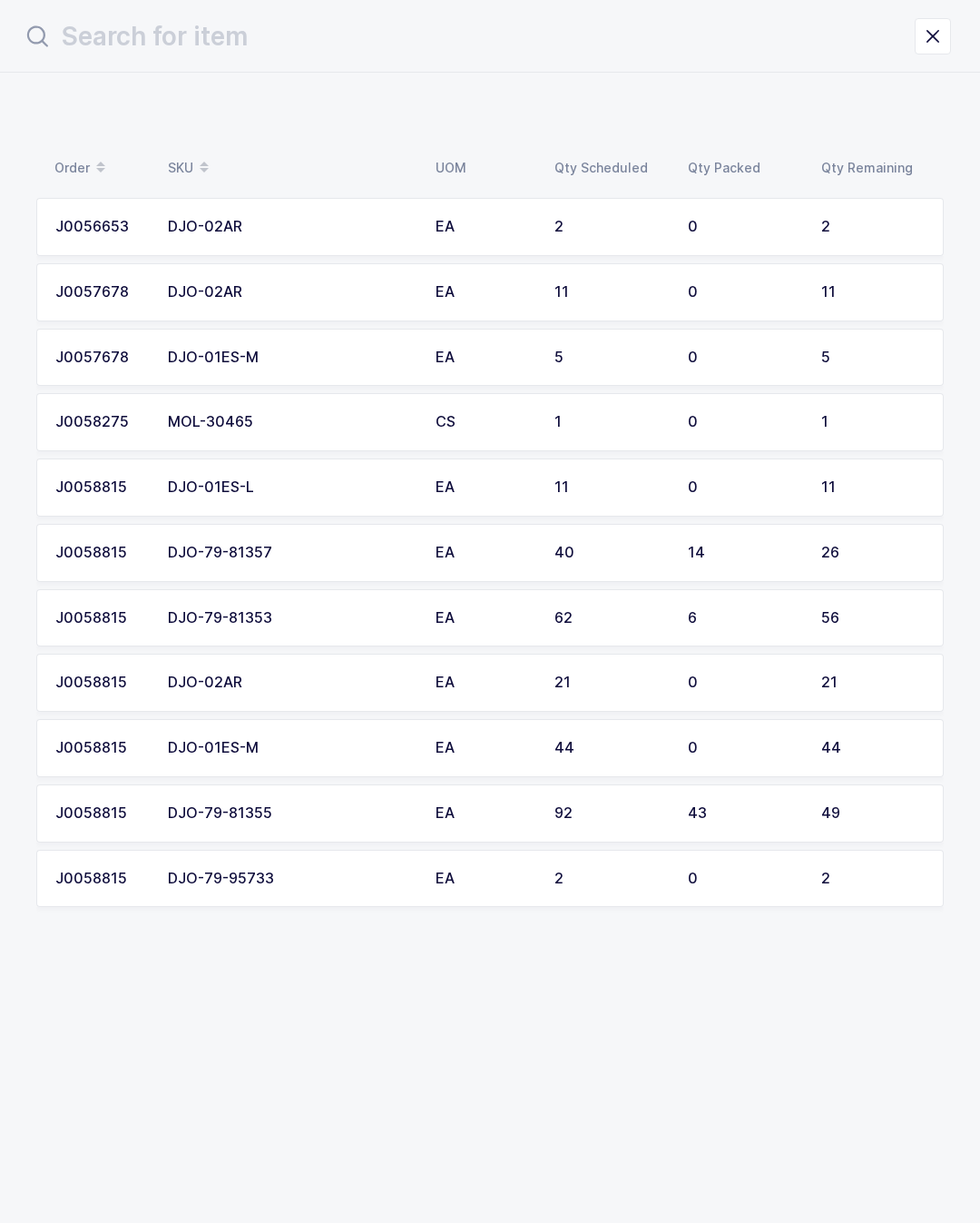
scroll to position [0, 0]
click at [856, 286] on div "11" at bounding box center [872, 292] width 103 height 16
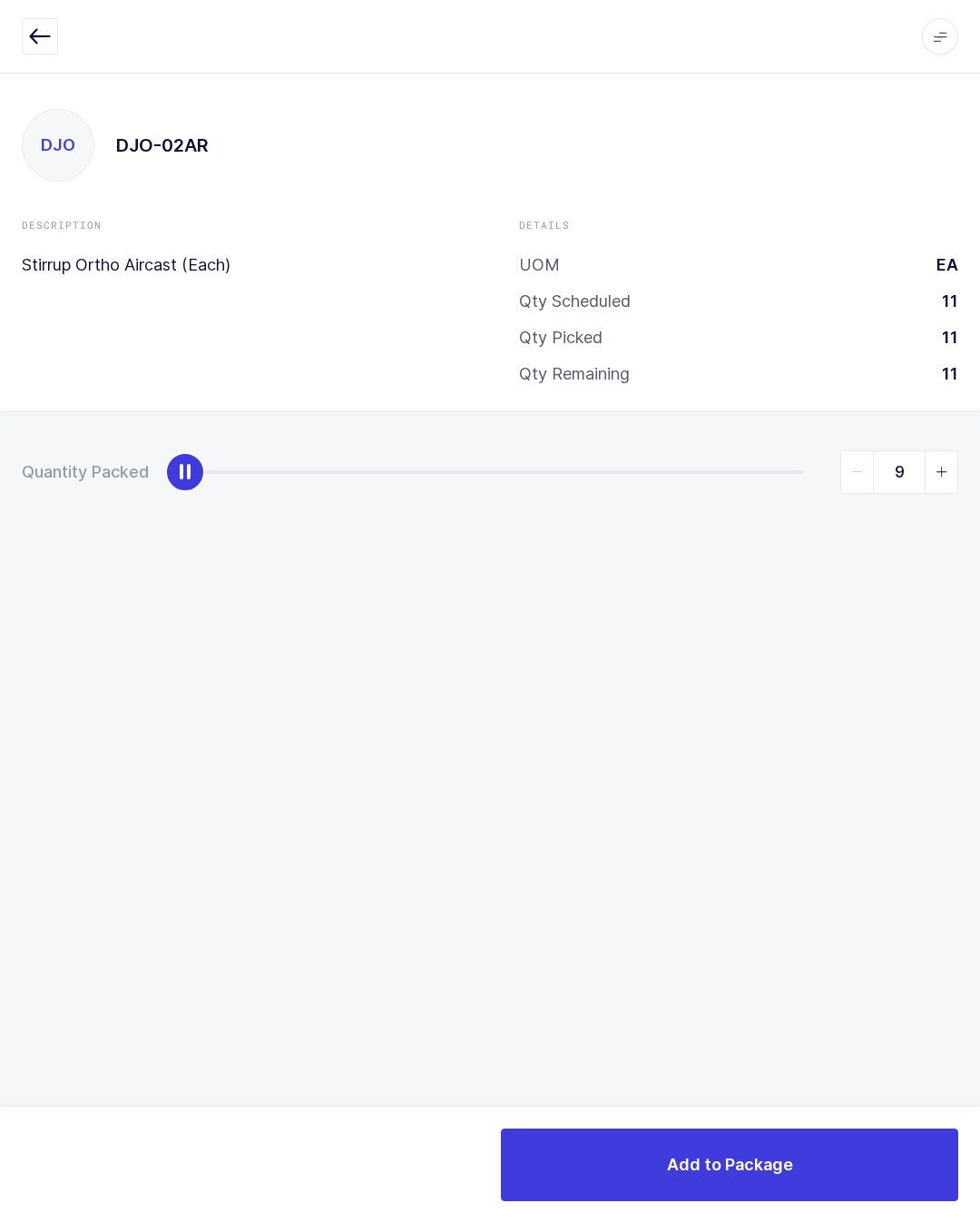
type input "11"
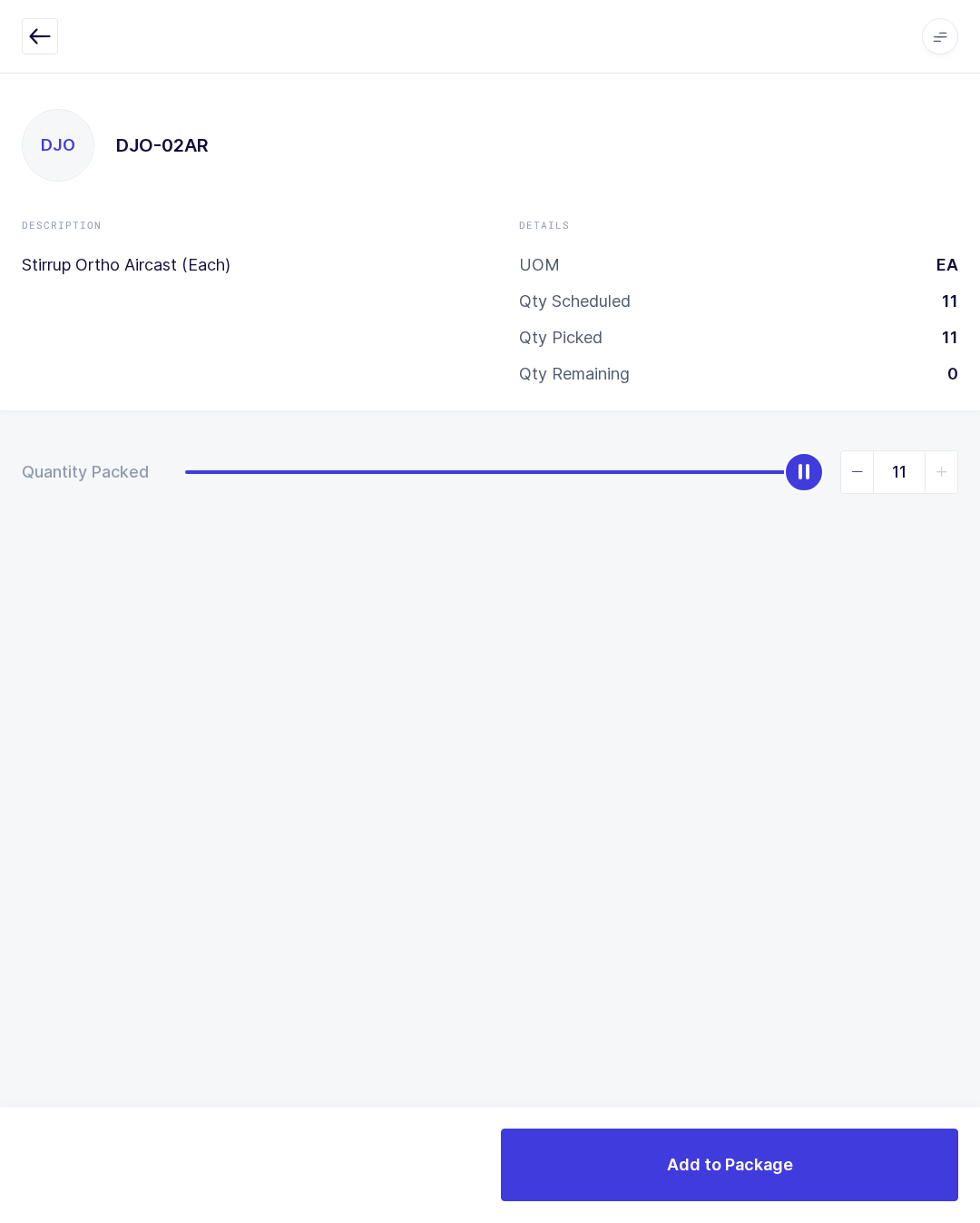
click at [831, 1155] on button "Add to Package" at bounding box center [729, 1164] width 457 height 73
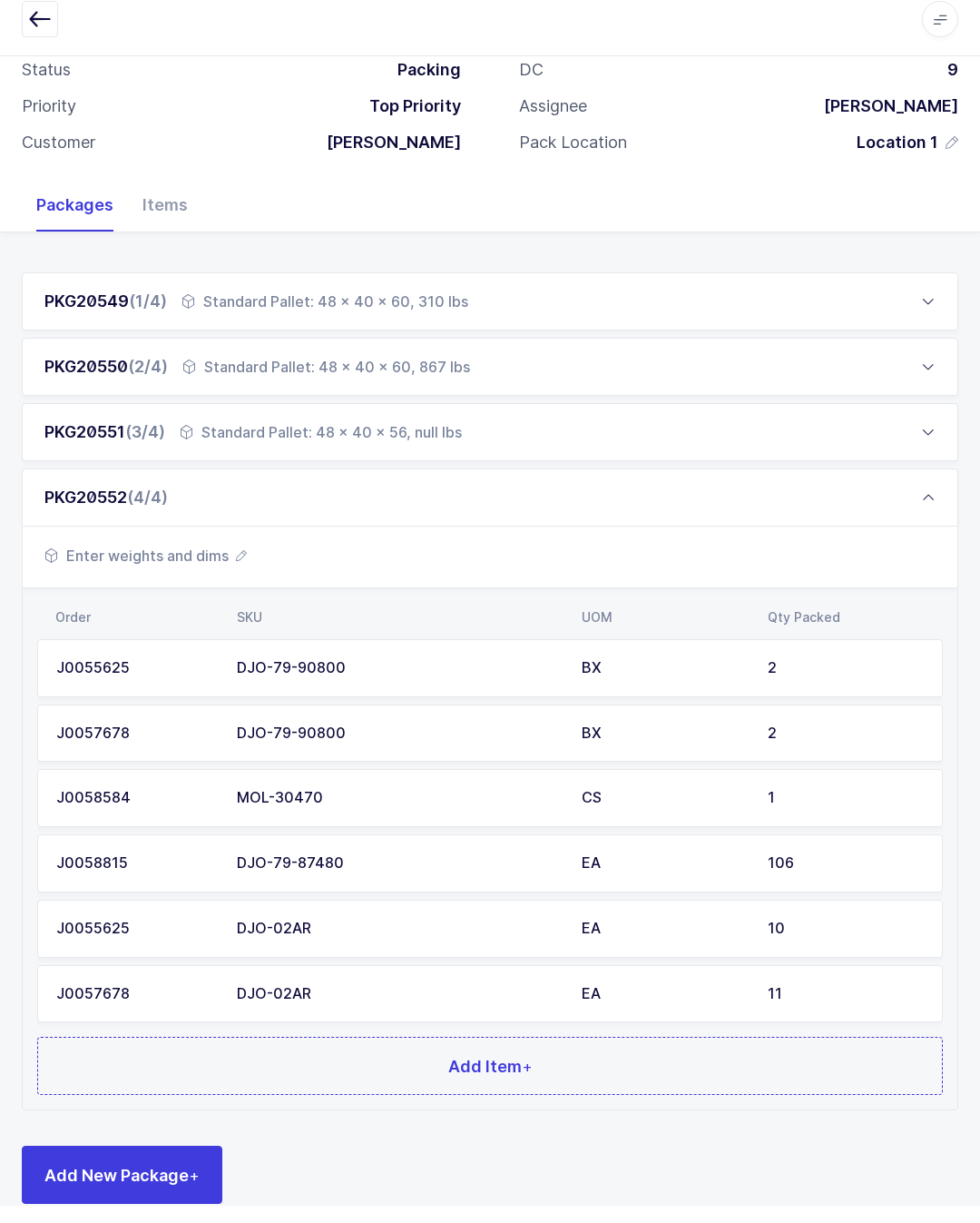
scroll to position [102, 0]
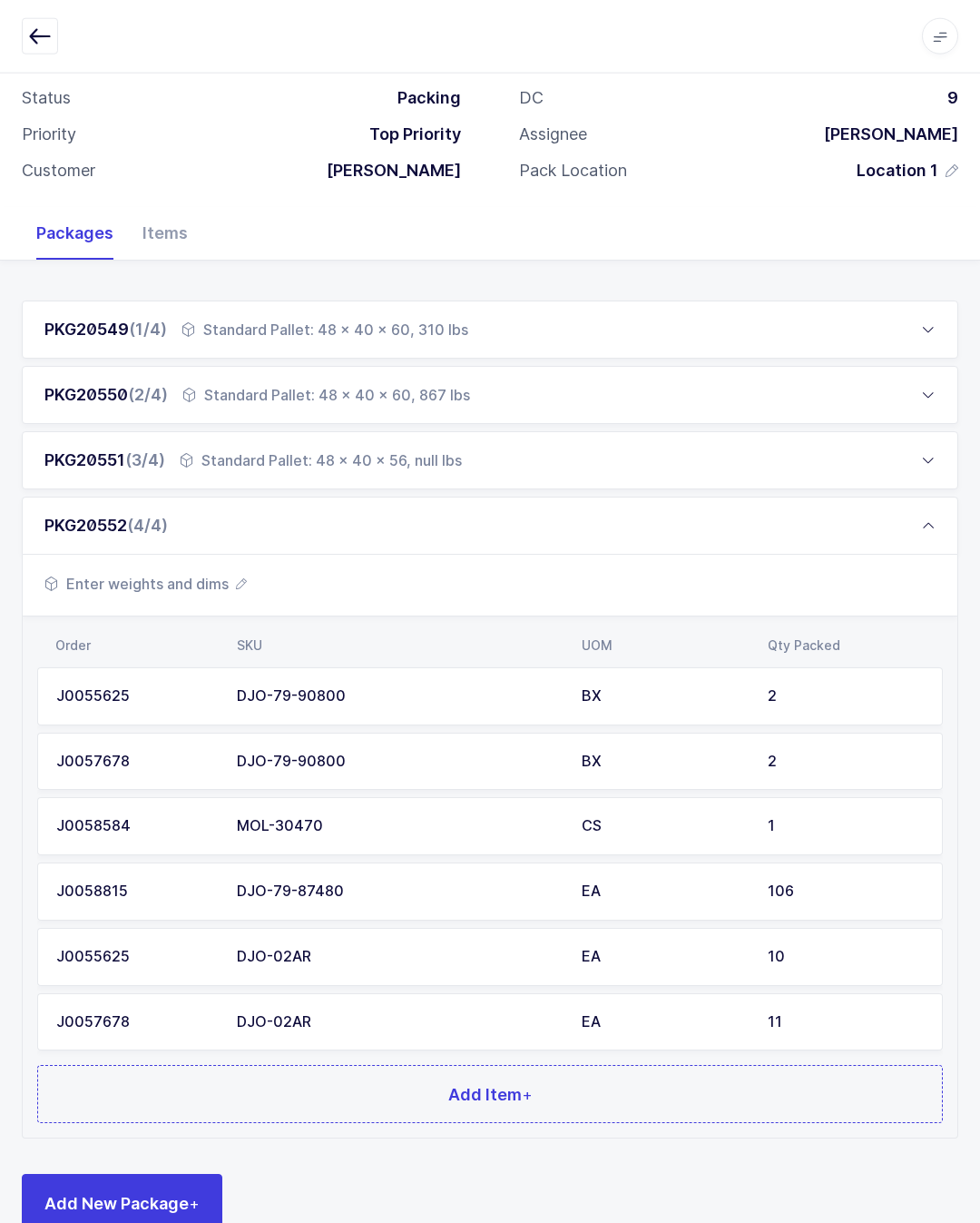
click at [705, 1095] on button "Add Item +" at bounding box center [490, 1094] width 906 height 58
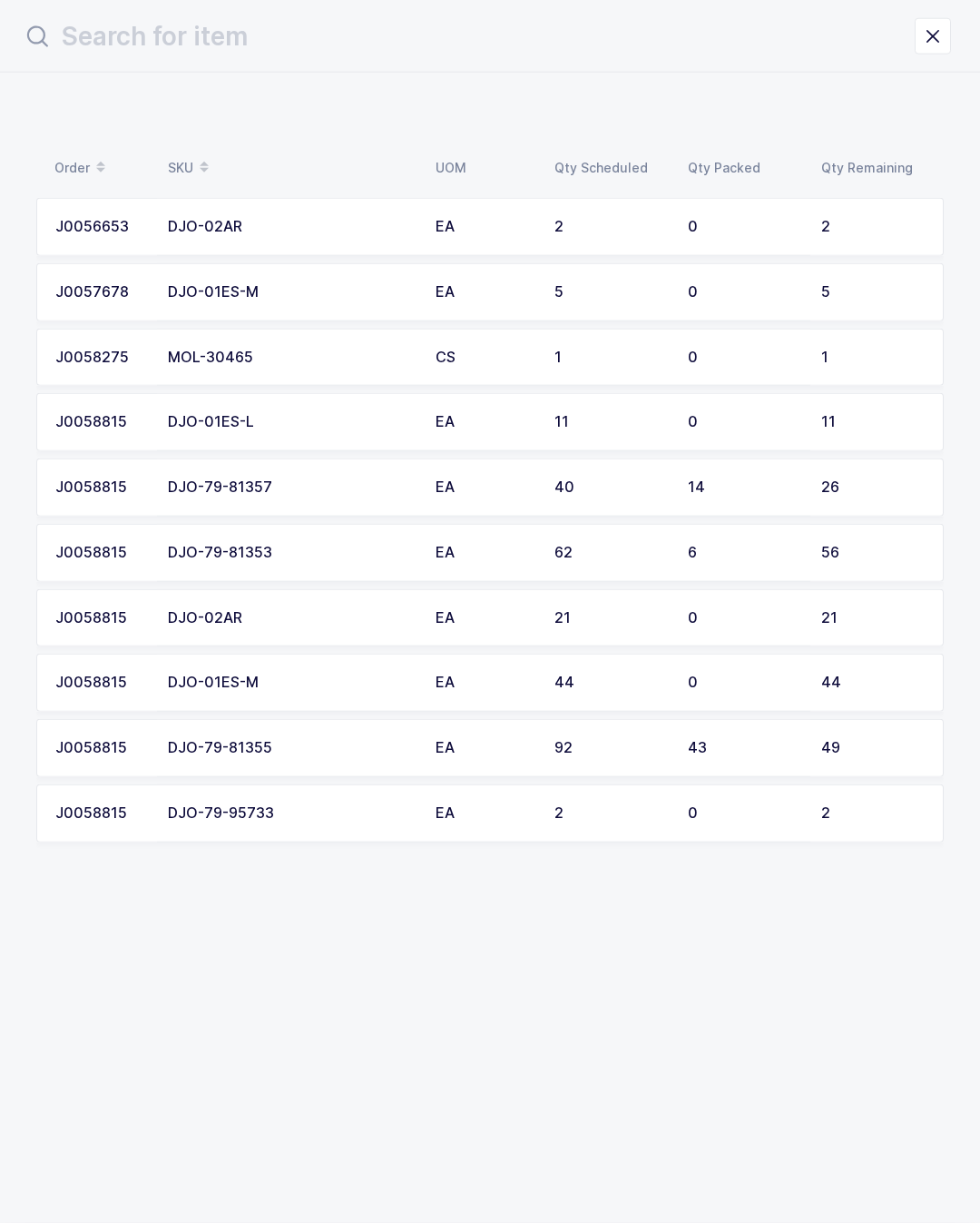
scroll to position [0, 0]
click at [861, 213] on td "2" at bounding box center [876, 227] width 133 height 58
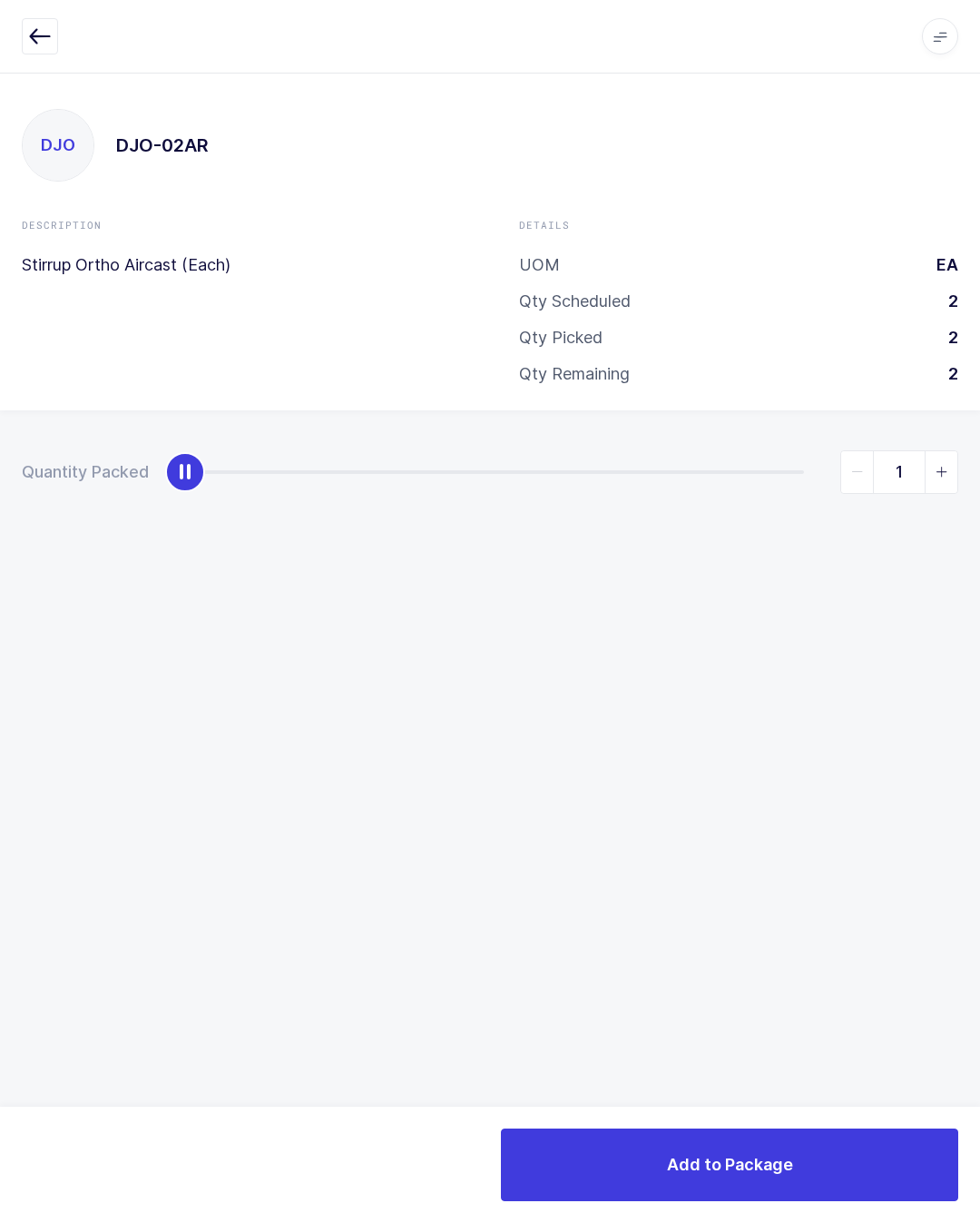
type input "2"
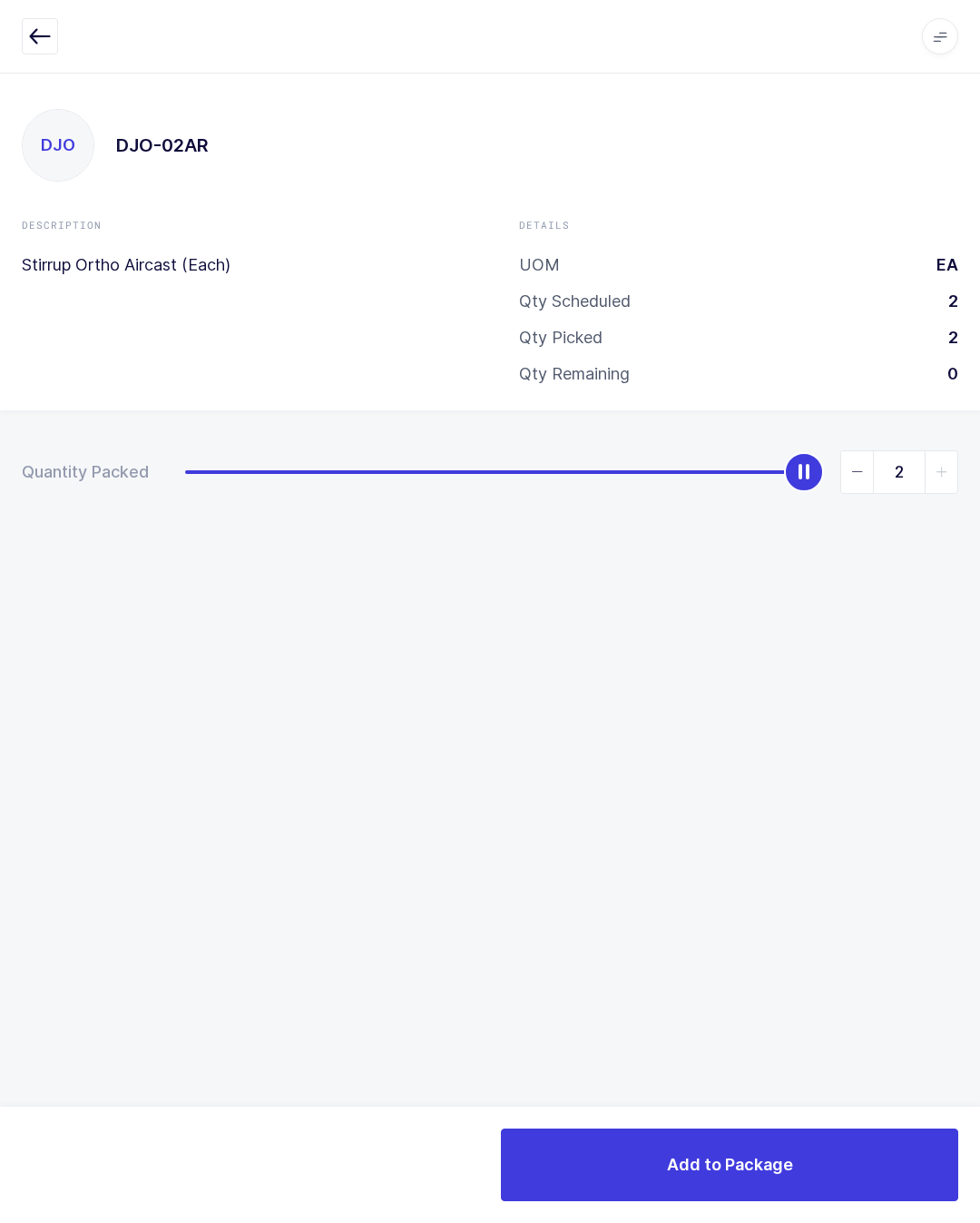
click at [781, 1134] on button "Add to Package" at bounding box center [729, 1164] width 457 height 73
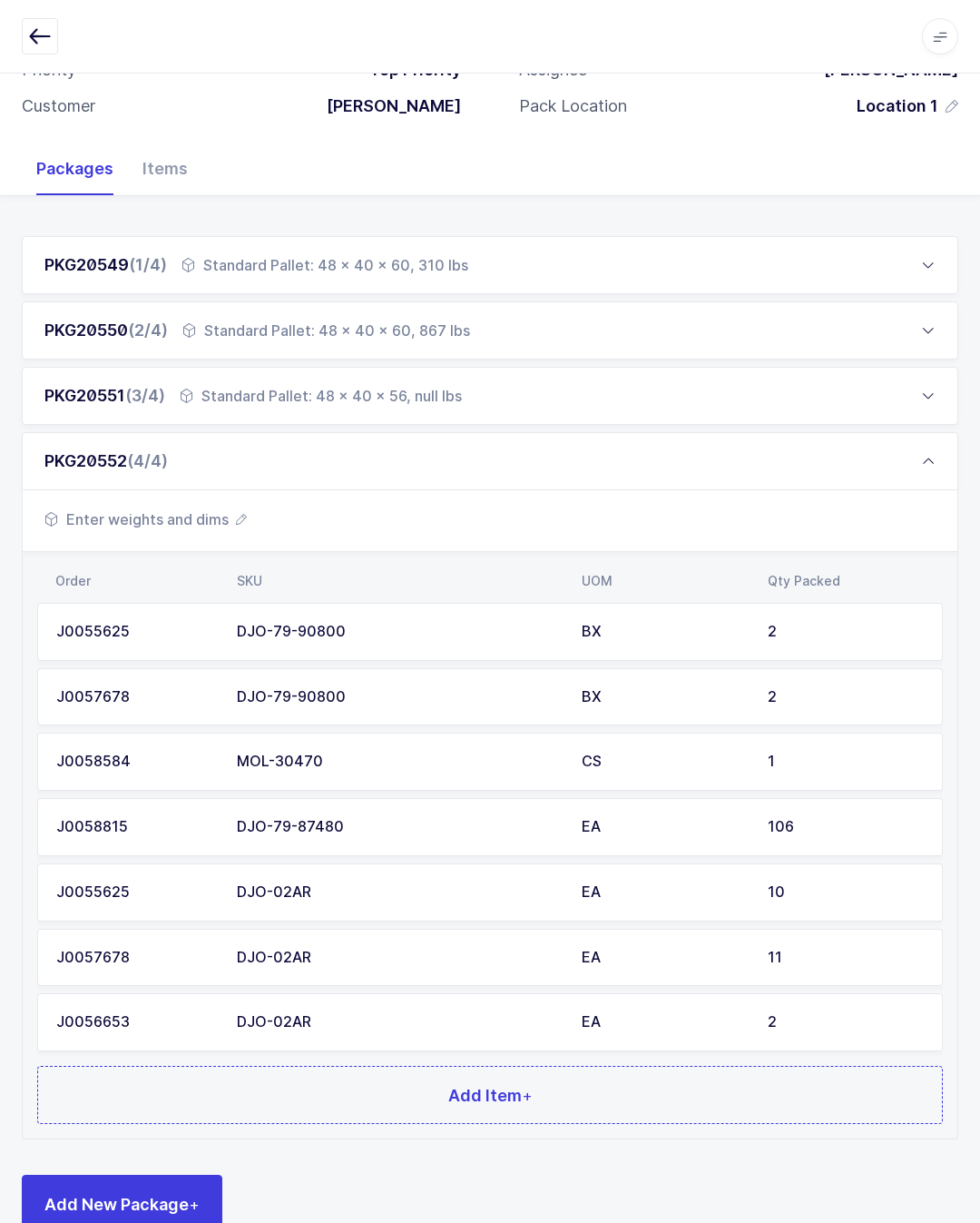
scroll to position [166, 0]
click at [645, 1079] on button "Add Item +" at bounding box center [490, 1095] width 906 height 58
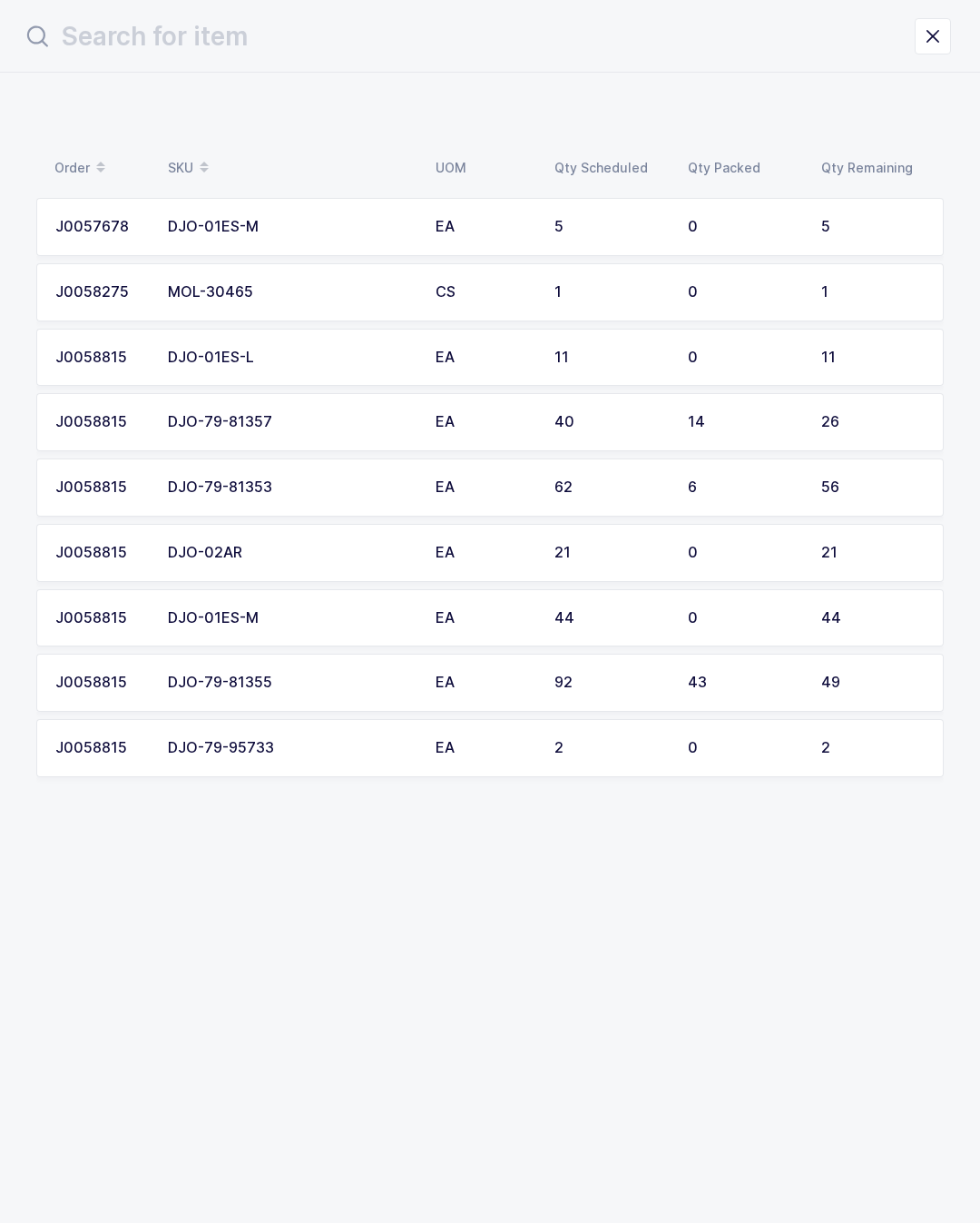
scroll to position [0, 0]
click at [844, 597] on td "44" at bounding box center [876, 618] width 133 height 58
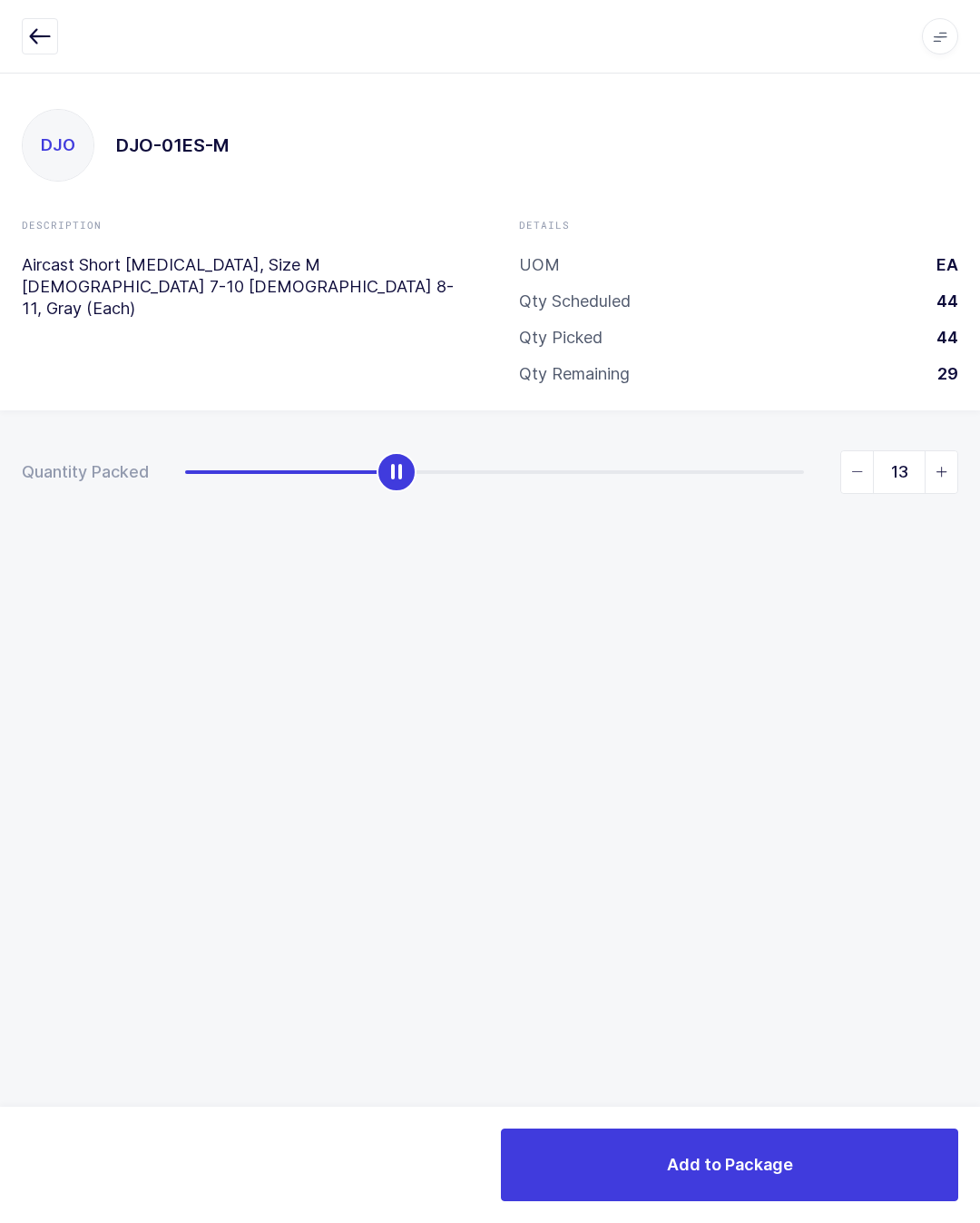
type input "12"
click at [827, 1151] on button "Add to Package" at bounding box center [729, 1164] width 457 height 73
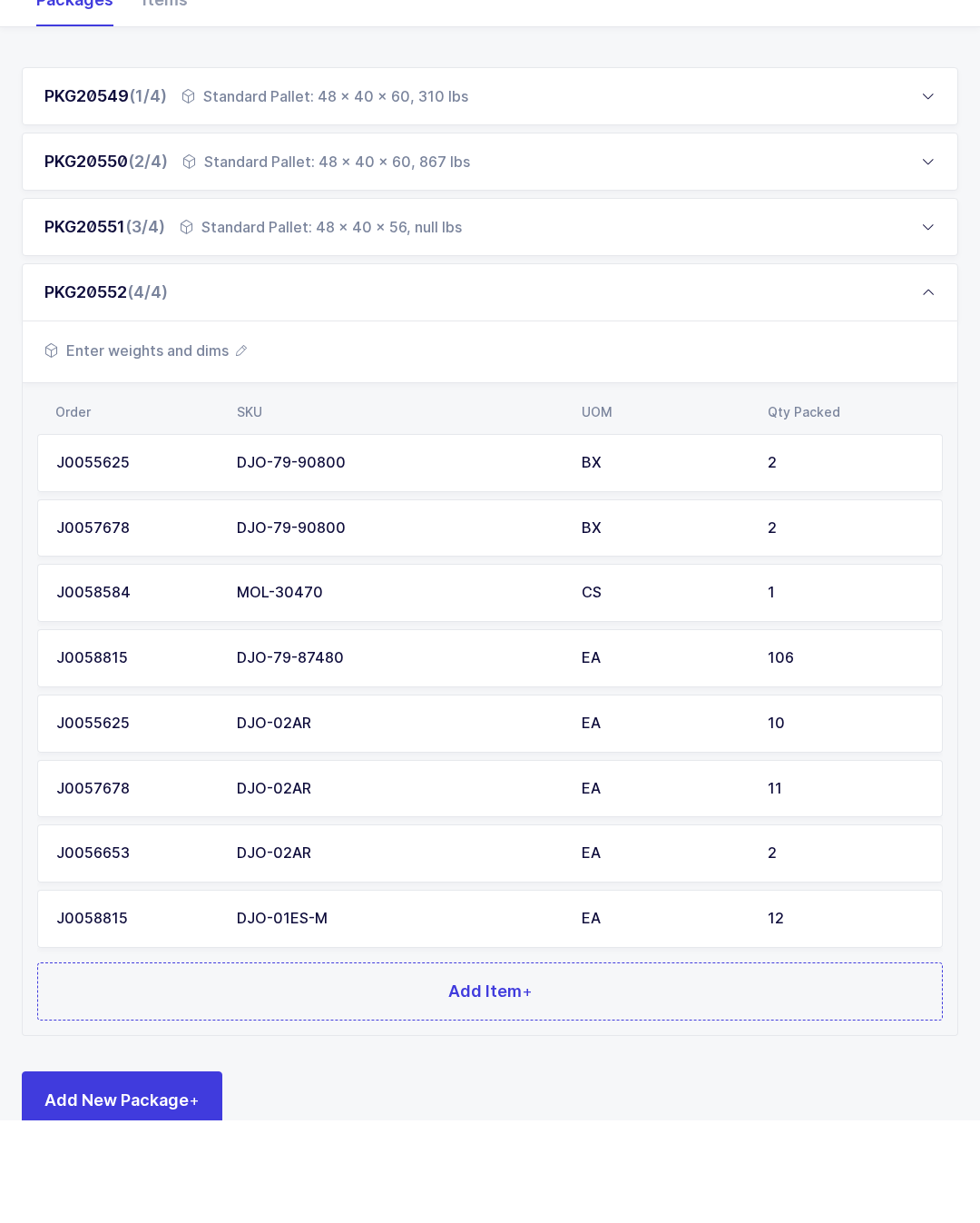
scroll to position [231, 0]
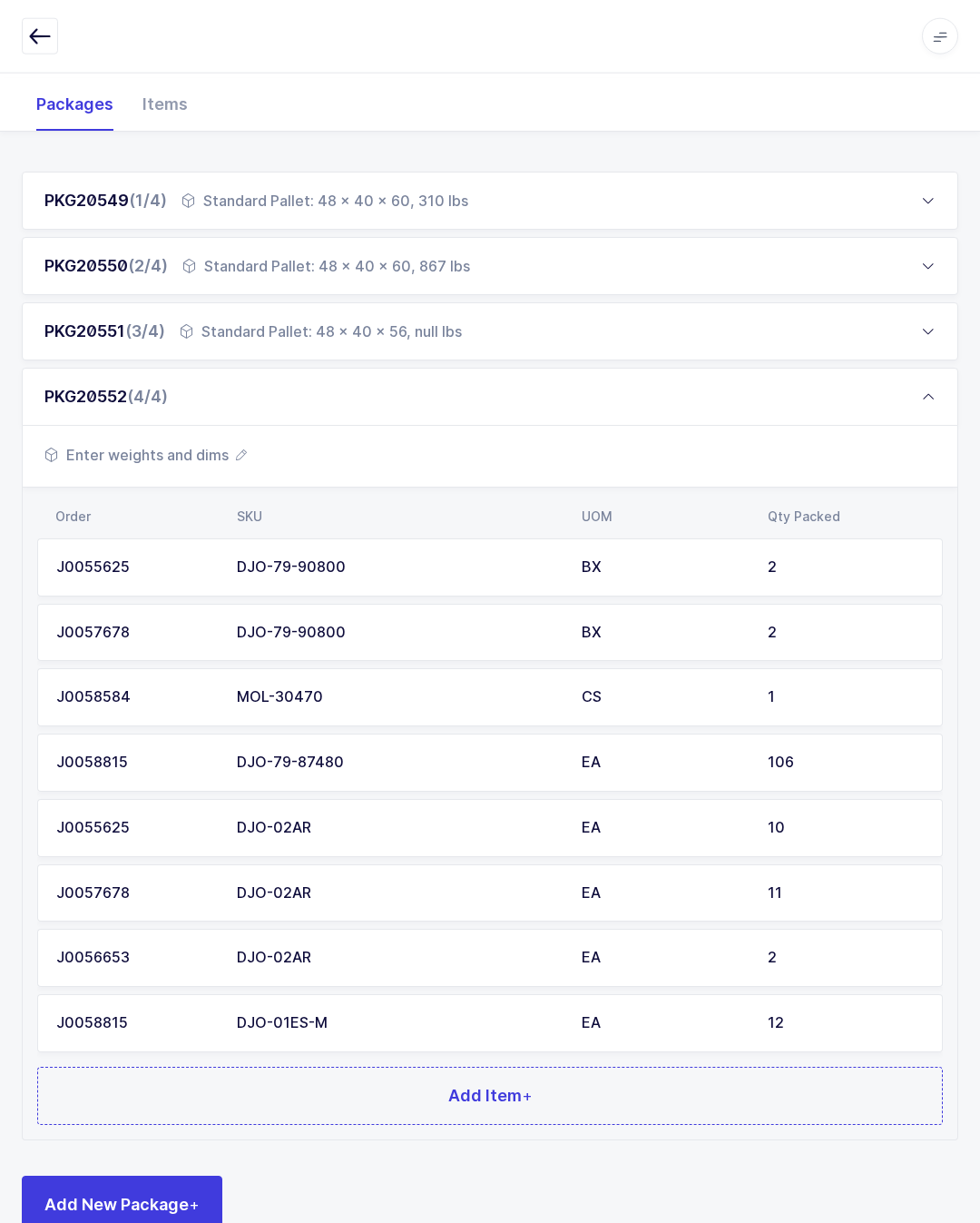
click at [229, 456] on span "Enter weights and dims" at bounding box center [145, 455] width 202 height 22
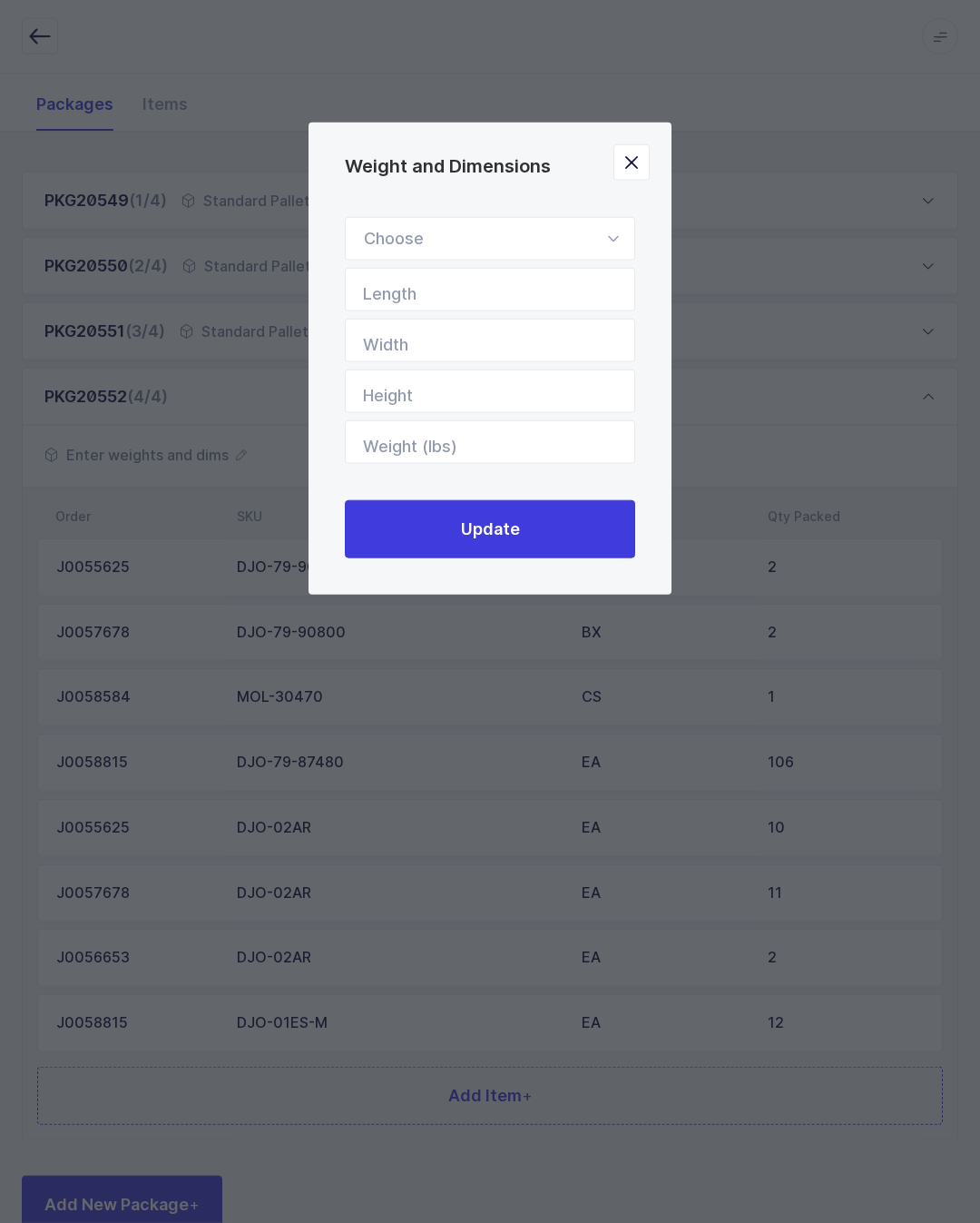
click at [538, 240] on div "Weight and Dimensions" at bounding box center [490, 239] width 290 height 44
click at [518, 301] on li "Standard Pallet" at bounding box center [490, 291] width 274 height 34
type input "Standard Pallet"
type input "48"
type input "40"
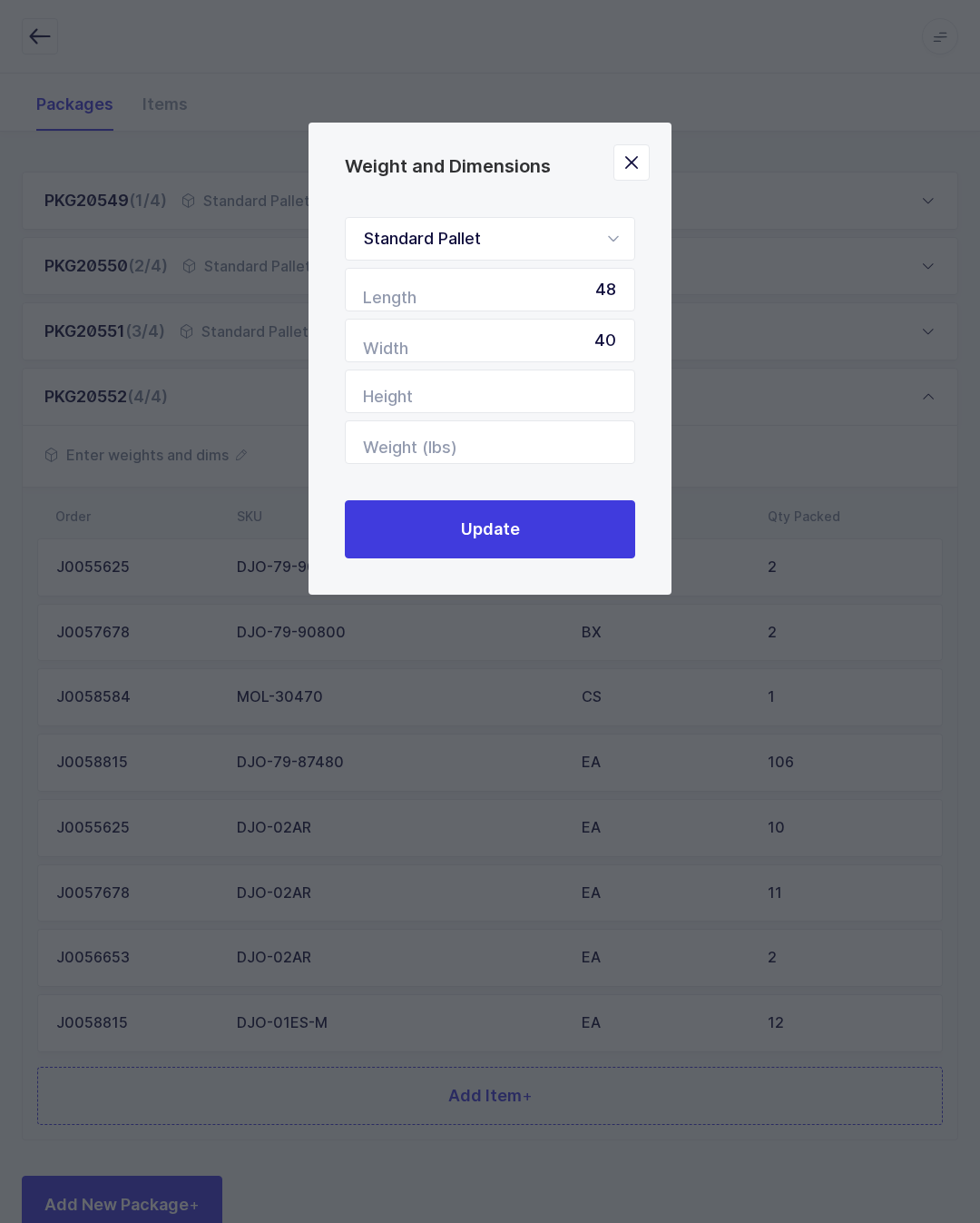
click at [564, 521] on button "Update" at bounding box center [490, 529] width 290 height 58
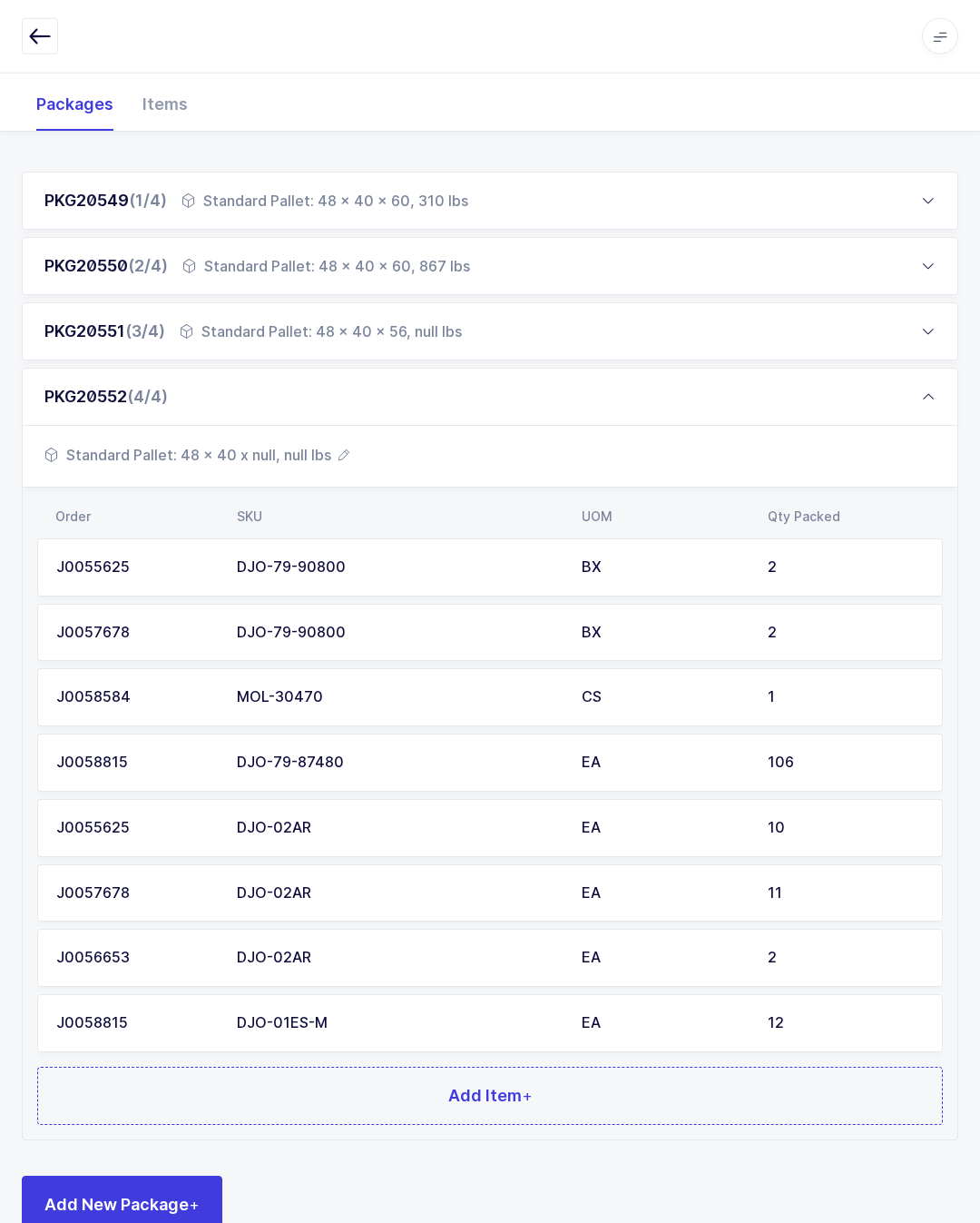
click at [795, 1102] on button "Add Item +" at bounding box center [490, 1095] width 906 height 58
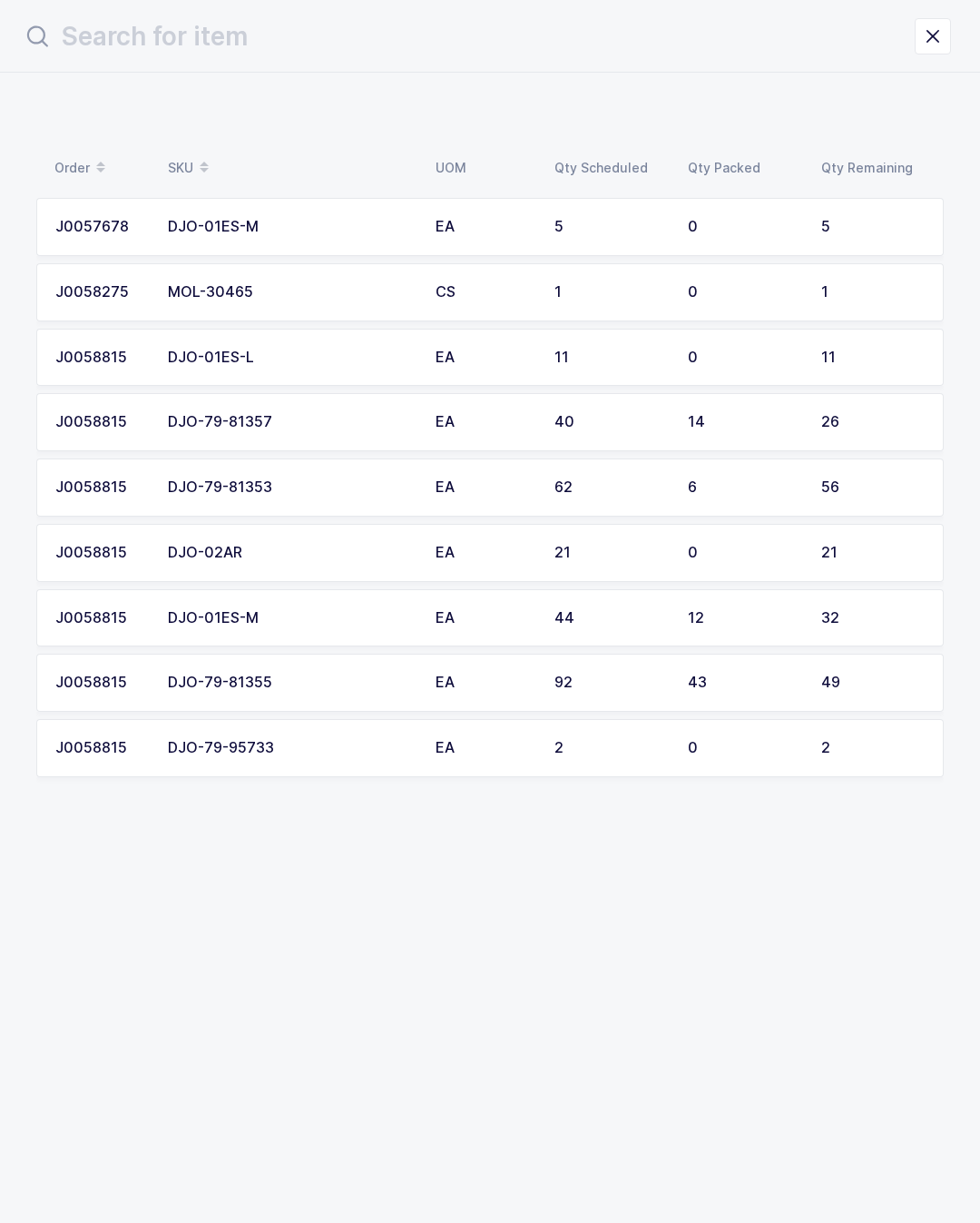
click at [838, 545] on div "21" at bounding box center [872, 553] width 103 height 16
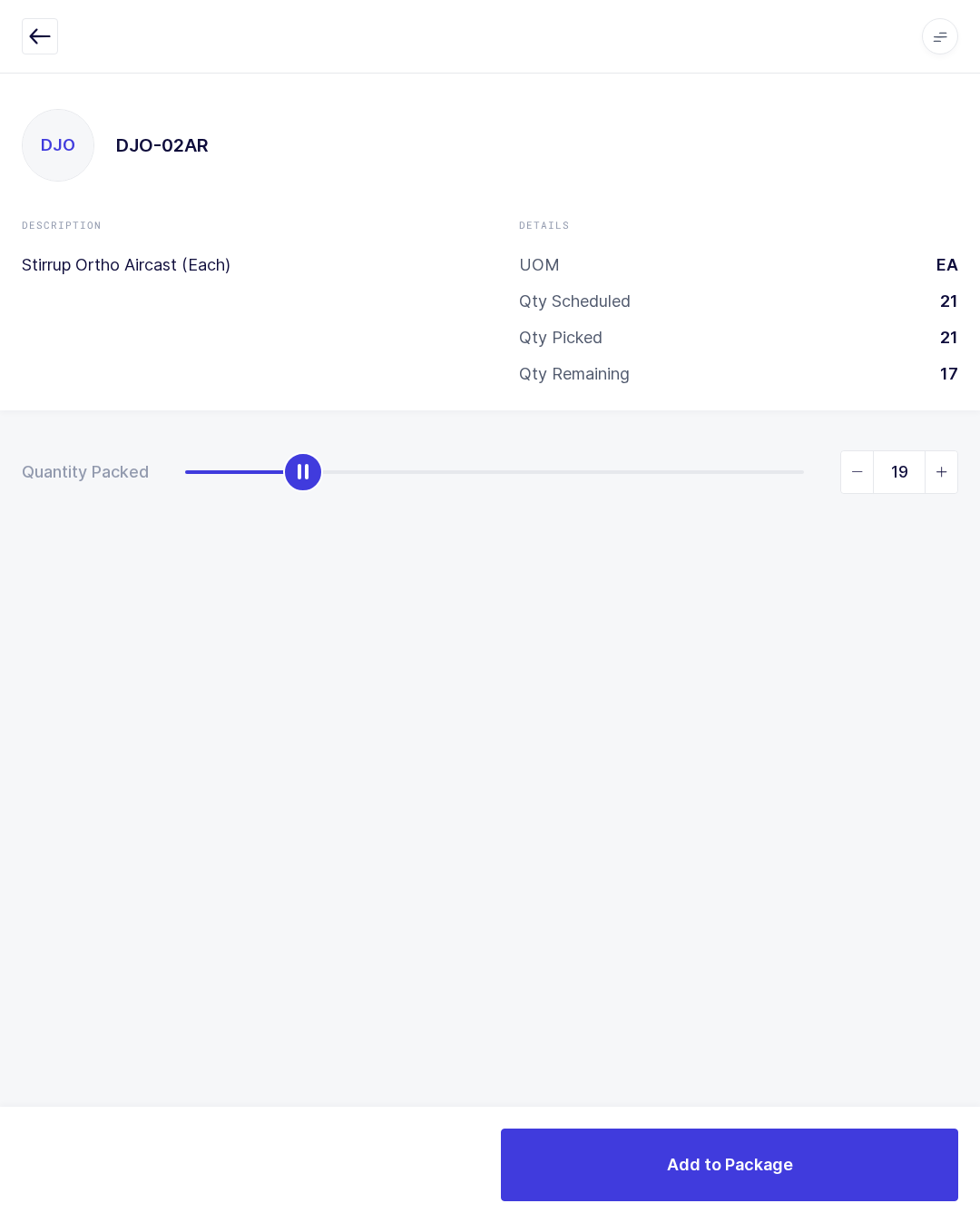
type input "21"
click at [827, 1138] on button "Add to Package" at bounding box center [729, 1164] width 457 height 73
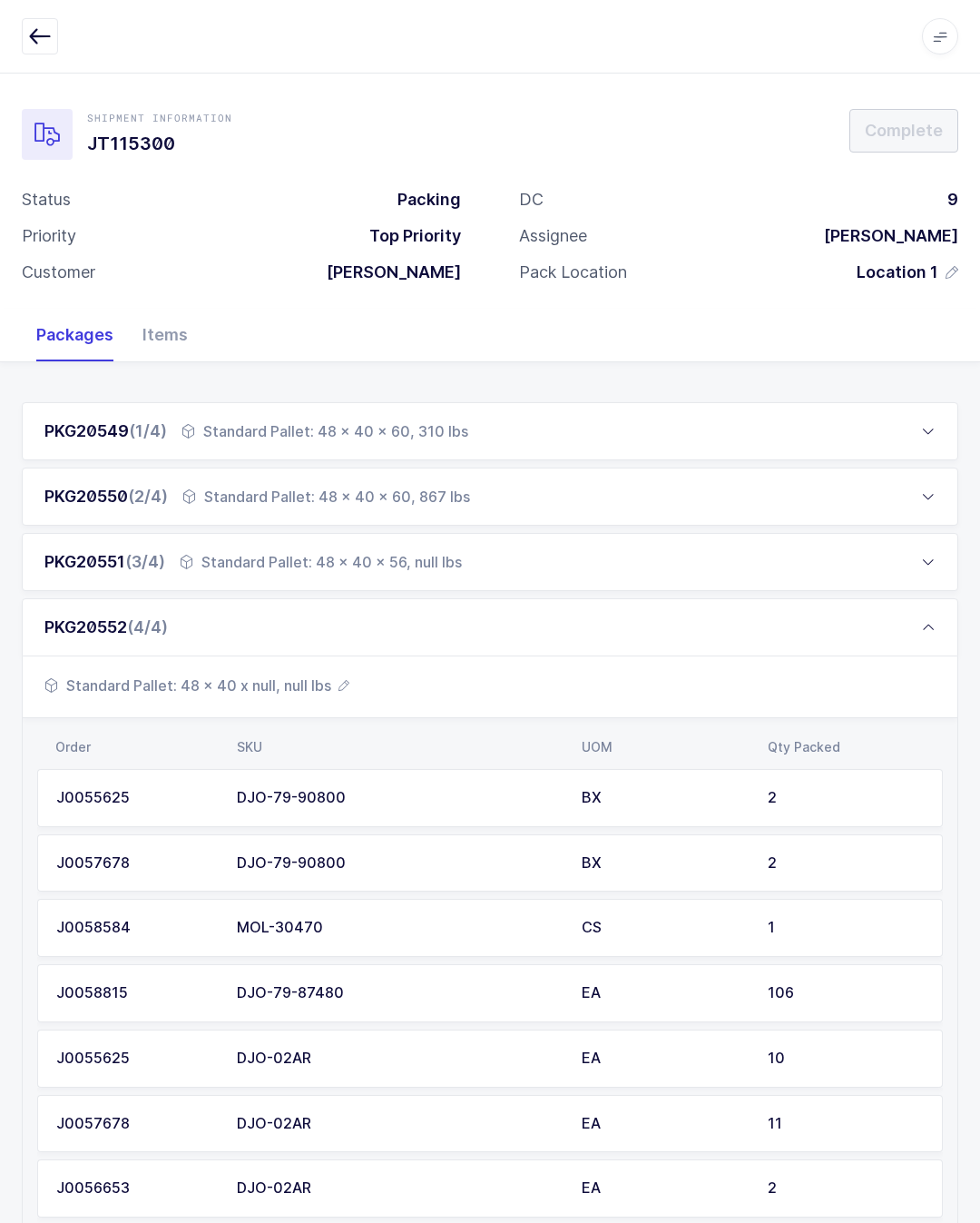
click at [323, 692] on span "Standard Pallet: 48 x 40 x null, null lbs" at bounding box center [196, 685] width 305 height 22
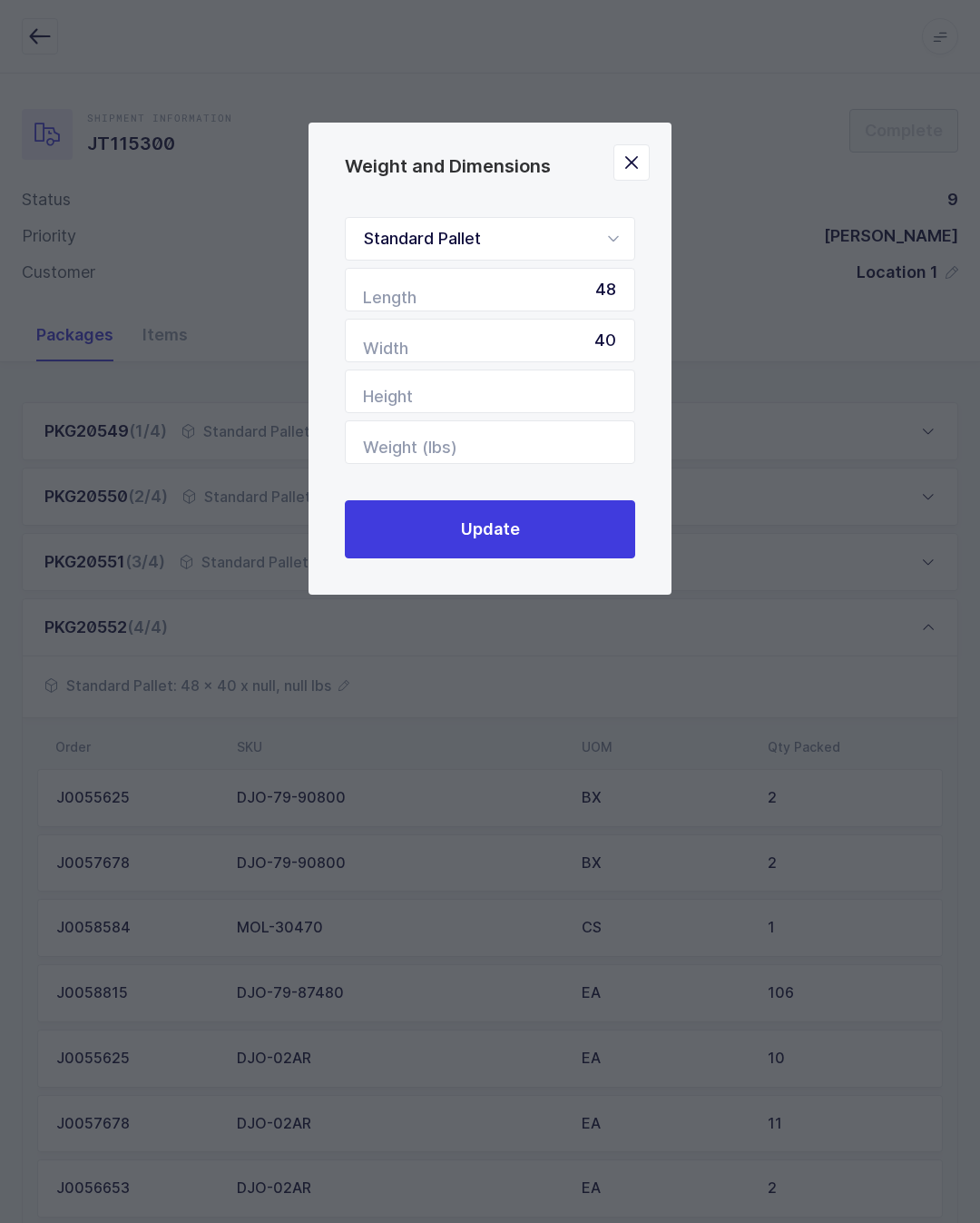
click at [526, 362] on input "40" at bounding box center [490, 341] width 290 height 44
click at [575, 377] on input "Height" at bounding box center [490, 391] width 290 height 44
type input "53"
click at [555, 548] on button "Update" at bounding box center [490, 529] width 290 height 58
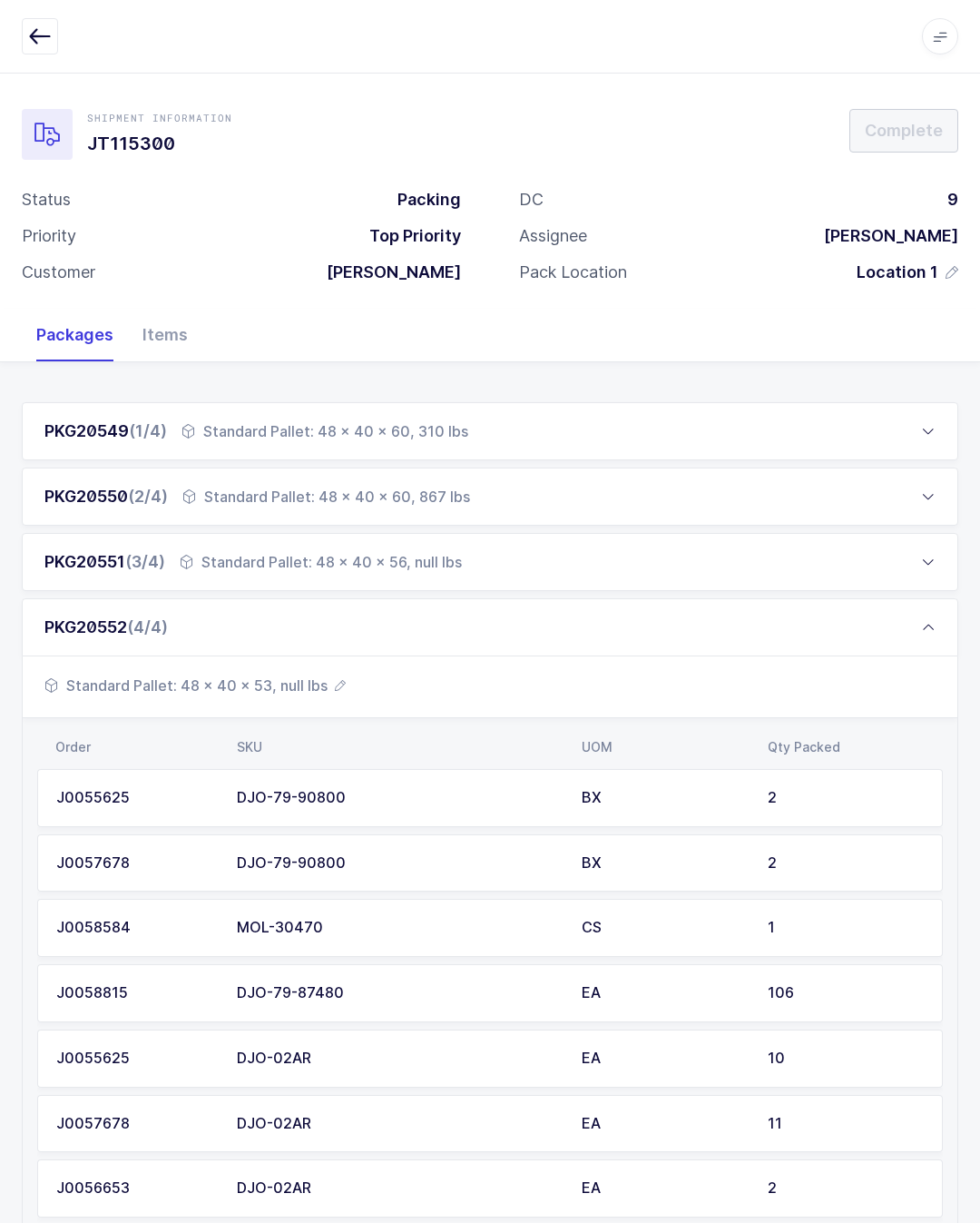
click at [230, 625] on div "PKG20552 (4/4)" at bounding box center [490, 627] width 937 height 58
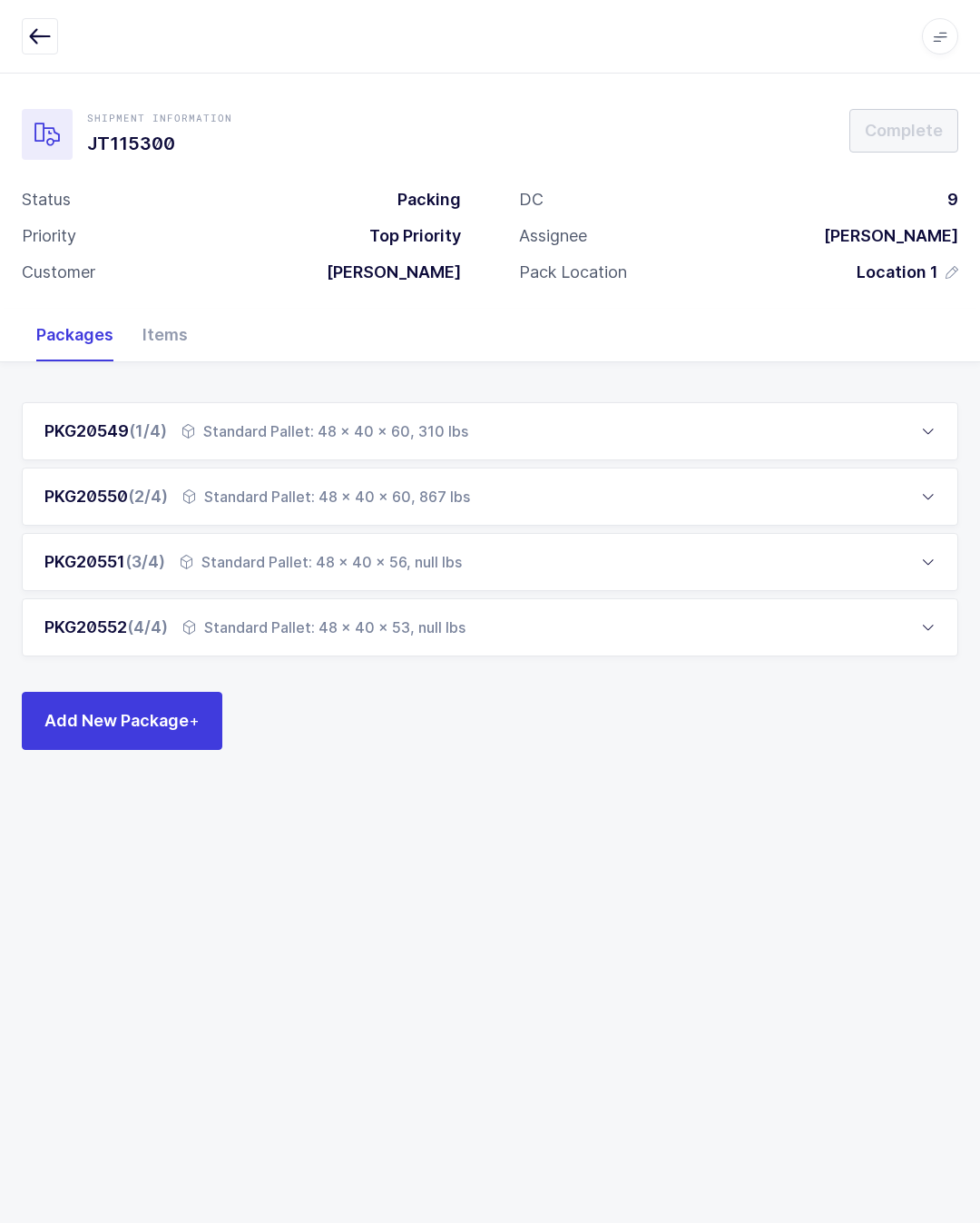
click at [175, 716] on span "Add New Package +" at bounding box center [121, 720] width 155 height 23
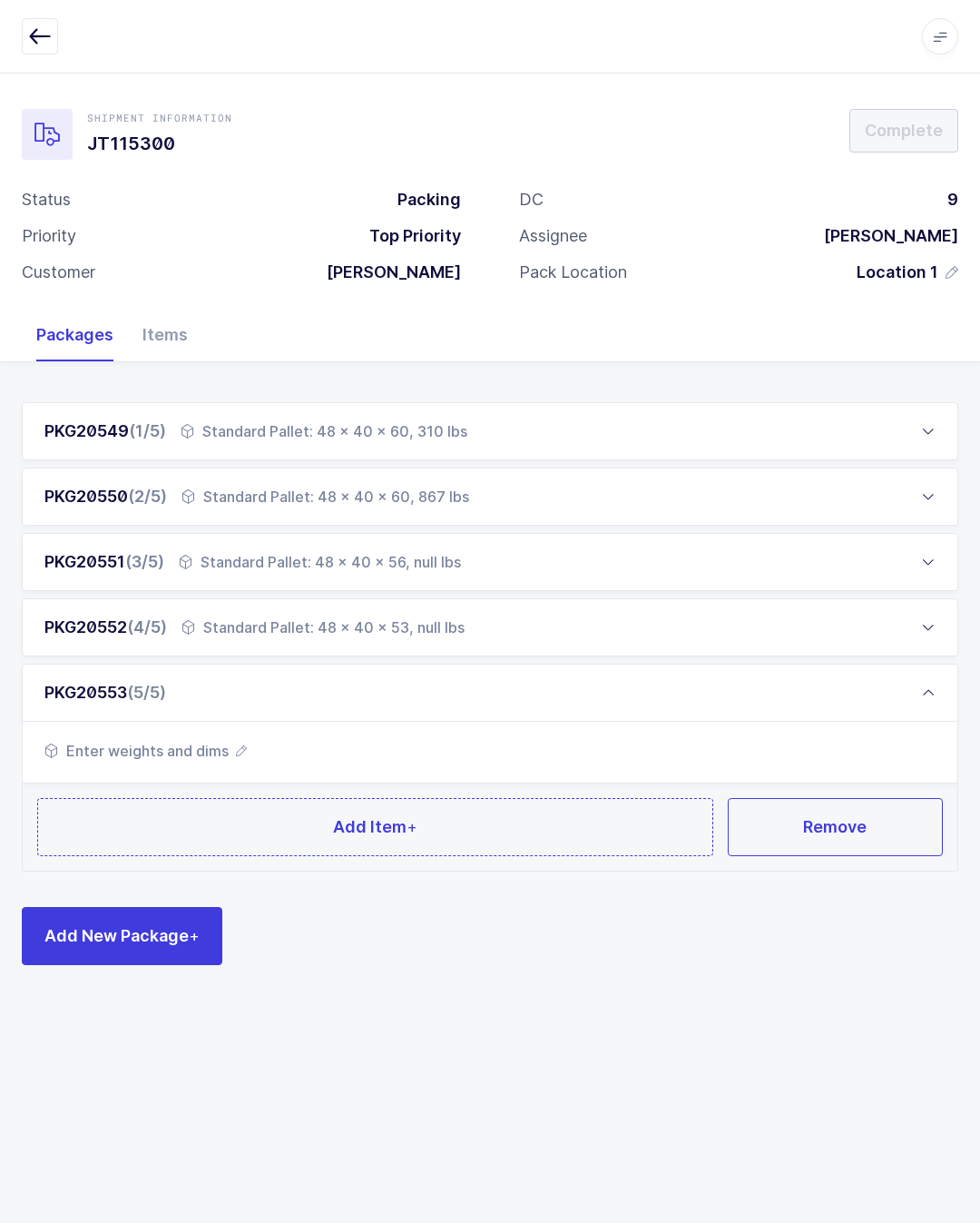
click at [277, 808] on button "Add Item +" at bounding box center [375, 827] width 676 height 58
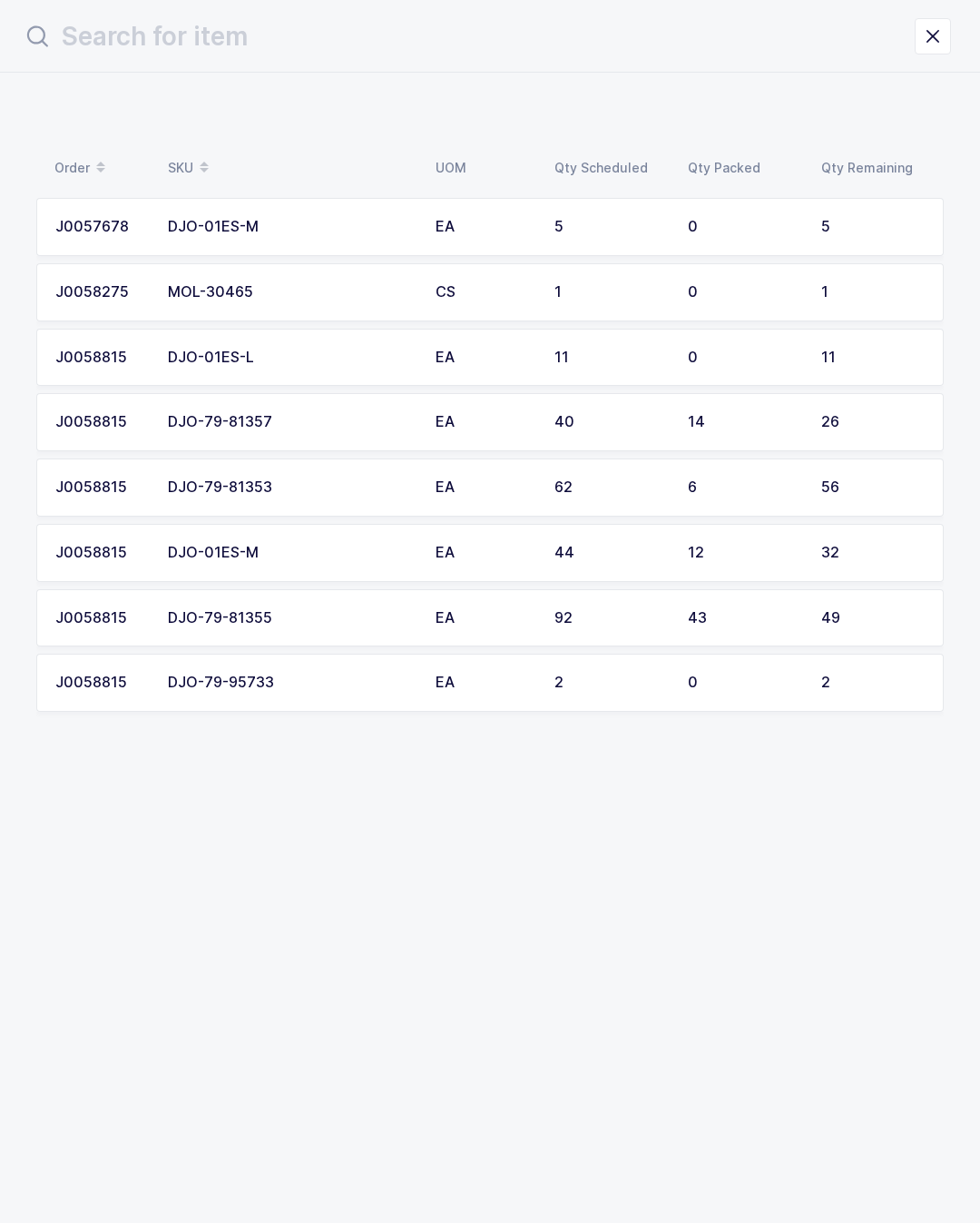
click at [161, 351] on td "DJO-01ES-L" at bounding box center [291, 358] width 268 height 58
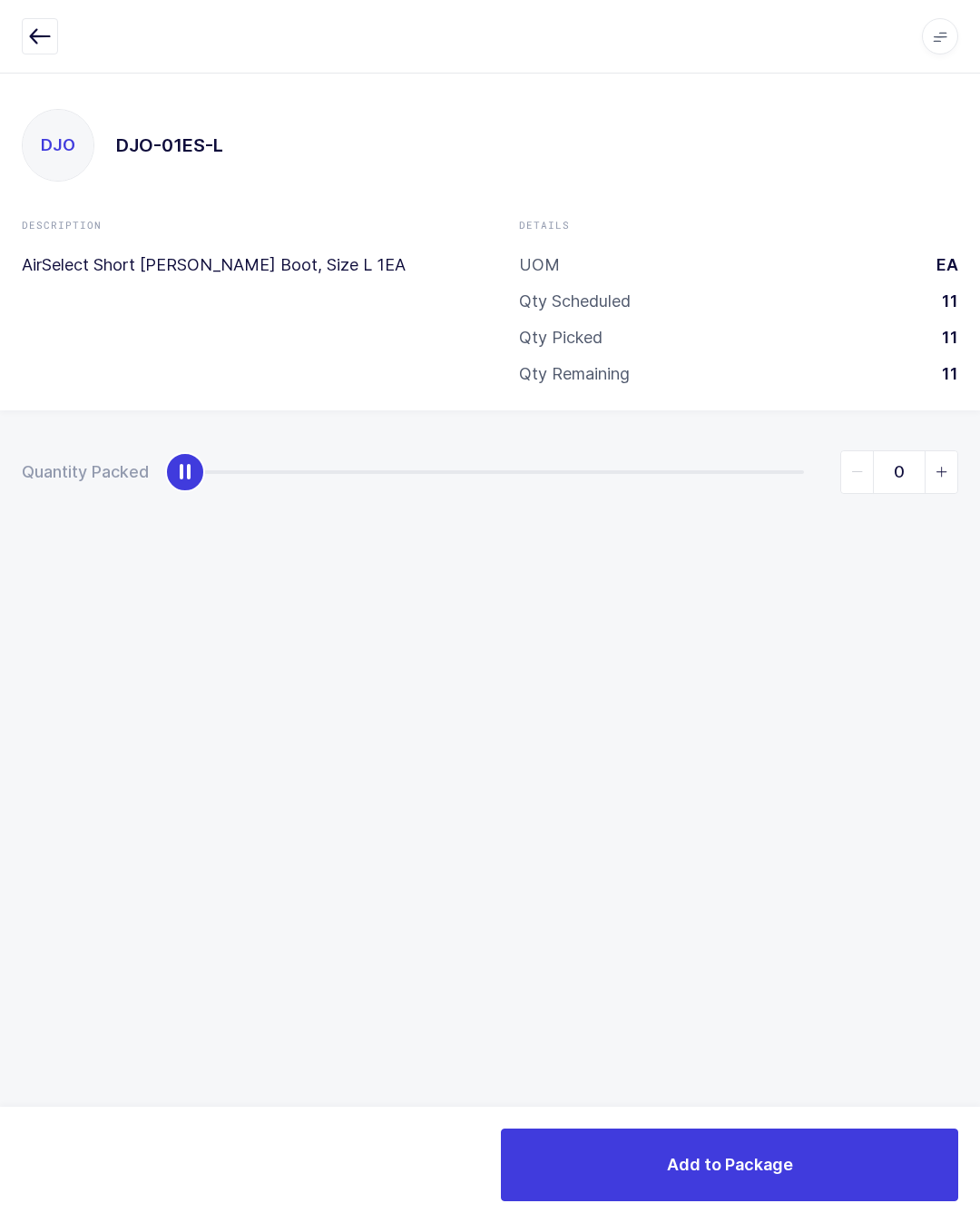
click at [962, 452] on div "Quantity Packed 0" at bounding box center [490, 535] width 980 height 250
click at [934, 476] on span "slider between 0 and 11" at bounding box center [941, 472] width 33 height 42
type input "1"
click at [838, 1184] on button "Add to Package" at bounding box center [729, 1164] width 457 height 73
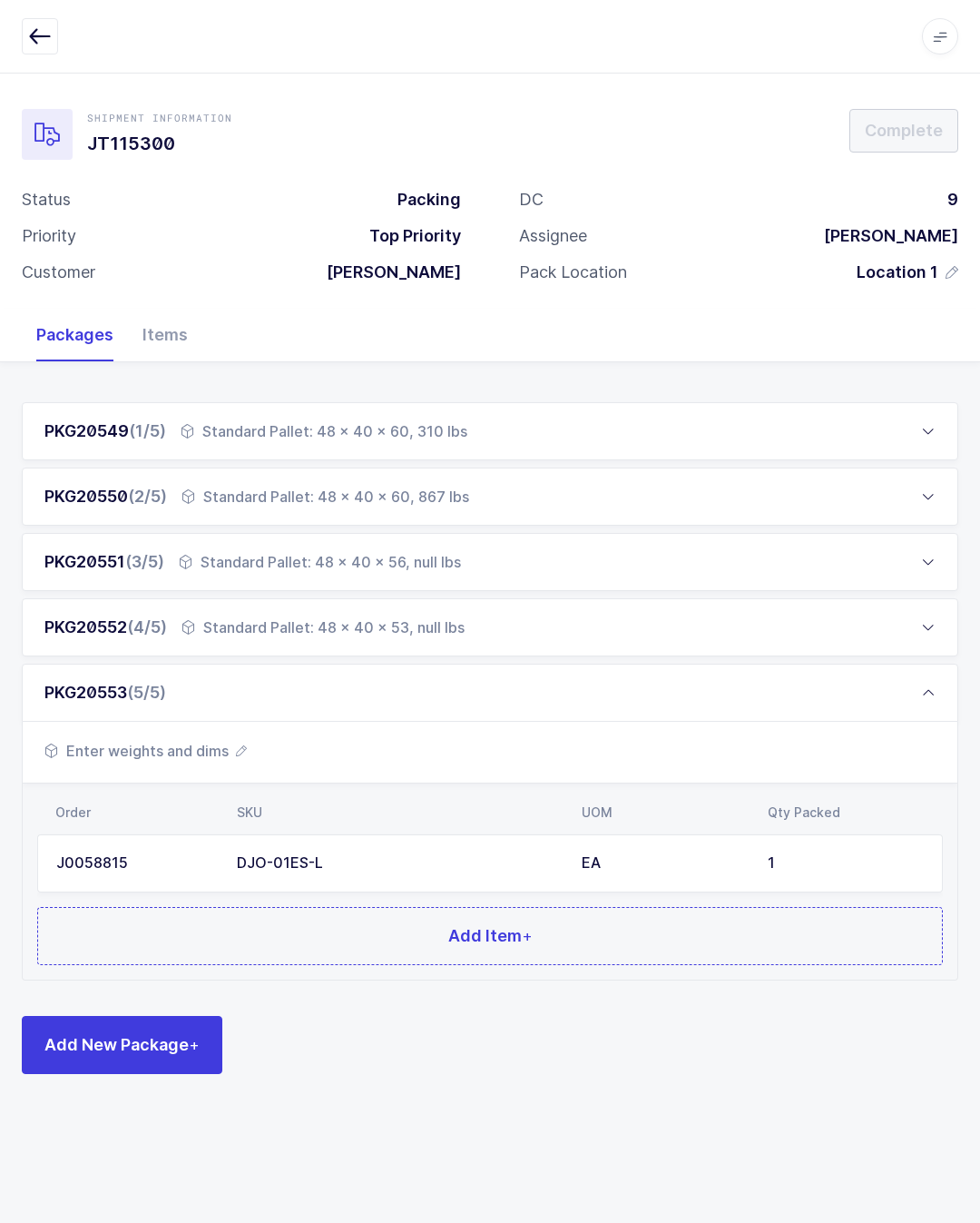
click at [623, 946] on button "Add Item +" at bounding box center [490, 936] width 906 height 58
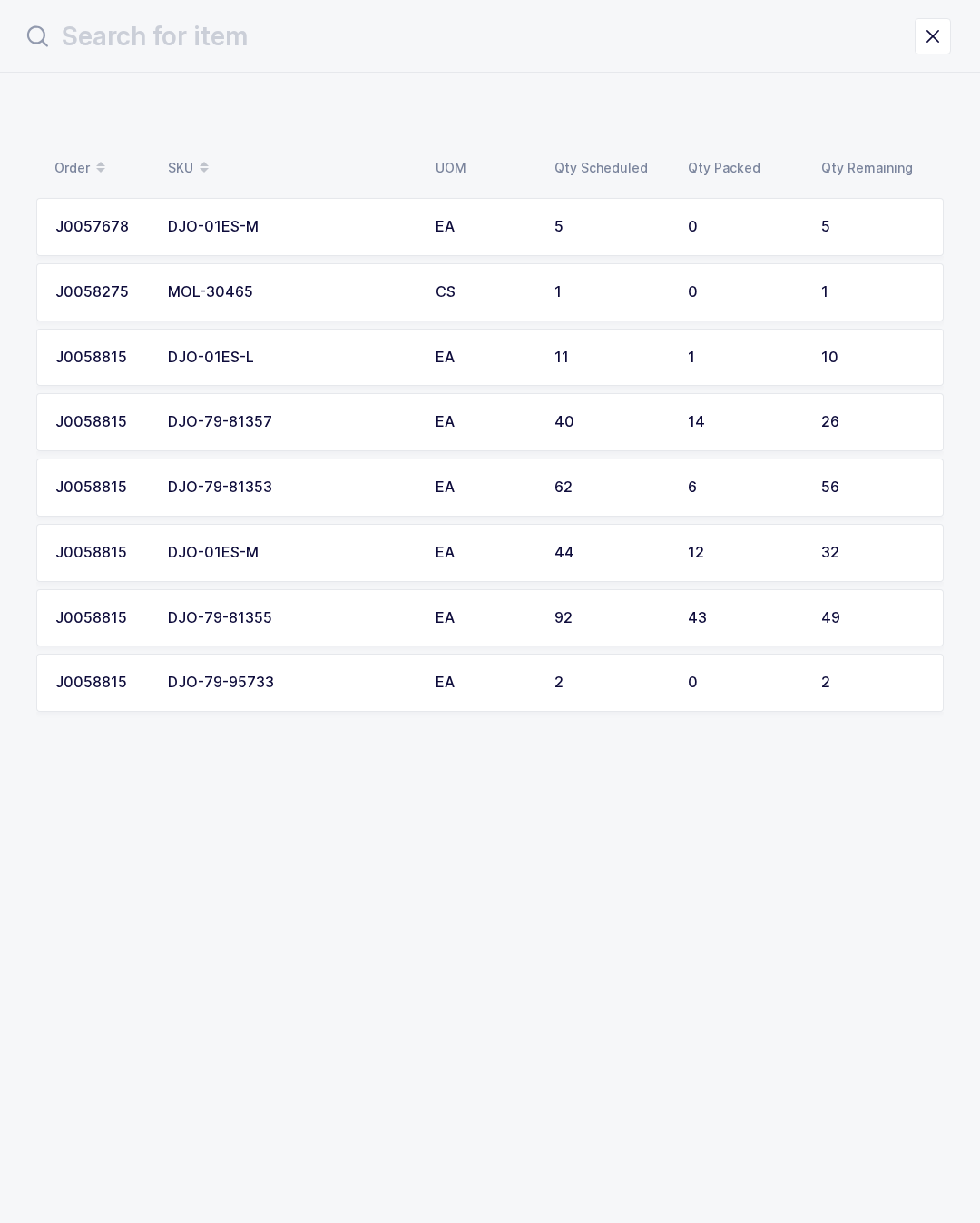
click at [863, 227] on div "5" at bounding box center [872, 227] width 103 height 16
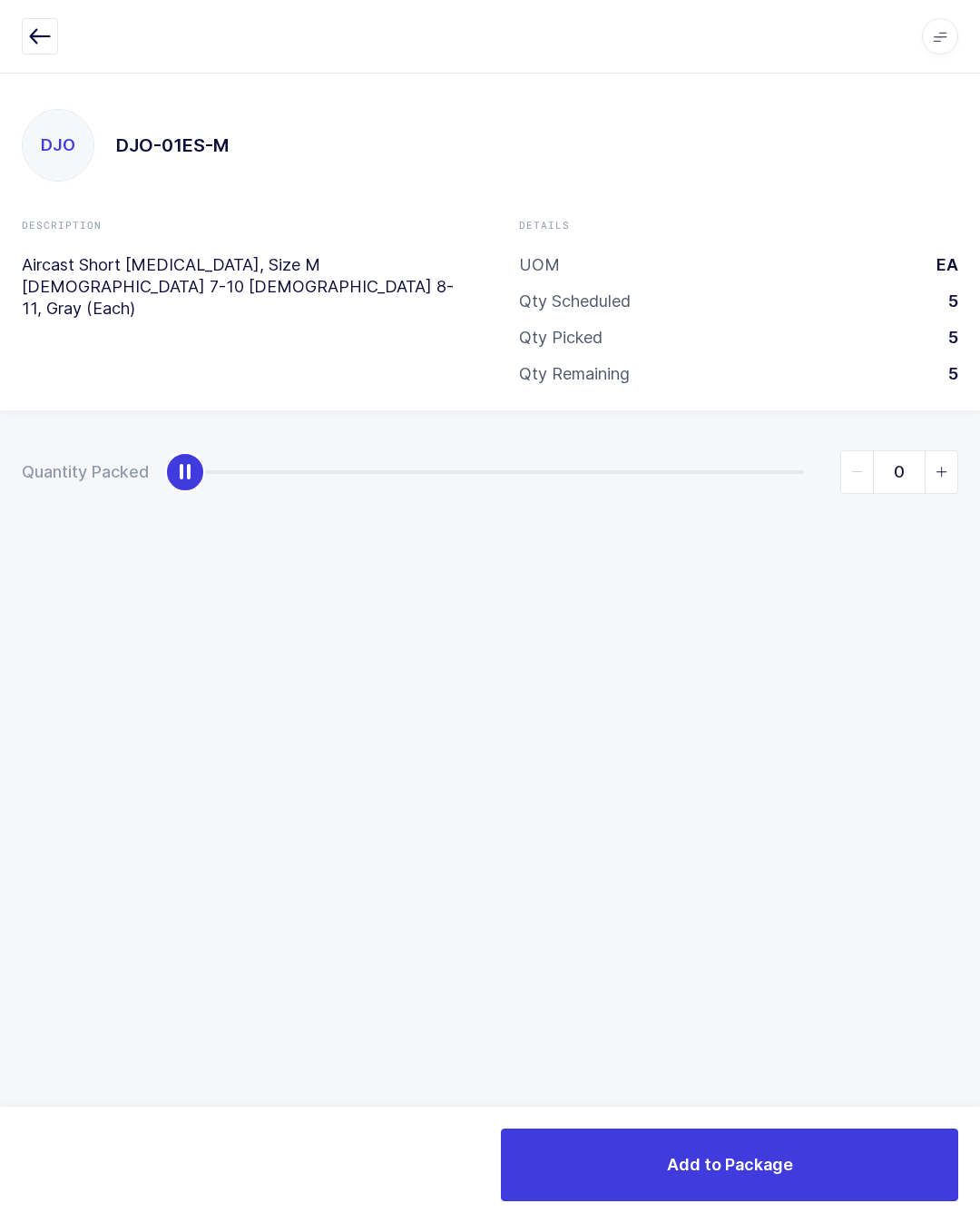
click at [942, 476] on icon "slider between 0 and 5" at bounding box center [942, 472] width 13 height 13
type input "1"
click at [847, 1135] on button "Add to Package" at bounding box center [729, 1164] width 457 height 73
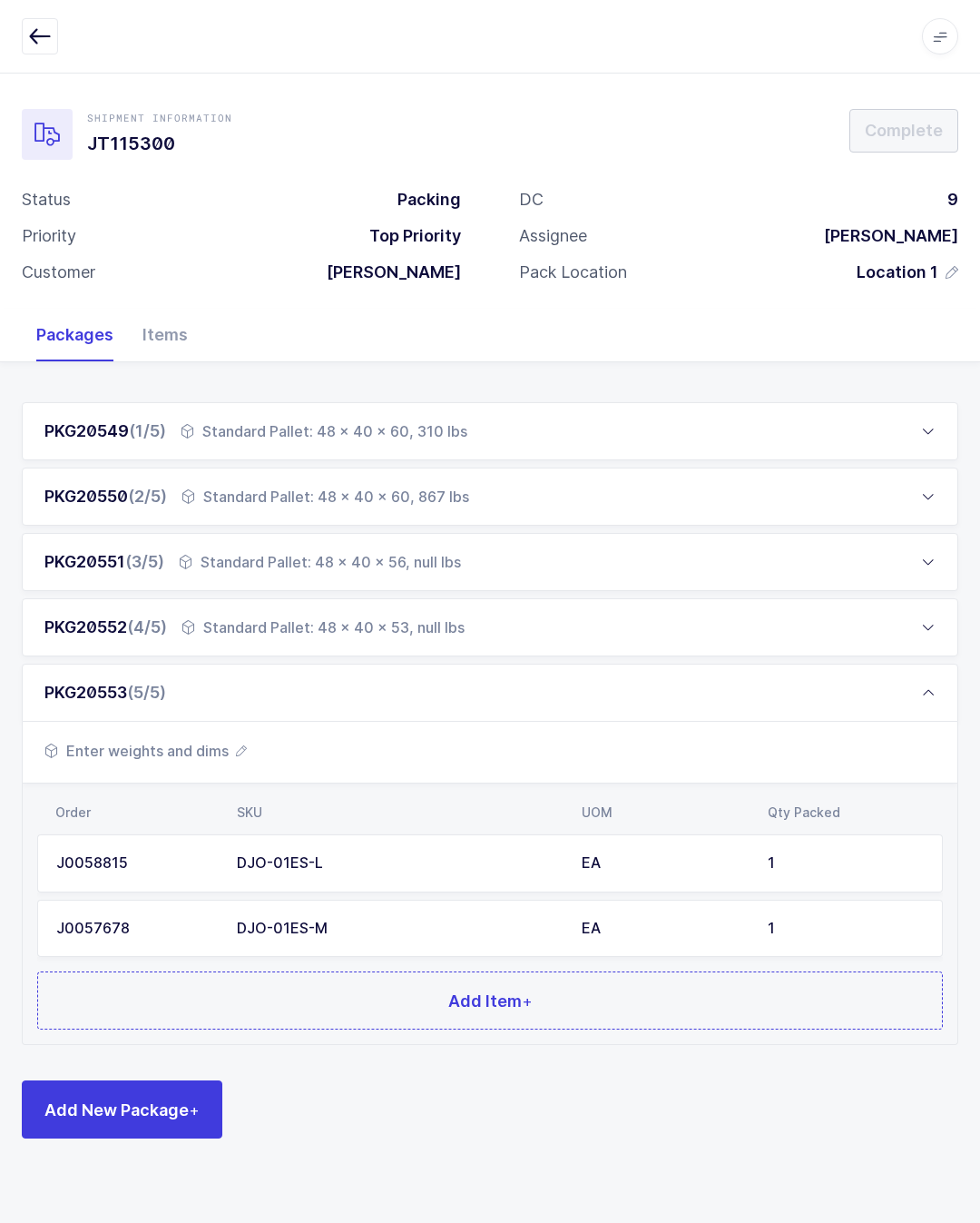
click at [676, 995] on button "Add Item +" at bounding box center [490, 1000] width 906 height 58
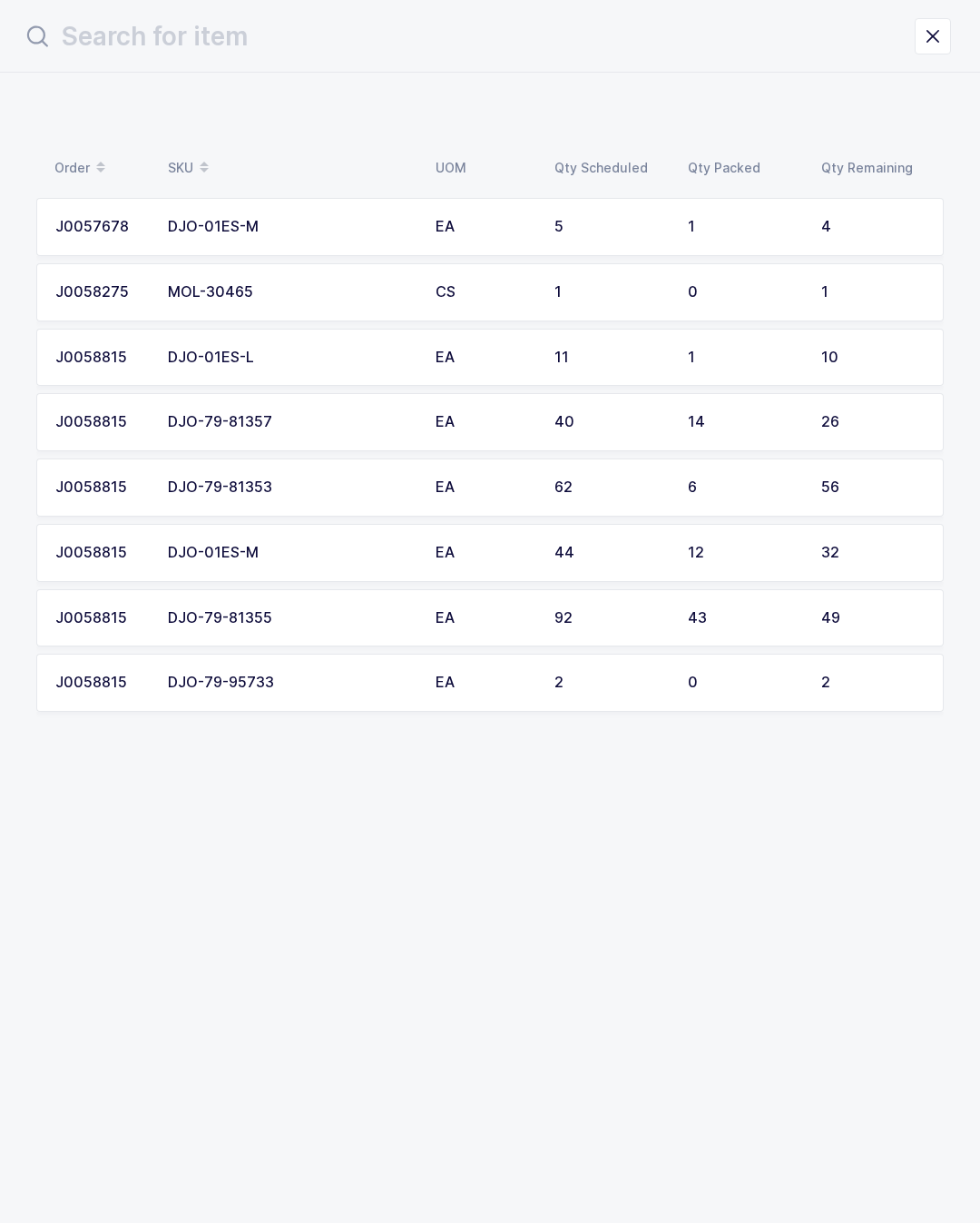
click at [181, 674] on div "DJO-79-95733" at bounding box center [291, 682] width 246 height 16
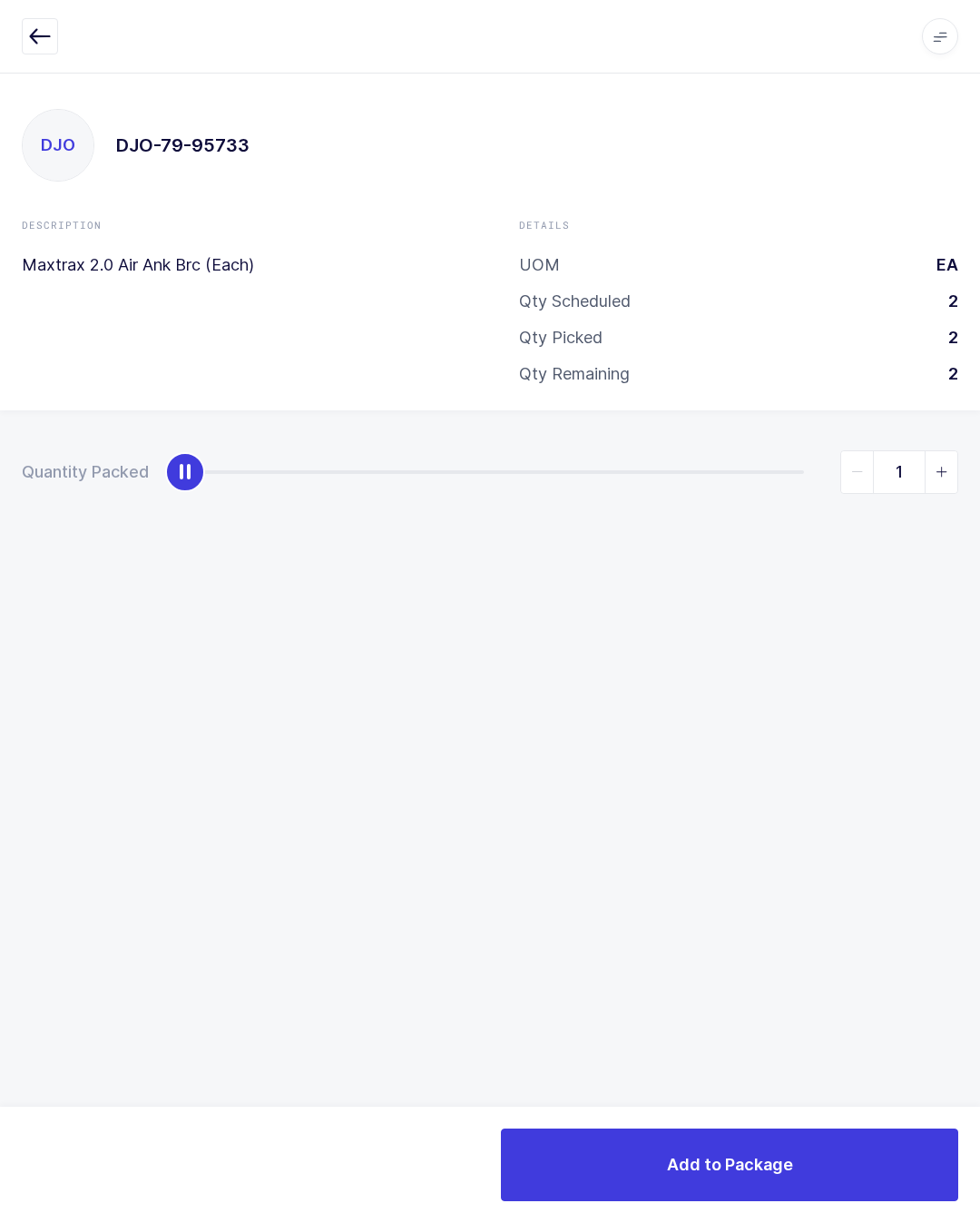
type input "2"
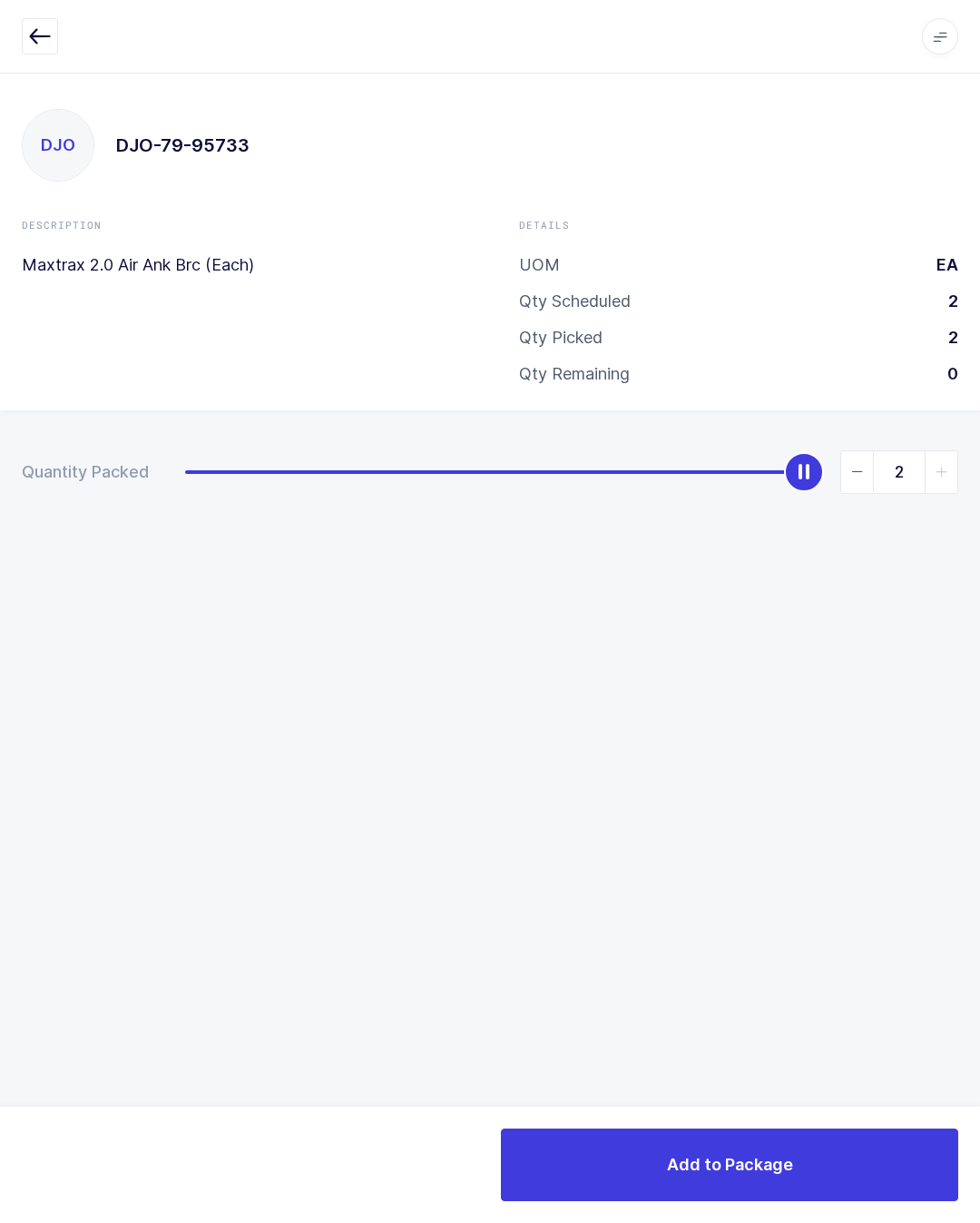
click at [820, 1161] on button "Add to Package" at bounding box center [729, 1164] width 457 height 73
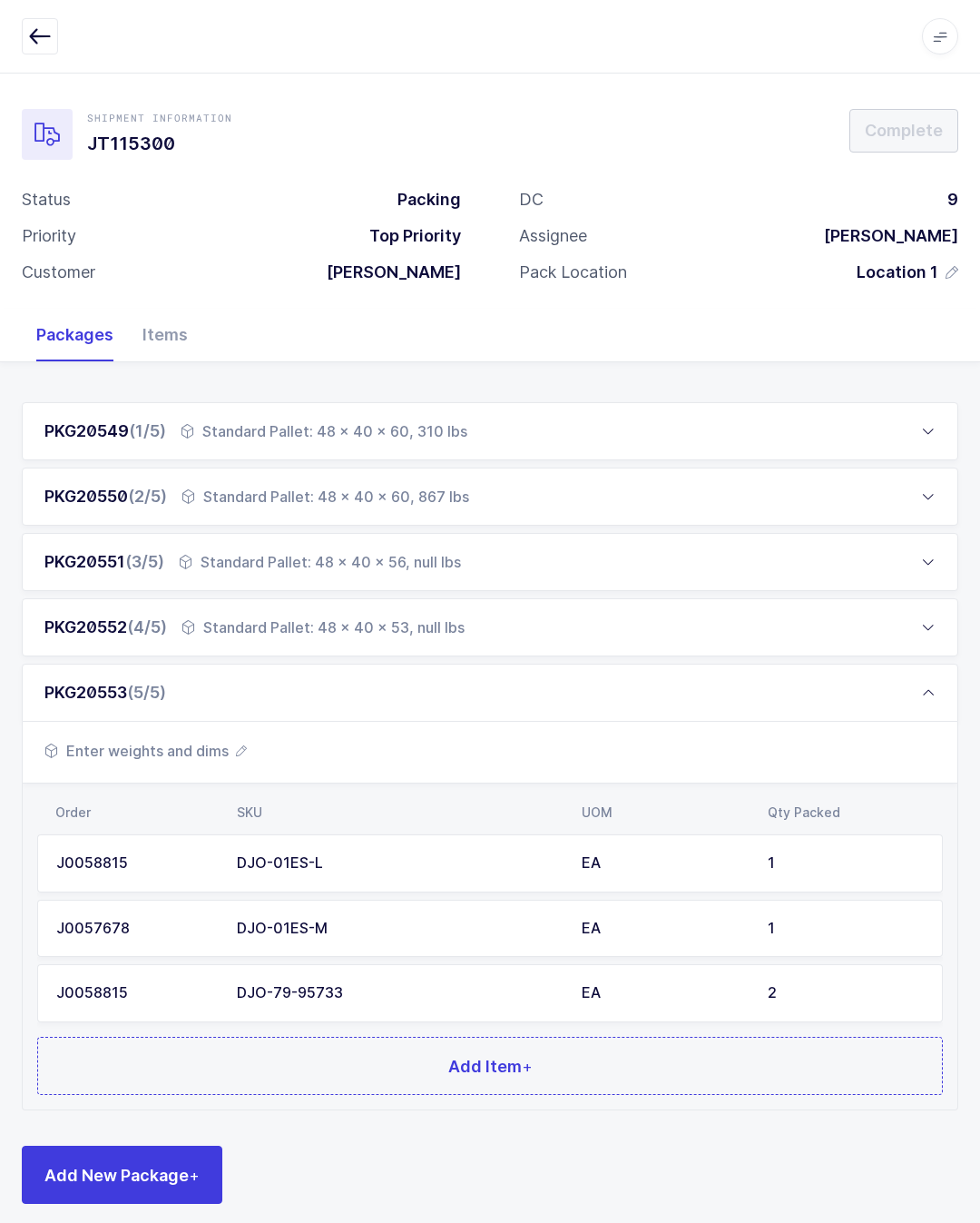
scroll to position [40, 0]
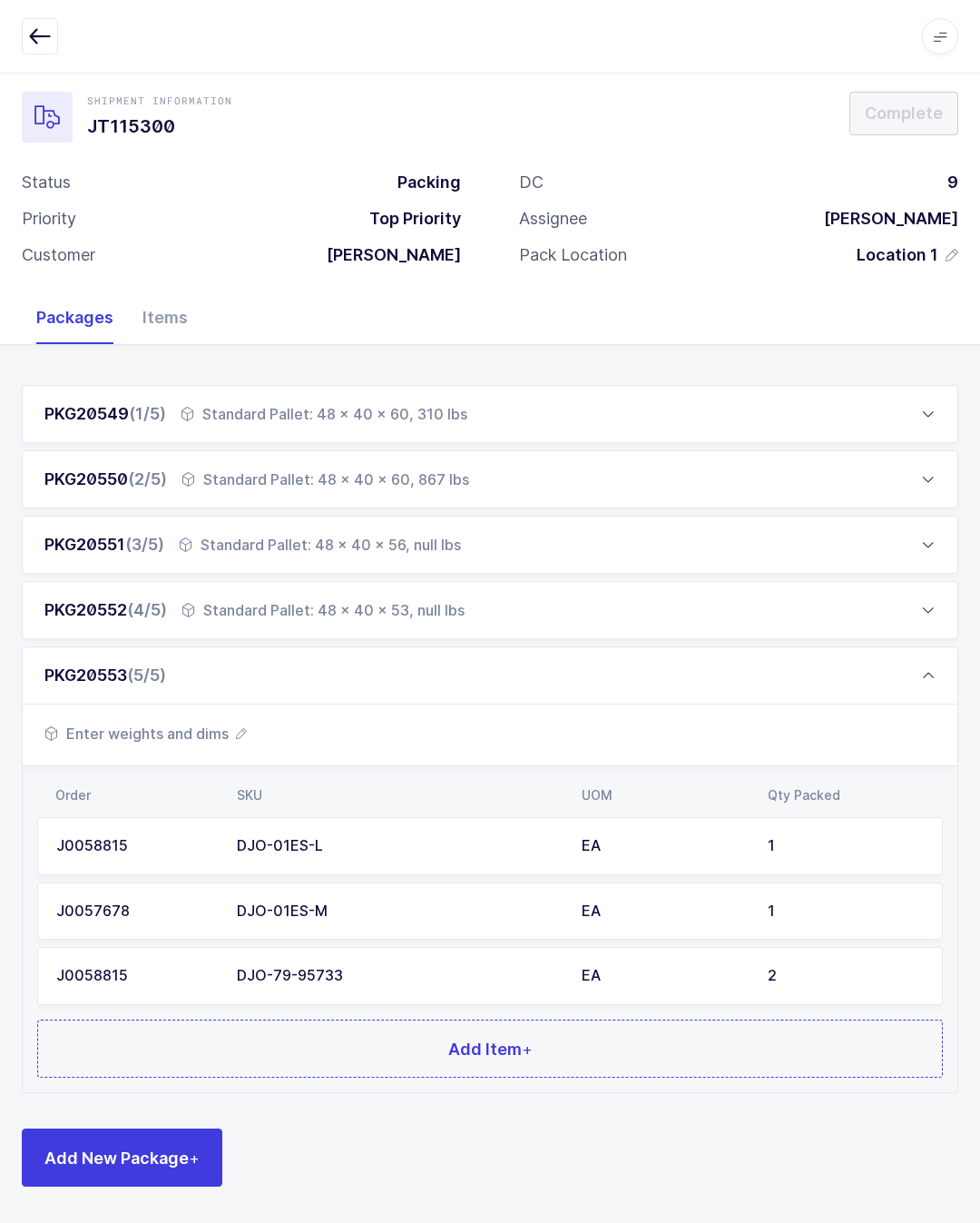
click at [620, 1020] on button "Add Item +" at bounding box center [490, 1048] width 906 height 58
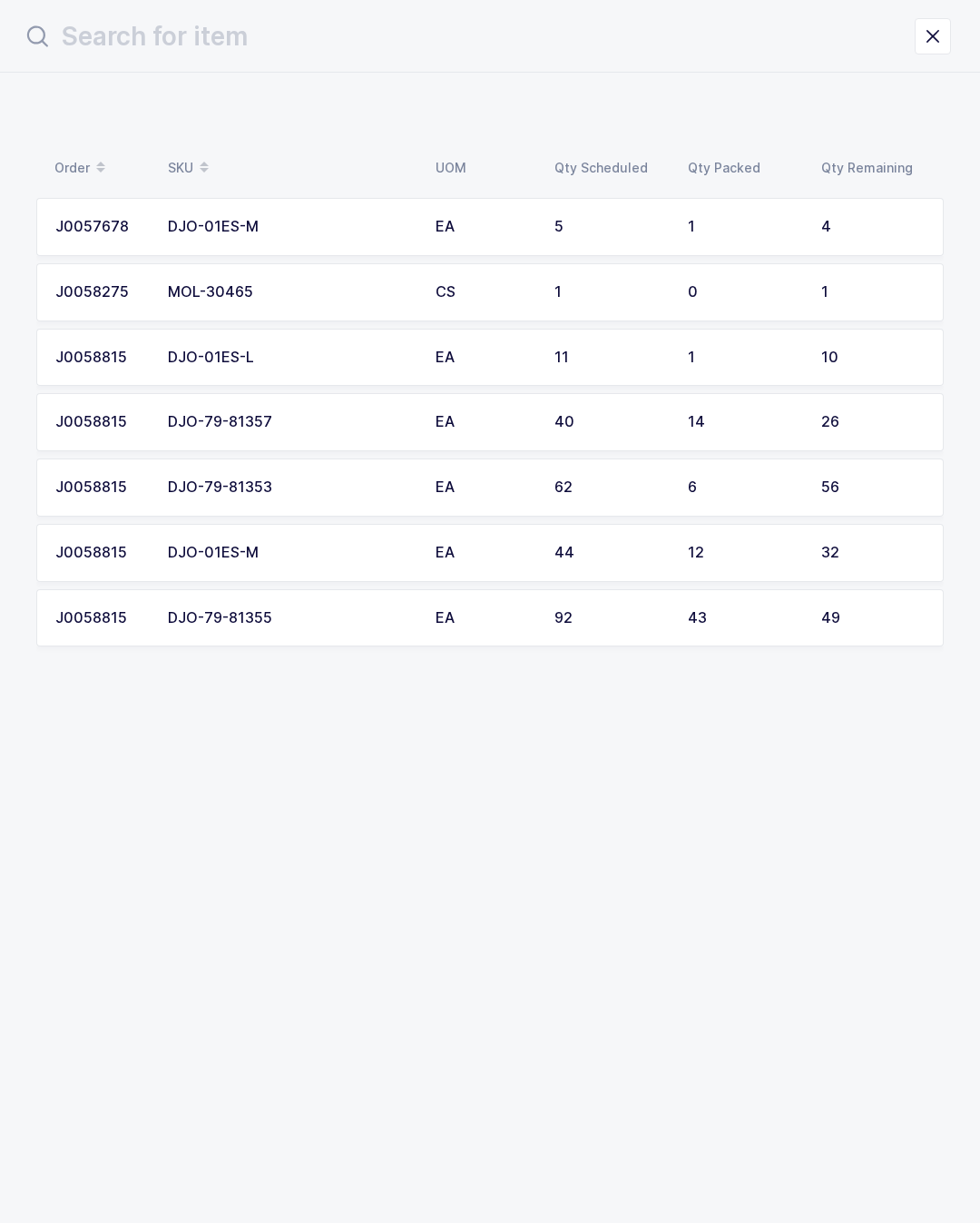
click at [808, 540] on td "12" at bounding box center [743, 553] width 133 height 58
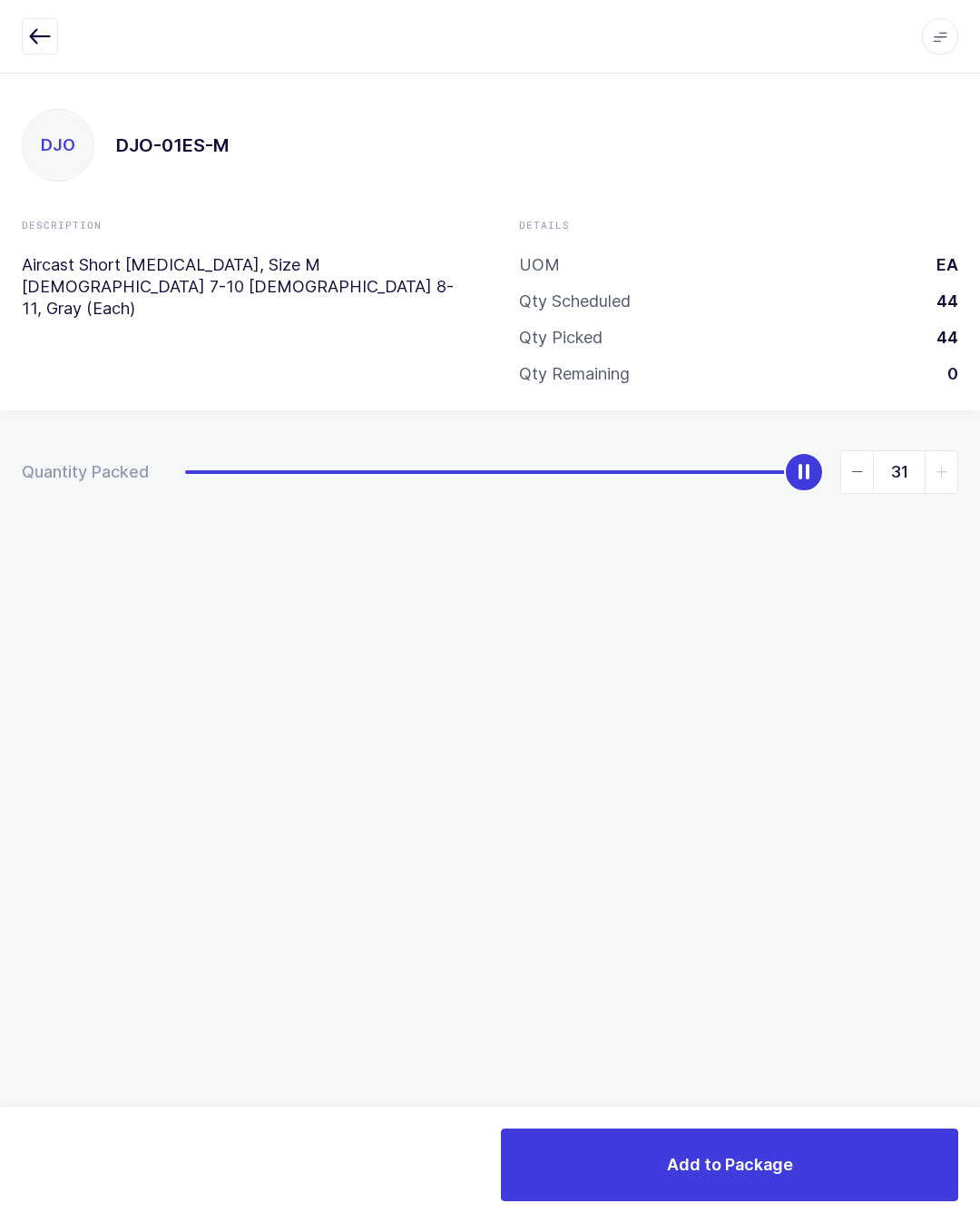
type input "32"
click at [789, 1154] on span "Add to Package" at bounding box center [730, 1164] width 126 height 23
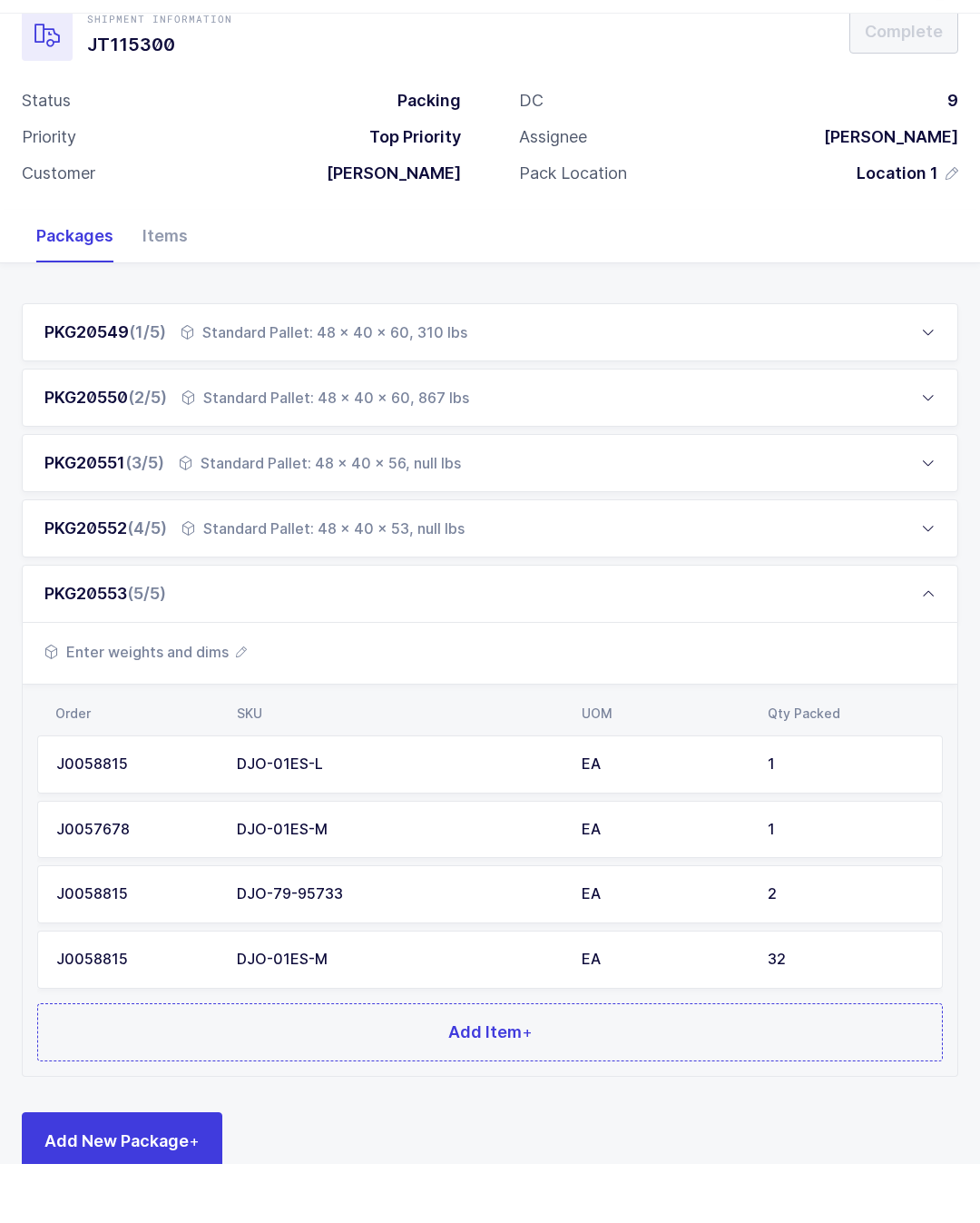
scroll to position [38, 0]
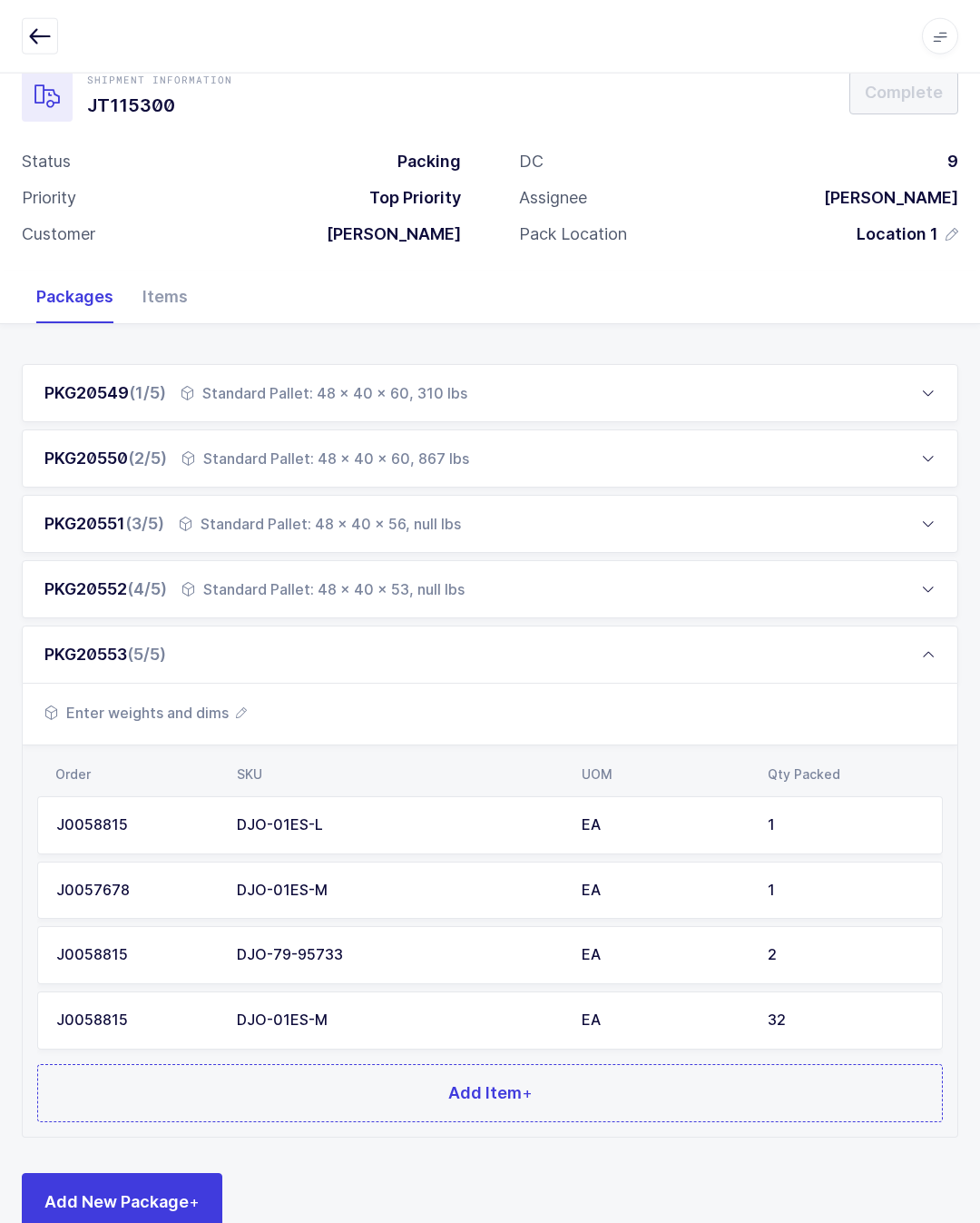
click at [760, 1064] on button "Add Item +" at bounding box center [490, 1093] width 906 height 58
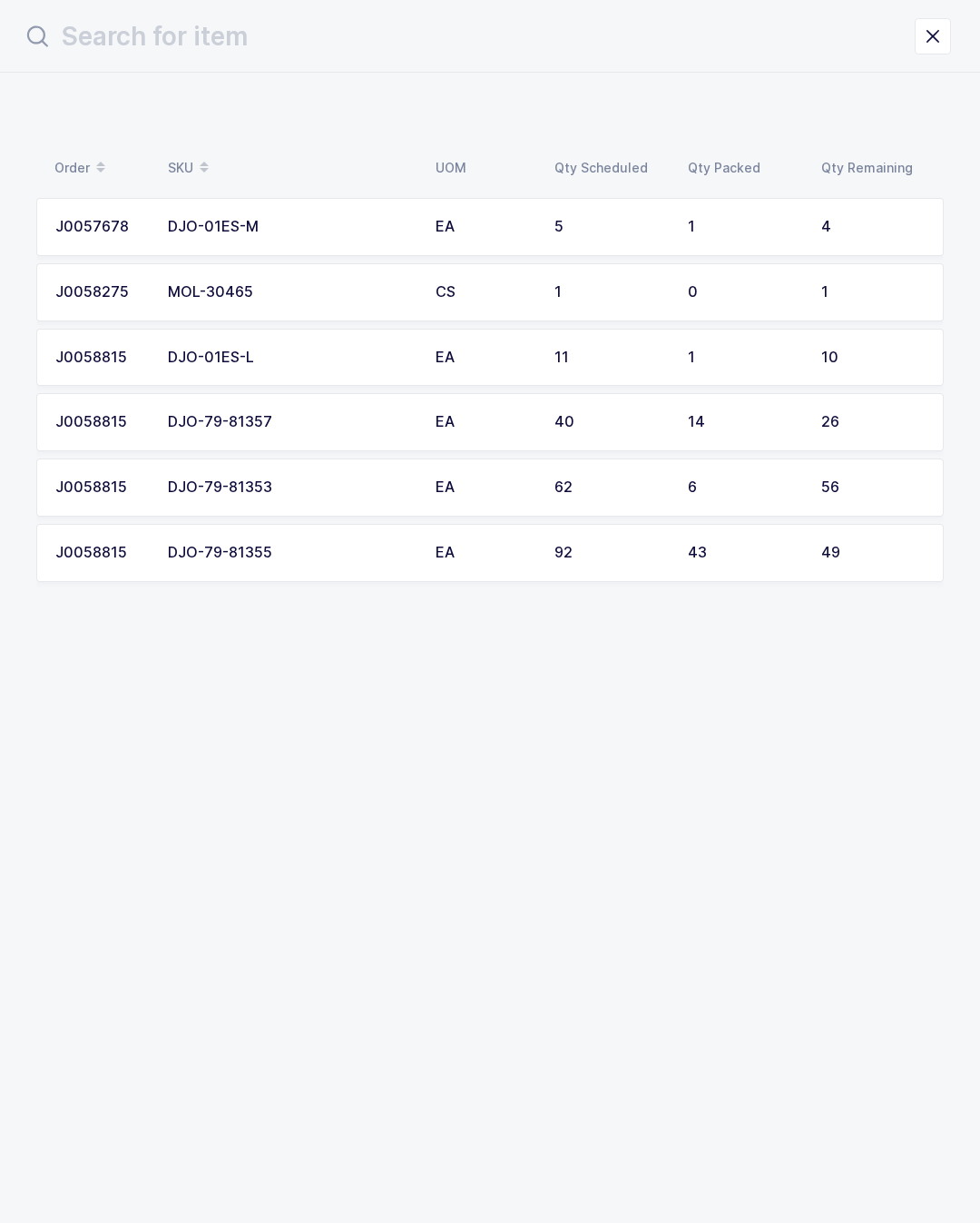
click at [151, 480] on td "J0058815" at bounding box center [96, 487] width 121 height 58
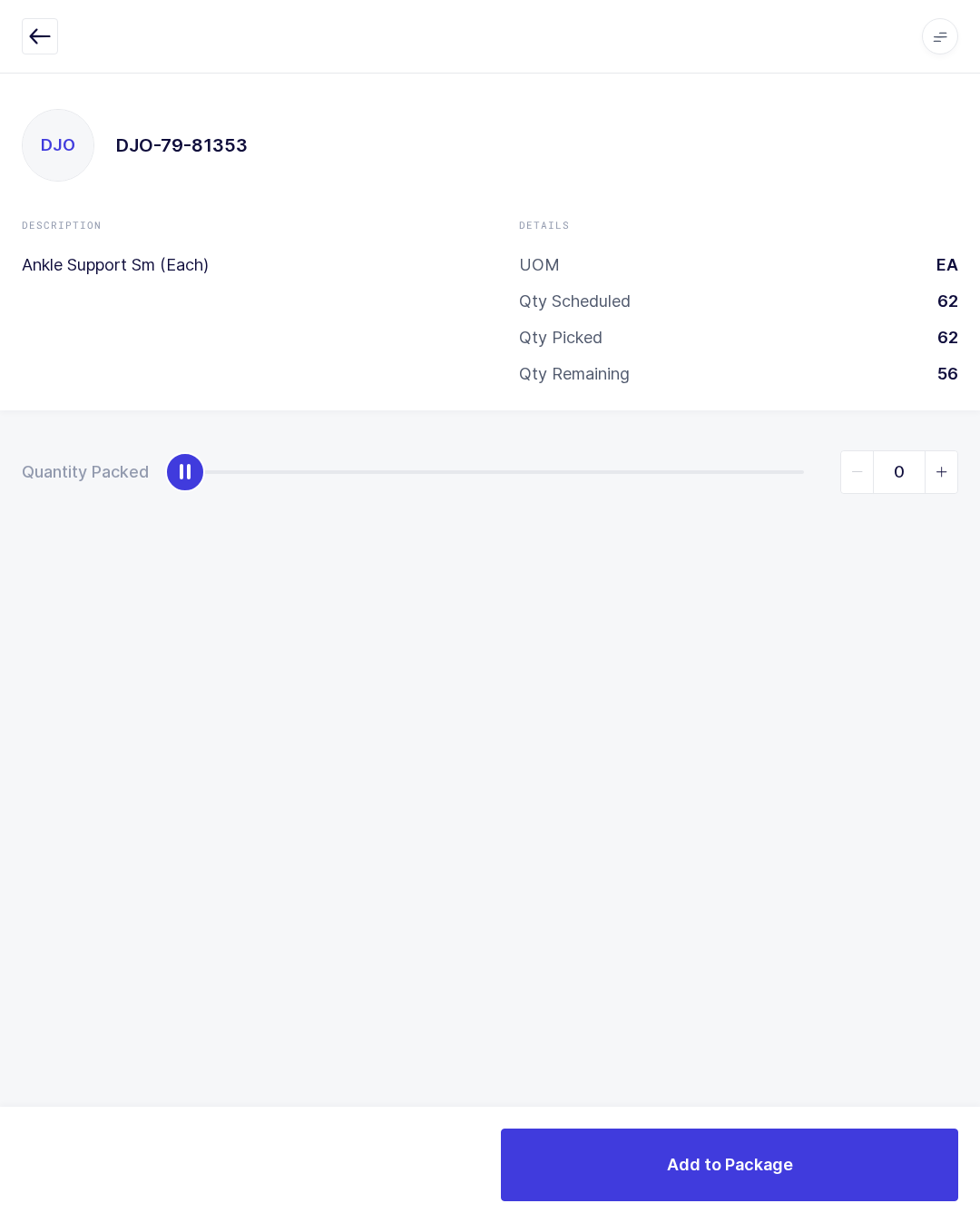
click at [17, 25] on div "Apps Core [GEOGRAPHIC_DATA] Admin Mission Control Purchasing [PERSON_NAME] Logo…" at bounding box center [490, 37] width 980 height 74
click at [54, 22] on button "button" at bounding box center [40, 36] width 36 height 36
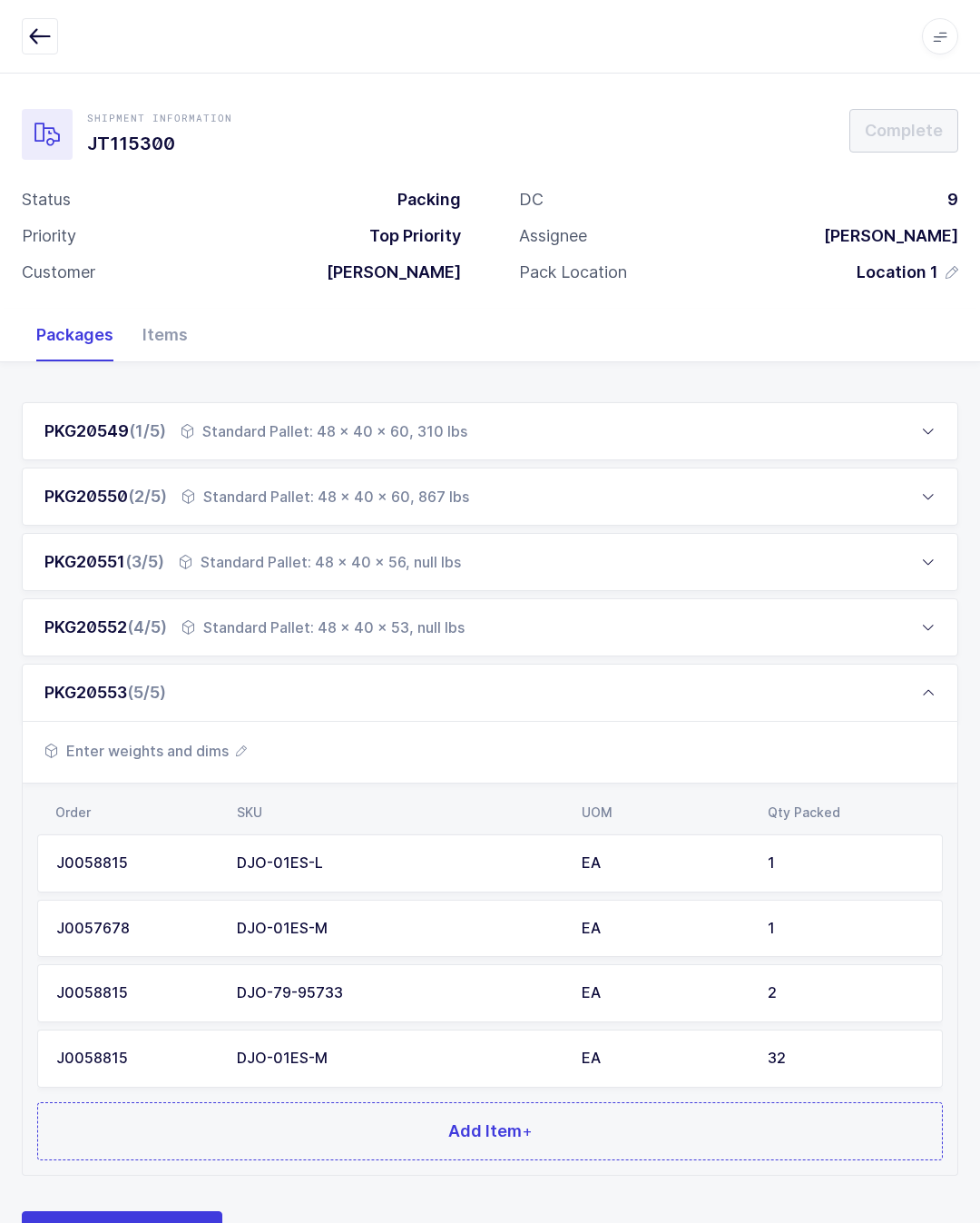
click at [823, 971] on td "2" at bounding box center [850, 993] width 186 height 58
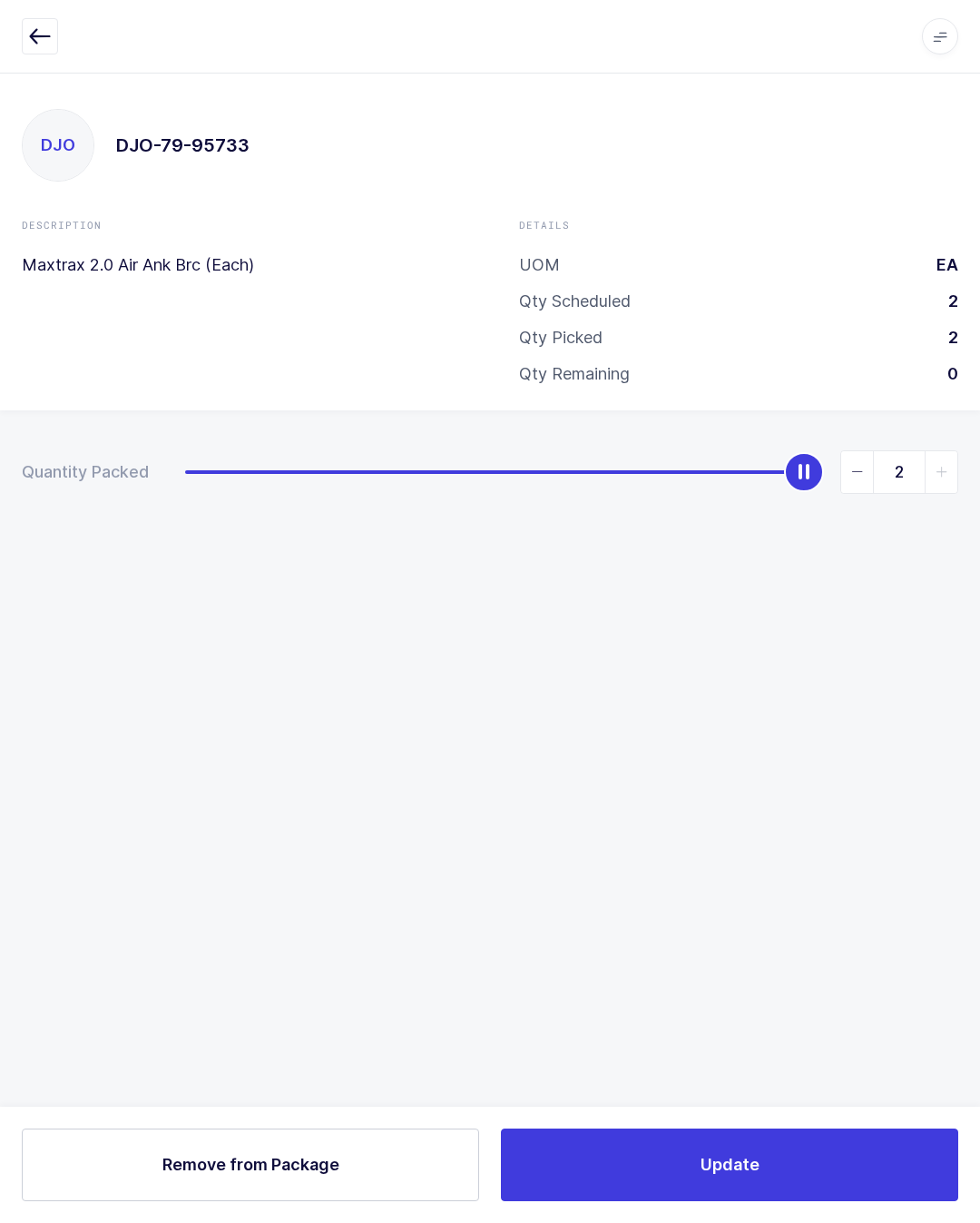
click at [847, 1154] on button "Update" at bounding box center [729, 1164] width 457 height 73
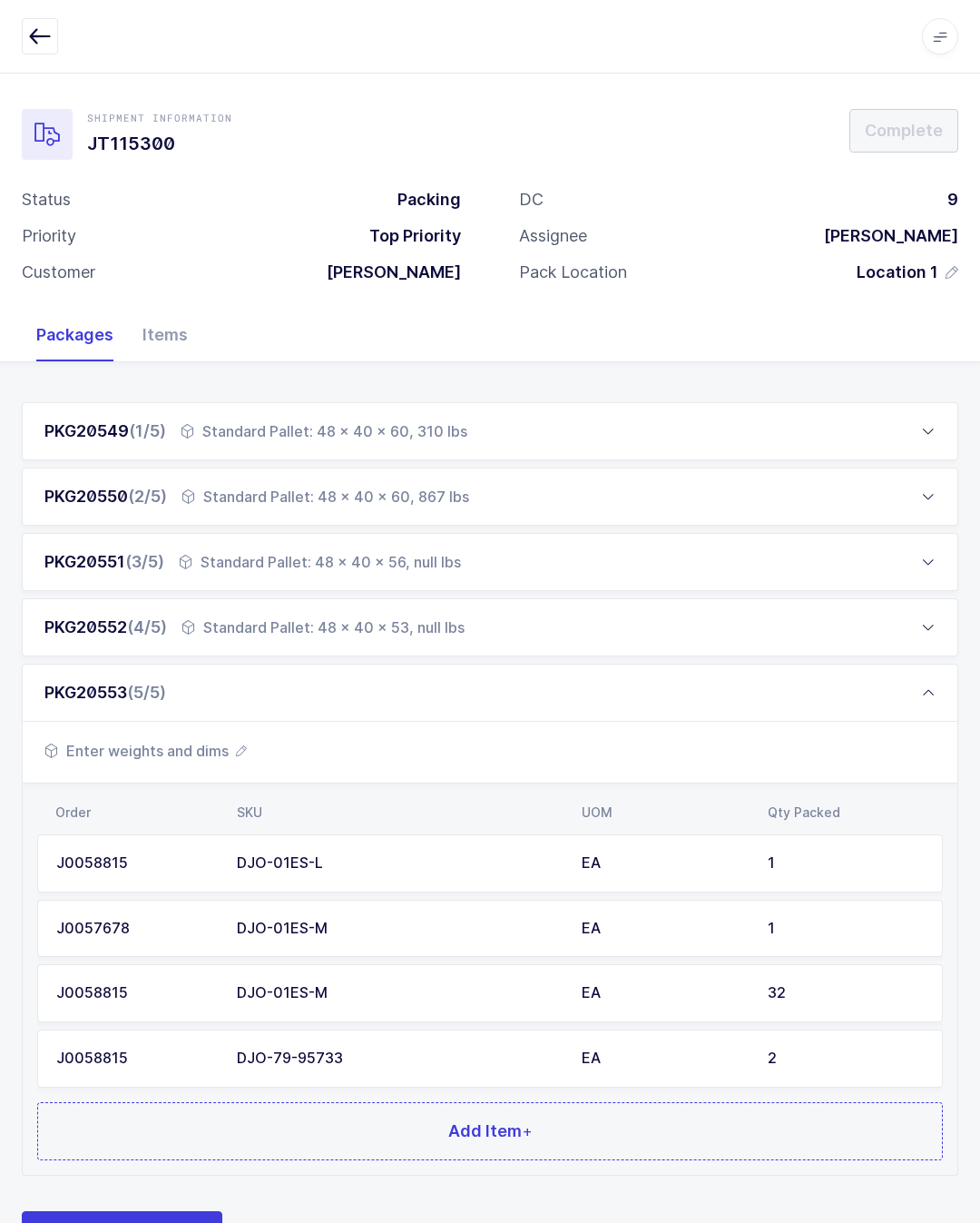
click at [707, 1140] on button "Add Item +" at bounding box center [490, 1131] width 906 height 58
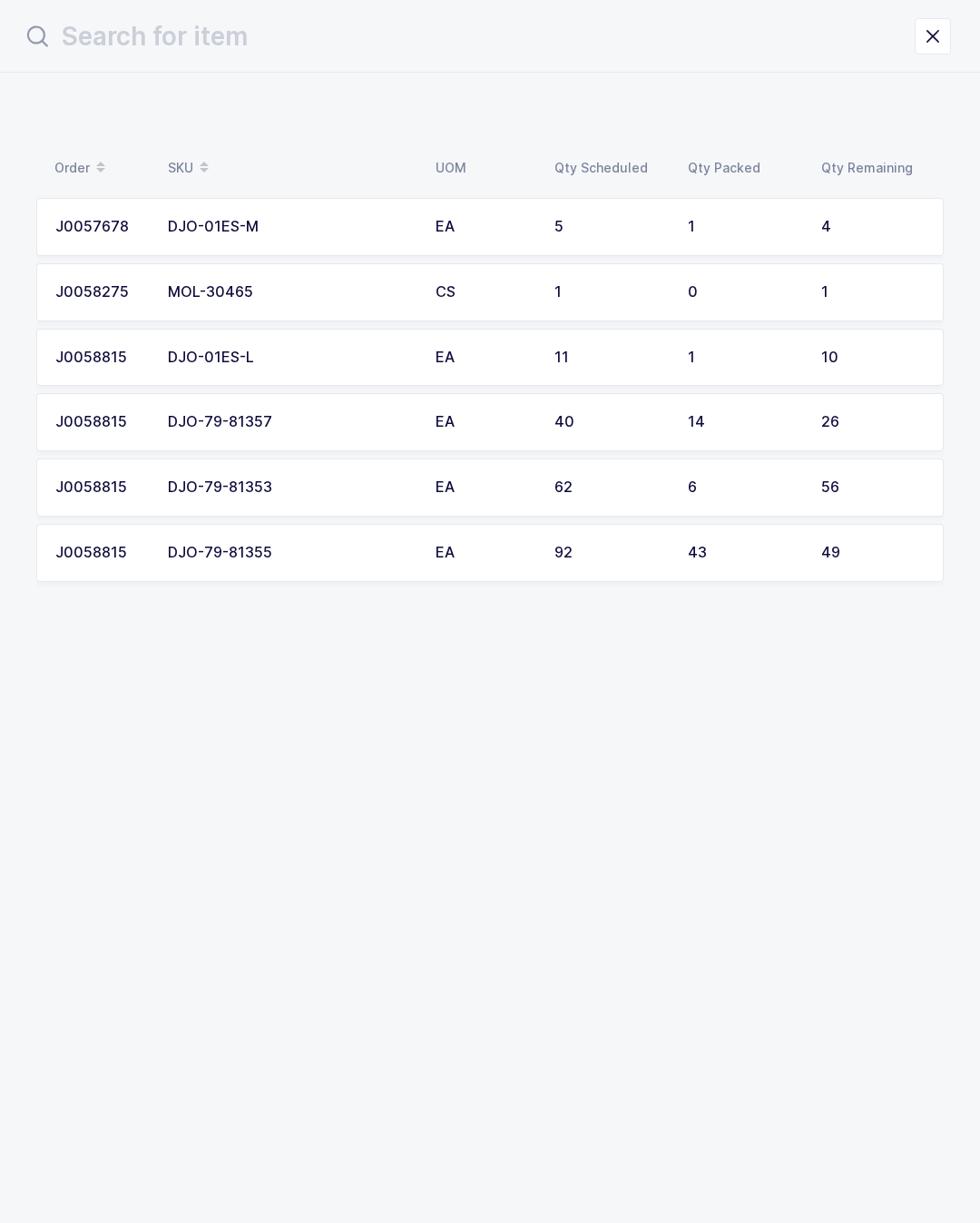
click at [759, 716] on section "Order SKU UOM Qty Scheduled Qty Packed Qty Remaining J0057678 DJO-01ES-M EA 5 1…" at bounding box center [490, 648] width 980 height 1150
click at [820, 458] on td "56" at bounding box center [876, 487] width 133 height 58
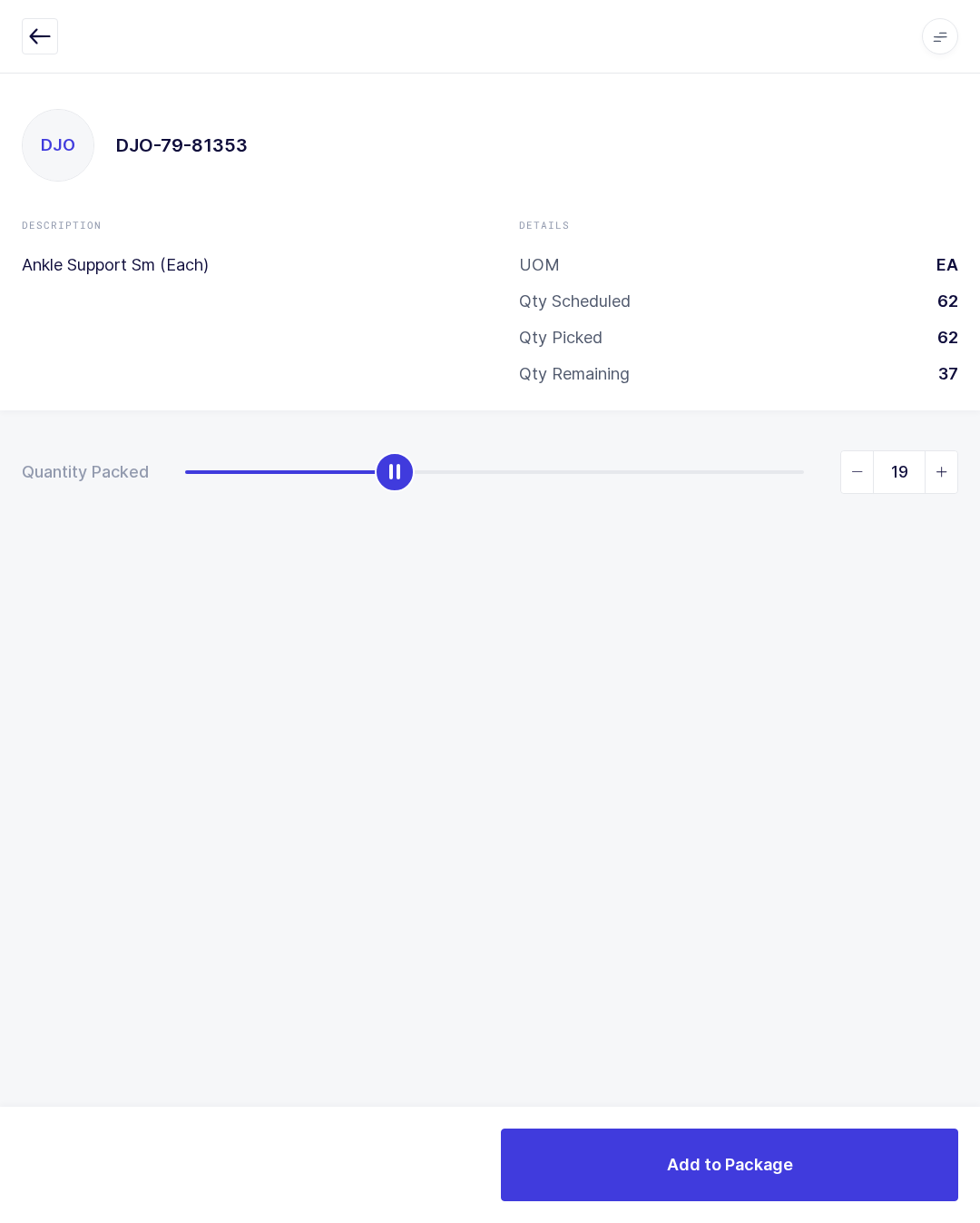
click at [838, 488] on div "19" at bounding box center [571, 472] width 773 height 44
click at [845, 484] on span "slider between 0 and 56" at bounding box center [857, 472] width 33 height 42
click at [859, 488] on span "slider between 0 and 56" at bounding box center [857, 472] width 33 height 42
click at [854, 487] on span "slider between 0 and 56" at bounding box center [857, 472] width 33 height 42
click at [849, 477] on span "slider between 0 and 56" at bounding box center [857, 472] width 33 height 42
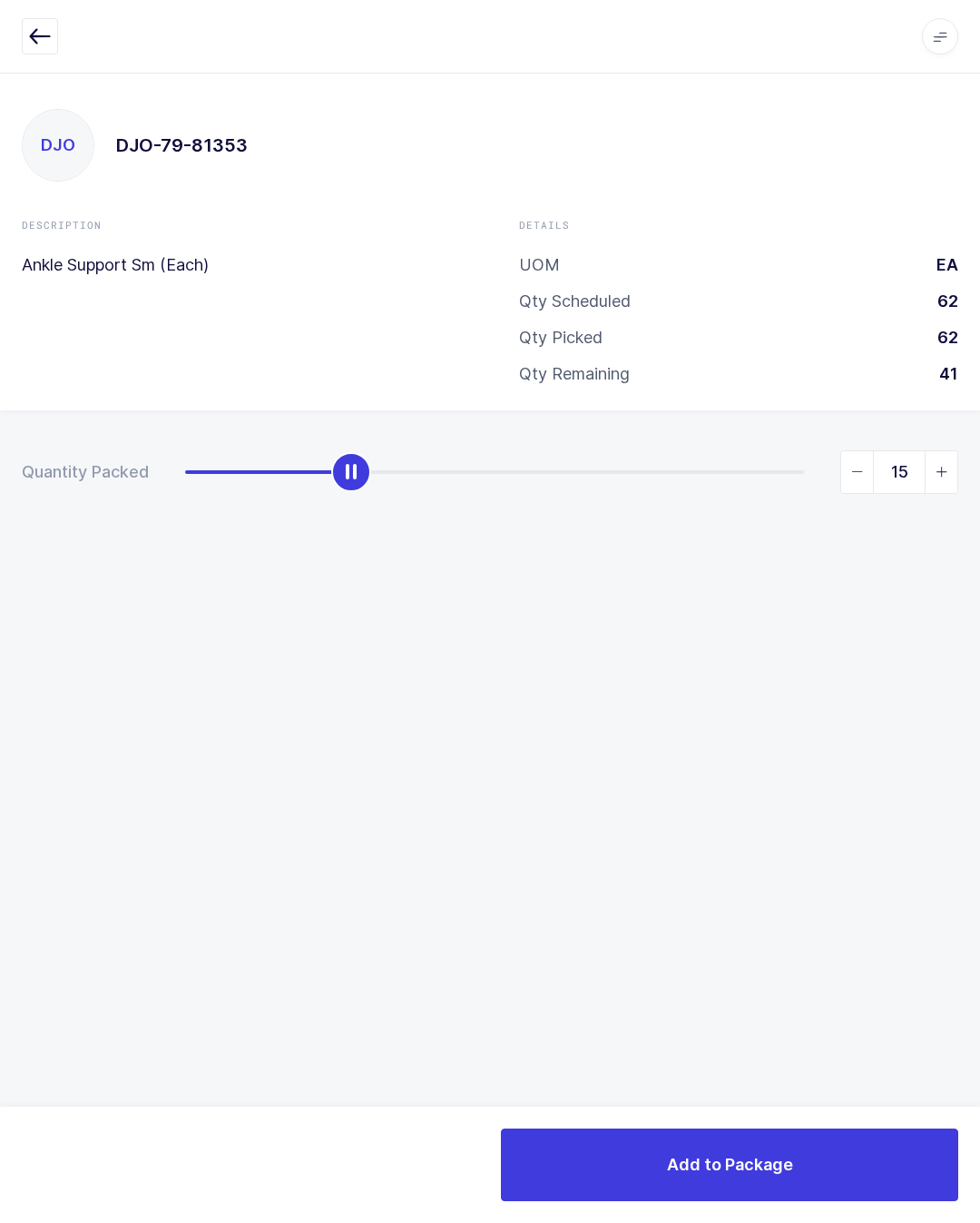
click at [956, 465] on span "slider between 0 and 56" at bounding box center [941, 472] width 33 height 42
type input "16"
click at [827, 1193] on button "Add to Package" at bounding box center [729, 1164] width 457 height 73
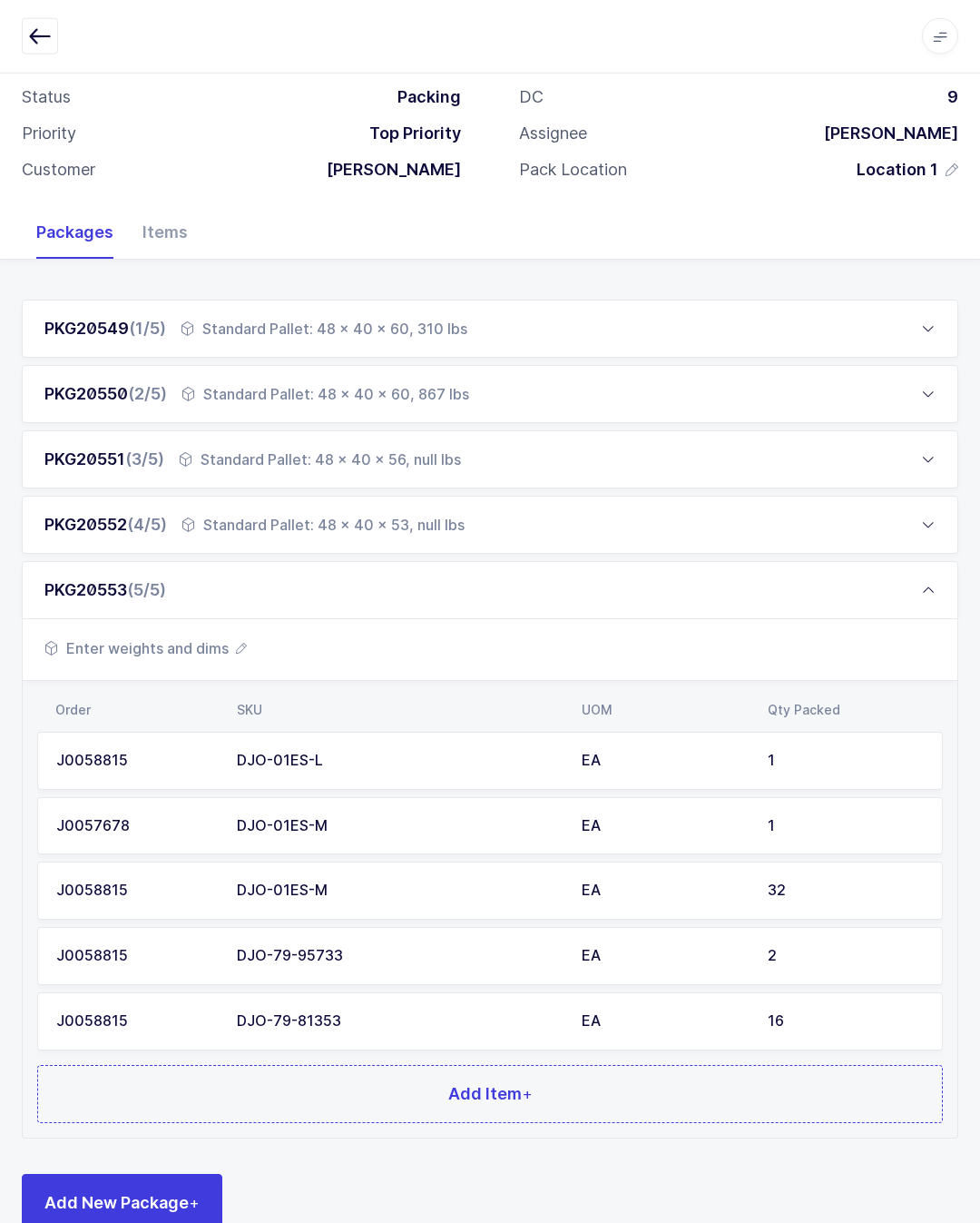
scroll to position [103, 0]
click at [862, 889] on div "32" at bounding box center [846, 890] width 156 height 16
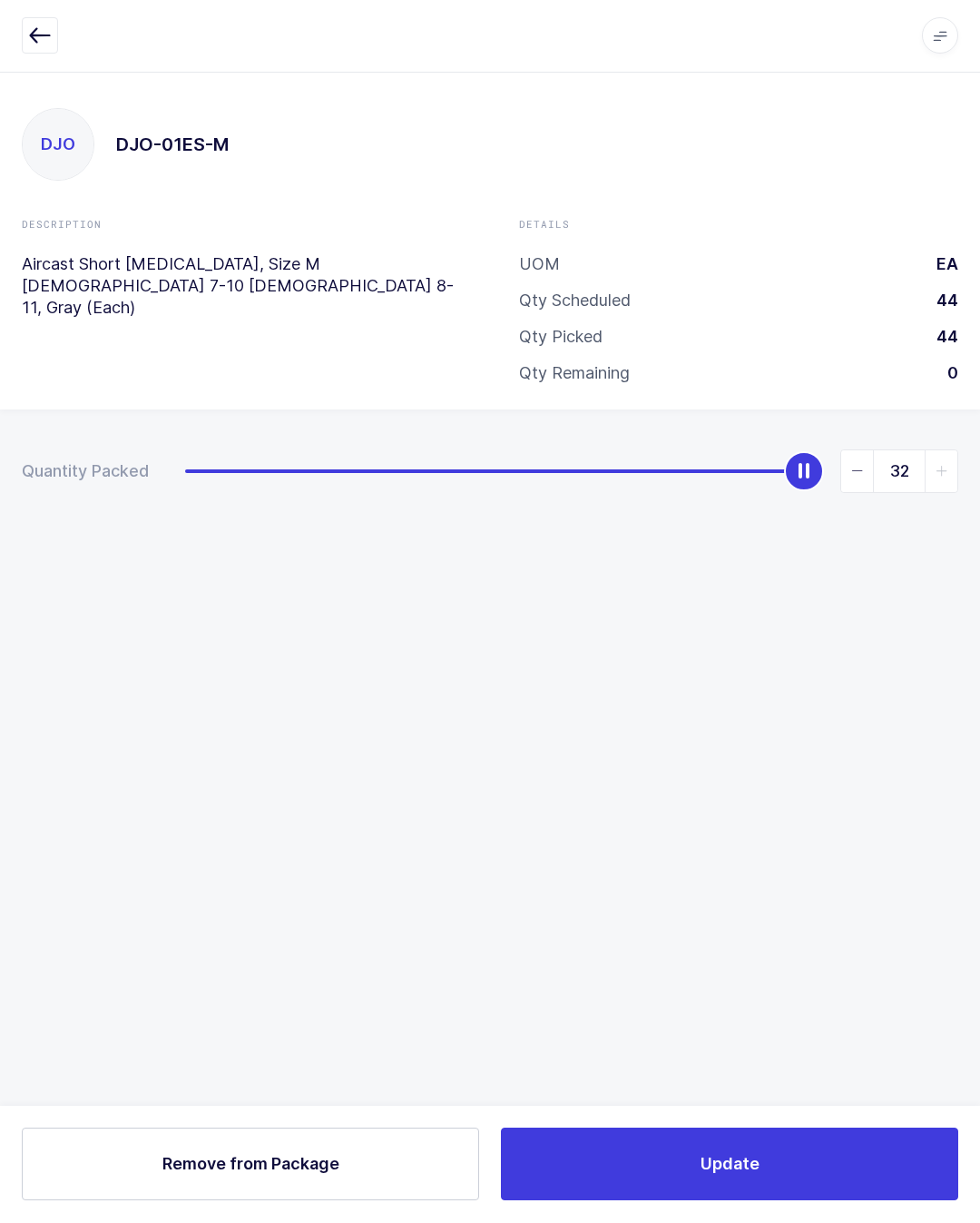
click at [339, 1174] on button "Remove Remove from Package" at bounding box center [250, 1164] width 457 height 73
type input "0"
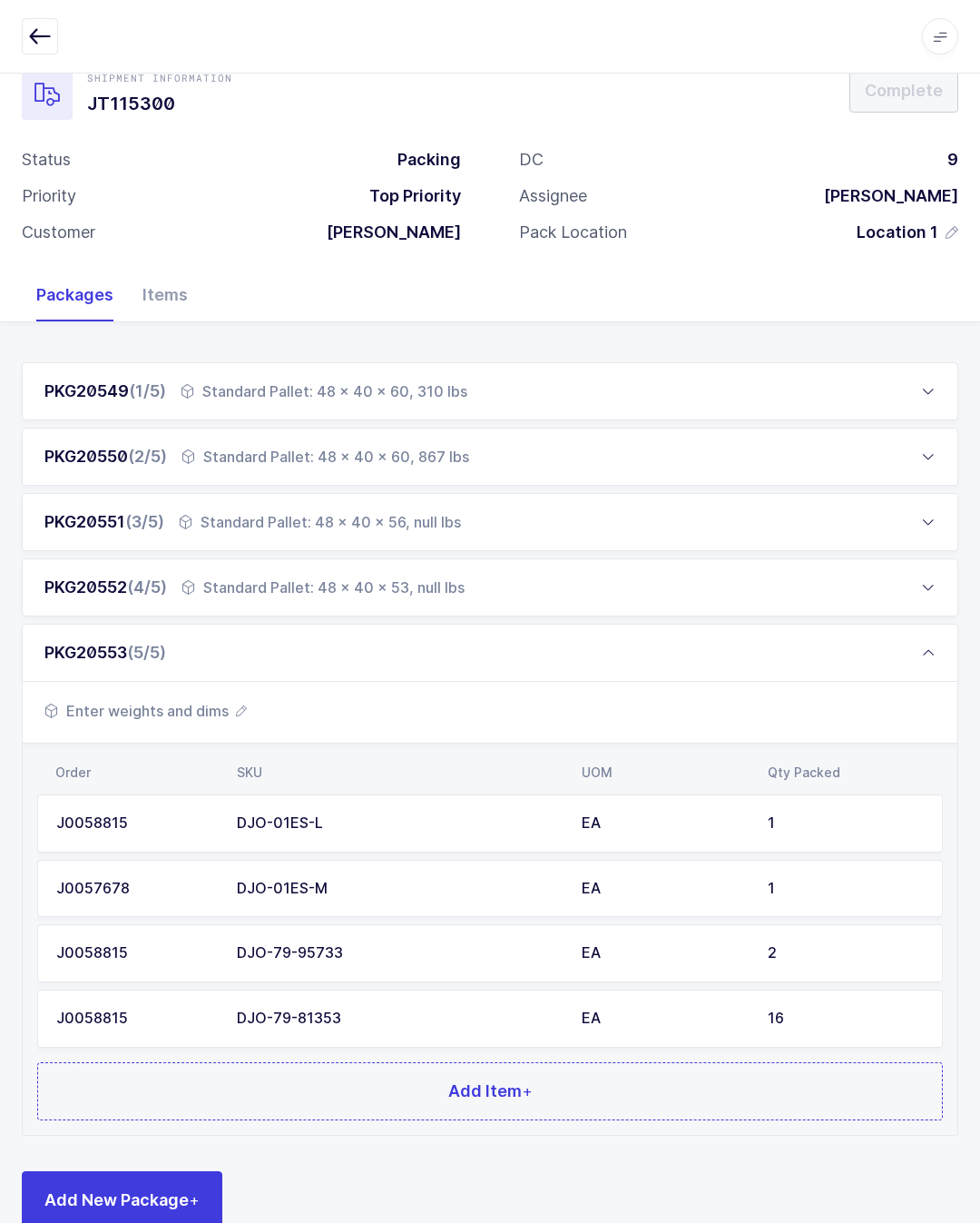
click at [669, 1076] on button "Add Item +" at bounding box center [490, 1091] width 906 height 58
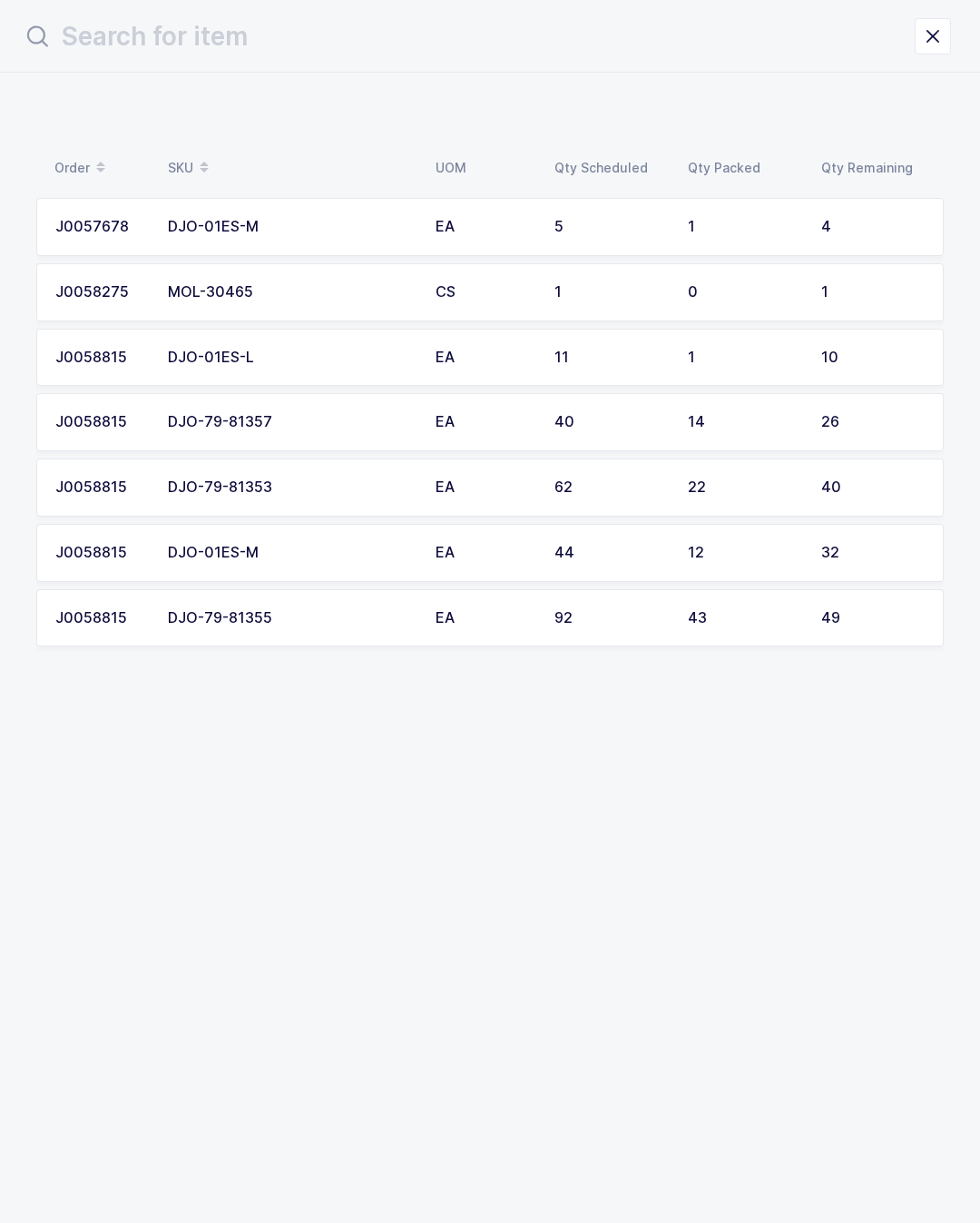
scroll to position [0, 0]
click at [872, 421] on div "26" at bounding box center [872, 422] width 103 height 16
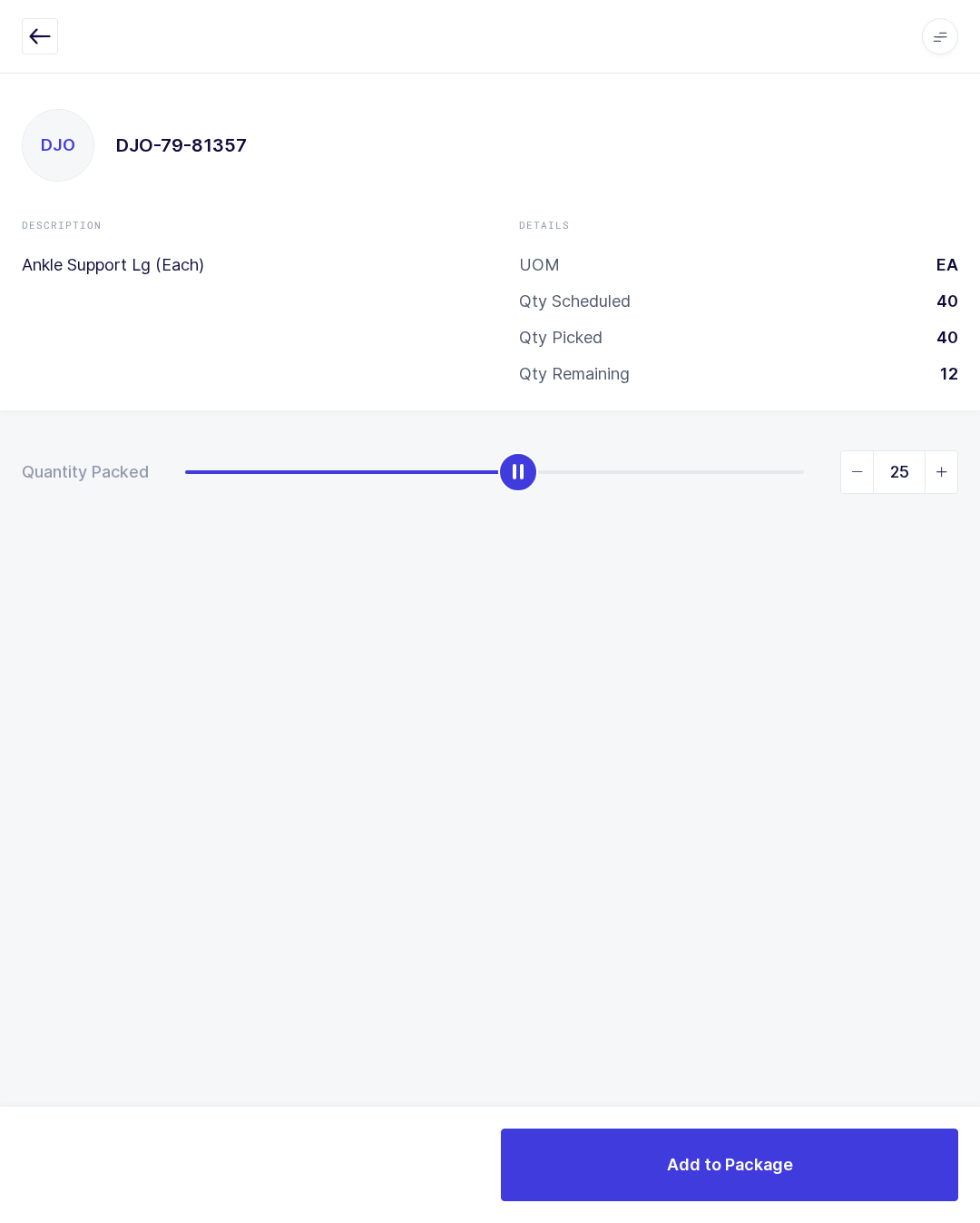
type input "26"
click at [835, 1183] on button "Add to Package" at bounding box center [729, 1164] width 457 height 73
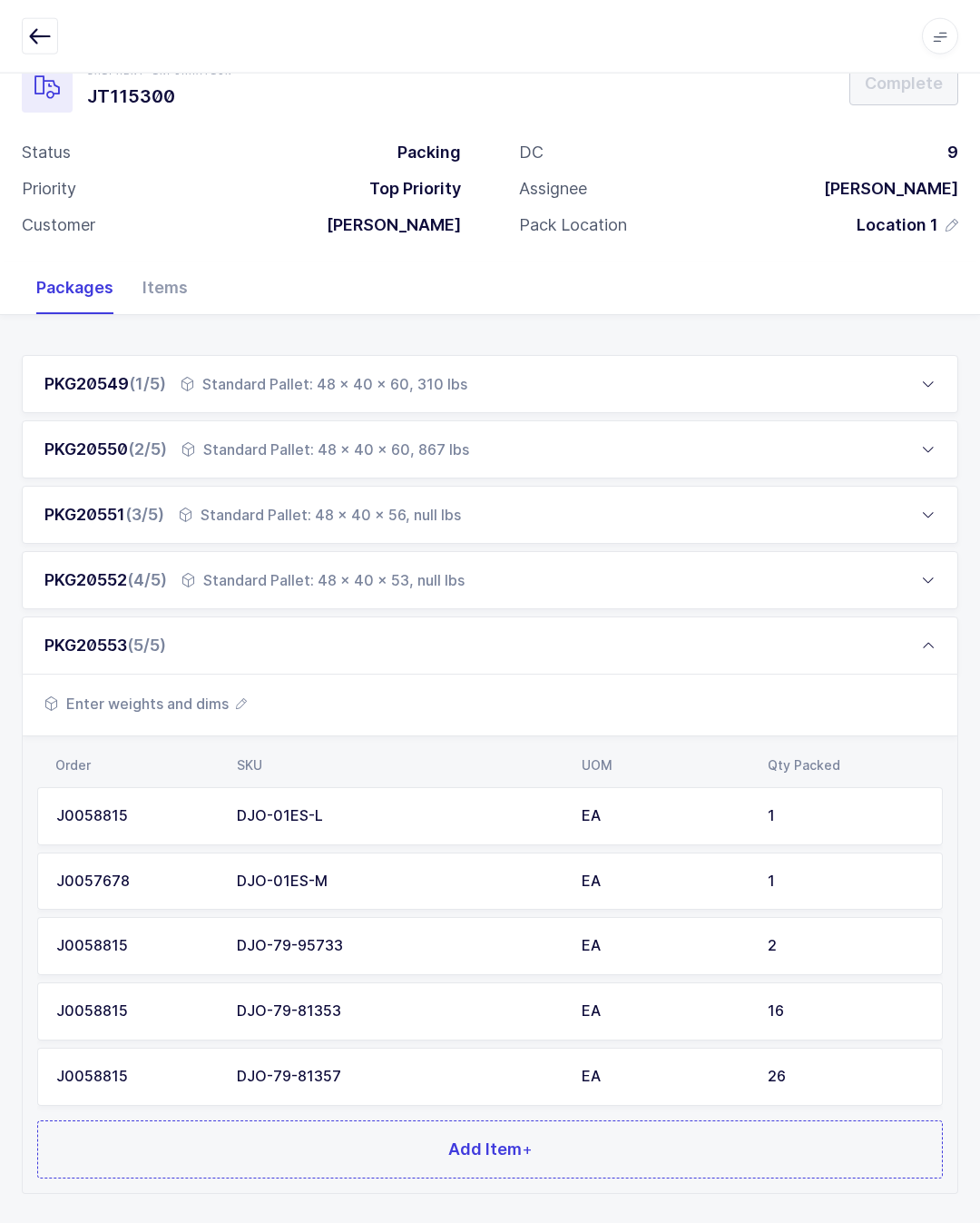
scroll to position [48, 0]
click at [778, 1148] on button "Add Item +" at bounding box center [490, 1148] width 906 height 58
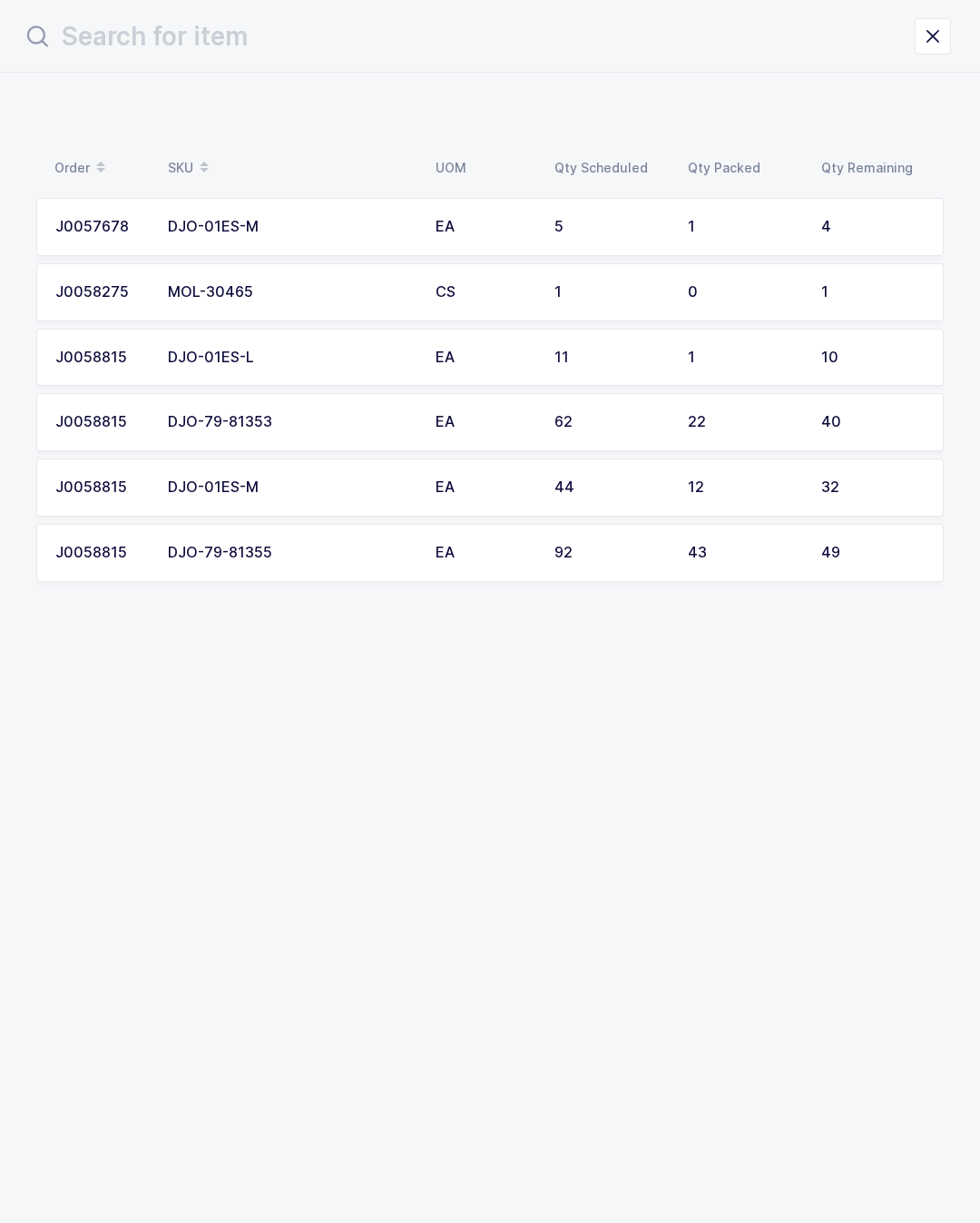
click at [937, 28] on icon "close drawer" at bounding box center [932, 36] width 25 height 25
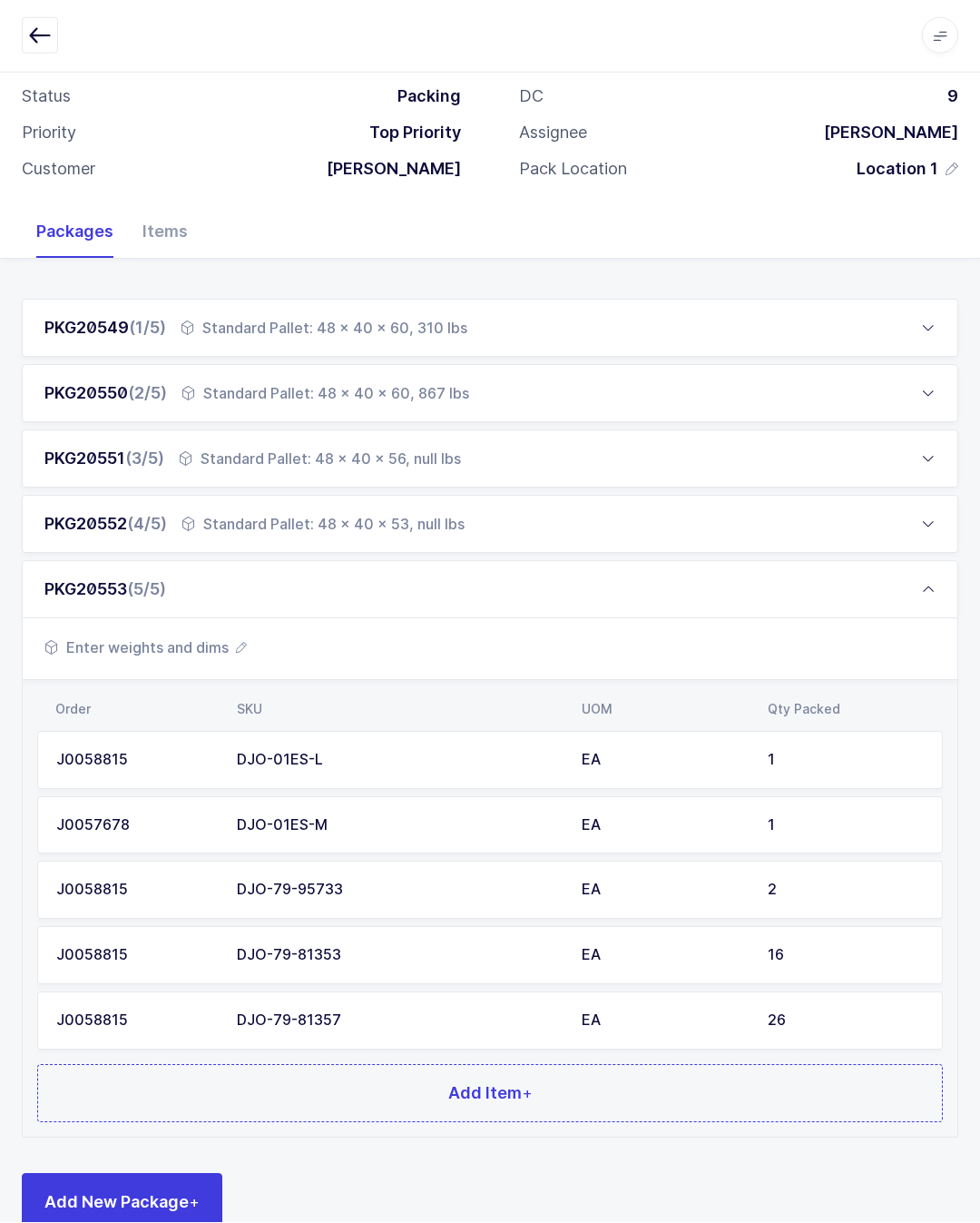
scroll to position [103, 0]
click at [156, 221] on div "Items" at bounding box center [165, 232] width 74 height 53
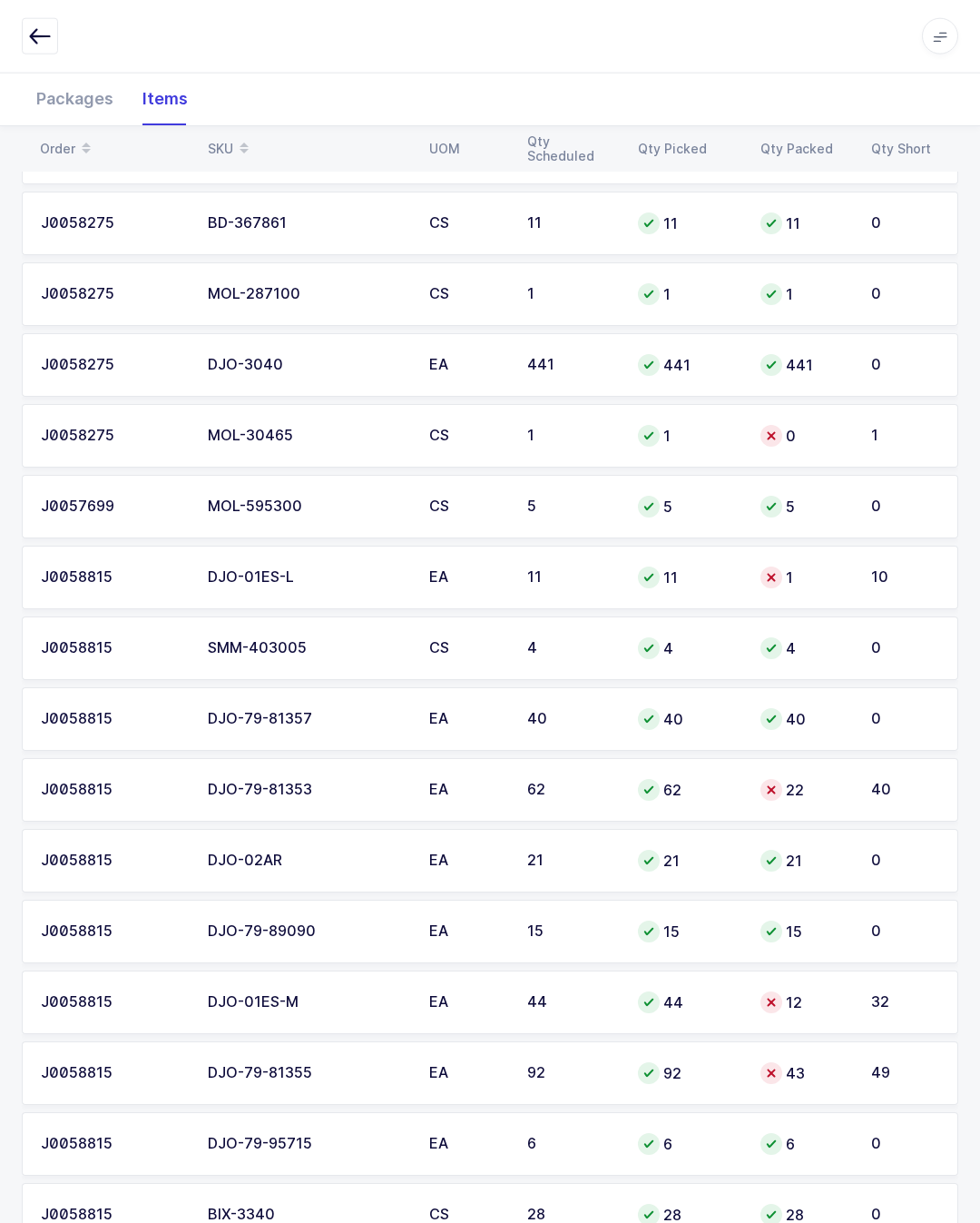
scroll to position [1376, 0]
click at [9, 726] on div "Order SKU UOM Qty Scheduled Qty Picked Qty Packed Qty Short J0056653 DJO-02AR E…" at bounding box center [490, 632] width 980 height 3293
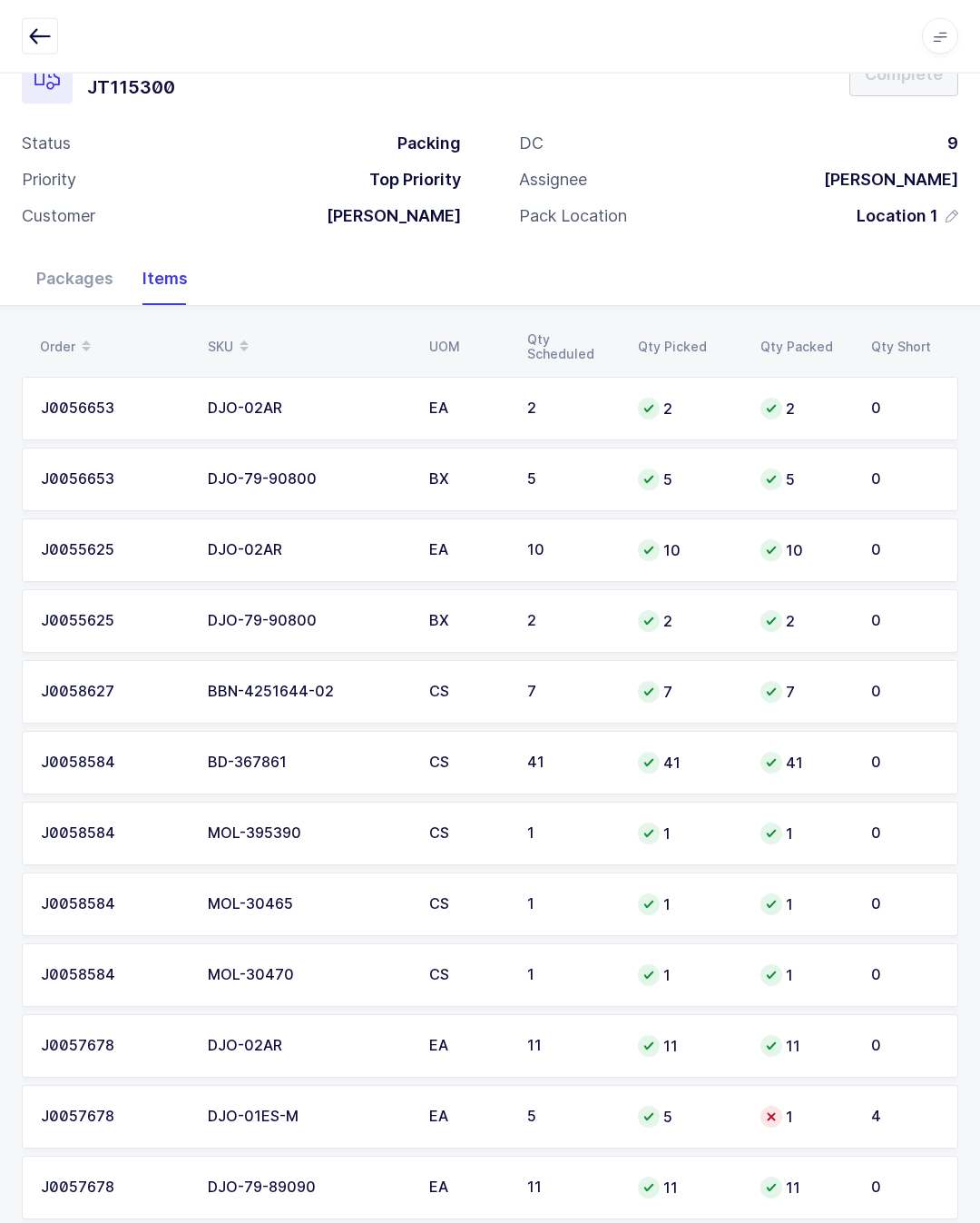
scroll to position [0, 0]
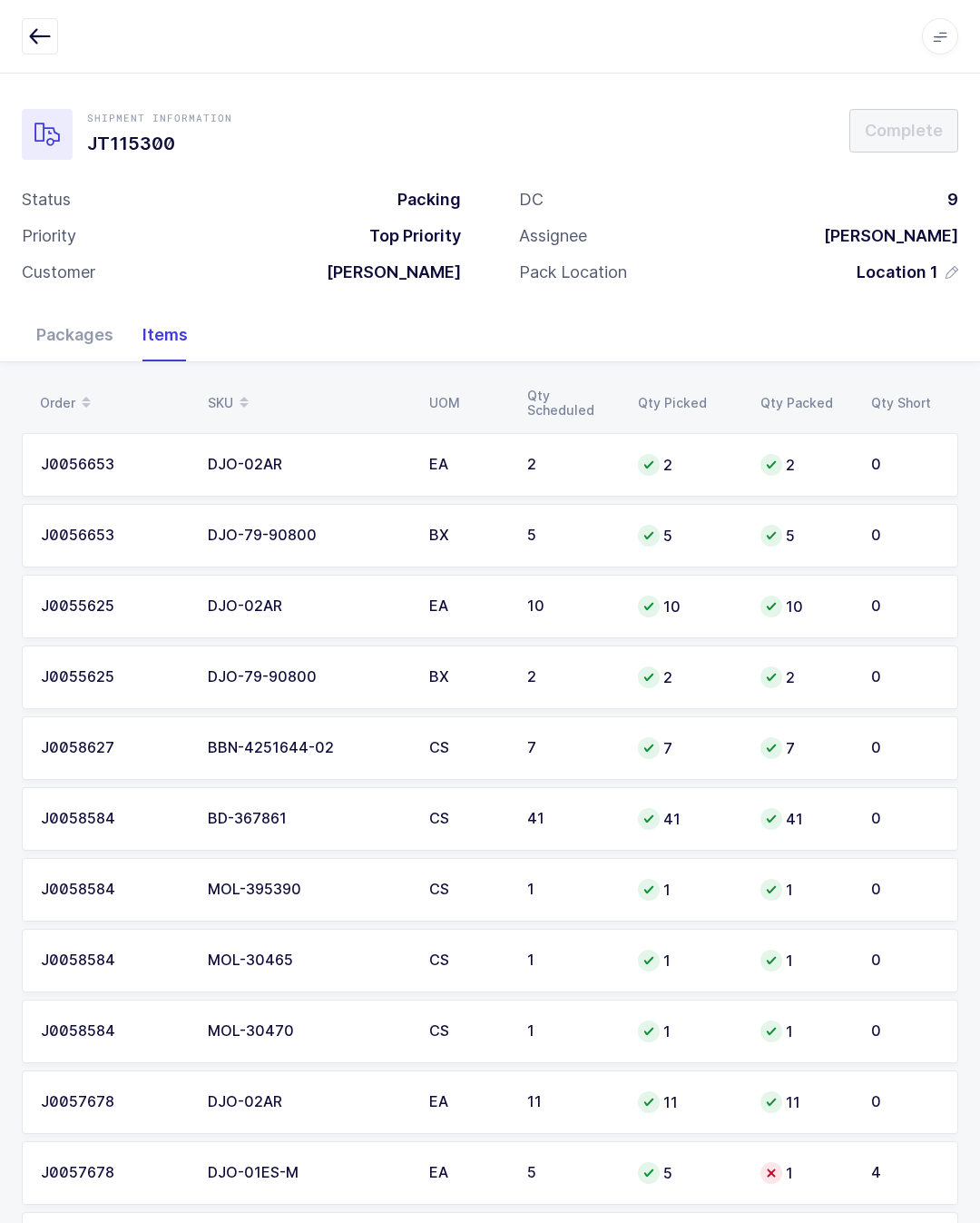
click at [123, 341] on div "Packages" at bounding box center [75, 335] width 106 height 53
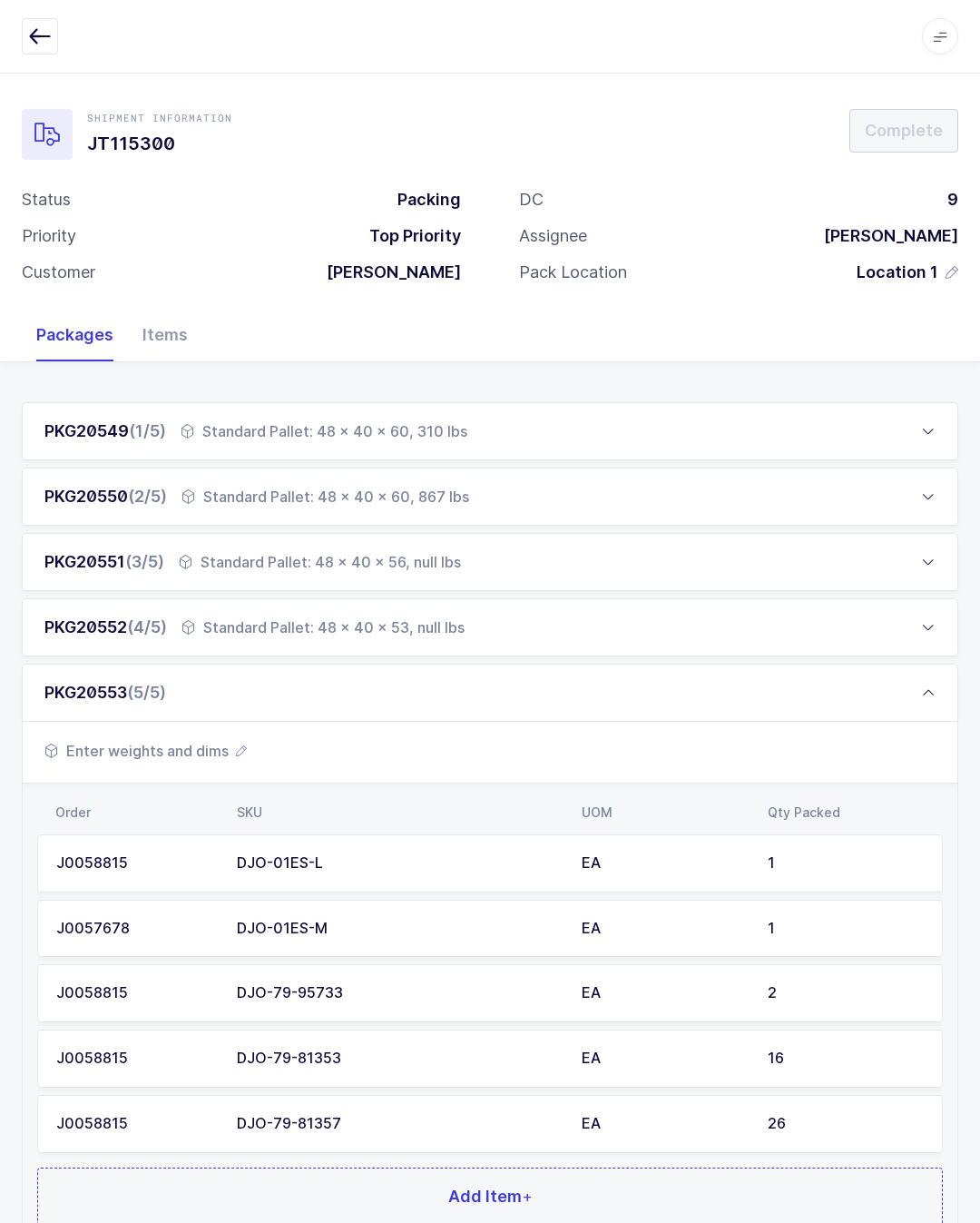
click at [799, 413] on div "PKG20549 (1/5) Standard Pallet: 48 x 40 x 60, 310 lbs" at bounding box center [490, 431] width 937 height 58
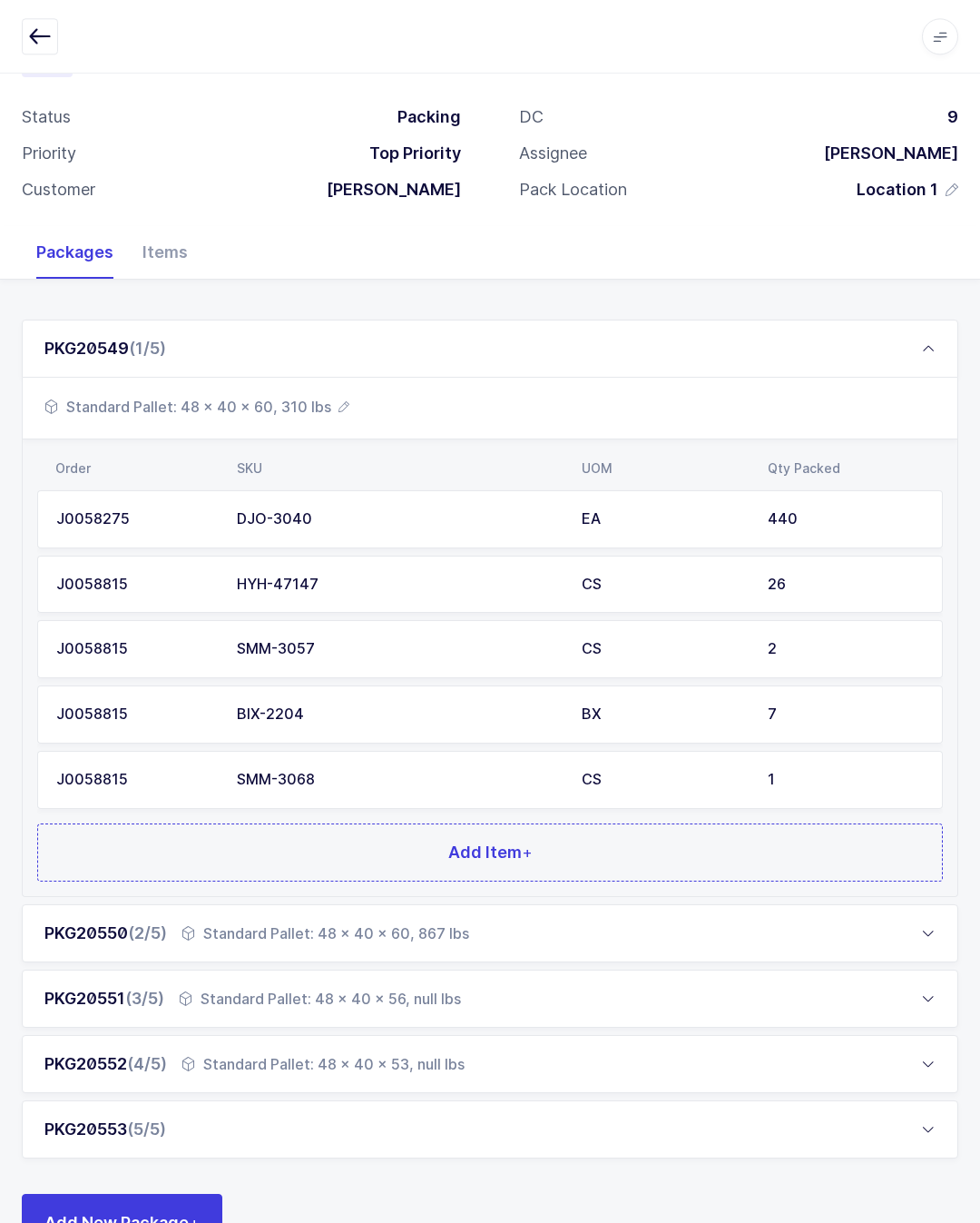
scroll to position [103, 0]
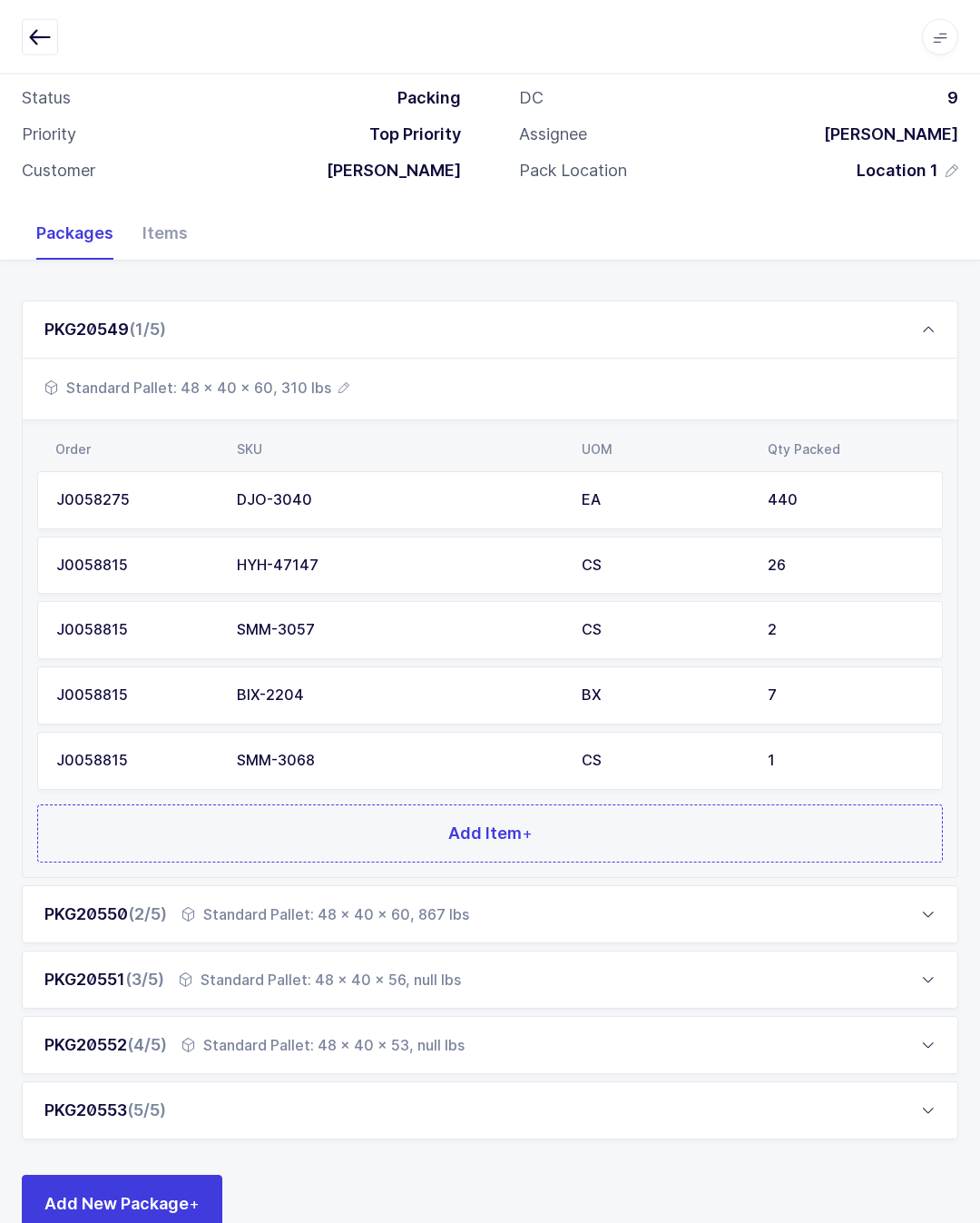
click at [486, 924] on div "PKG20550 (2/5) Standard Pallet: 48 x 40 x 60, 867 lbs" at bounding box center [490, 913] width 937 height 58
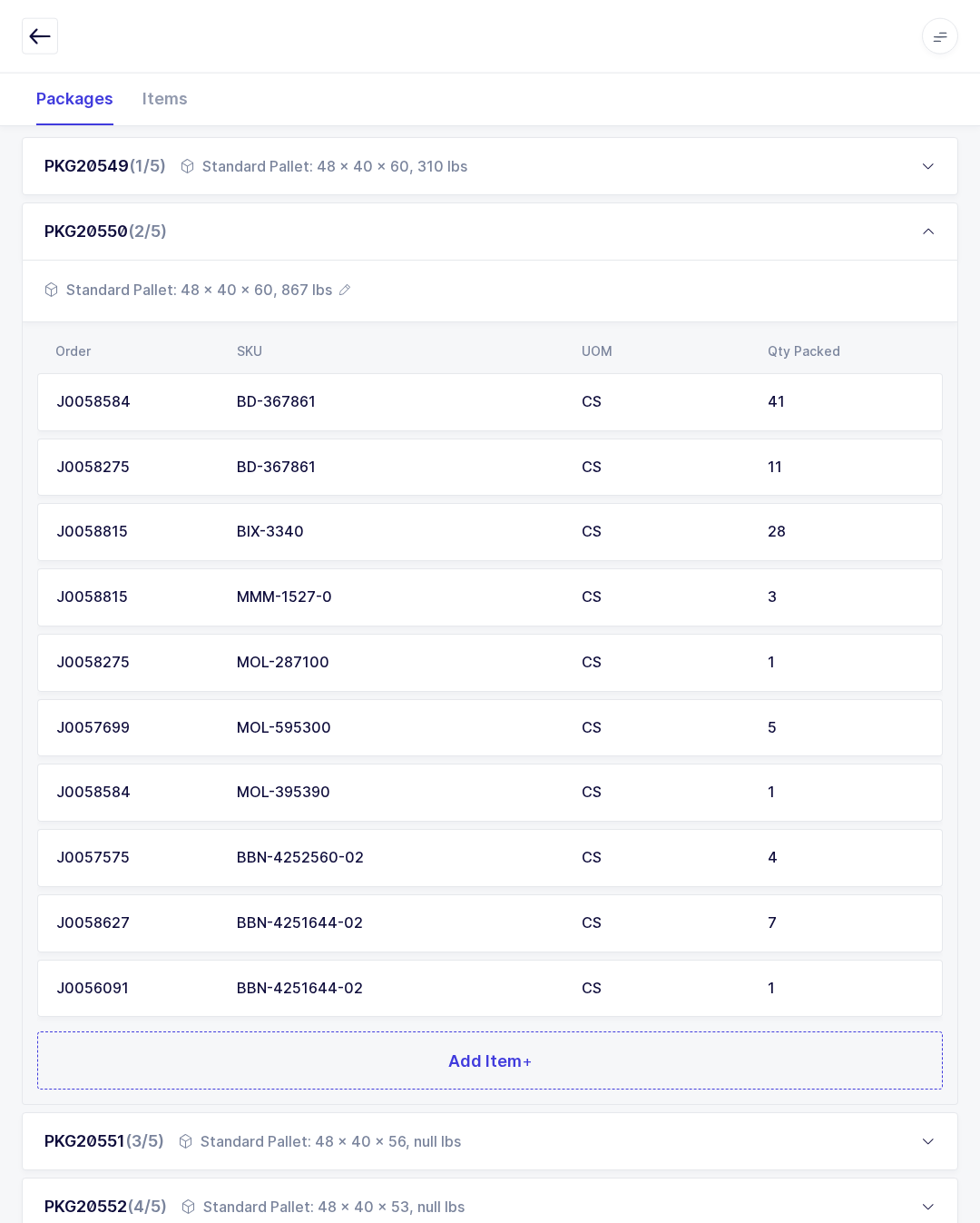
scroll to position [266, 0]
click at [423, 1116] on div "PKG20551 (3/5) Standard Pallet: 48 x 40 x 56, null lbs" at bounding box center [490, 1140] width 937 height 58
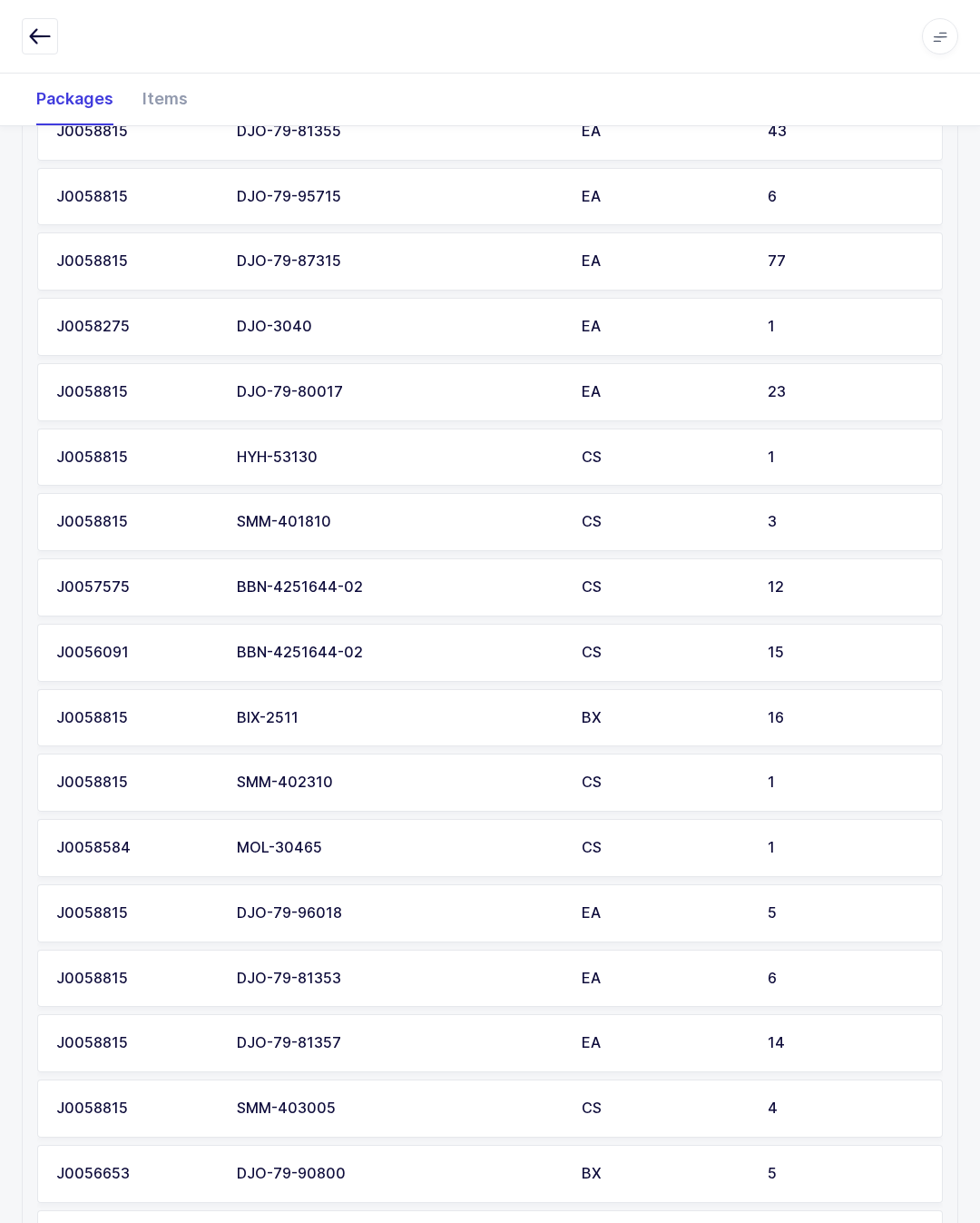
scroll to position [747, 0]
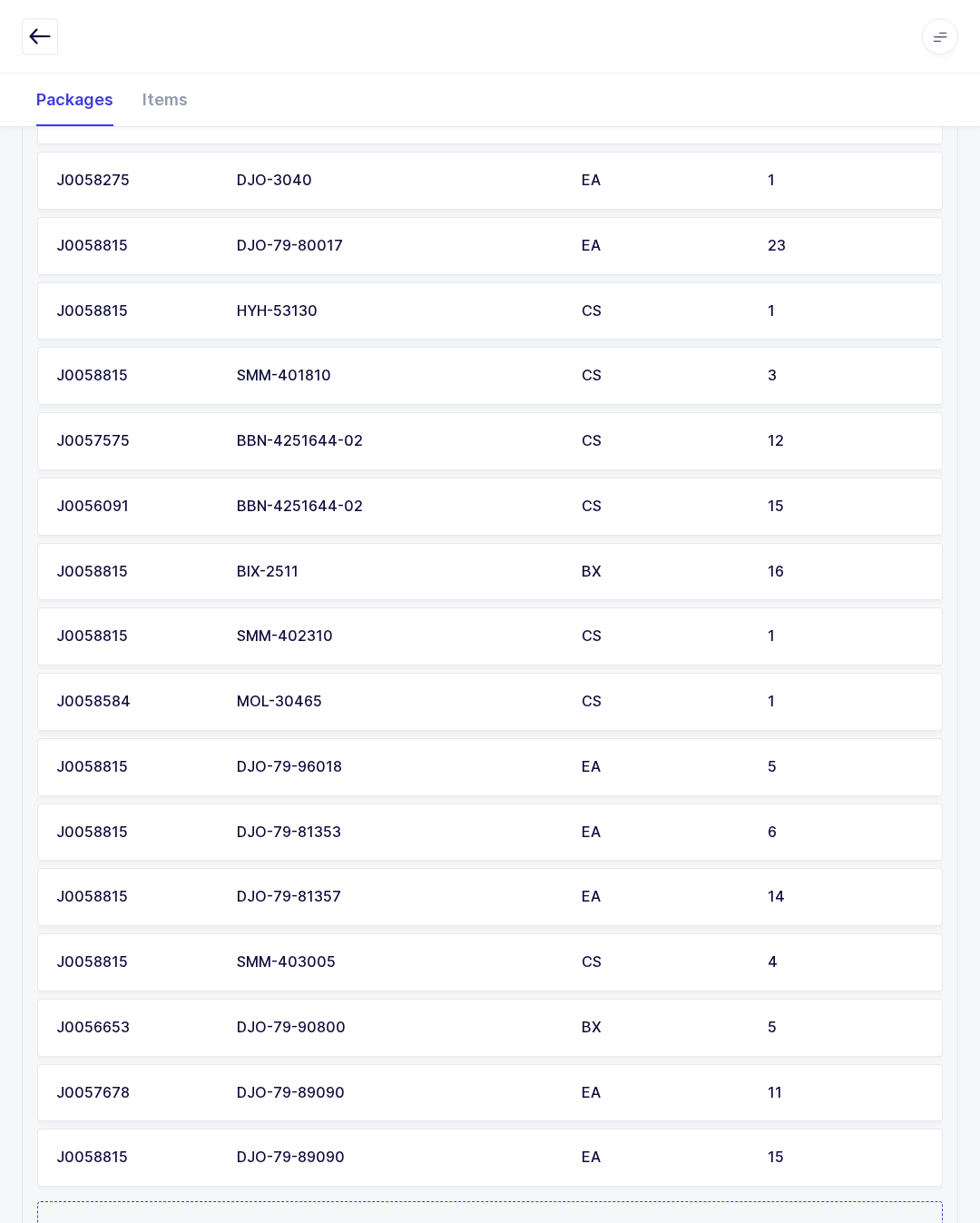
click at [803, 889] on div "14" at bounding box center [846, 897] width 156 height 16
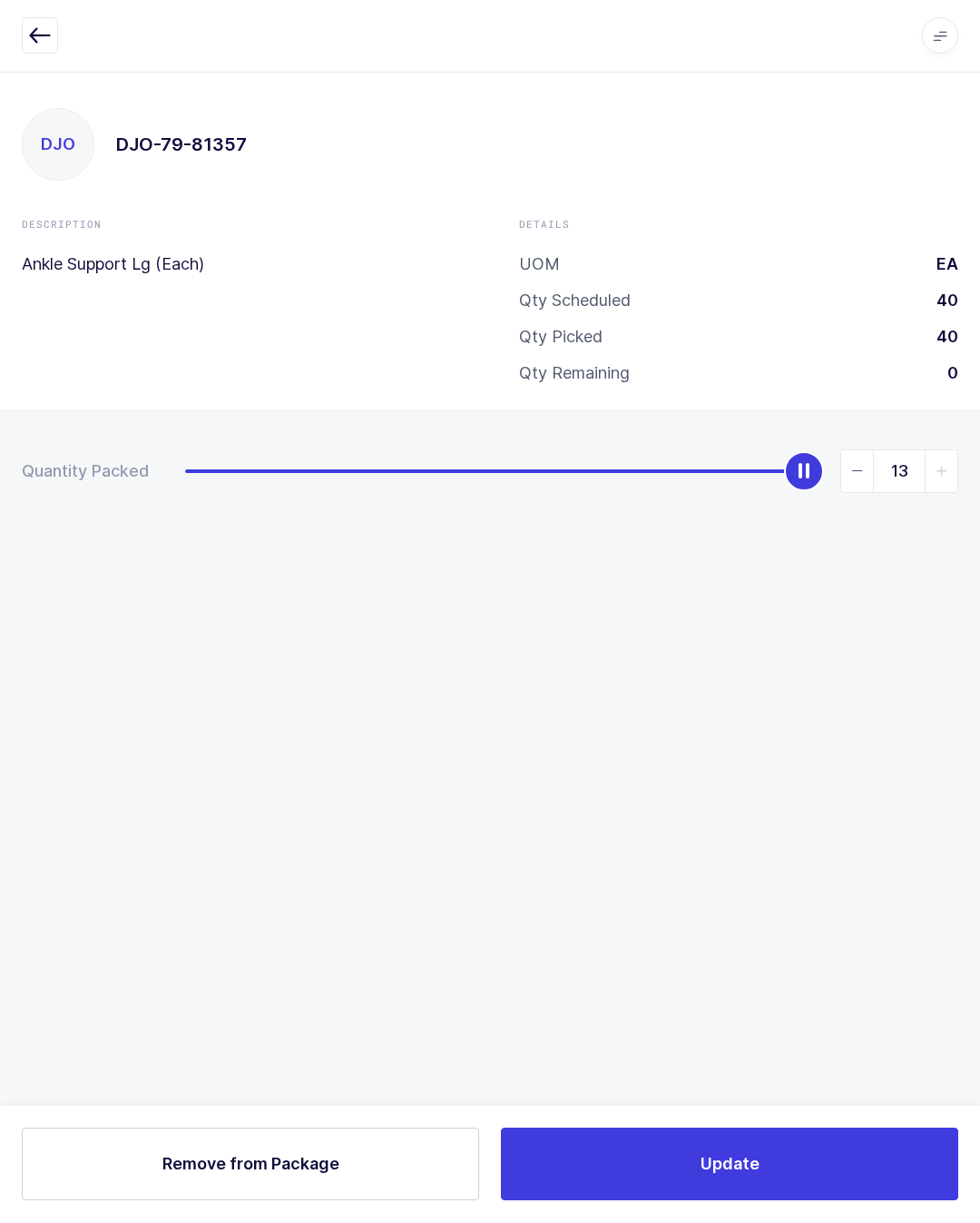
scroll to position [40, 0]
type input "8"
click at [832, 1132] on button "Update" at bounding box center [729, 1164] width 457 height 73
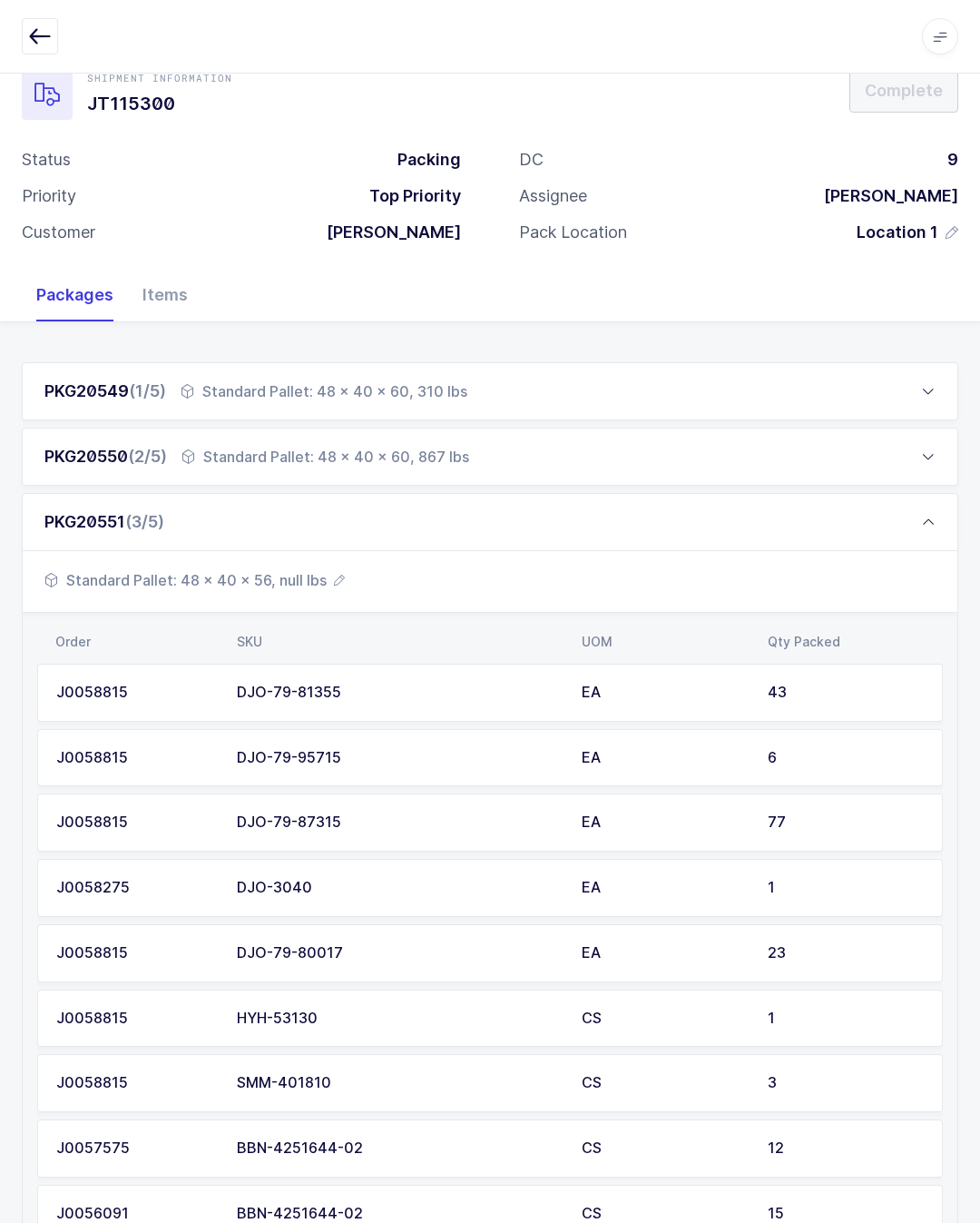
click at [736, 504] on div "PKG20551 (3/5)" at bounding box center [490, 522] width 937 height 58
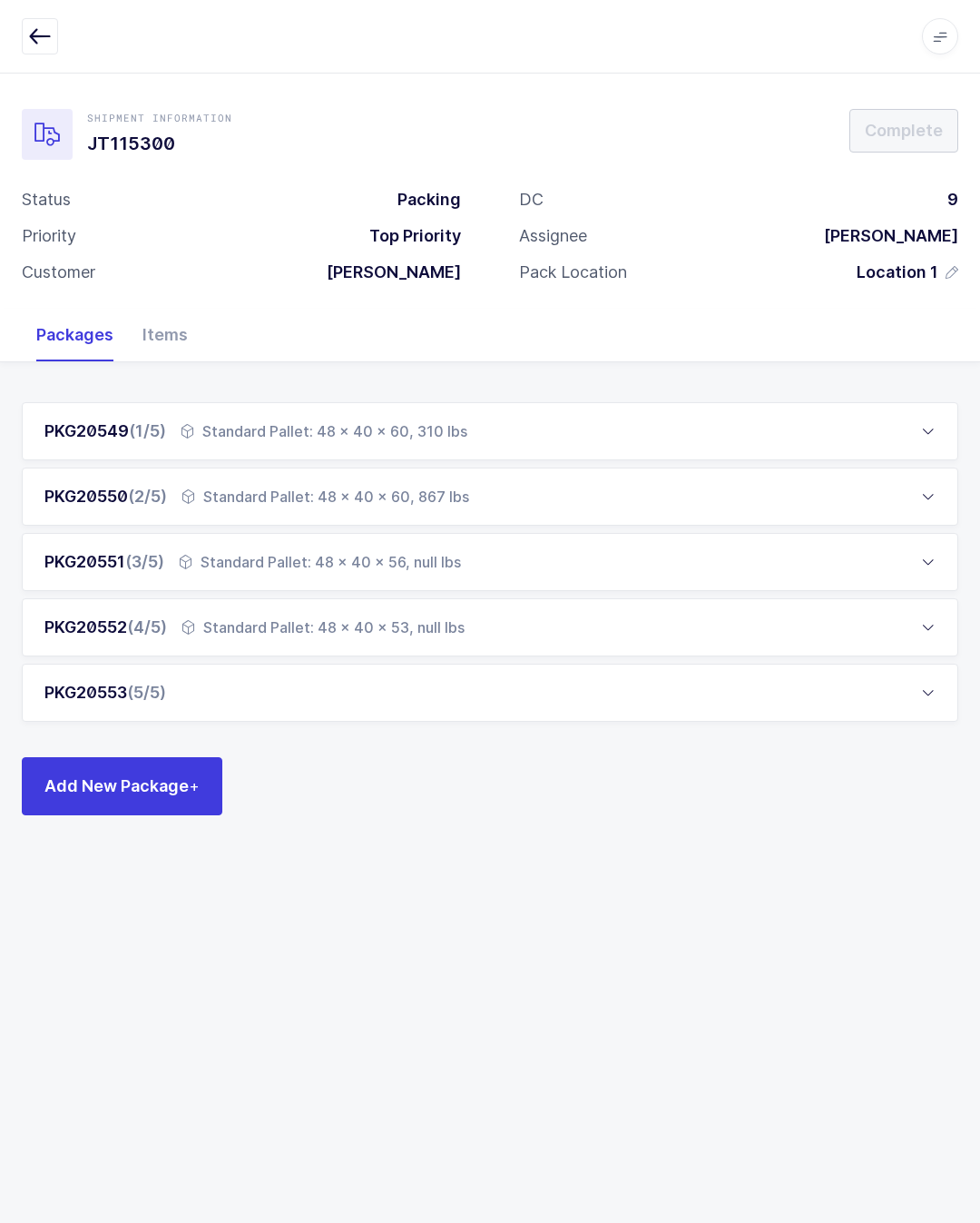
click at [603, 663] on div "PKG20553 (5/5)" at bounding box center [490, 692] width 937 height 58
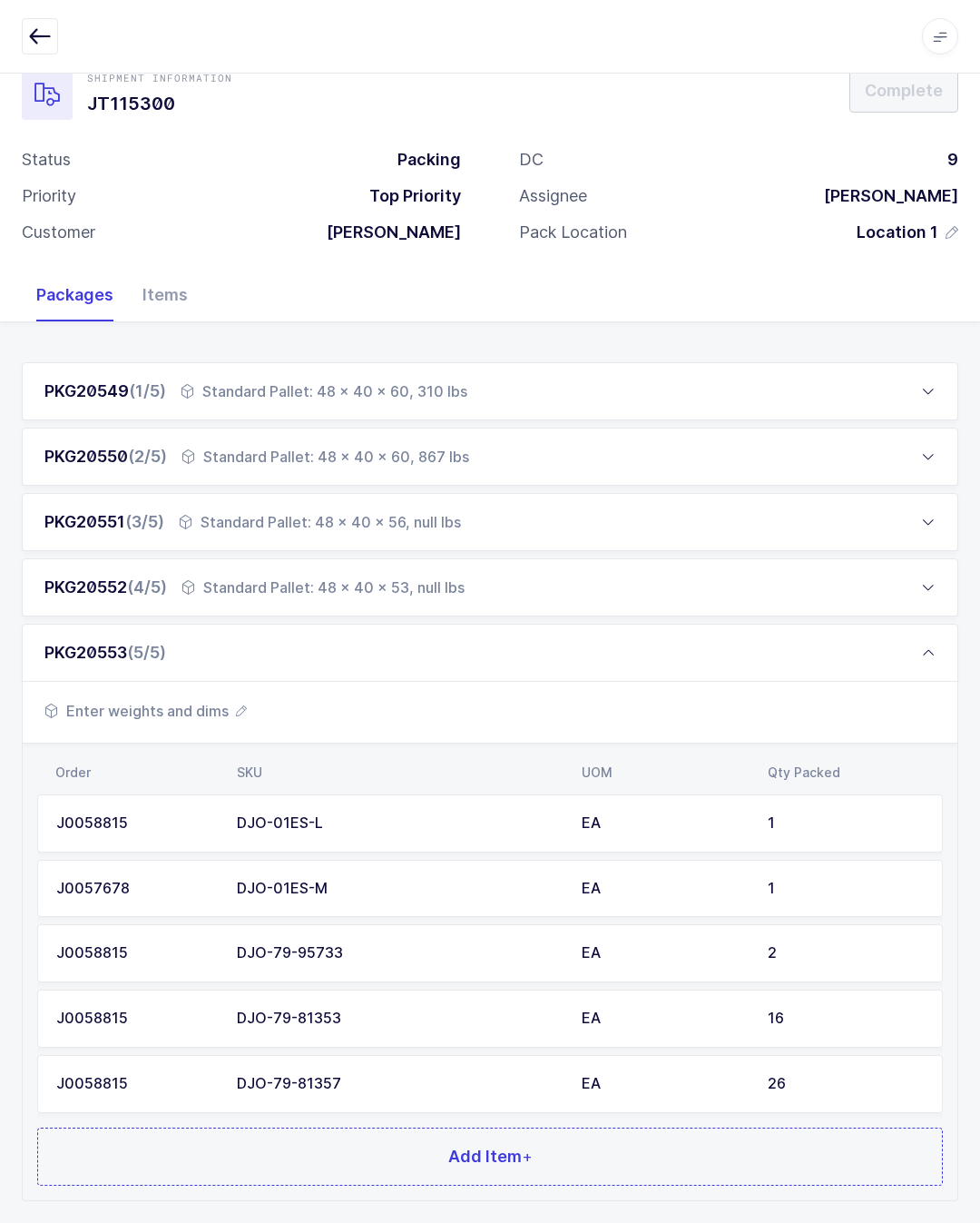
click at [838, 1075] on div "26" at bounding box center [846, 1083] width 156 height 16
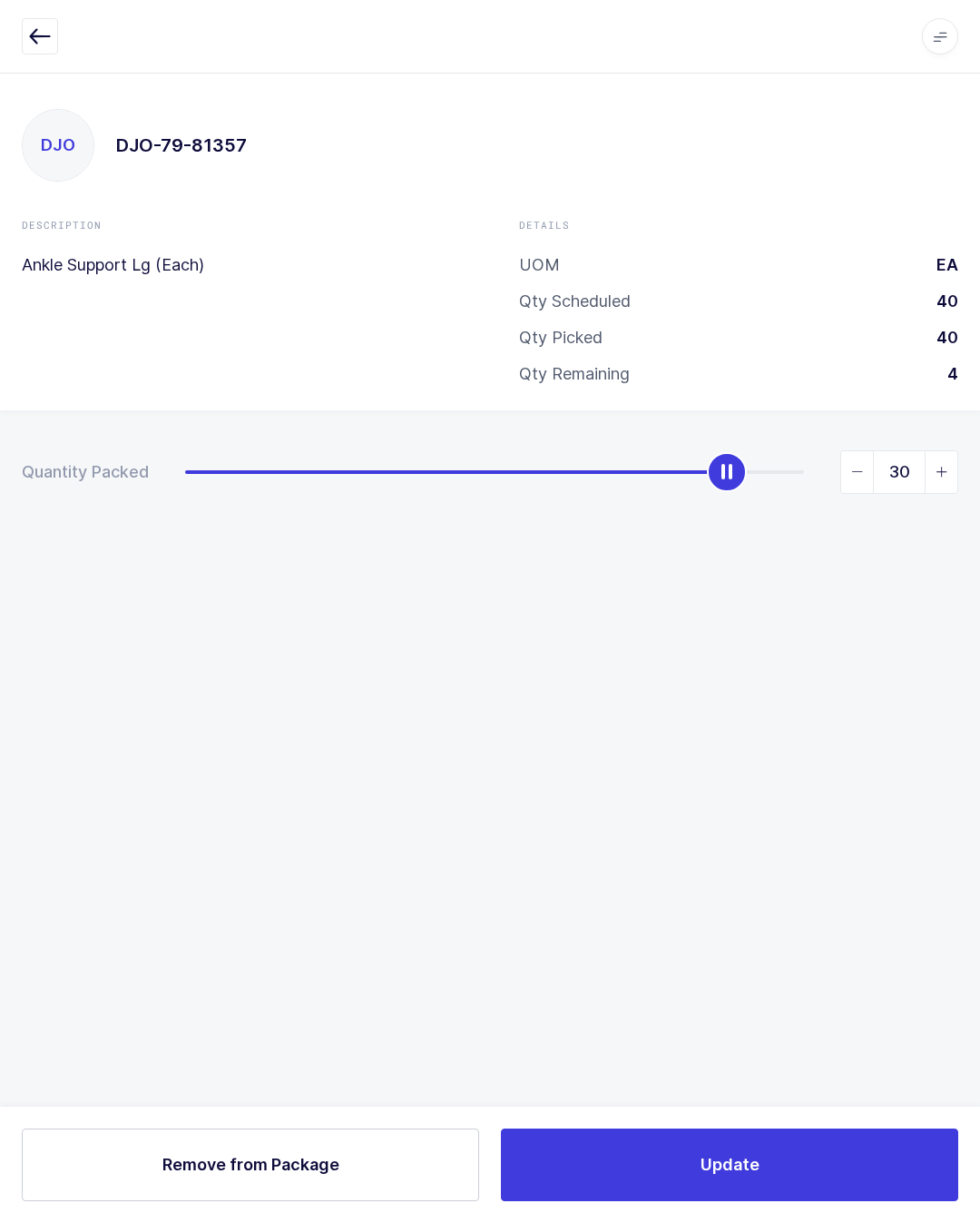
type input "32"
click at [847, 1173] on button "Update" at bounding box center [729, 1164] width 457 height 73
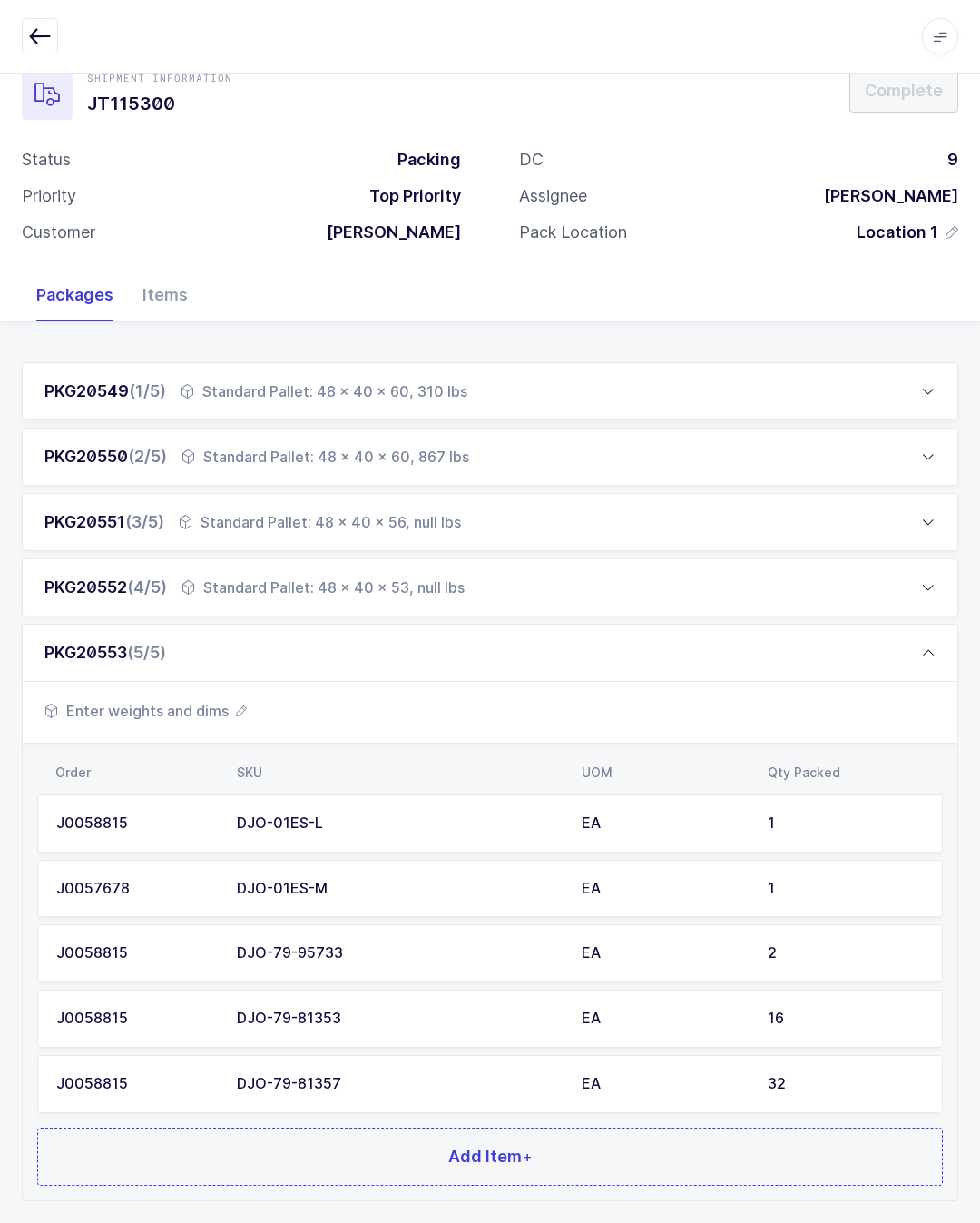
click at [232, 576] on div "Standard Pallet: 48 x 40 x 53, null lbs" at bounding box center [323, 587] width 283 height 22
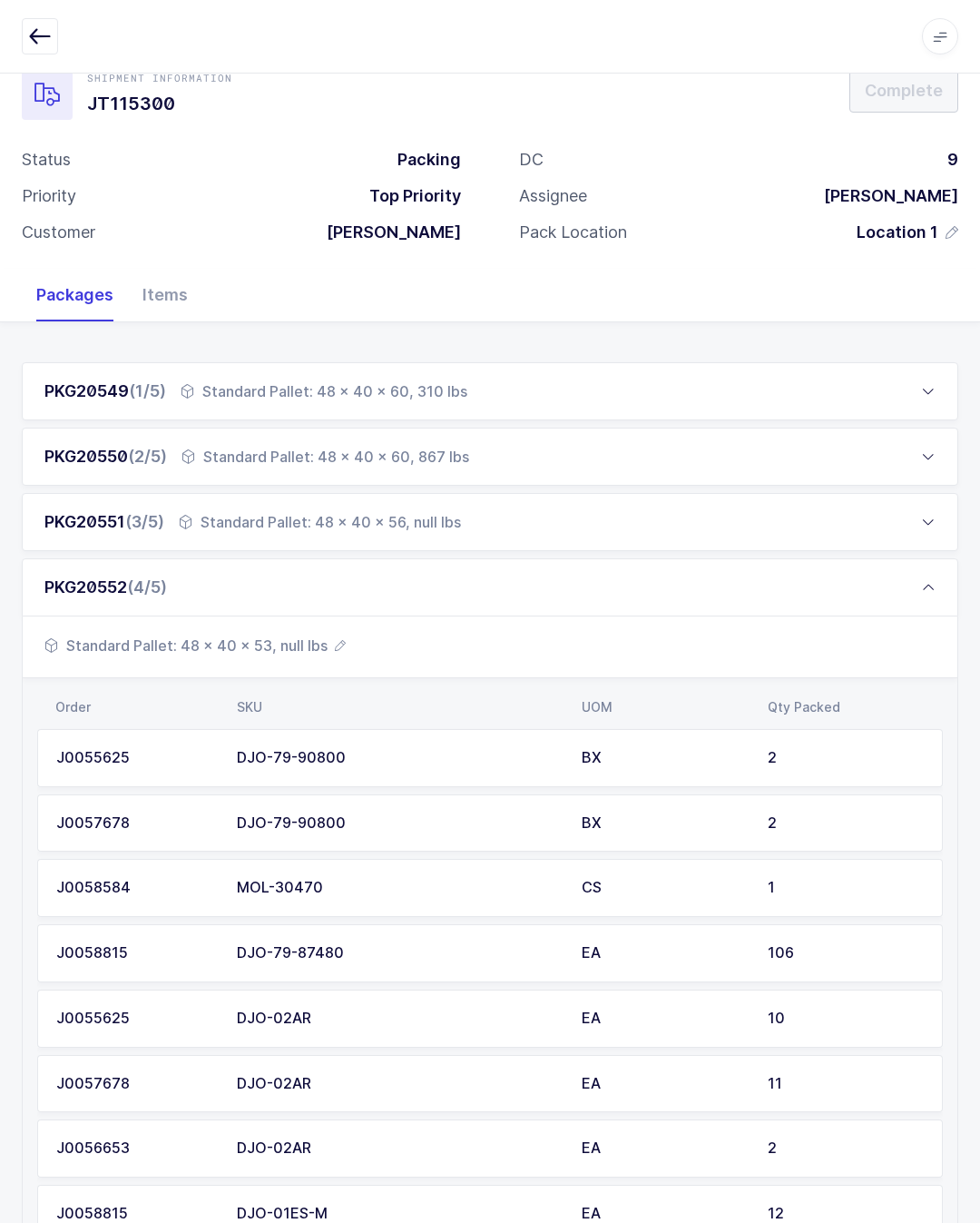
click at [808, 573] on div "PKG20552 (4/5)" at bounding box center [490, 587] width 937 height 58
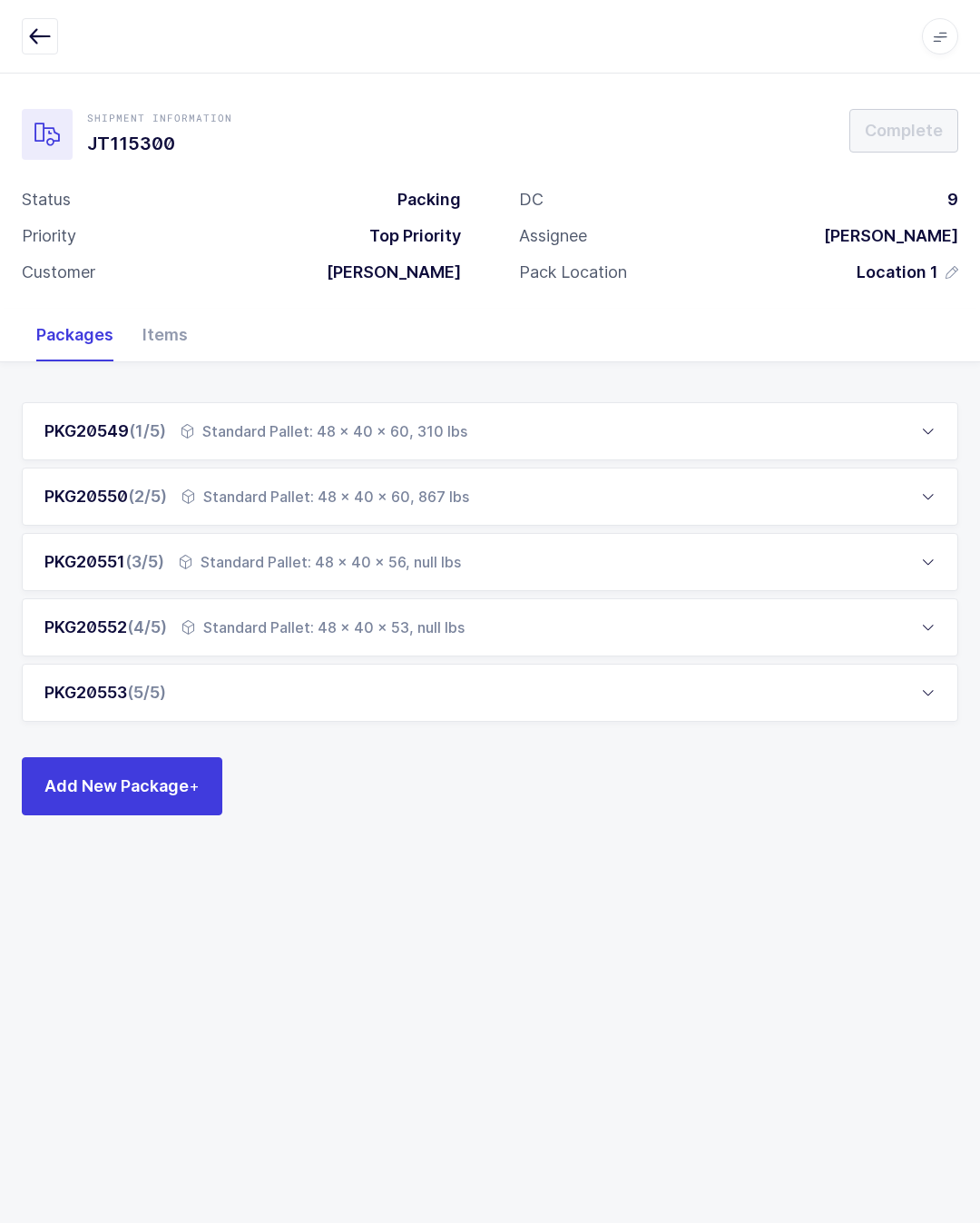
click at [260, 663] on div "PKG20553 (5/5)" at bounding box center [490, 692] width 937 height 58
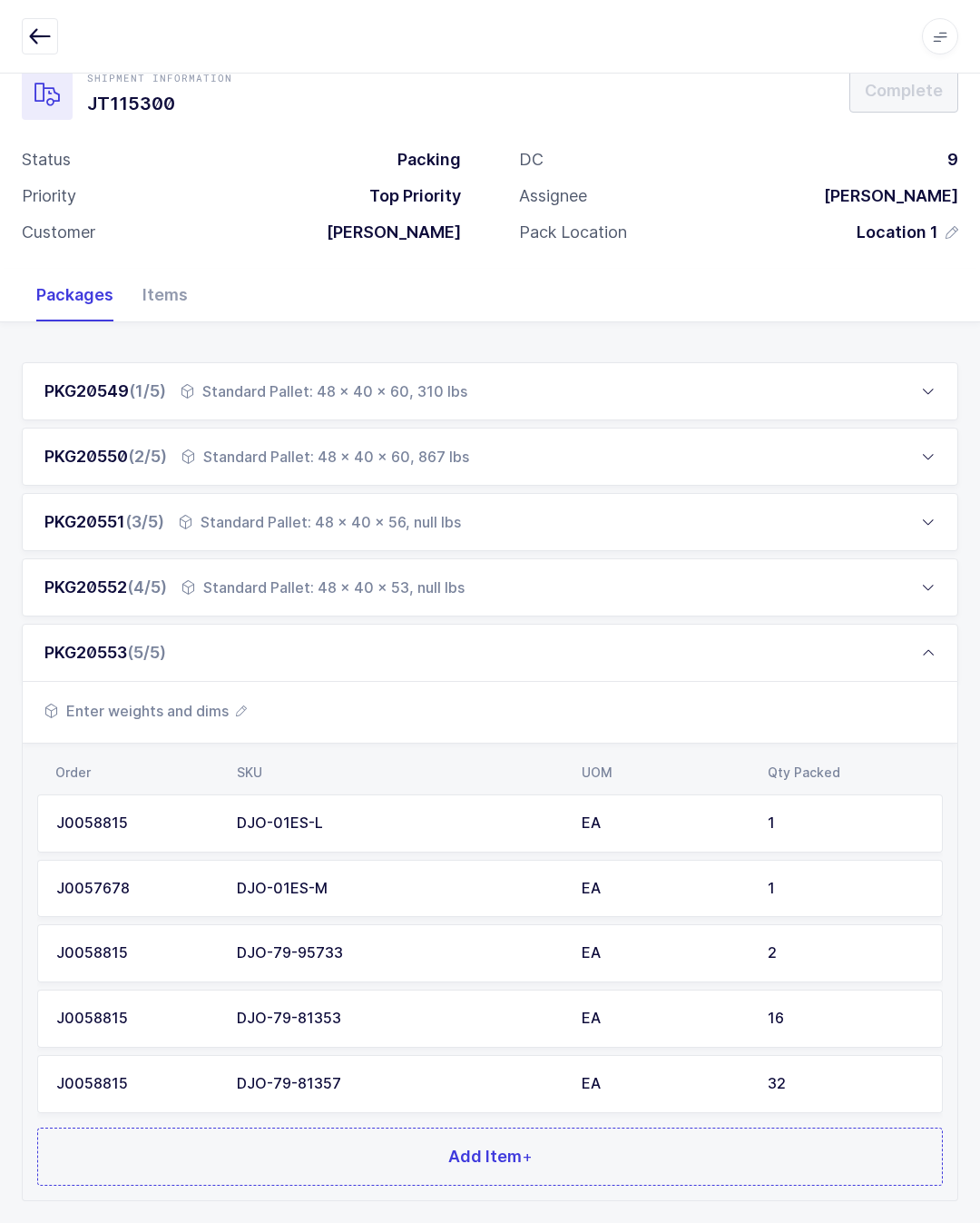
click at [671, 1154] on button "Add Item +" at bounding box center [490, 1156] width 906 height 58
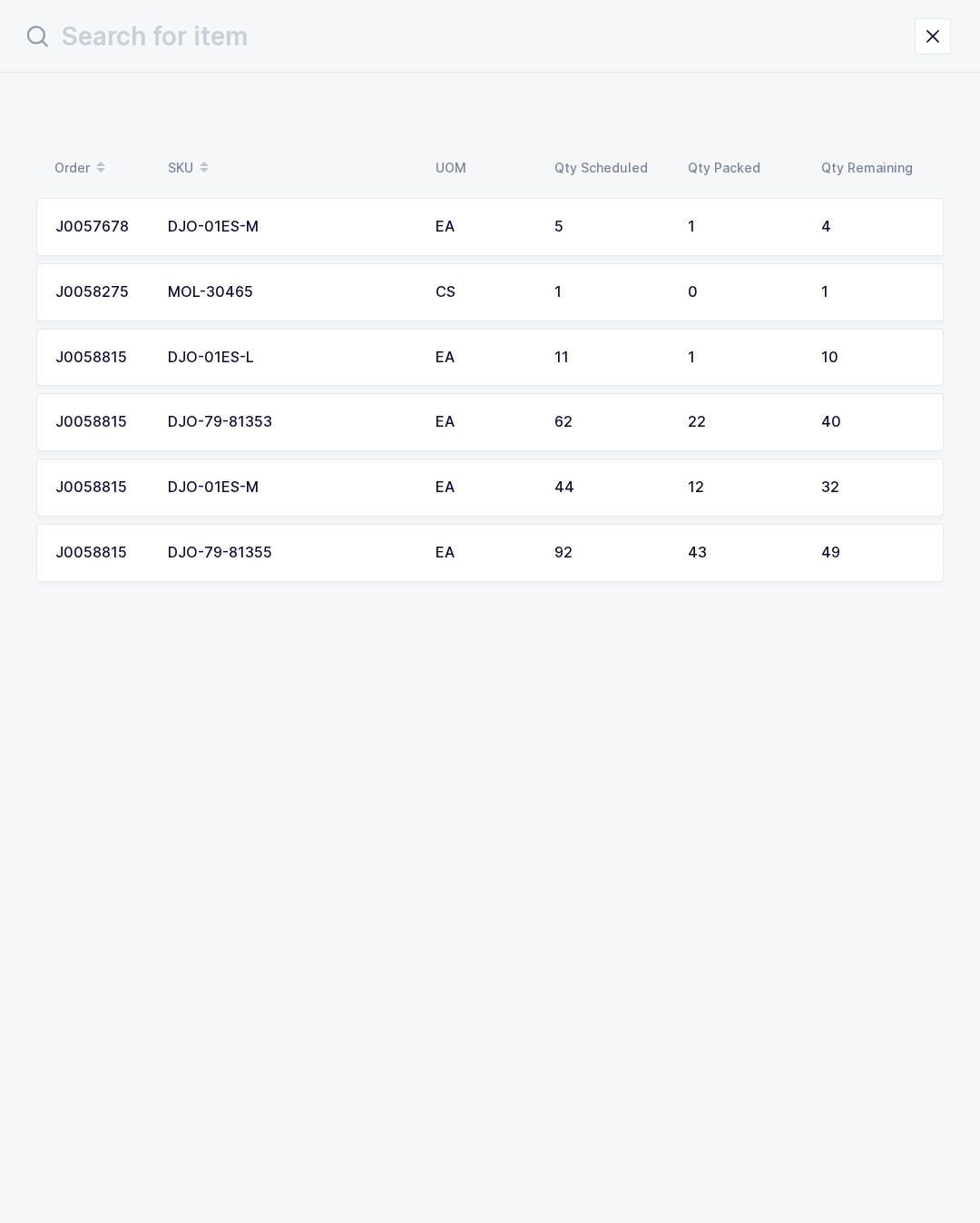
click at [858, 430] on td "40" at bounding box center [876, 422] width 133 height 58
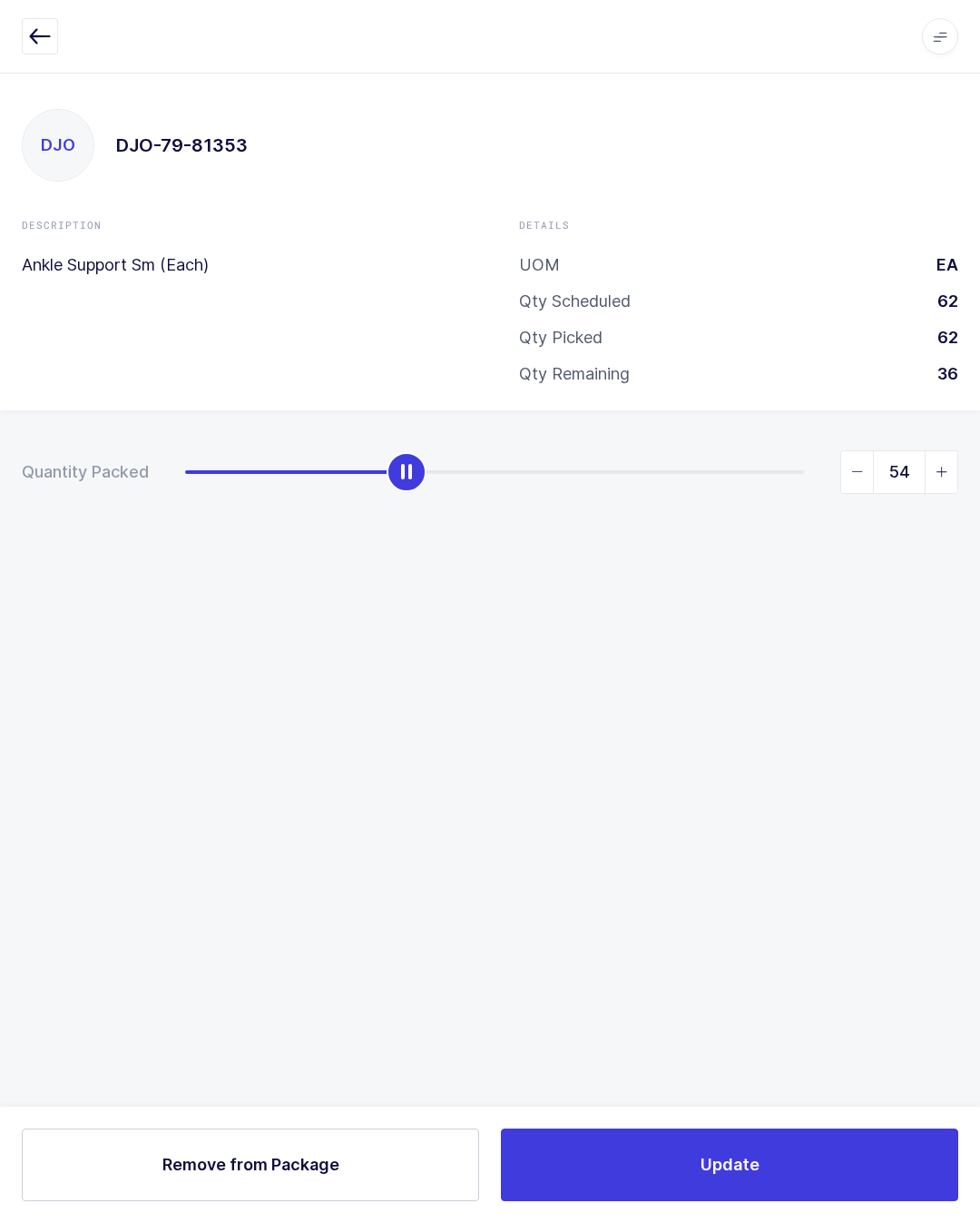
type input "56"
click at [876, 1152] on button "Update" at bounding box center [729, 1164] width 457 height 73
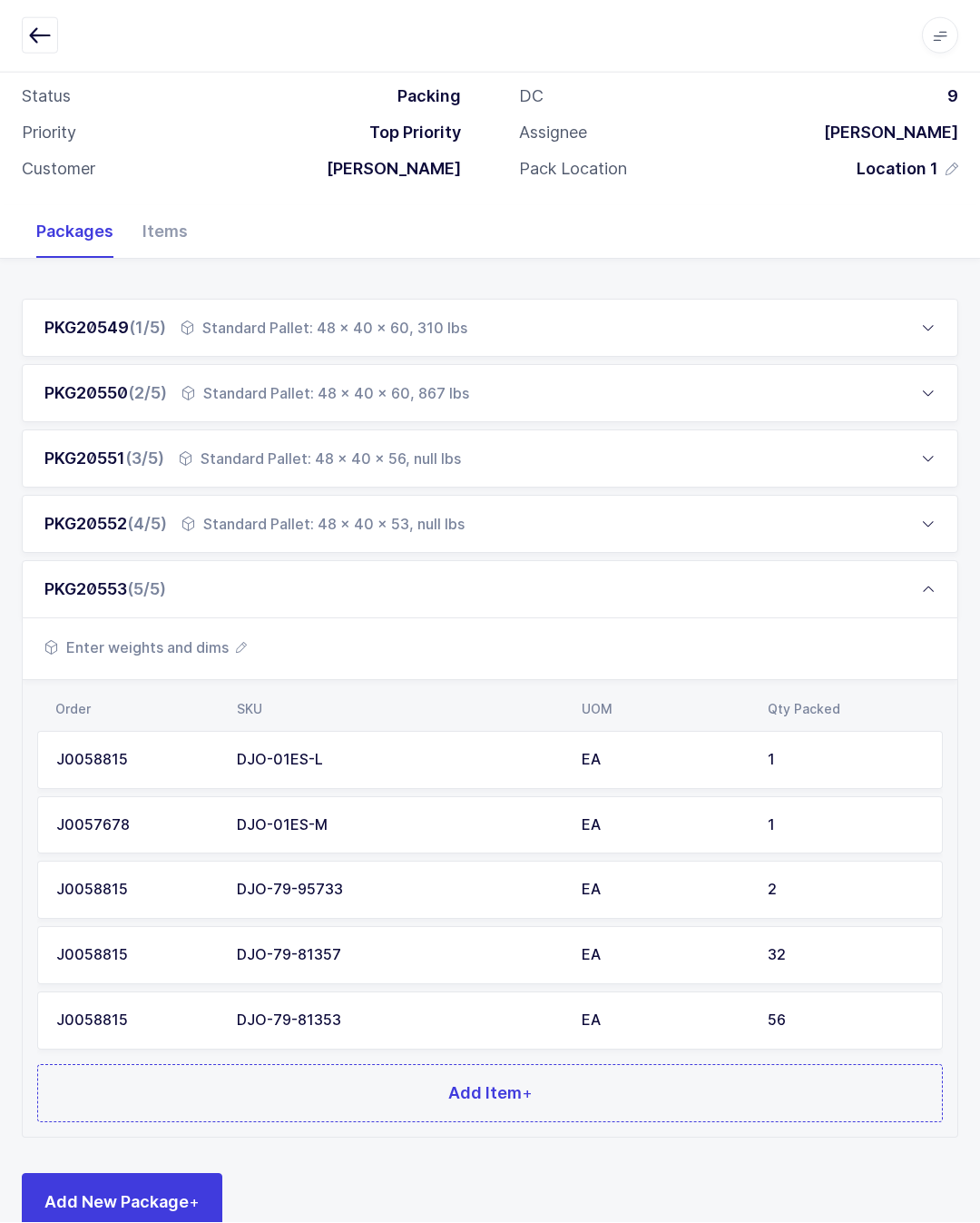
scroll to position [103, 0]
click at [653, 1087] on button "Add Item +" at bounding box center [490, 1094] width 906 height 58
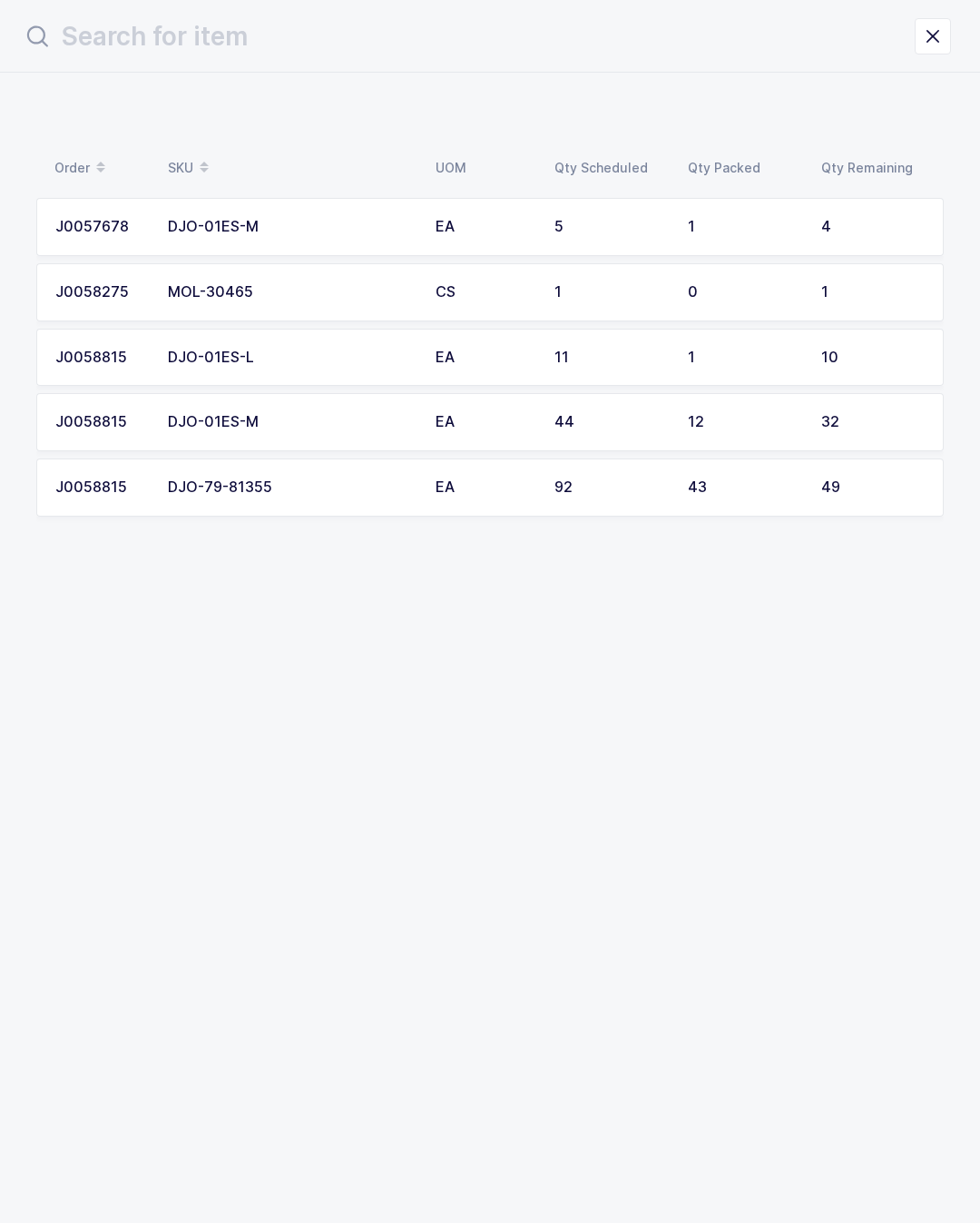
click at [830, 319] on td "1" at bounding box center [876, 292] width 133 height 58
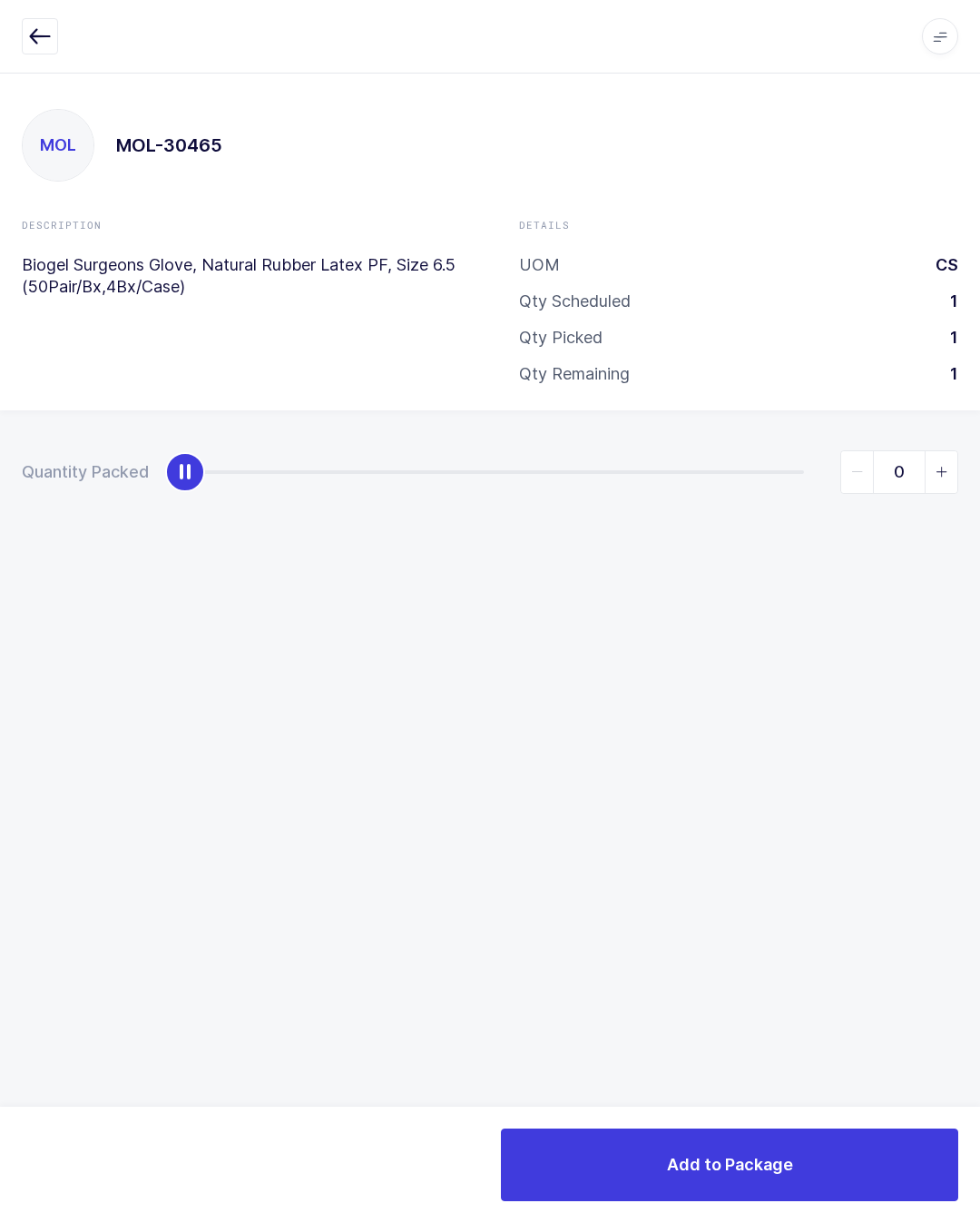
type input "1"
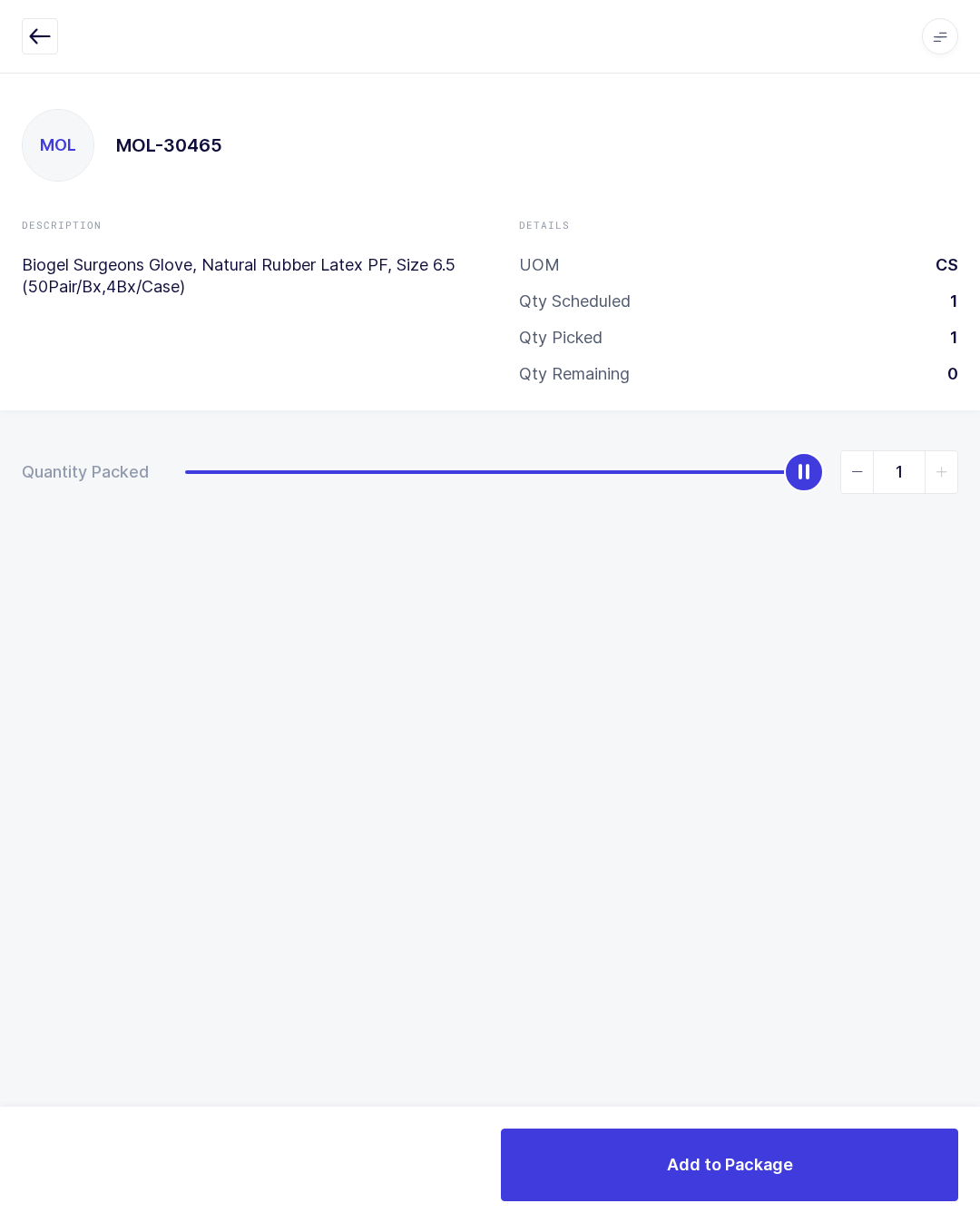
click at [818, 1170] on button "Add to Package" at bounding box center [729, 1164] width 457 height 73
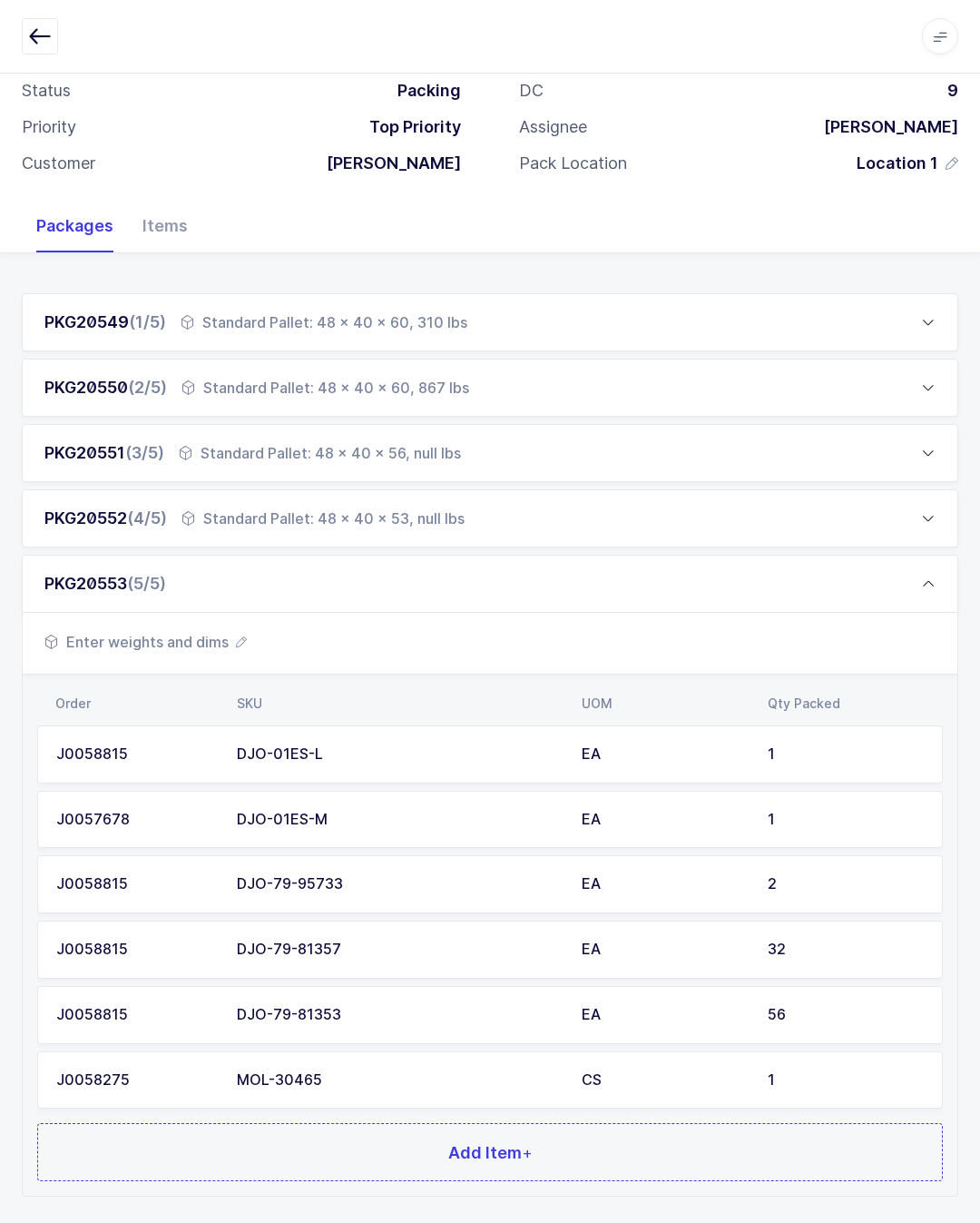
scroll to position [167, 0]
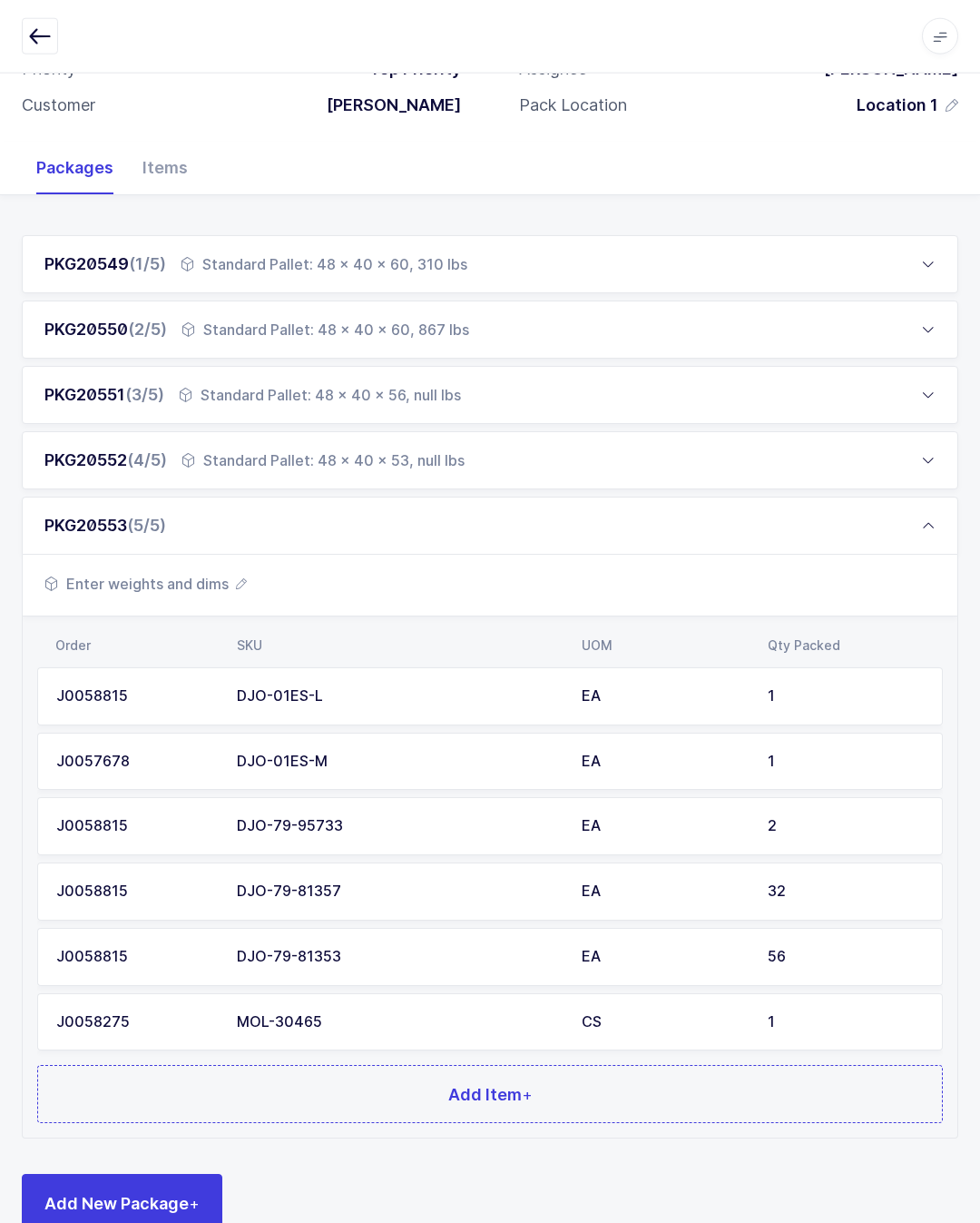
click at [665, 1091] on button "Add Item +" at bounding box center [490, 1094] width 906 height 58
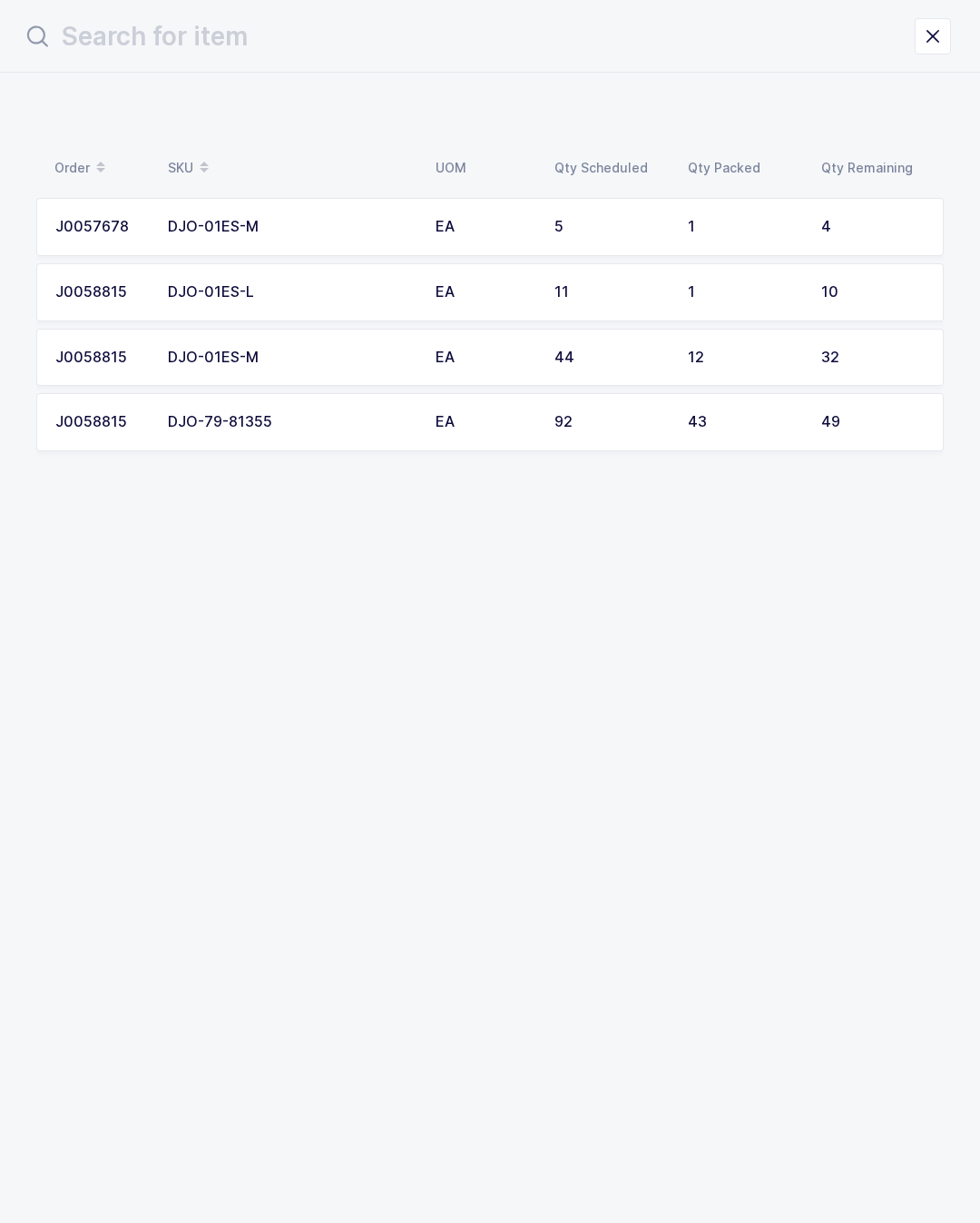
click at [942, 39] on icon "close drawer" at bounding box center [932, 36] width 25 height 25
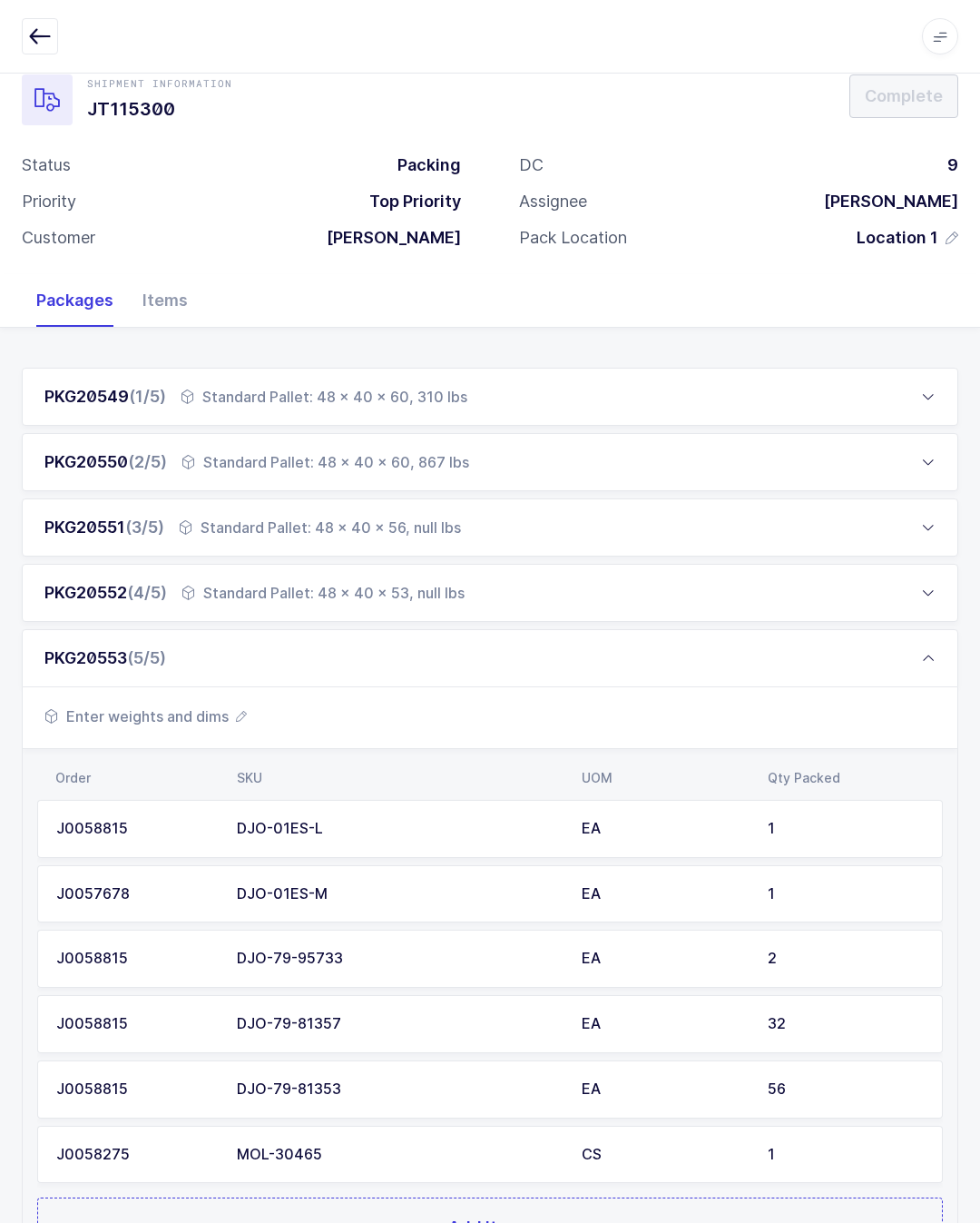
scroll to position [33, 0]
click at [624, 601] on div "PKG20552 (4/5) Standard Pallet: 48 x 40 x 53, null lbs" at bounding box center [490, 594] width 937 height 58
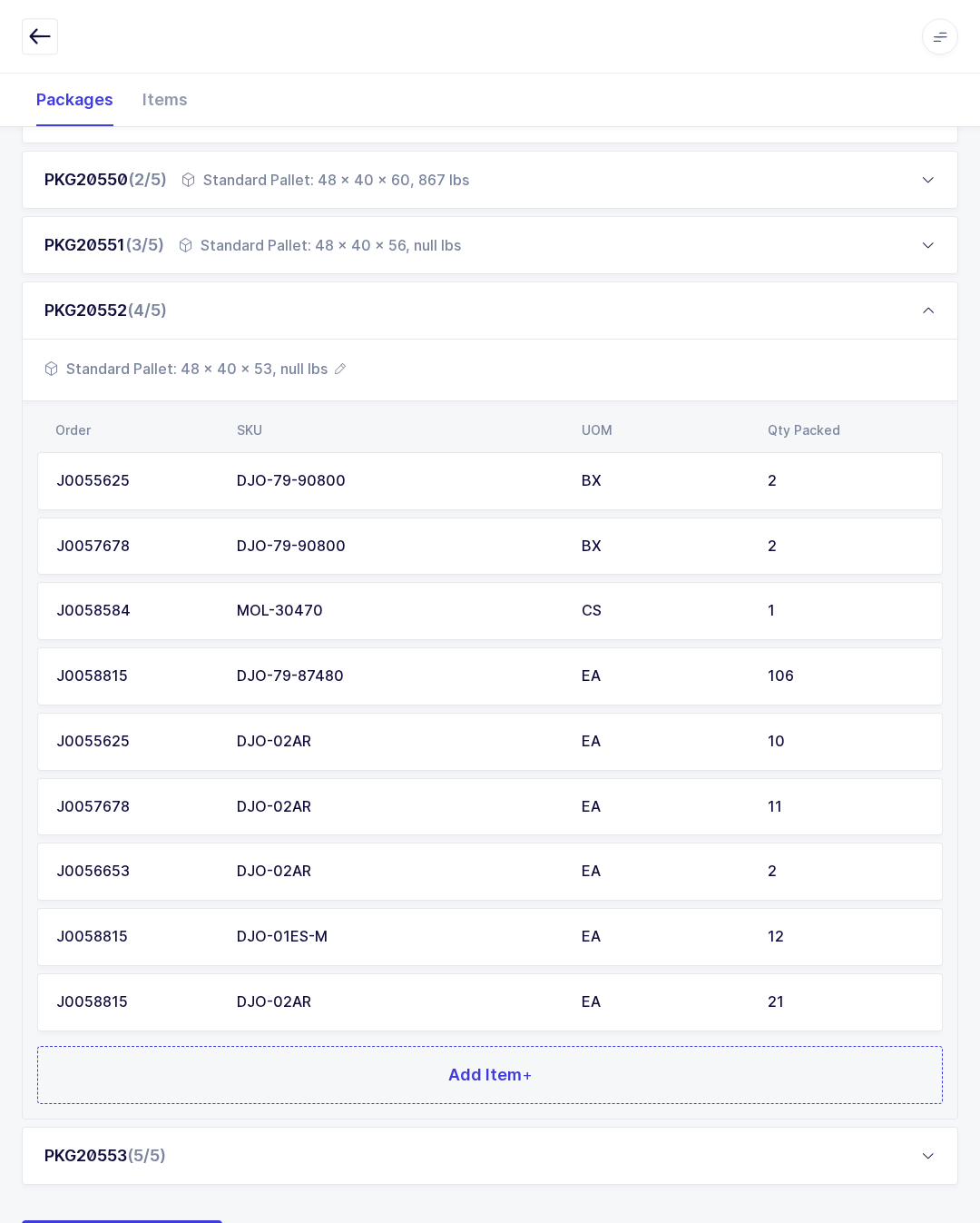
scroll to position [360, 0]
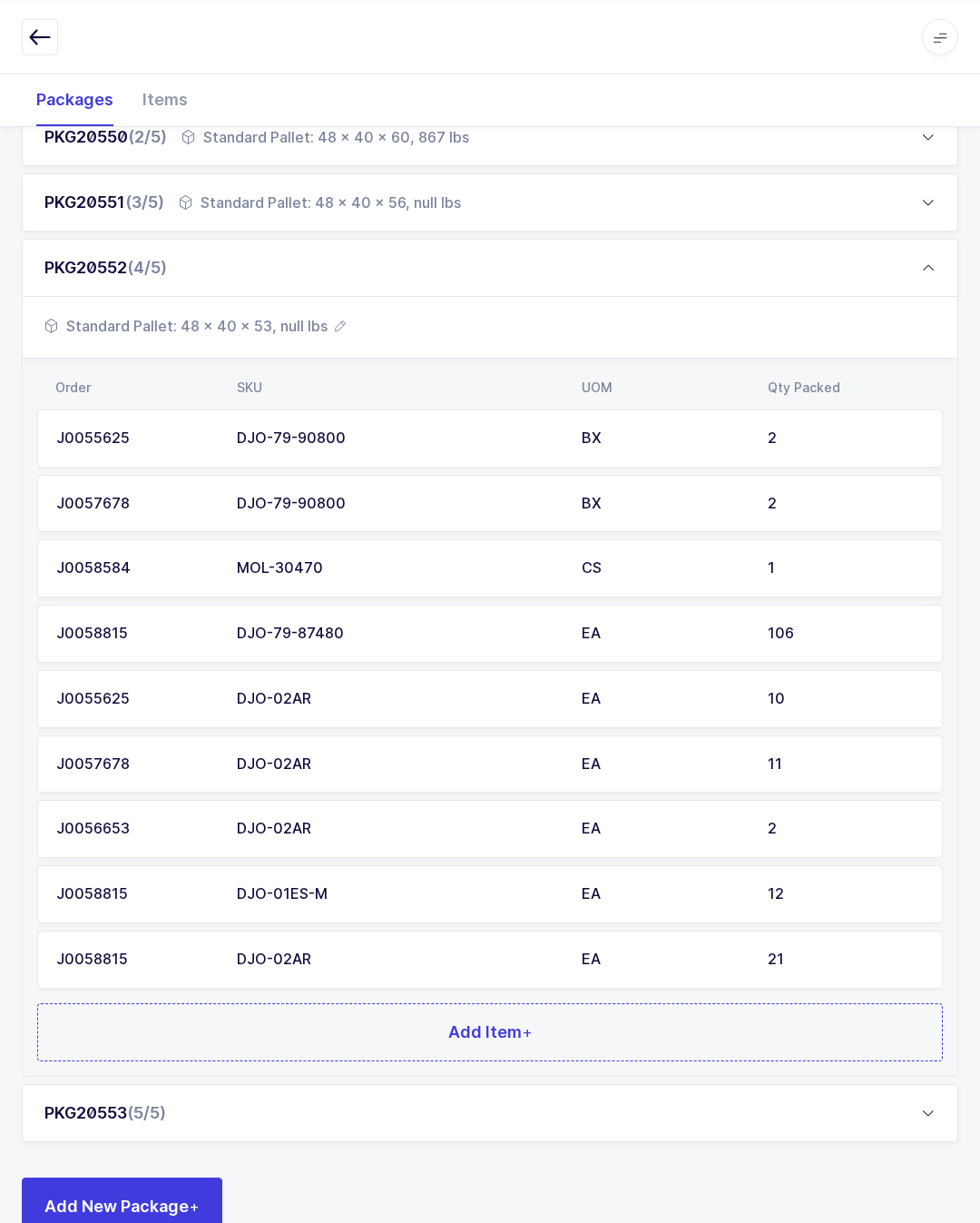
click at [329, 1096] on div "PKG20553 (5/5)" at bounding box center [490, 1112] width 937 height 58
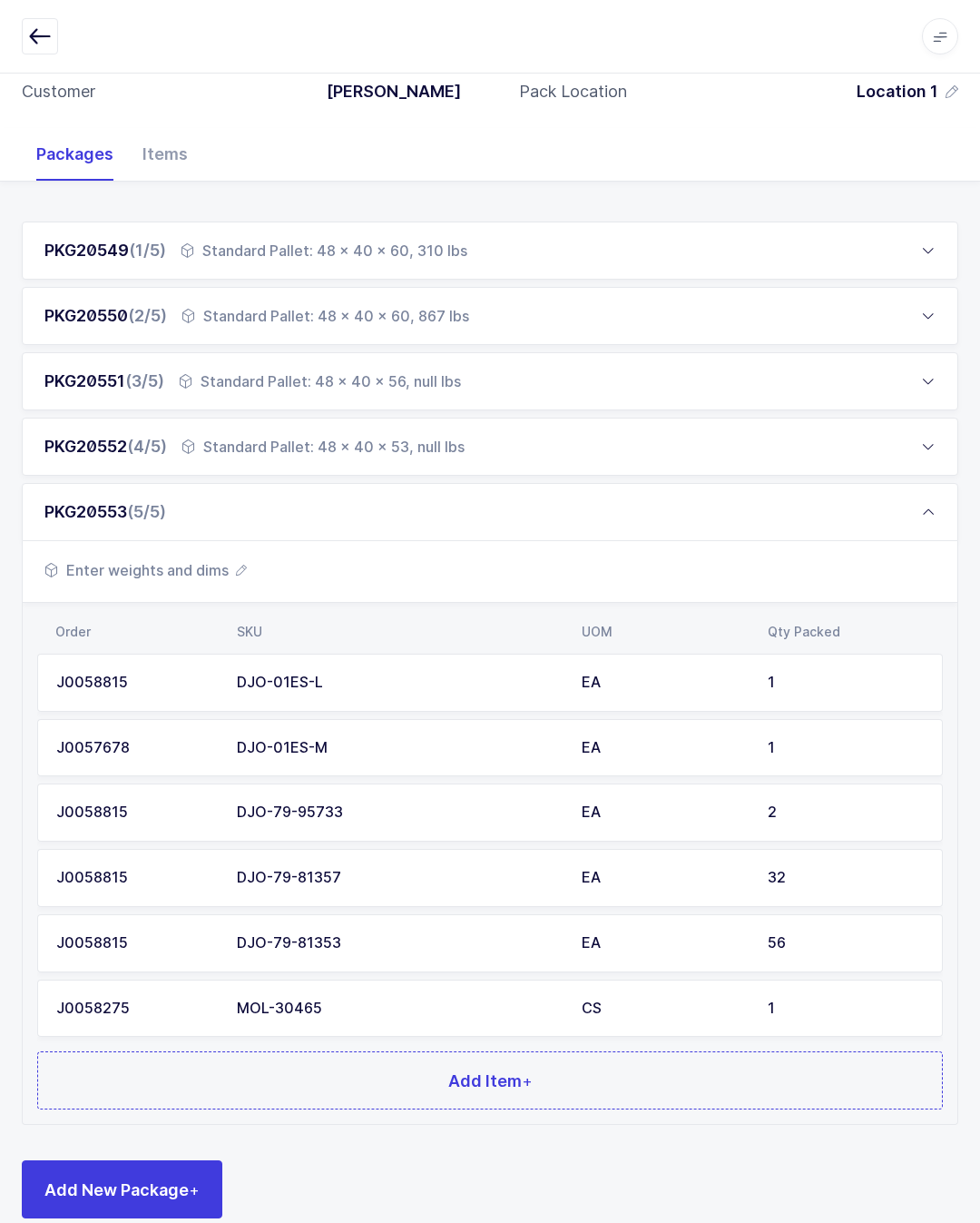
scroll to position [167, 0]
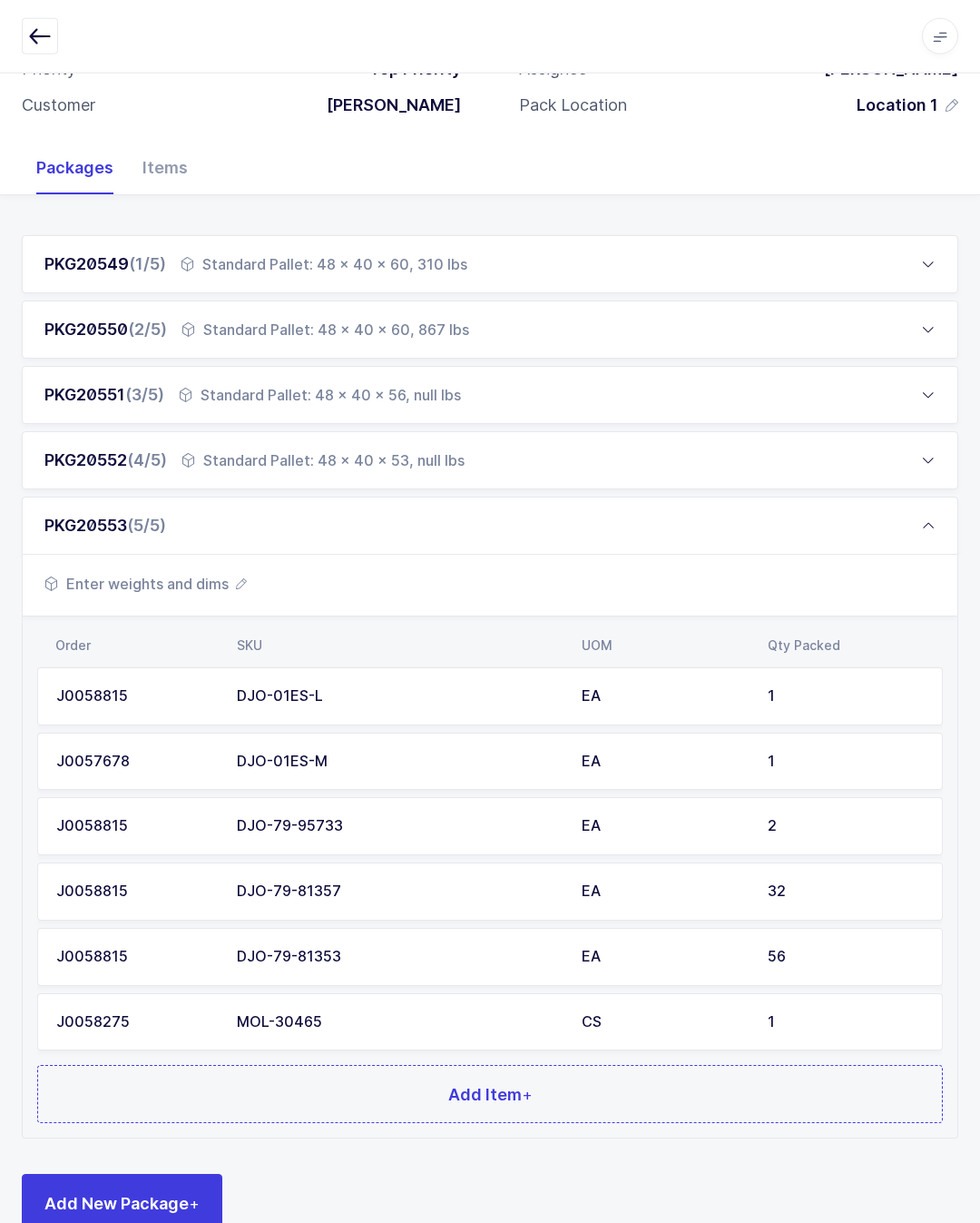
click at [408, 1087] on button "Add Item +" at bounding box center [490, 1094] width 906 height 58
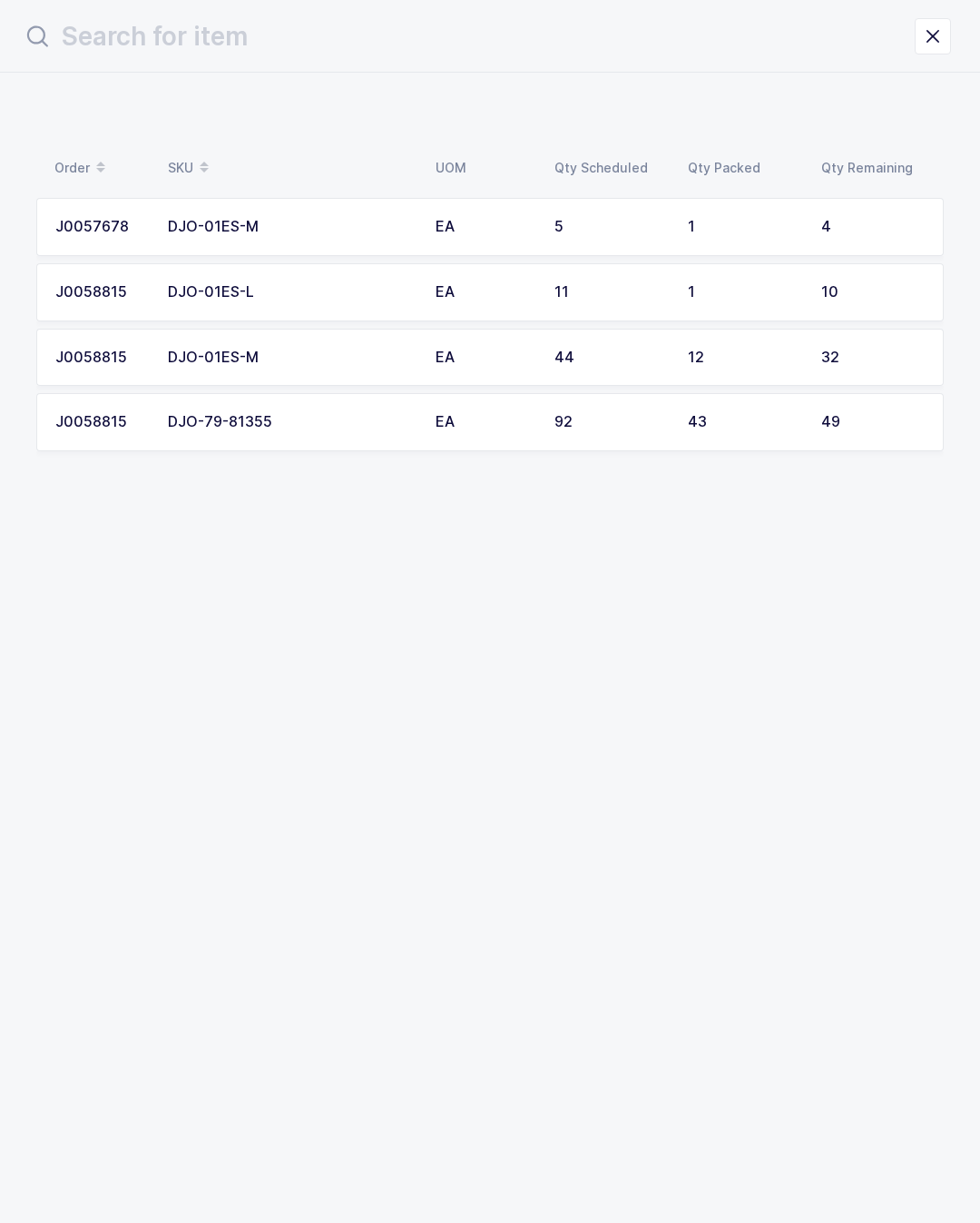
click at [928, 37] on icon "close drawer" at bounding box center [932, 36] width 25 height 25
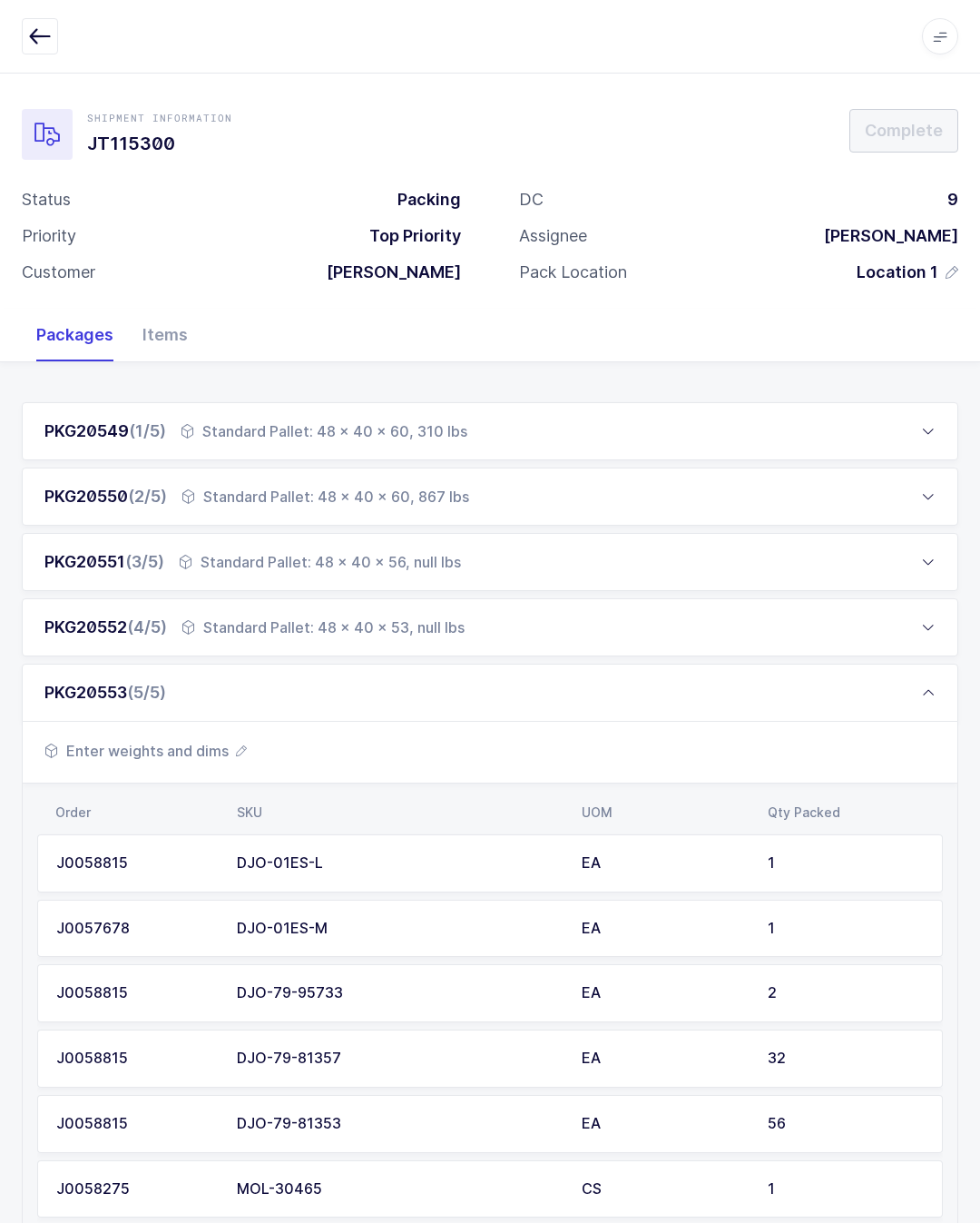
click at [172, 553] on div "PKG20551 (3/5) Standard Pallet: 48 x 40 x 56, null lbs" at bounding box center [490, 562] width 937 height 58
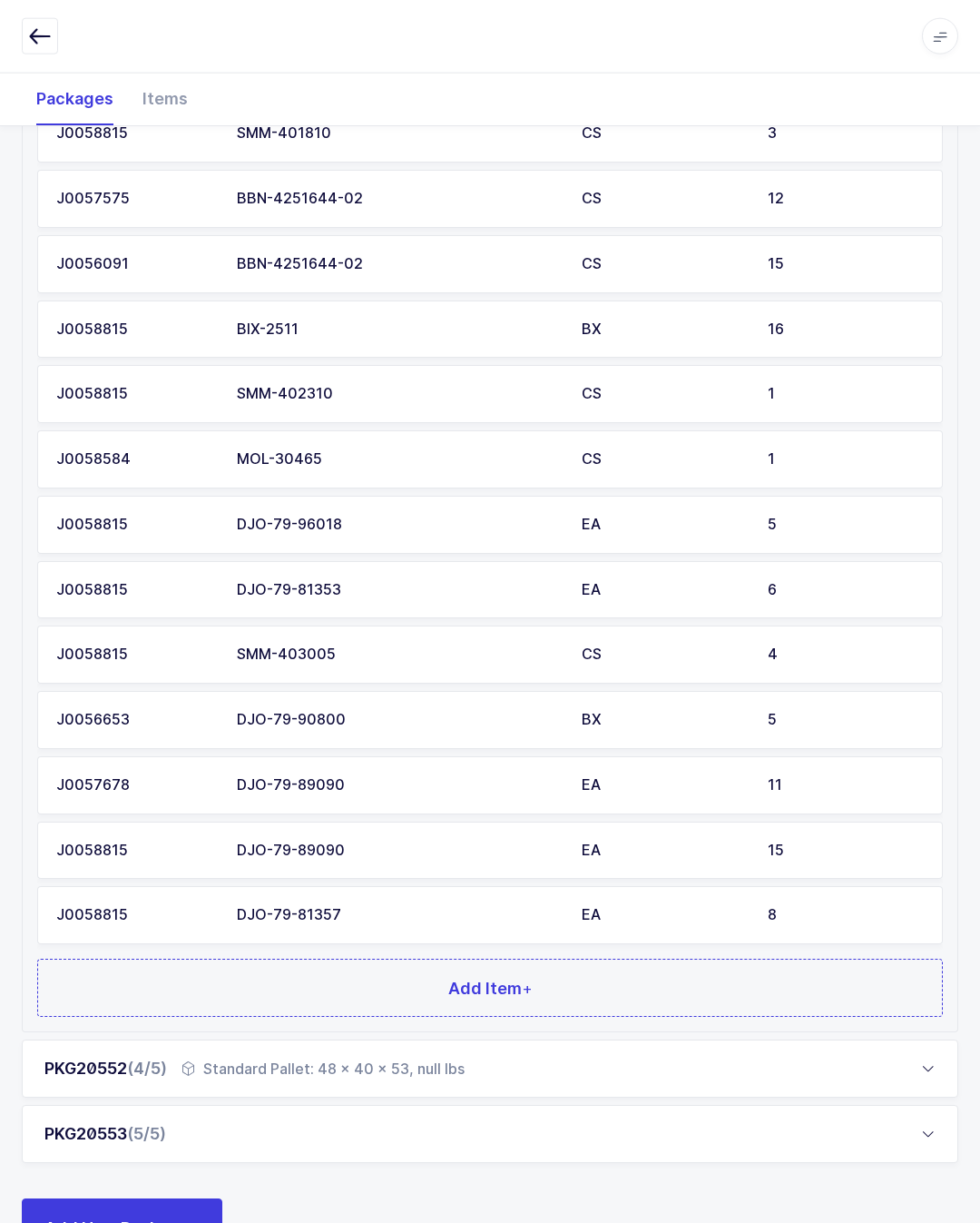
scroll to position [990, 0]
click at [842, 711] on div "5" at bounding box center [846, 719] width 156 height 16
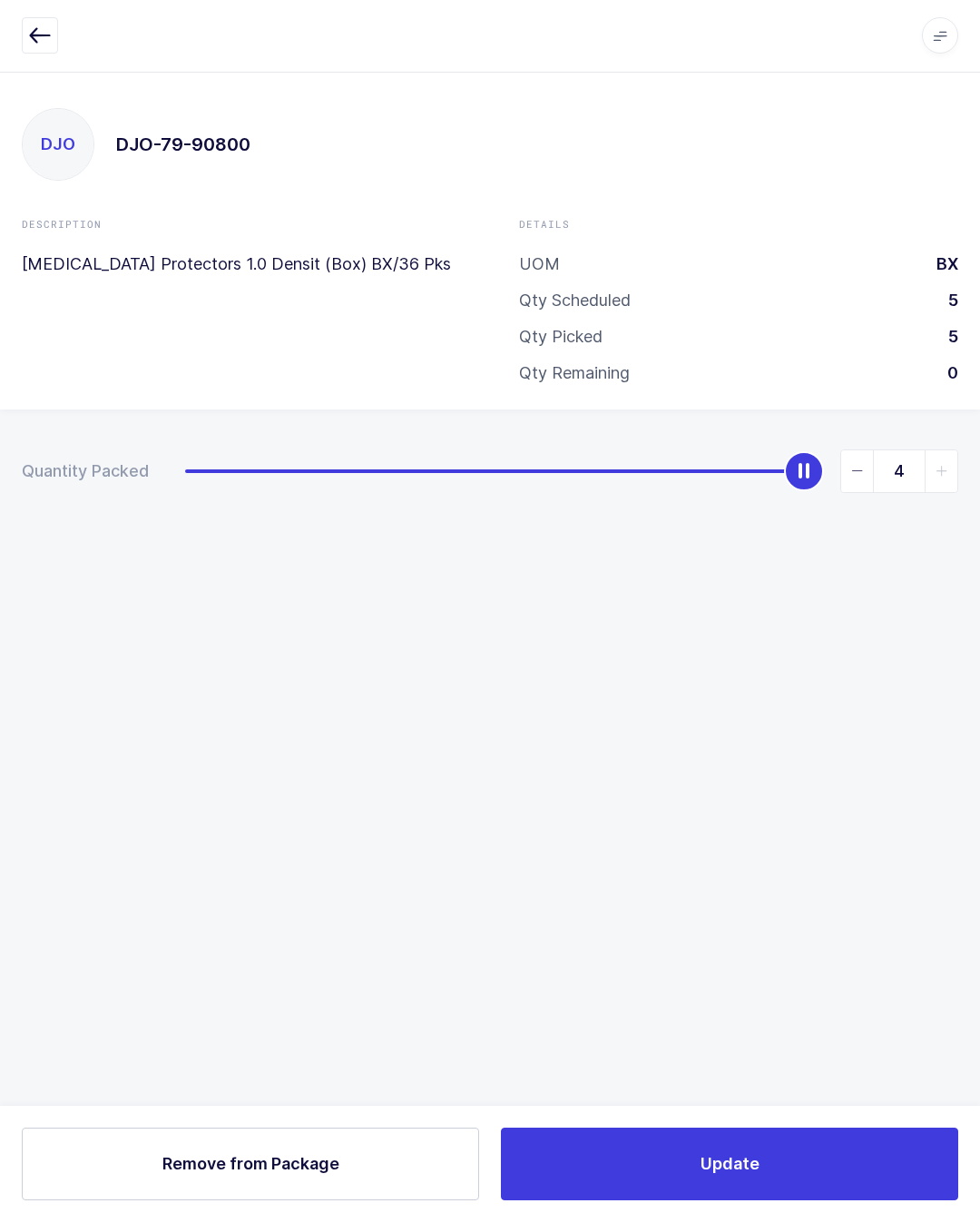
scroll to position [40, 0]
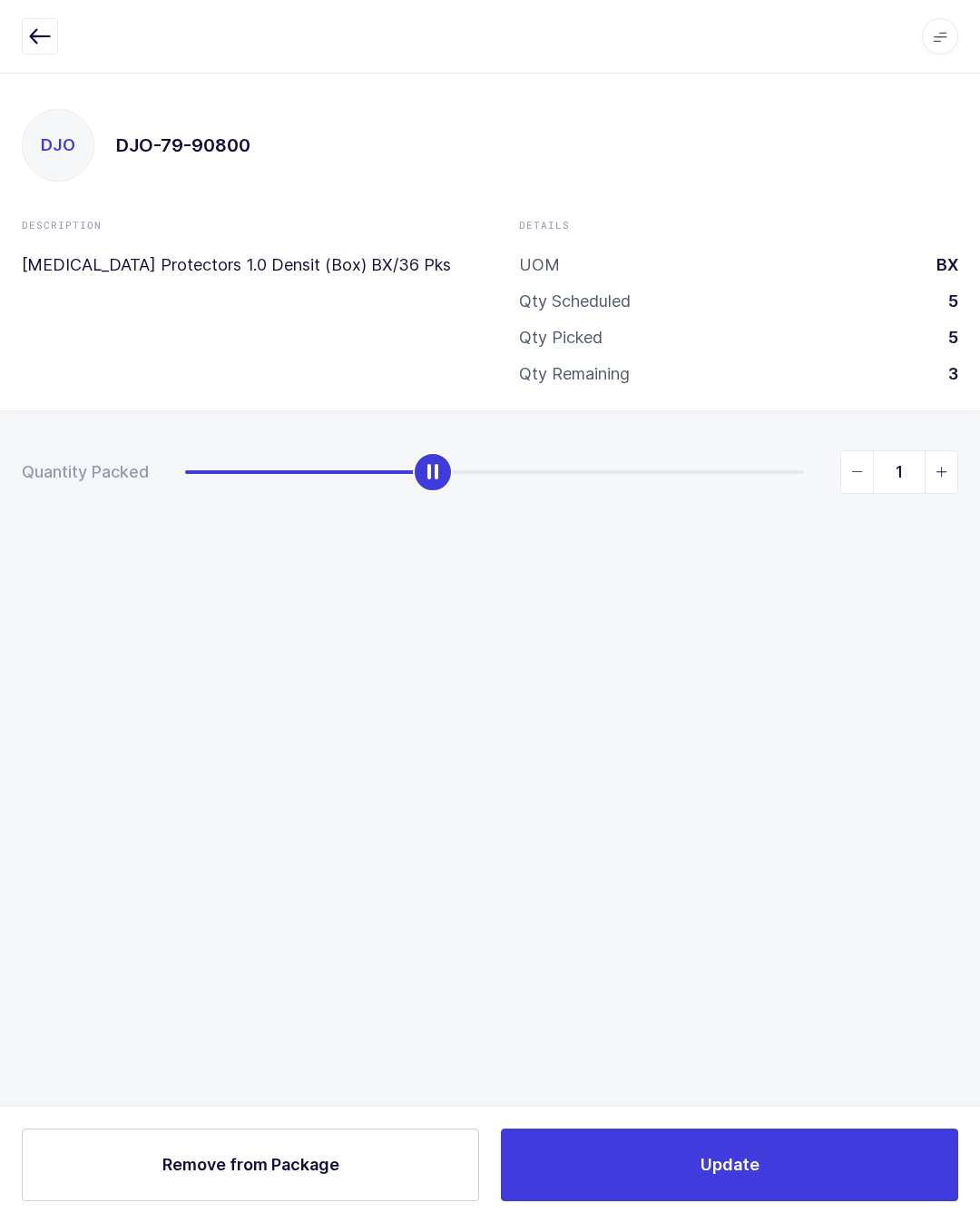
type input "0"
click at [309, 1168] on span "Remove from Package" at bounding box center [250, 1164] width 177 height 23
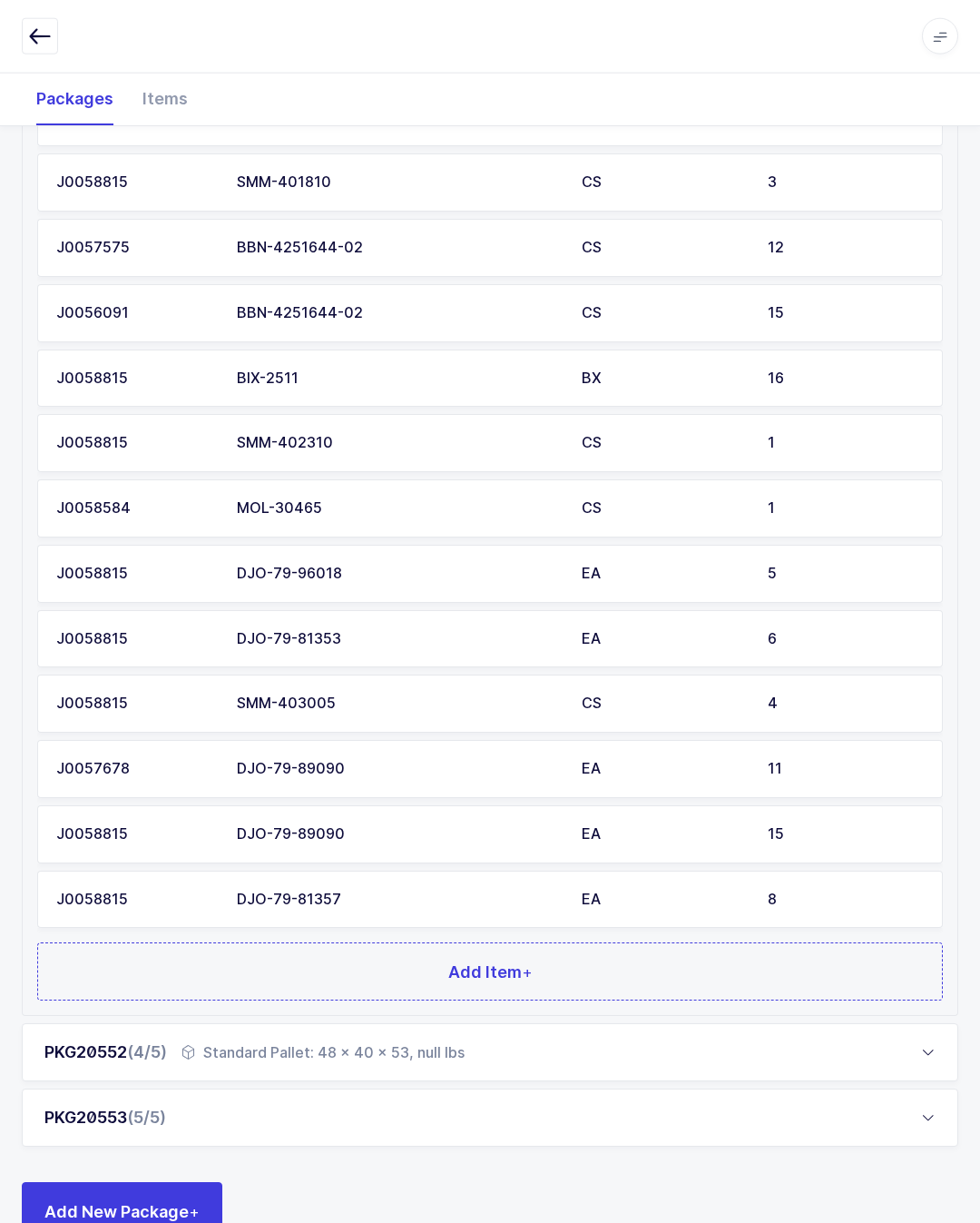
click at [665, 1088] on div "PKG20553 (5/5)" at bounding box center [490, 1117] width 937 height 58
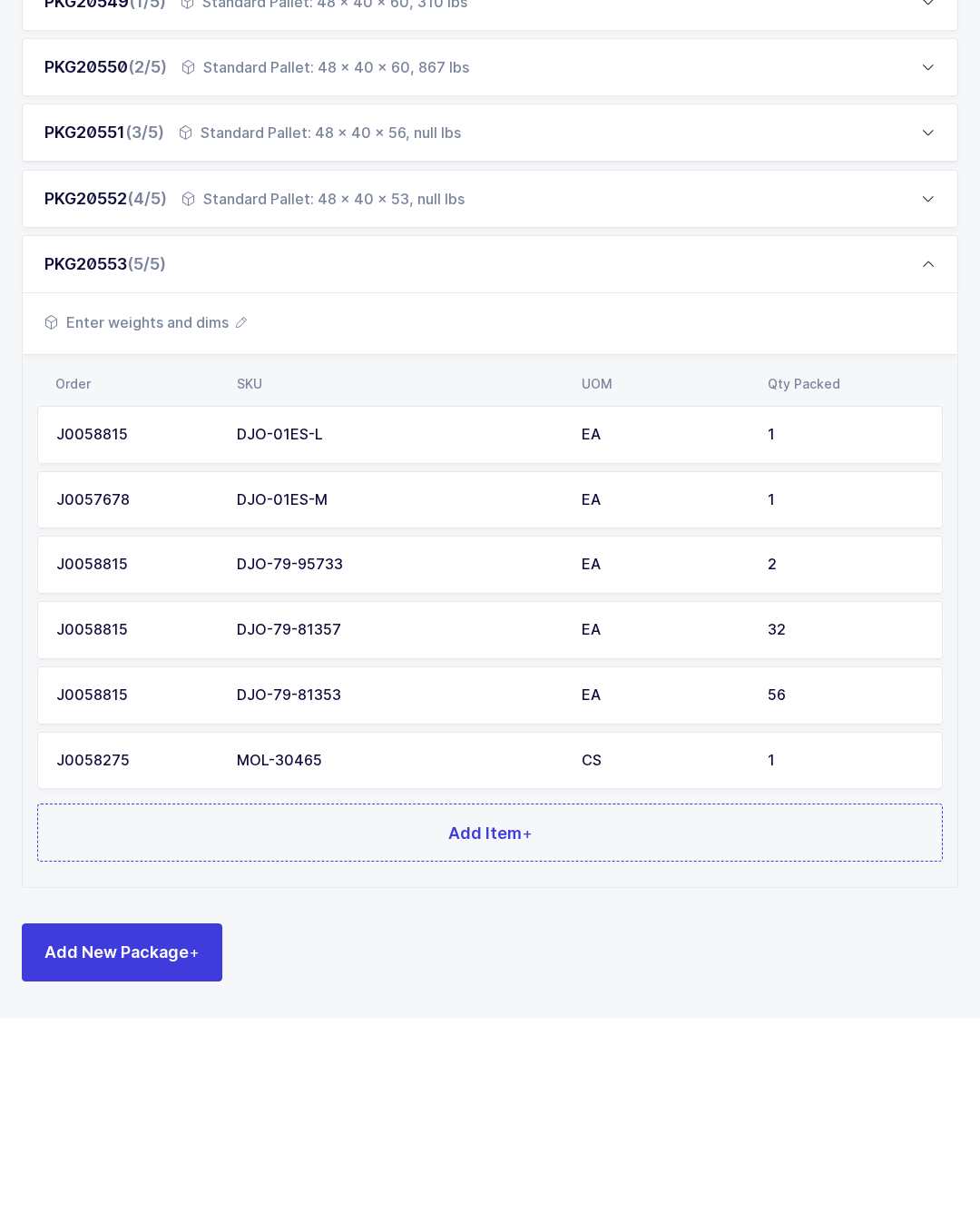
scroll to position [167, 0]
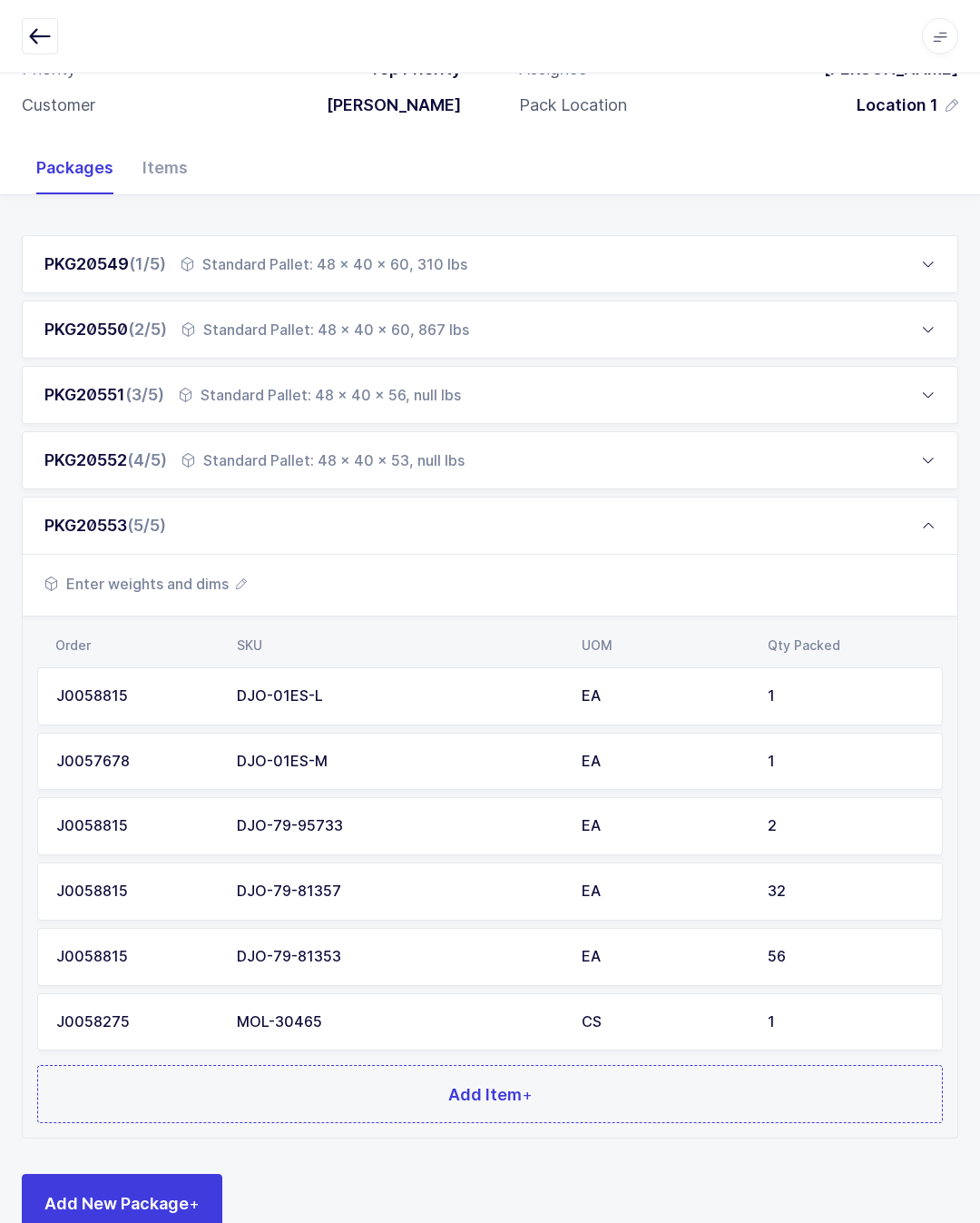
click at [687, 1087] on button "Add Item +" at bounding box center [490, 1094] width 906 height 58
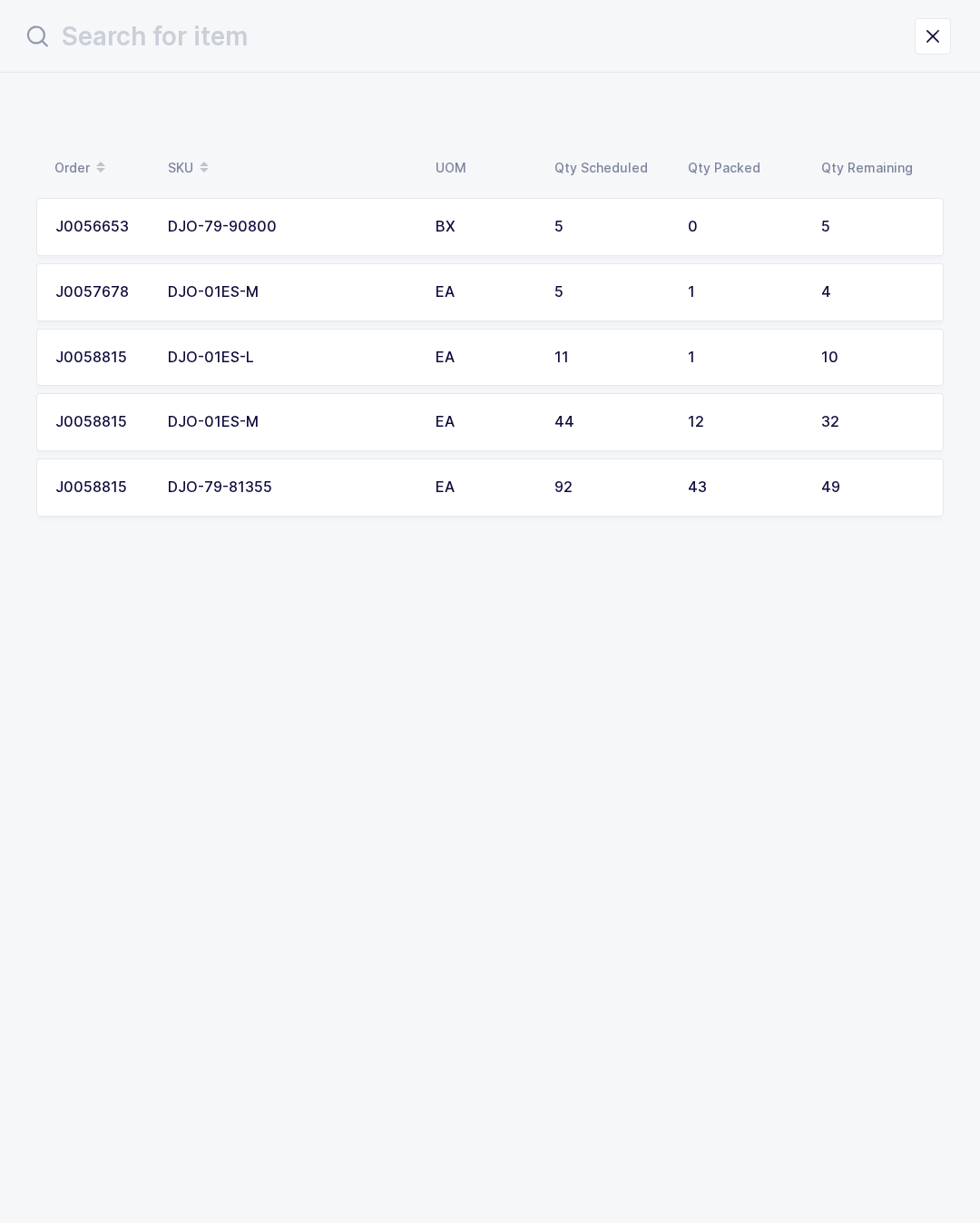
click at [879, 230] on div "5" at bounding box center [872, 227] width 103 height 16
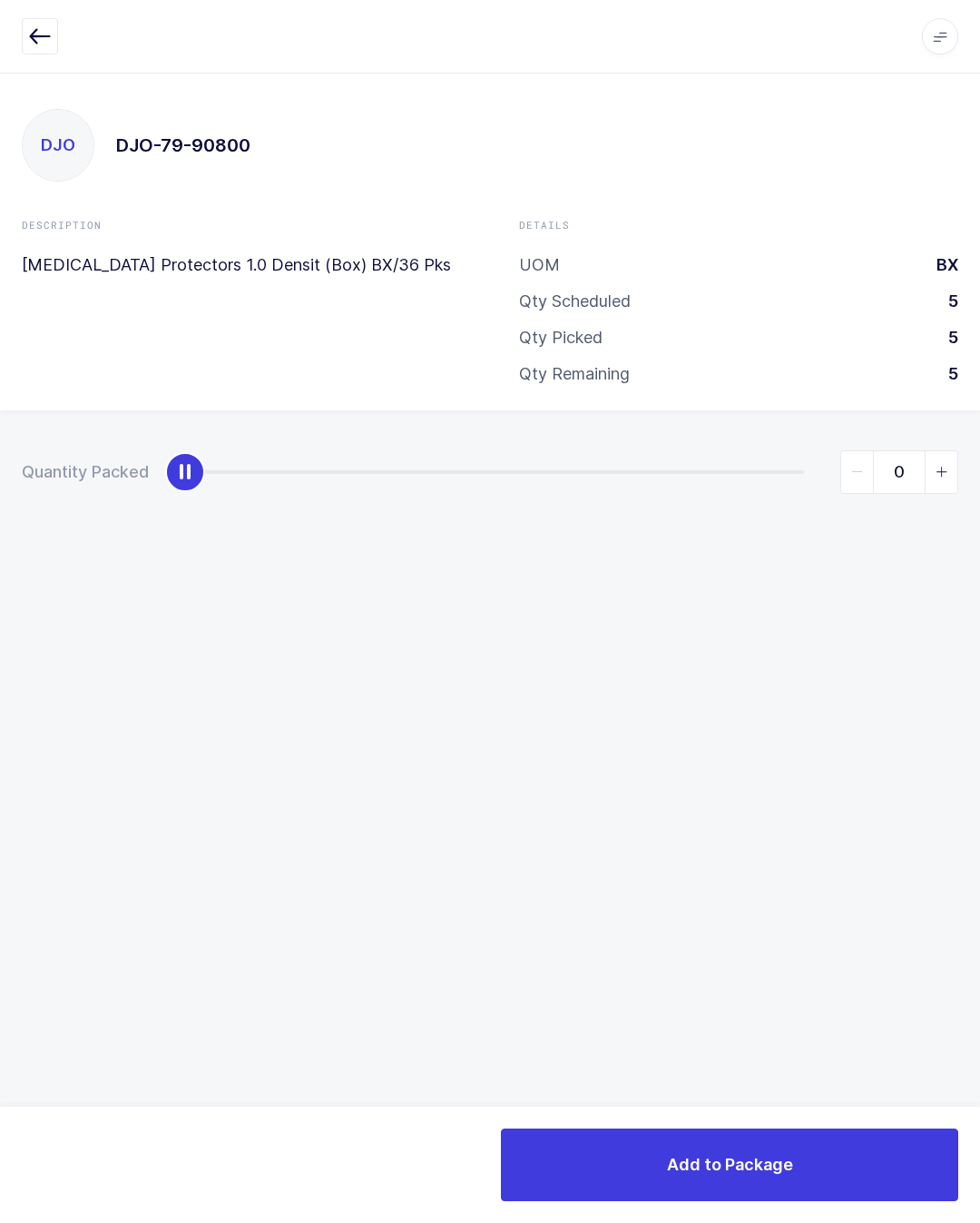
click at [938, 466] on icon "slider between 0 and 5" at bounding box center [942, 472] width 13 height 13
click at [958, 455] on input "1" at bounding box center [899, 472] width 118 height 44
click at [948, 457] on span "slider between 0 and 5" at bounding box center [941, 472] width 33 height 42
type input "2"
click at [870, 1159] on button "Add to Package" at bounding box center [729, 1164] width 457 height 73
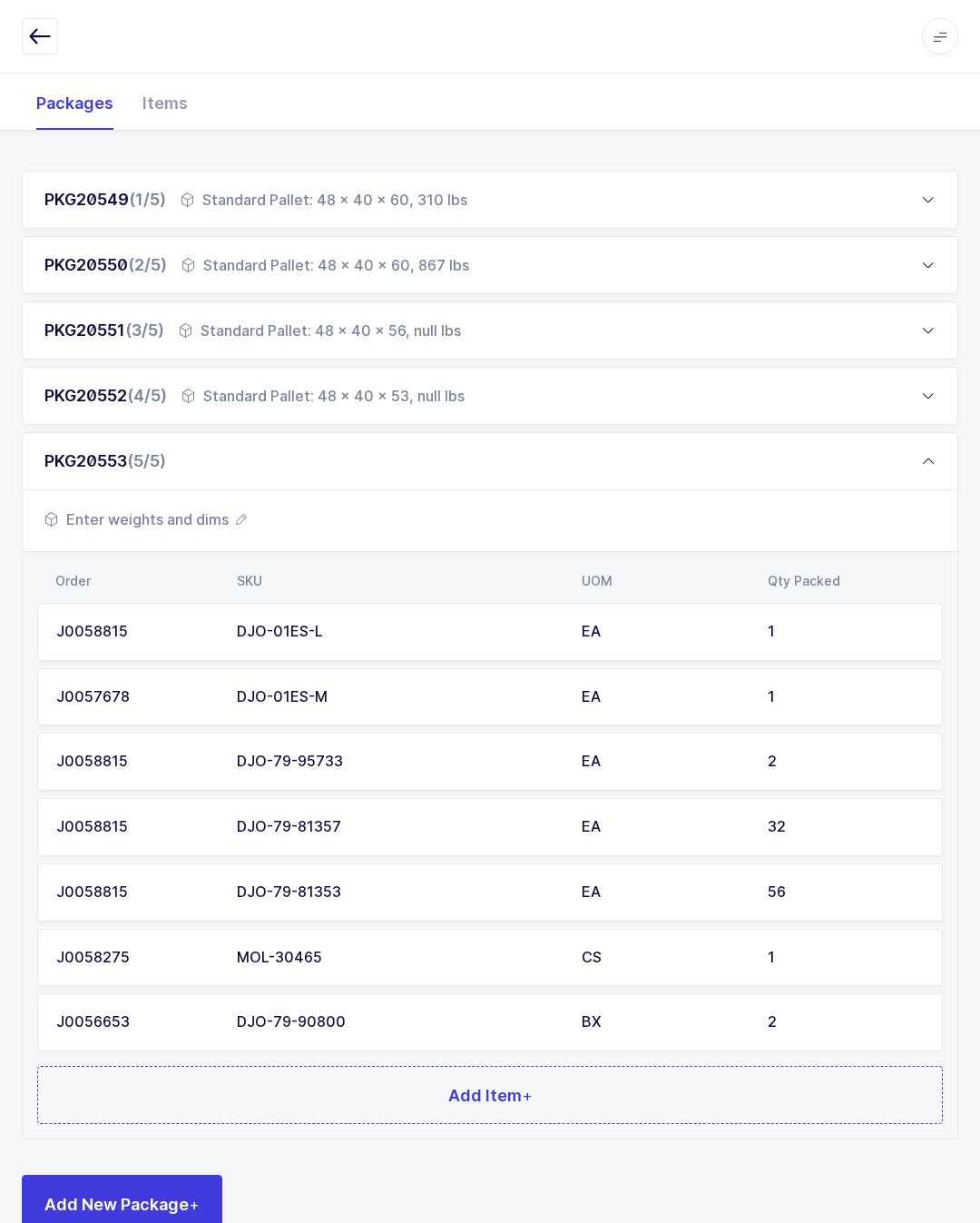
scroll to position [231, 0]
click at [682, 1074] on button "Add Item +" at bounding box center [490, 1095] width 906 height 58
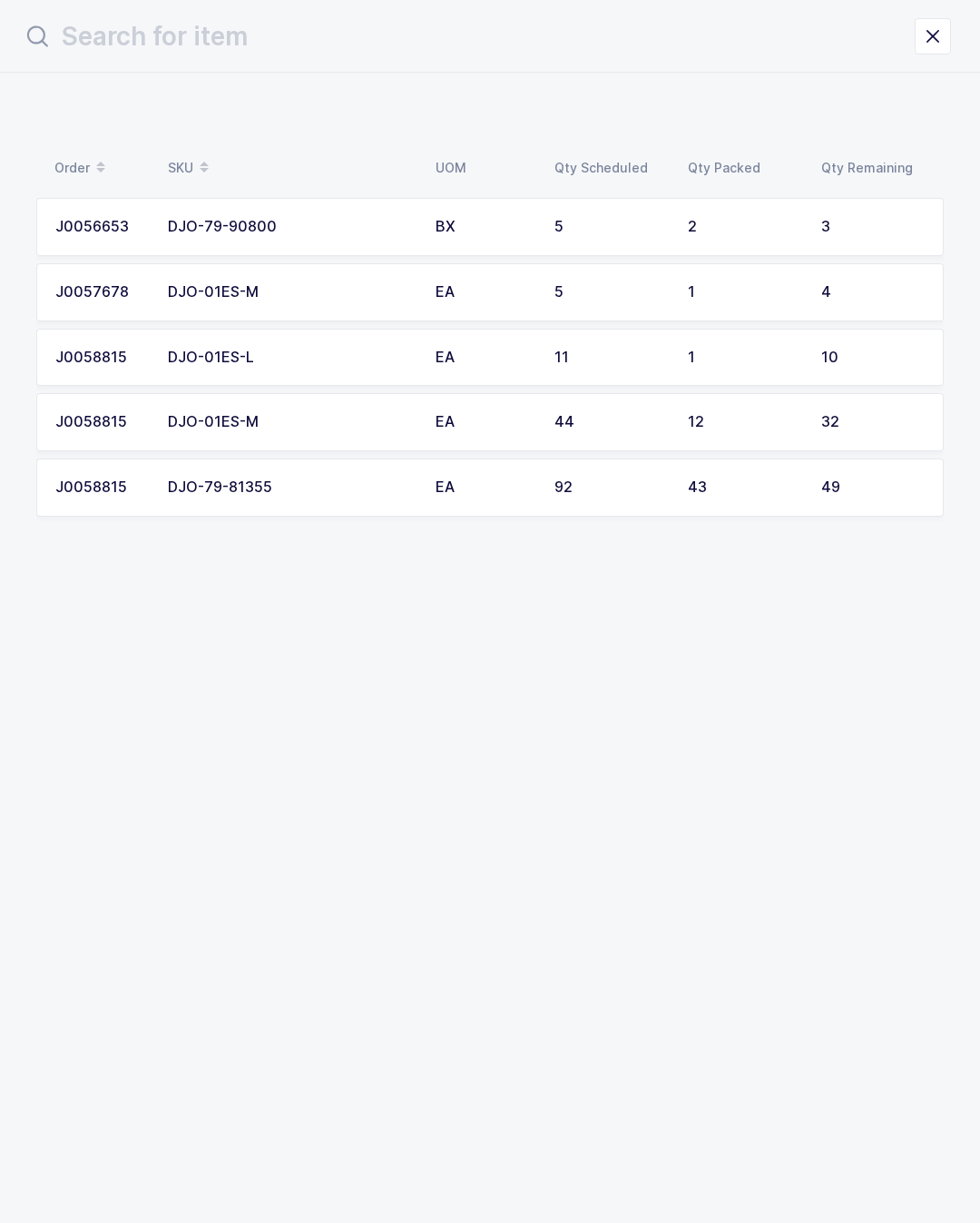
click at [866, 404] on td "32" at bounding box center [876, 422] width 133 height 58
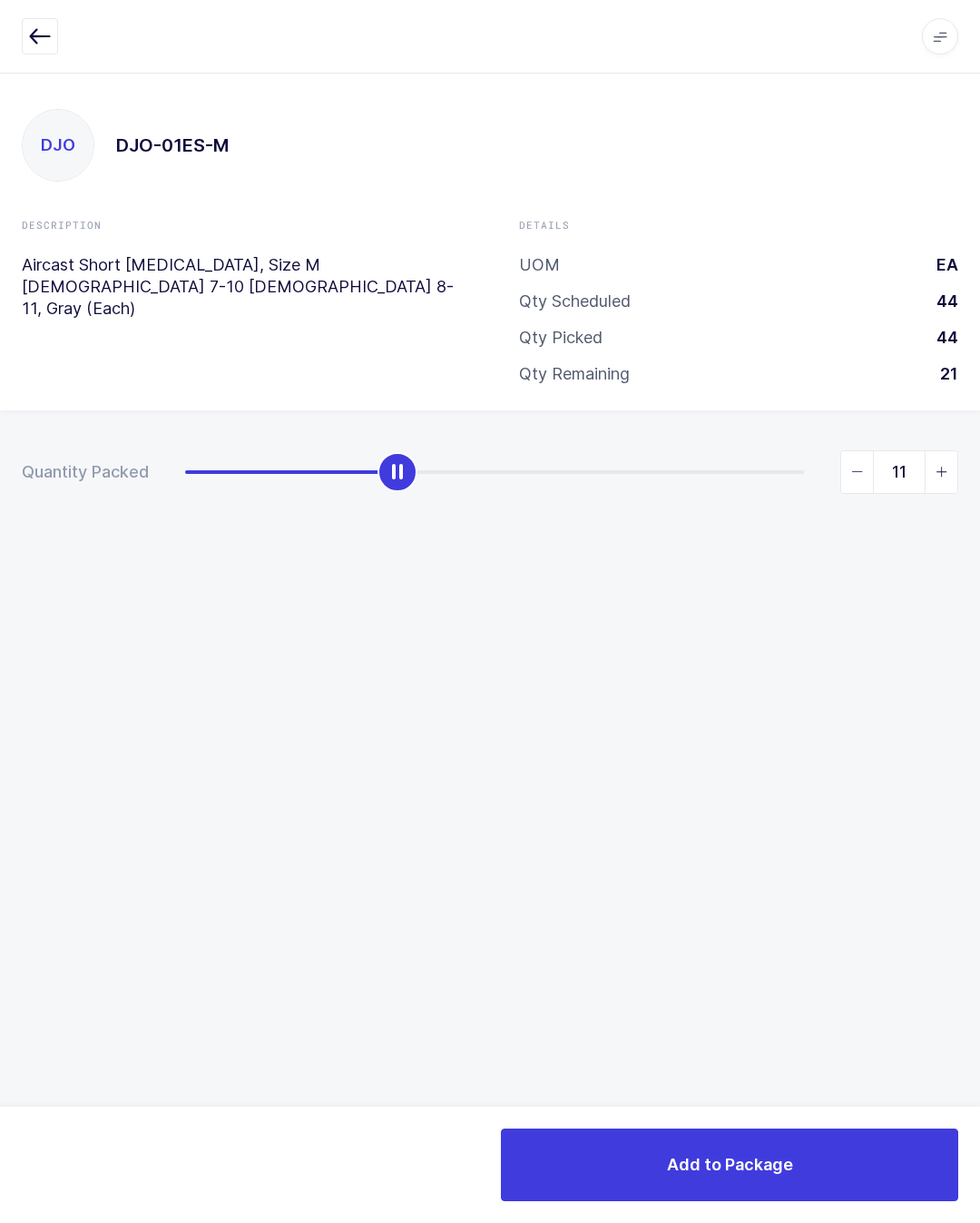
type input "12"
click at [844, 1153] on button "Add to Package" at bounding box center [729, 1164] width 457 height 73
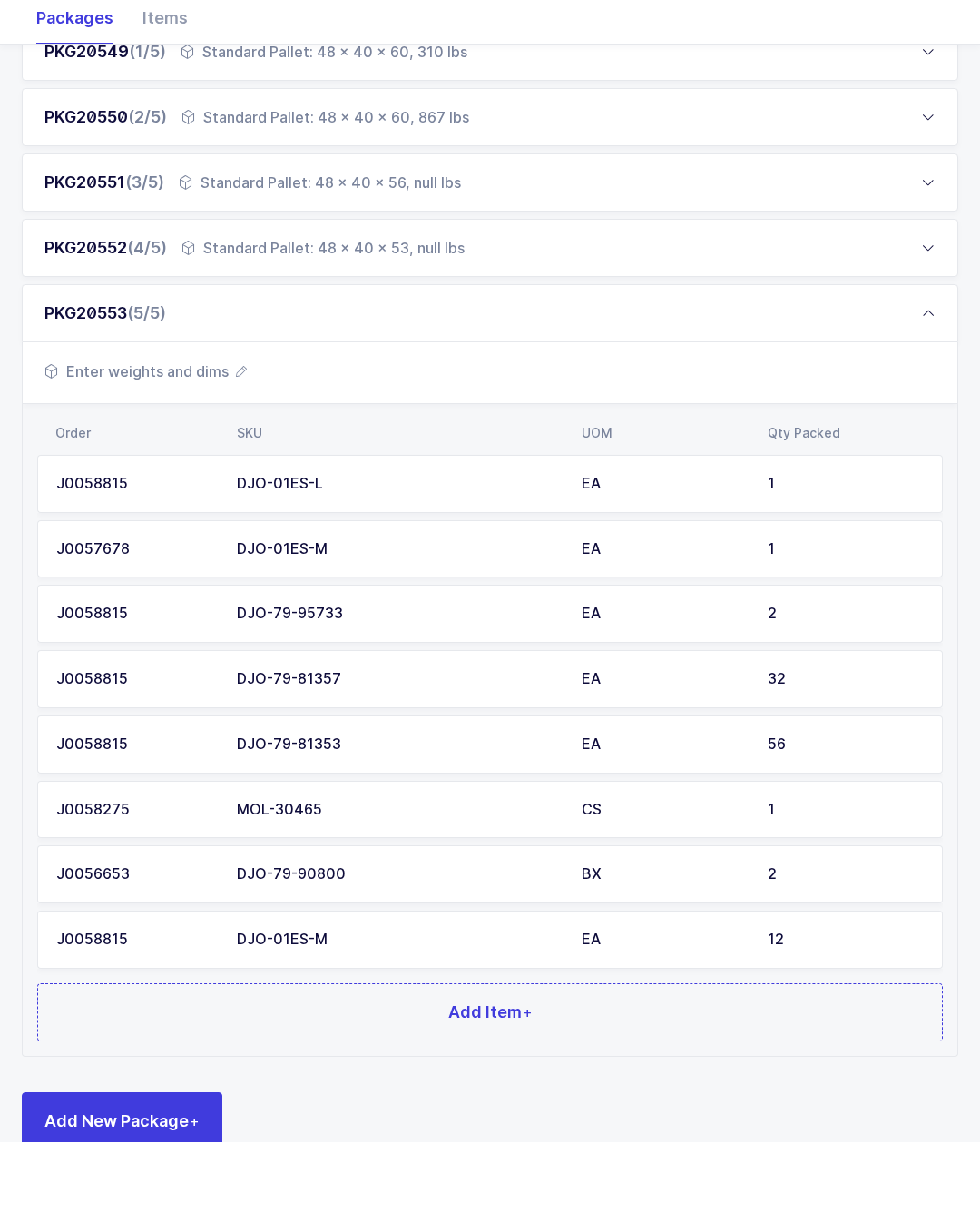
scroll to position [296, 0]
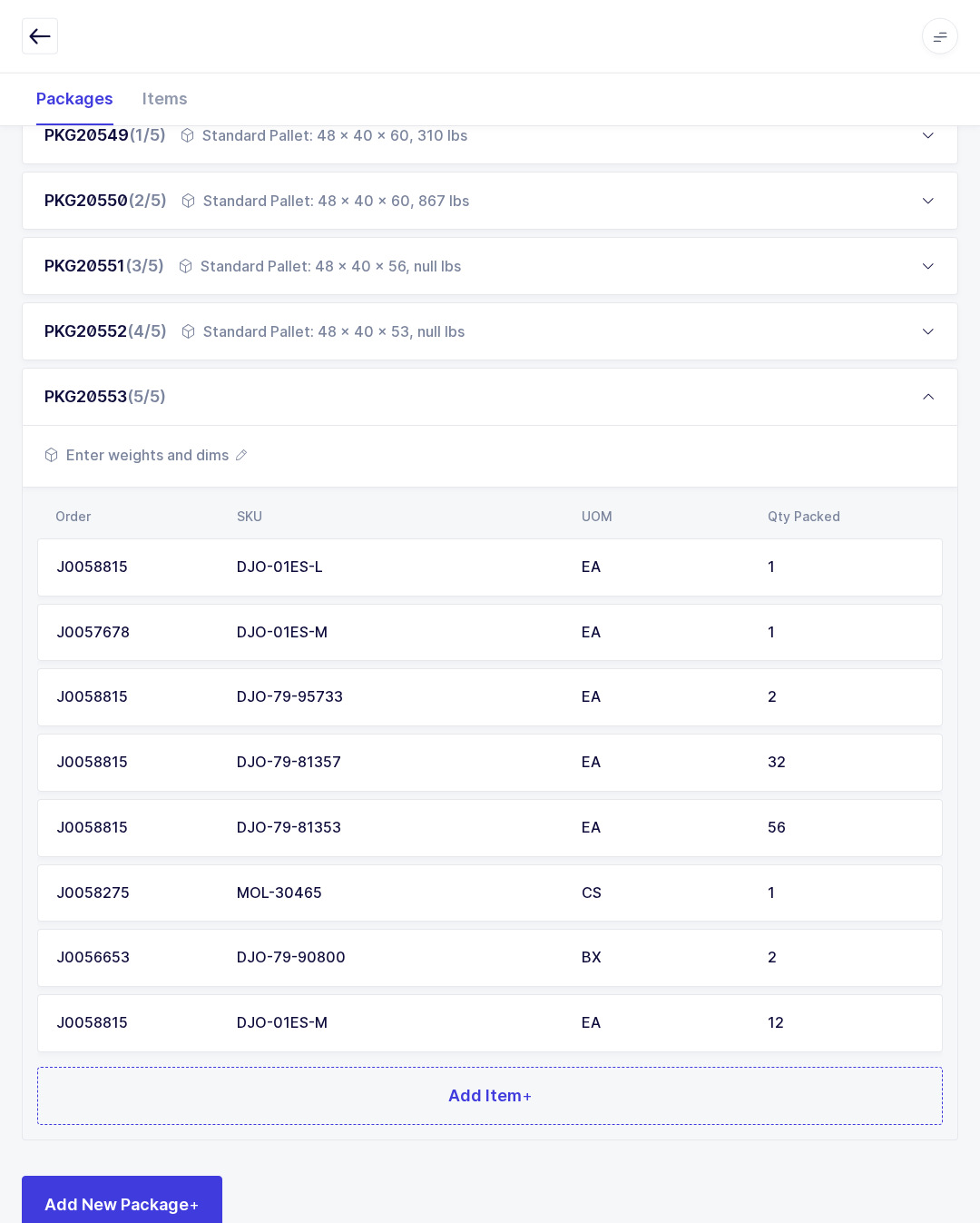
click at [167, 873] on td "J0058275" at bounding box center [131, 893] width 189 height 58
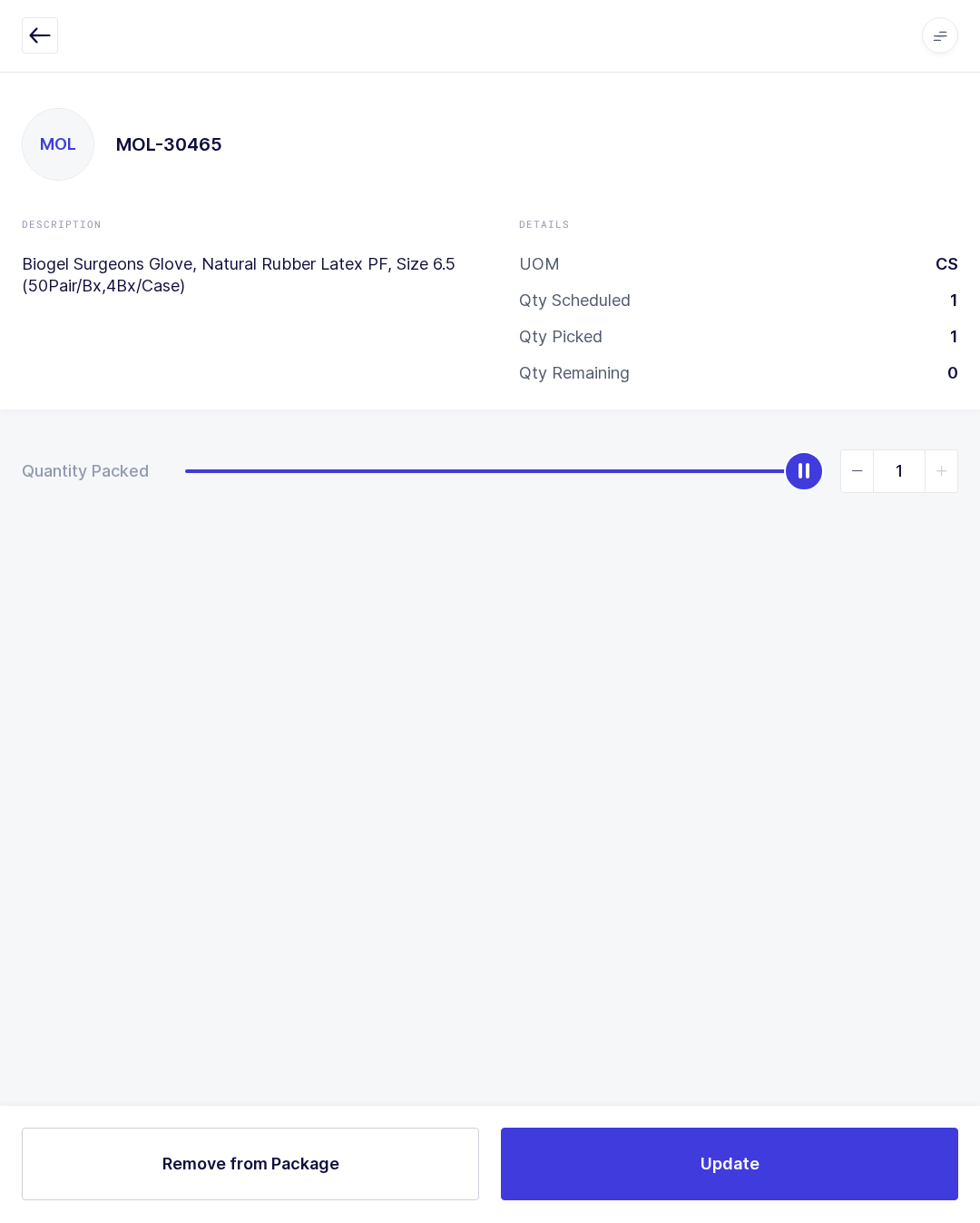
click at [297, 1164] on span "Remove from Package" at bounding box center [250, 1164] width 177 height 23
type input "0"
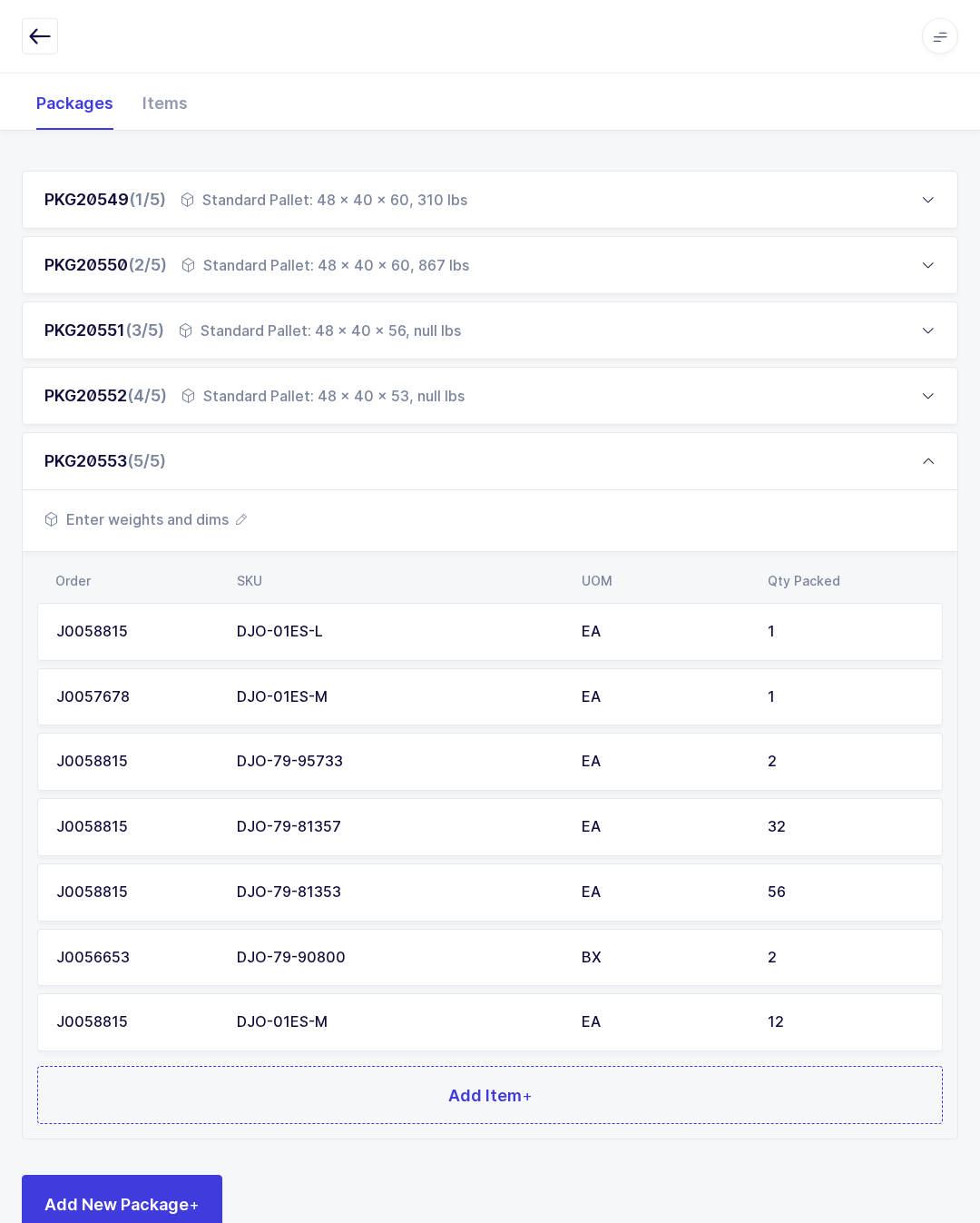
scroll to position [231, 0]
click at [611, 1095] on button "Add Item +" at bounding box center [490, 1095] width 906 height 58
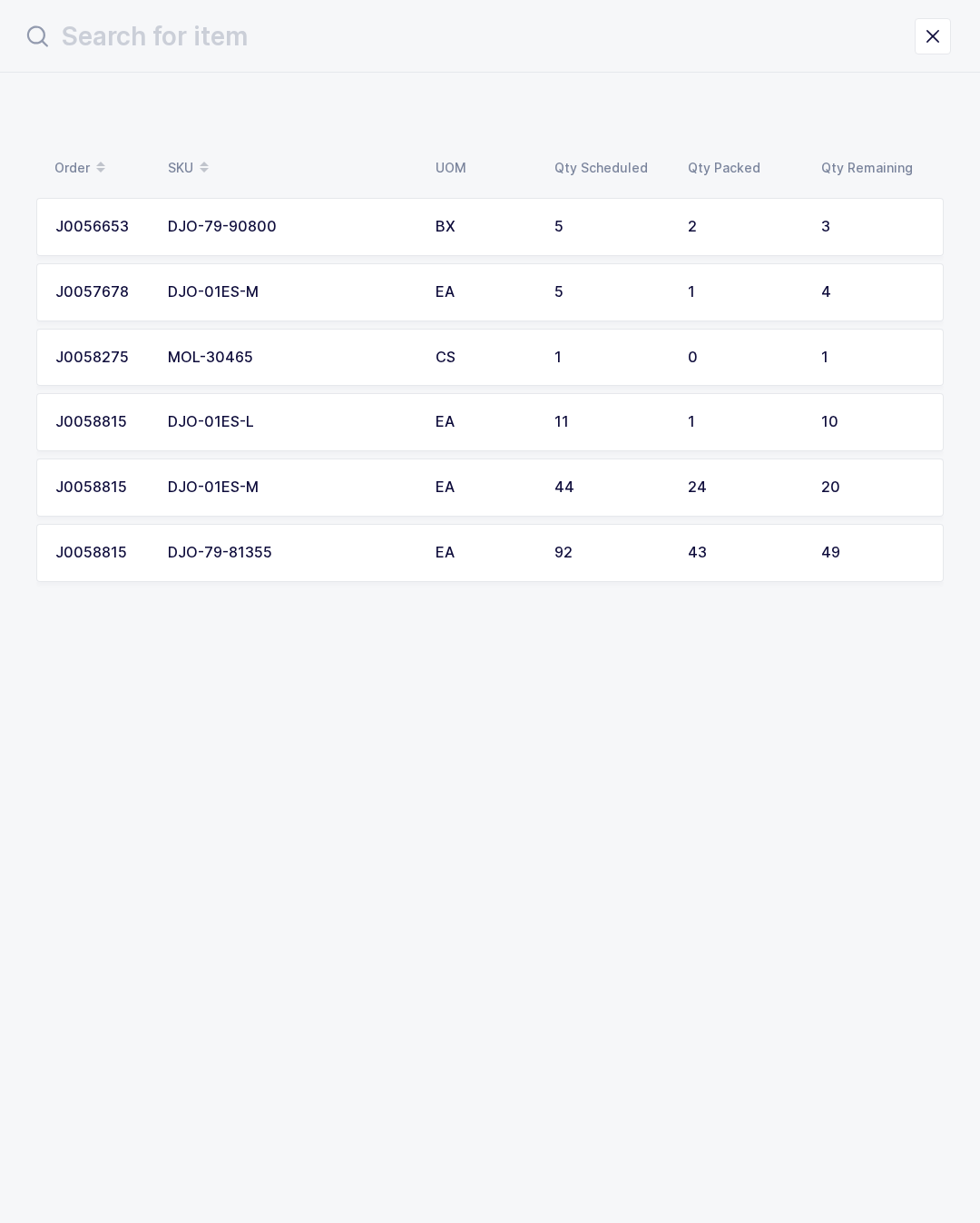
scroll to position [0, 0]
click at [796, 554] on div "43" at bounding box center [744, 553] width 112 height 16
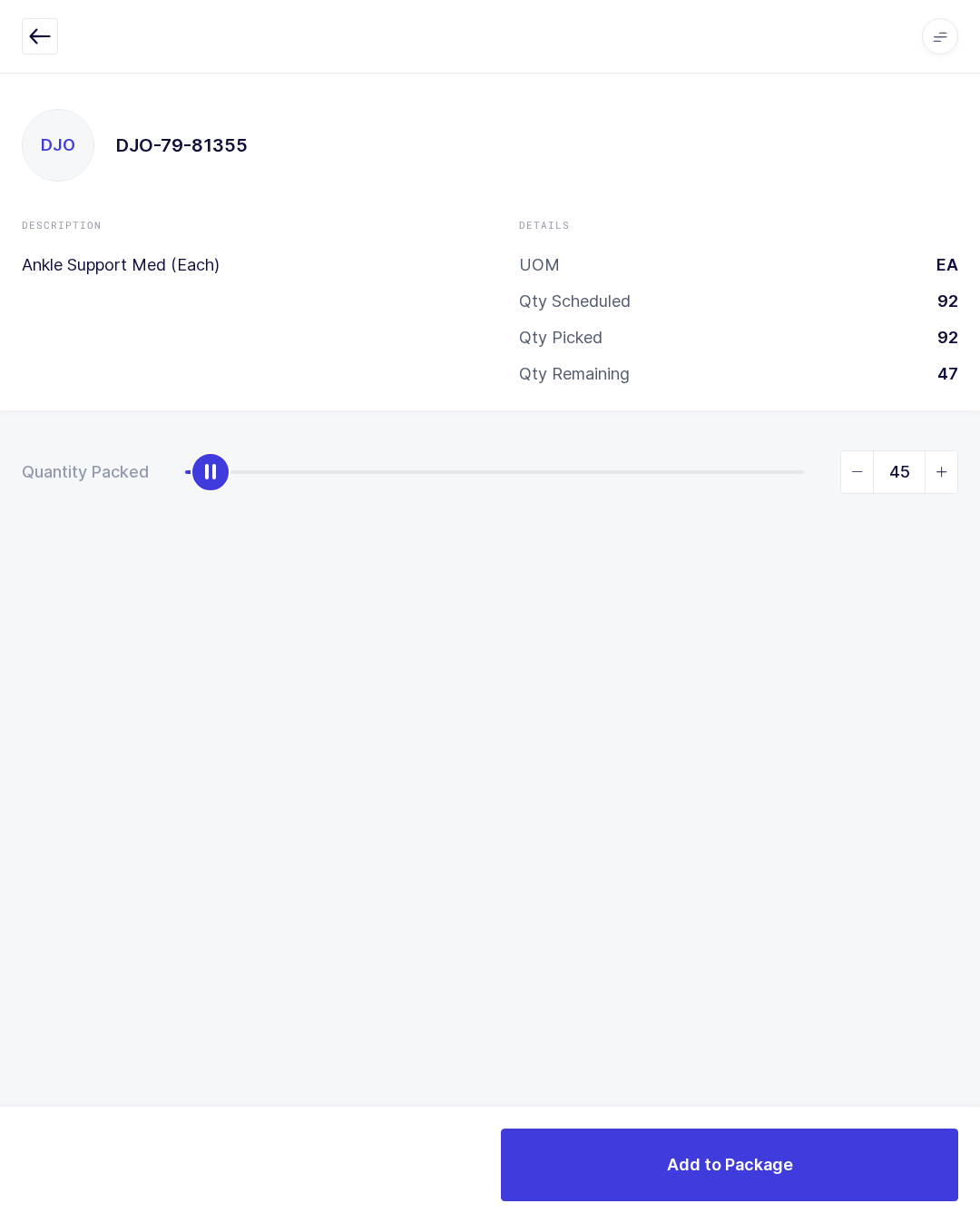
type input "49"
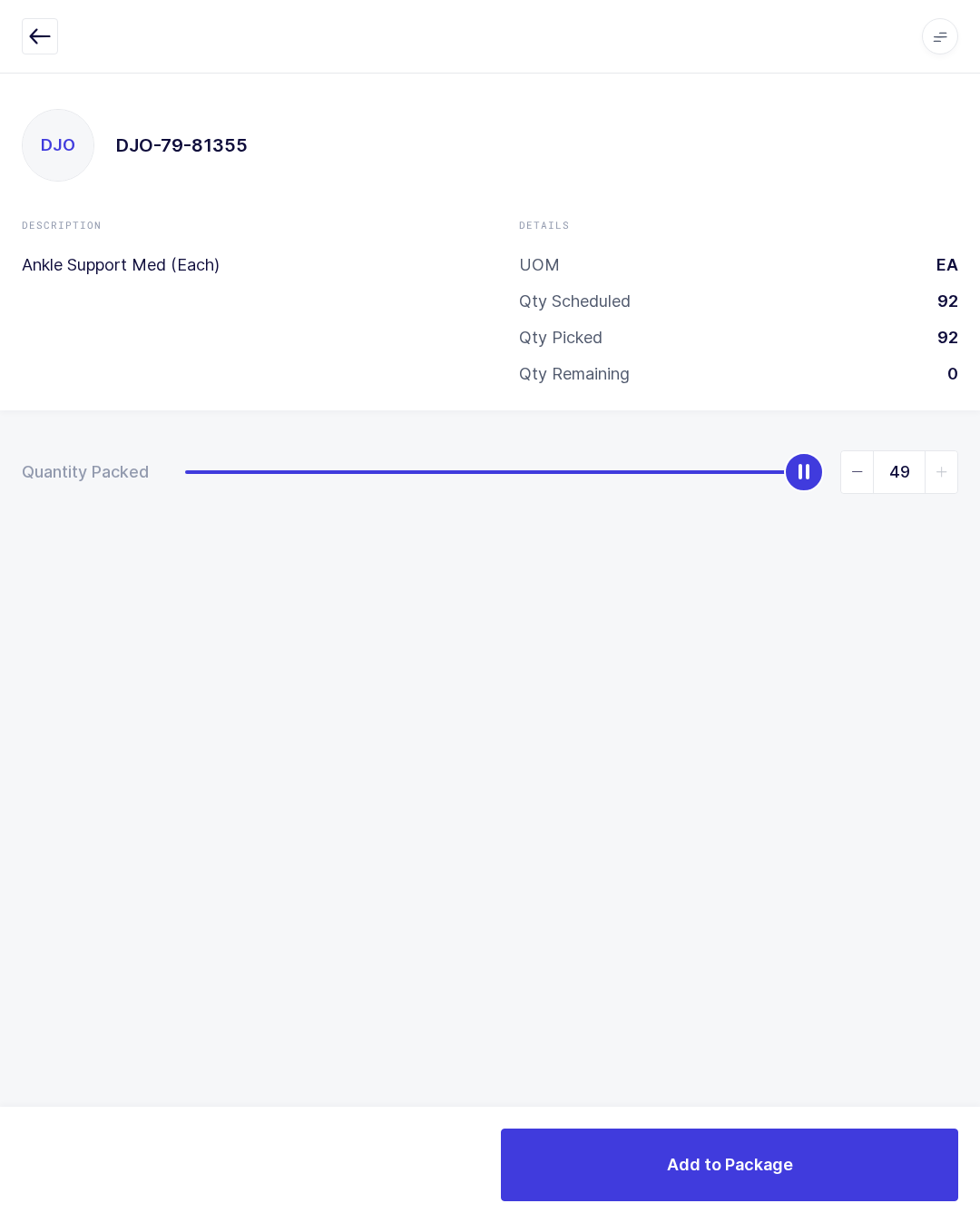
click at [826, 1142] on button "Add to Package" at bounding box center [729, 1164] width 457 height 73
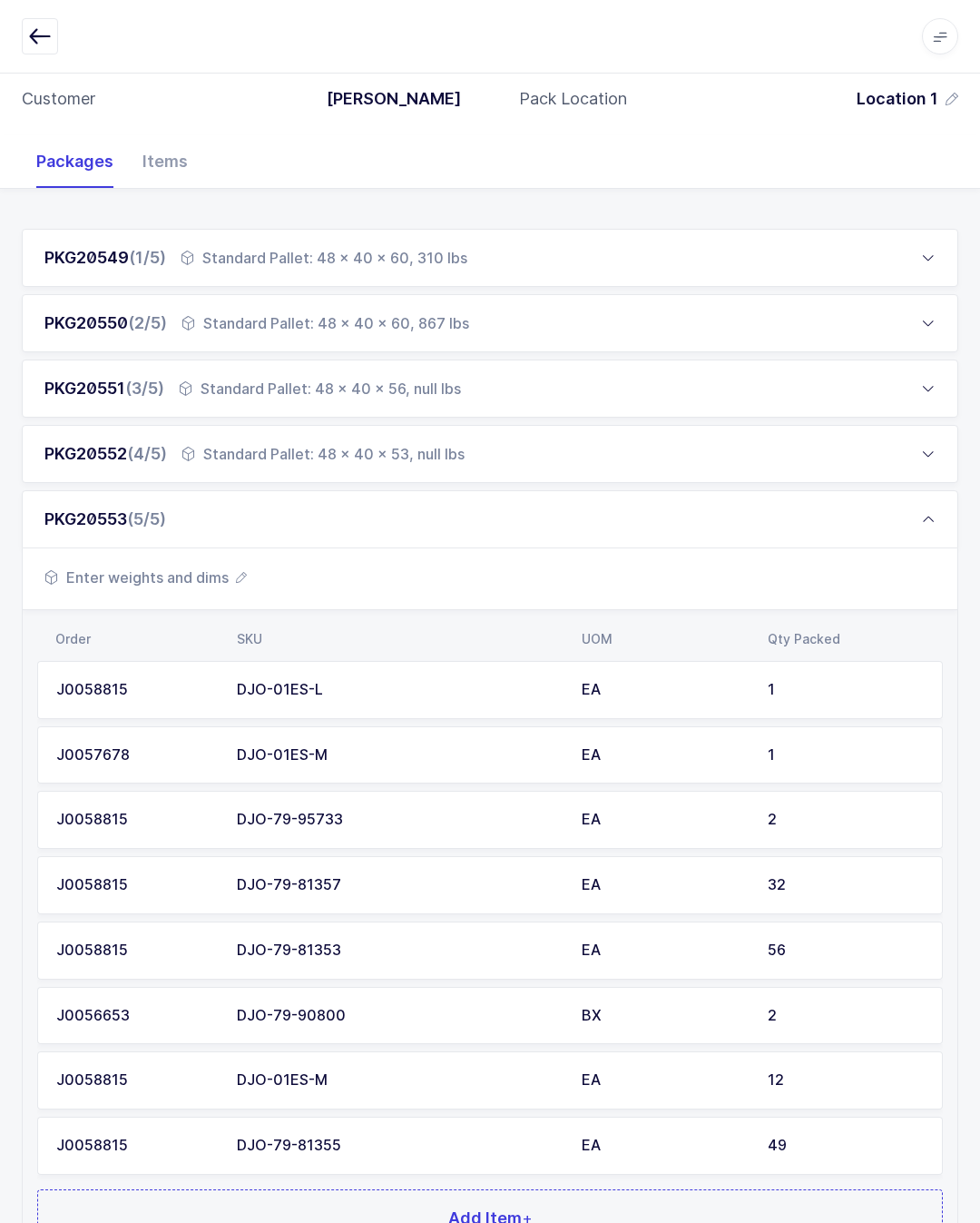
scroll to position [296, 0]
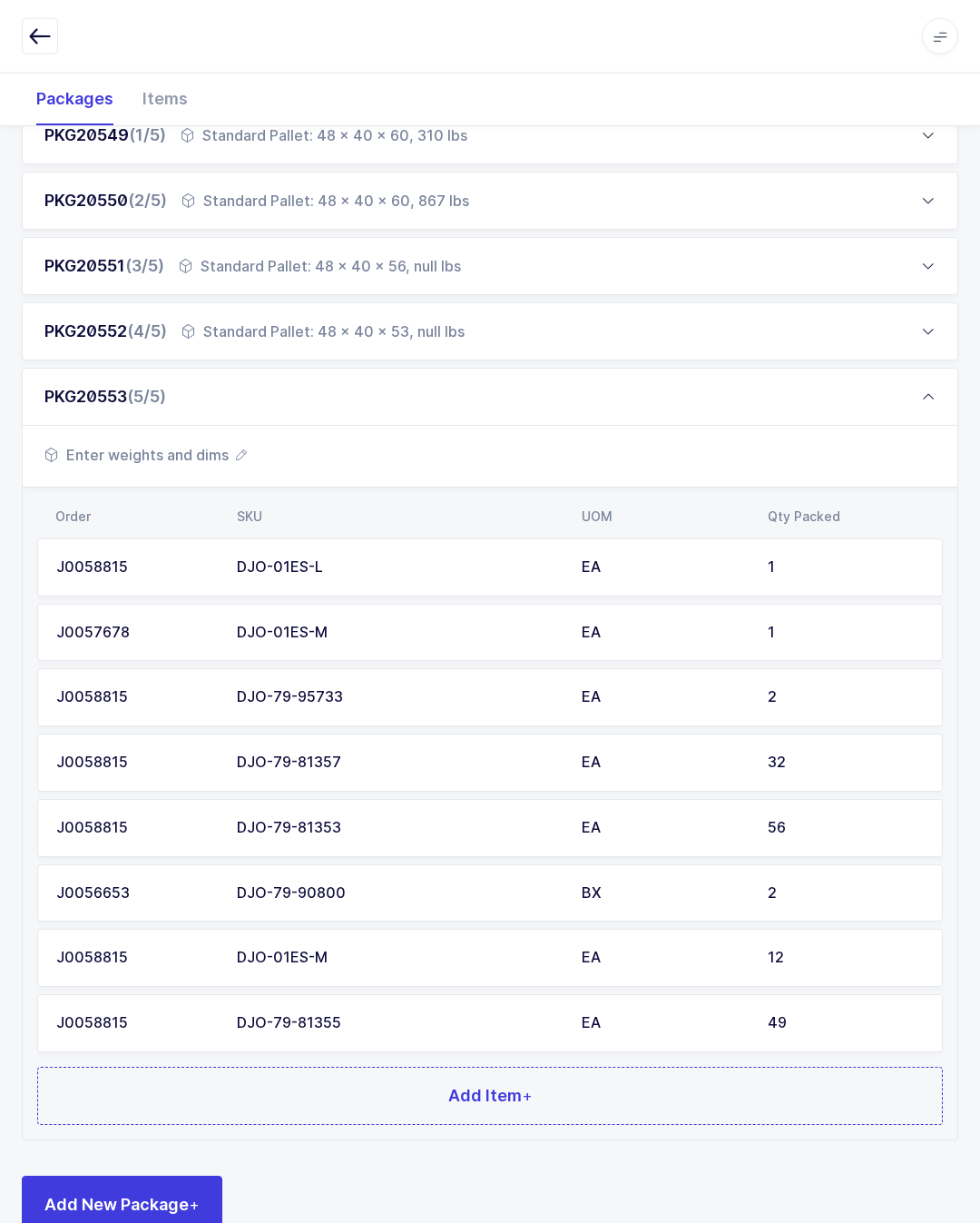
click at [649, 1105] on button "Add Item +" at bounding box center [490, 1095] width 906 height 58
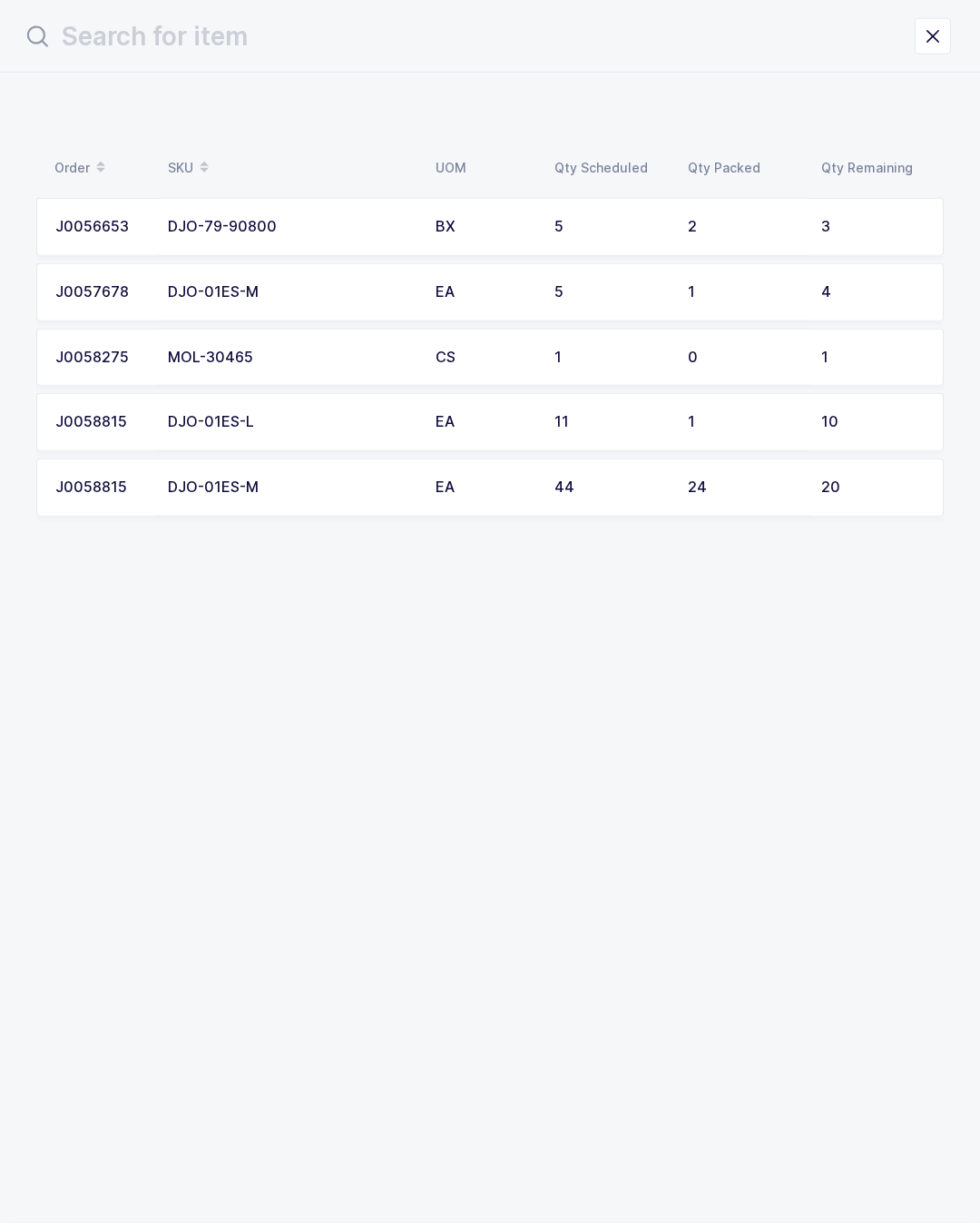
scroll to position [0, 0]
click at [862, 414] on div "10" at bounding box center [872, 422] width 103 height 16
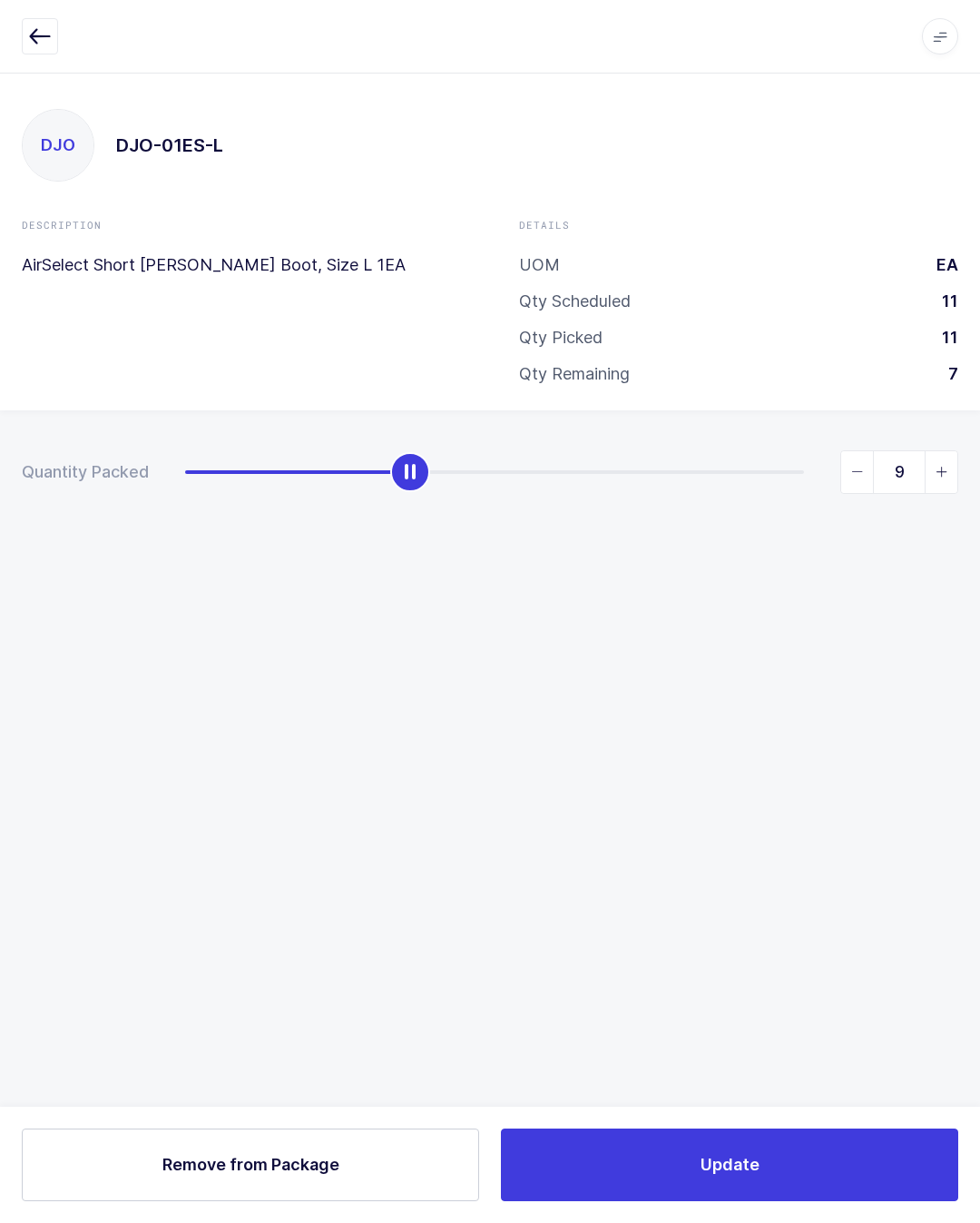
type input "11"
click at [845, 1179] on button "Update" at bounding box center [729, 1164] width 457 height 73
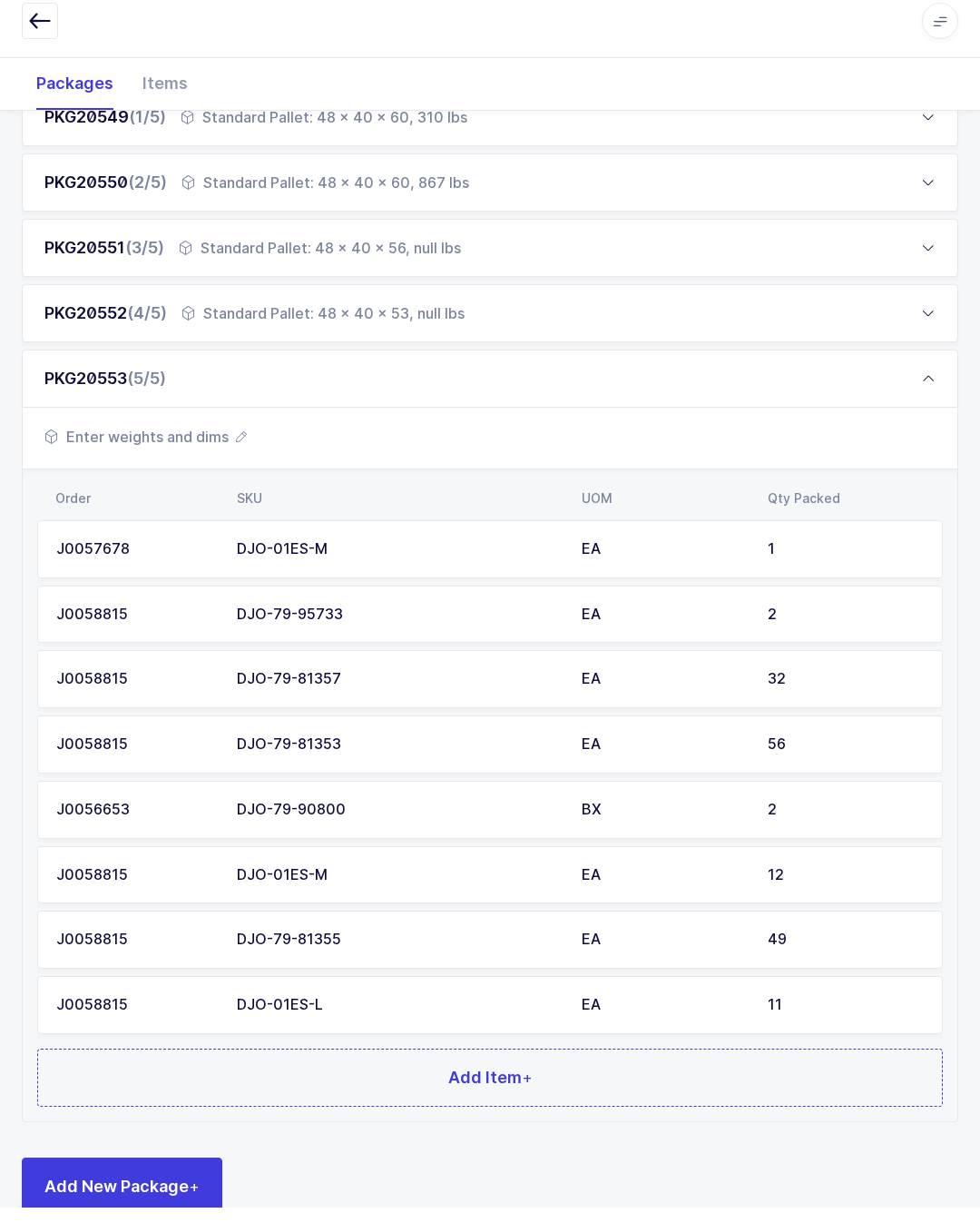
scroll to position [296, 0]
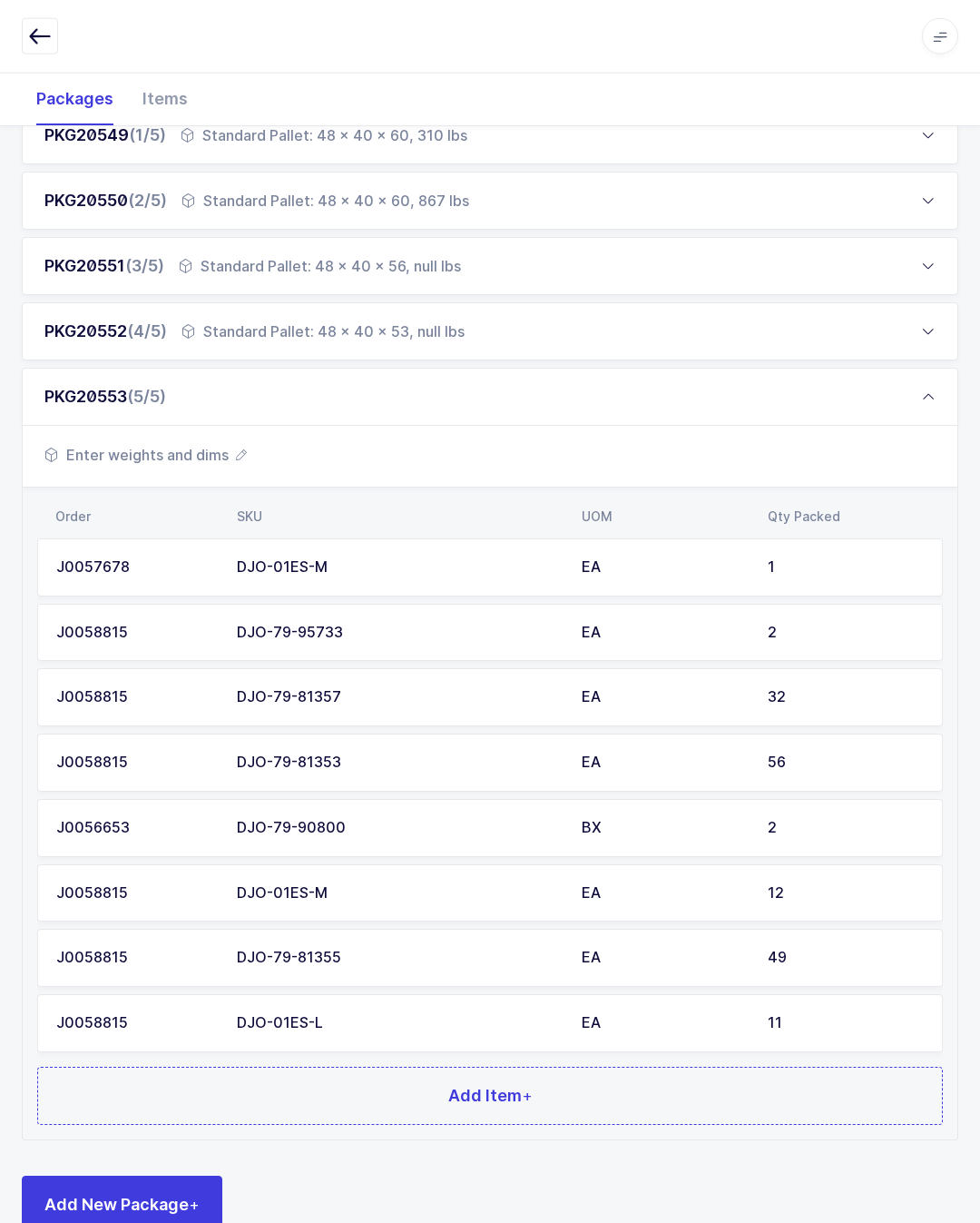
click at [683, 1075] on button "Add Item +" at bounding box center [490, 1095] width 906 height 58
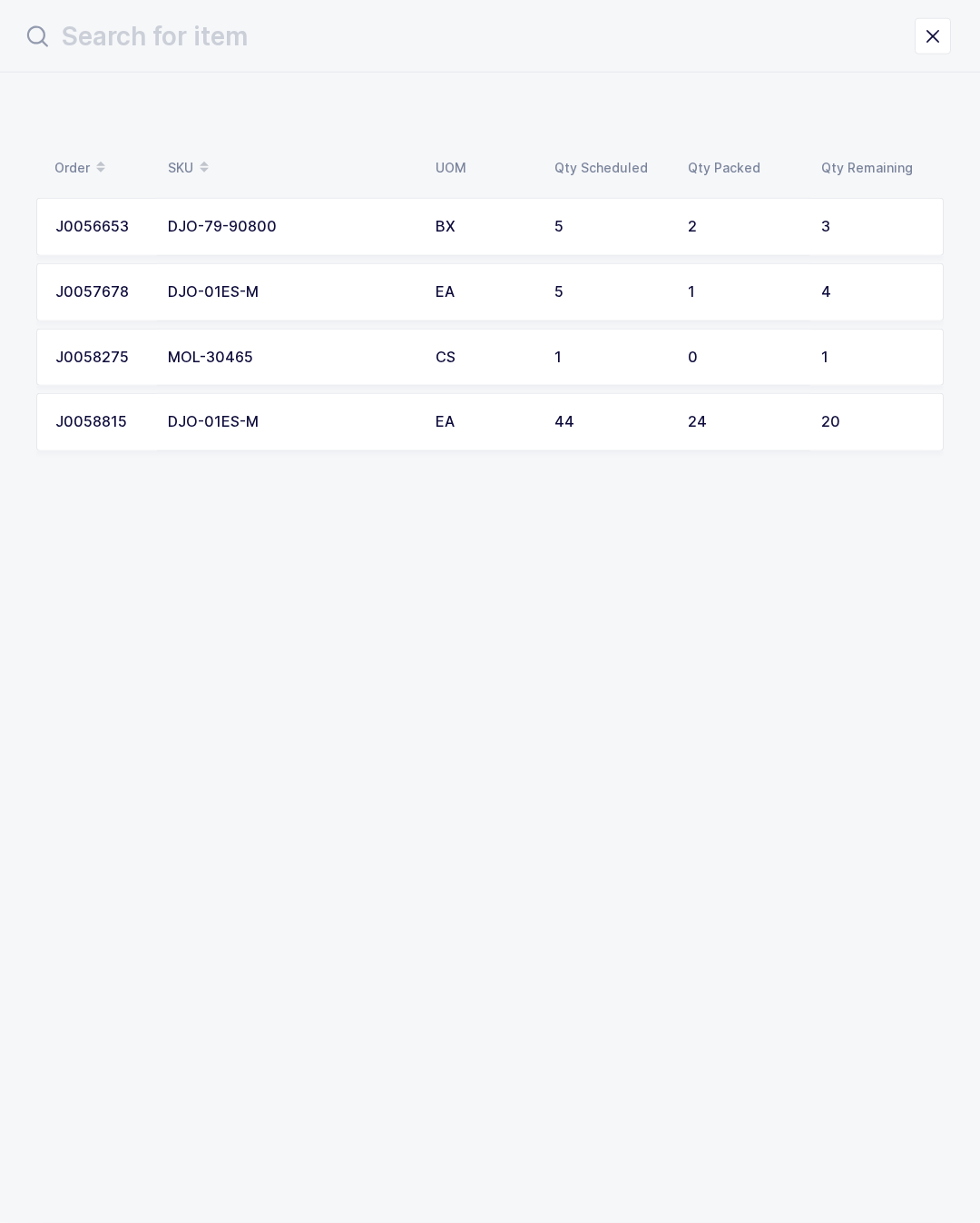
scroll to position [0, 0]
click at [852, 351] on div "1" at bounding box center [872, 357] width 103 height 16
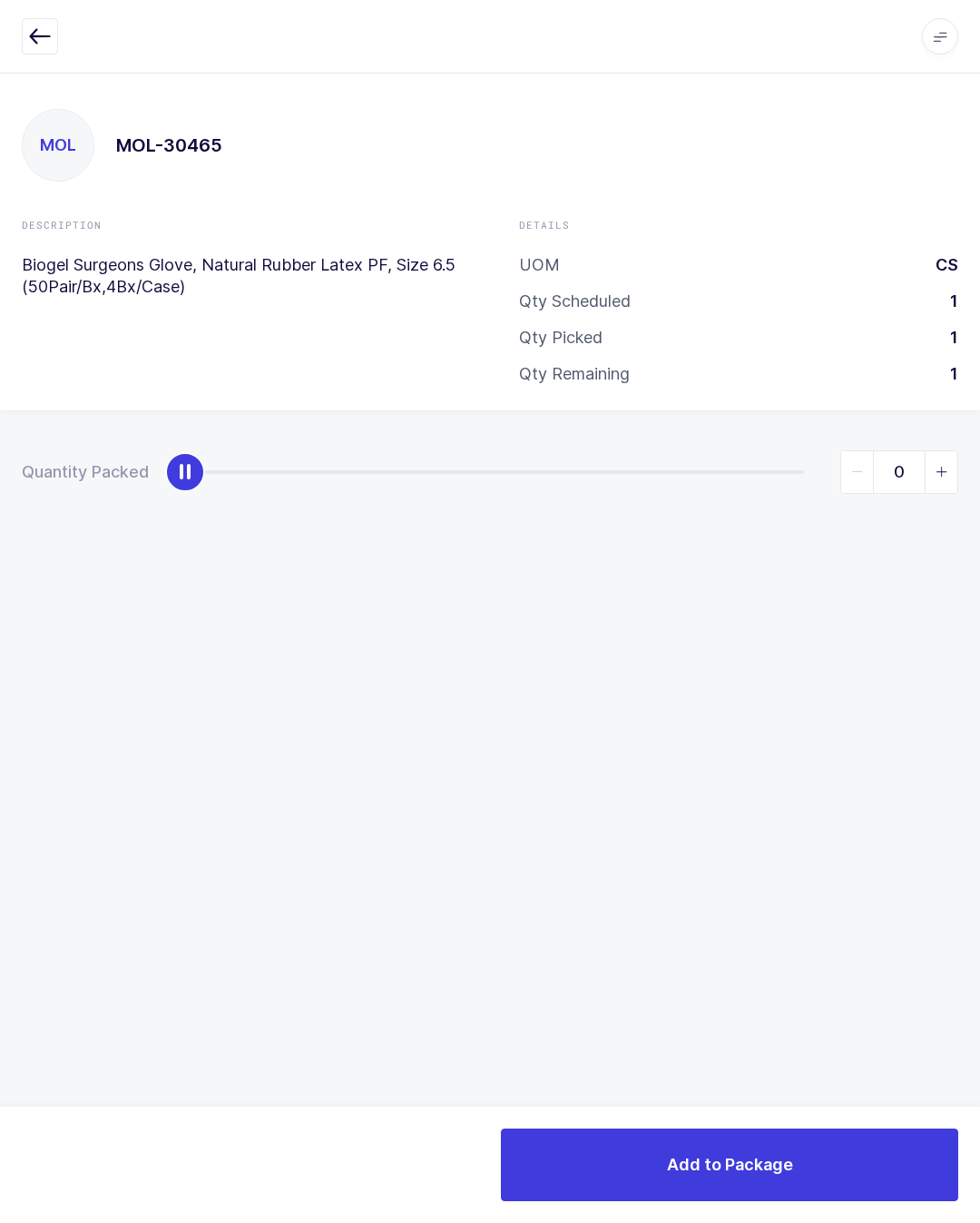
click at [23, 48] on button "button" at bounding box center [40, 36] width 36 height 36
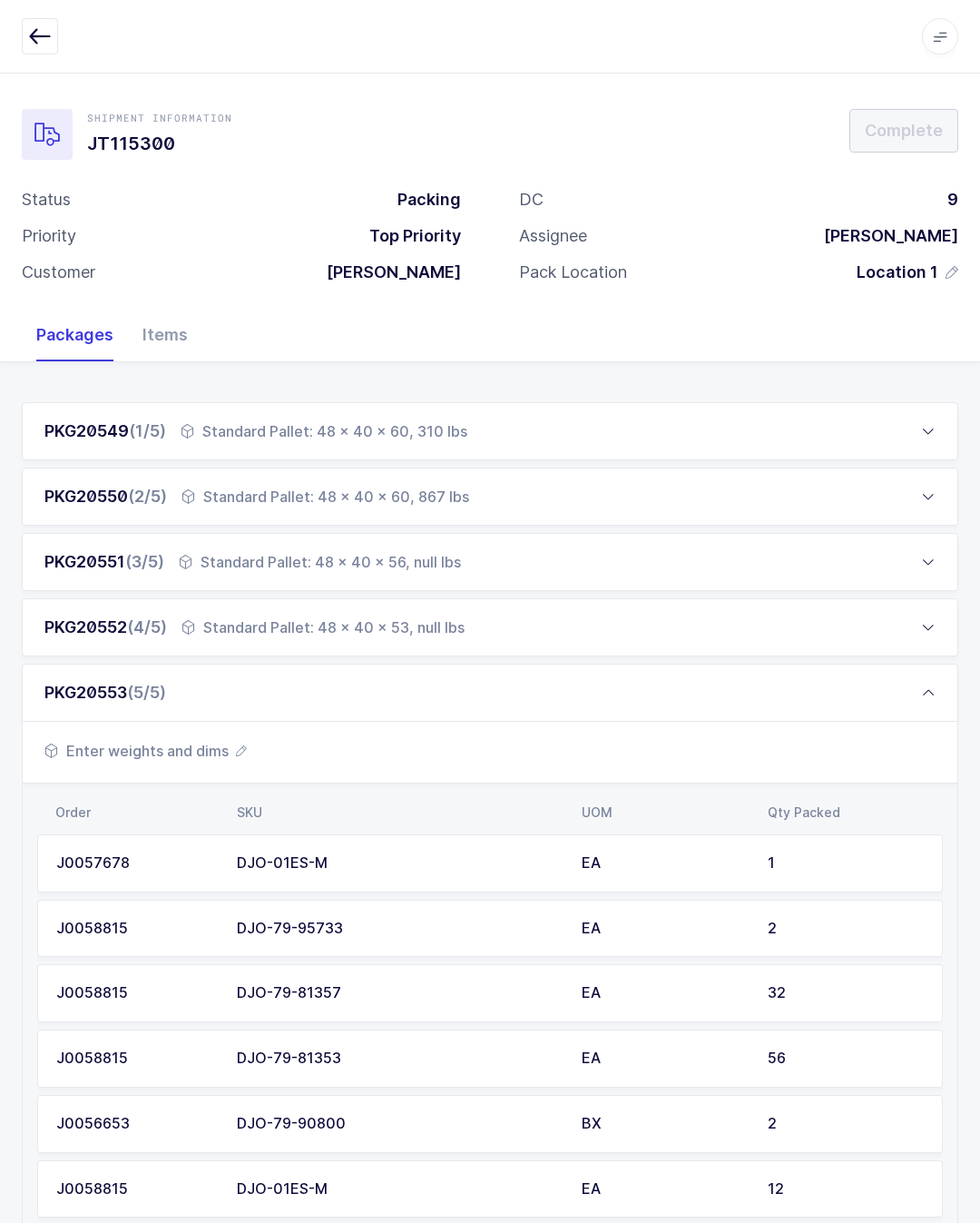
scroll to position [337, 0]
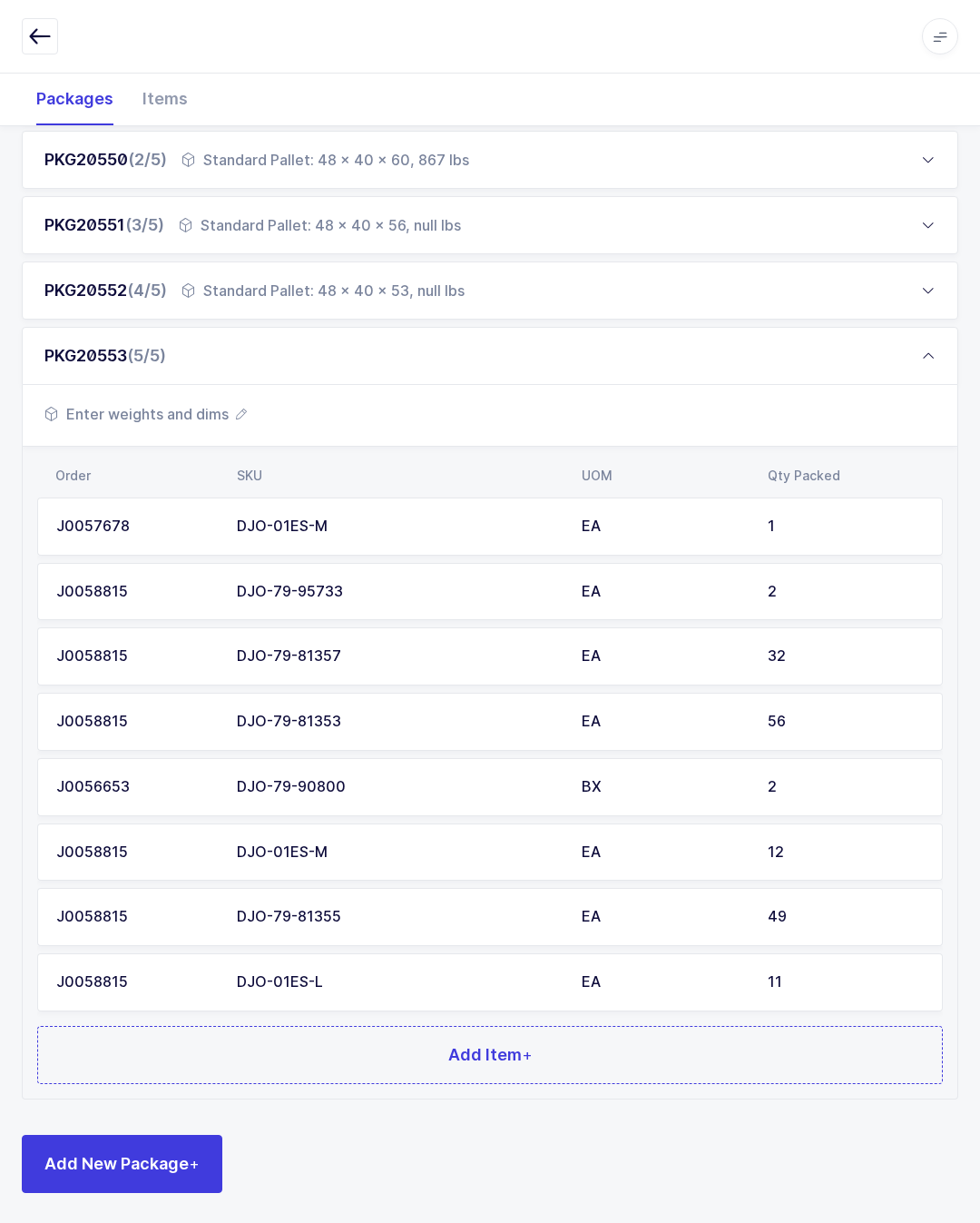
click at [428, 1035] on button "Add Item +" at bounding box center [490, 1055] width 906 height 58
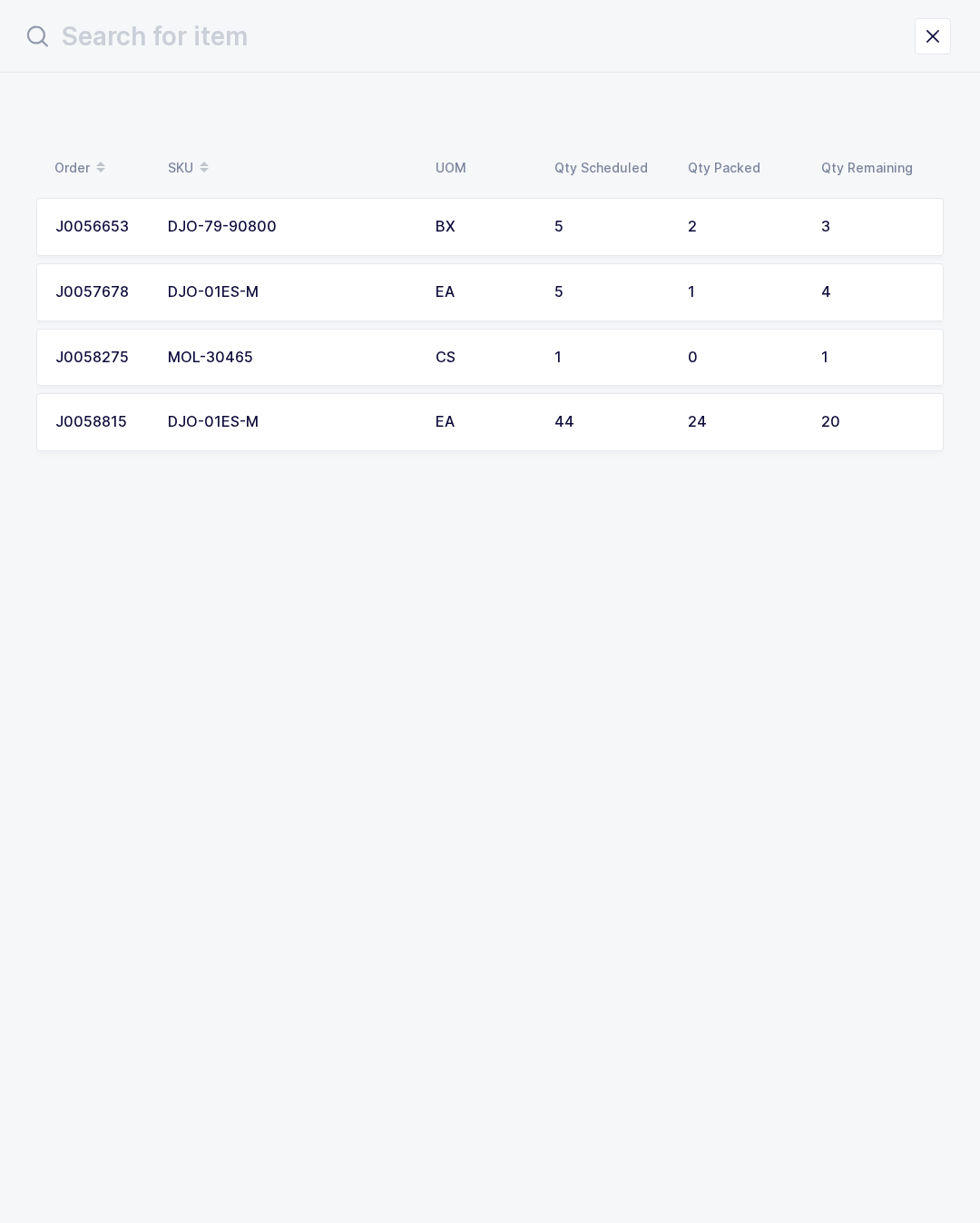
click at [934, 19] on button "close drawer" at bounding box center [933, 36] width 36 height 36
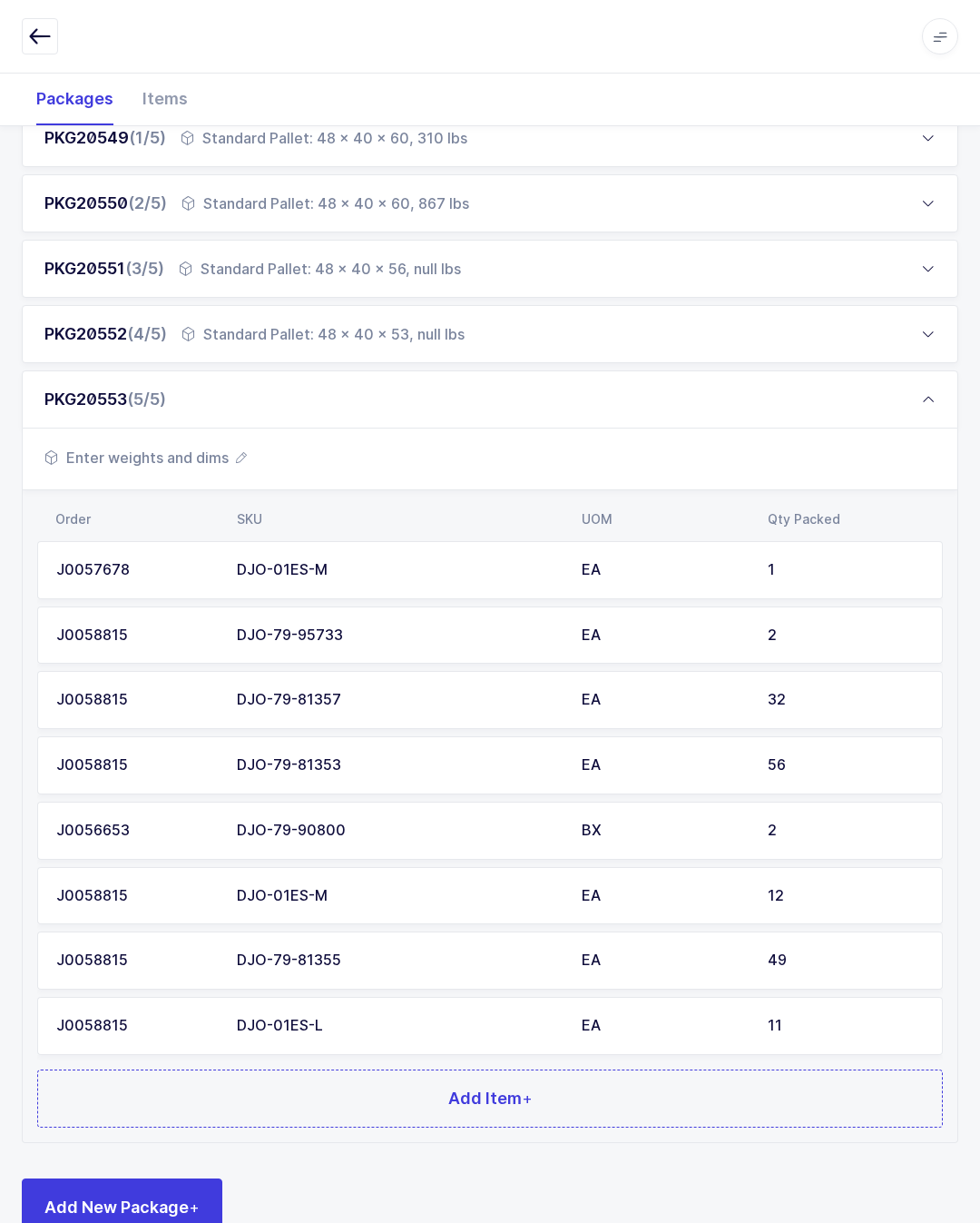
scroll to position [296, 0]
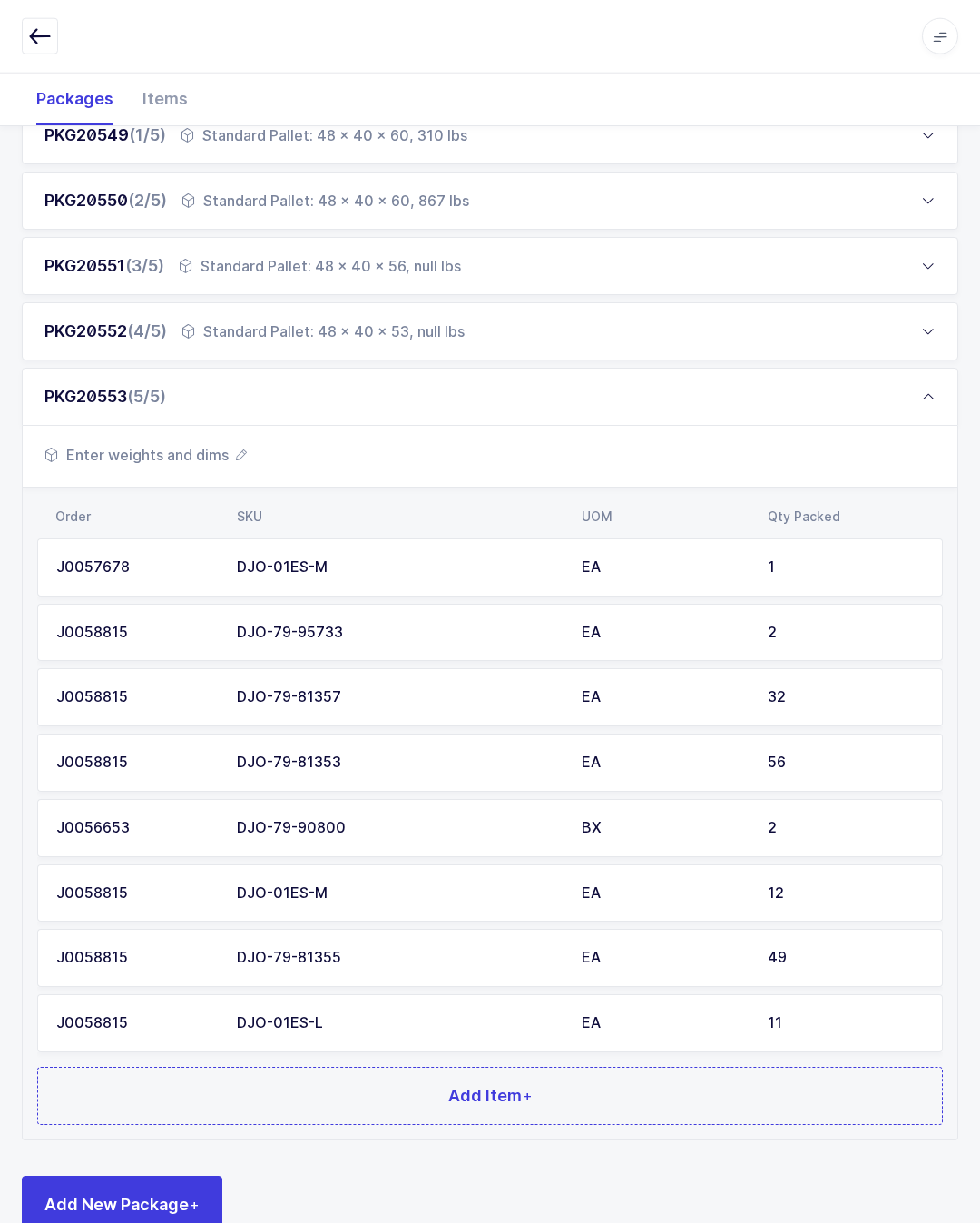
click at [183, 421] on div "PKG20553 (5/5)" at bounding box center [490, 397] width 937 height 58
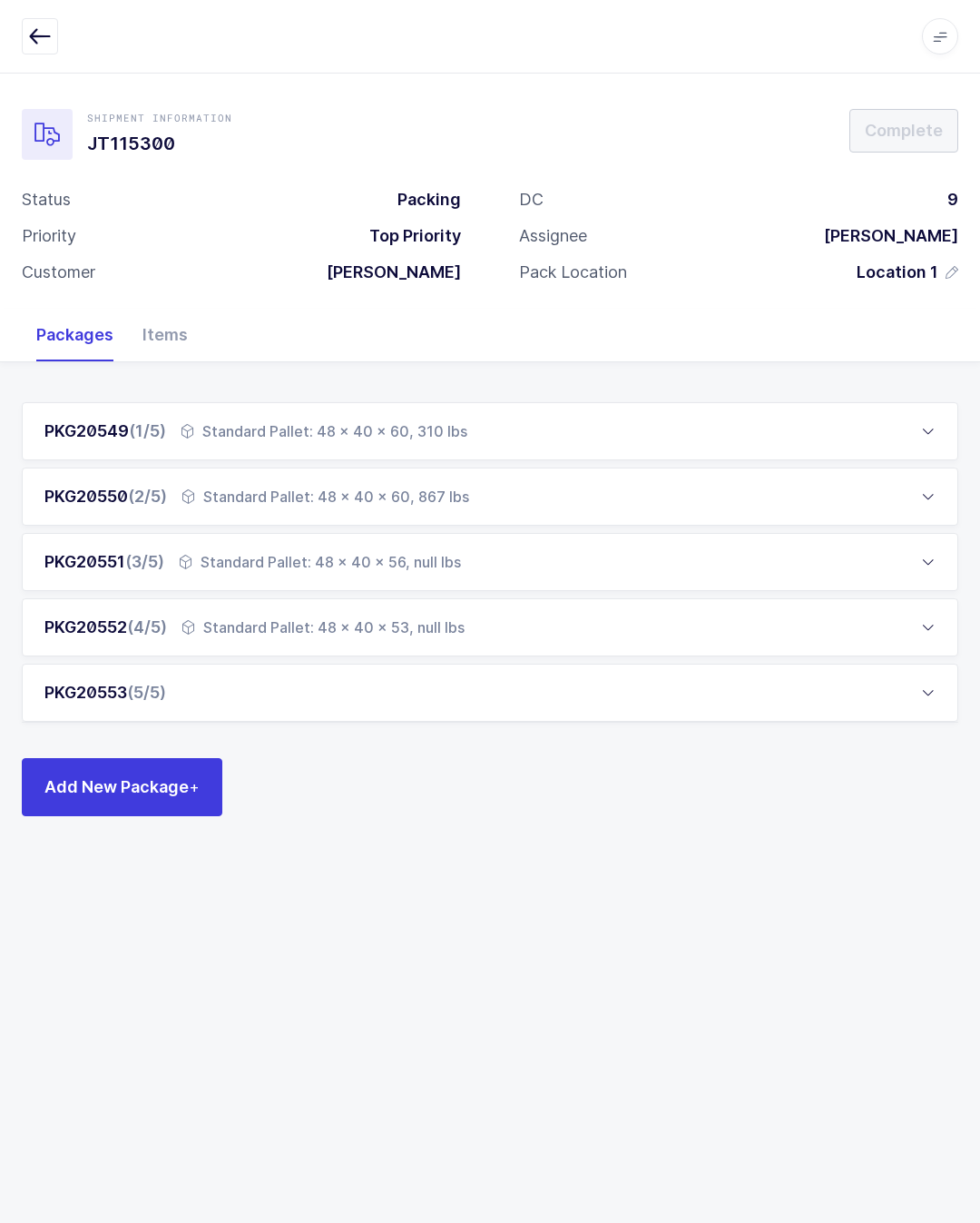
scroll to position [40, 0]
click at [435, 663] on div "PKG20553 (5/5)" at bounding box center [490, 692] width 937 height 58
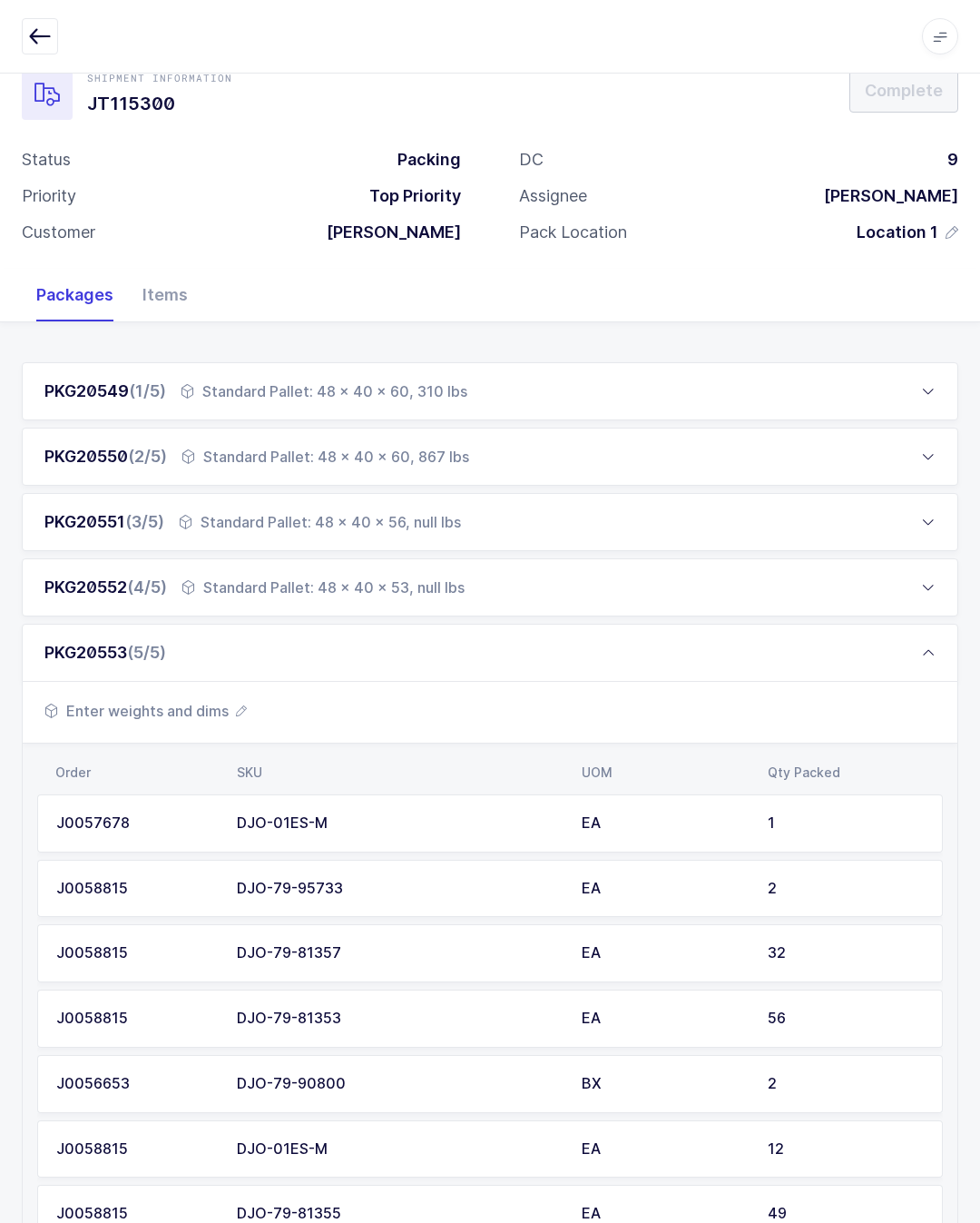
click at [208, 700] on span "Enter weights and dims" at bounding box center [145, 711] width 202 height 22
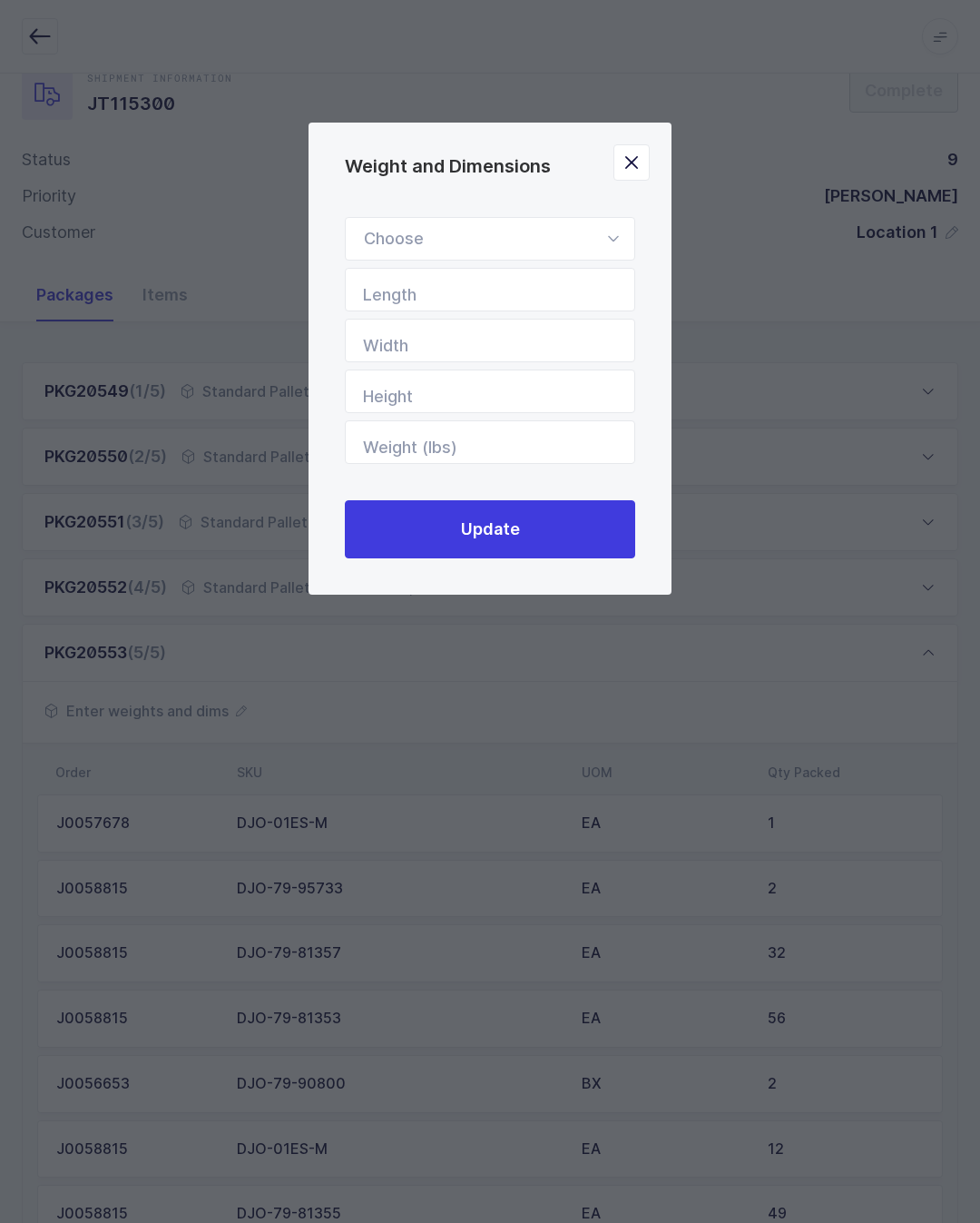
click at [547, 223] on div "Weight and Dimensions" at bounding box center [490, 239] width 290 height 44
click at [505, 295] on li "Standard Pallet" at bounding box center [490, 291] width 274 height 34
type input "Standard Pallet"
type input "48"
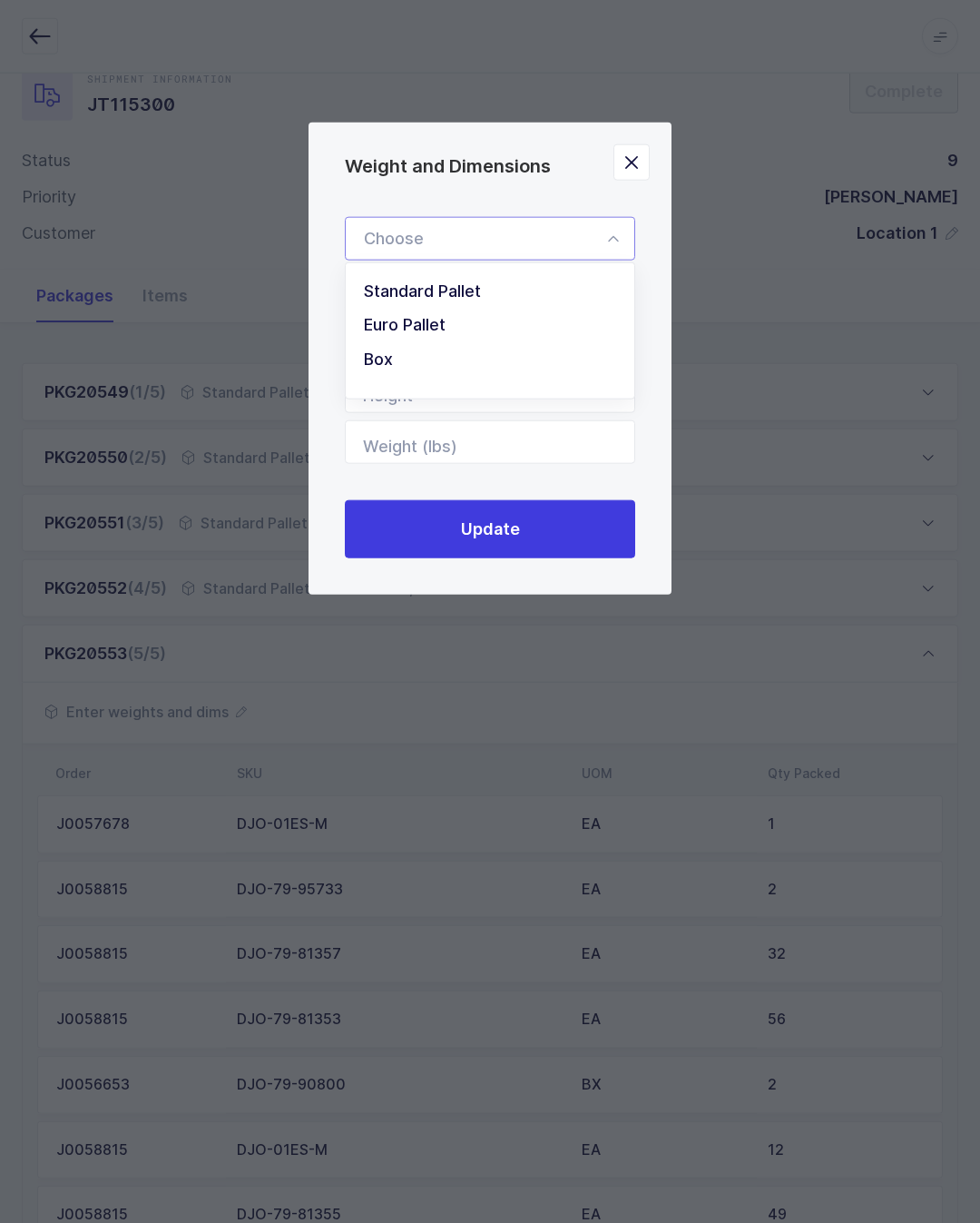
type input "40"
click at [536, 494] on div "Standard Pallet Standard Pallet Euro Pallet Box Length 48 Width 40 Height Weigh…" at bounding box center [490, 387] width 290 height 341
click at [556, 558] on button "Update" at bounding box center [490, 529] width 290 height 58
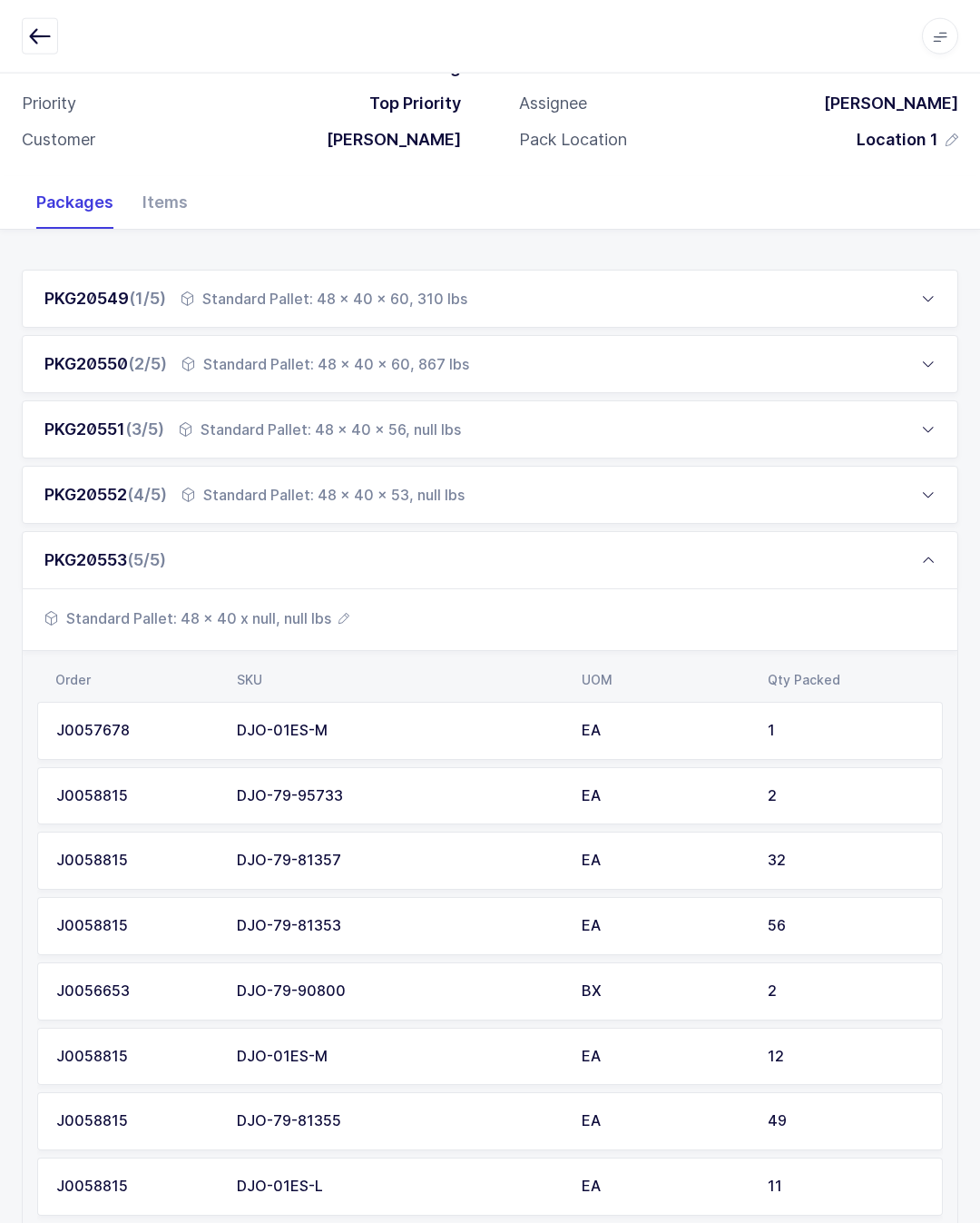
click at [253, 558] on div "PKG20553 (5/5)" at bounding box center [490, 560] width 937 height 58
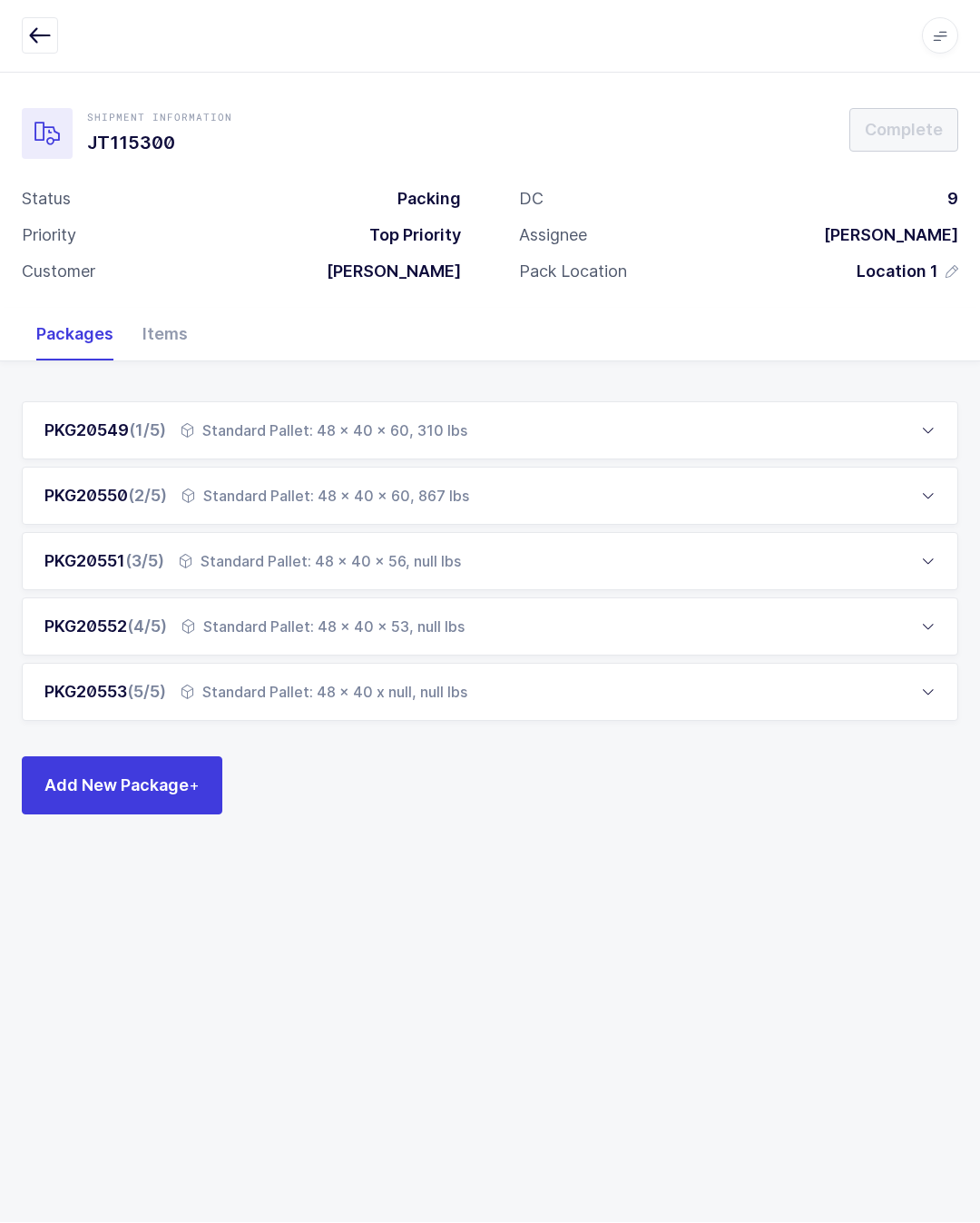
click at [159, 757] on button "Add New Package +" at bounding box center [122, 786] width 201 height 58
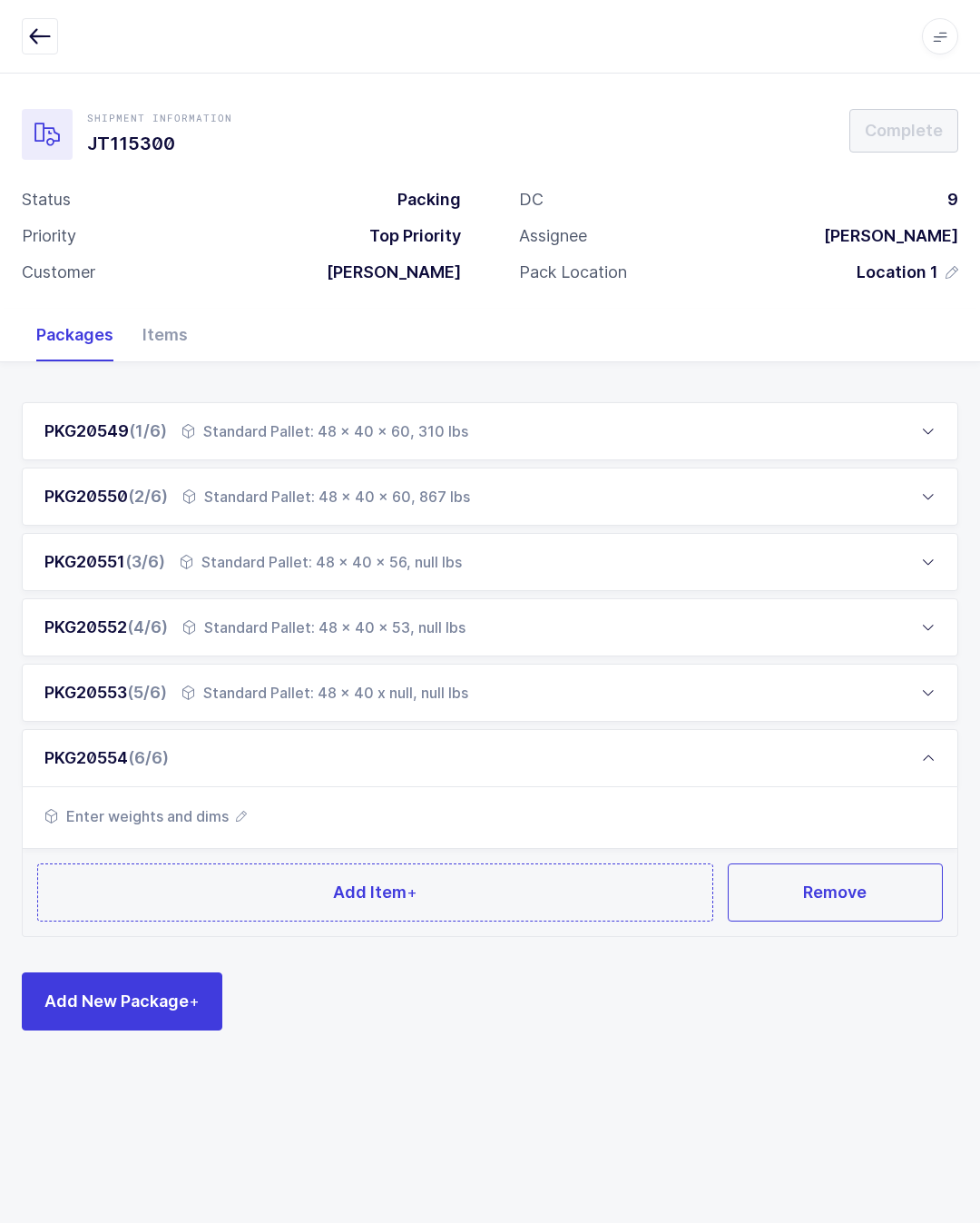
click at [535, 863] on button "Add Item +" at bounding box center [375, 892] width 676 height 58
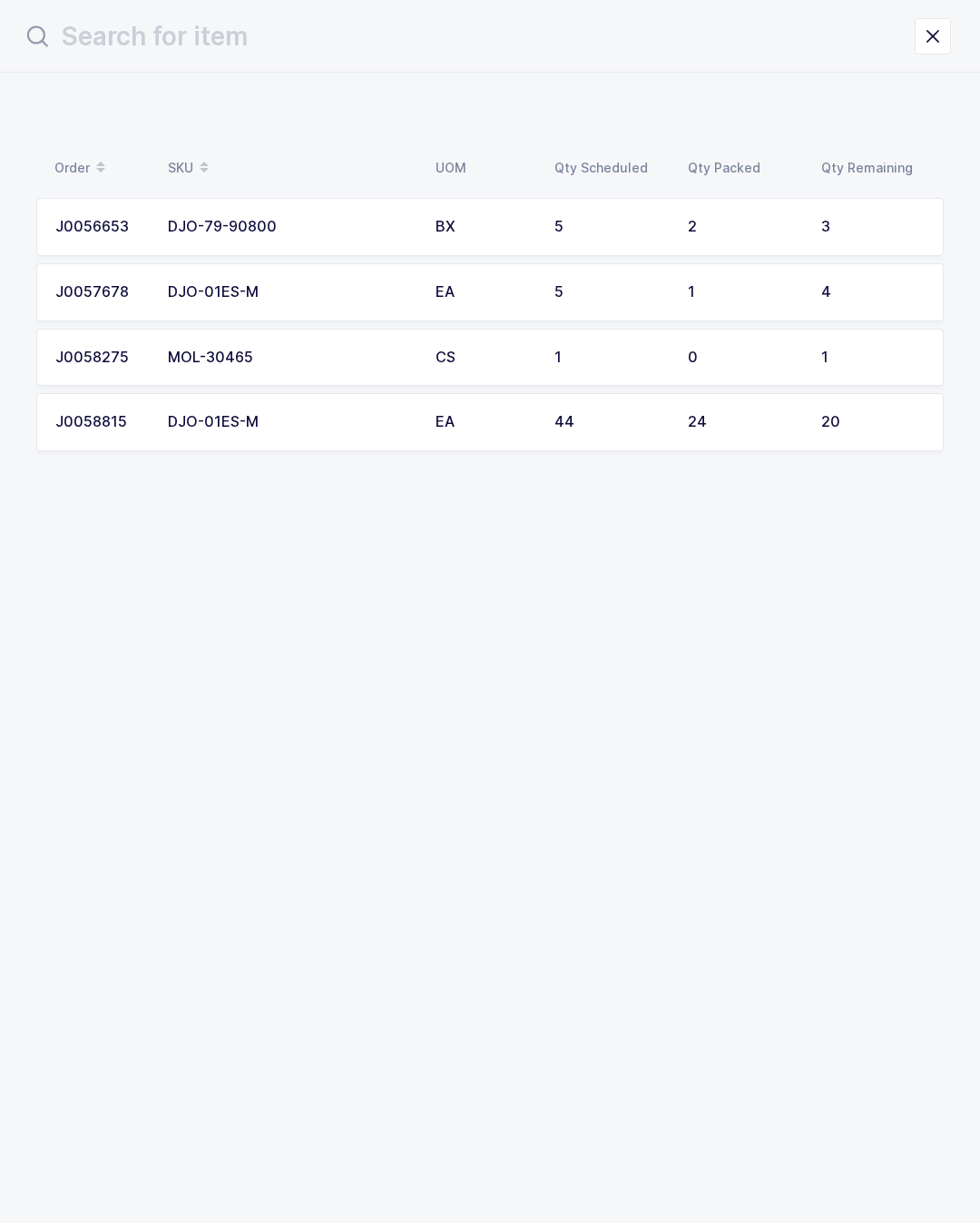
click at [808, 417] on td "24" at bounding box center [743, 422] width 133 height 58
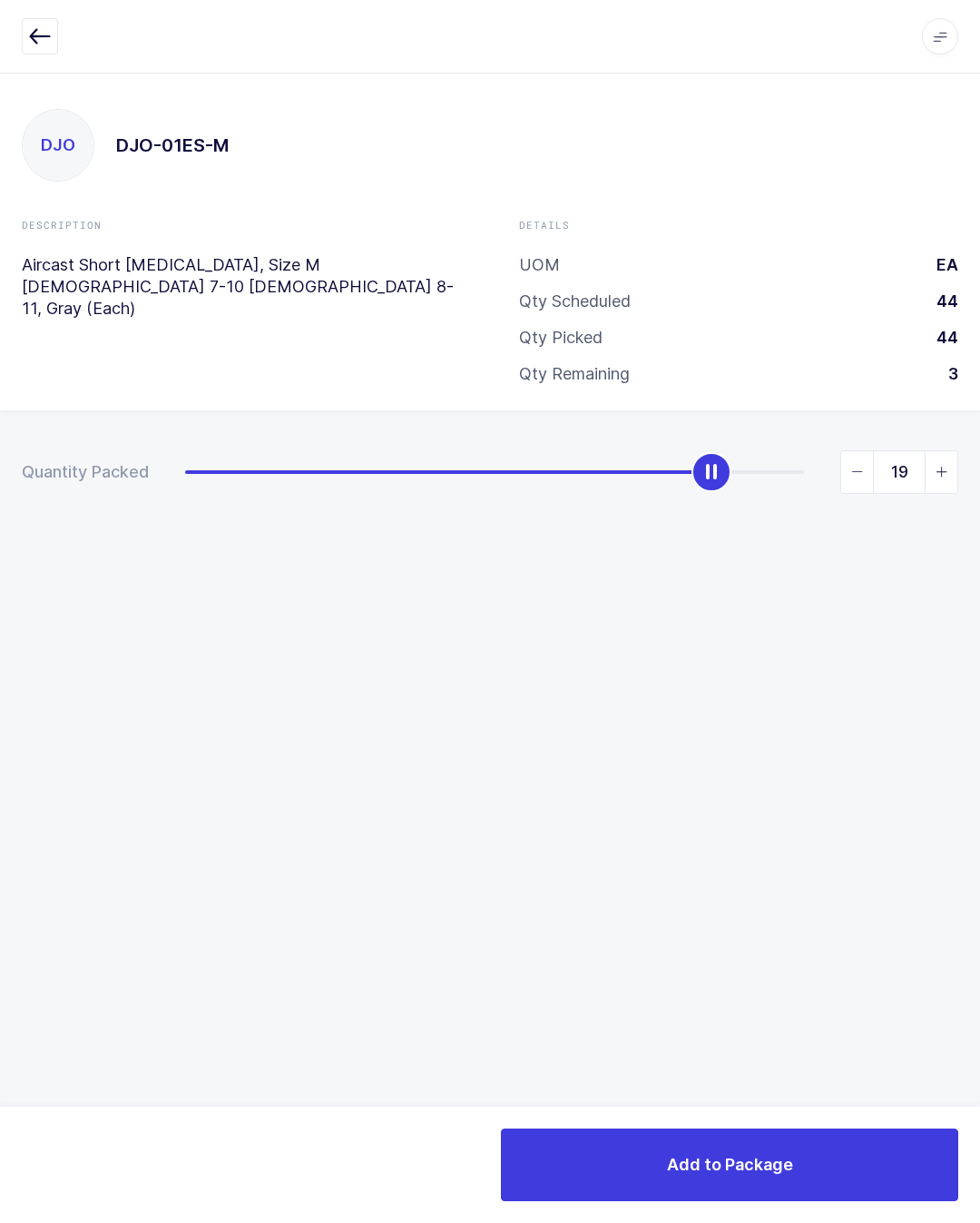
type input "20"
click at [841, 1135] on button "Add to Package" at bounding box center [729, 1164] width 457 height 73
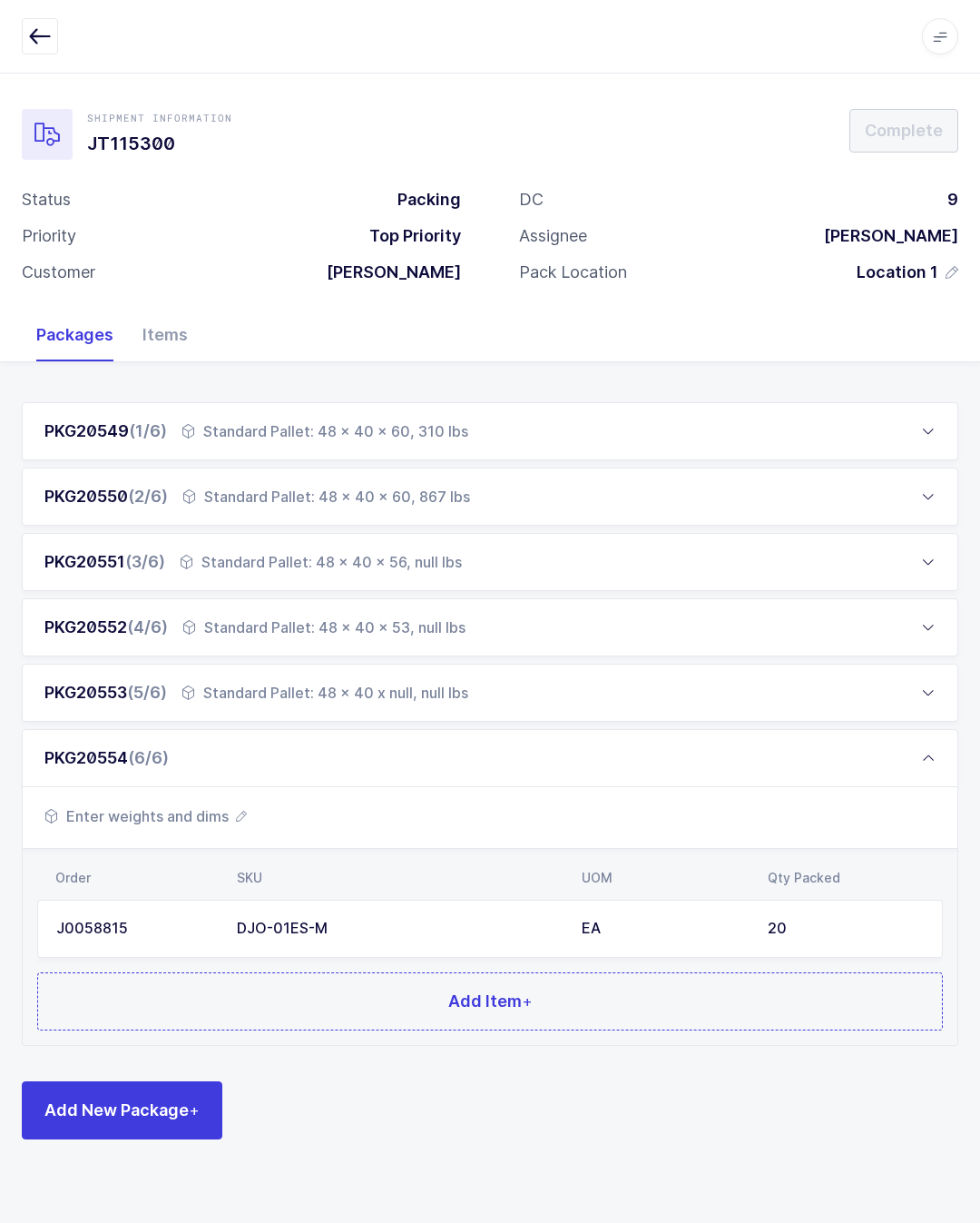
click at [365, 985] on button "Add Item +" at bounding box center [490, 1001] width 906 height 58
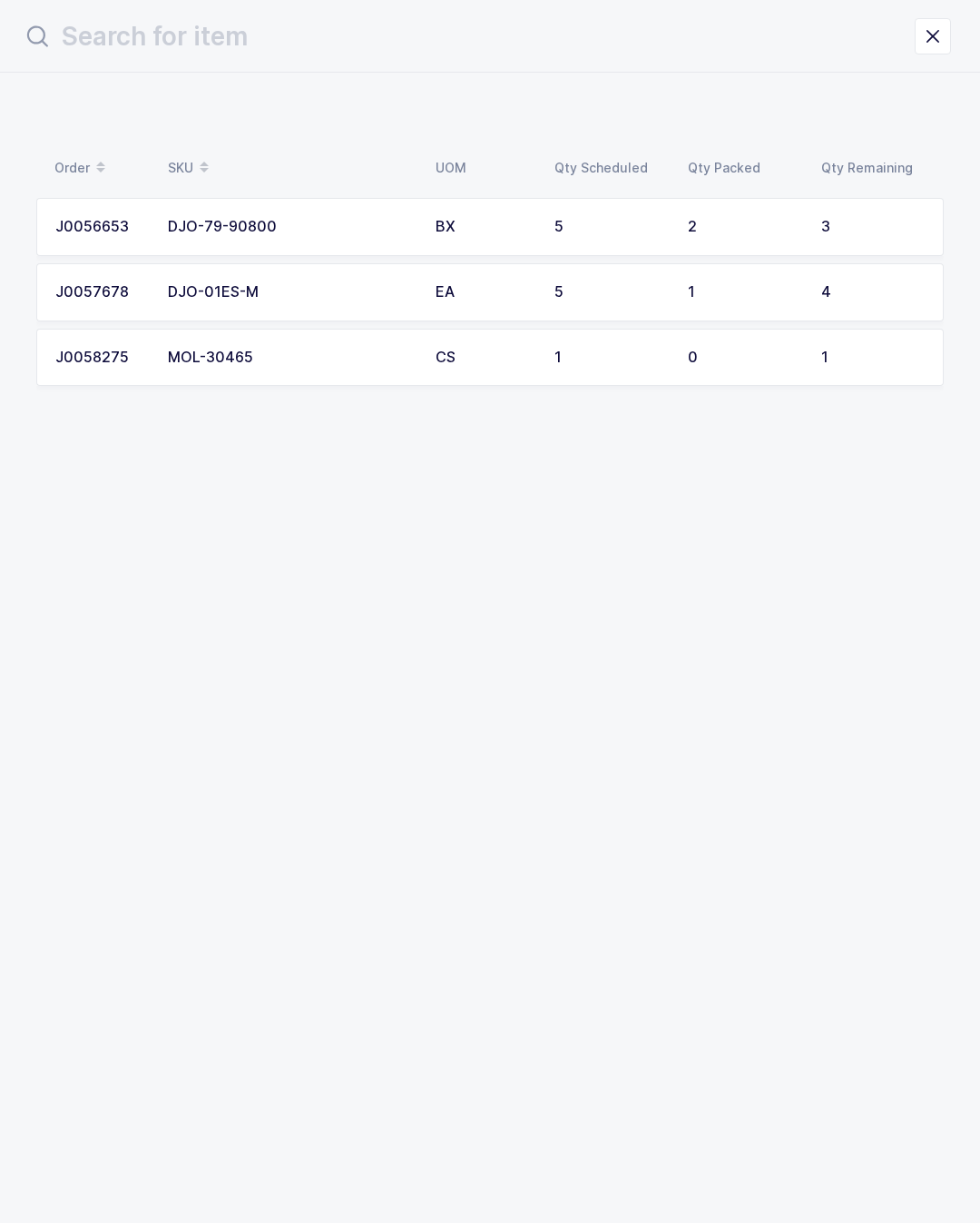
click at [828, 280] on td "4" at bounding box center [876, 292] width 133 height 58
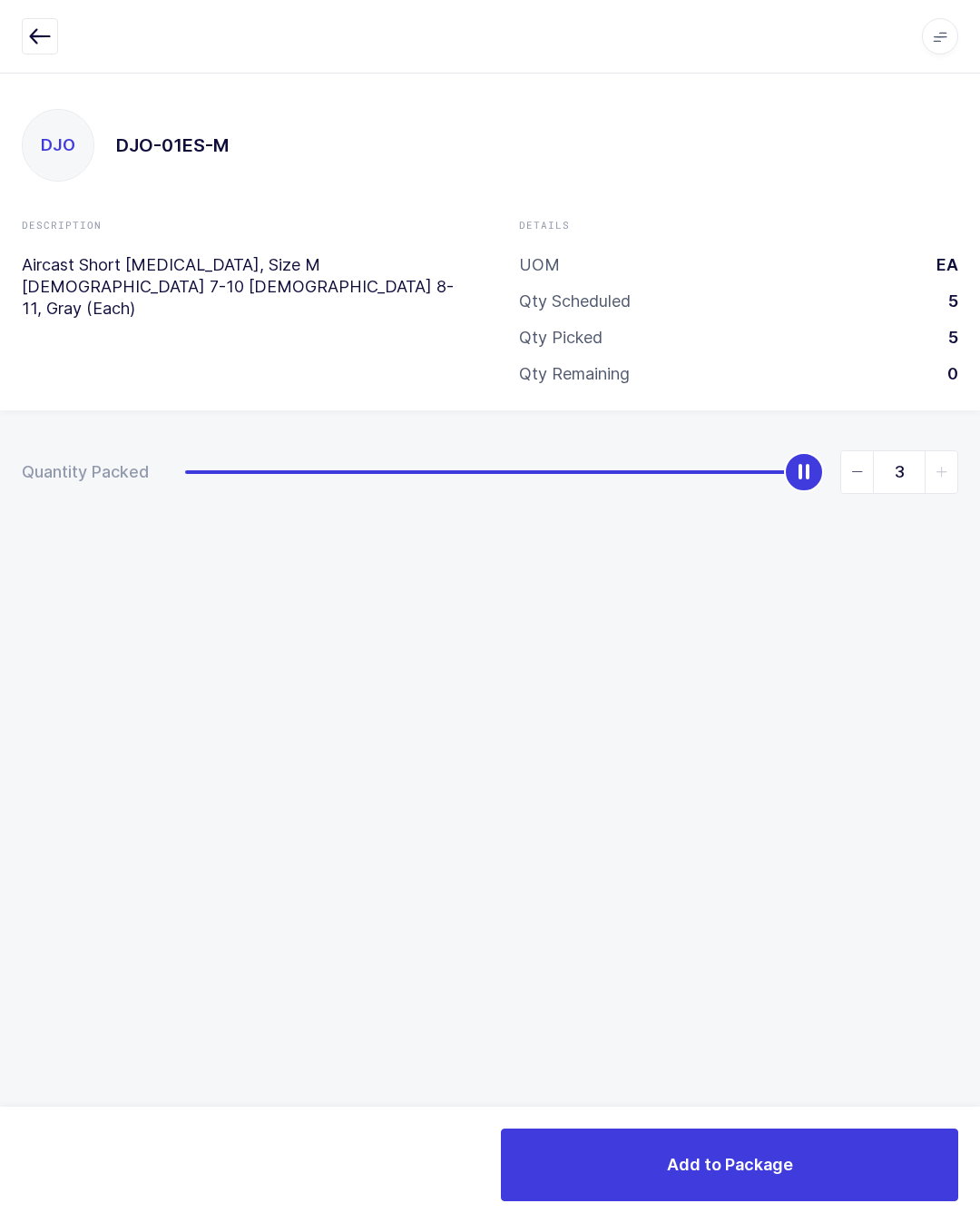
type input "4"
click at [796, 1170] on button "Add to Package" at bounding box center [729, 1164] width 457 height 73
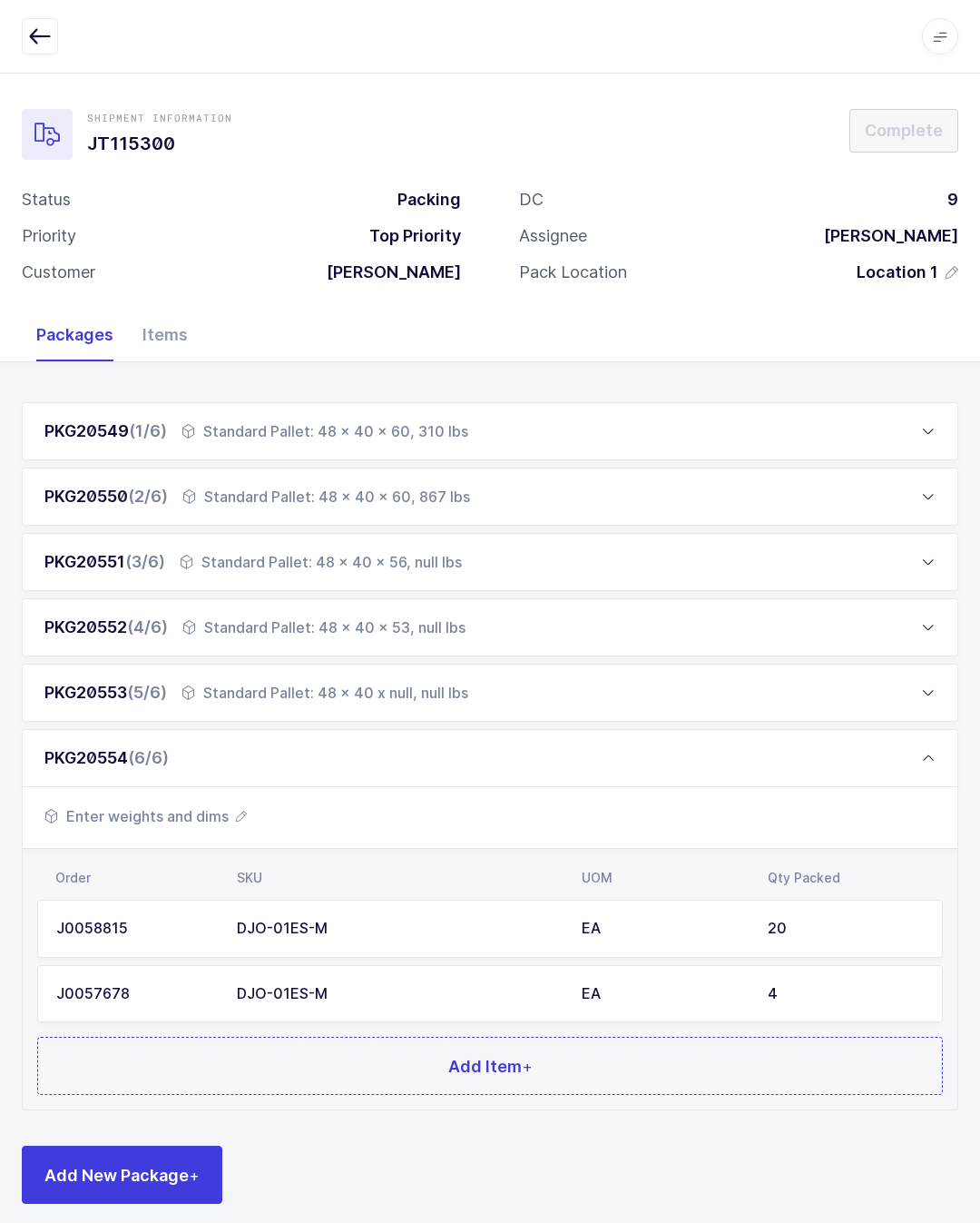
click at [420, 1043] on button "Add Item +" at bounding box center [490, 1065] width 906 height 58
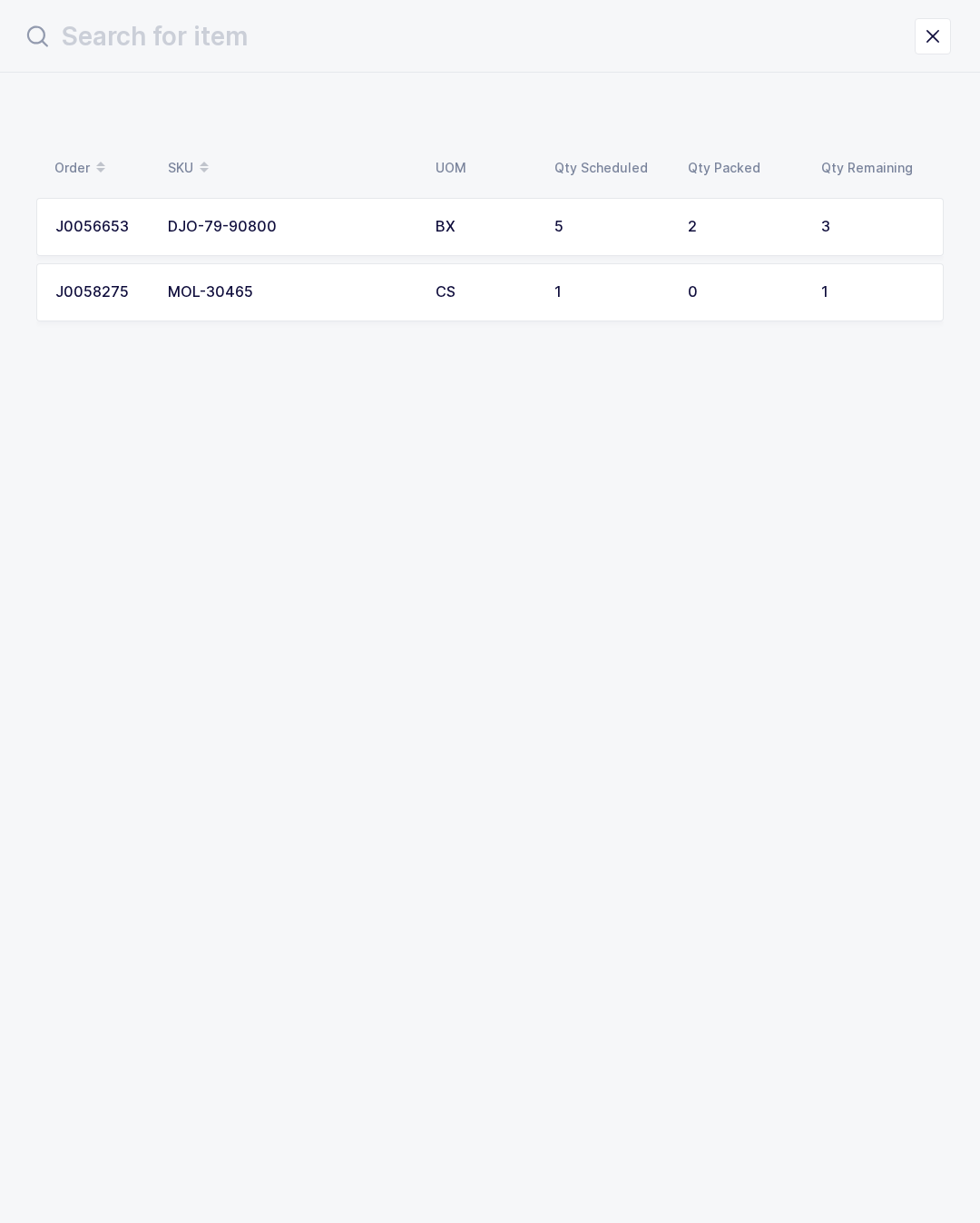
click at [331, 210] on td "DJO-79-90800" at bounding box center [291, 227] width 268 height 58
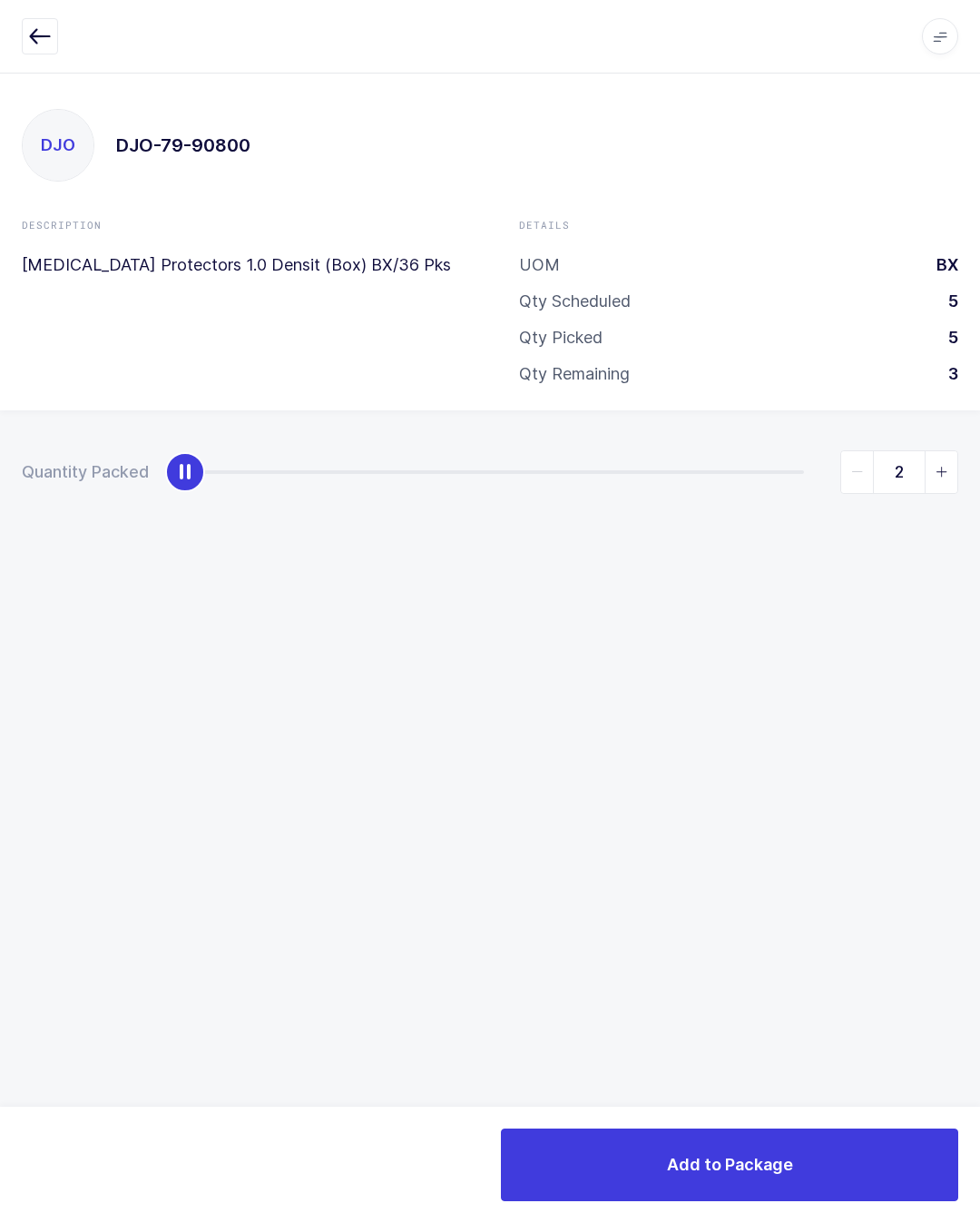
type input "3"
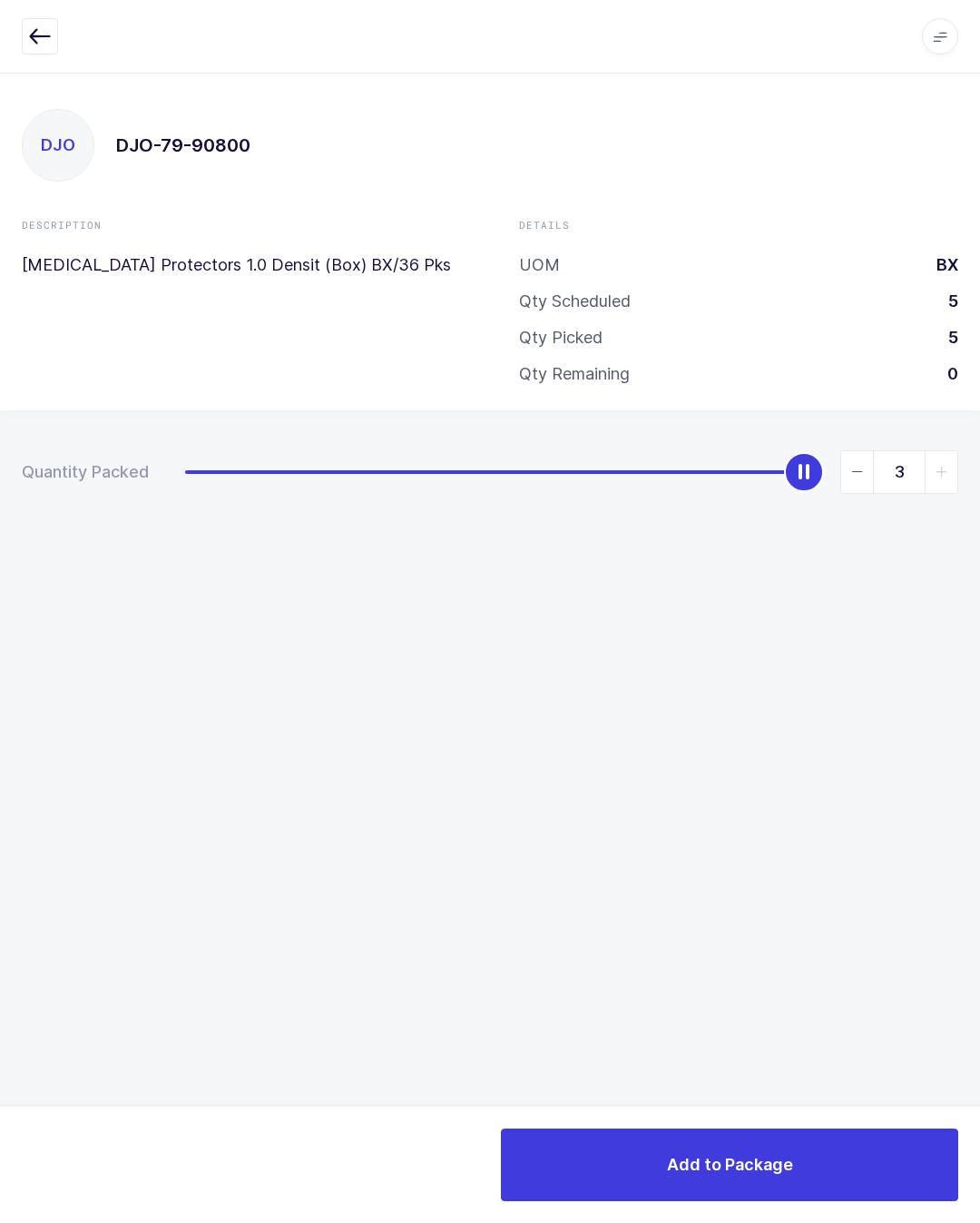
click at [809, 1158] on button "Add to Package" at bounding box center [729, 1164] width 457 height 73
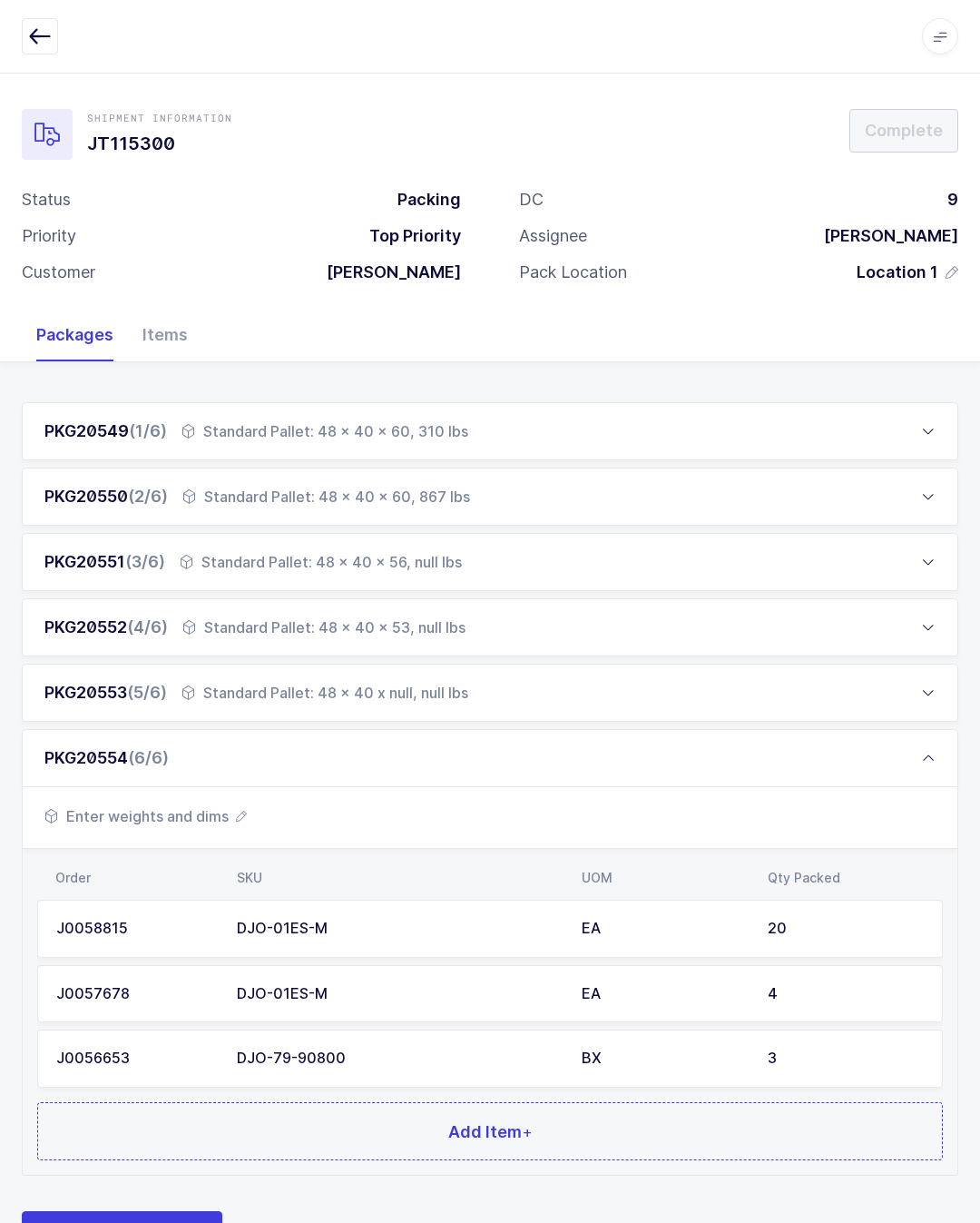
click at [399, 1120] on button "Add Item +" at bounding box center [490, 1131] width 906 height 58
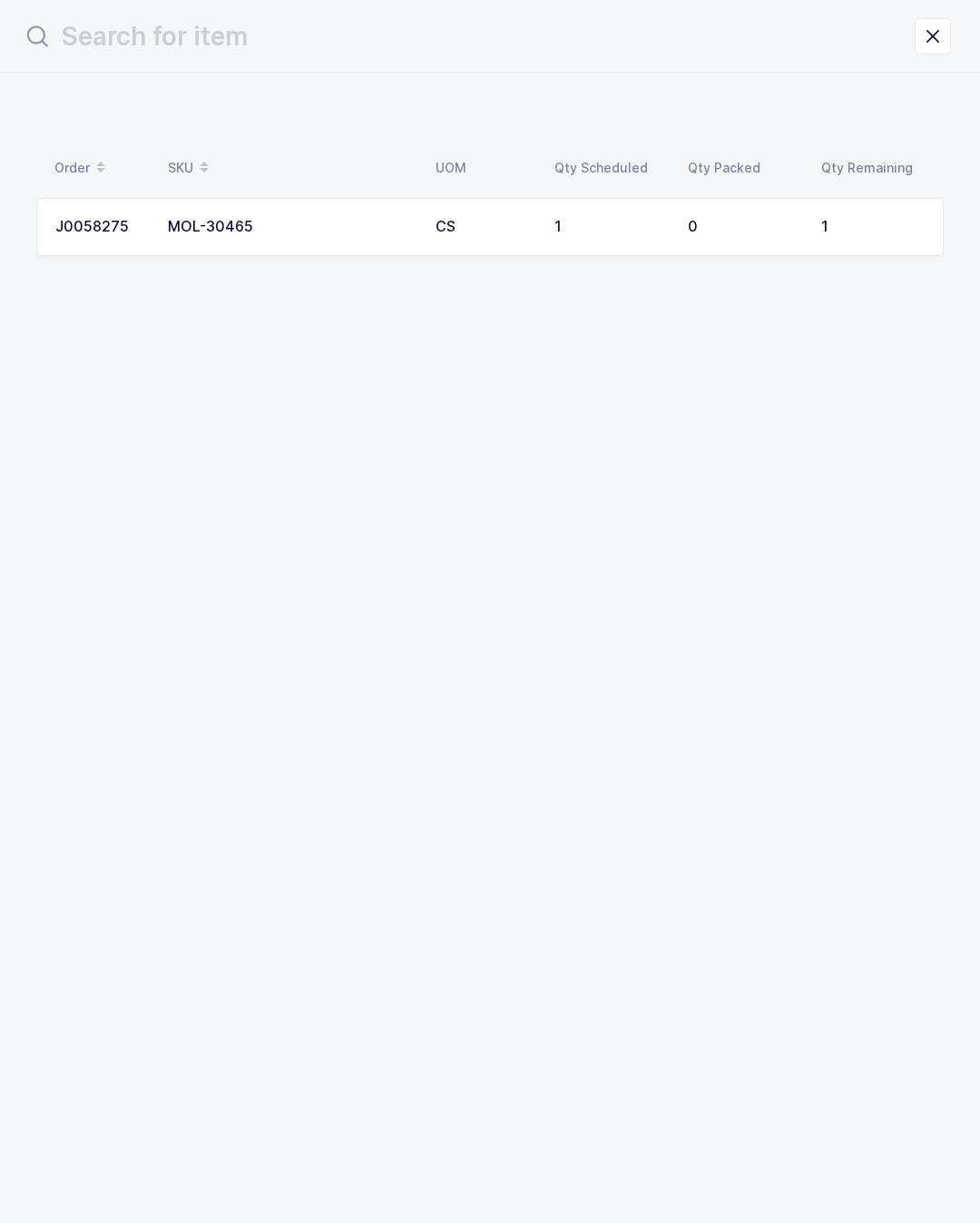
click at [919, 25] on button "close drawer" at bounding box center [933, 36] width 36 height 36
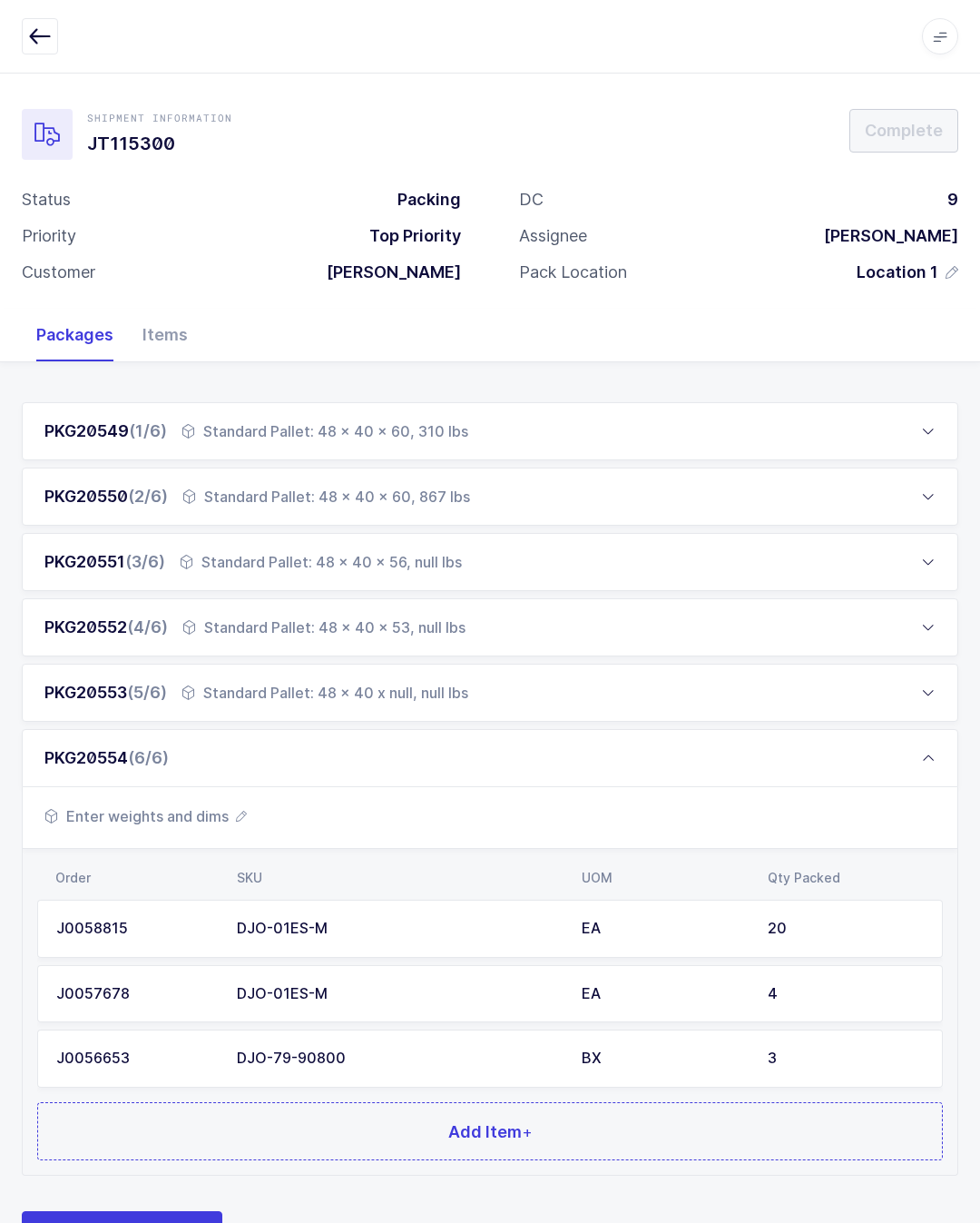
click at [573, 692] on div "PKG20553 (5/6) Standard Pallet: 48 x 40 x null, null lbs" at bounding box center [490, 692] width 937 height 58
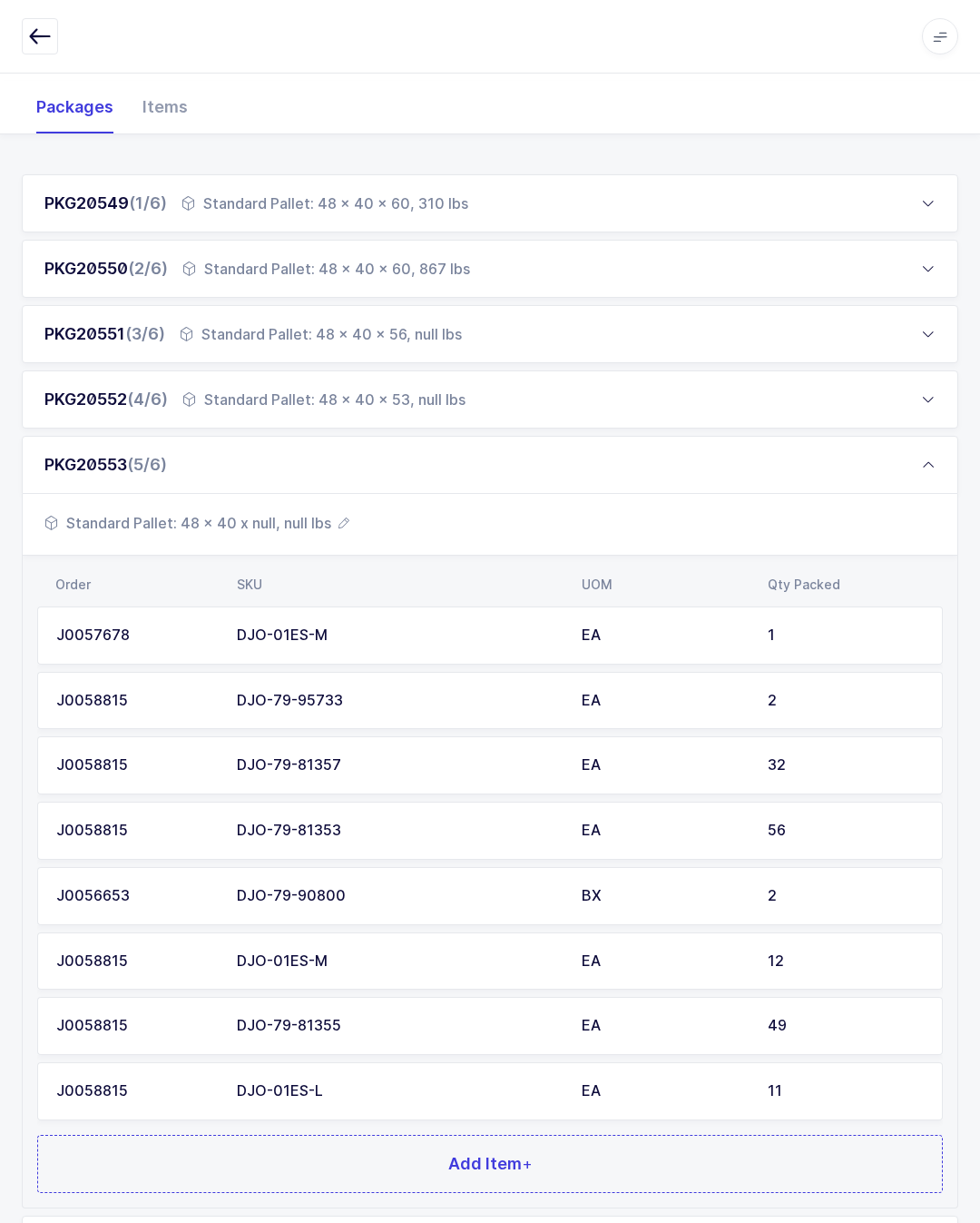
scroll to position [361, 0]
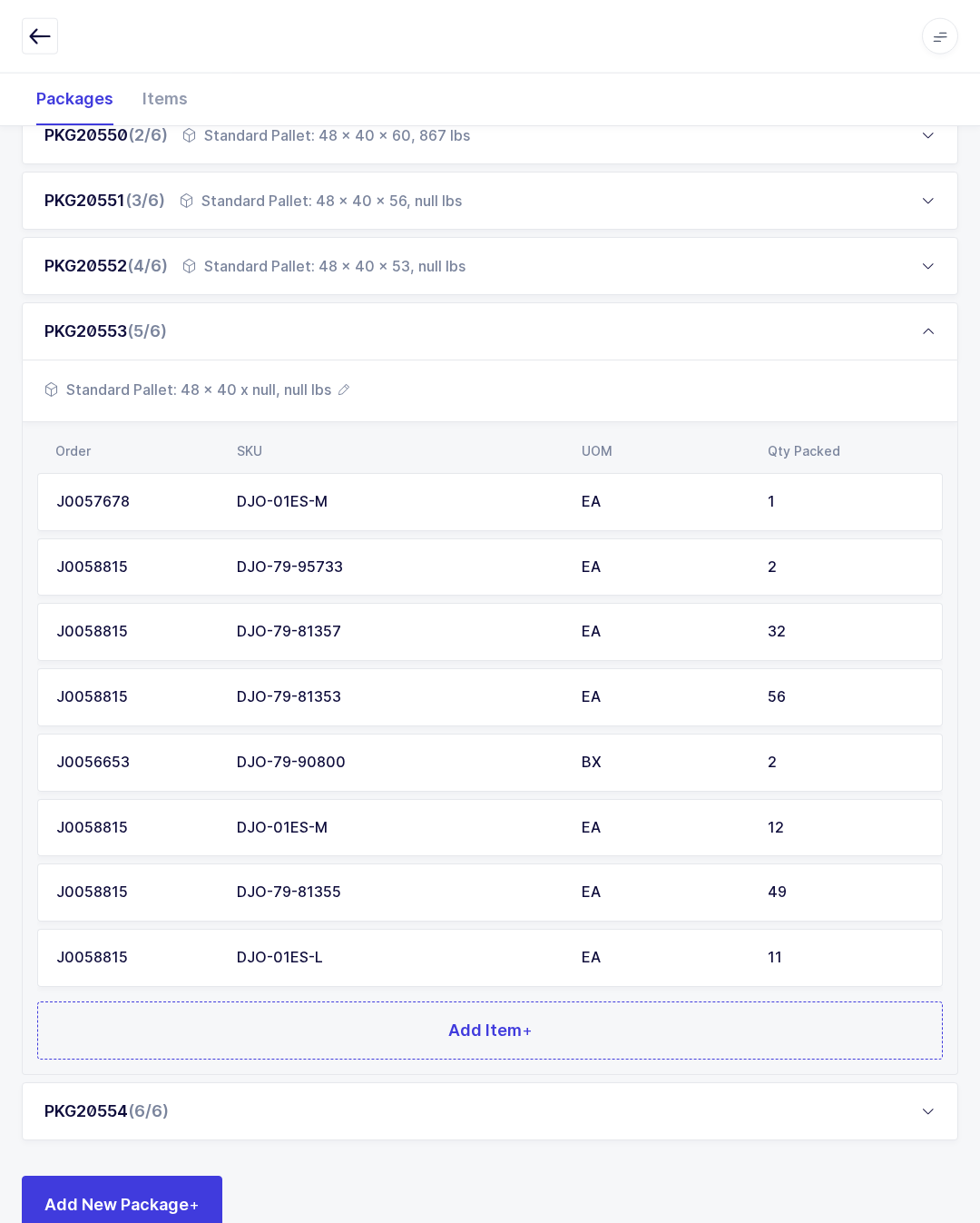
click at [544, 1001] on button "Add Item +" at bounding box center [490, 1030] width 906 height 58
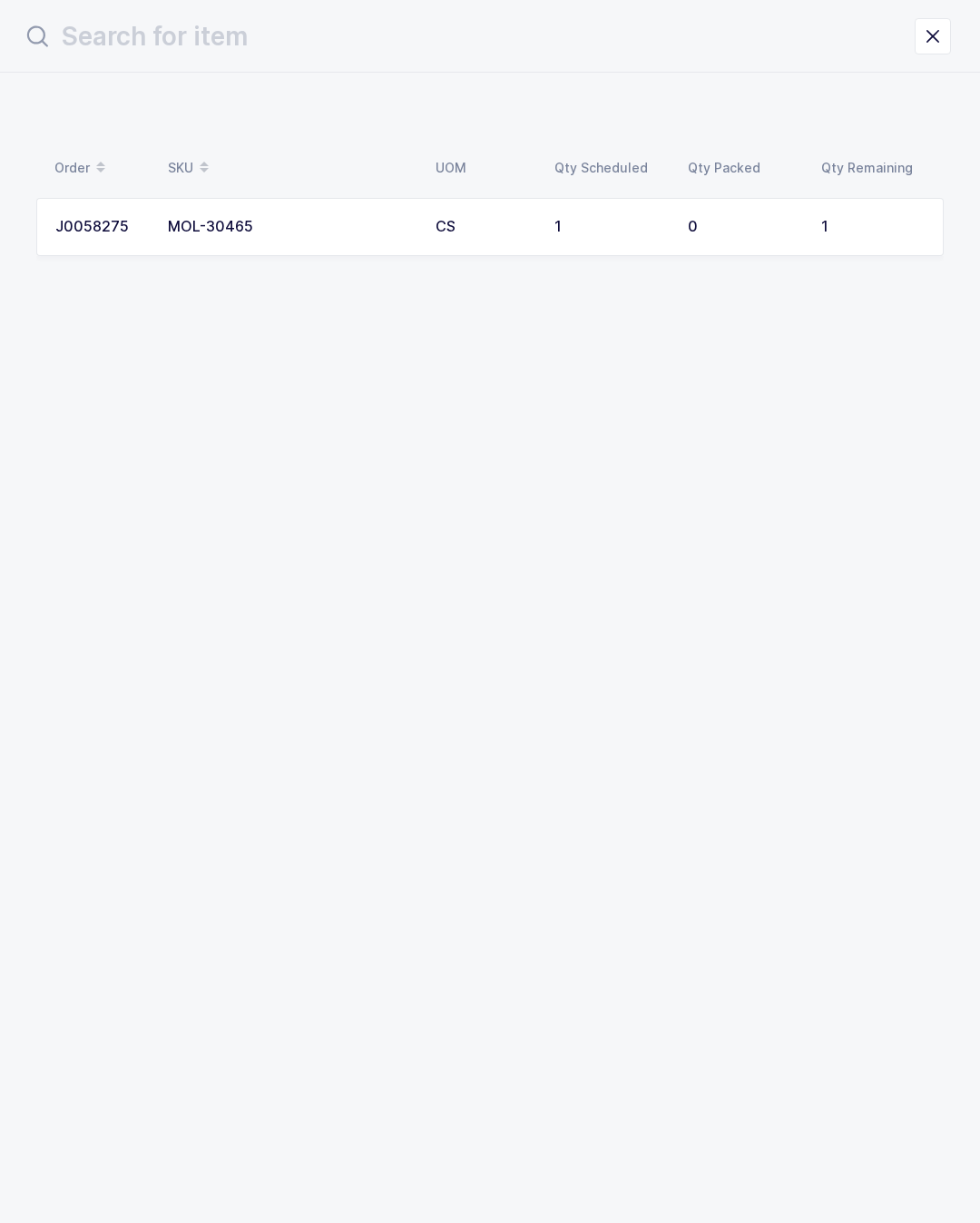
click at [685, 218] on td "0" at bounding box center [743, 227] width 133 height 58
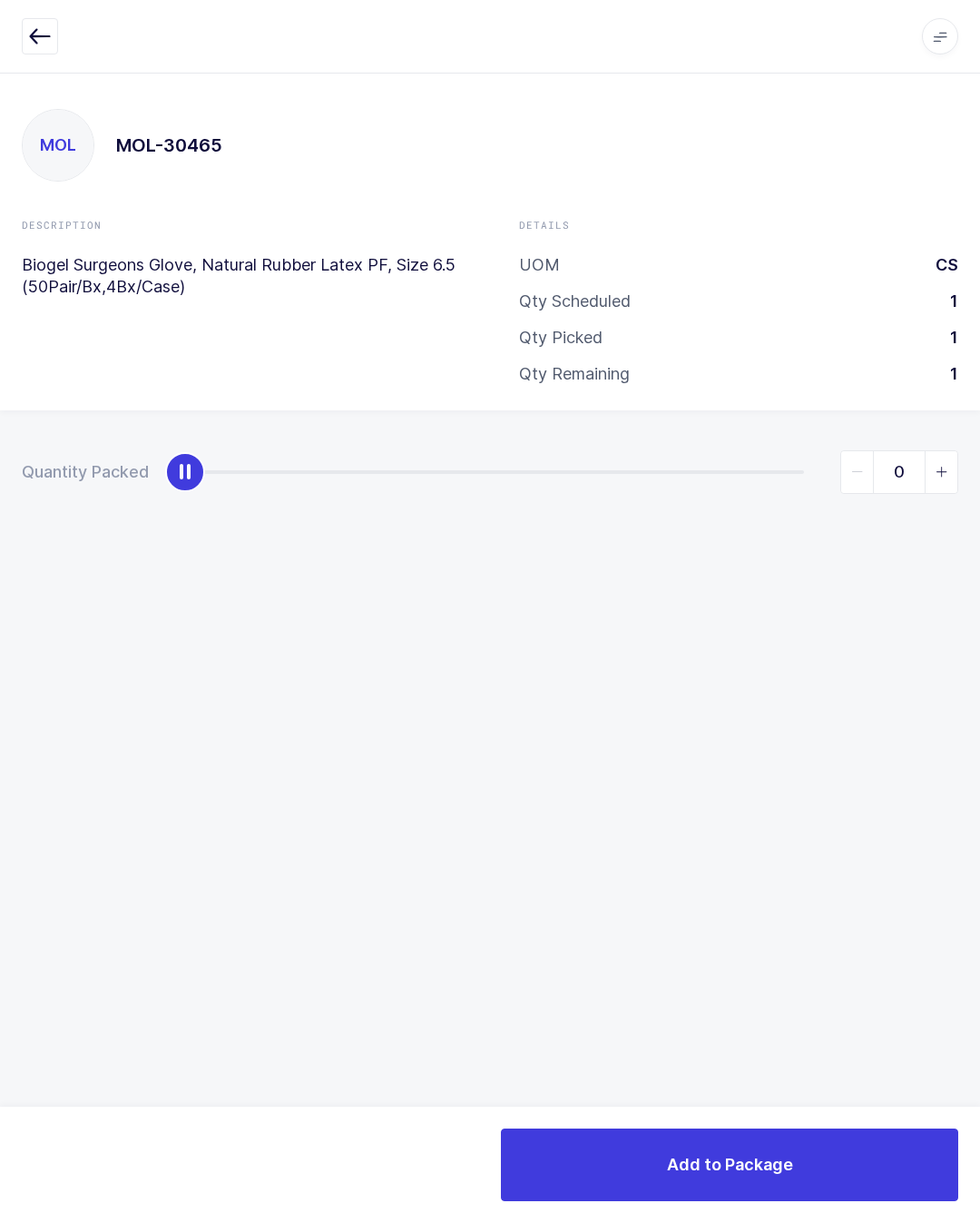
type input "1"
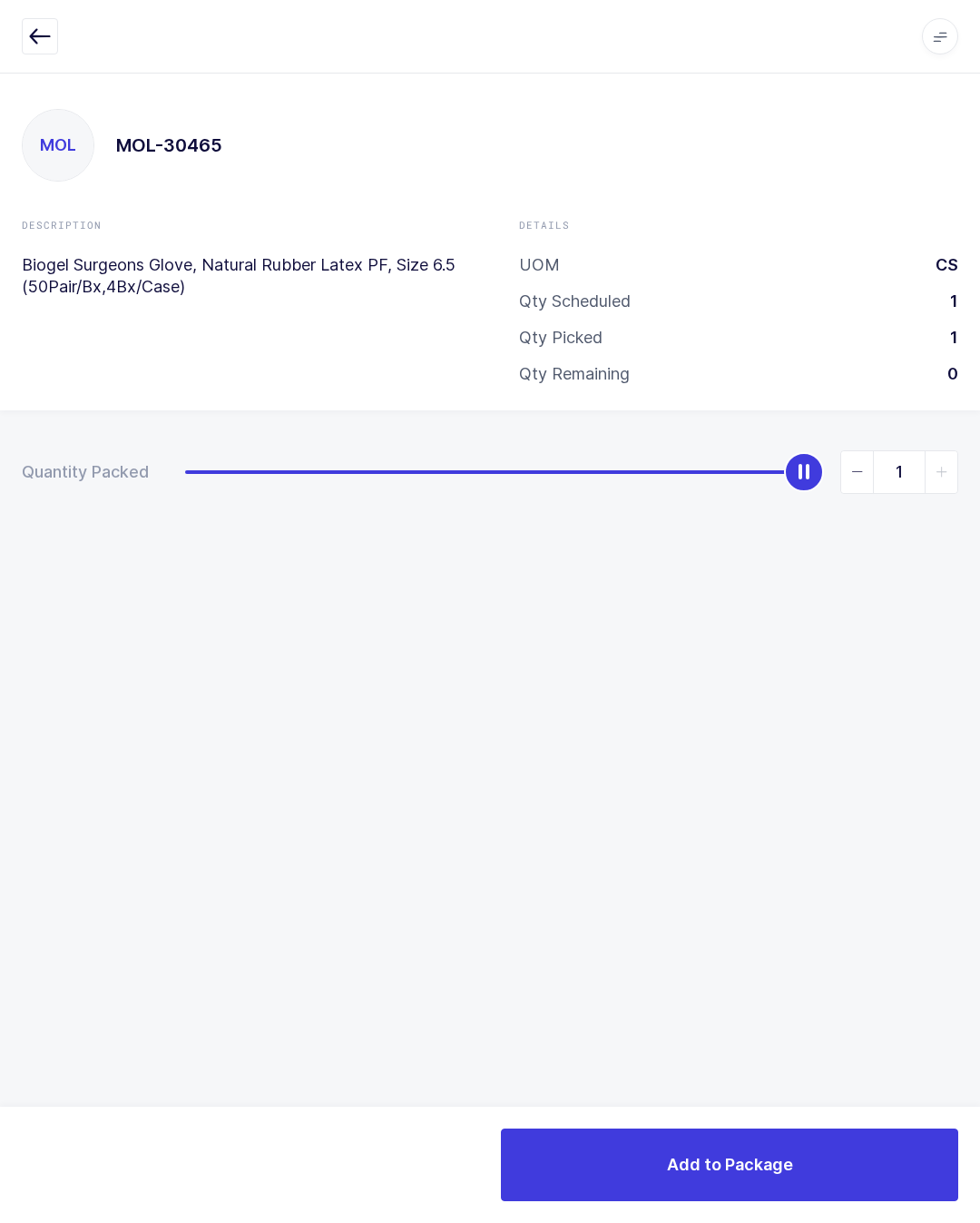
click at [742, 1075] on div "MOL MOL-30465 Description Biogel Surgeons Glove, Natural Rubber Latex PF, Size …" at bounding box center [490, 648] width 980 height 1150
click at [930, 1150] on button "Add to Package" at bounding box center [729, 1164] width 457 height 73
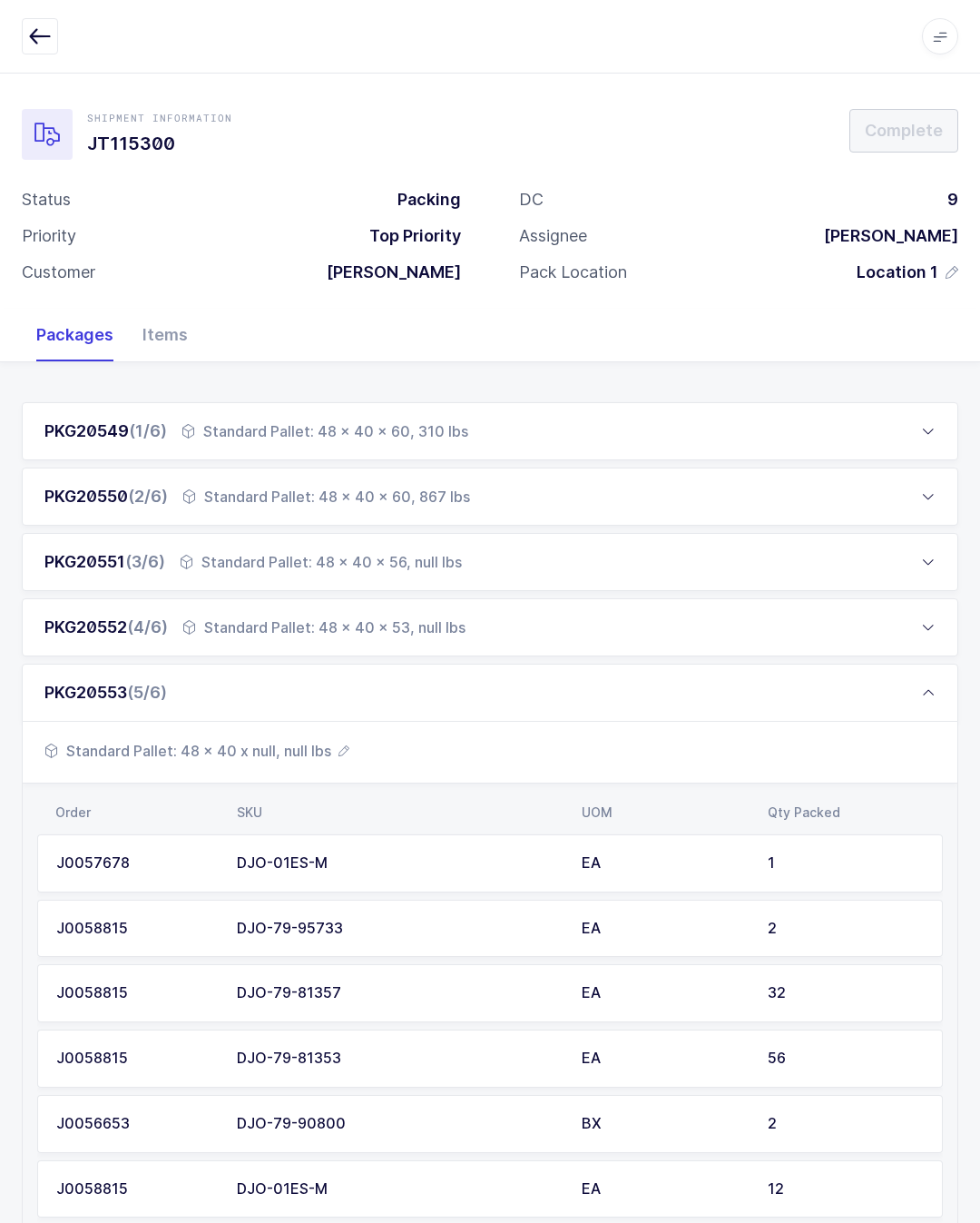
click at [215, 698] on div "PKG20553 (5/6)" at bounding box center [490, 692] width 937 height 58
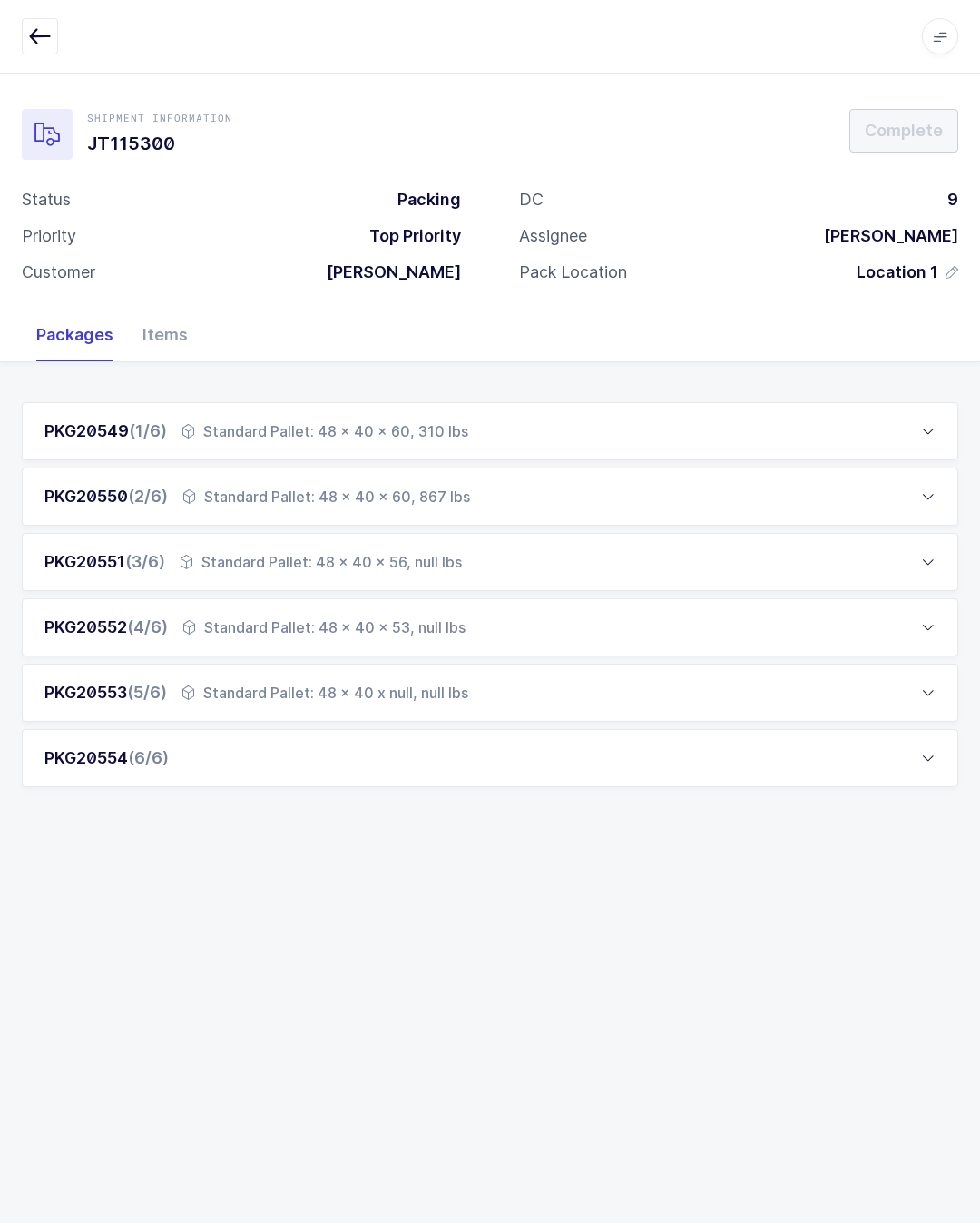
click at [234, 735] on div "PKG20554 (6/6)" at bounding box center [490, 758] width 937 height 58
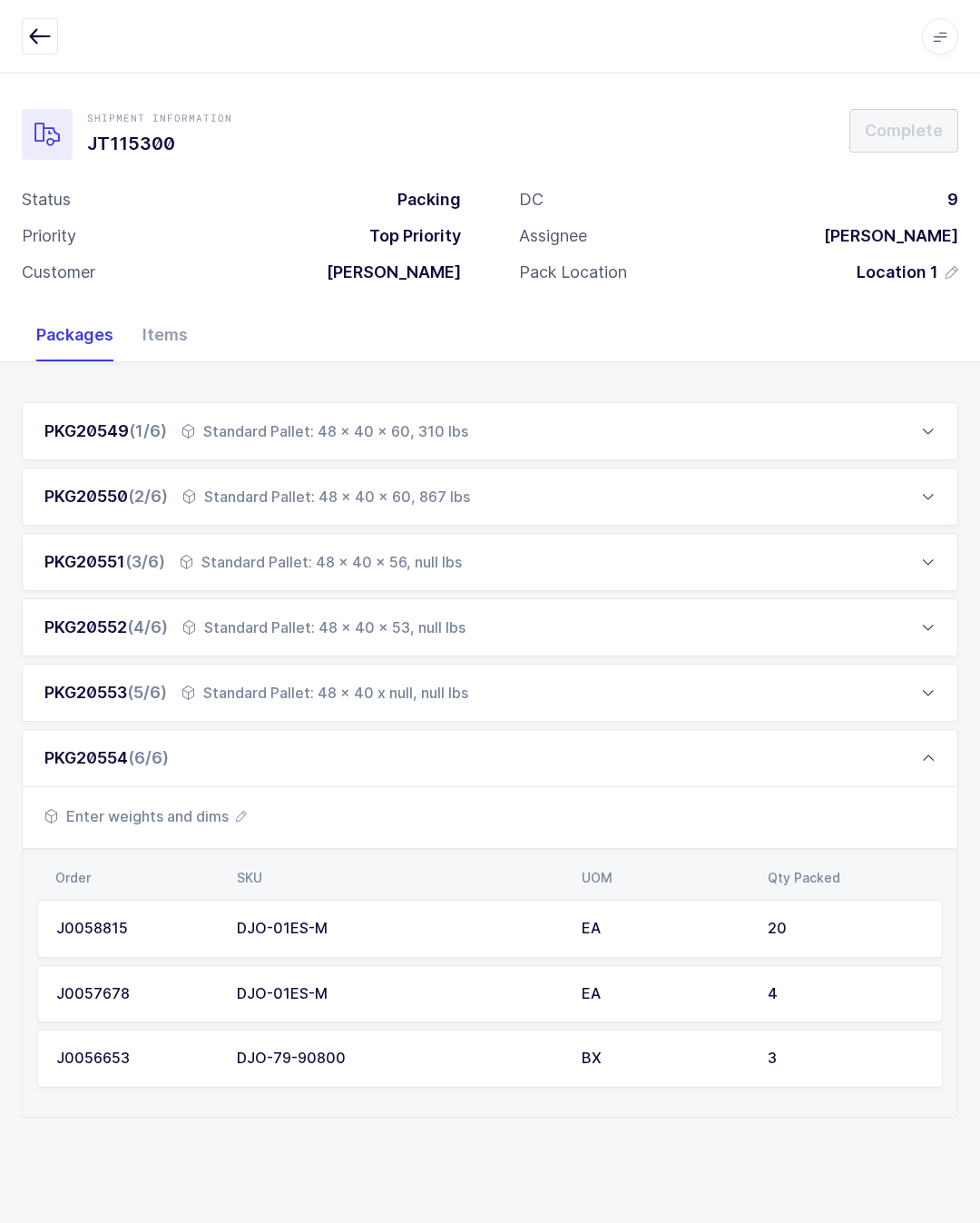
click at [247, 783] on div "PKG20554 (6/6)" at bounding box center [490, 758] width 937 height 58
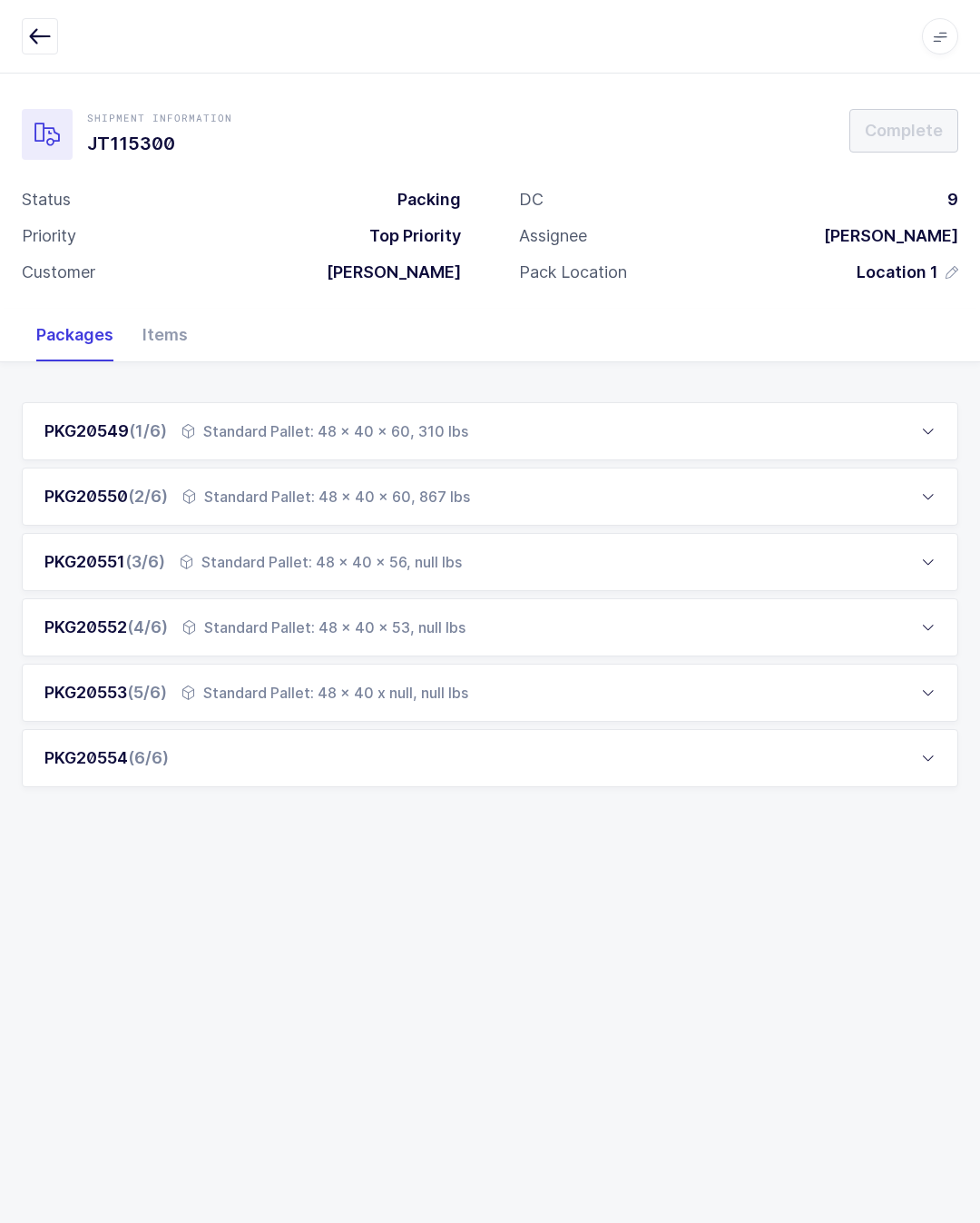
click at [201, 781] on div "PKG20554 (6/6)" at bounding box center [490, 758] width 937 height 58
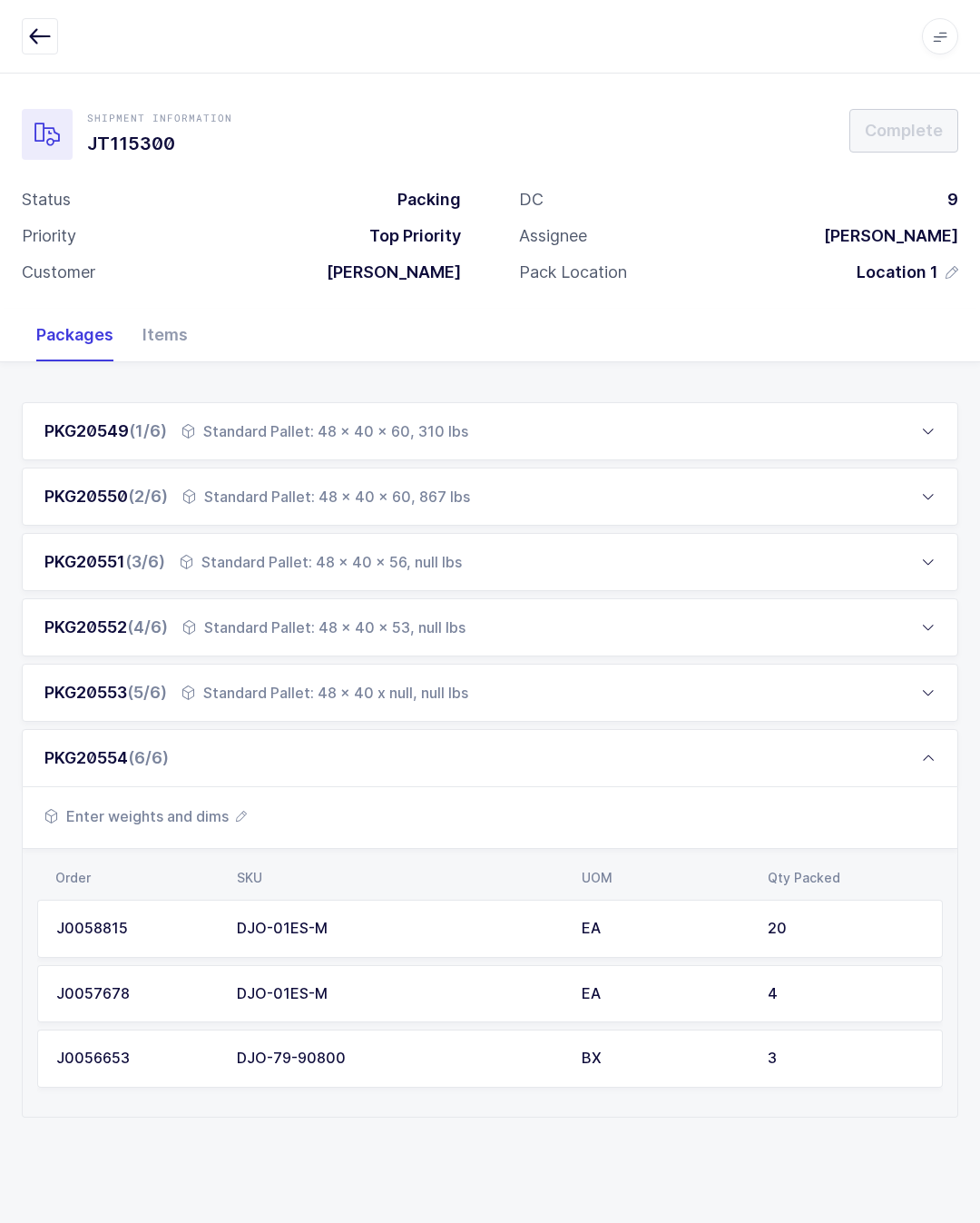
scroll to position [40, 0]
click at [235, 805] on span "Enter weights and dims" at bounding box center [145, 816] width 202 height 22
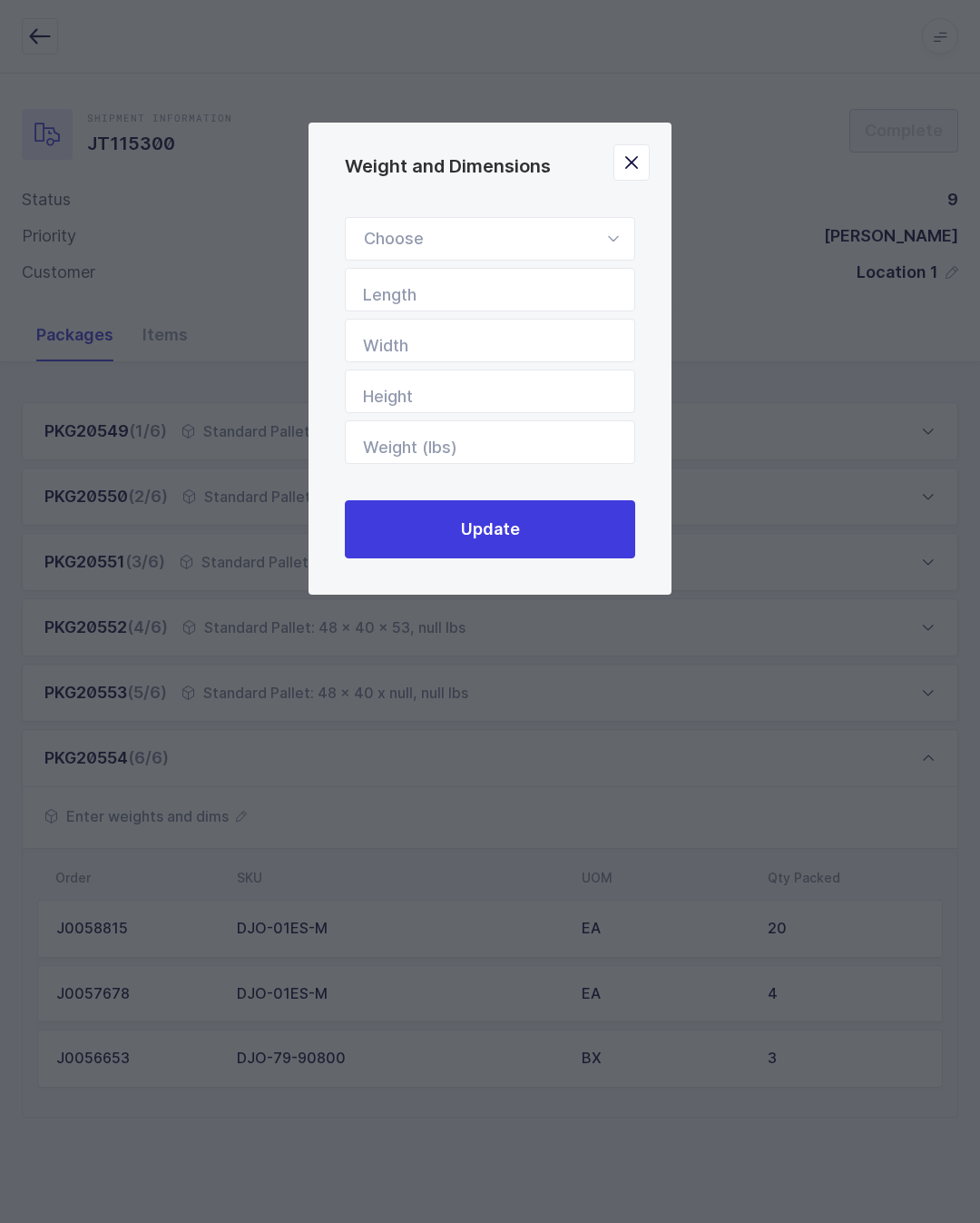
click at [578, 237] on div "Weight and Dimensions" at bounding box center [490, 239] width 290 height 44
click at [483, 278] on li "Standard Pallet" at bounding box center [490, 291] width 274 height 34
type input "Standard Pallet"
type input "48"
type input "40"
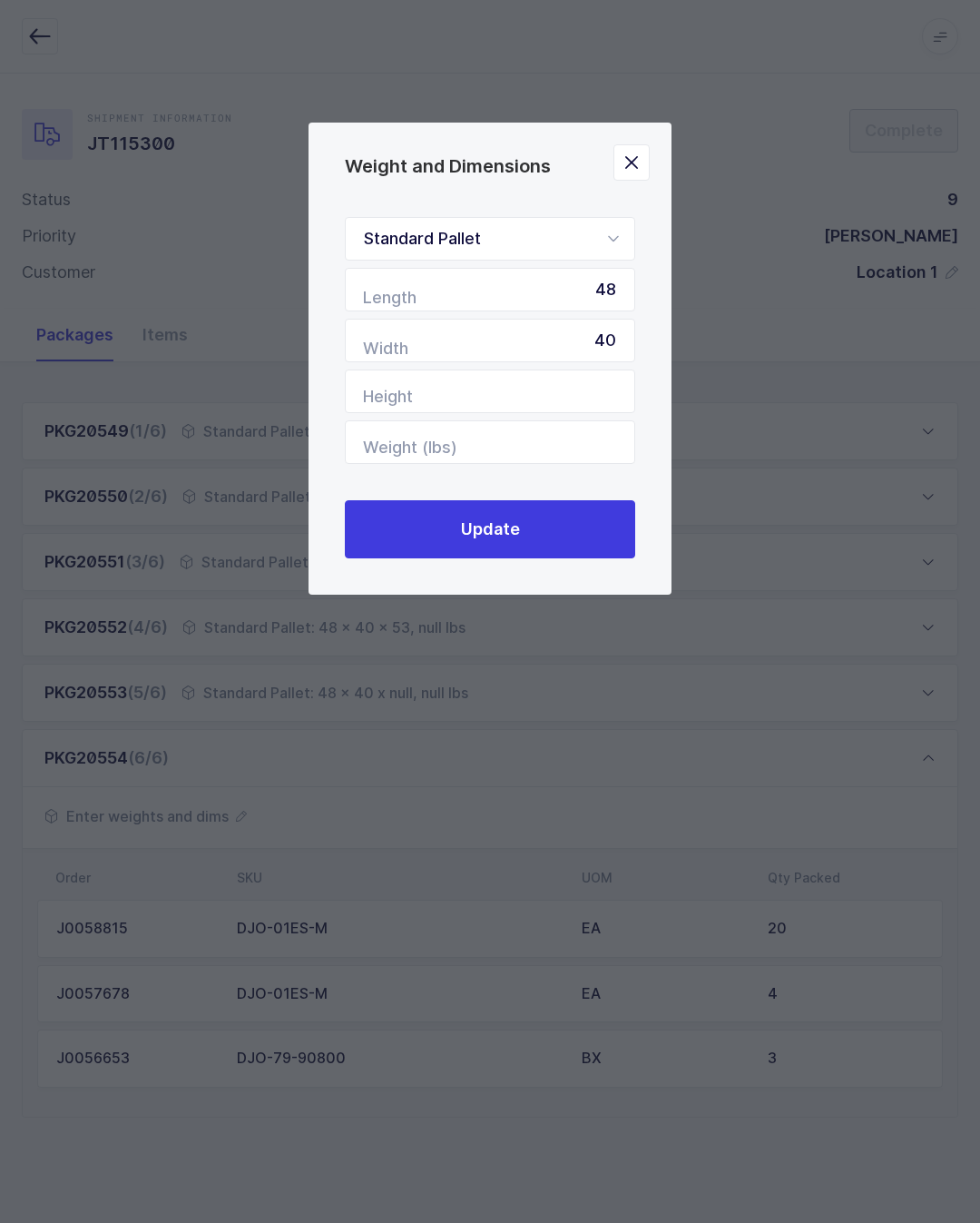
click at [589, 542] on button "Update" at bounding box center [490, 529] width 290 height 58
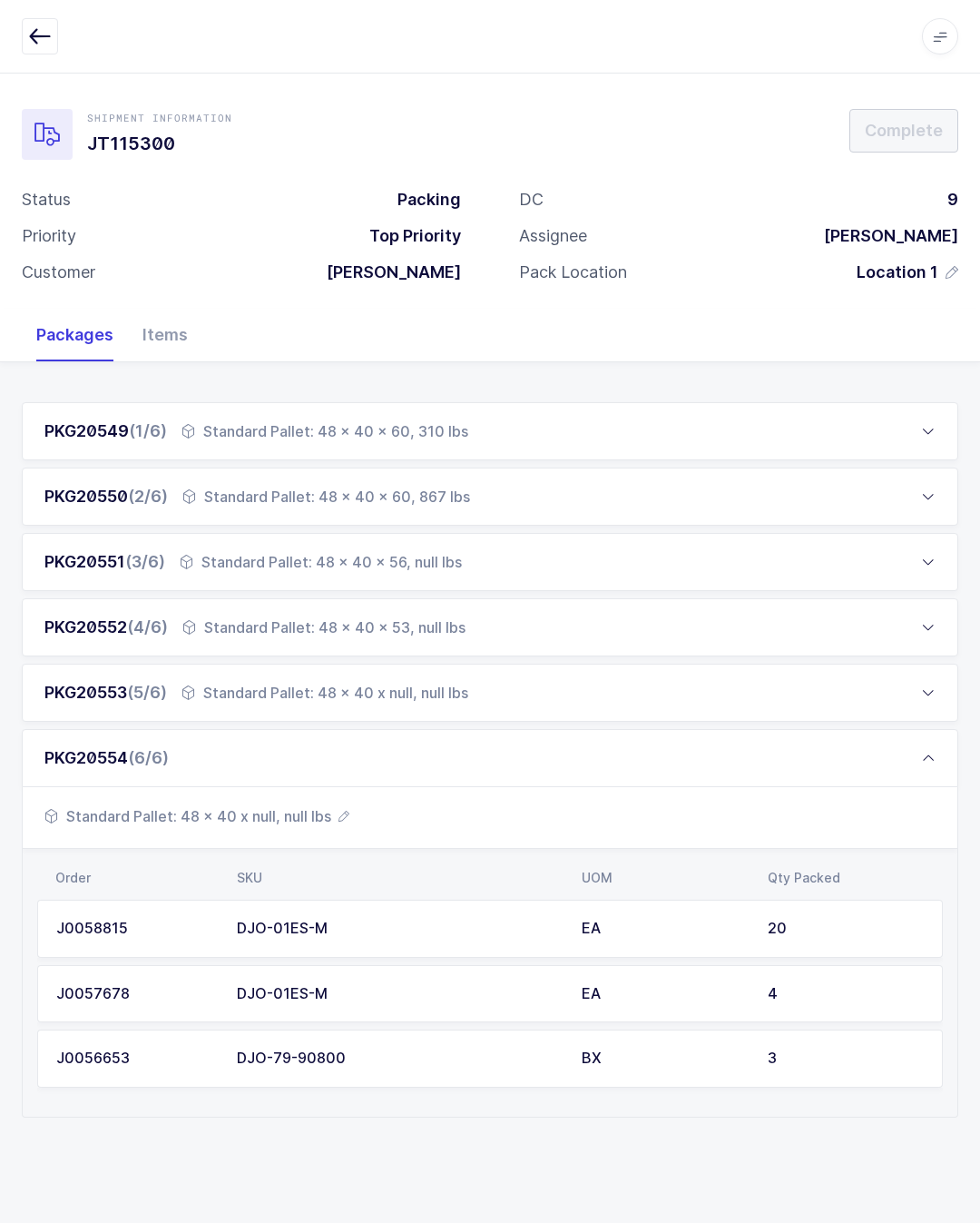
click at [756, 729] on div "PKG20554 (6/6)" at bounding box center [490, 758] width 937 height 58
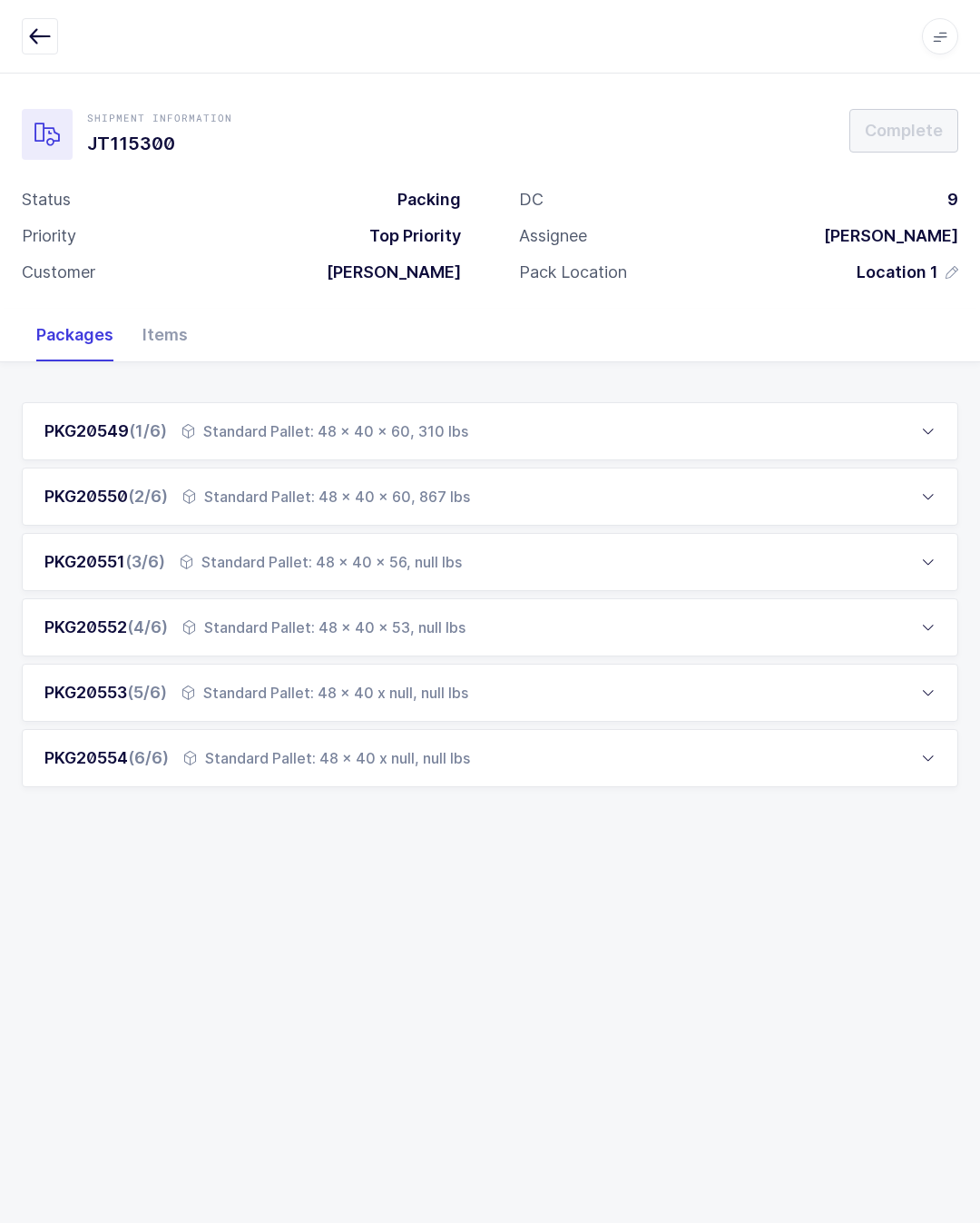
click at [438, 551] on div "Standard Pallet: 48 x 40 x 56, null lbs" at bounding box center [321, 562] width 282 height 22
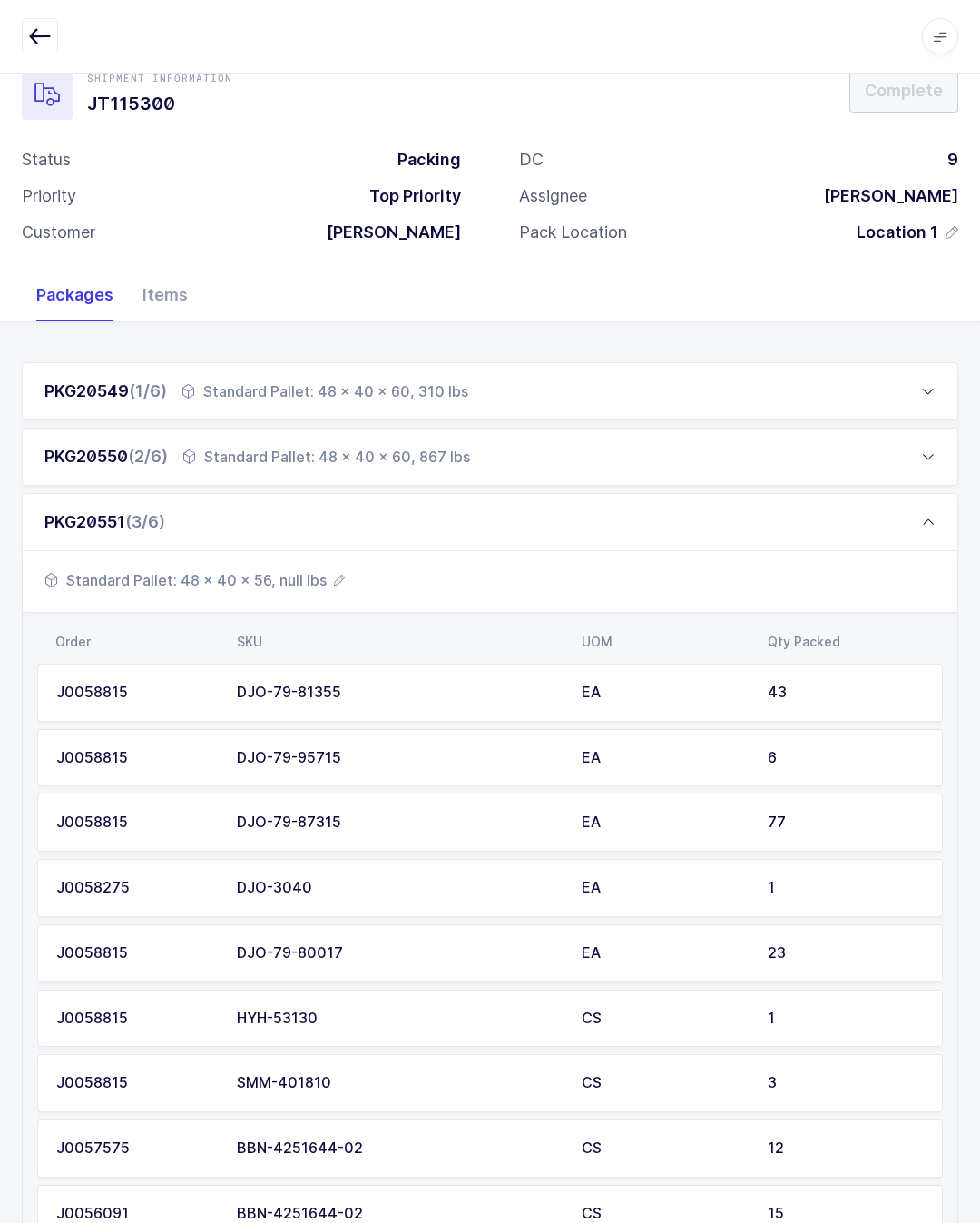
click at [278, 545] on div "PKG20551 (3/6)" at bounding box center [490, 522] width 937 height 58
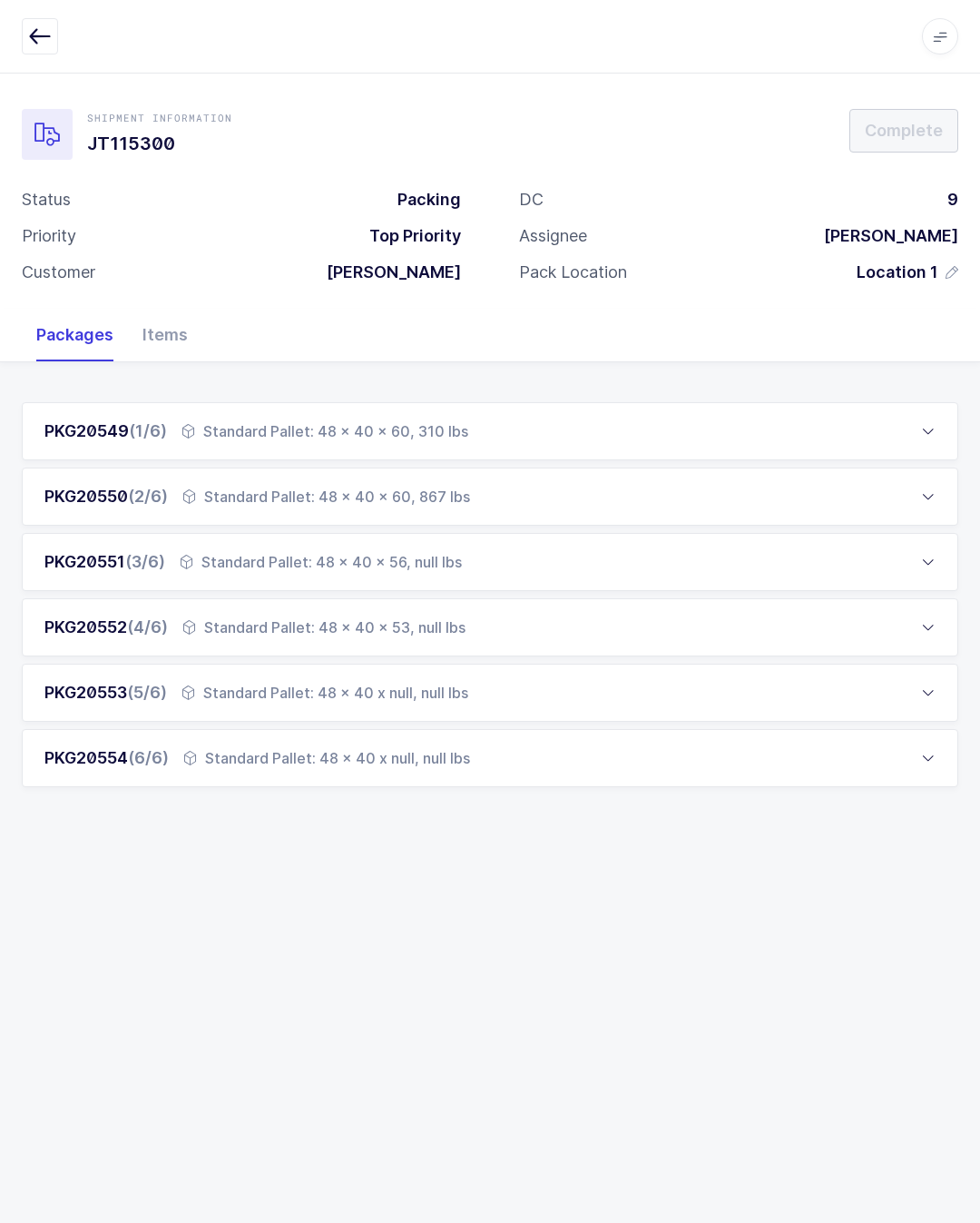
click at [447, 533] on div "PKG20551 (3/6) Standard Pallet: 48 x 40 x 56, null lbs" at bounding box center [490, 562] width 937 height 58
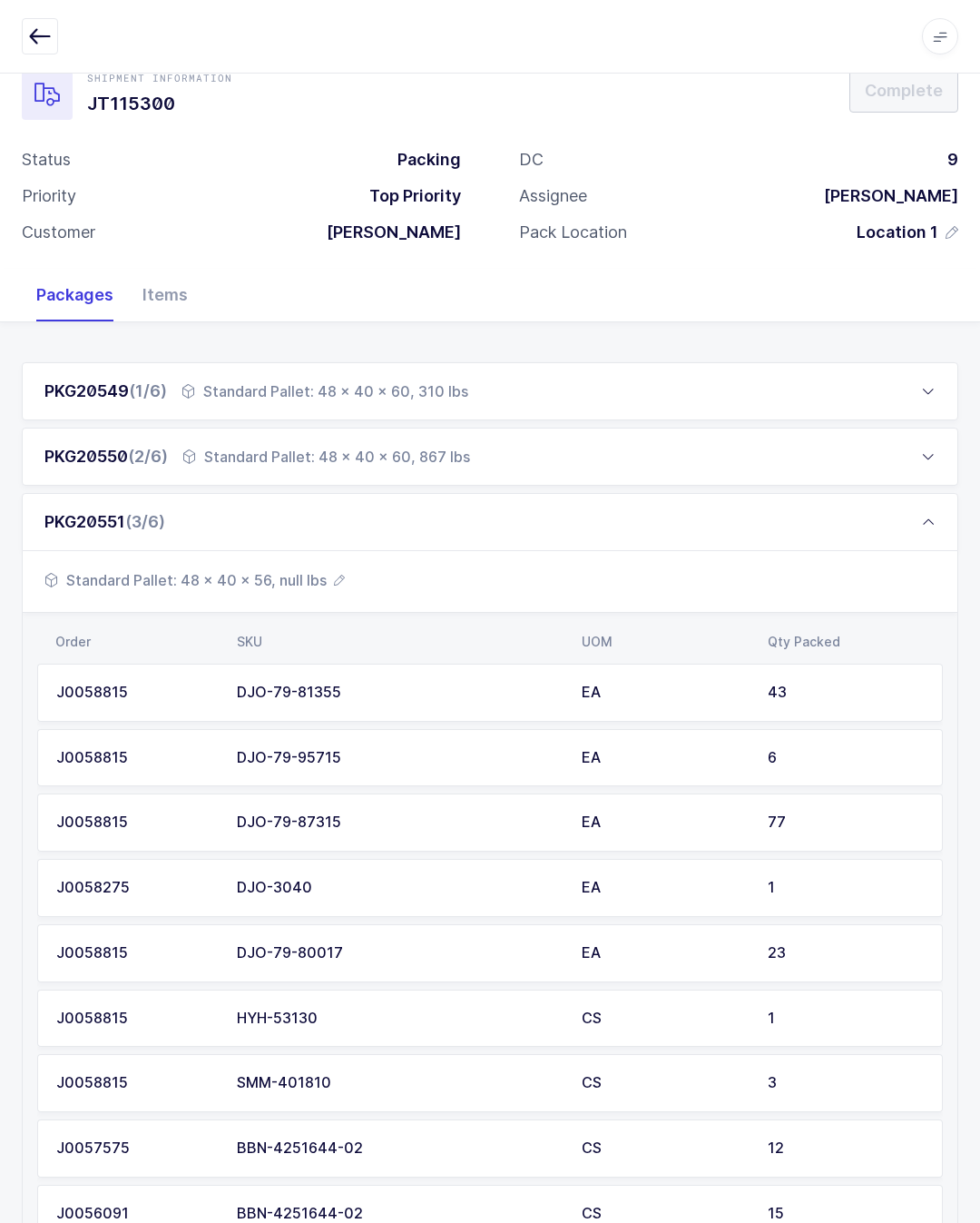
click at [289, 573] on span "Standard Pallet: 48 x 40 x 56, null lbs" at bounding box center [194, 580] width 300 height 22
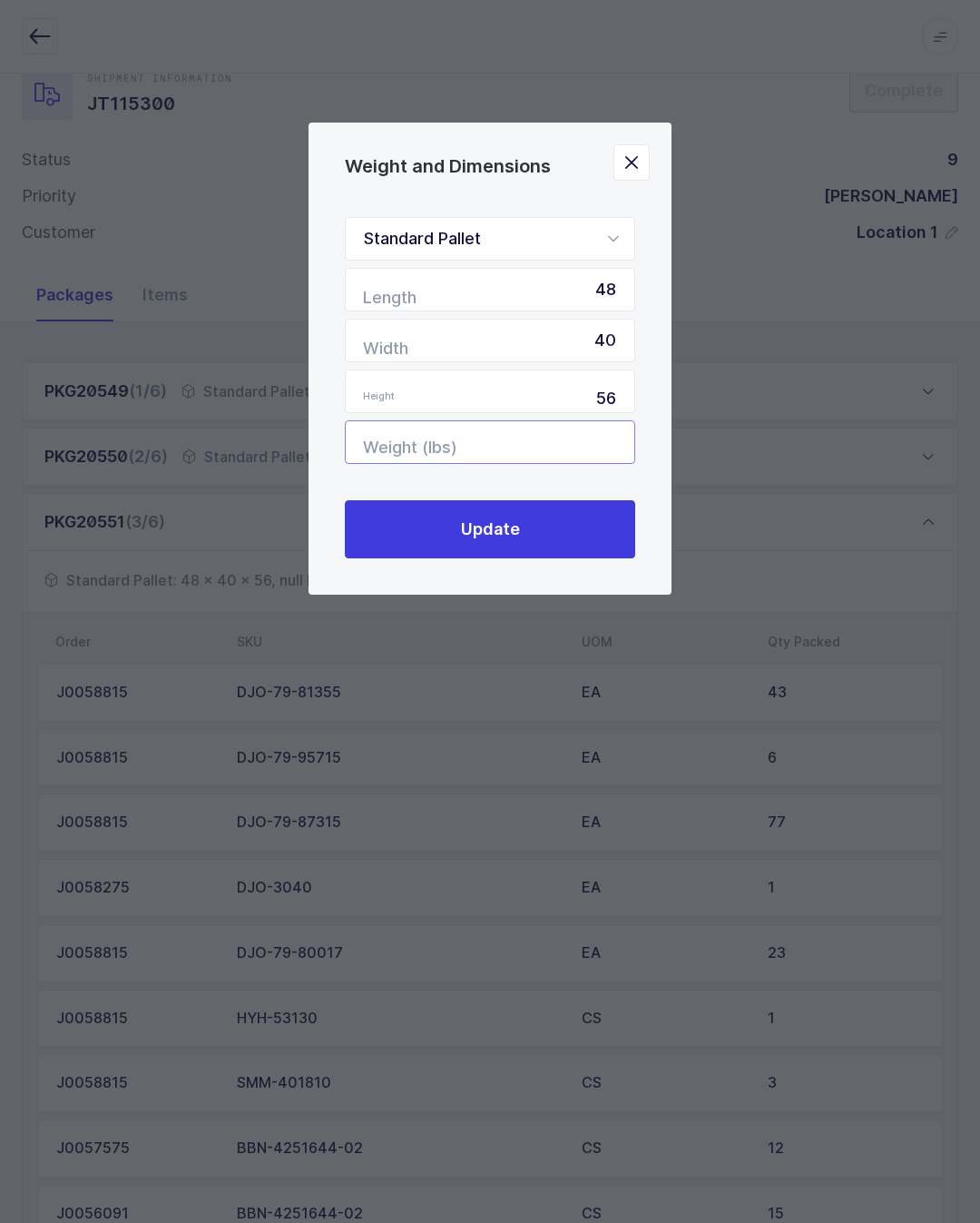
click at [560, 433] on input "Weight (lbs)" at bounding box center [490, 442] width 290 height 44
type input "338"
click at [540, 528] on button "Update" at bounding box center [490, 529] width 290 height 58
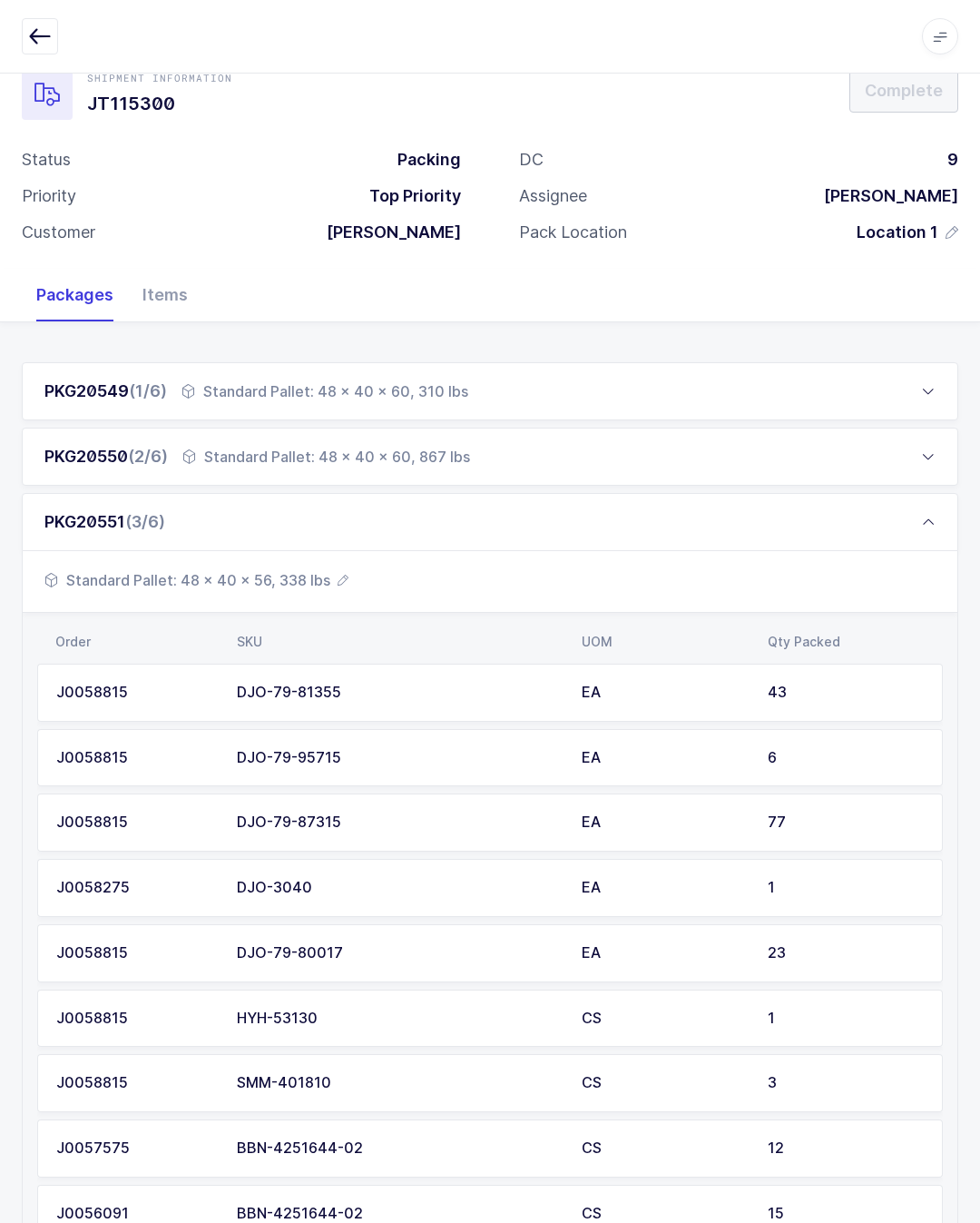
click at [426, 507] on div "PKG20551 (3/6)" at bounding box center [490, 522] width 937 height 58
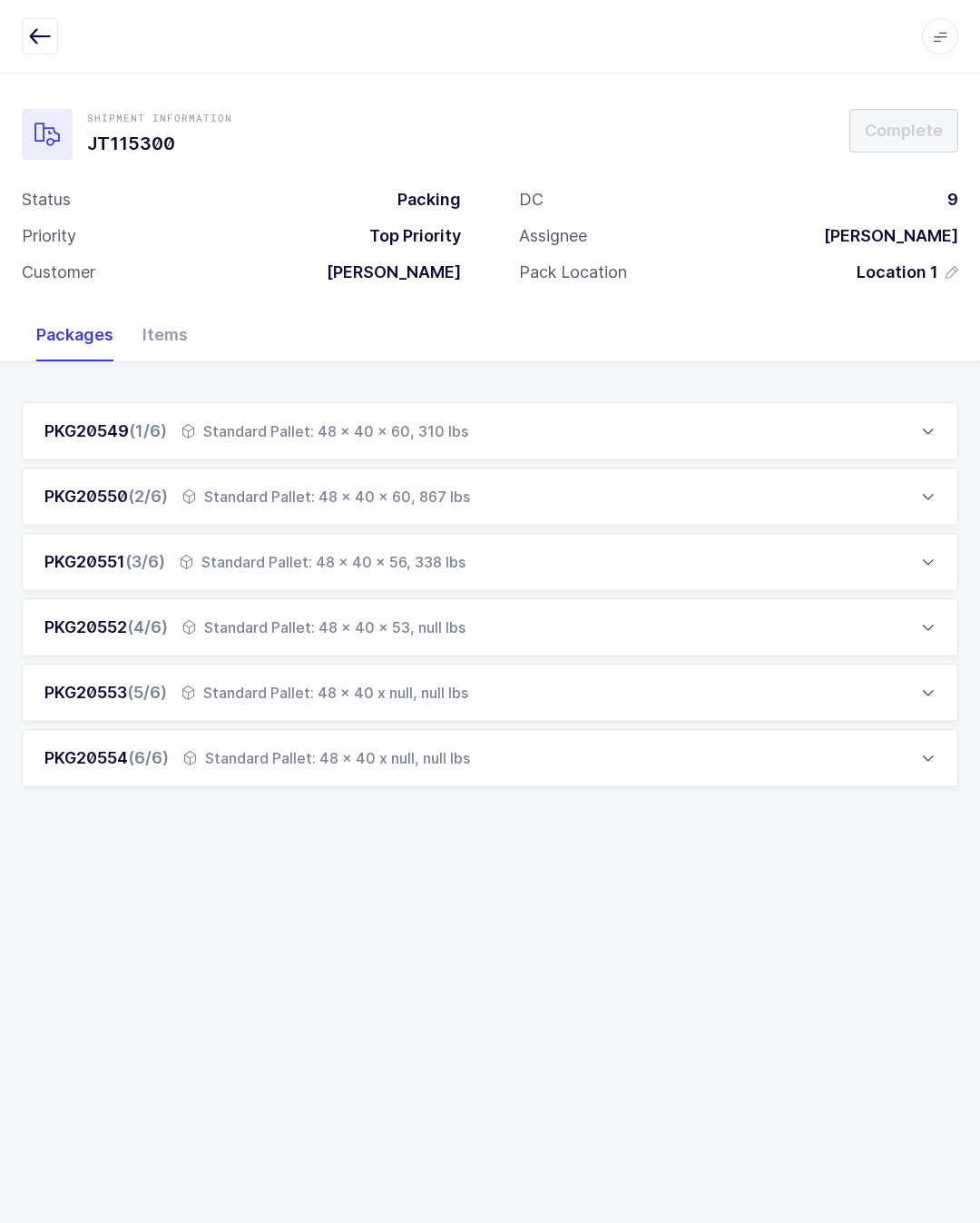
click at [449, 598] on div "PKG20552 (4/6) Standard Pallet: 48 x 40 x 53, null lbs" at bounding box center [490, 627] width 937 height 58
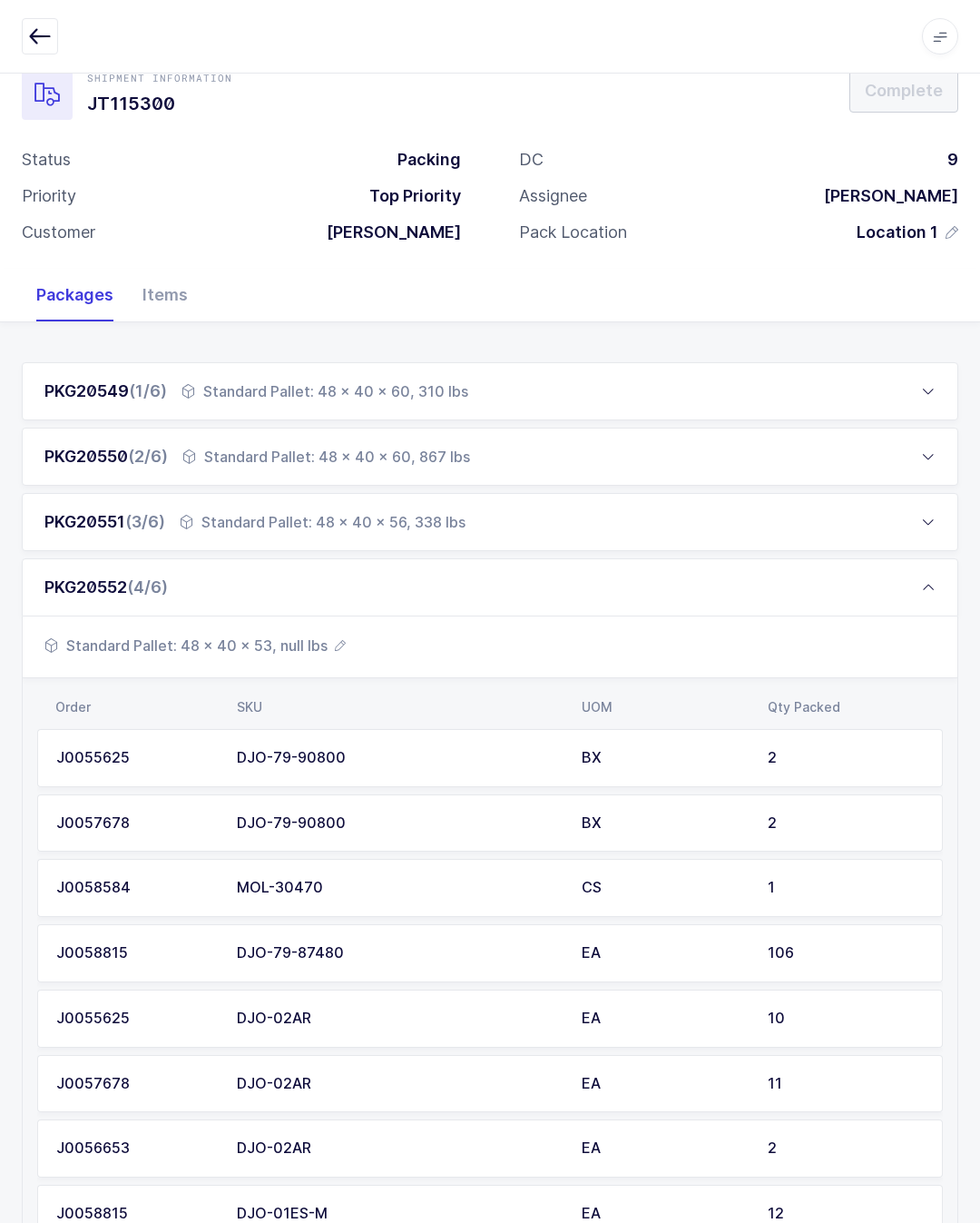
click at [306, 649] on span "Standard Pallet: 48 x 40 x 53, null lbs" at bounding box center [194, 645] width 301 height 22
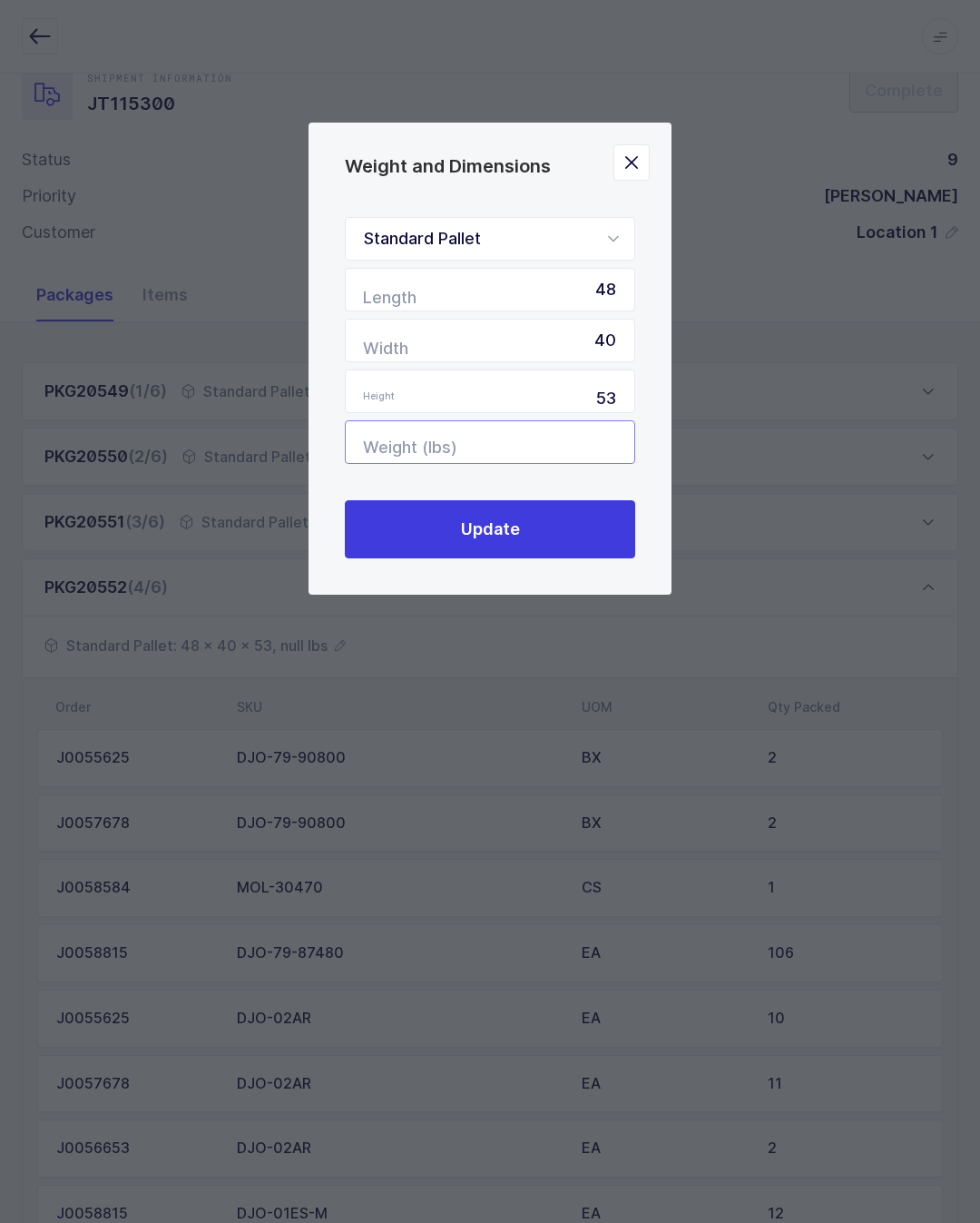
click at [562, 441] on input "Weight (lbs)" at bounding box center [490, 442] width 290 height 44
type input "205"
click at [529, 525] on button "Update" at bounding box center [490, 529] width 290 height 58
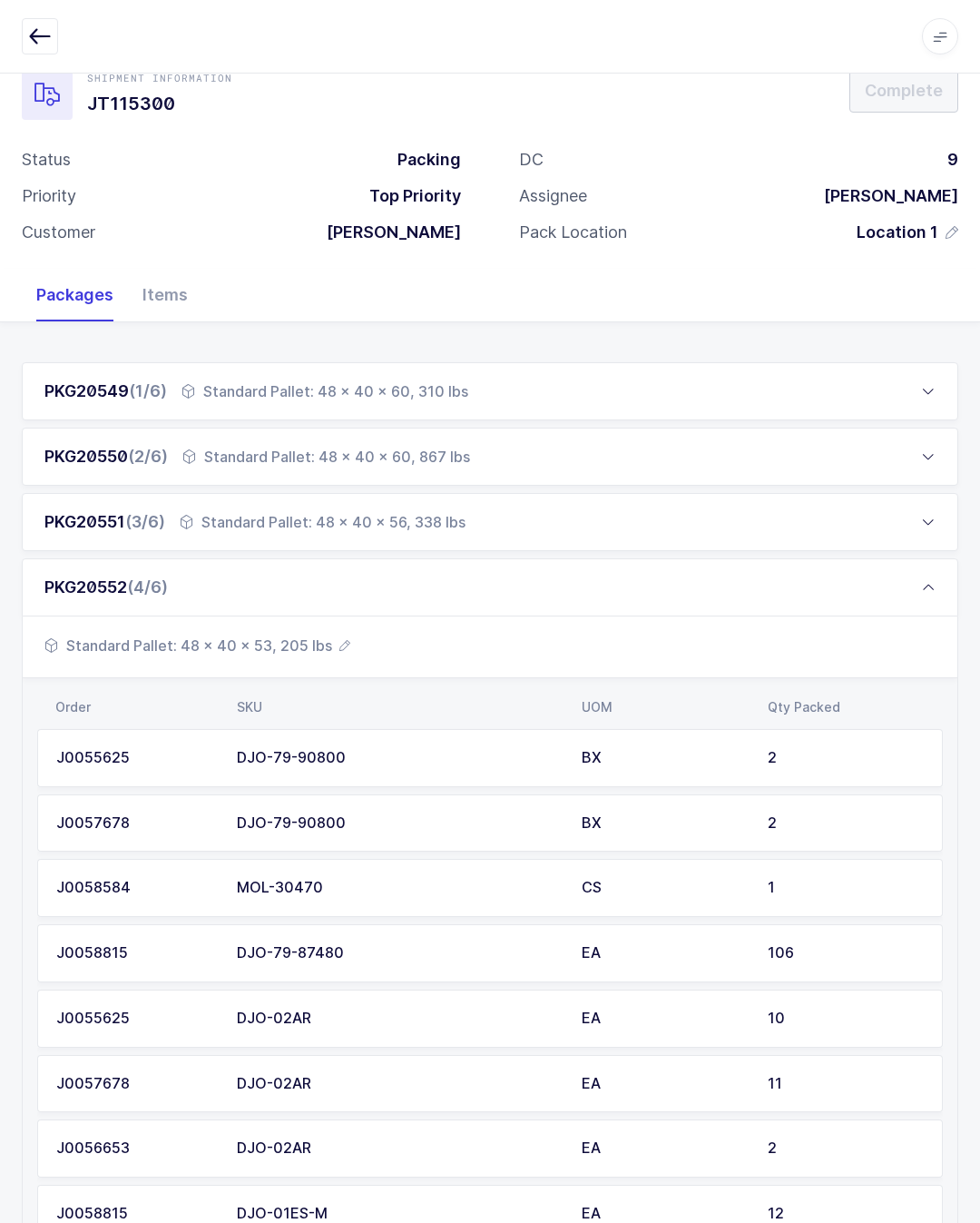
click at [445, 582] on div "PKG20552 (4/6)" at bounding box center [490, 587] width 937 height 58
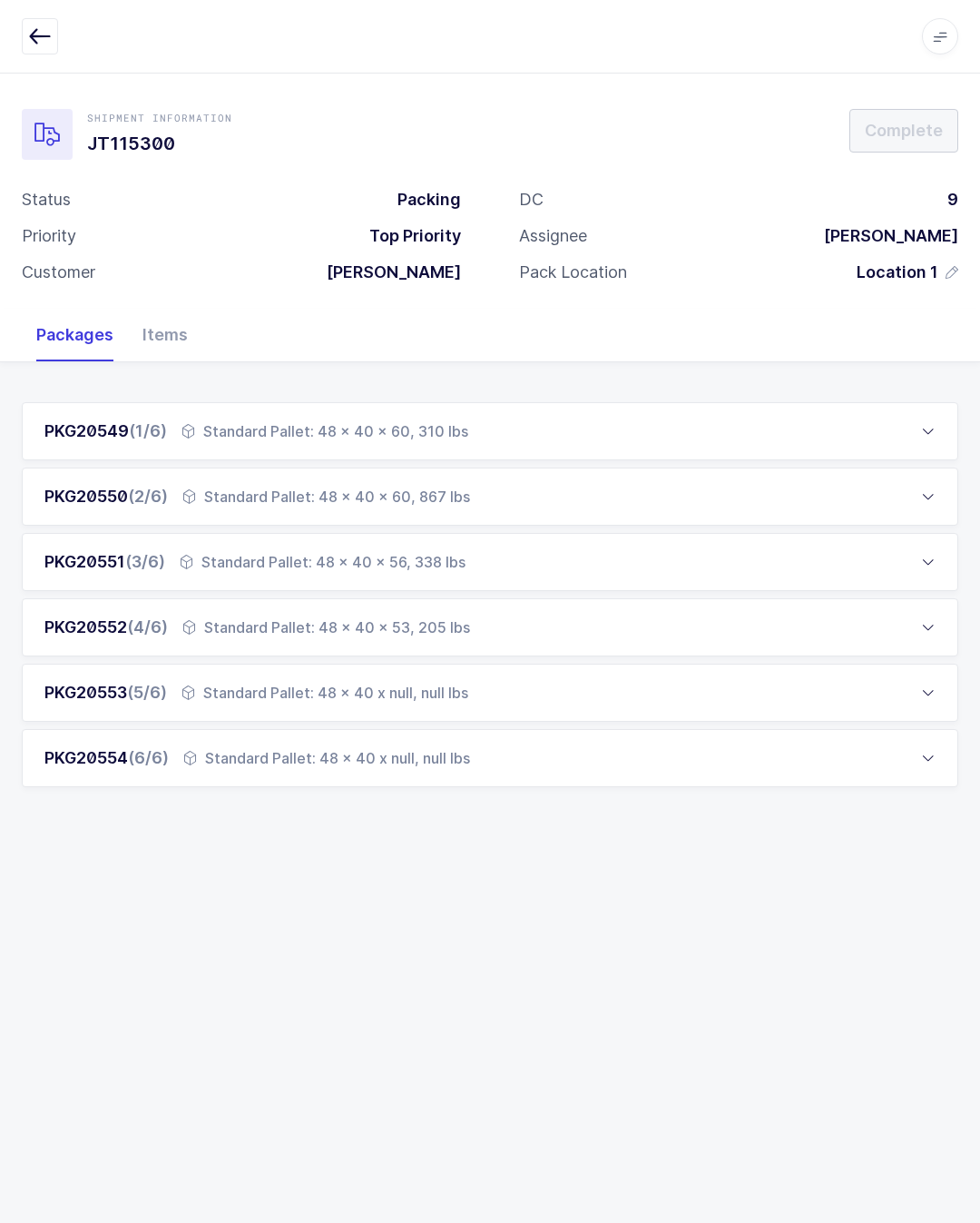
click at [435, 667] on div "PKG20553 (5/6) Standard Pallet: 48 x 40 x null, null lbs" at bounding box center [490, 692] width 937 height 58
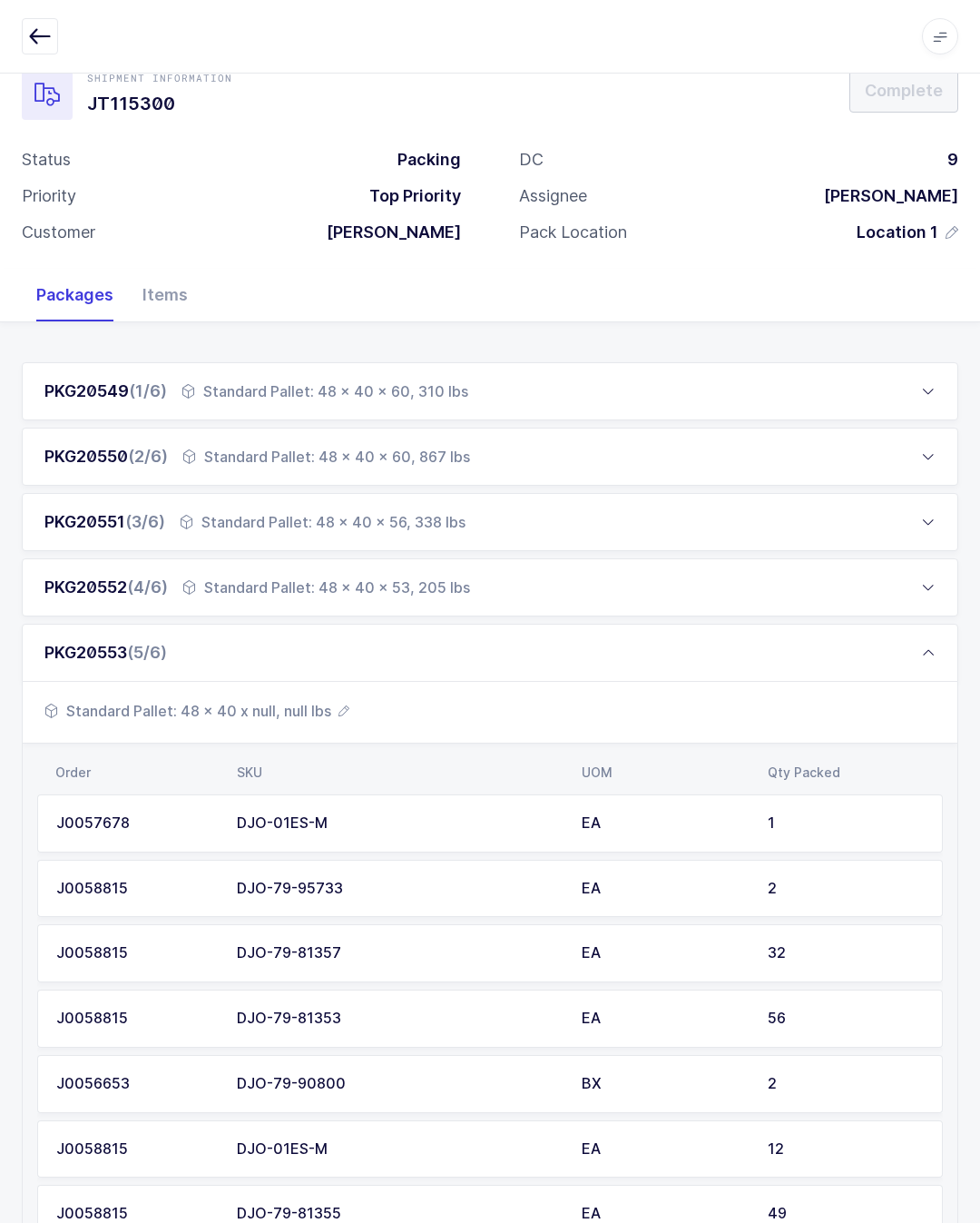
click at [277, 703] on span "Standard Pallet: 48 x 40 x null, null lbs" at bounding box center [196, 711] width 305 height 22
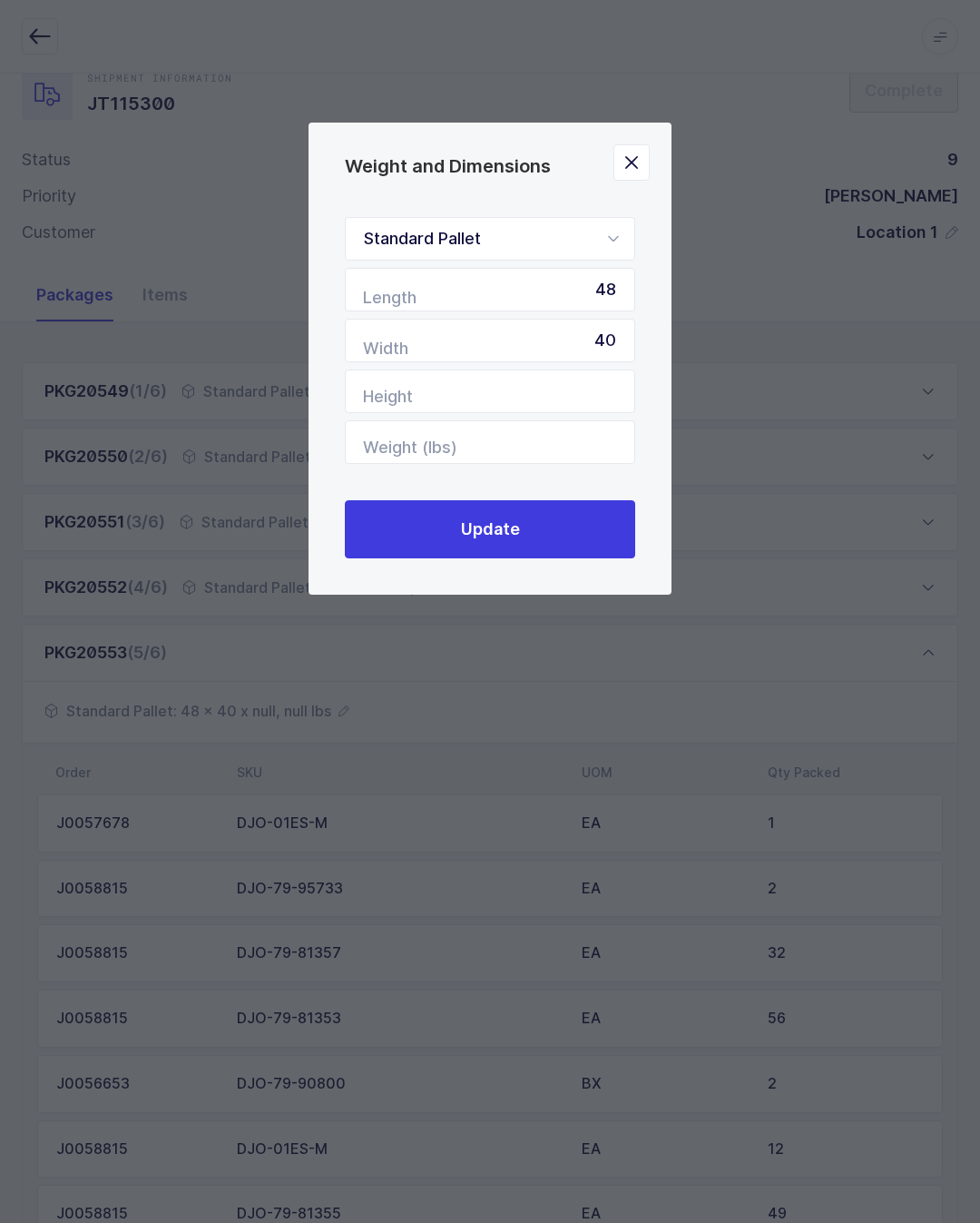
click at [564, 362] on input "40" at bounding box center [490, 341] width 290 height 44
click at [546, 397] on input "Height" at bounding box center [490, 391] width 290 height 44
click at [515, 527] on span "Update" at bounding box center [490, 528] width 59 height 23
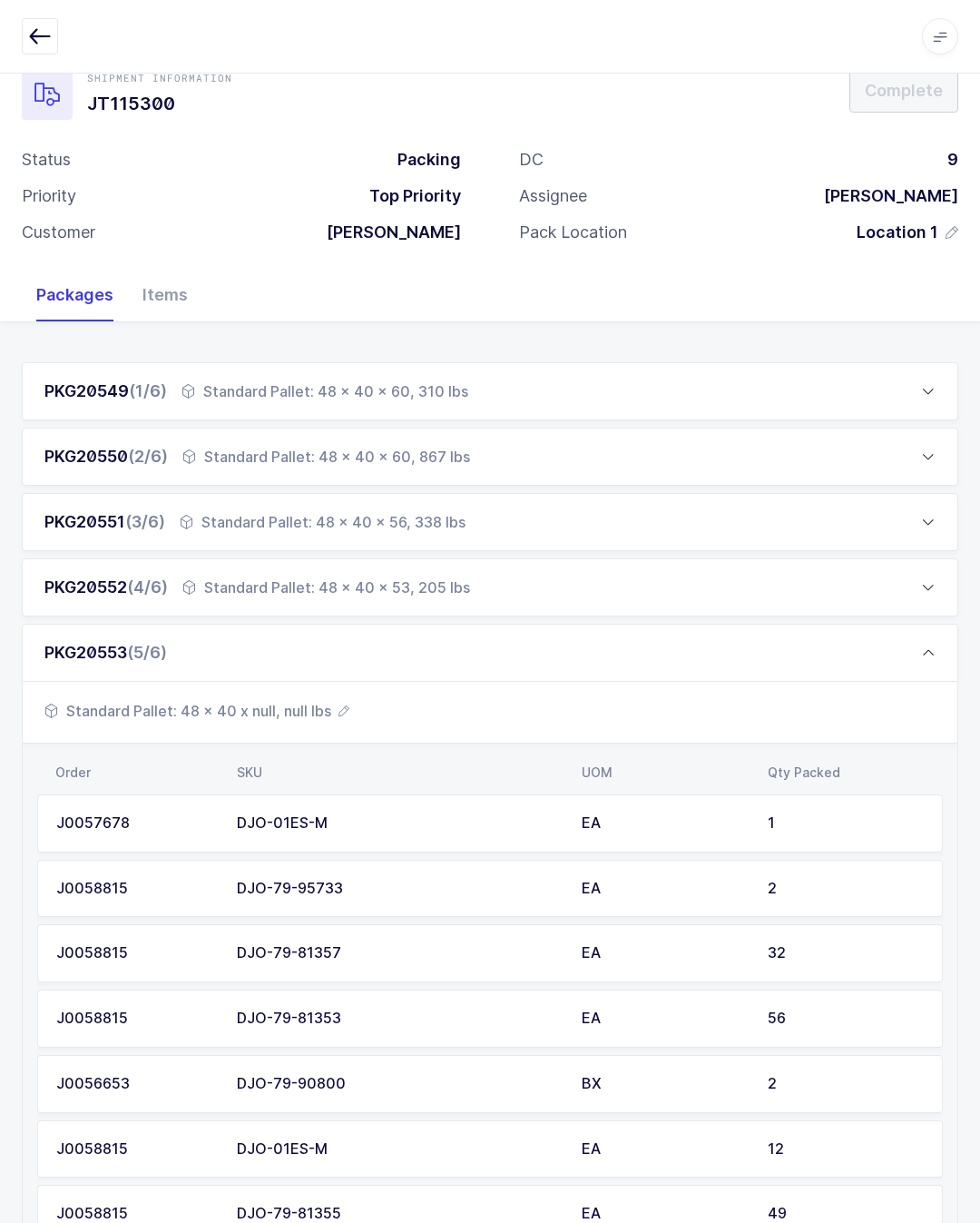
click at [263, 717] on span "Standard Pallet: 48 x 40 x null, null lbs" at bounding box center [196, 711] width 305 height 22
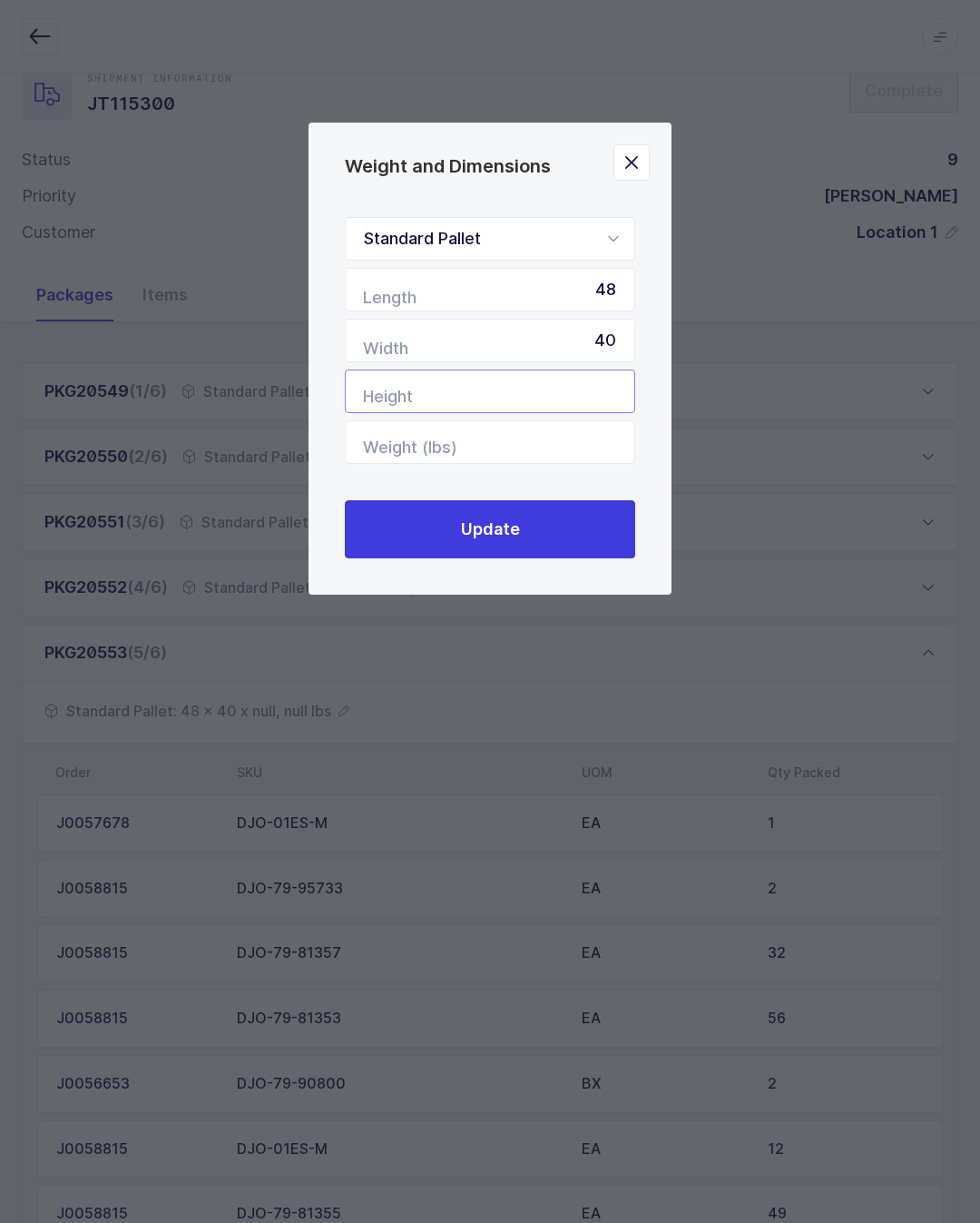
click at [537, 378] on input "Height" at bounding box center [490, 391] width 290 height 44
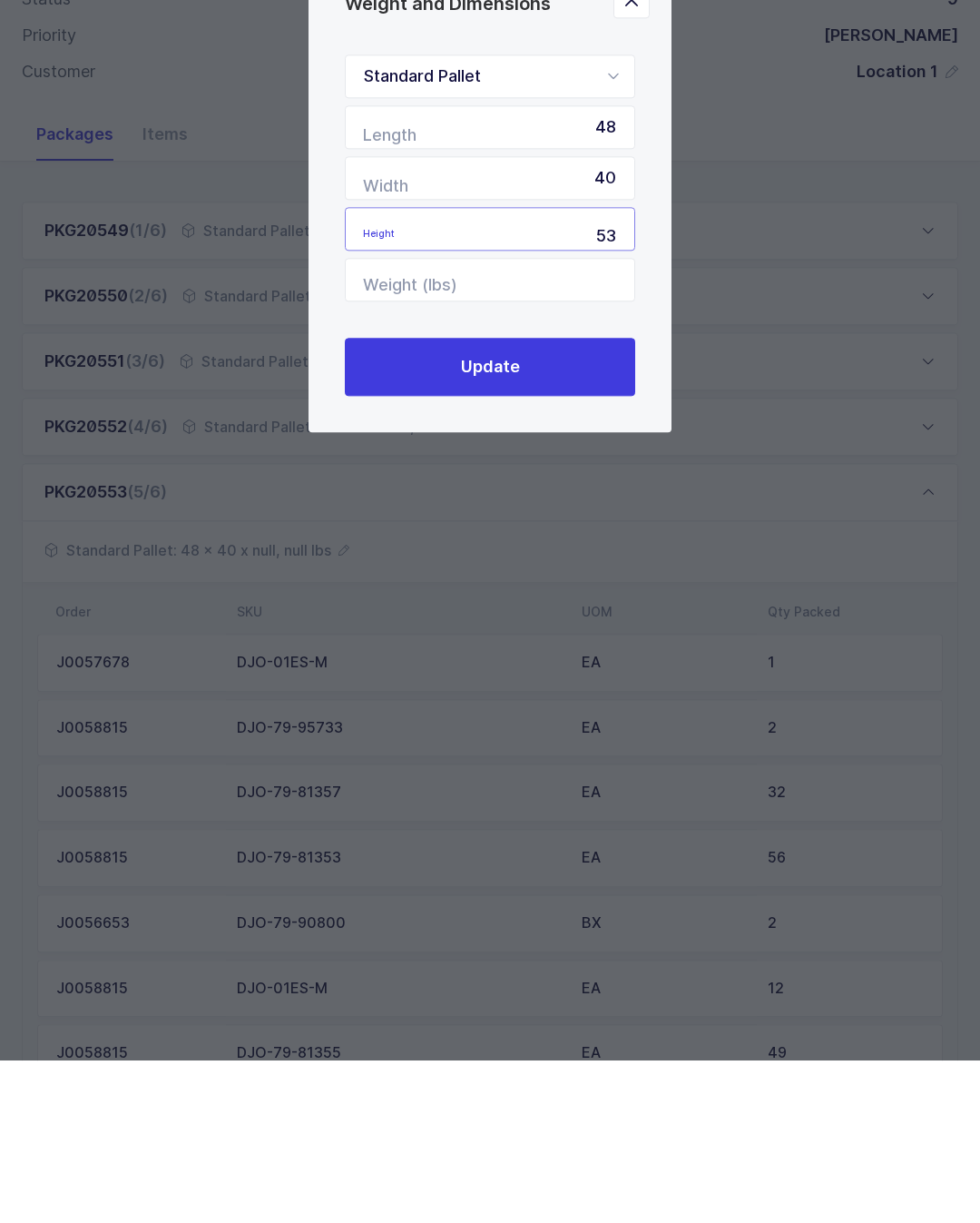
type input "53"
click at [514, 420] on input "Weight (lbs)" at bounding box center [490, 442] width 290 height 44
type input "195"
click at [538, 500] on button "Update" at bounding box center [490, 529] width 290 height 58
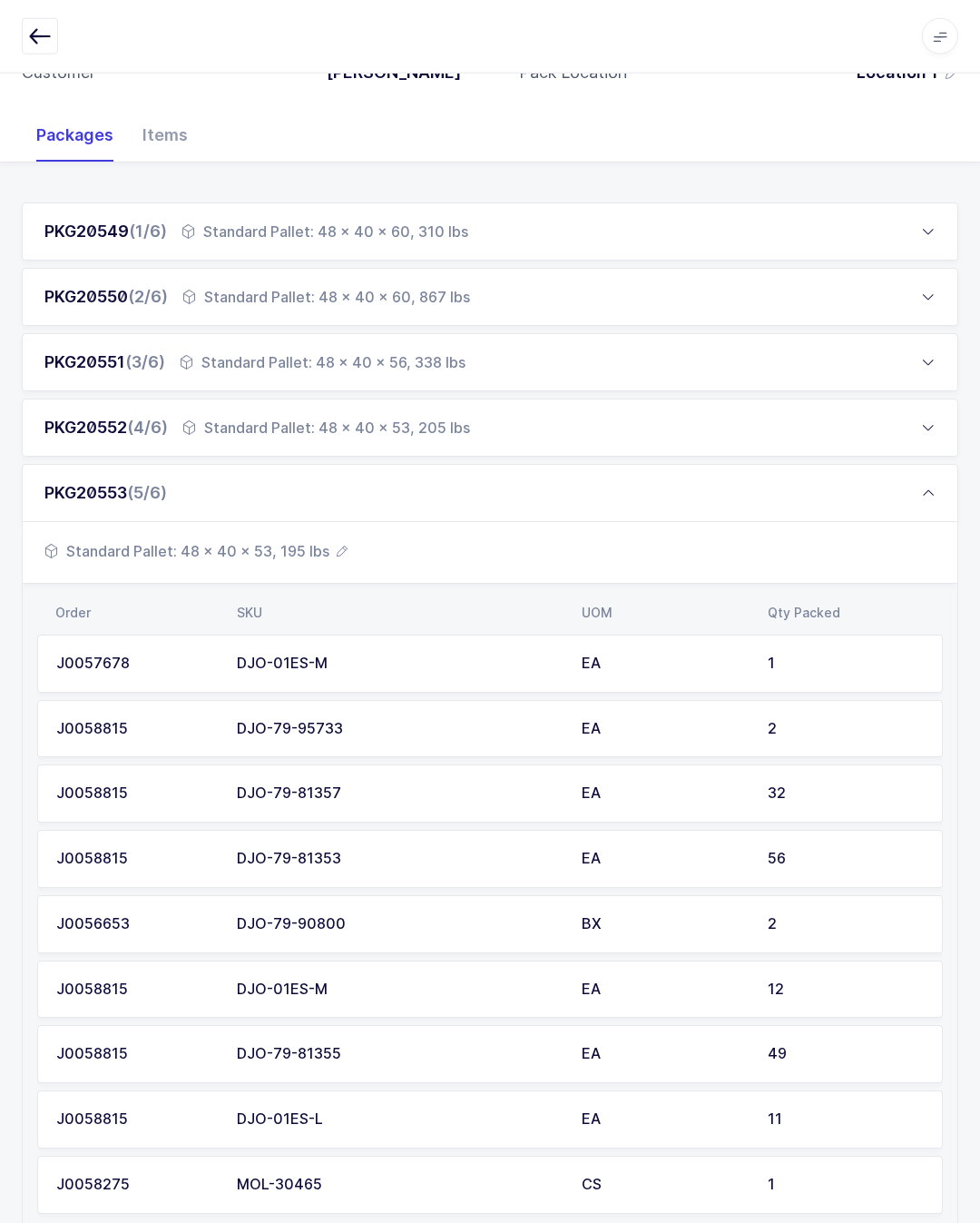
click at [469, 495] on div "PKG20553 (5/6)" at bounding box center [490, 493] width 937 height 58
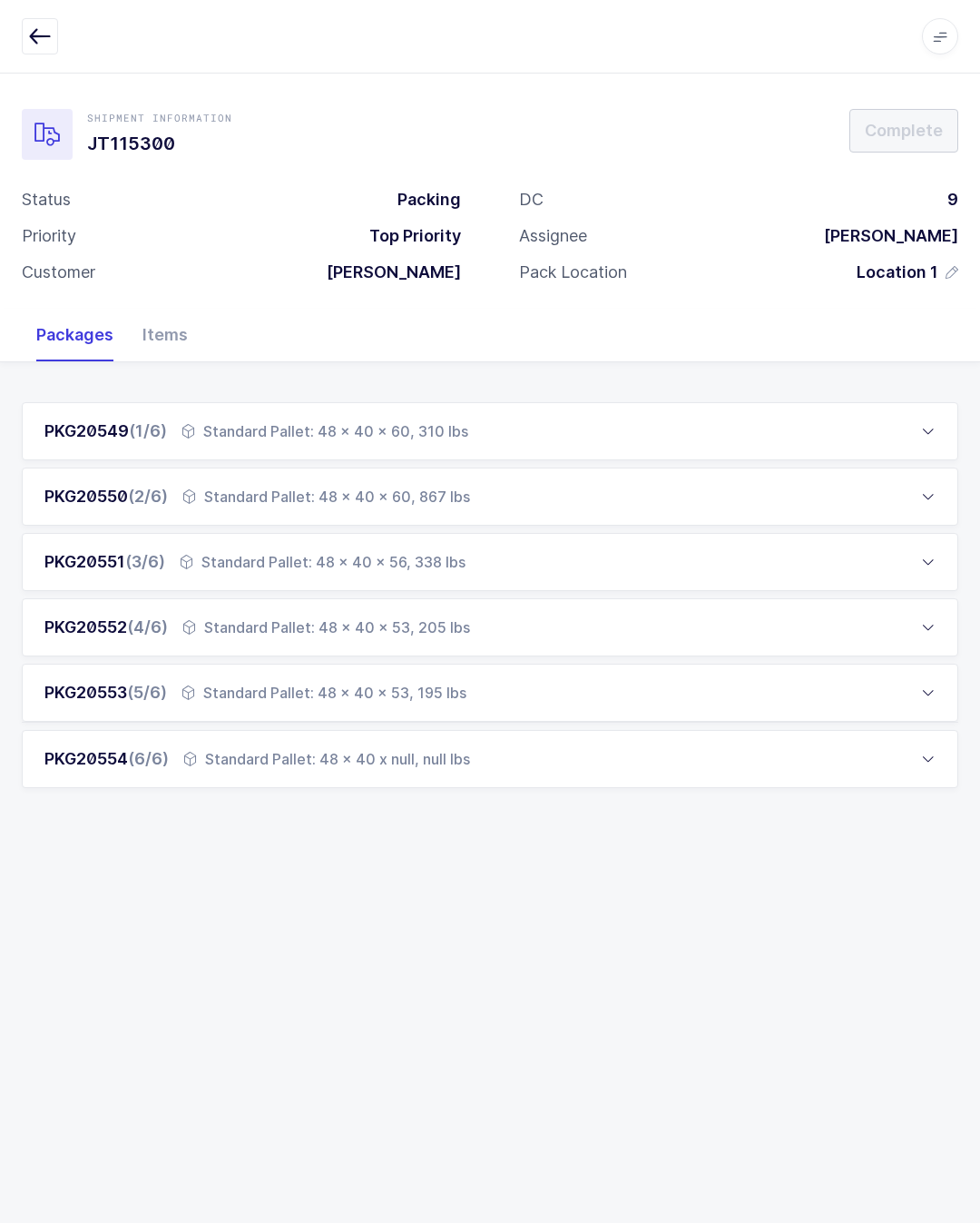
scroll to position [39, 0]
click at [411, 747] on div "Standard Pallet: 48 x 40 x null, null lbs" at bounding box center [326, 758] width 287 height 22
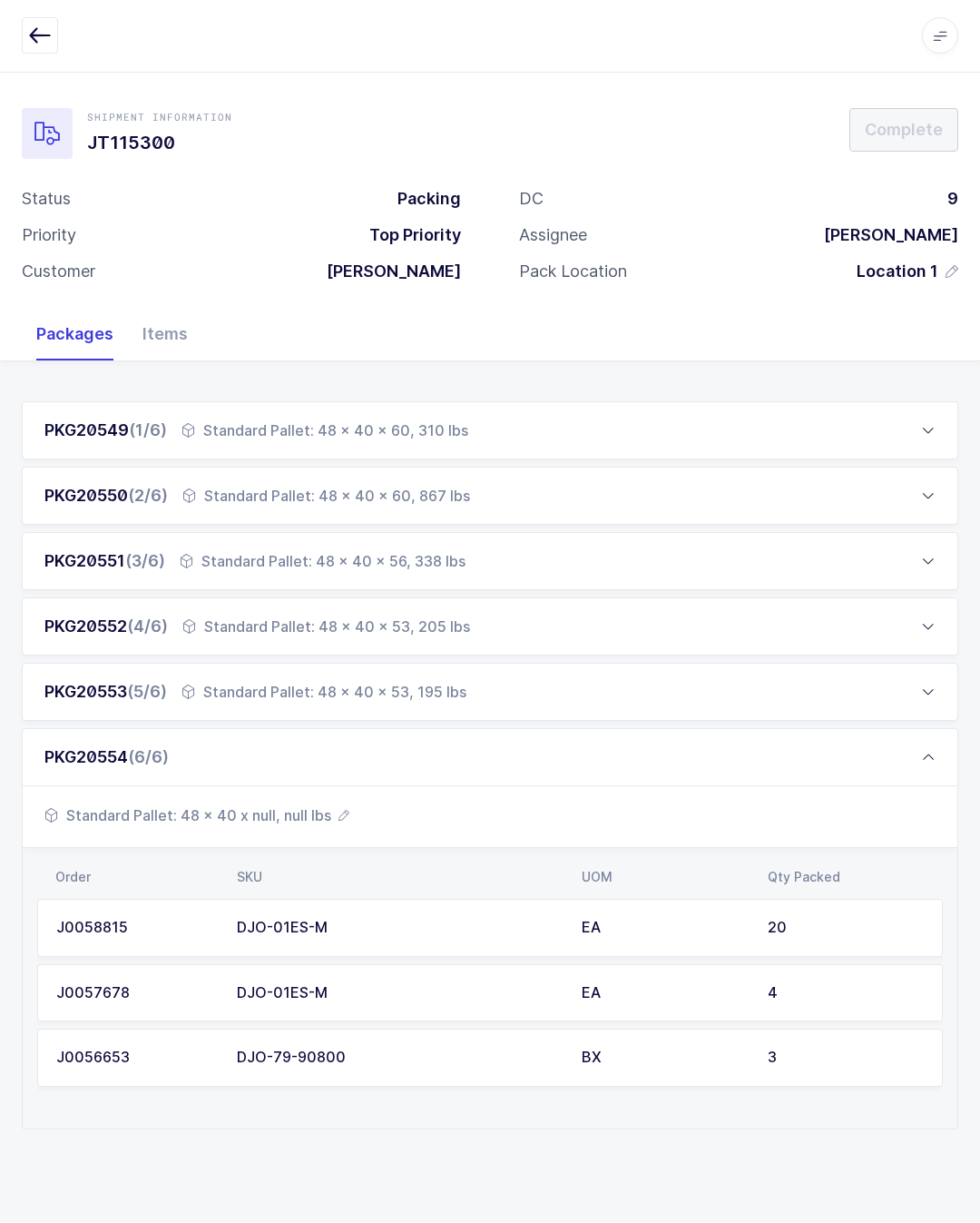
scroll to position [40, 0]
click at [288, 805] on span "Standard Pallet: 48 x 40 x null, null lbs" at bounding box center [196, 816] width 305 height 22
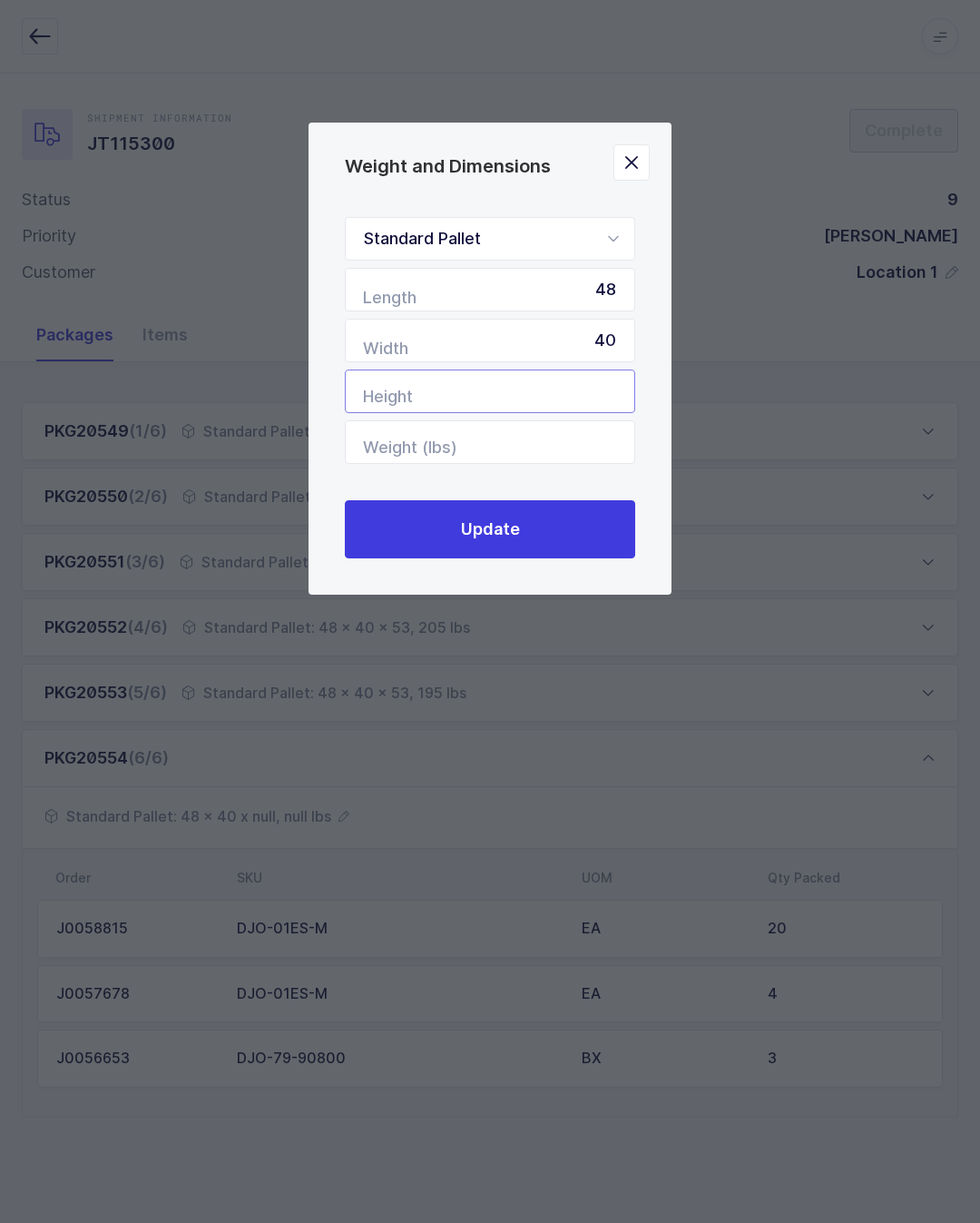
click at [568, 401] on input "Height" at bounding box center [490, 391] width 290 height 44
type input "47"
click at [575, 437] on input "Weight (lbs)" at bounding box center [490, 442] width 290 height 44
type input "128"
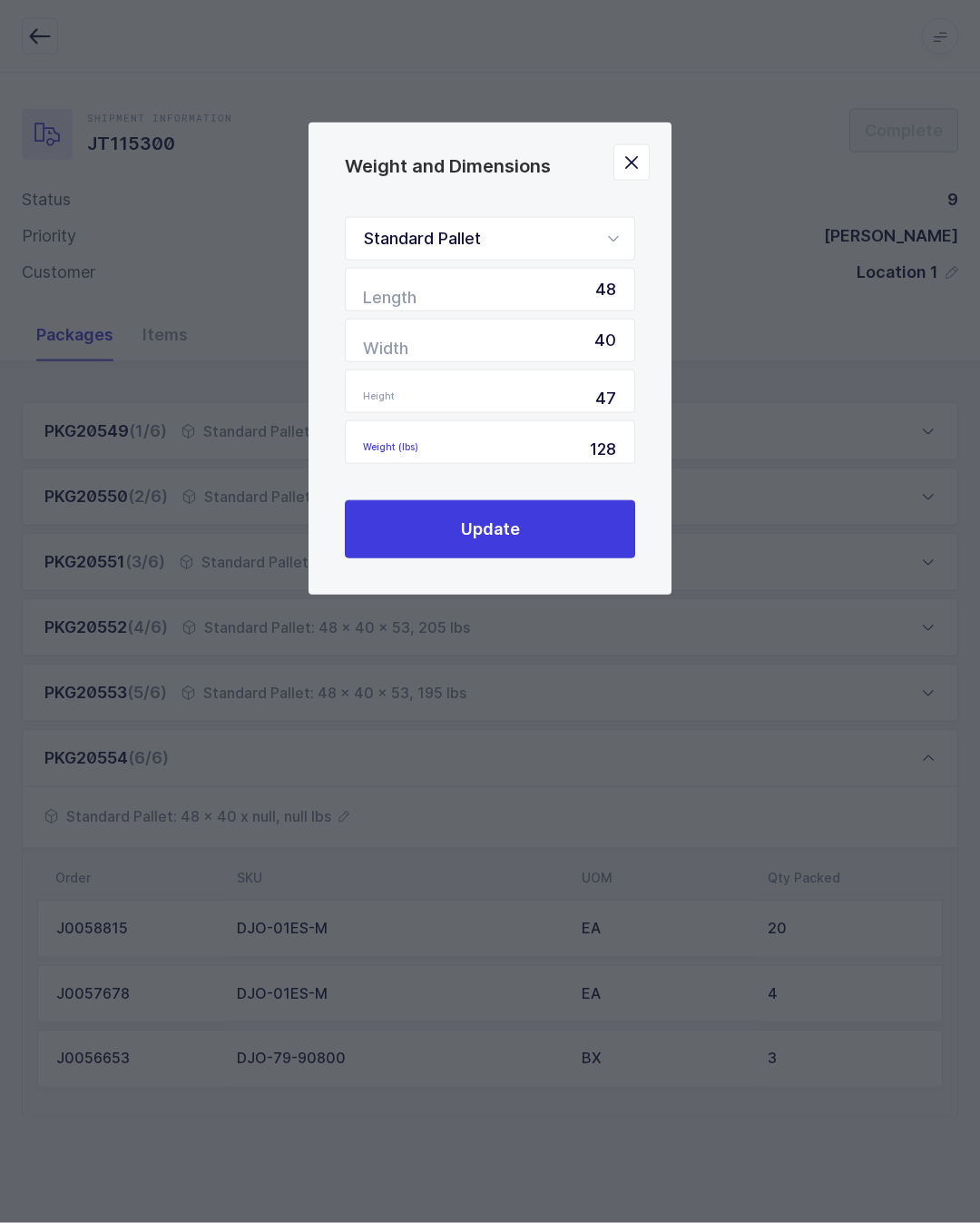
click at [516, 536] on span "Update" at bounding box center [490, 528] width 59 height 23
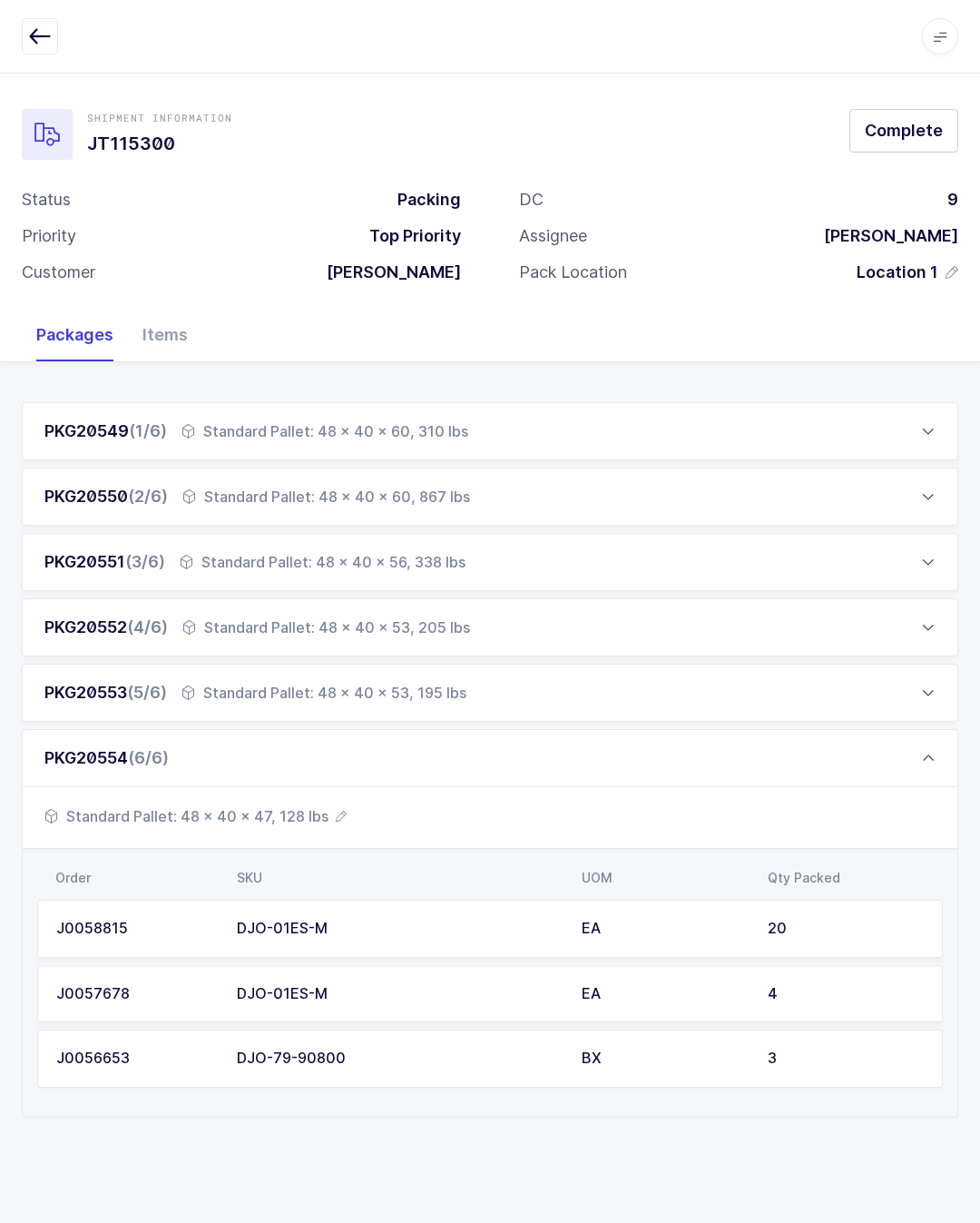
click at [399, 729] on div "PKG20554 (6/6)" at bounding box center [490, 758] width 937 height 58
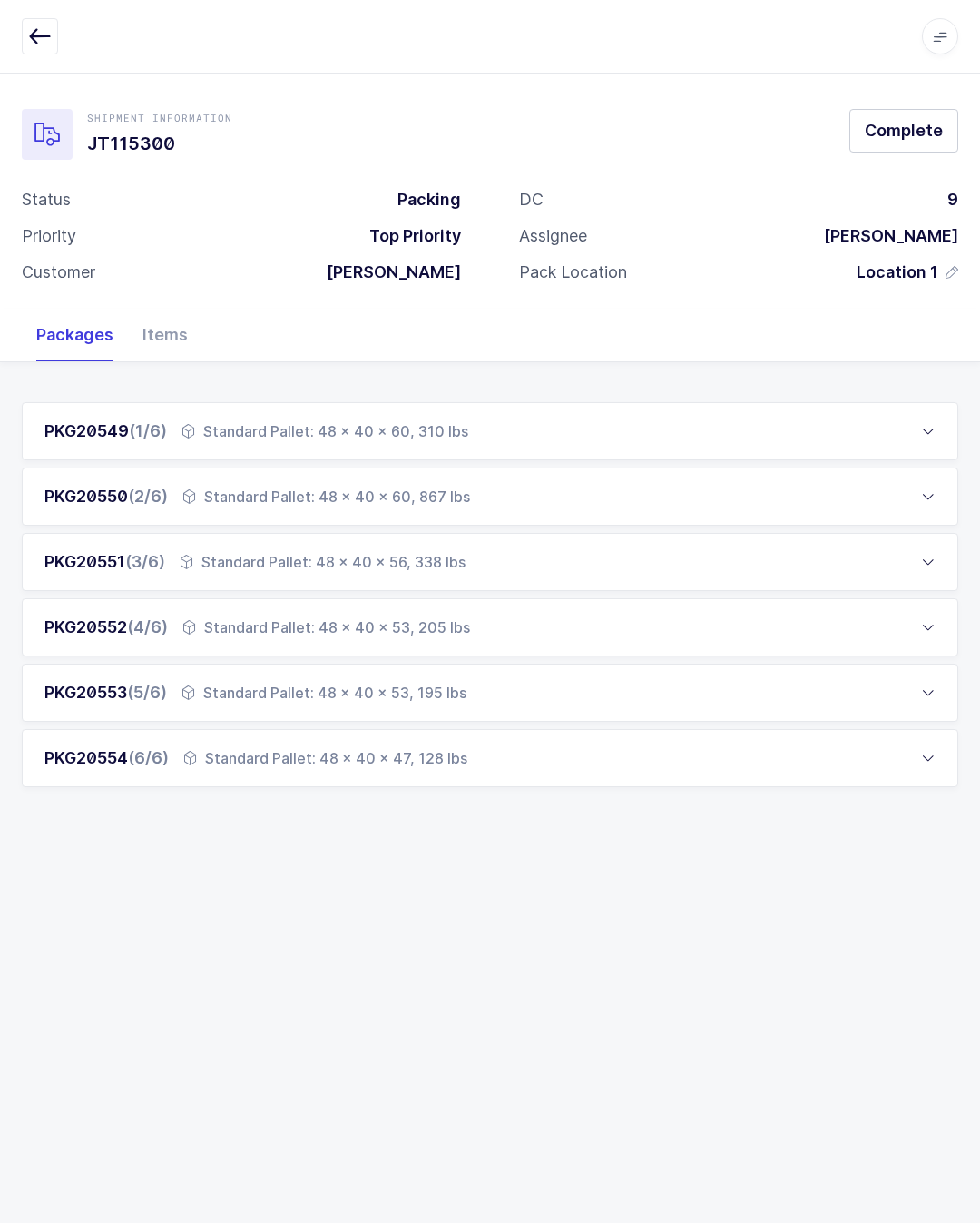
click at [891, 119] on span "Complete" at bounding box center [904, 130] width 78 height 23
